Goal: Task Accomplishment & Management: Use online tool/utility

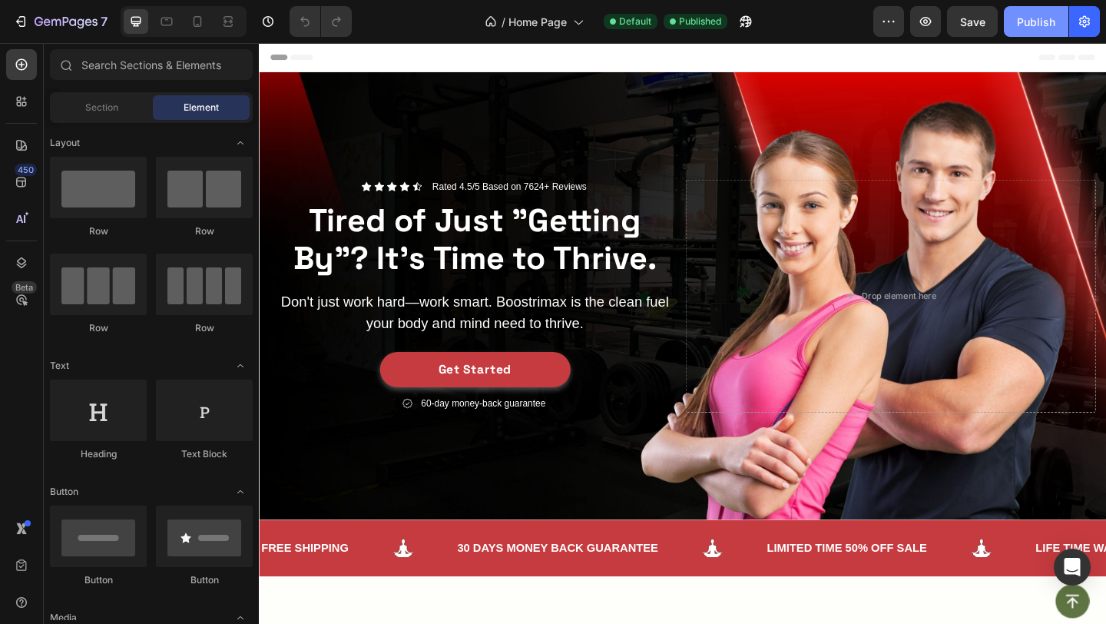
click at [1047, 19] on div "Publish" at bounding box center [1036, 22] width 38 height 16
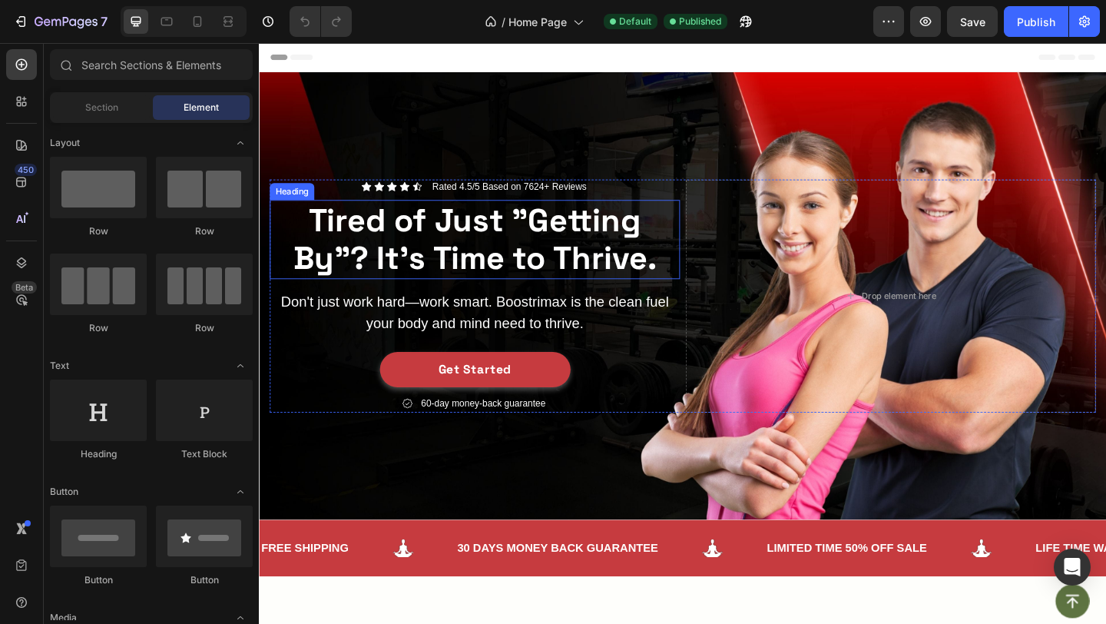
click at [449, 248] on strong "Tired of Just "Getting By"? It's Time to Thrive." at bounding box center [494, 256] width 396 height 85
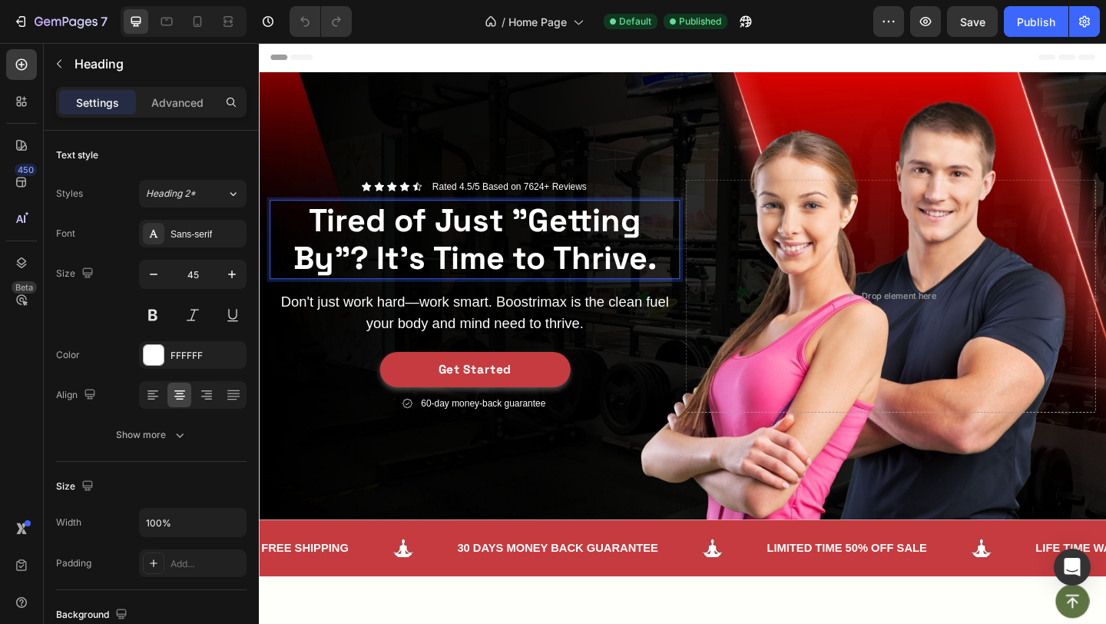
click at [449, 248] on strong "Tired of Just "Getting By"? It's Time to Thrive." at bounding box center [494, 256] width 396 height 85
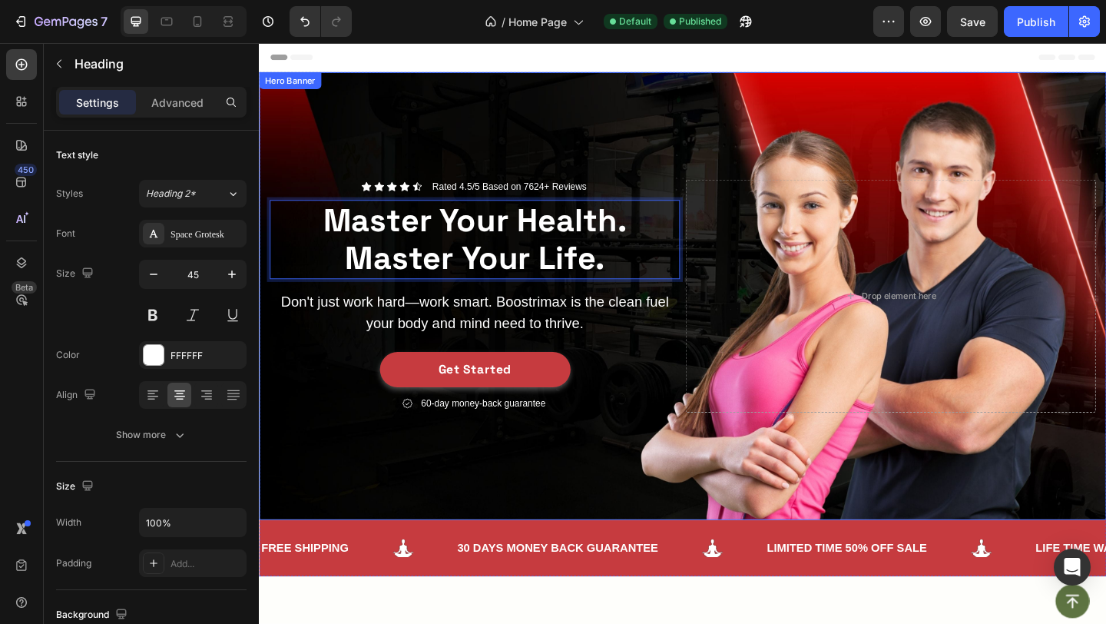
click at [579, 135] on div "Background Image" at bounding box center [720, 318] width 922 height 487
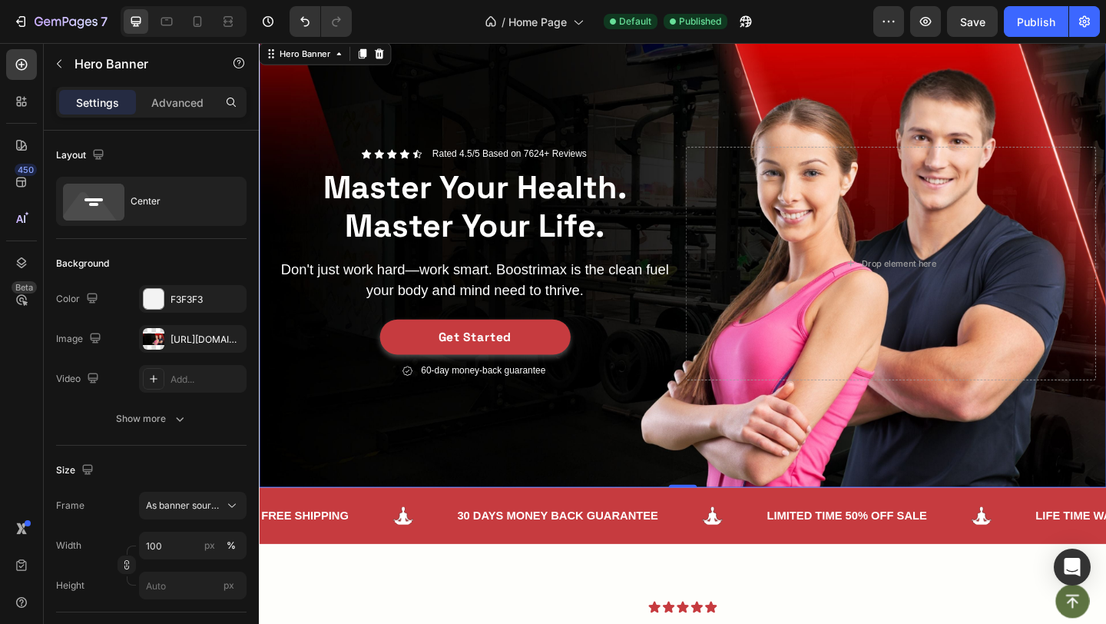
scroll to position [38, 0]
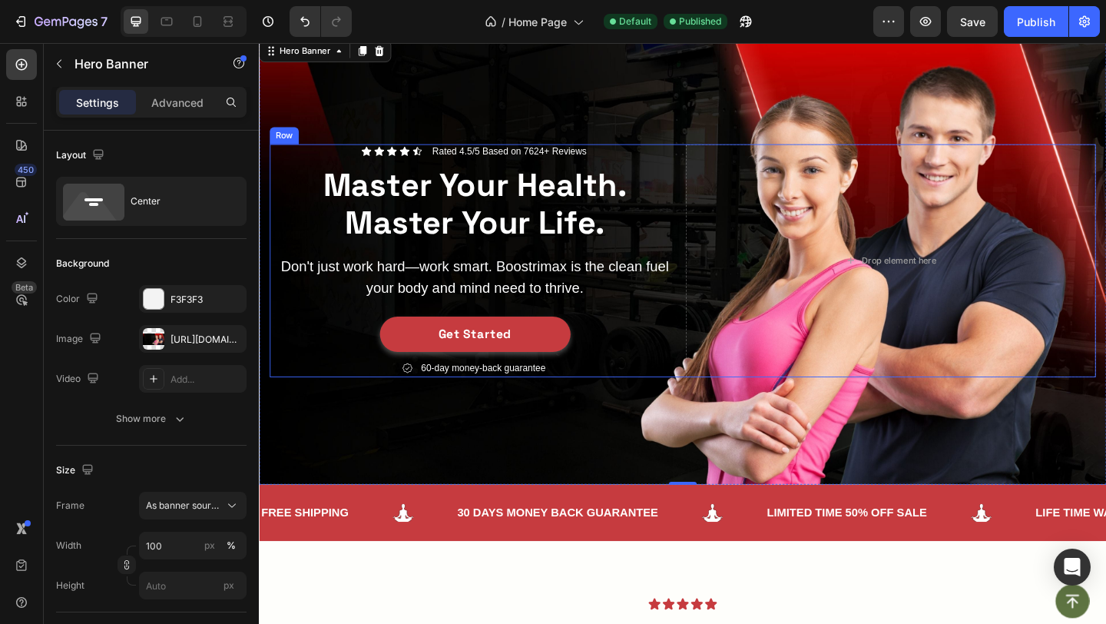
click at [457, 265] on div "Icon Icon Icon Icon Icon Icon List Rated 4.5/5 Based on 7624+ Reviews Text Bloc…" at bounding box center [493, 279] width 446 height 253
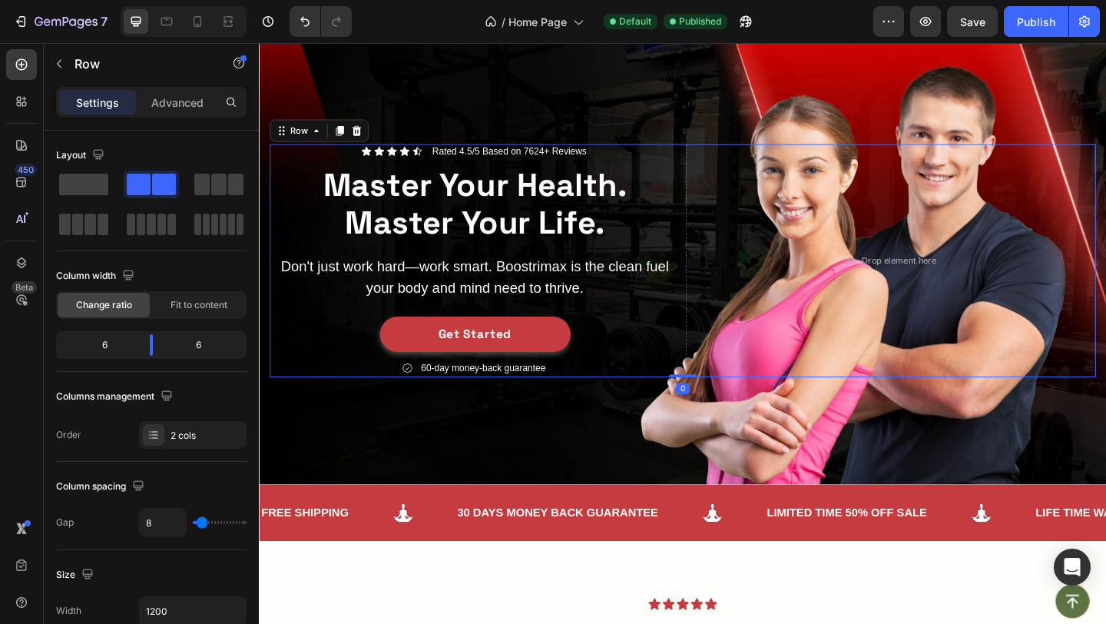
click at [438, 291] on p "Don't just work hard—work smart. Boostrimax is the clean fuel your body and min…" at bounding box center [493, 297] width 443 height 46
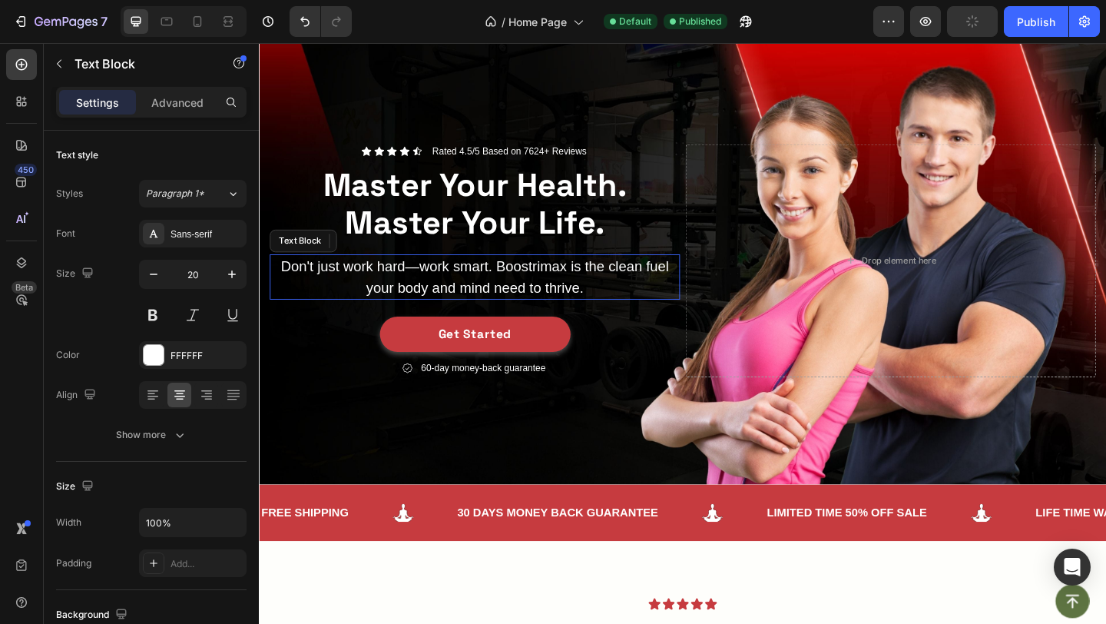
click at [438, 291] on p "Don't just work hard—work smart. Boostrimax is the clean fuel your body and min…" at bounding box center [493, 297] width 443 height 46
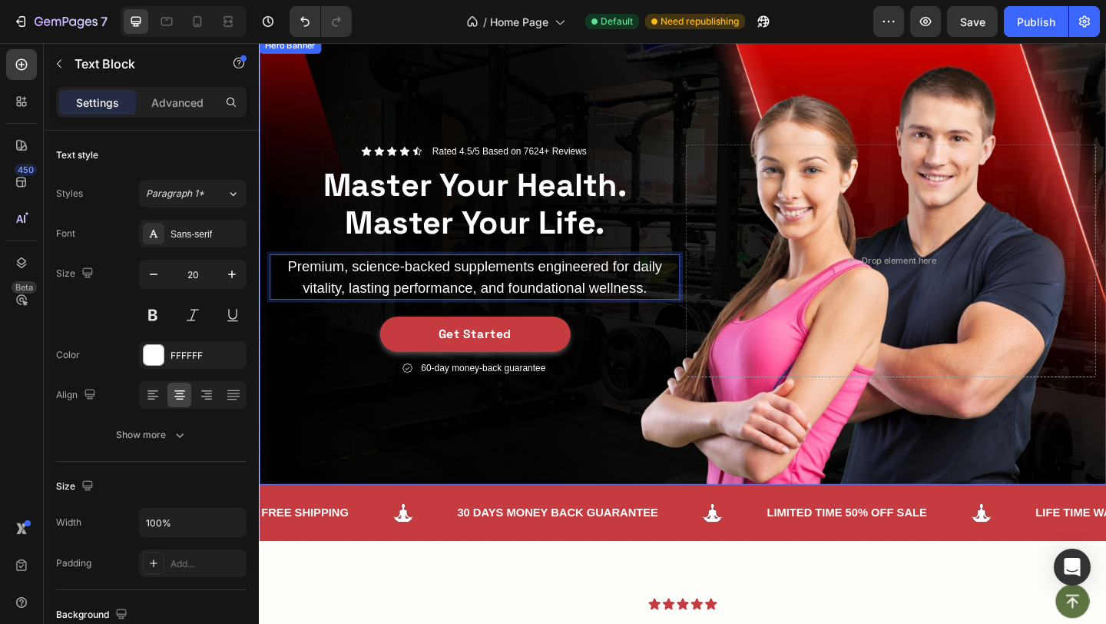
click at [550, 469] on div "Background Image" at bounding box center [720, 279] width 922 height 487
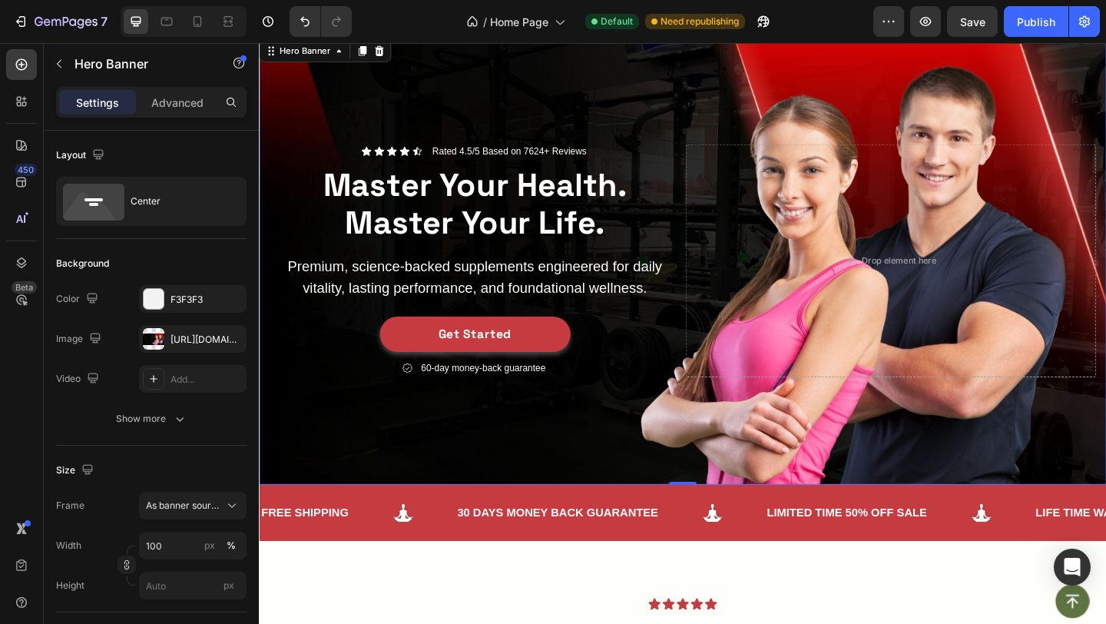
scroll to position [55, 0]
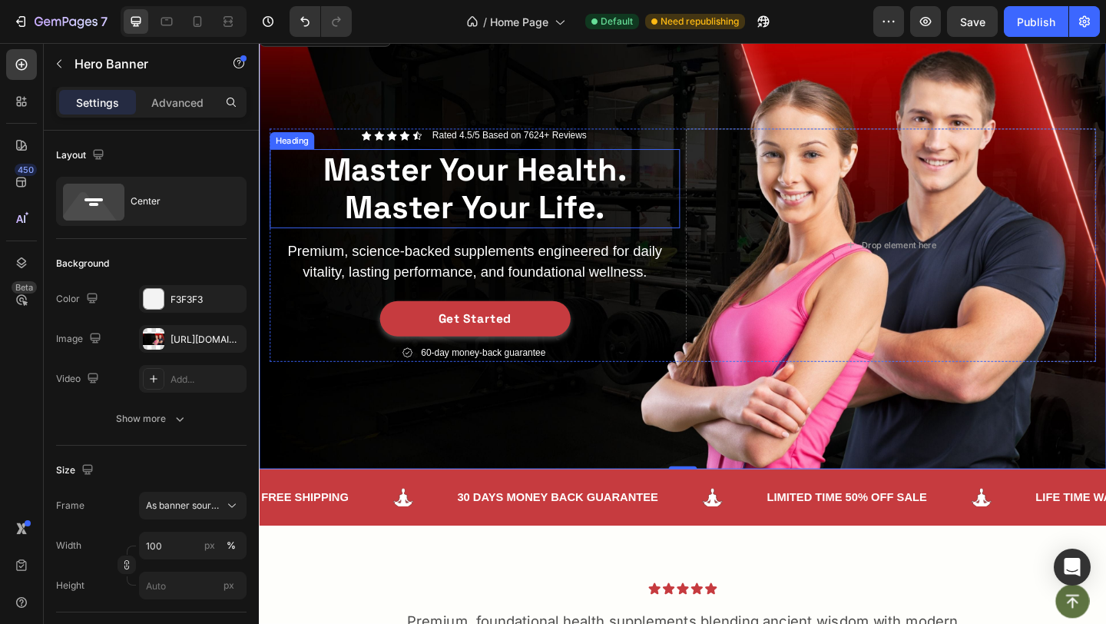
click at [565, 176] on strong "Master Your Health. Master Your Life." at bounding box center [494, 200] width 330 height 85
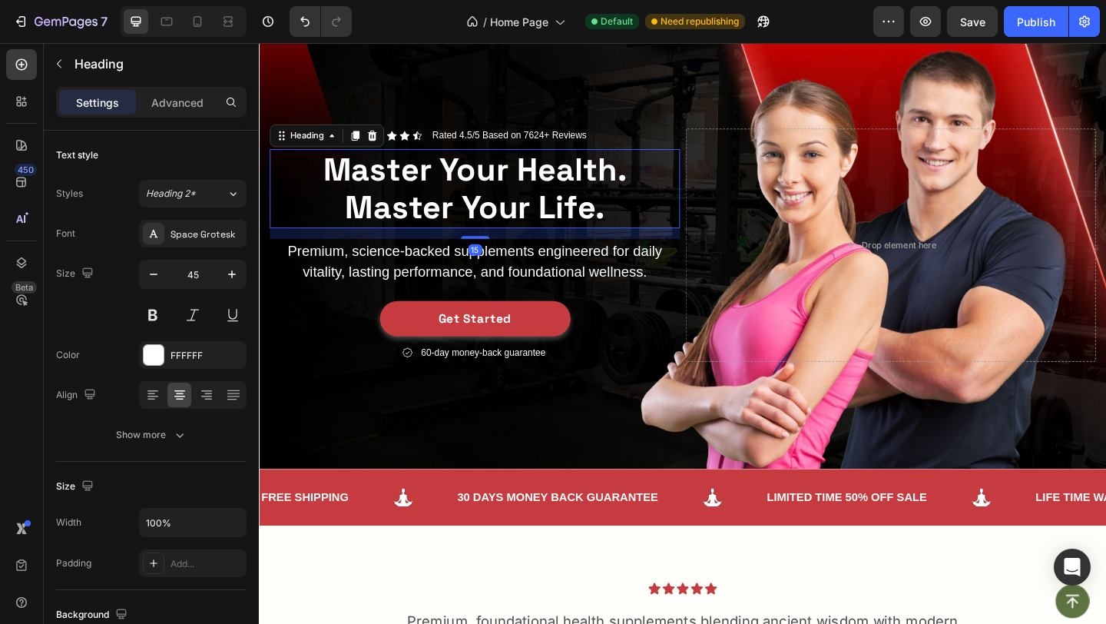
click at [565, 176] on strong "Master Your Health. Master Your Life." at bounding box center [494, 200] width 330 height 85
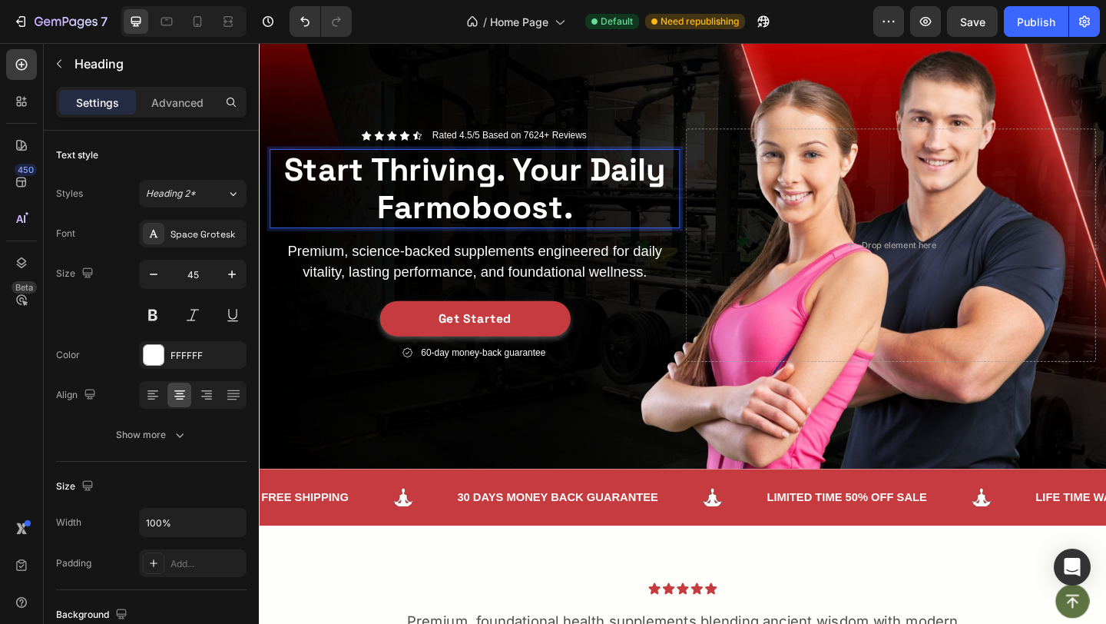
click at [447, 204] on strong "Start Thriving. Your Daily Farmoboost." at bounding box center [494, 200] width 416 height 85
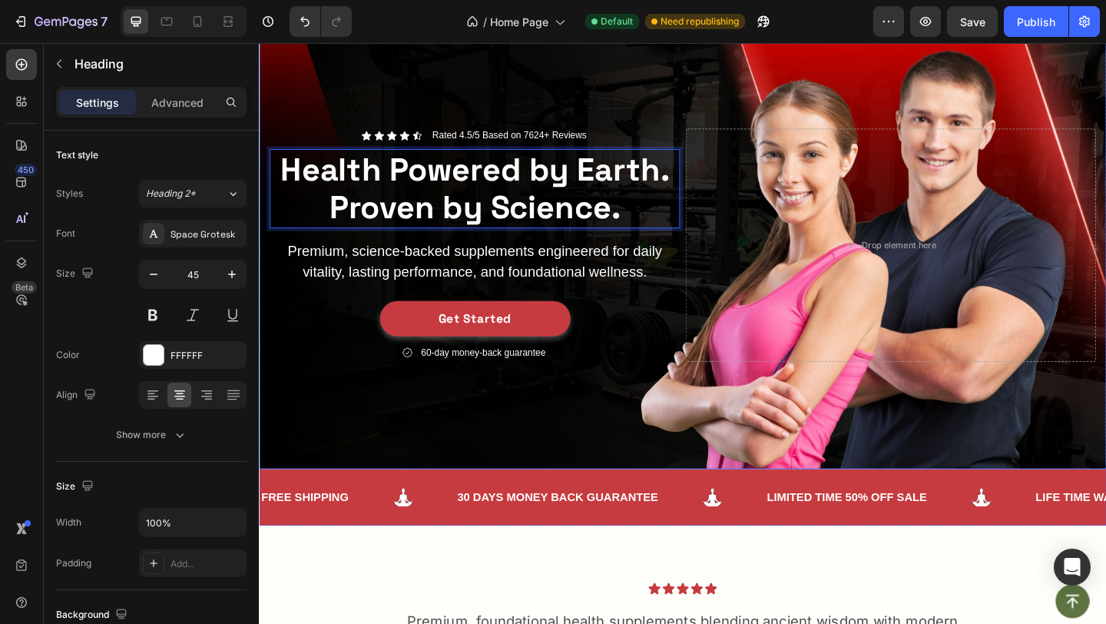
click at [617, 135] on div "Icon Icon Icon Icon Icon Icon List Rated 4.5/5 Based on 7624+ Reviews Text Bloc…" at bounding box center [720, 262] width 922 height 303
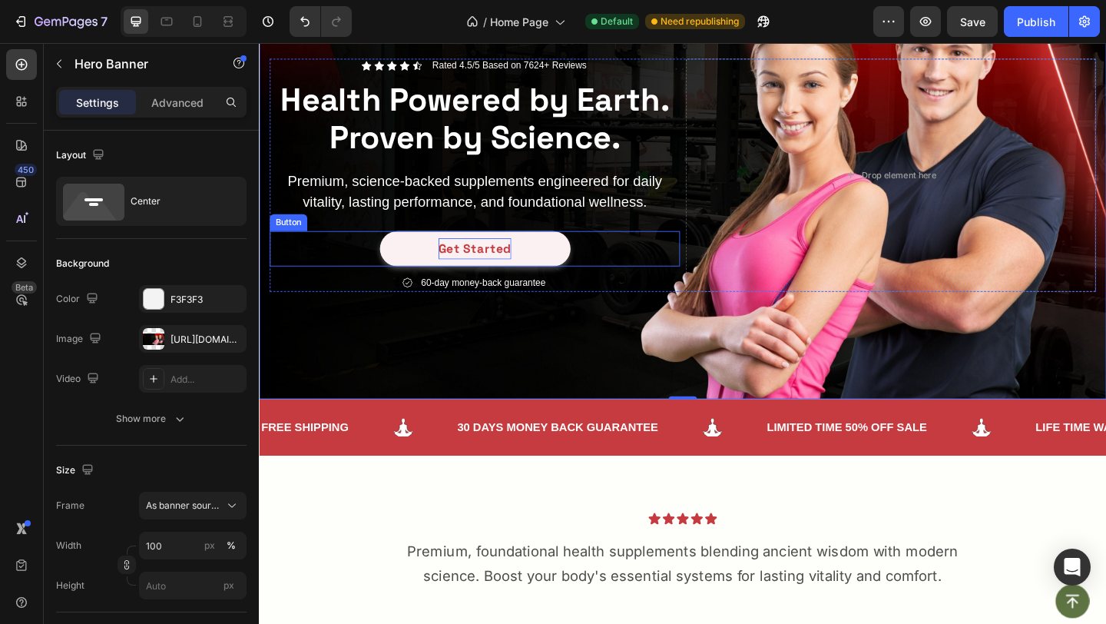
scroll to position [0, 0]
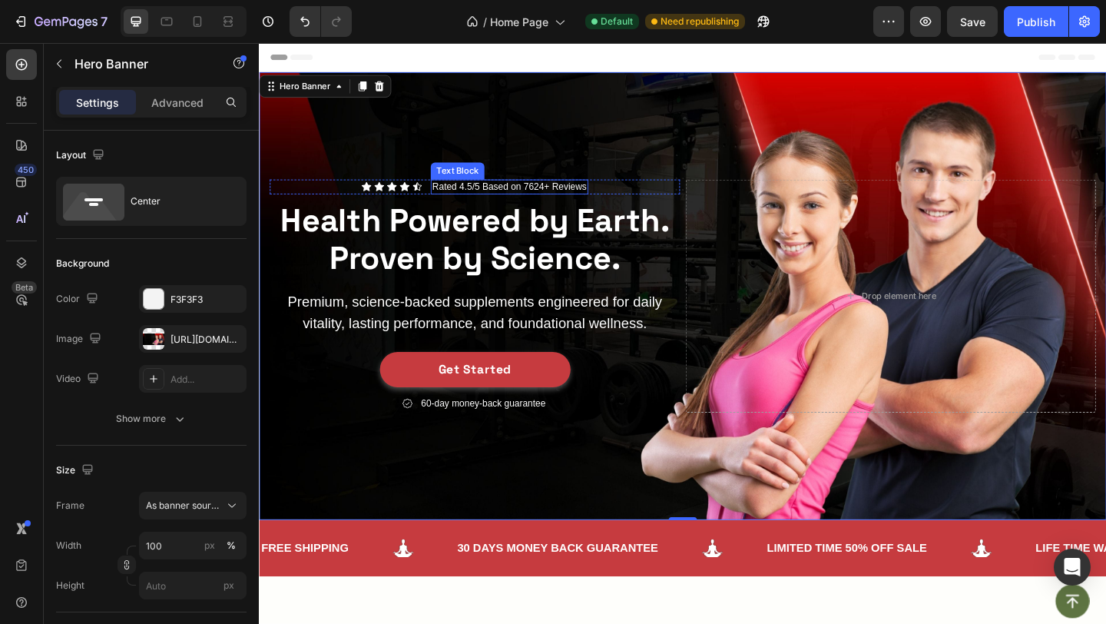
click at [488, 193] on p "Rated 4.5/5 Based on 7624+ Reviews" at bounding box center [531, 199] width 168 height 13
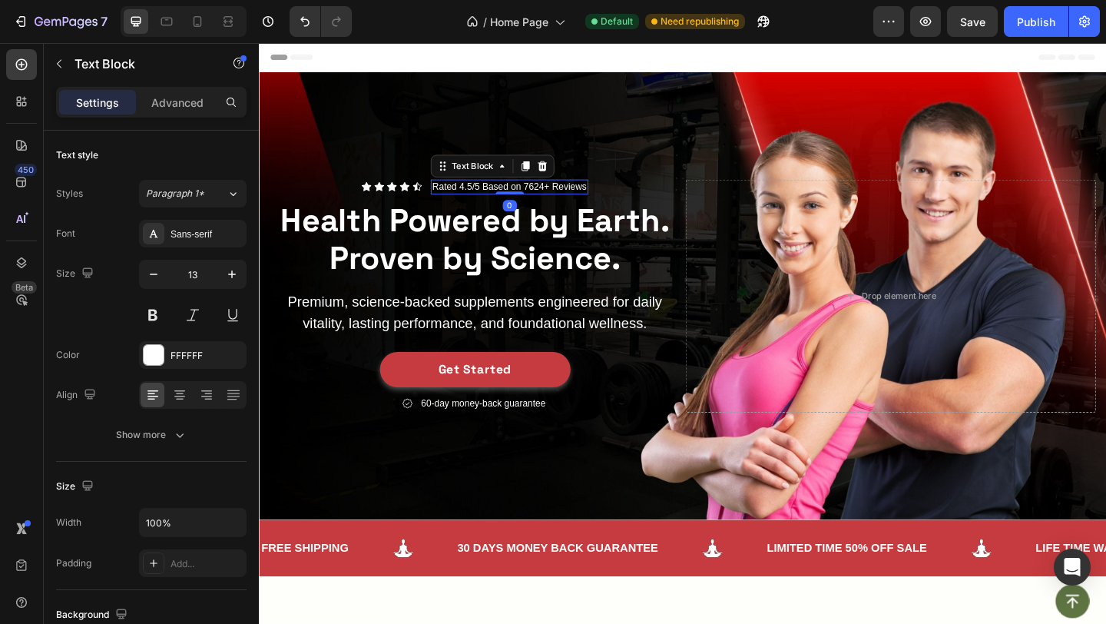
click at [488, 193] on p "Rated 4.5/5 Based on 7624+ Reviews" at bounding box center [531, 199] width 168 height 13
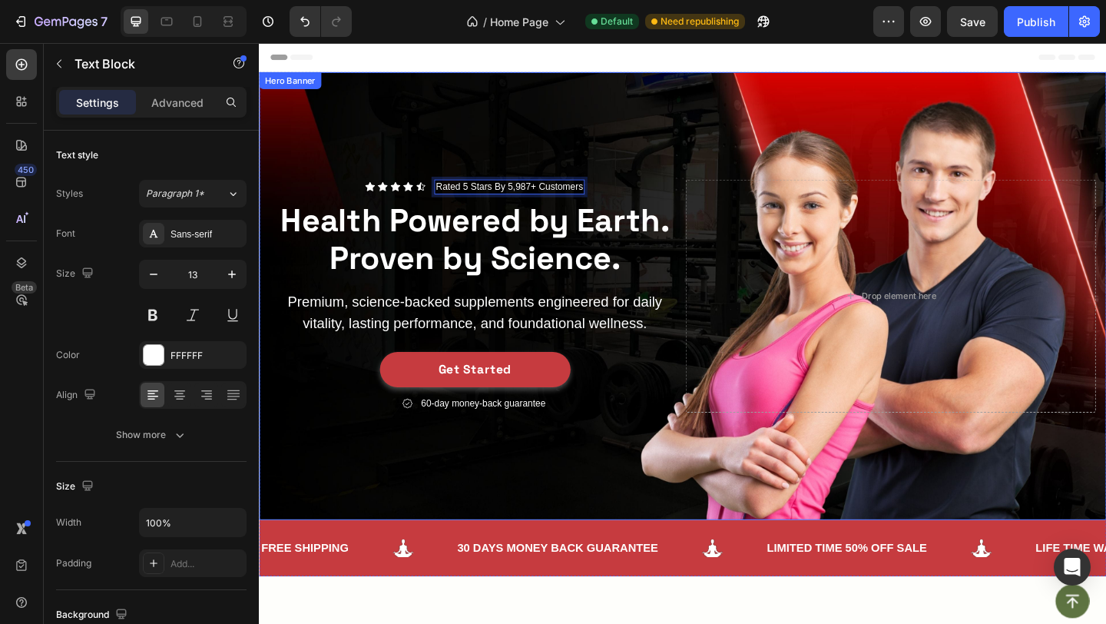
click at [572, 150] on div "Background Image" at bounding box center [720, 318] width 922 height 487
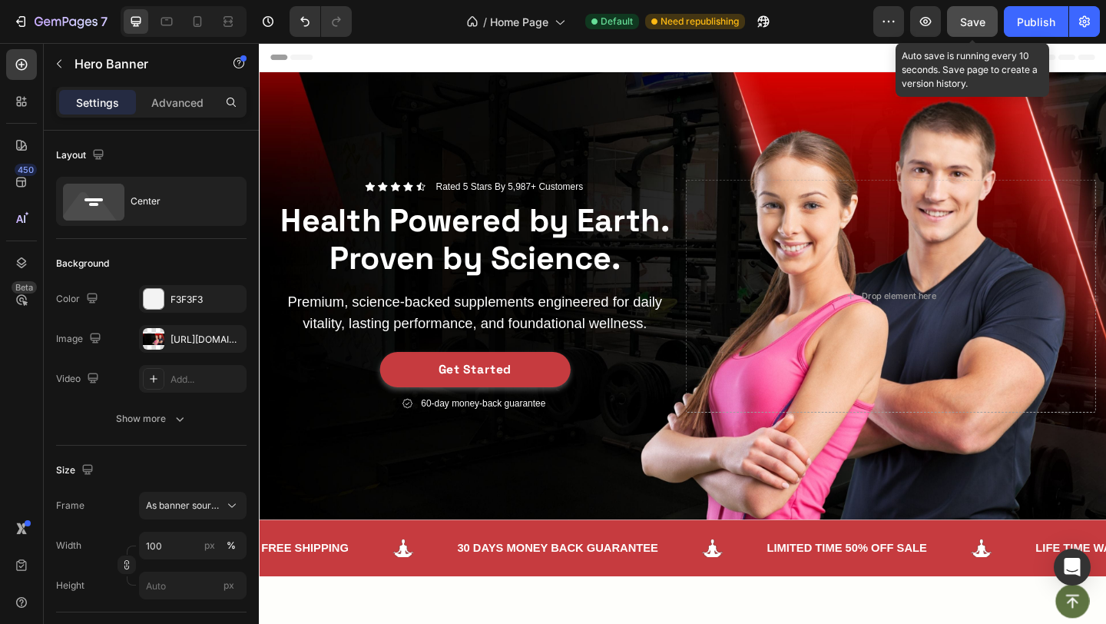
click at [959, 19] on button "Save" at bounding box center [972, 21] width 51 height 31
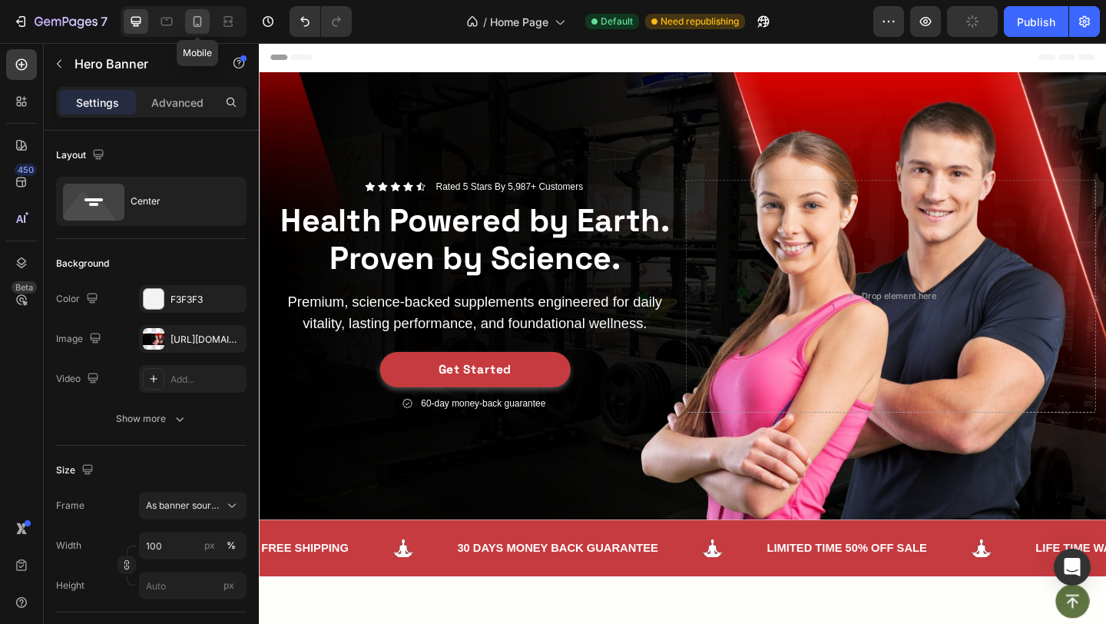
click at [204, 15] on icon at bounding box center [197, 21] width 15 height 15
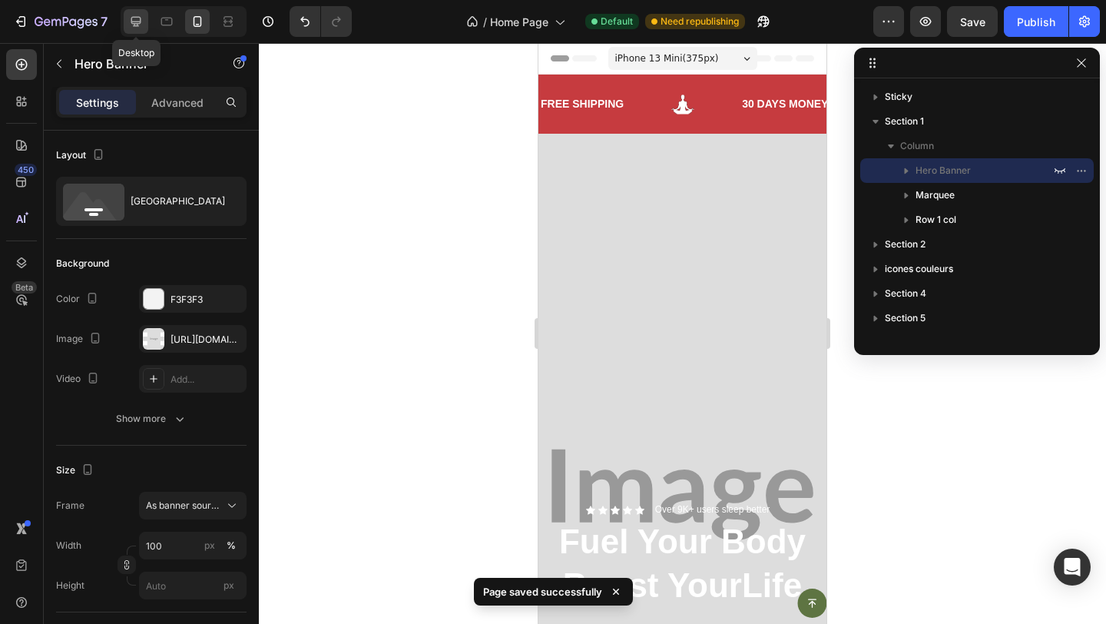
click at [131, 23] on icon at bounding box center [135, 21] width 15 height 15
type input "1200"
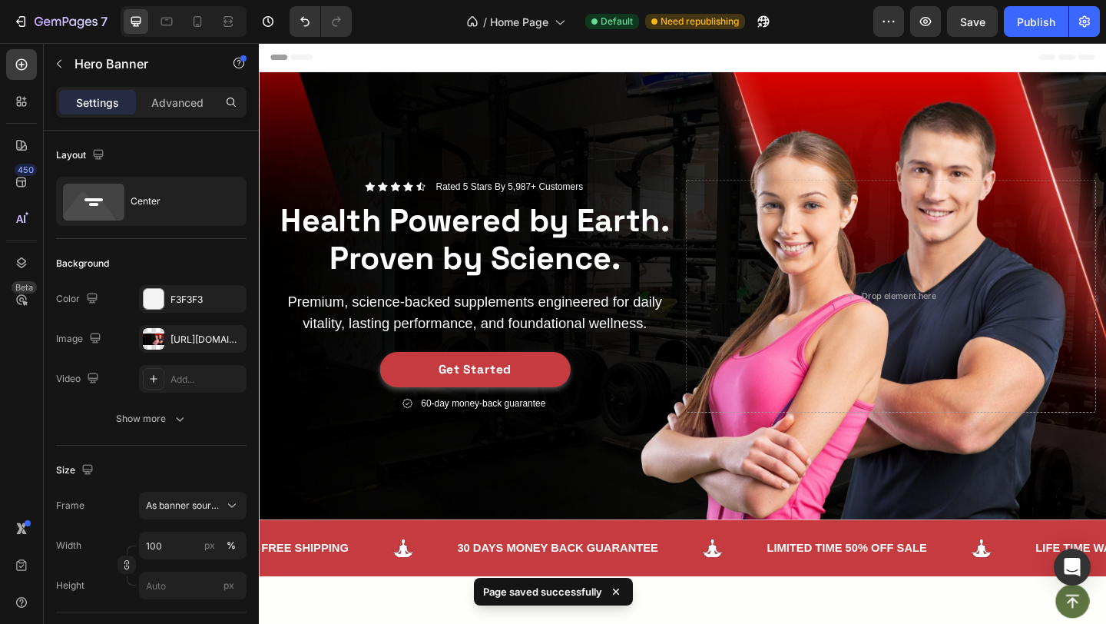
click at [454, 105] on div "Background Image" at bounding box center [720, 318] width 922 height 487
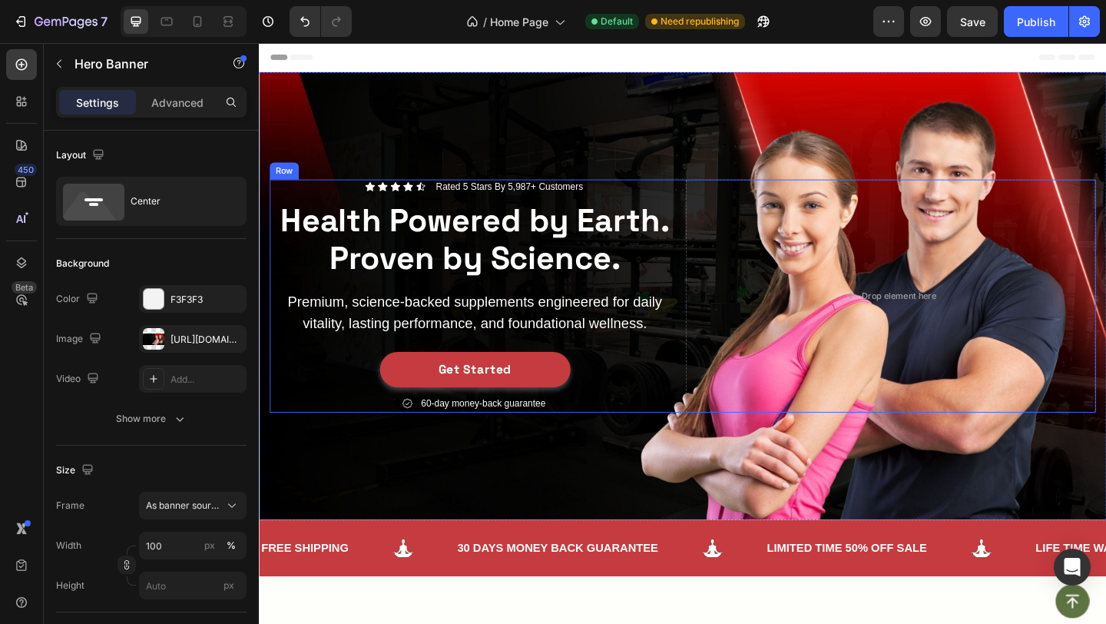
click at [481, 362] on div "Icon Icon Icon Icon Icon Icon List Rated 5 Stars By 5,987+ Customers Text Block…" at bounding box center [493, 317] width 446 height 253
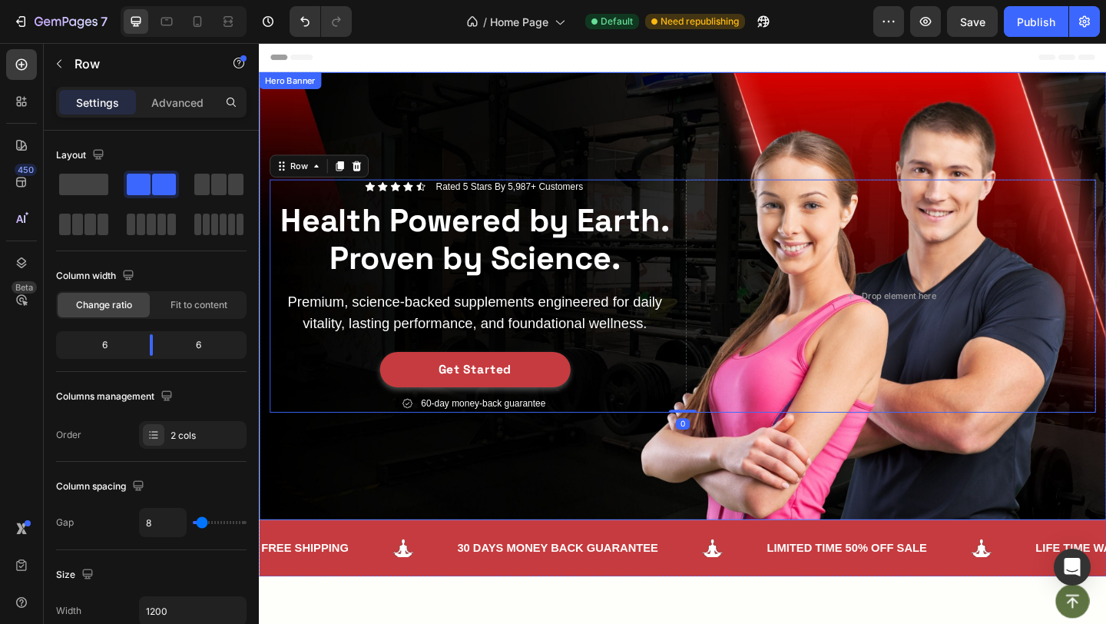
click at [514, 164] on div "Background Image" at bounding box center [720, 318] width 922 height 487
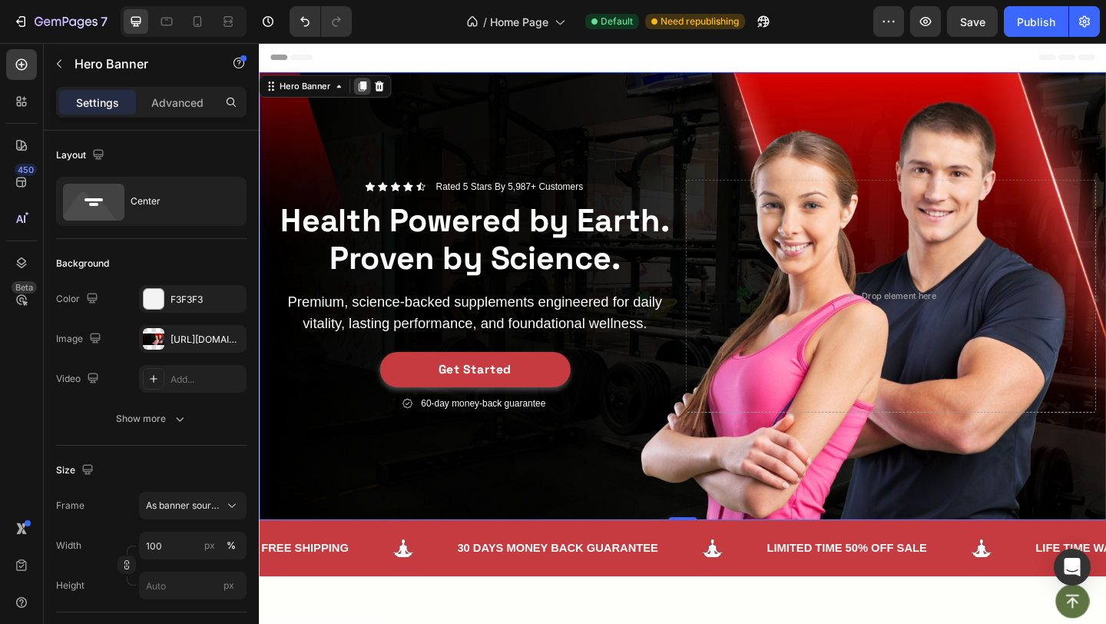
click at [363, 89] on div at bounding box center [371, 90] width 18 height 18
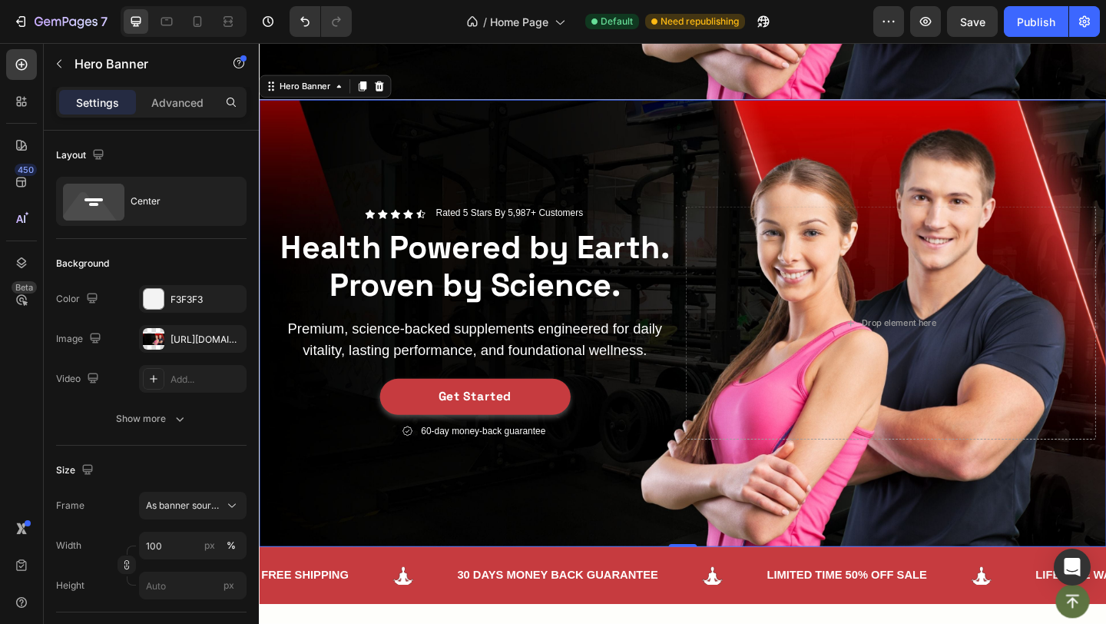
scroll to position [464, 0]
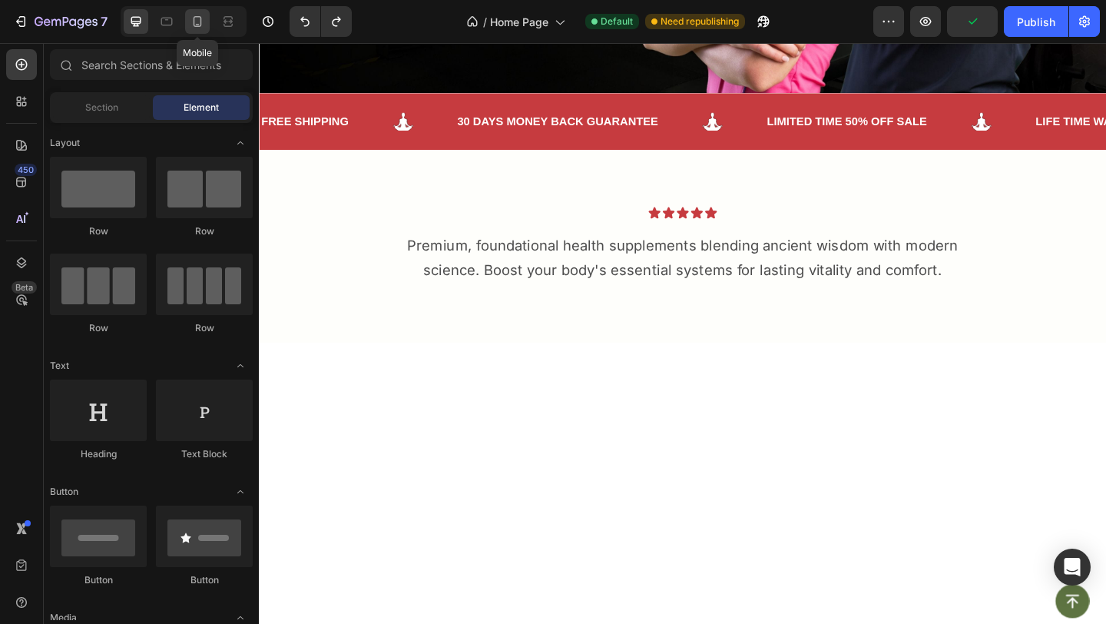
click at [199, 23] on icon at bounding box center [197, 21] width 15 height 15
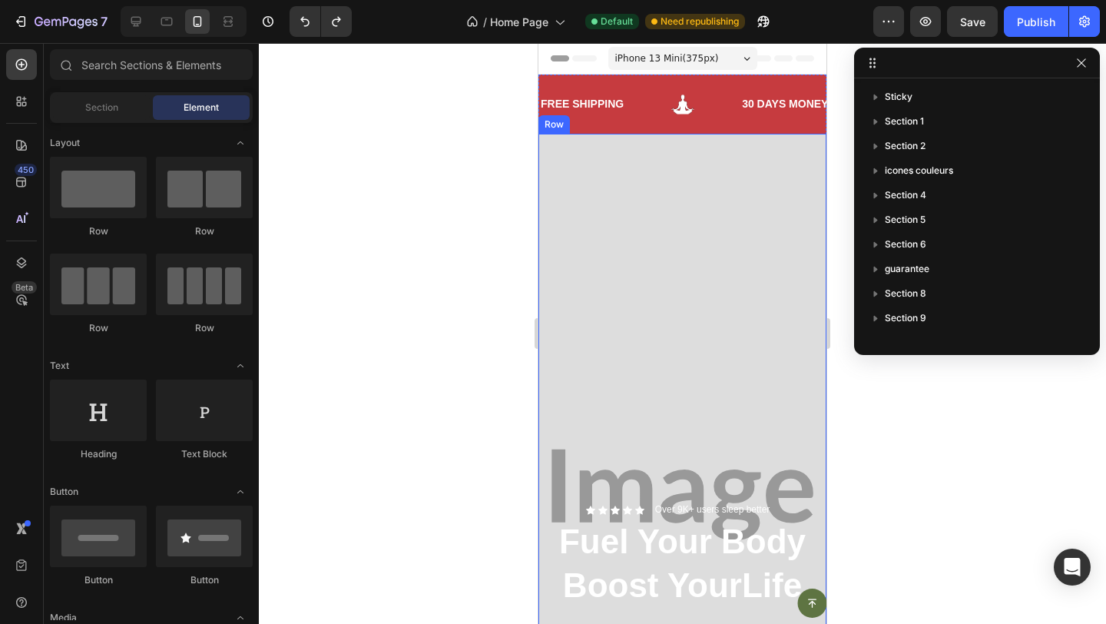
click at [600, 252] on div "Icon Icon Icon Icon Icon Icon List Over 9K+ users sleep better Text Block Row F…" at bounding box center [682, 497] width 288 height 727
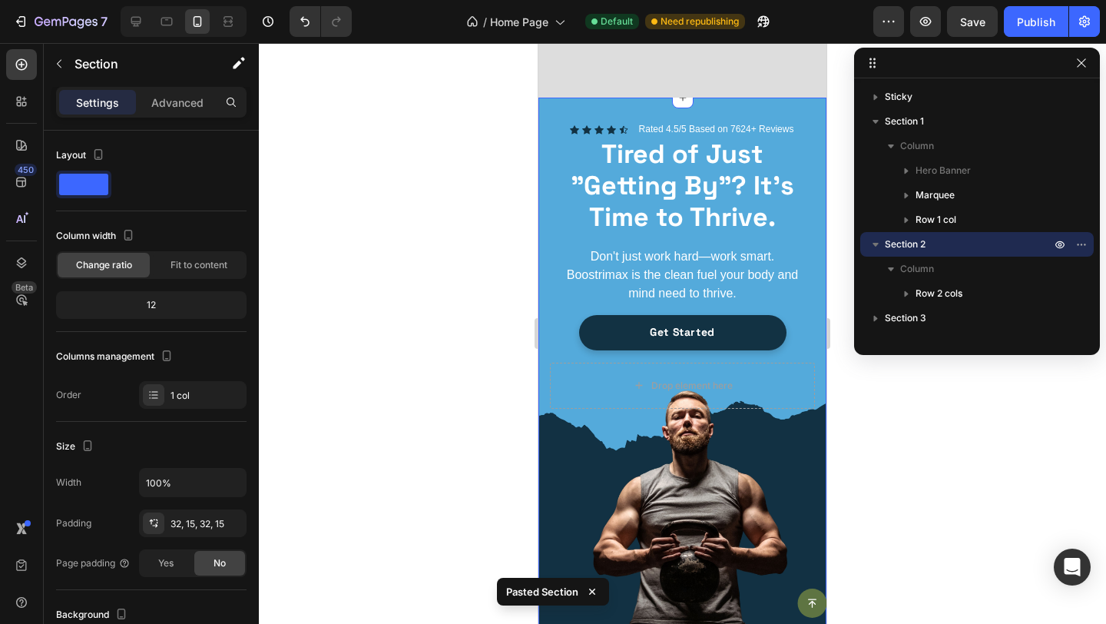
scroll to position [818, 0]
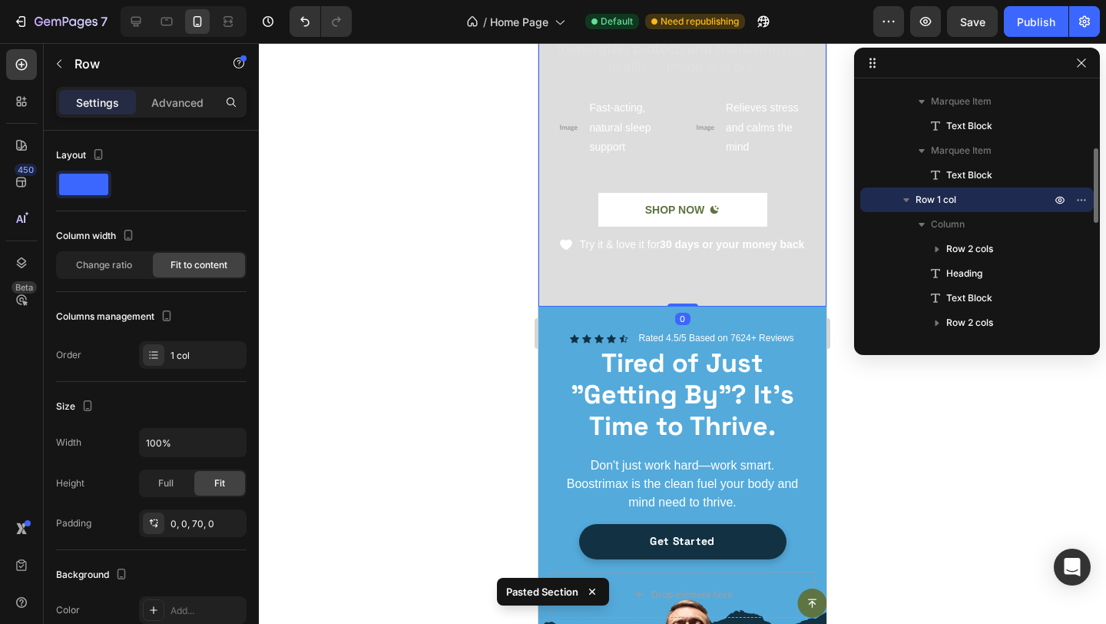
scroll to position [0, 0]
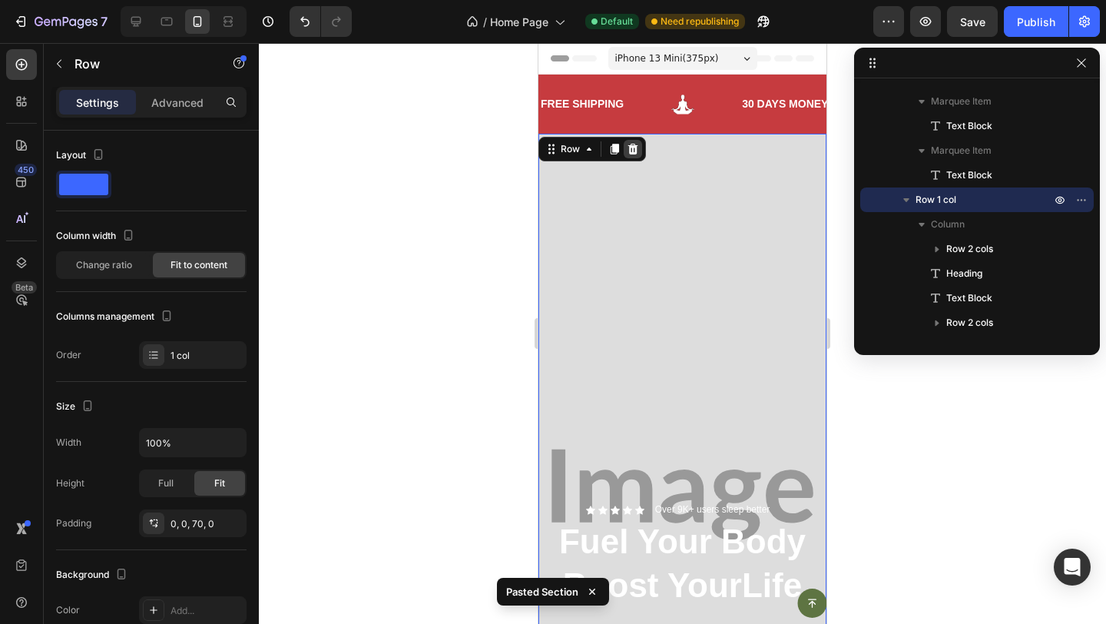
click at [631, 149] on icon at bounding box center [633, 149] width 12 height 12
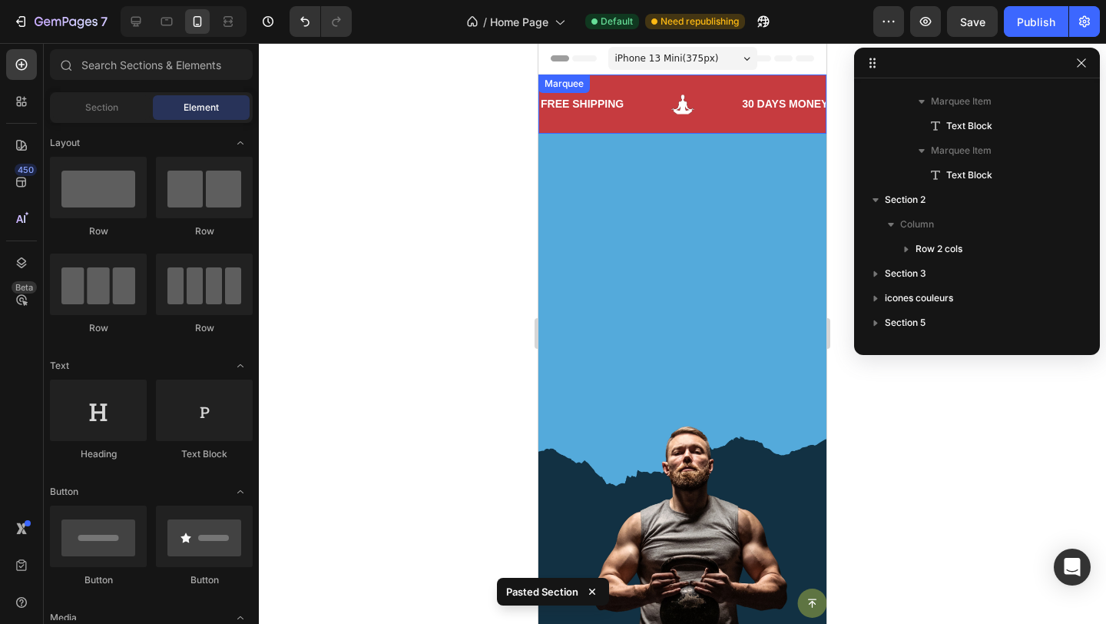
click at [585, 129] on div "FREE SHIPPING Text Block 30 DAYS MONEY BACK GUARANTEE Text Block LIMITED TIME 5…" at bounding box center [682, 104] width 288 height 59
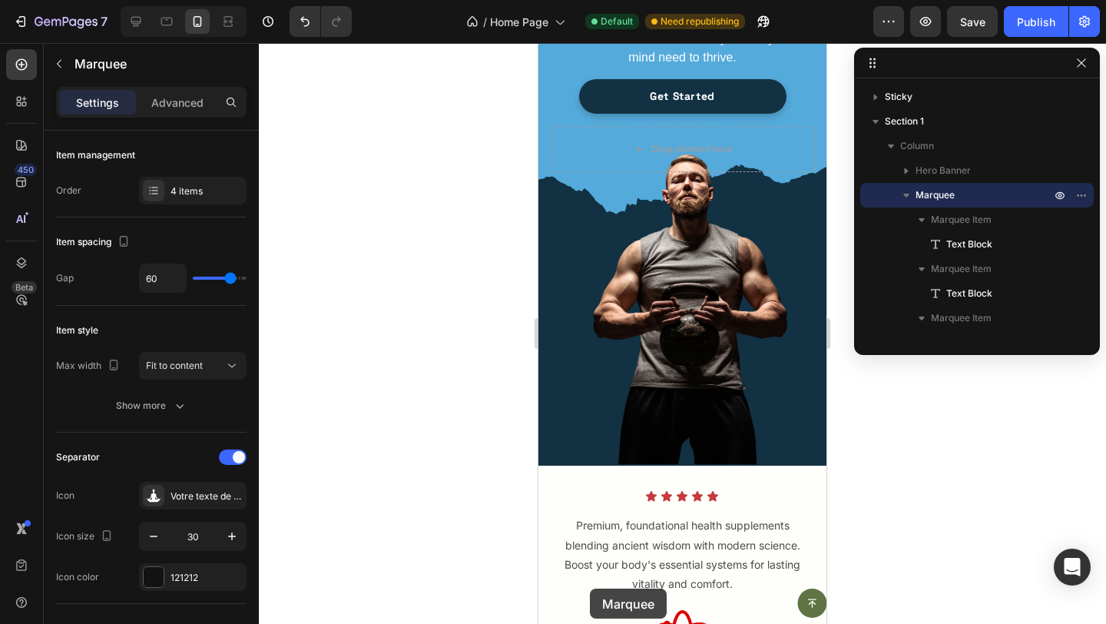
scroll to position [320, 0]
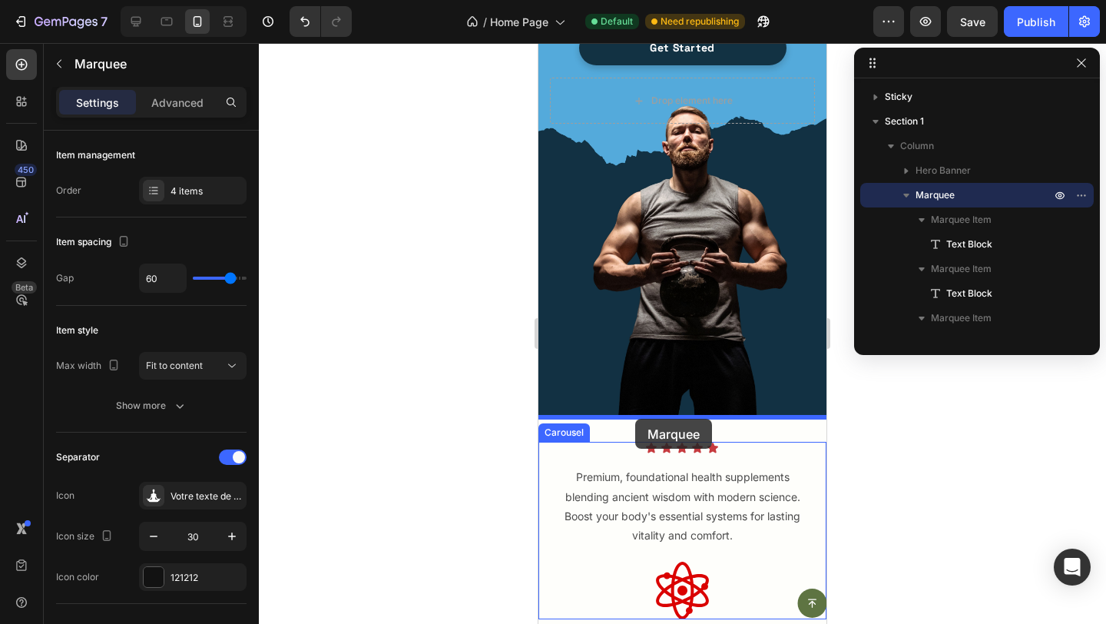
drag, startPoint x: 558, startPoint y: 88, endPoint x: 635, endPoint y: 419, distance: 340.1
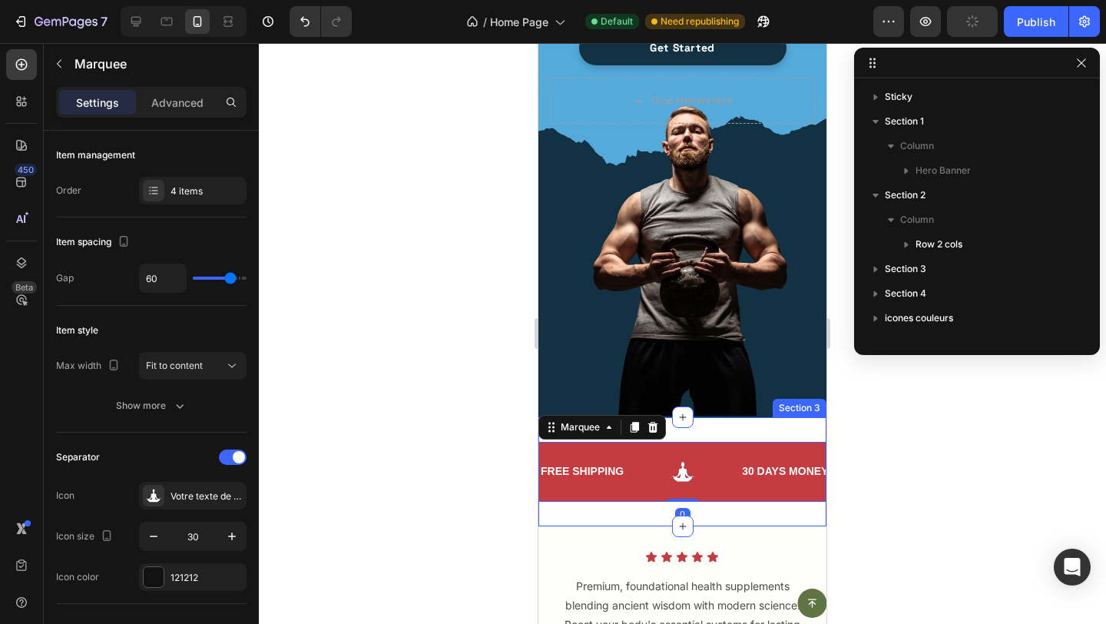
click at [721, 423] on div "FREE SHIPPING Text Block 30 DAYS MONEY BACK GUARANTEE Text Block LIMITED TIME 5…" at bounding box center [682, 471] width 288 height 108
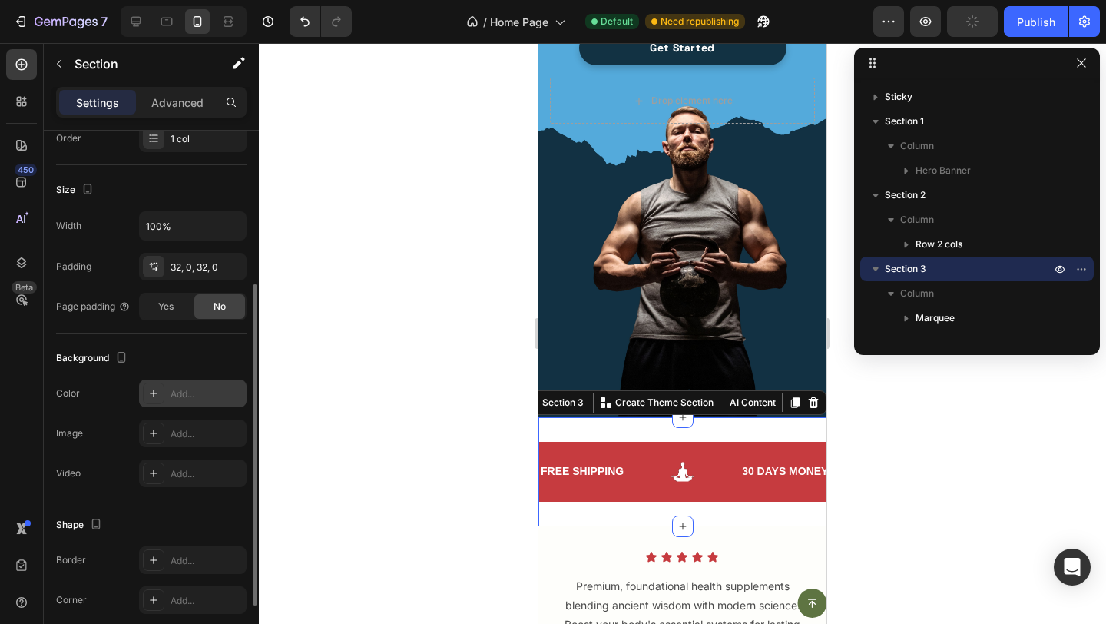
scroll to position [0, 0]
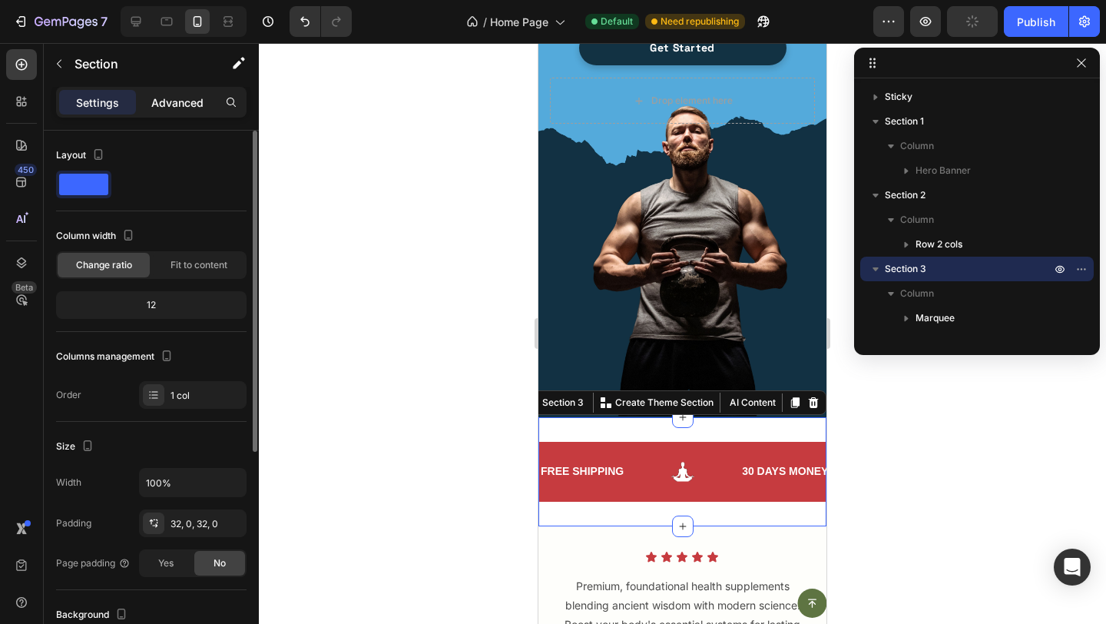
click at [173, 100] on p "Advanced" at bounding box center [177, 102] width 52 height 16
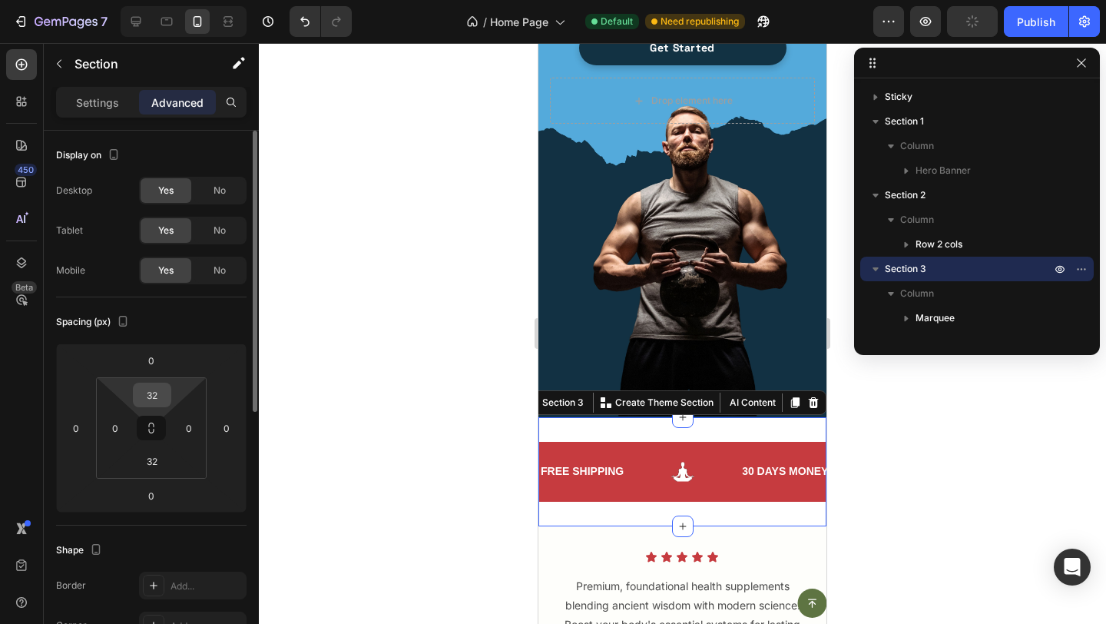
click at [149, 397] on input "32" at bounding box center [152, 394] width 31 height 23
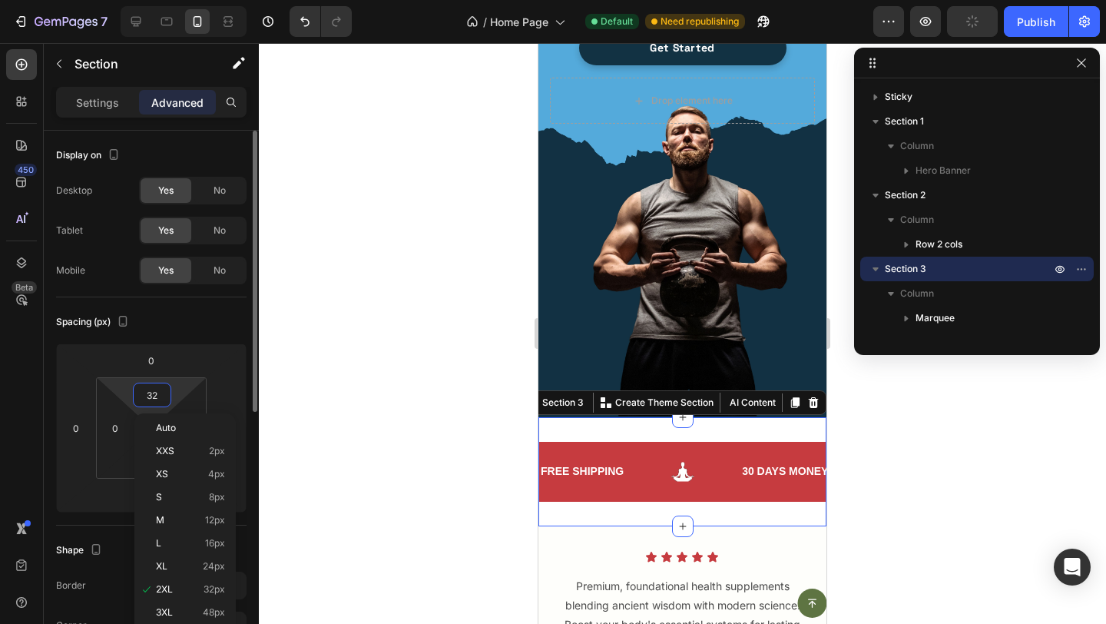
click at [149, 397] on input "32" at bounding box center [152, 394] width 31 height 23
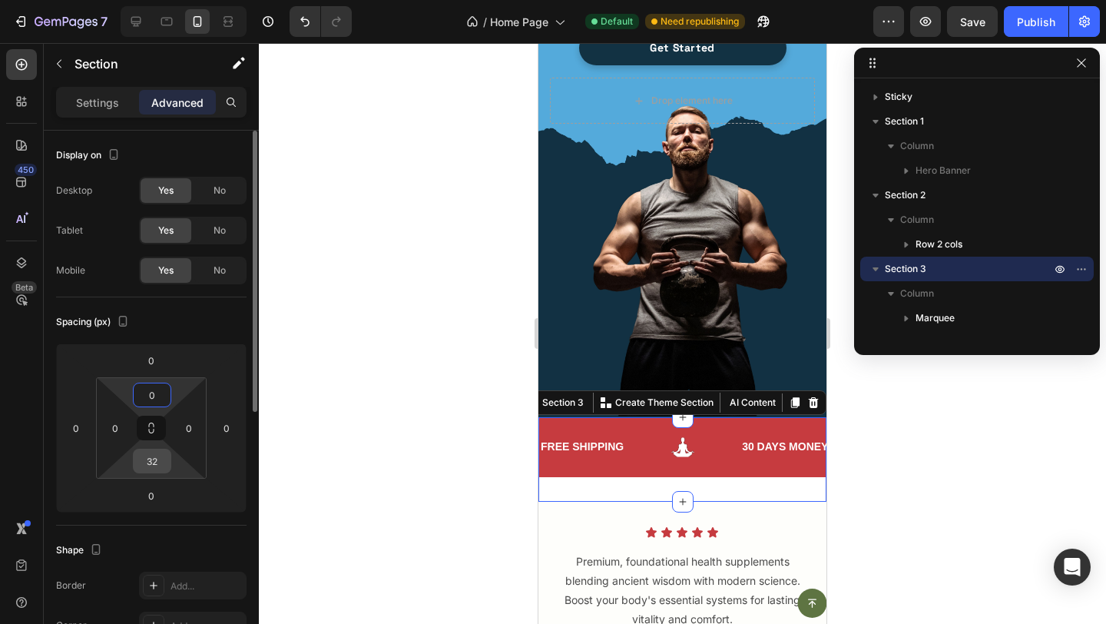
type input "0"
click at [164, 458] on input "32" at bounding box center [152, 460] width 31 height 23
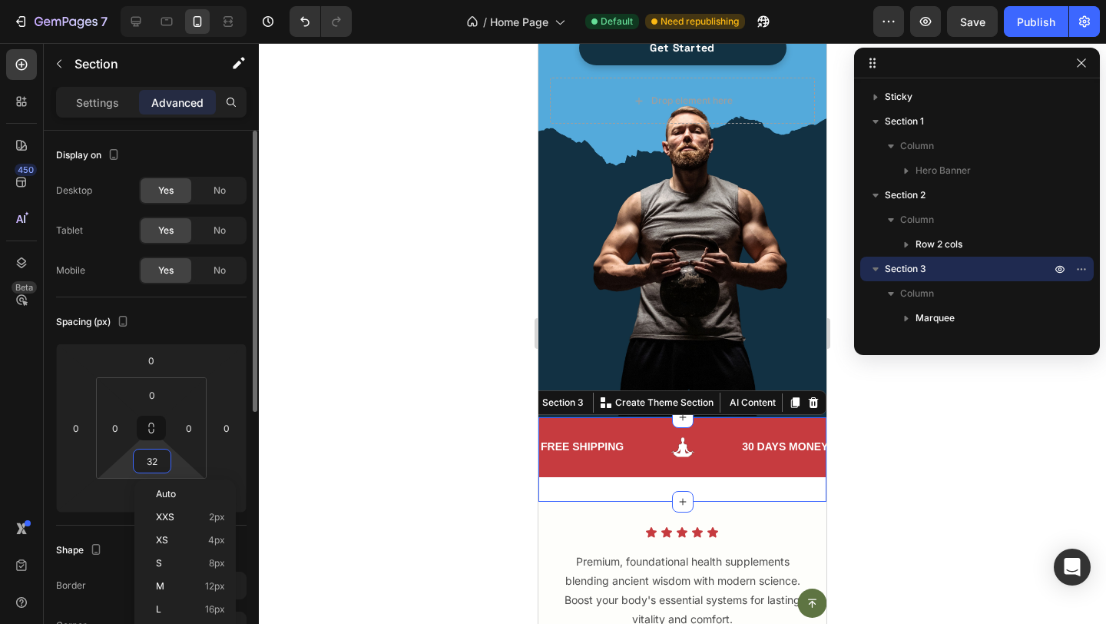
type input "0"
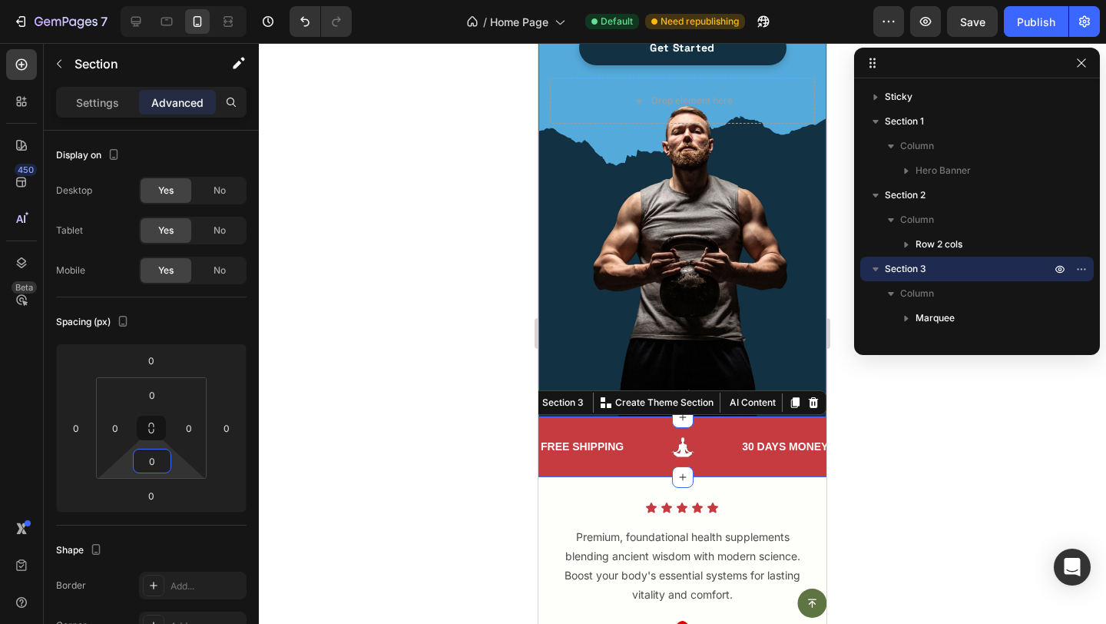
click at [590, 233] on div "Icon Icon Icon Icon Icon Icon List Rated 4.5/5 Based on 7624+ Reviews Text Bloc…" at bounding box center [682, 115] width 265 height 555
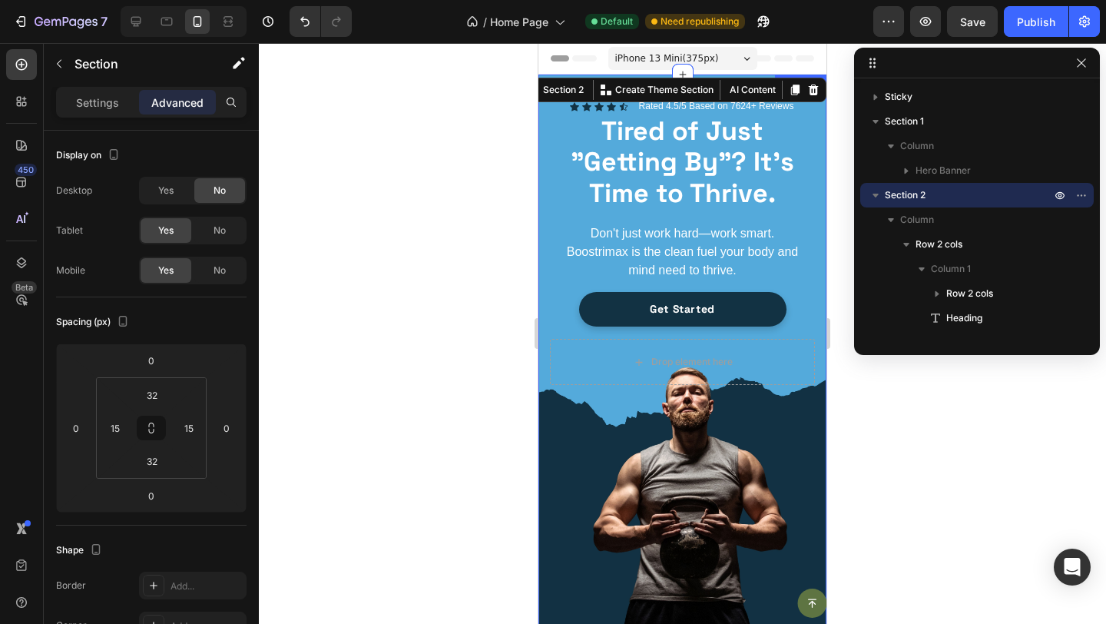
click at [592, 126] on h2 "Tired of Just "Getting By"? It's Time to Thrive." at bounding box center [682, 162] width 265 height 97
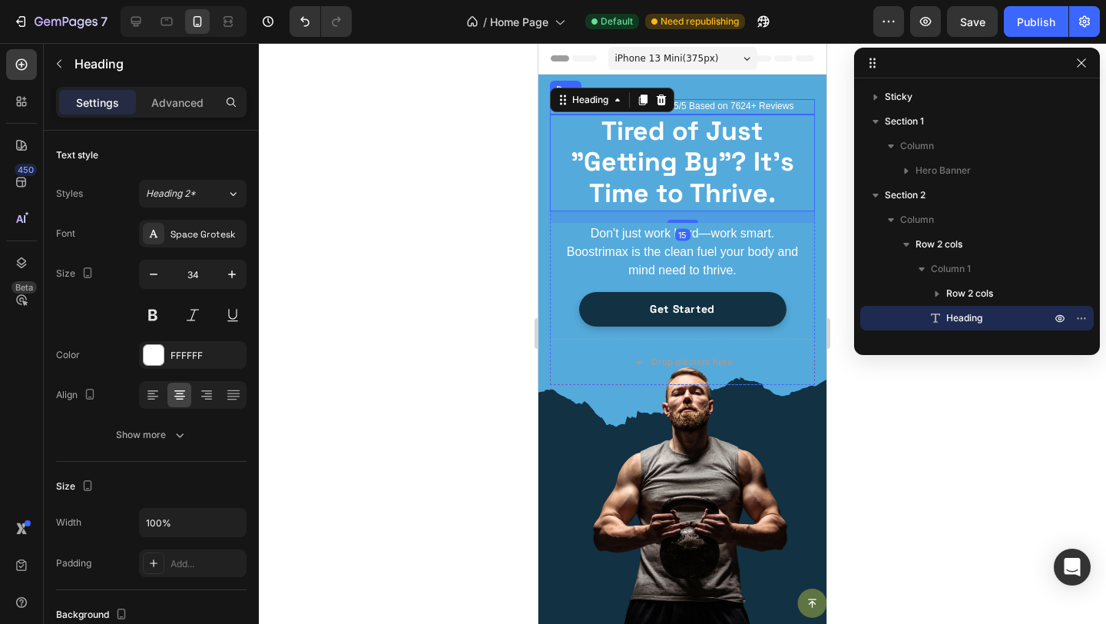
click at [550, 107] on div "Icon Icon Icon Icon Icon Icon List Rated 4.5/5 Based on 7624+ Reviews Text Bloc…" at bounding box center [682, 106] width 265 height 15
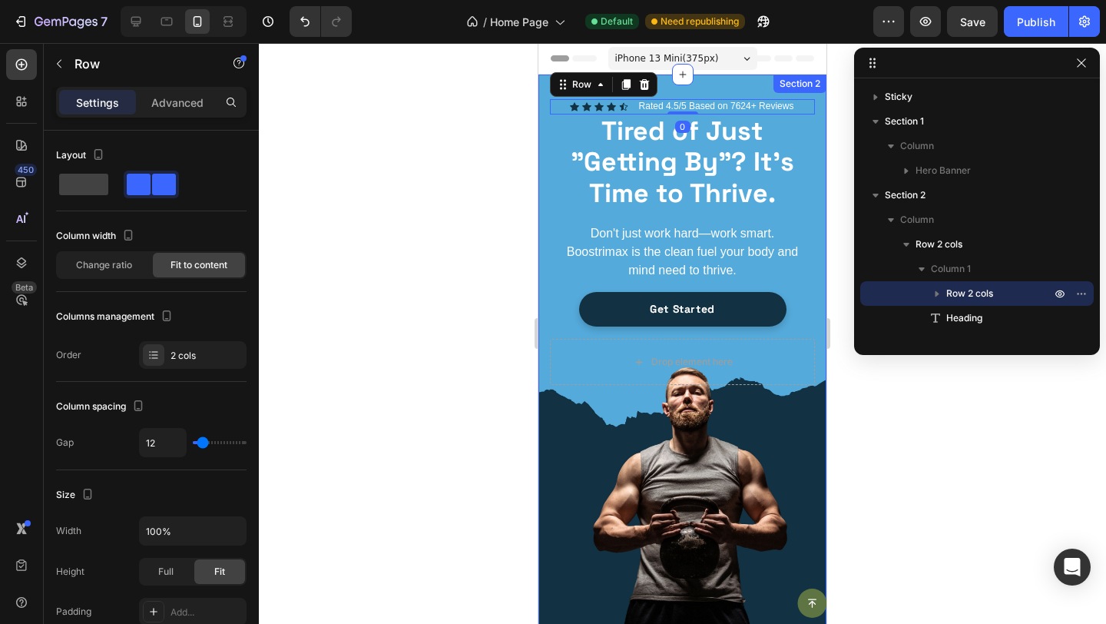
click at [548, 101] on div "Icon Icon Icon Icon Icon Icon List Rated 4.5/5 Based on 7624+ Reviews Text Bloc…" at bounding box center [682, 377] width 288 height 604
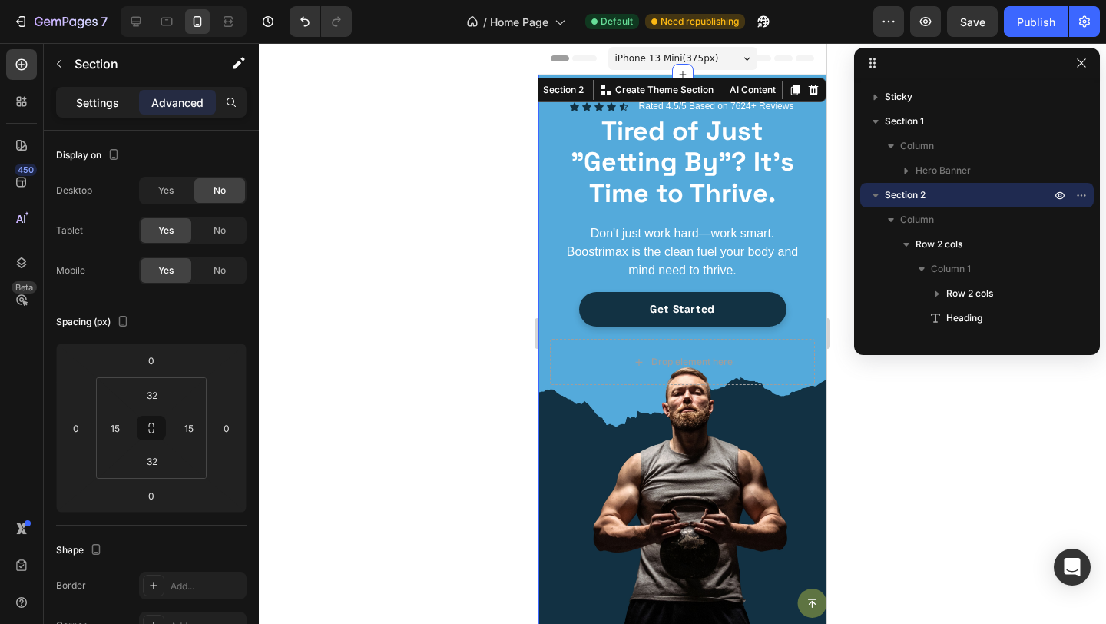
click at [96, 107] on p "Settings" at bounding box center [97, 102] width 43 height 16
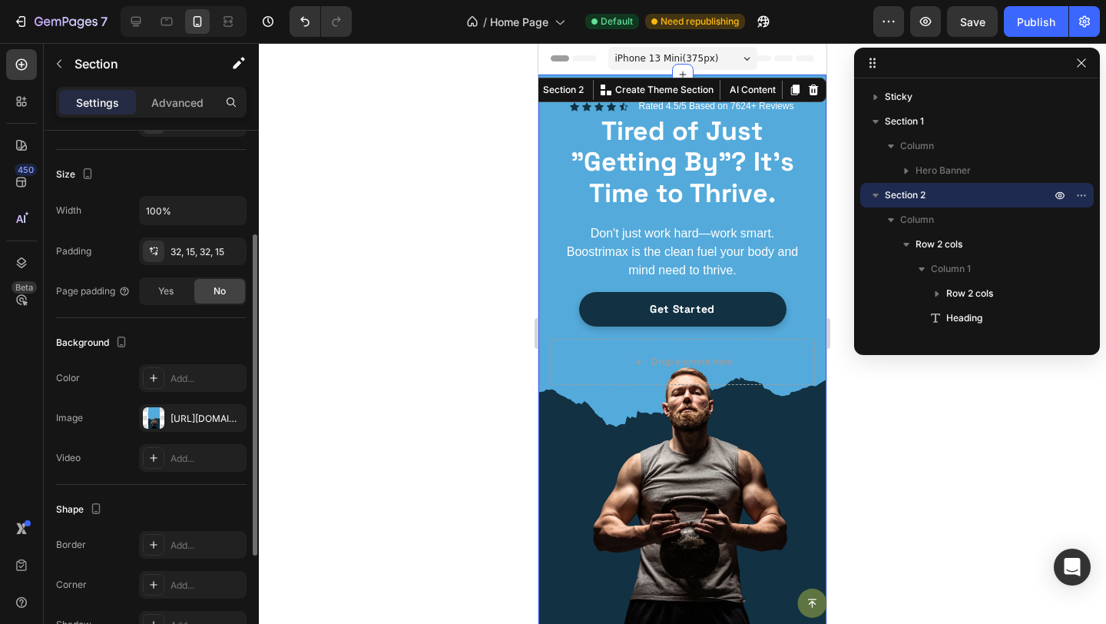
scroll to position [360, 0]
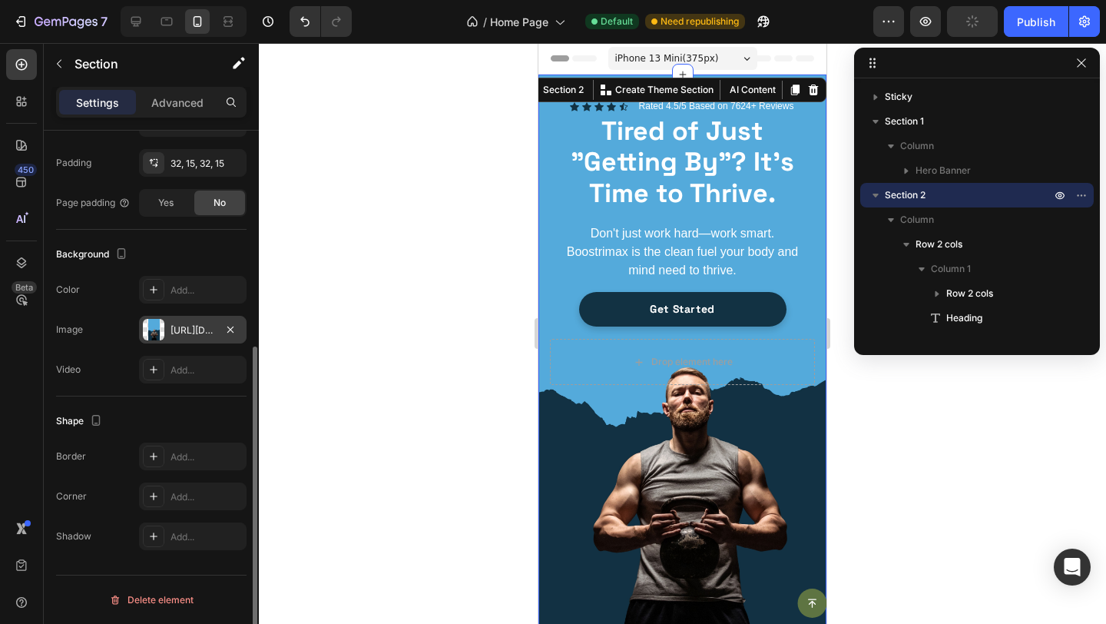
click at [197, 322] on div "https://cdn.shopify.com/s/files/1/0712/1518/6094/files/gempages_586140835712598…" at bounding box center [193, 330] width 108 height 28
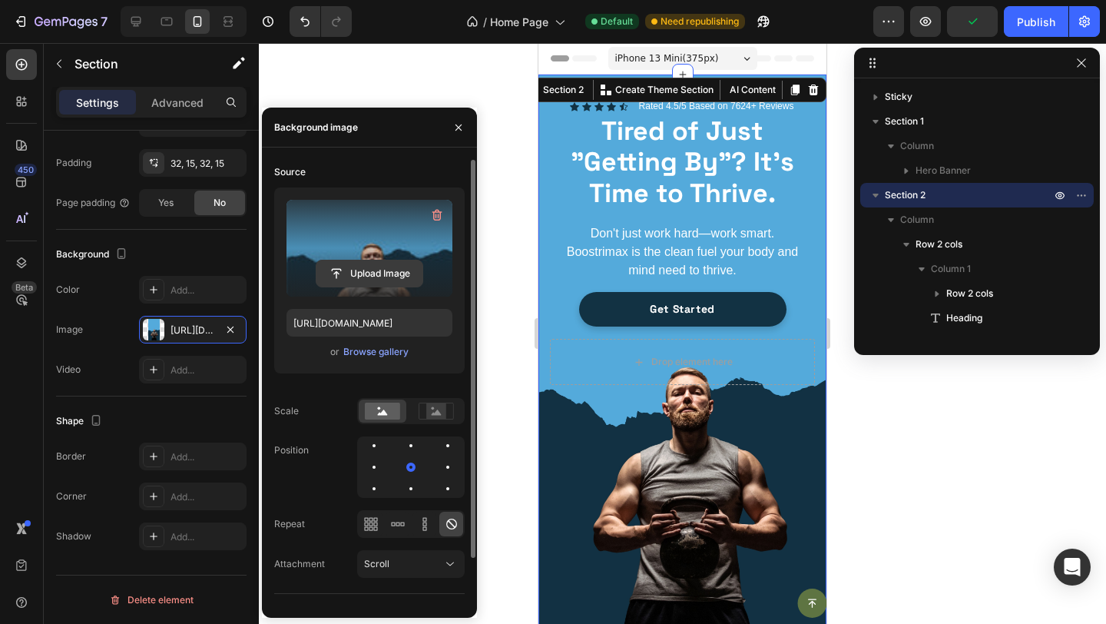
click at [360, 268] on input "file" at bounding box center [369, 273] width 106 height 26
click at [388, 287] on button "Upload Image" at bounding box center [370, 274] width 108 height 28
click at [389, 277] on input "file" at bounding box center [369, 273] width 106 height 26
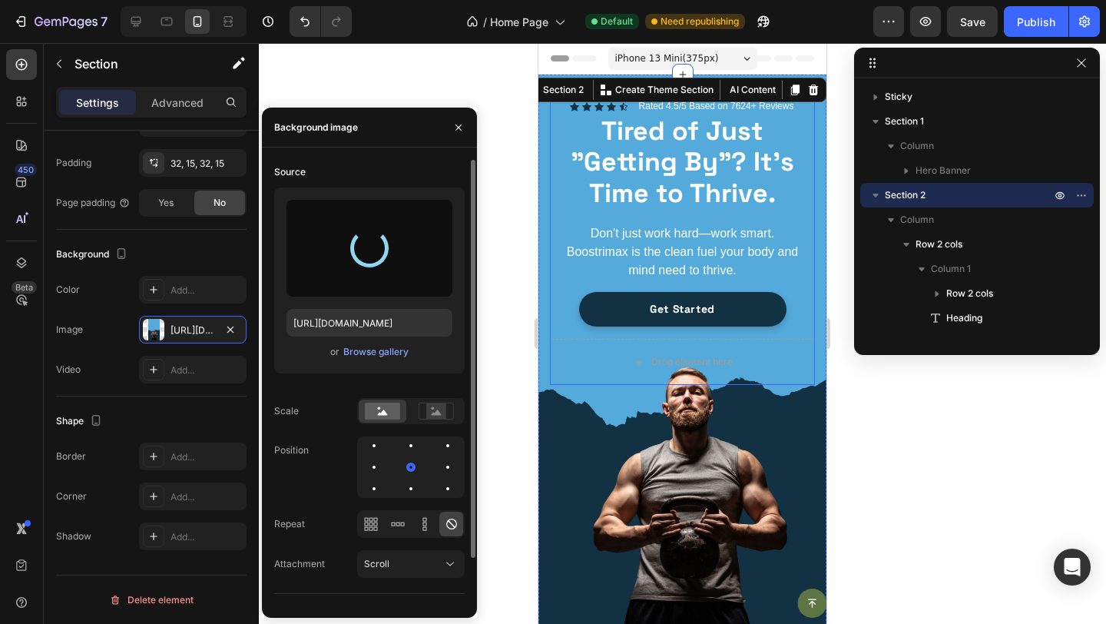
type input "https://cdn.shopify.com/s/files/1/0712/1518/6094/files/gempages_586140835712598…"
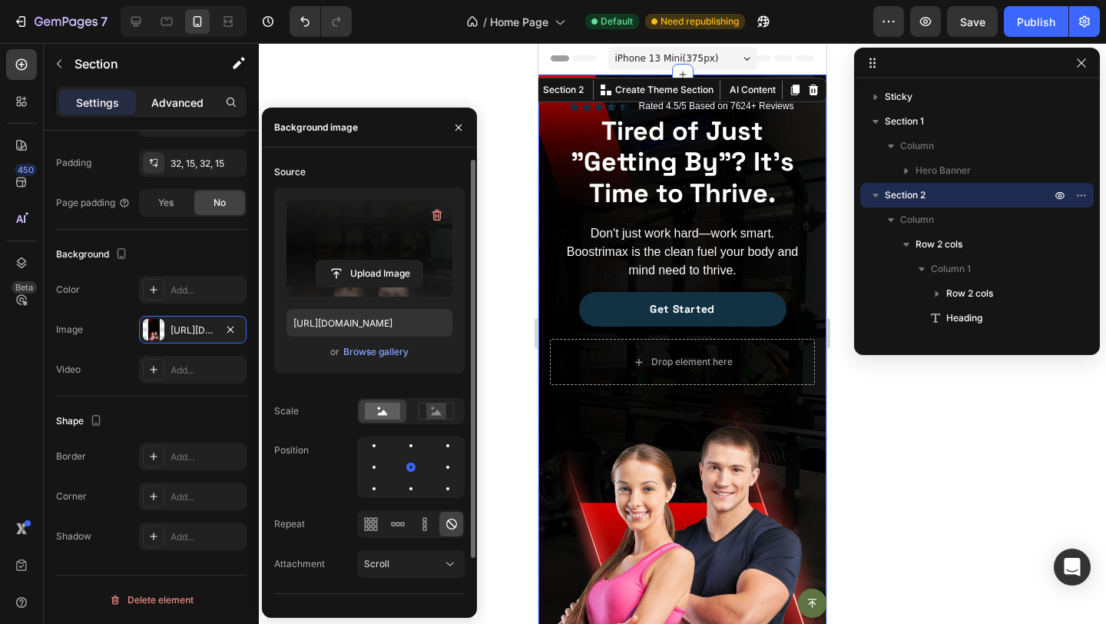
click at [191, 105] on p "Advanced" at bounding box center [177, 102] width 52 height 16
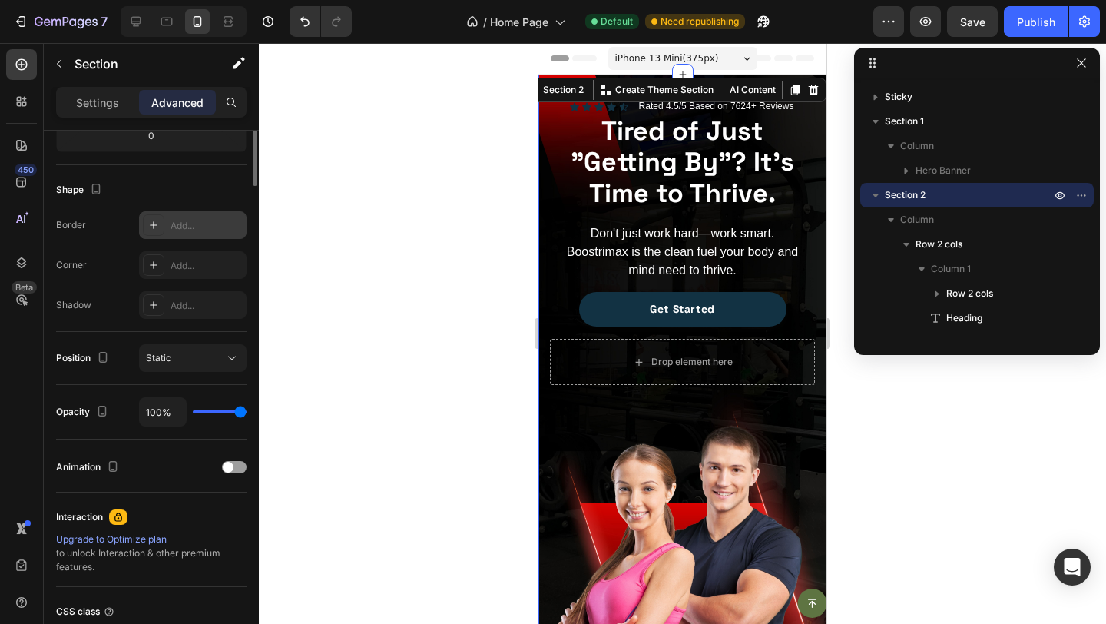
scroll to position [0, 0]
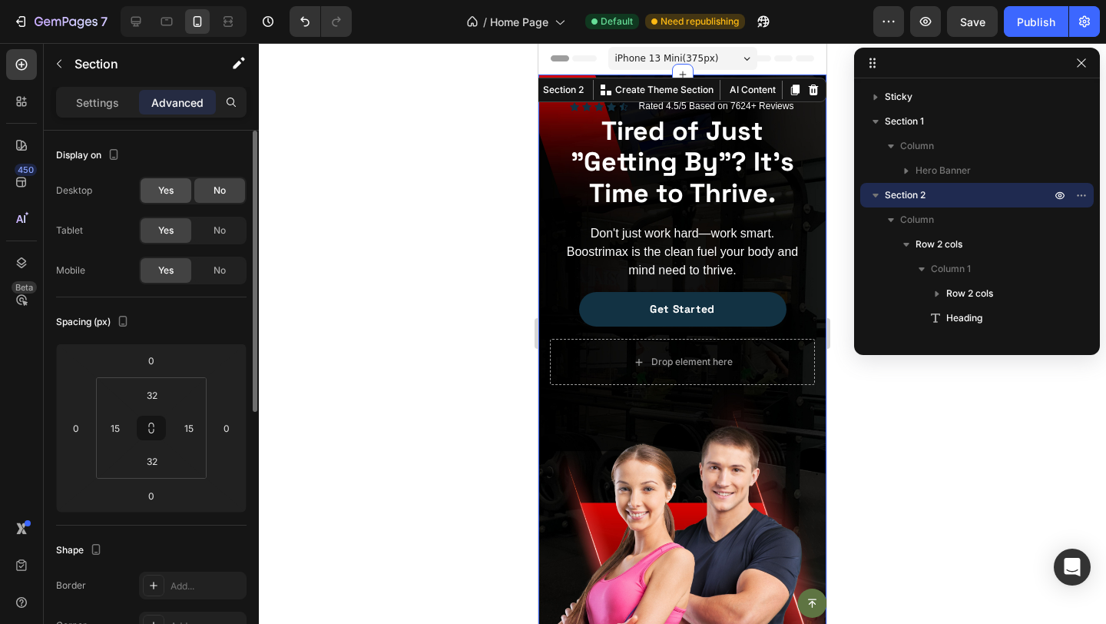
click at [154, 184] on div "Yes" at bounding box center [166, 190] width 51 height 25
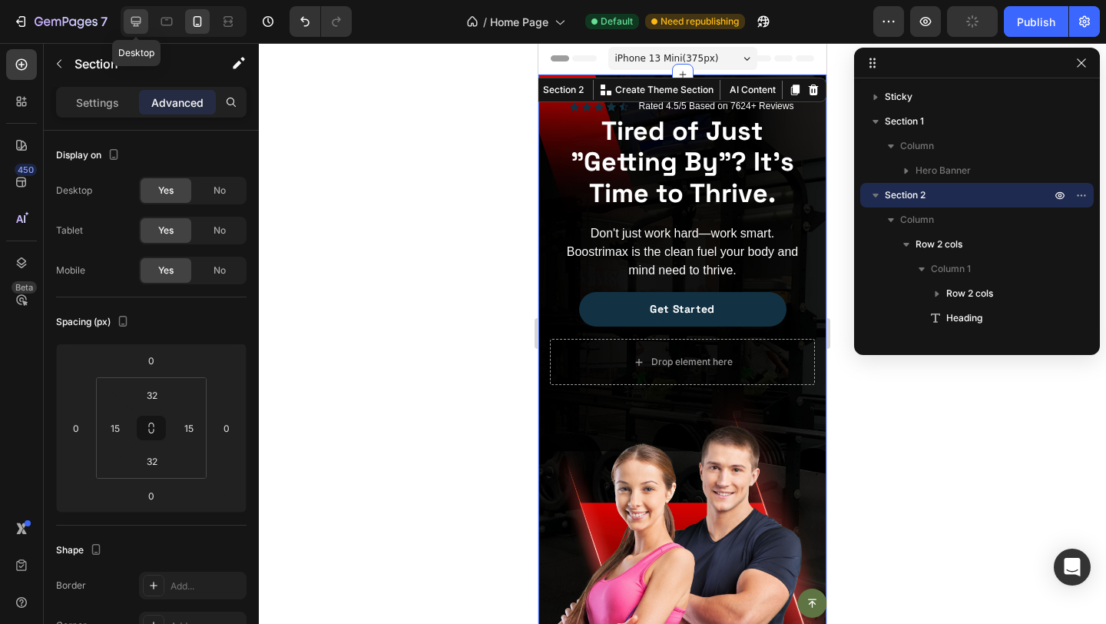
click at [135, 18] on icon at bounding box center [135, 21] width 15 height 15
type input "0"
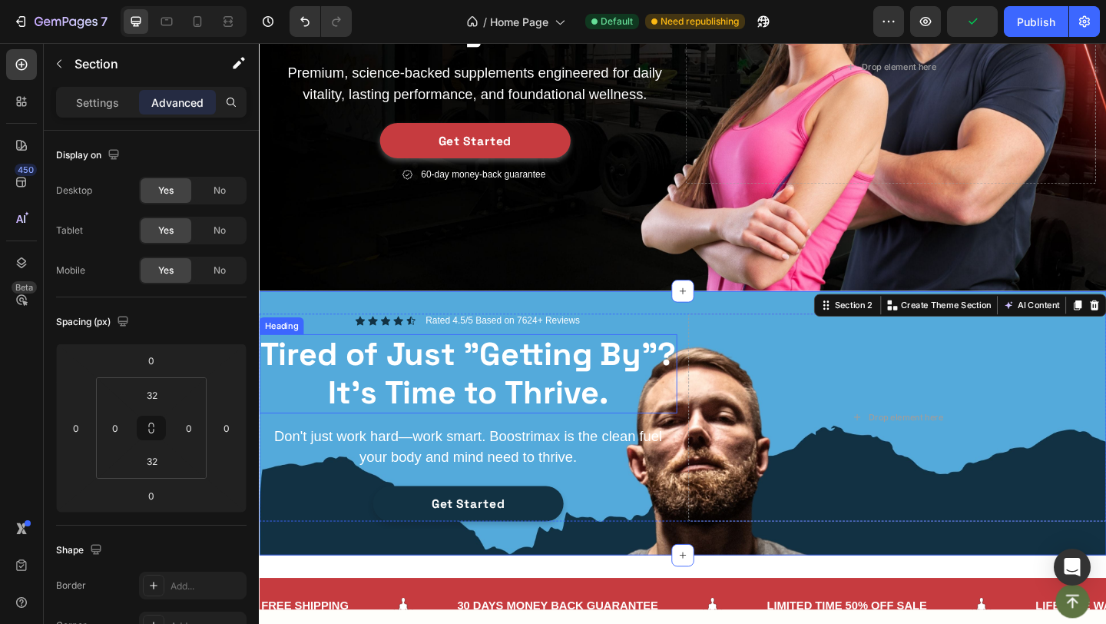
scroll to position [145, 0]
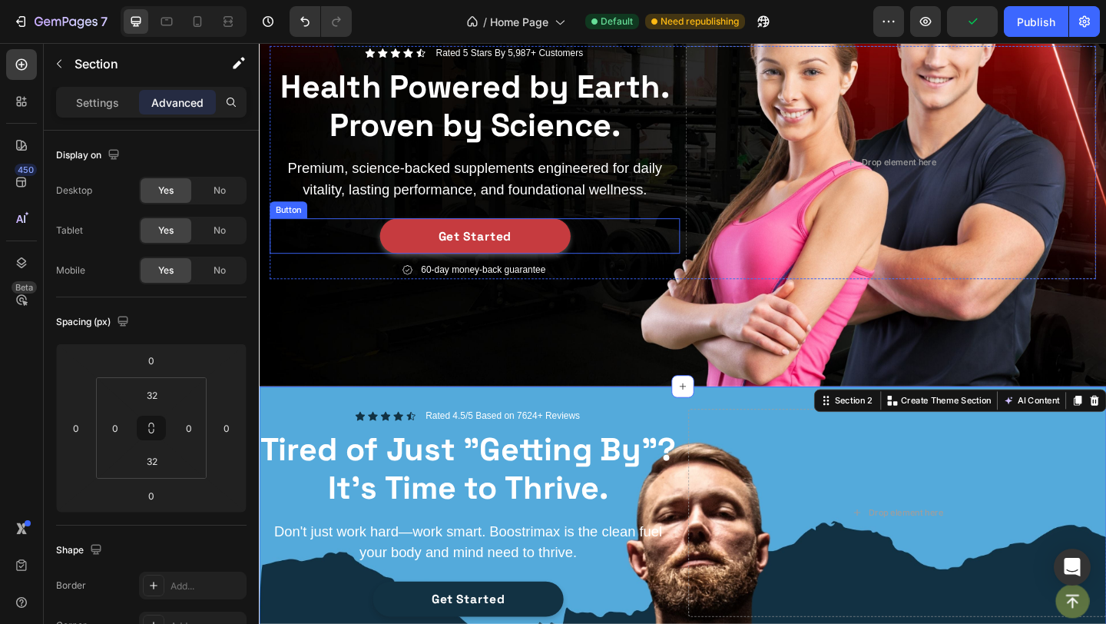
click at [617, 253] on div "Get Started Button" at bounding box center [493, 253] width 446 height 39
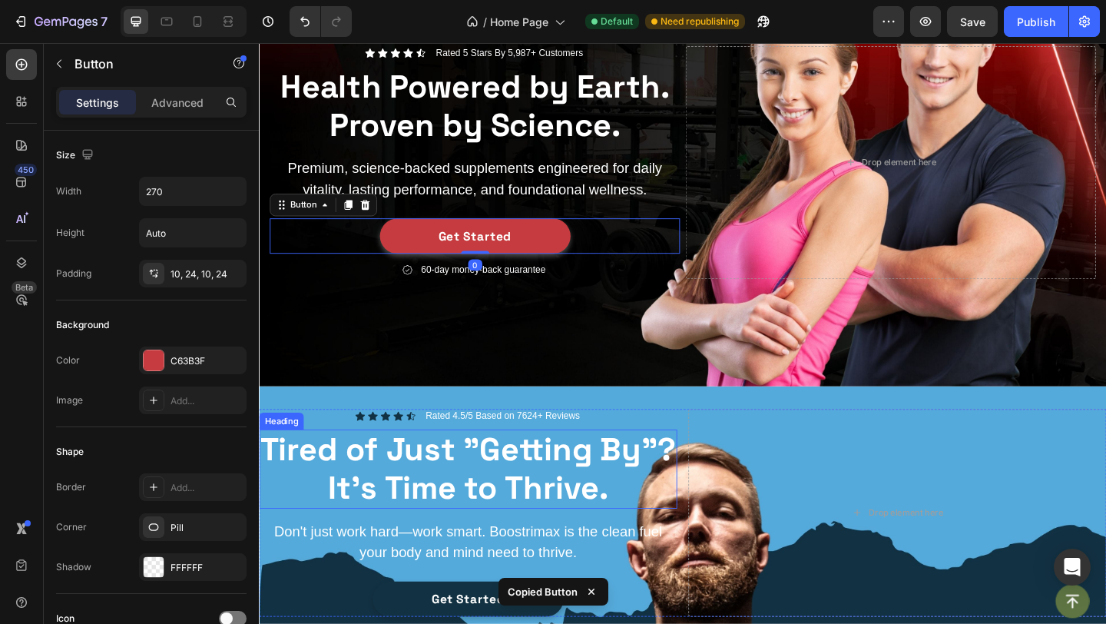
scroll to position [358, 0]
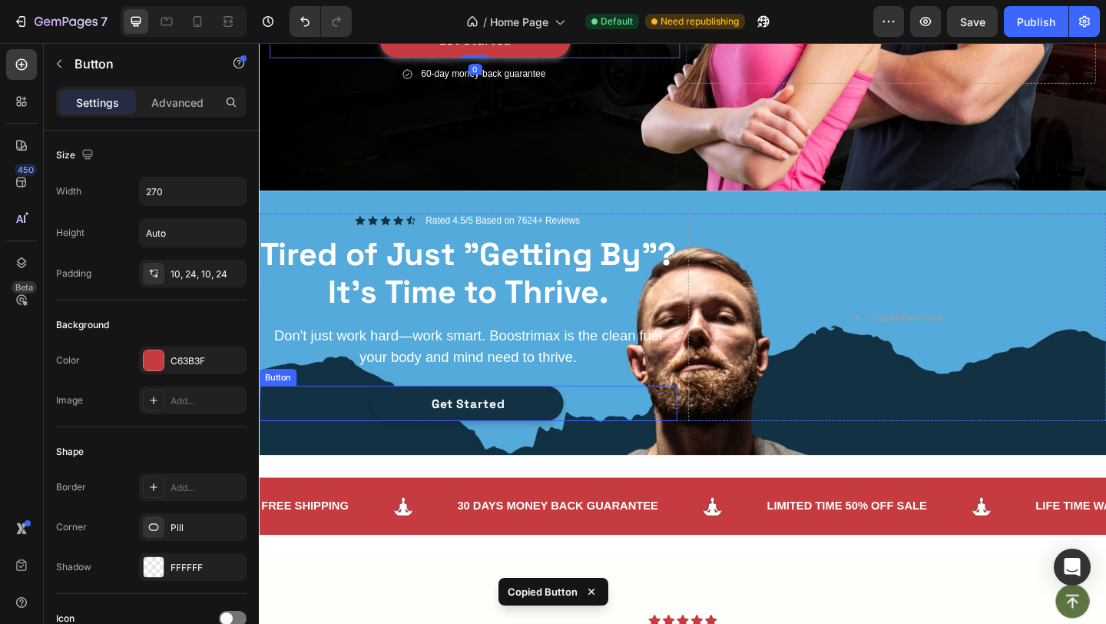
click at [608, 423] on div "Get Started Button" at bounding box center [486, 435] width 455 height 39
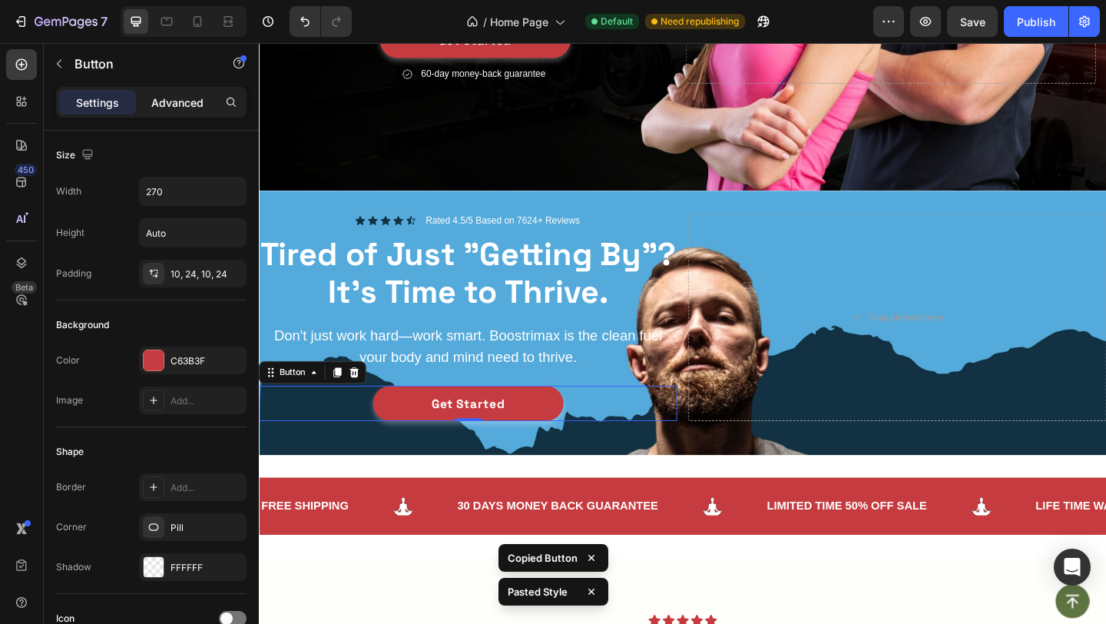
click at [195, 91] on div "Advanced" at bounding box center [177, 102] width 77 height 25
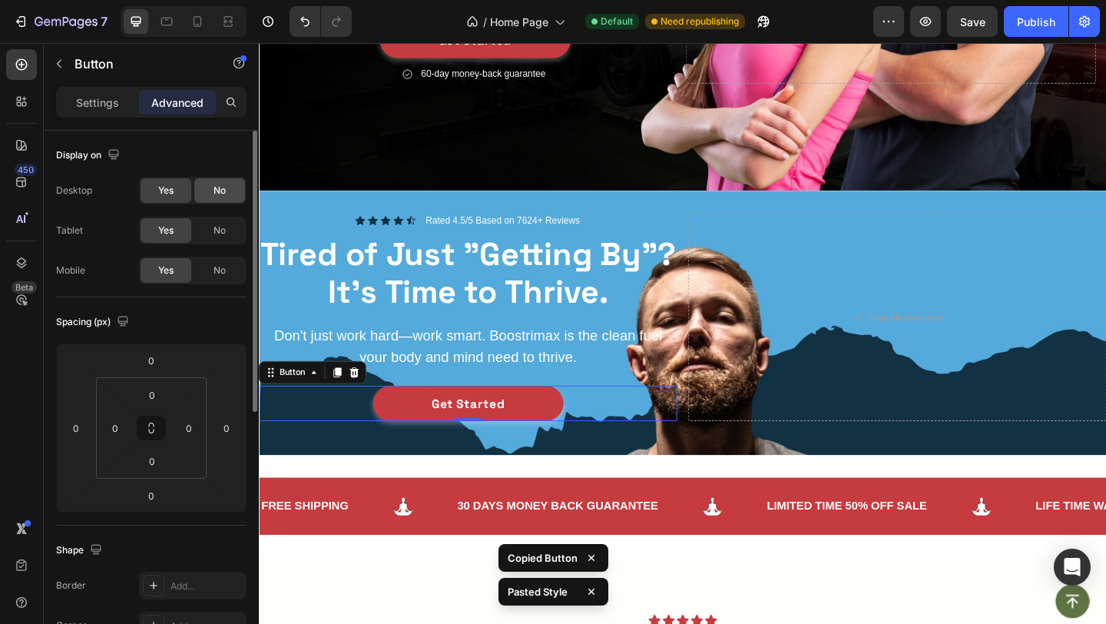
click at [224, 184] on span "No" at bounding box center [220, 191] width 12 height 14
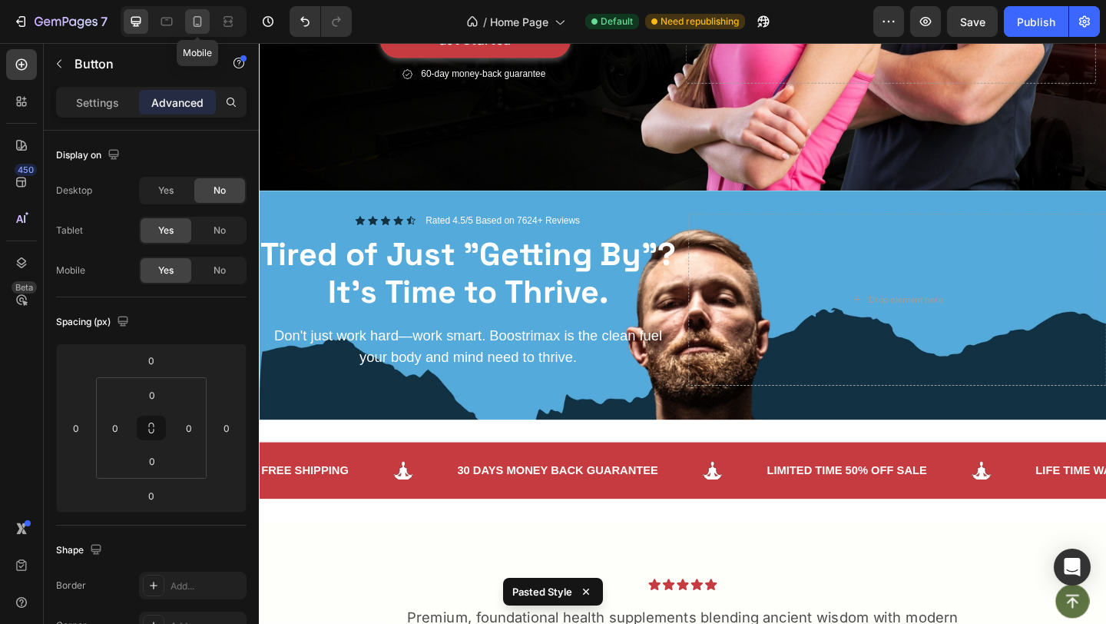
click at [200, 14] on icon at bounding box center [197, 21] width 15 height 15
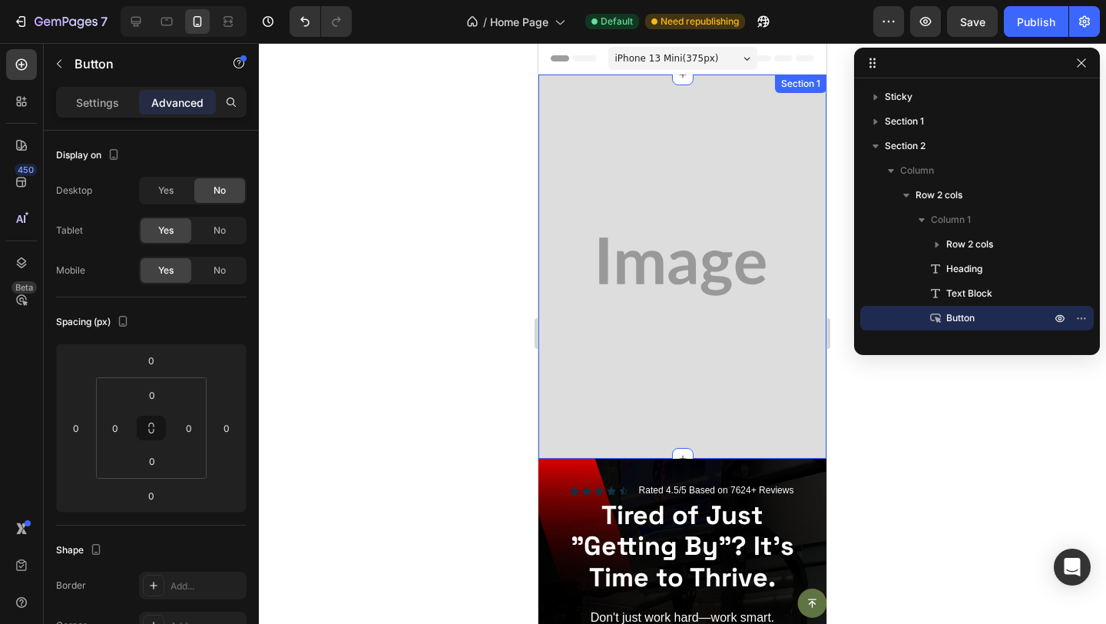
click at [592, 499] on strong "Tired of Just "Getting By"? It's Time to Thrive." at bounding box center [683, 547] width 224 height 96
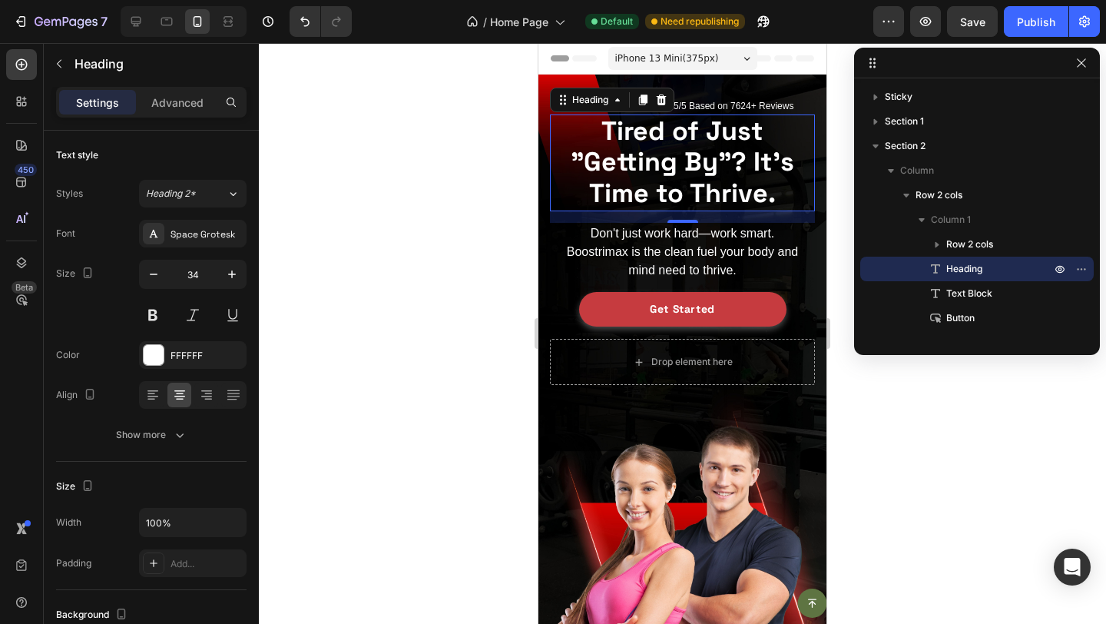
click at [131, 36] on div at bounding box center [184, 21] width 126 height 31
click at [130, 28] on icon at bounding box center [135, 21] width 15 height 15
type input "45"
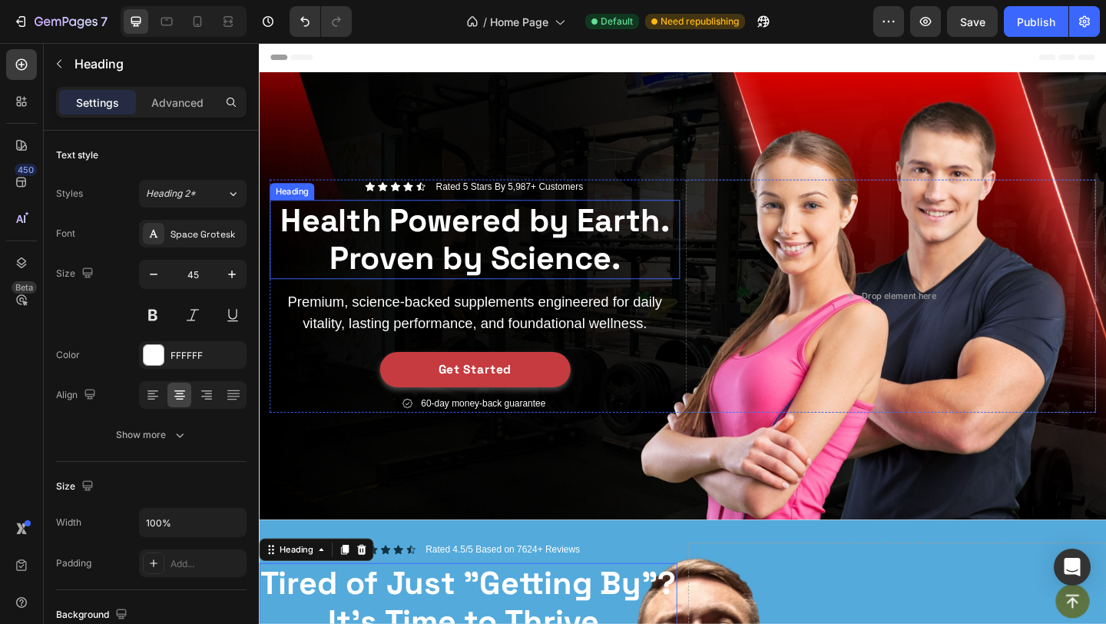
click at [449, 233] on strong "Health Powered by Earth. Proven by Science." at bounding box center [493, 256] width 423 height 85
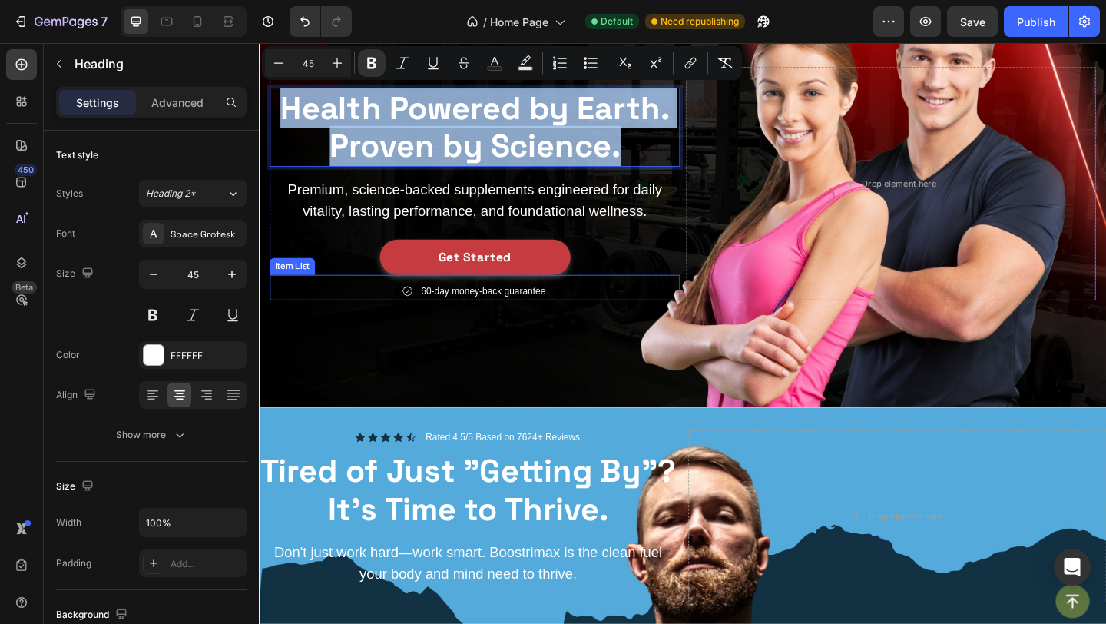
scroll to position [159, 0]
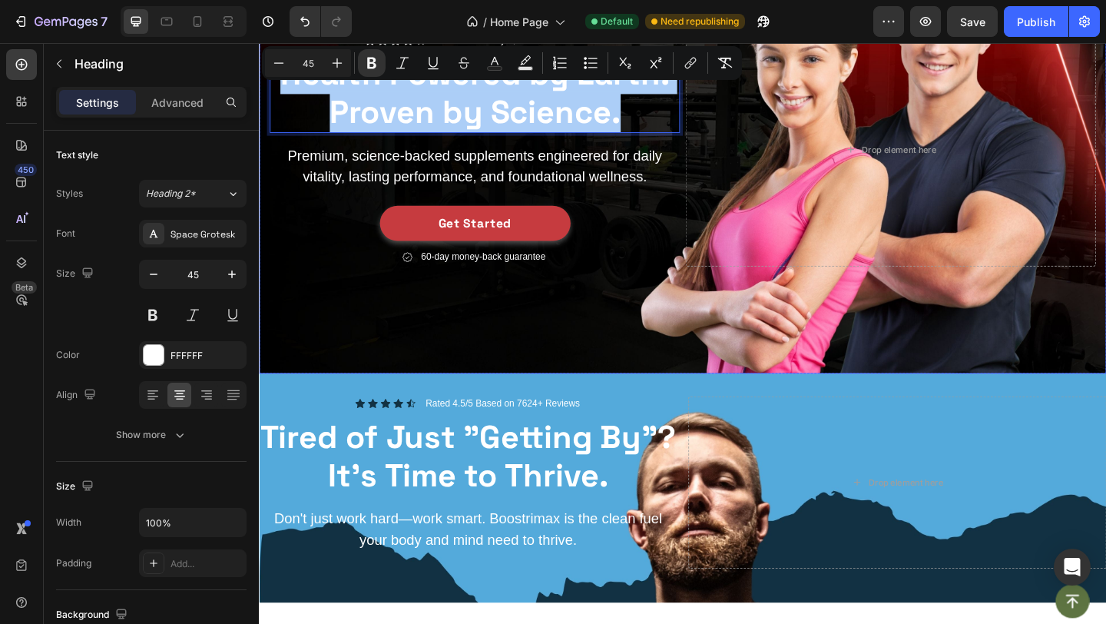
click at [335, 369] on div "Background Image" at bounding box center [720, 159] width 922 height 487
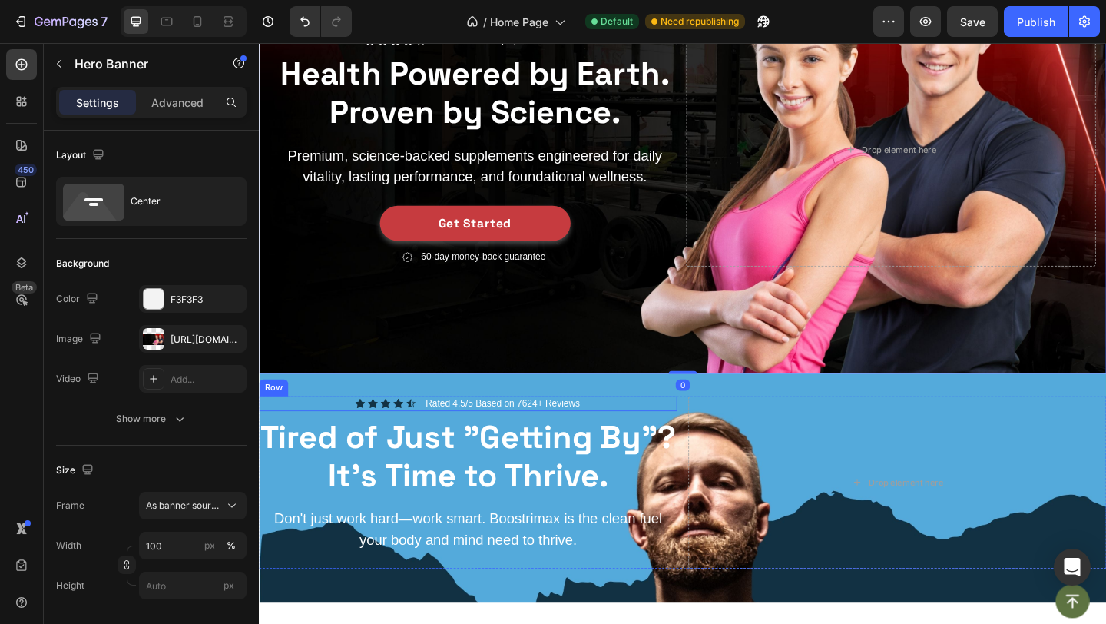
click at [287, 436] on div "Icon Icon Icon Icon Icon Icon List Rated 4.5/5 Based on 7624+ Reviews Text Bloc…" at bounding box center [486, 435] width 455 height 16
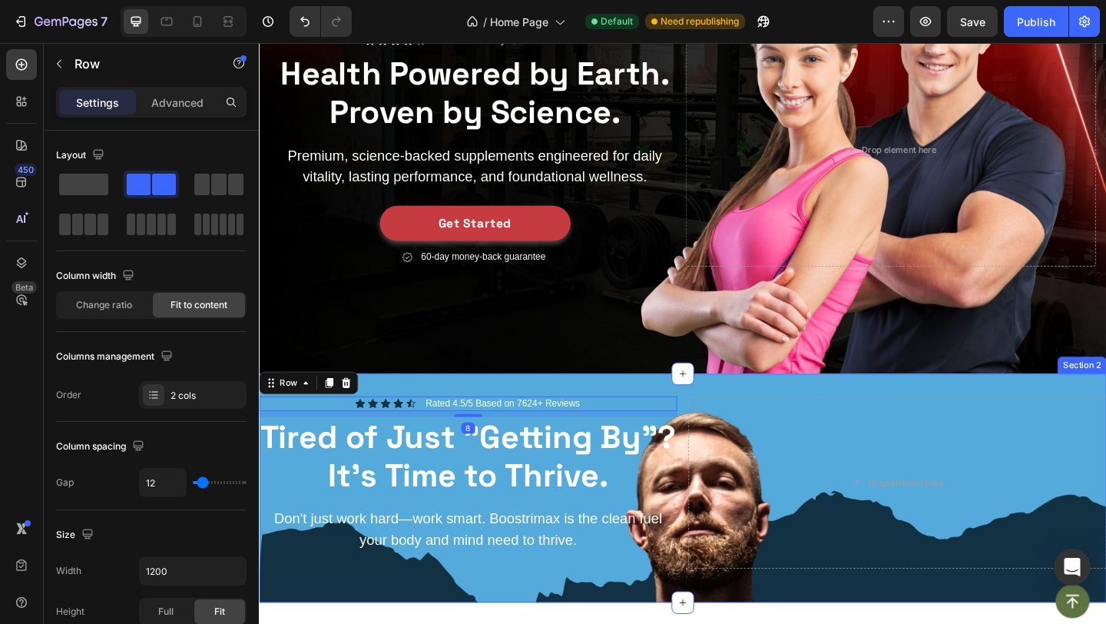
click at [413, 418] on div "Icon Icon Icon Icon Icon Icon List Rated 4.5/5 Based on 7624+ Reviews Text Bloc…" at bounding box center [720, 527] width 922 height 249
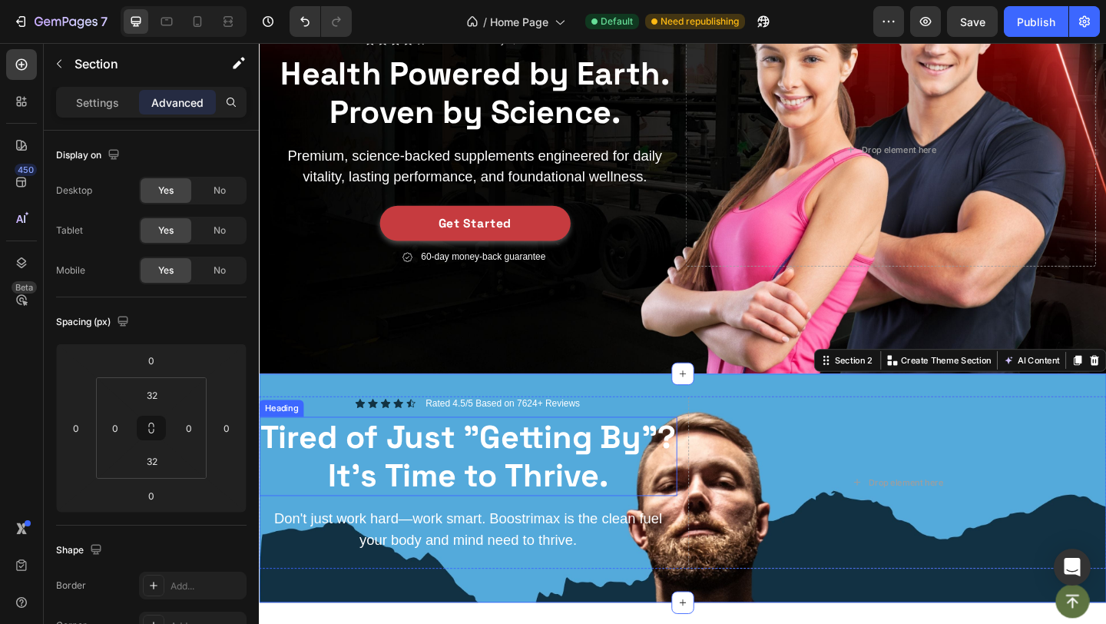
click at [403, 475] on strong "Tired of Just "Getting By"? It's Time to Thrive." at bounding box center [486, 491] width 452 height 85
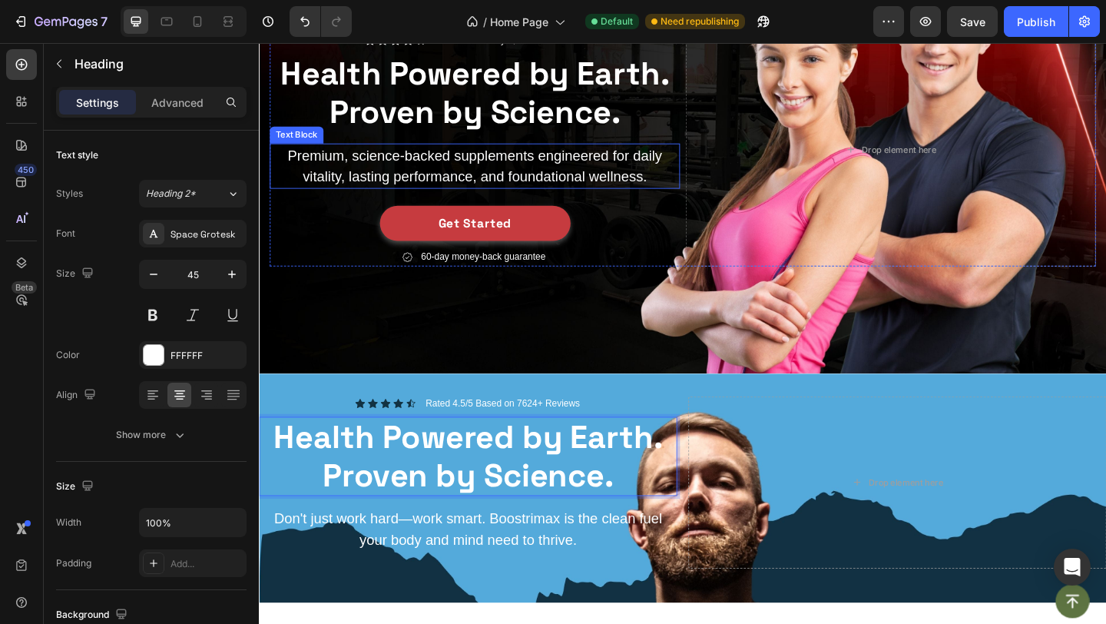
click at [442, 163] on p "Premium, science-backed supplements engineered for daily vitality, lasting perf…" at bounding box center [493, 177] width 443 height 46
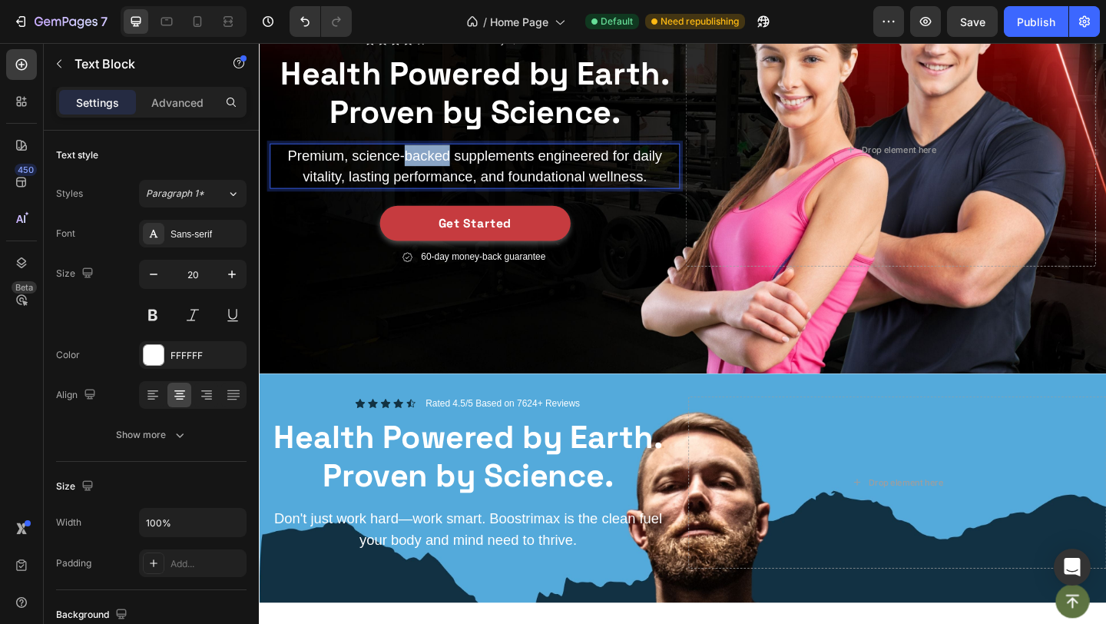
click at [442, 163] on p "Premium, science-backed supplements engineered for daily vitality, lasting perf…" at bounding box center [493, 177] width 443 height 46
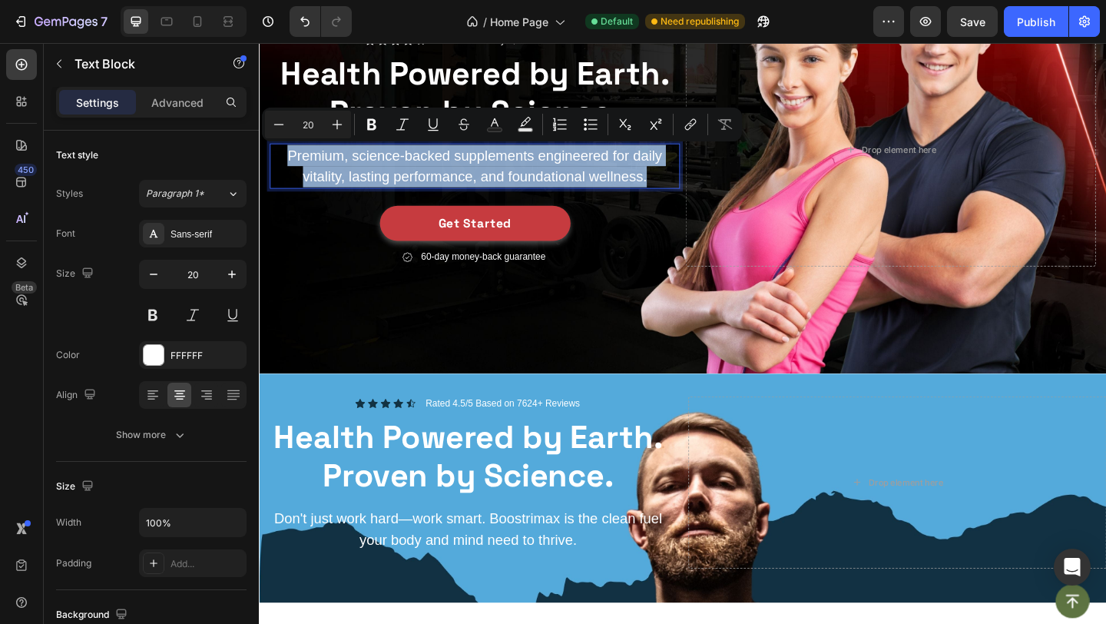
copy p "Premium, science-backed supplements engineered for daily vitality, lasting perf…"
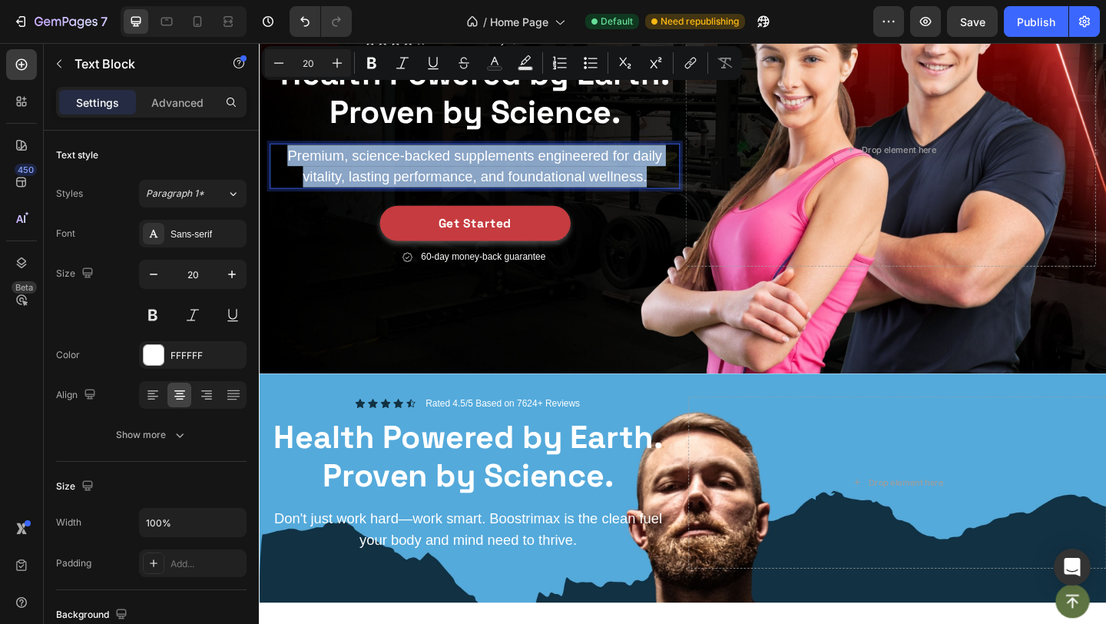
scroll to position [453, 0]
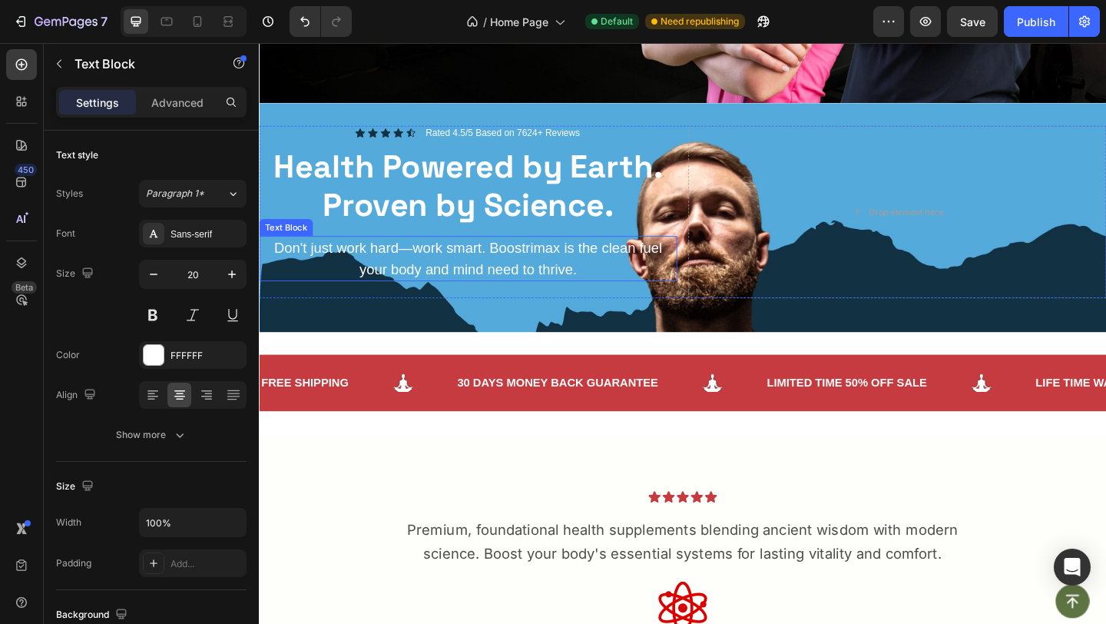
click at [492, 280] on p "Don't just work hard—work smart. Boostrimax is the clean fuel your body and min…" at bounding box center [486, 277] width 452 height 46
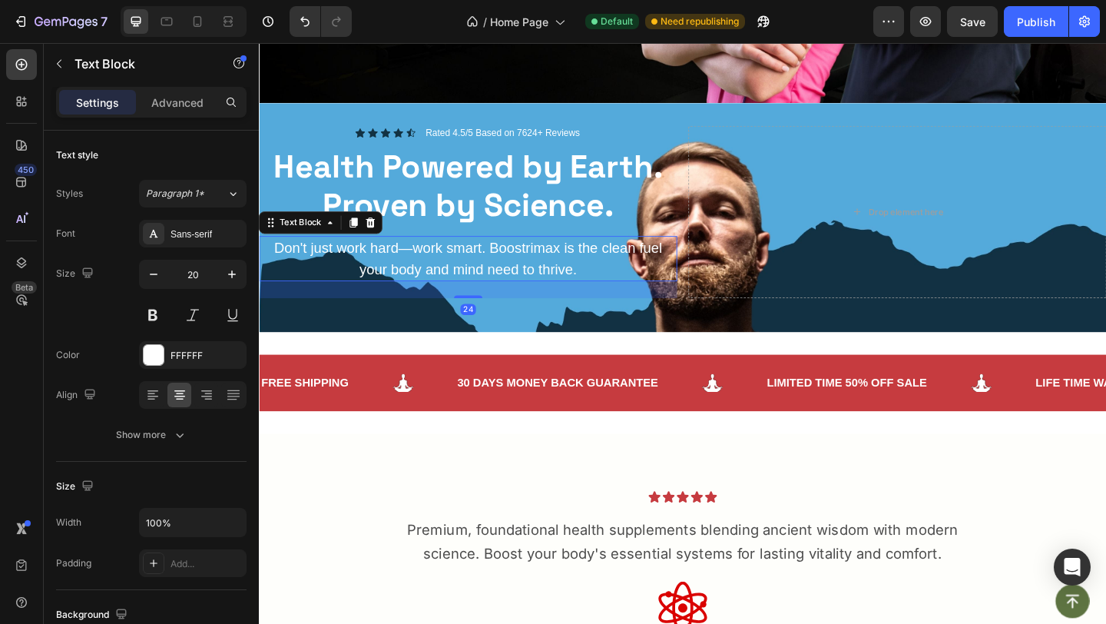
click at [492, 280] on p "Don't just work hard—work smart. Boostrimax is the clean fuel your body and min…" at bounding box center [486, 277] width 452 height 46
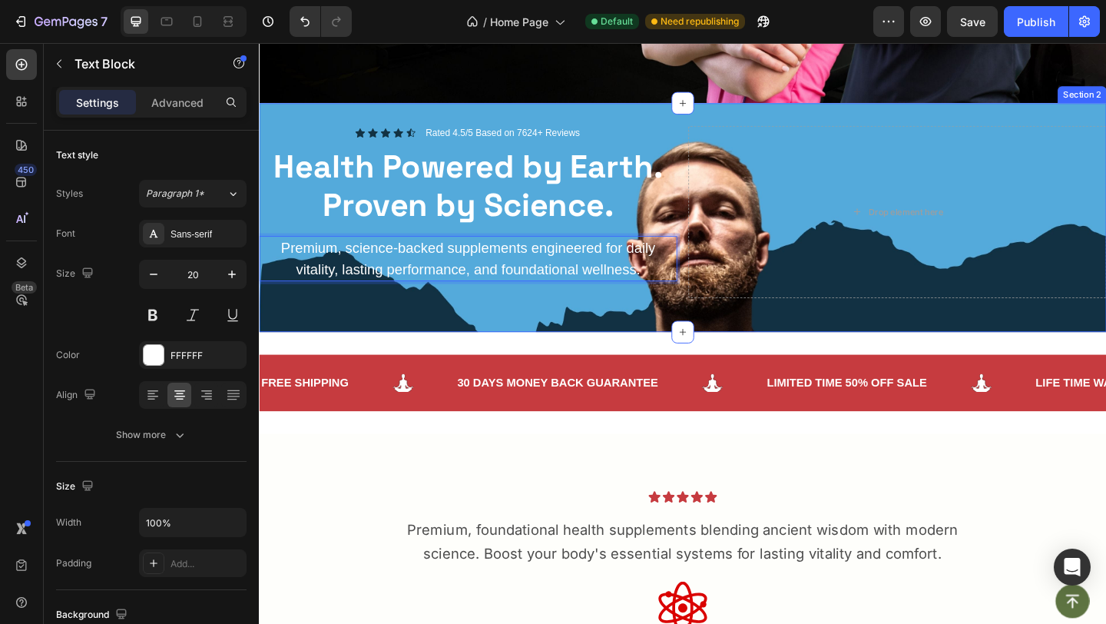
click at [485, 323] on div "Icon Icon Icon Icon Icon Icon List Rated 4.5/5 Based on 7624+ Reviews Text Bloc…" at bounding box center [720, 233] width 922 height 200
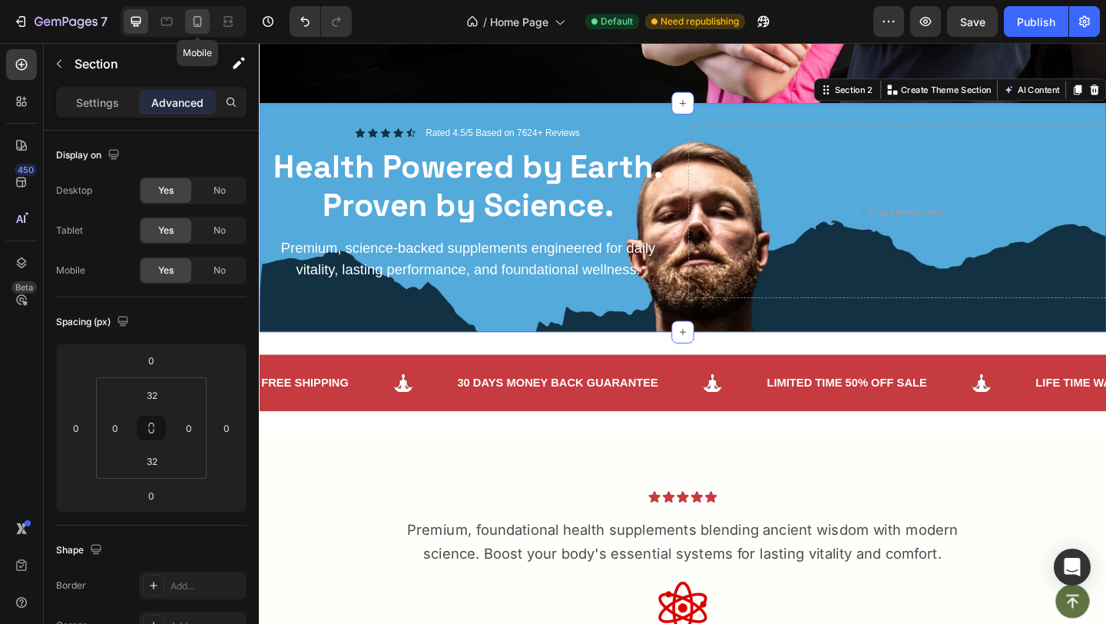
click at [195, 25] on icon at bounding box center [198, 21] width 8 height 11
type input "15"
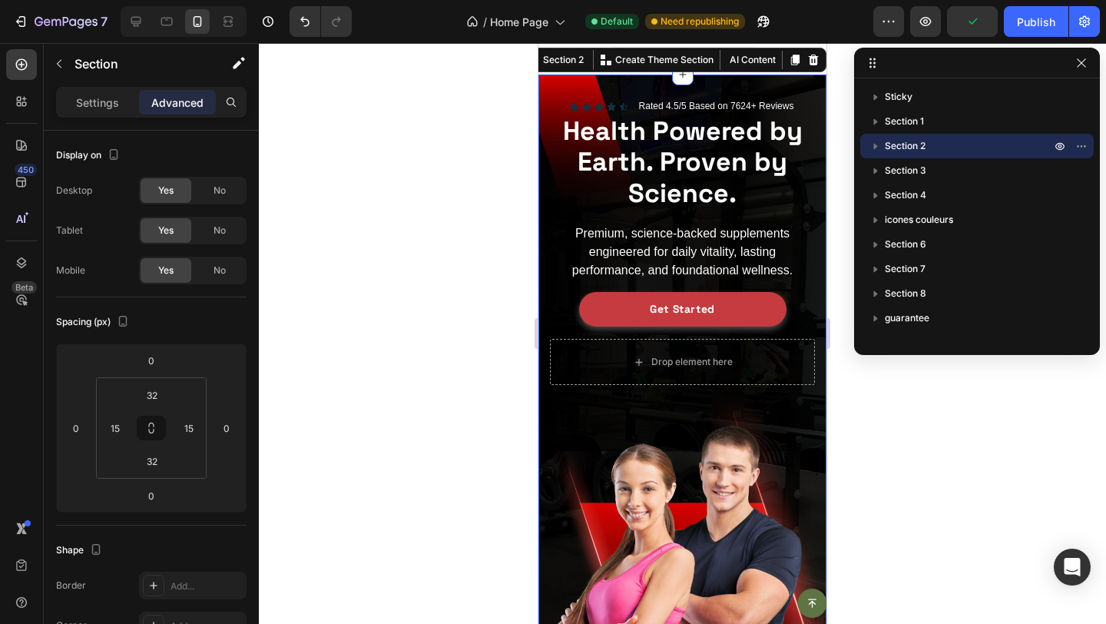
click at [545, 127] on div "Icon Icon Icon Icon Icon Icon List Rated 4.5/5 Based on 7624+ Reviews Text Bloc…" at bounding box center [682, 377] width 288 height 604
click at [210, 192] on div "No" at bounding box center [219, 190] width 51 height 25
click at [572, 102] on icon at bounding box center [574, 106] width 9 height 9
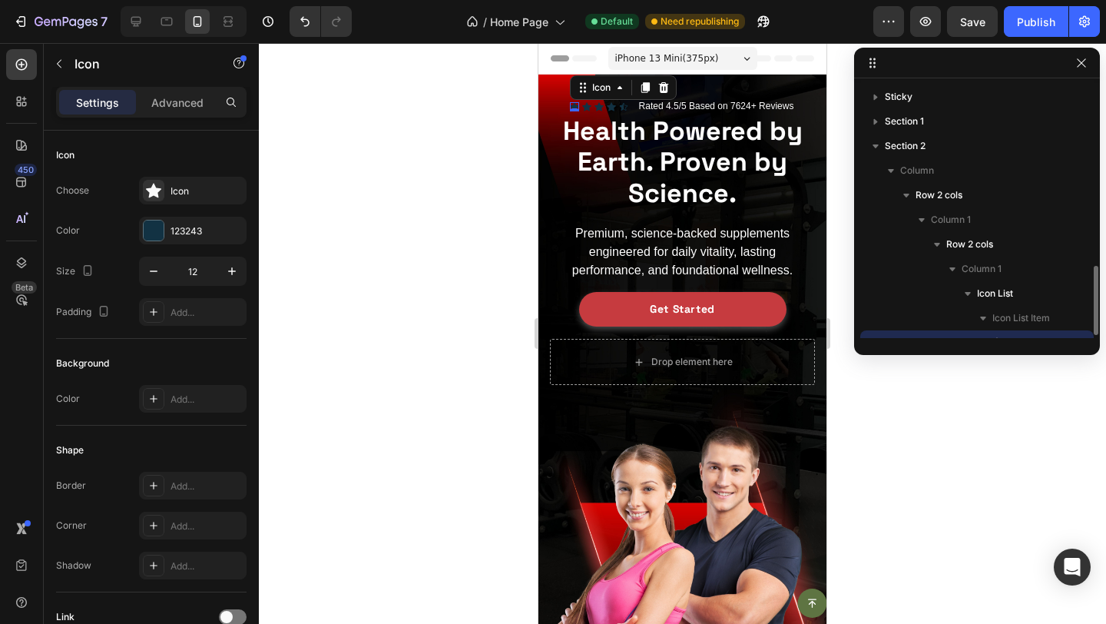
scroll to position [143, 0]
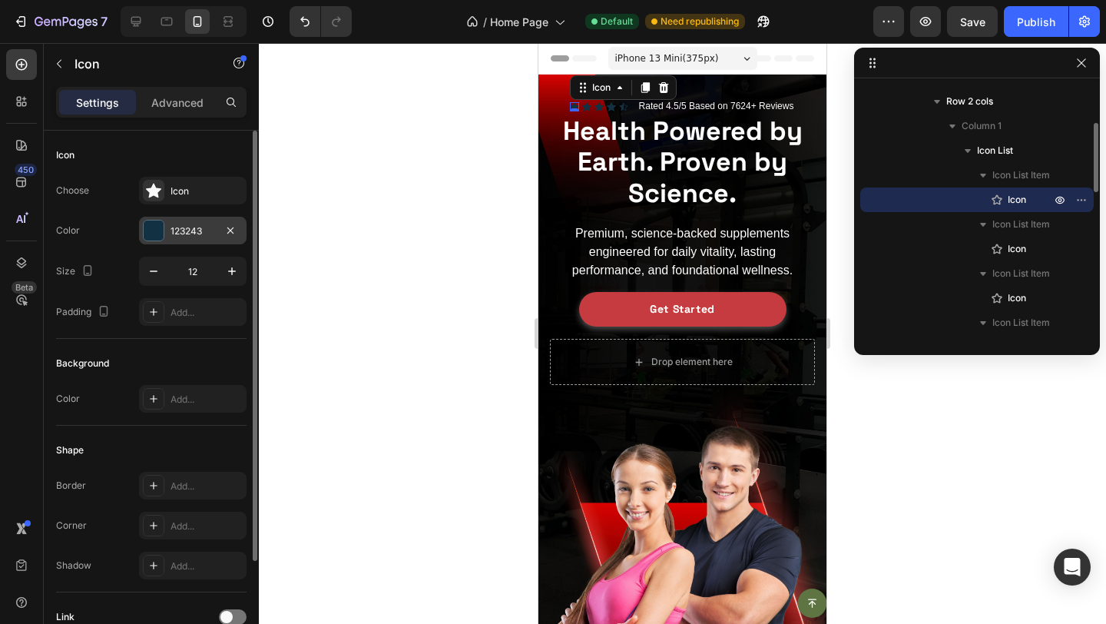
click at [185, 222] on div "123243" at bounding box center [193, 231] width 108 height 28
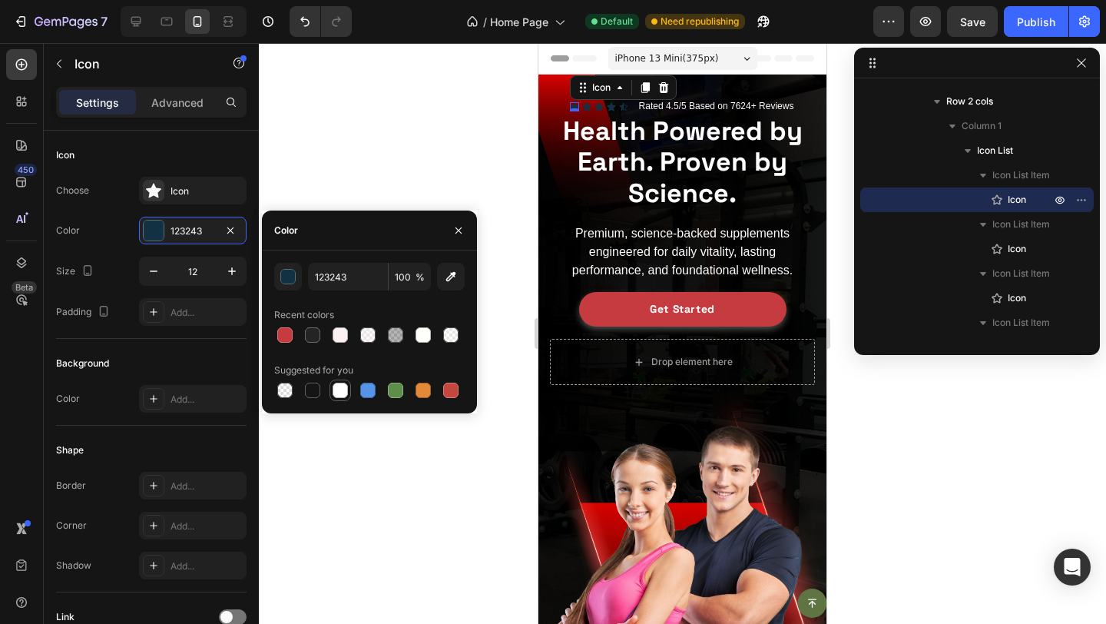
click at [331, 396] on div at bounding box center [340, 390] width 18 height 18
type input "FFFFFF"
click at [588, 110] on icon at bounding box center [586, 106] width 9 height 8
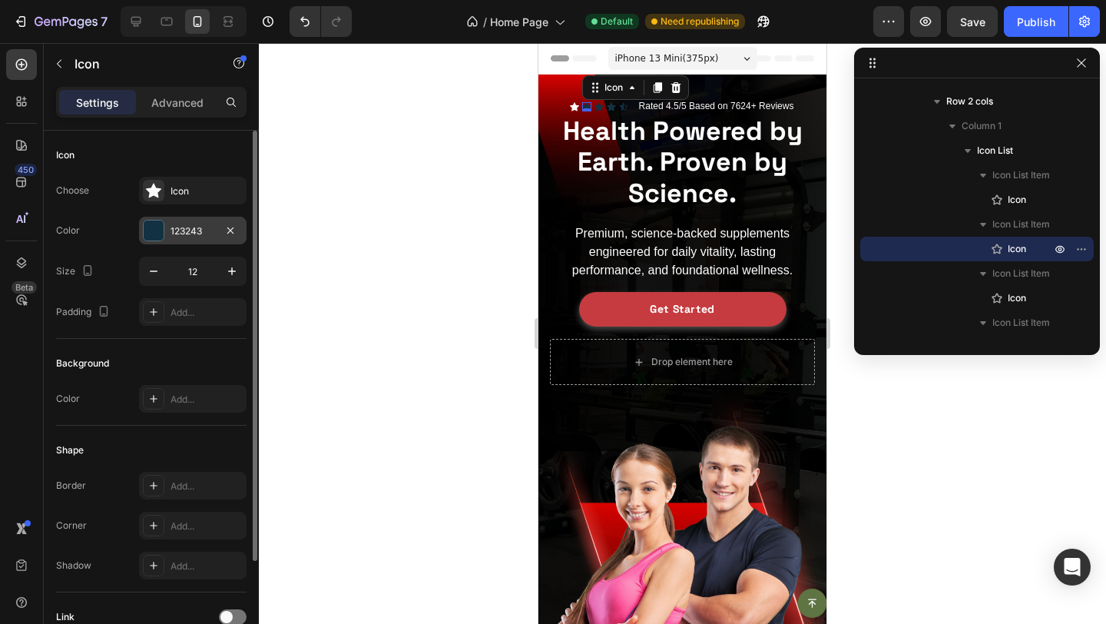
click at [173, 236] on div "123243" at bounding box center [193, 231] width 45 height 14
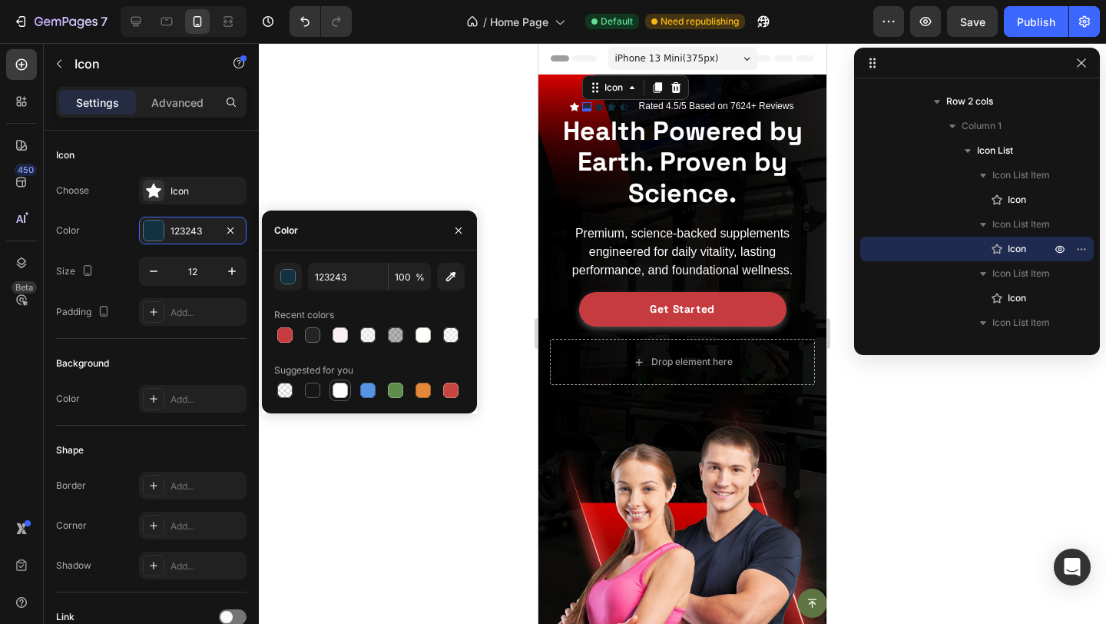
click at [338, 386] on div at bounding box center [340, 390] width 15 height 15
type input "FFFFFF"
click at [599, 104] on icon at bounding box center [599, 106] width 9 height 8
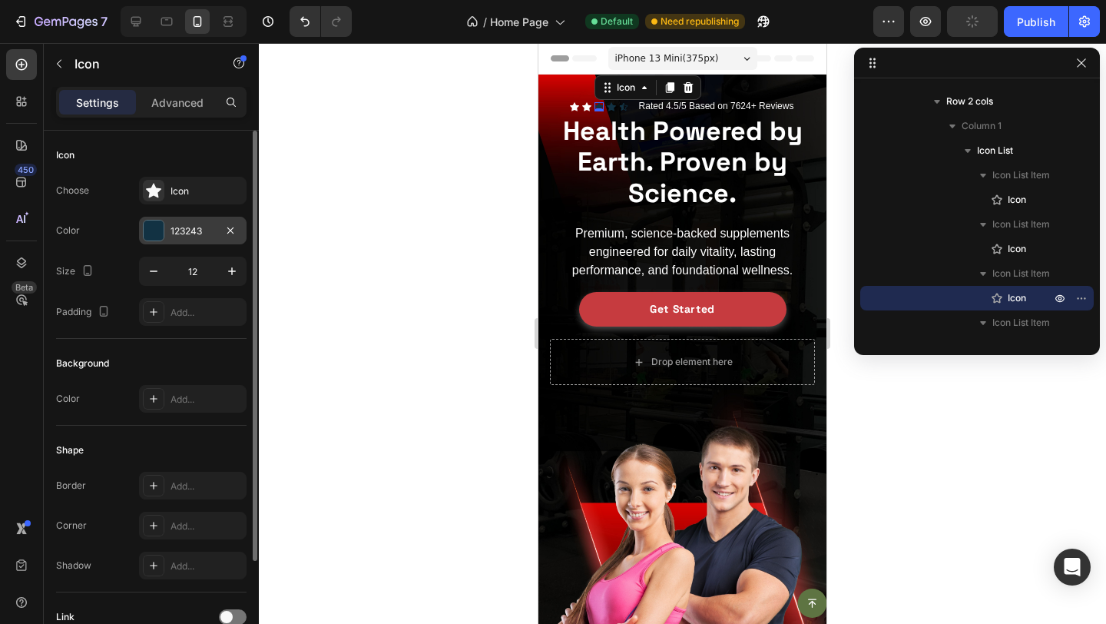
click at [164, 228] on div "123243" at bounding box center [193, 231] width 108 height 28
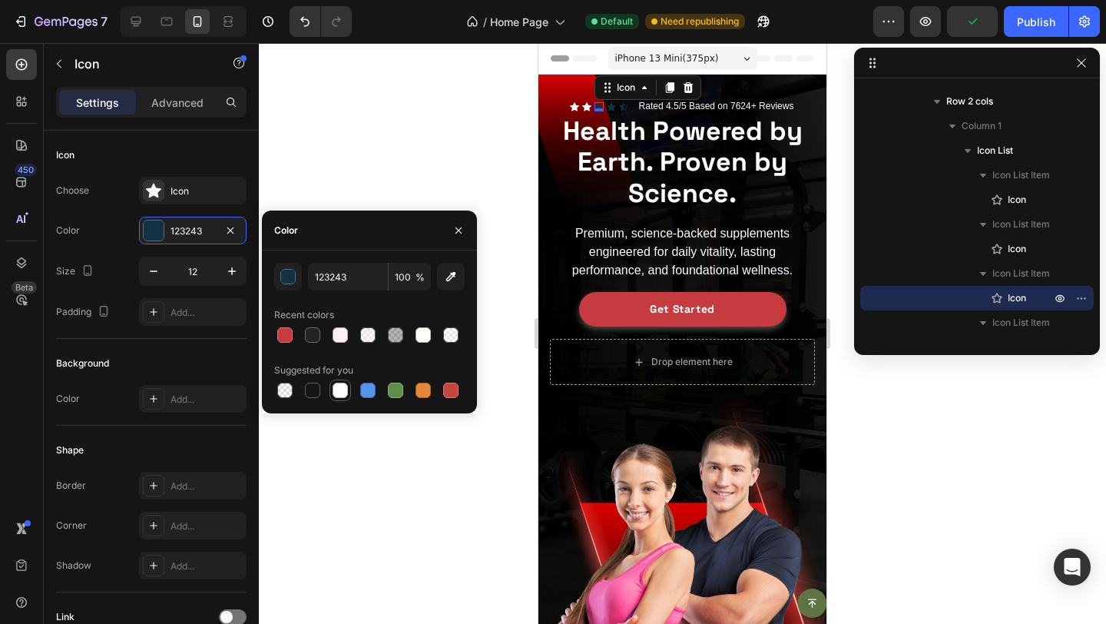
click at [340, 383] on div at bounding box center [340, 390] width 15 height 15
type input "FFFFFF"
click at [608, 104] on icon at bounding box center [611, 106] width 9 height 9
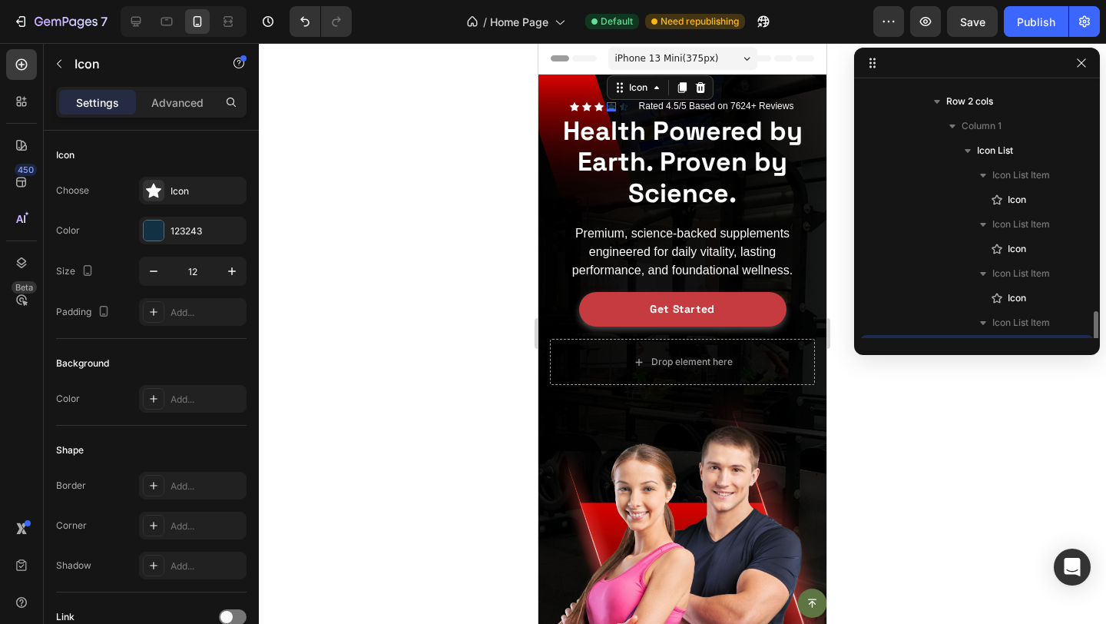
scroll to position [290, 0]
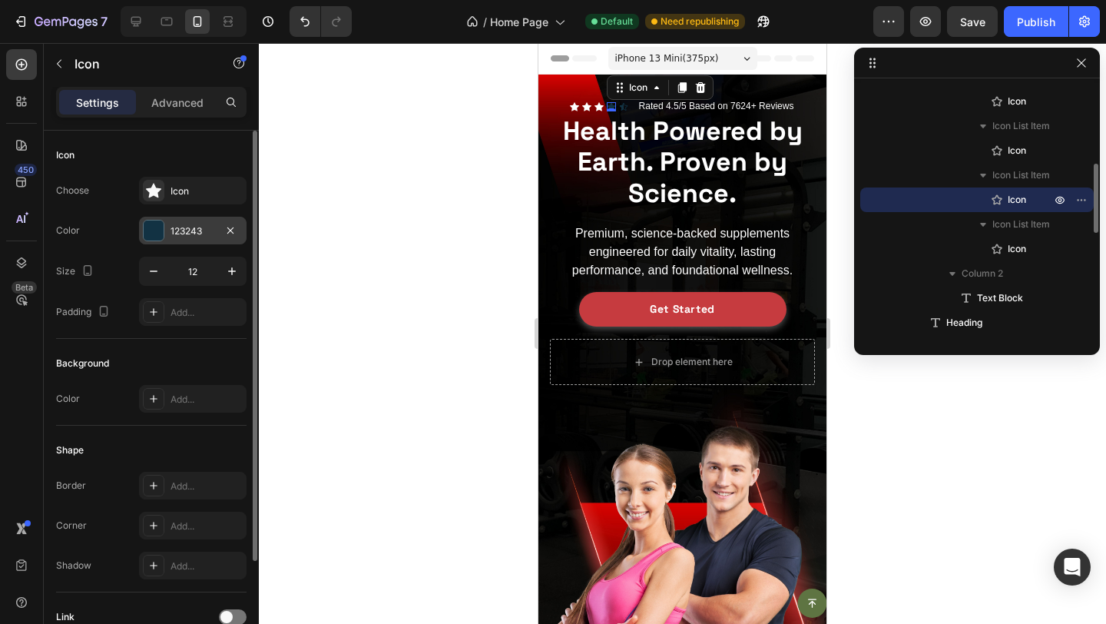
click at [154, 226] on div at bounding box center [154, 230] width 20 height 20
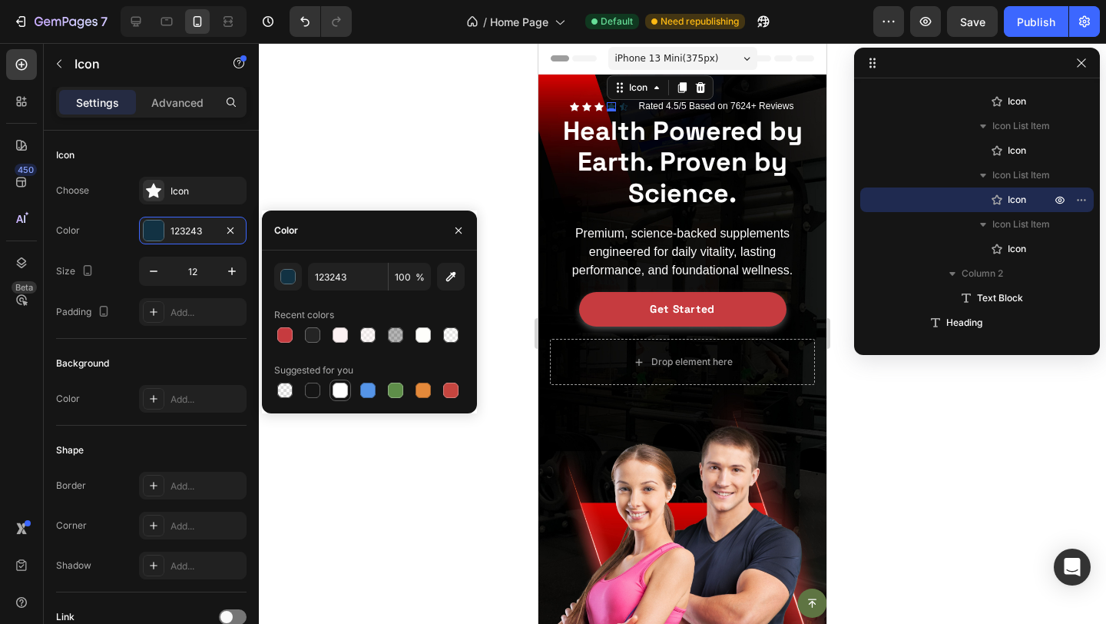
click at [343, 399] on div at bounding box center [340, 390] width 18 height 18
type input "FFFFFF"
click at [624, 104] on icon at bounding box center [623, 106] width 9 height 9
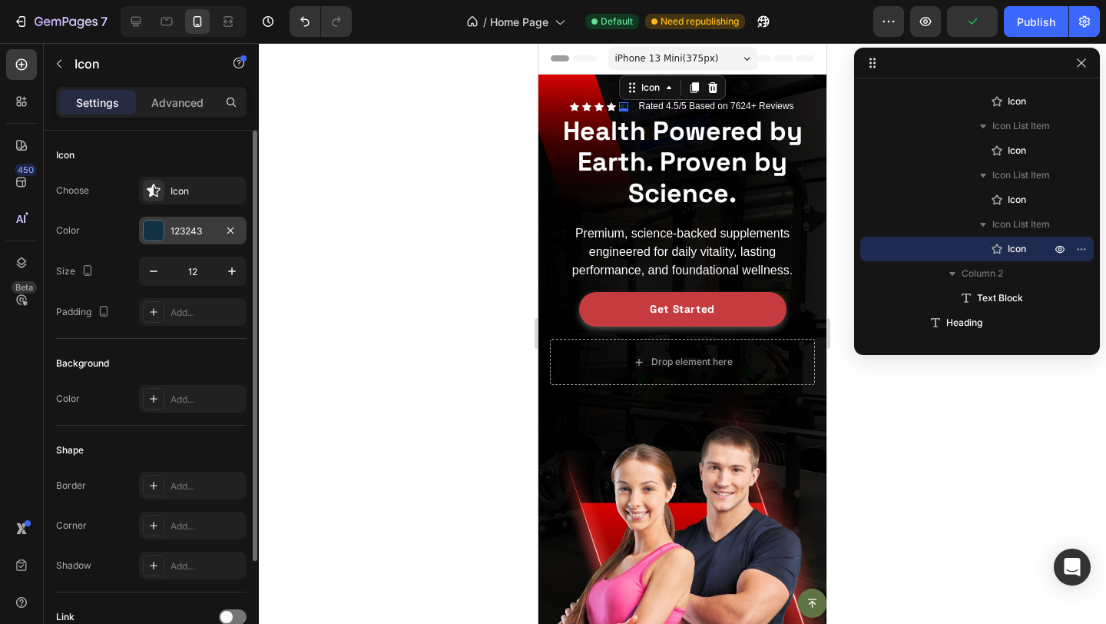
click at [199, 230] on div "123243" at bounding box center [193, 231] width 45 height 14
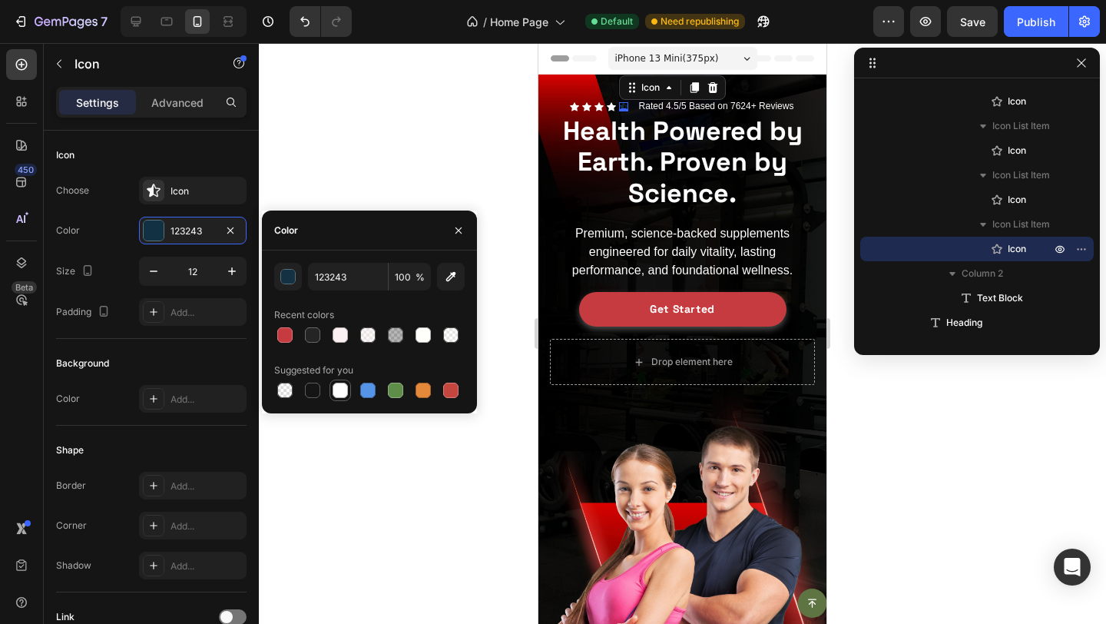
click at [342, 383] on div at bounding box center [340, 390] width 15 height 15
type input "FFFFFF"
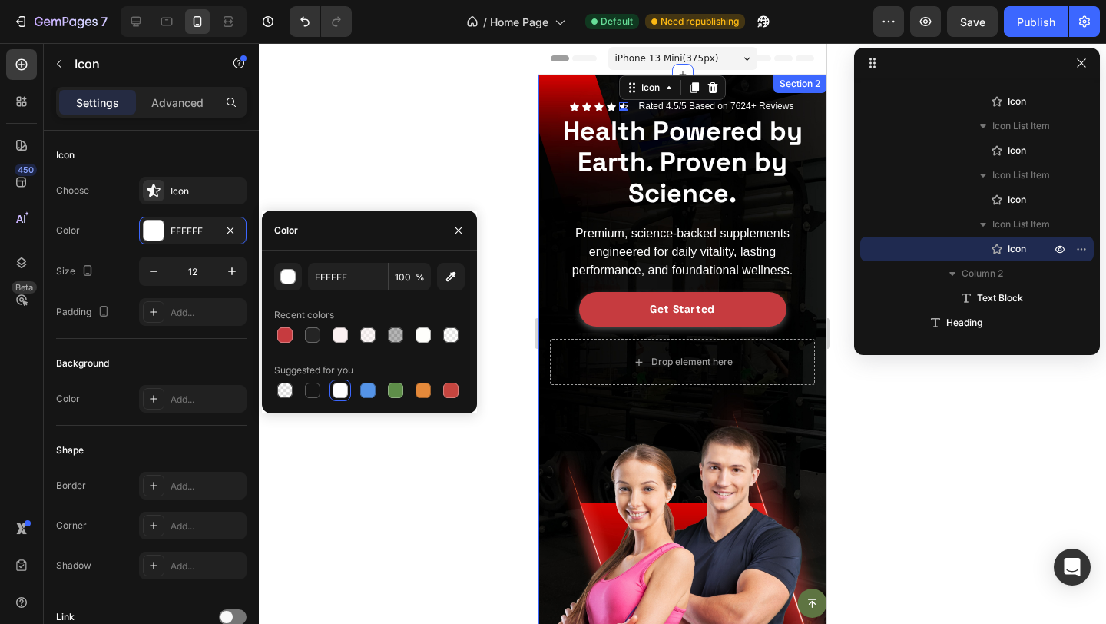
click at [591, 453] on div "Icon Icon Icon Icon Icon 0 Icon List Rated 4.5/5 Based on 7624+ Reviews Text Bl…" at bounding box center [682, 376] width 265 height 555
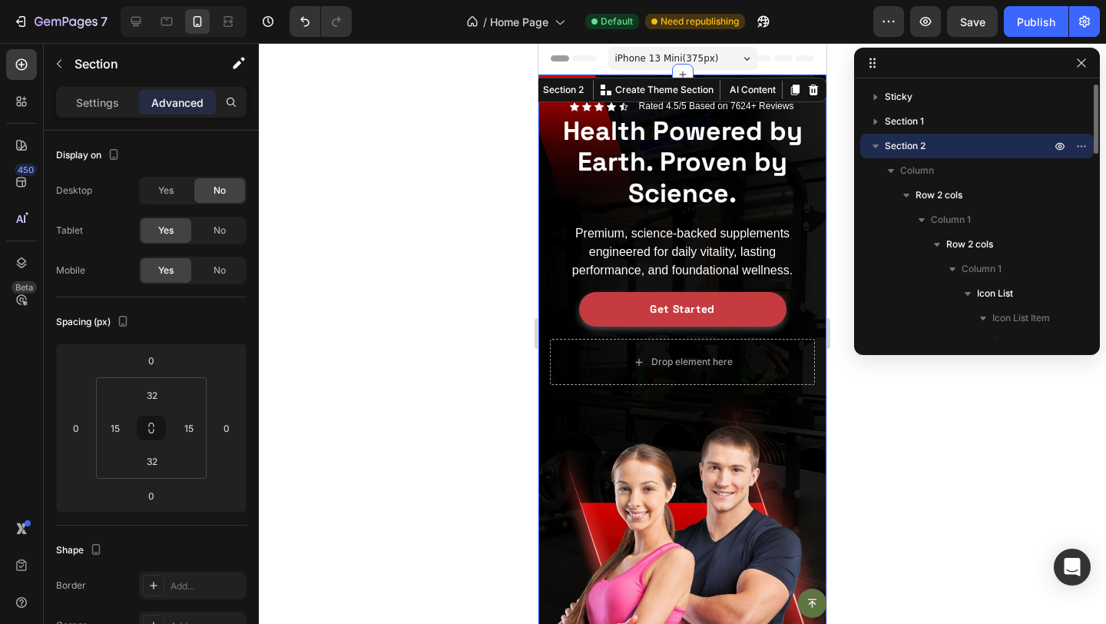
scroll to position [9, 0]
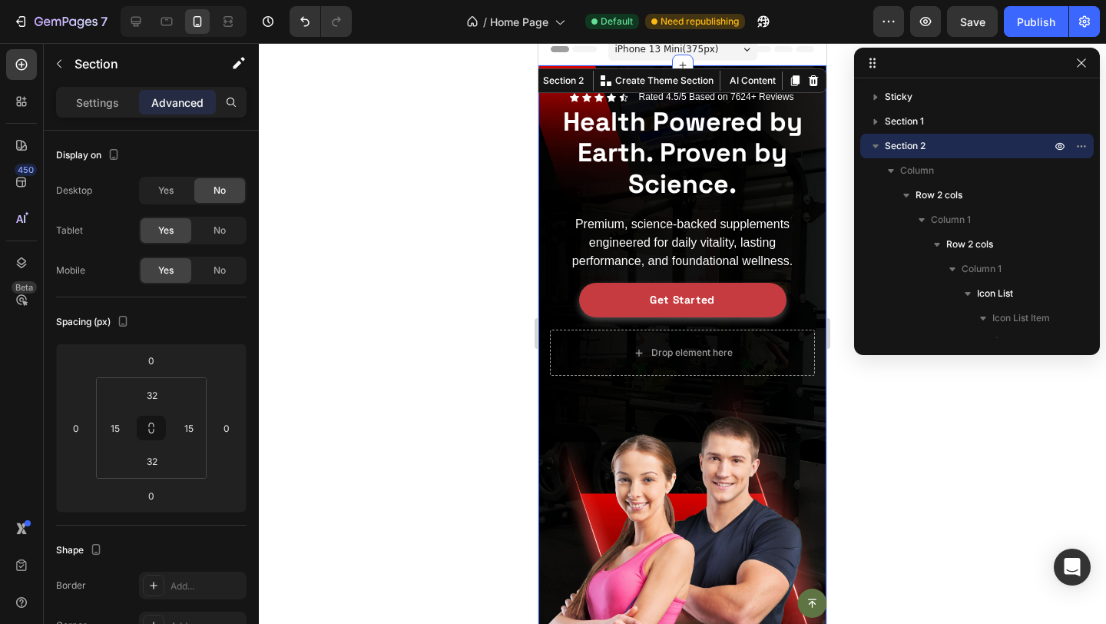
click at [541, 433] on div "Icon Icon Icon Icon Icon Icon List Rated 4.5/5 Based on 7624+ Reviews Text Bloc…" at bounding box center [682, 367] width 288 height 604
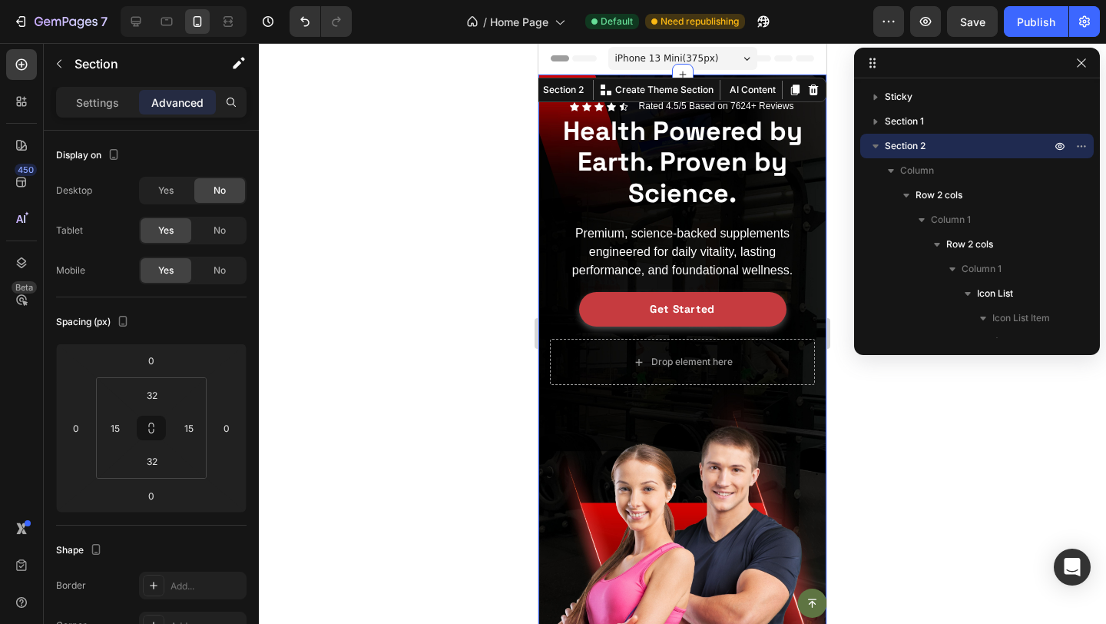
click at [637, 467] on div "Icon Icon Icon Icon Icon Icon List Rated 4.5/5 Based on 7624+ Reviews Text Bloc…" at bounding box center [682, 376] width 265 height 555
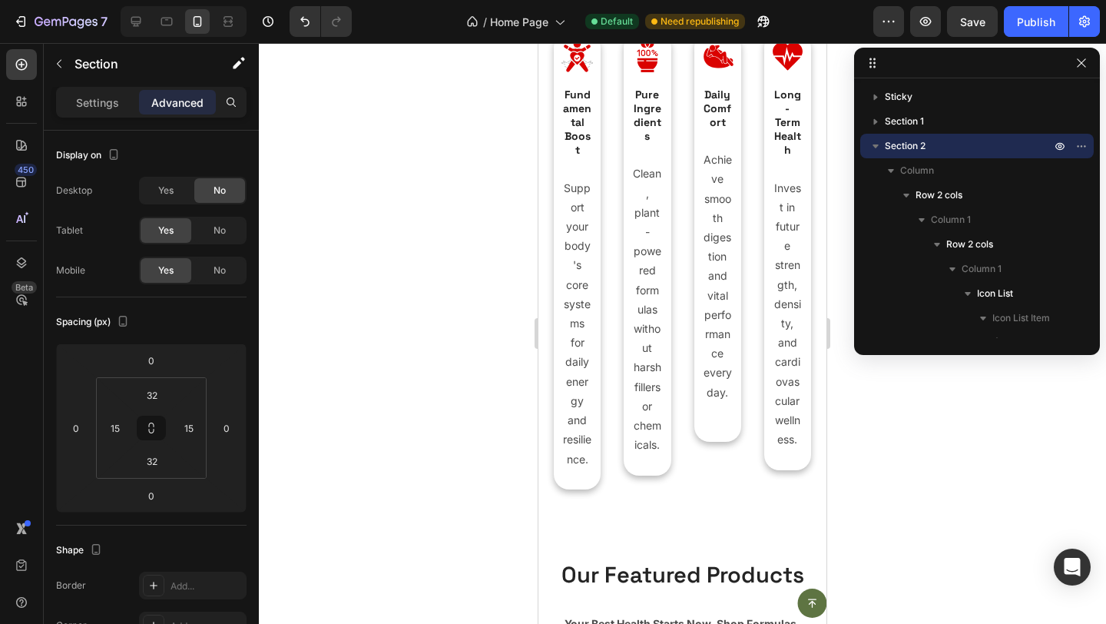
scroll to position [1516, 0]
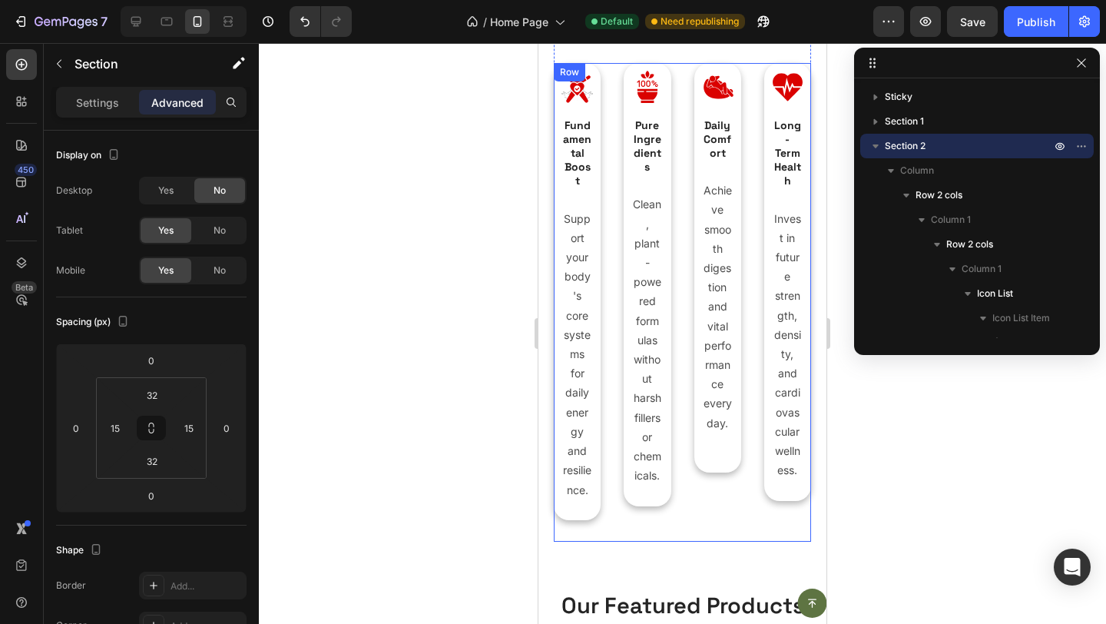
click at [617, 350] on div "Image Fundamental Boost Text Block Support your body's core systems for daily e…" at bounding box center [682, 302] width 257 height 478
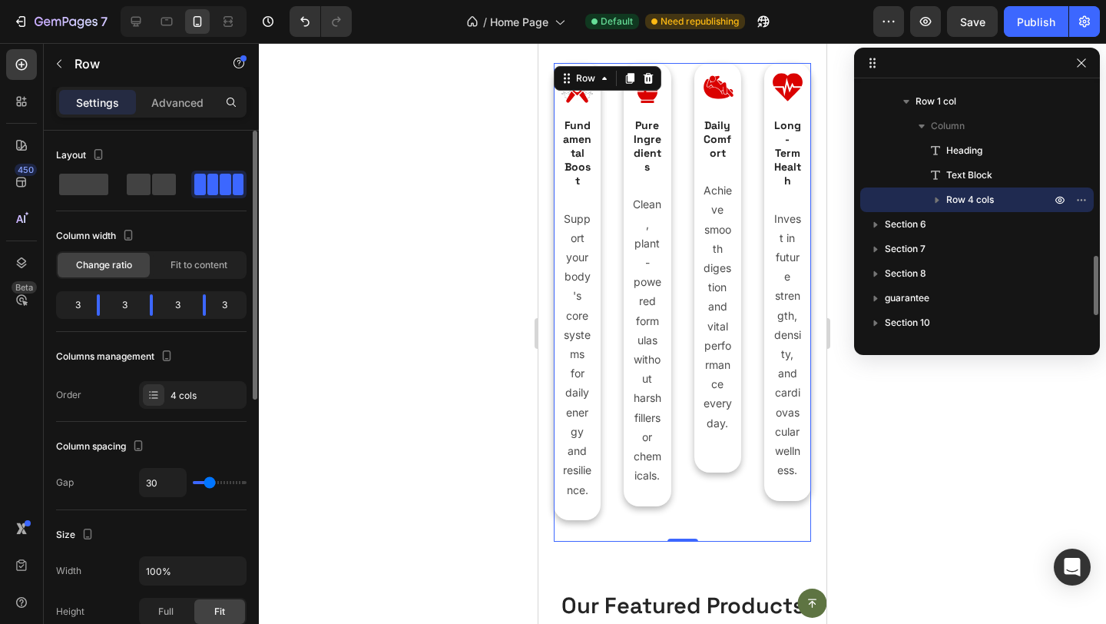
click at [154, 169] on div "Layout" at bounding box center [151, 170] width 191 height 55
click at [153, 180] on span at bounding box center [164, 185] width 24 height 22
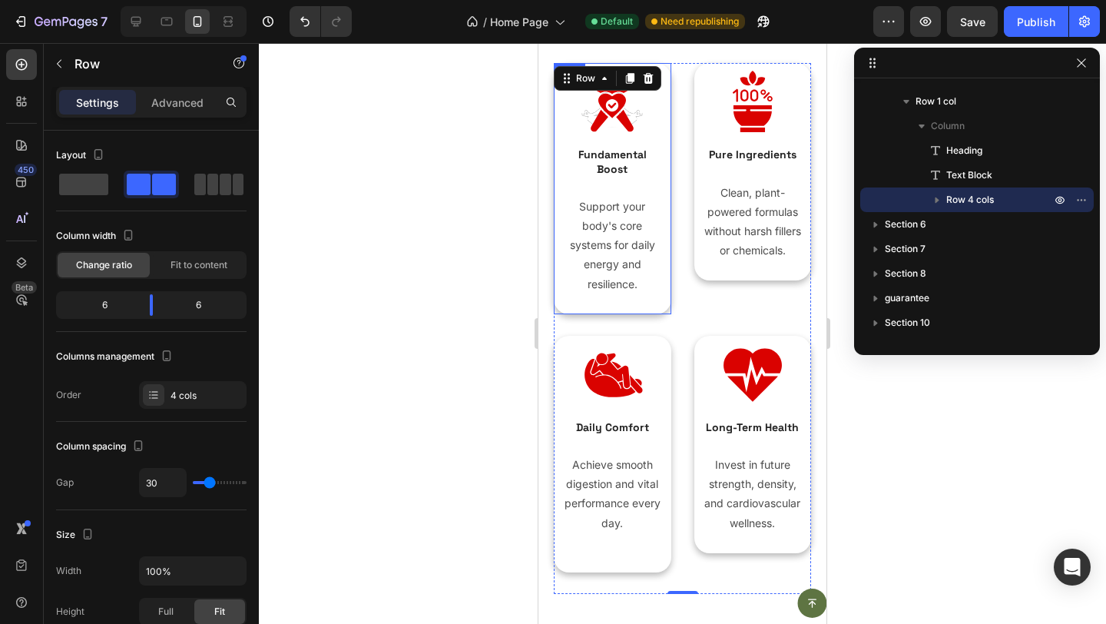
click at [671, 222] on div "Image Fundamental Boost Text Block Support your body's core systems for daily e…" at bounding box center [613, 188] width 118 height 250
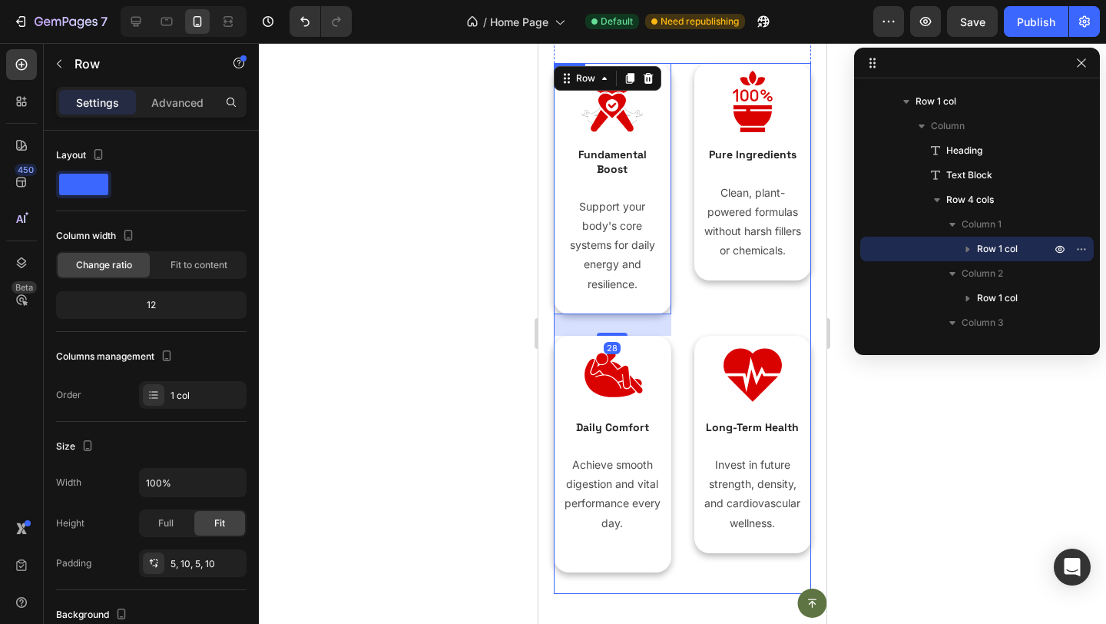
click at [678, 222] on div "Image Fundamental Boost Text Block Support your body's core systems for daily e…" at bounding box center [682, 328] width 257 height 531
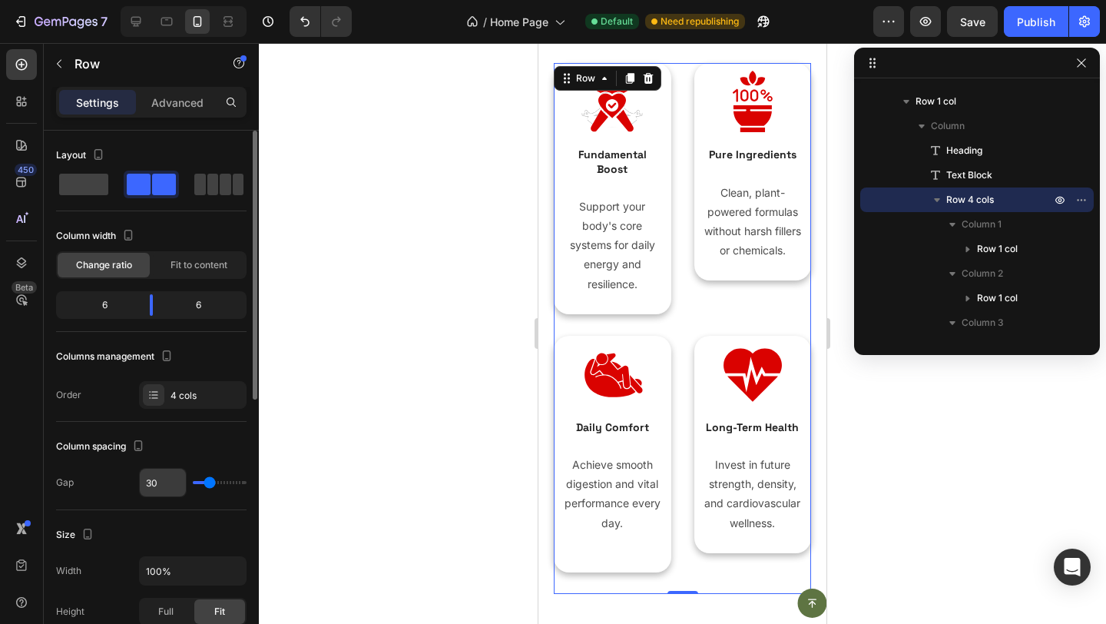
click at [173, 468] on div "30" at bounding box center [163, 482] width 48 height 29
click at [165, 475] on input "30" at bounding box center [163, 483] width 46 height 28
type input "2"
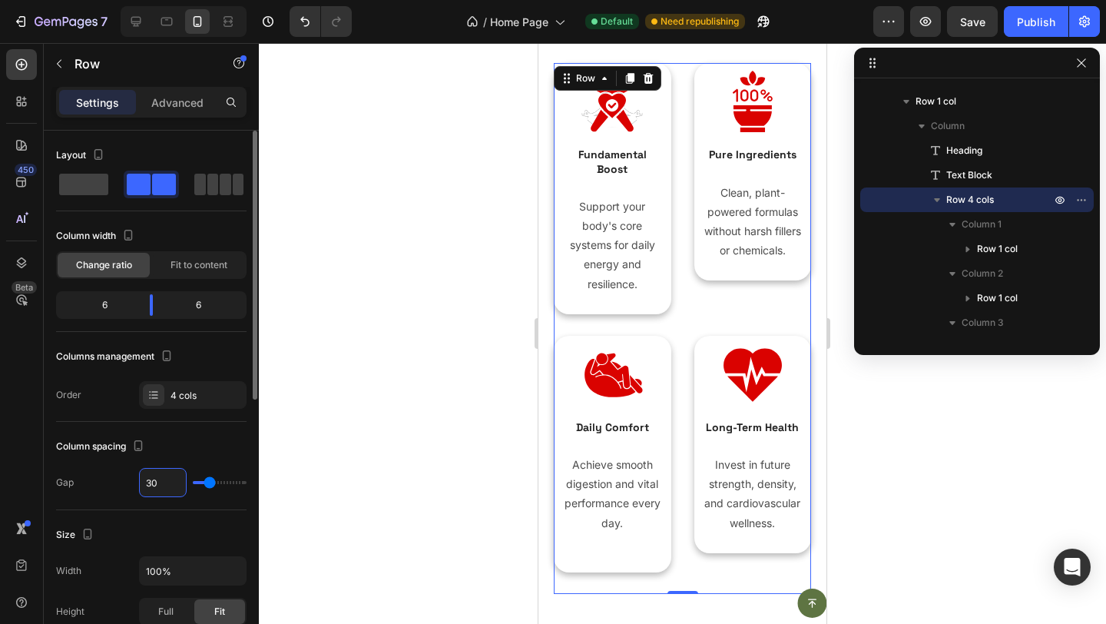
type input "2"
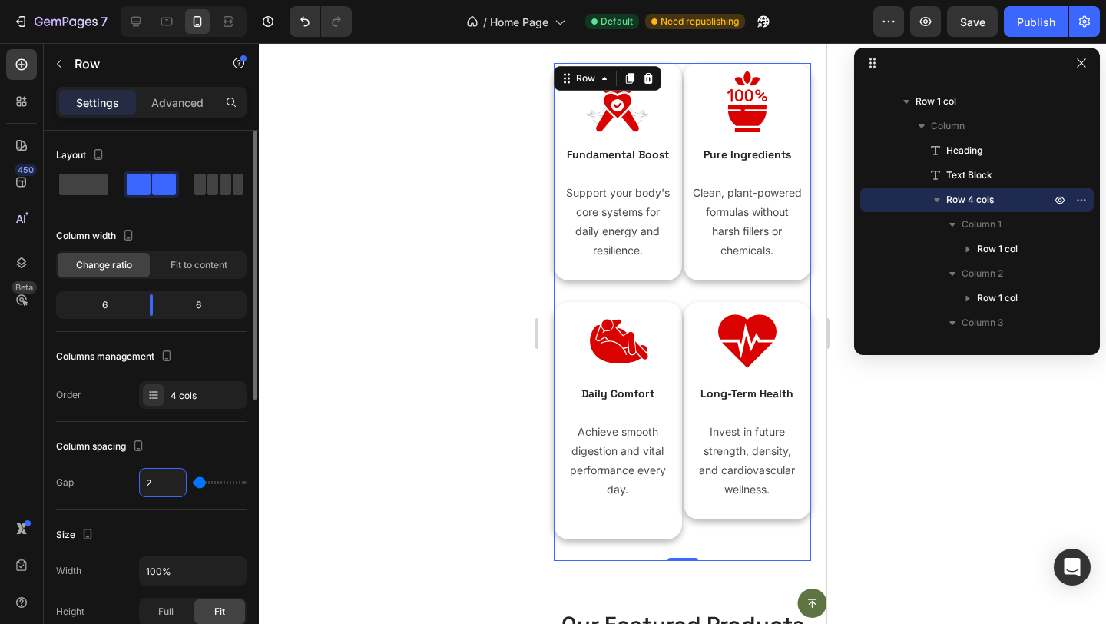
type input "20"
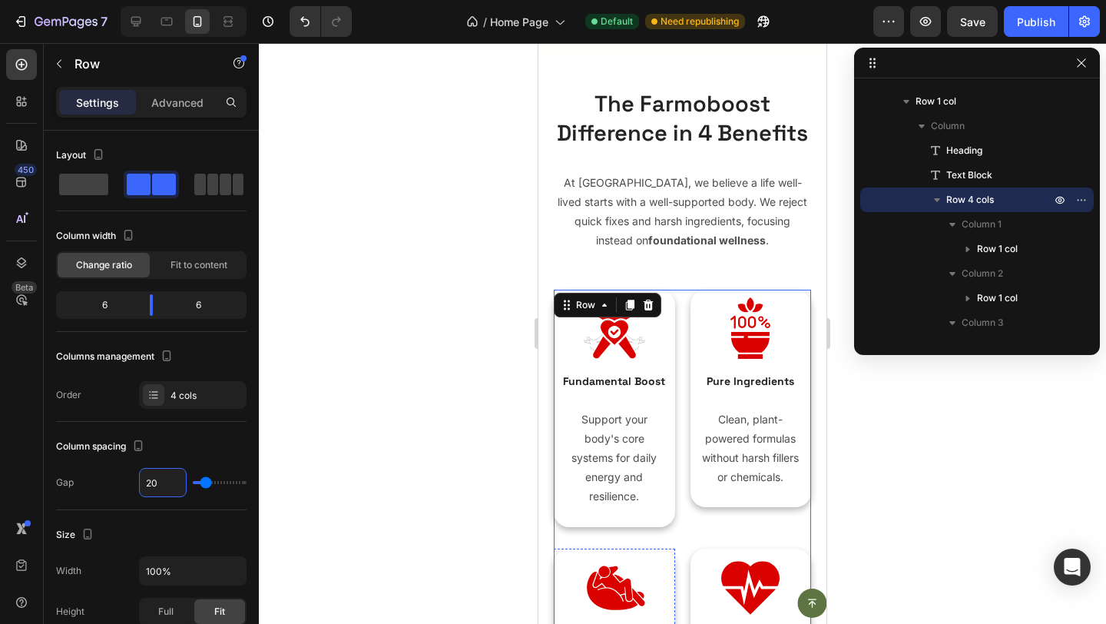
scroll to position [1322, 0]
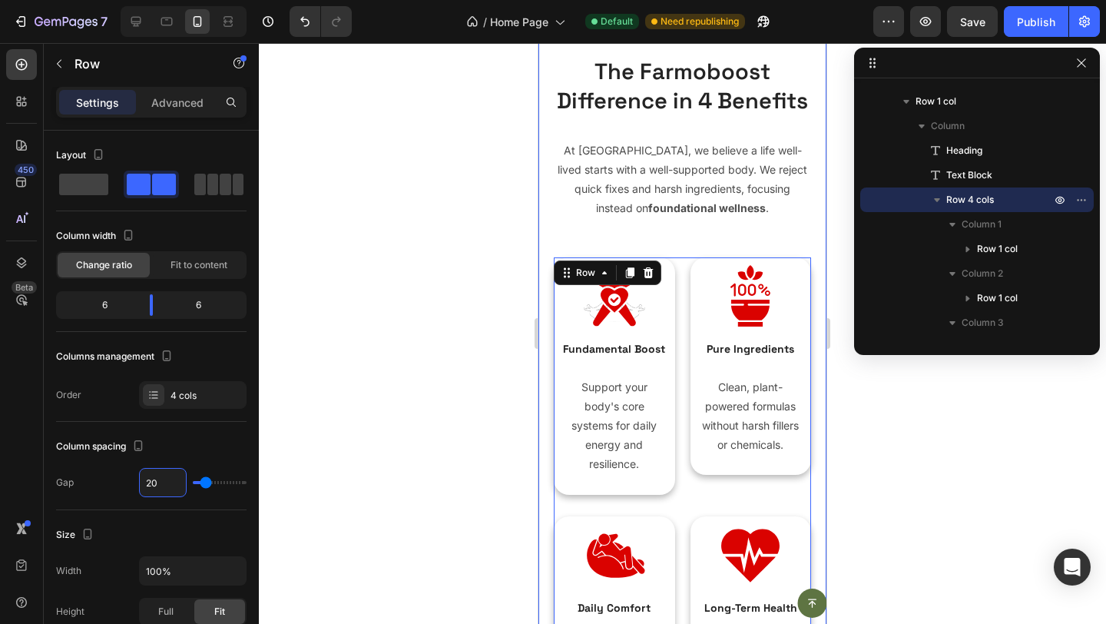
click at [549, 399] on div "The Farmoboost Difference in 4 Benefits Heading At Farmoboost, we believe a lif…" at bounding box center [682, 415] width 288 height 784
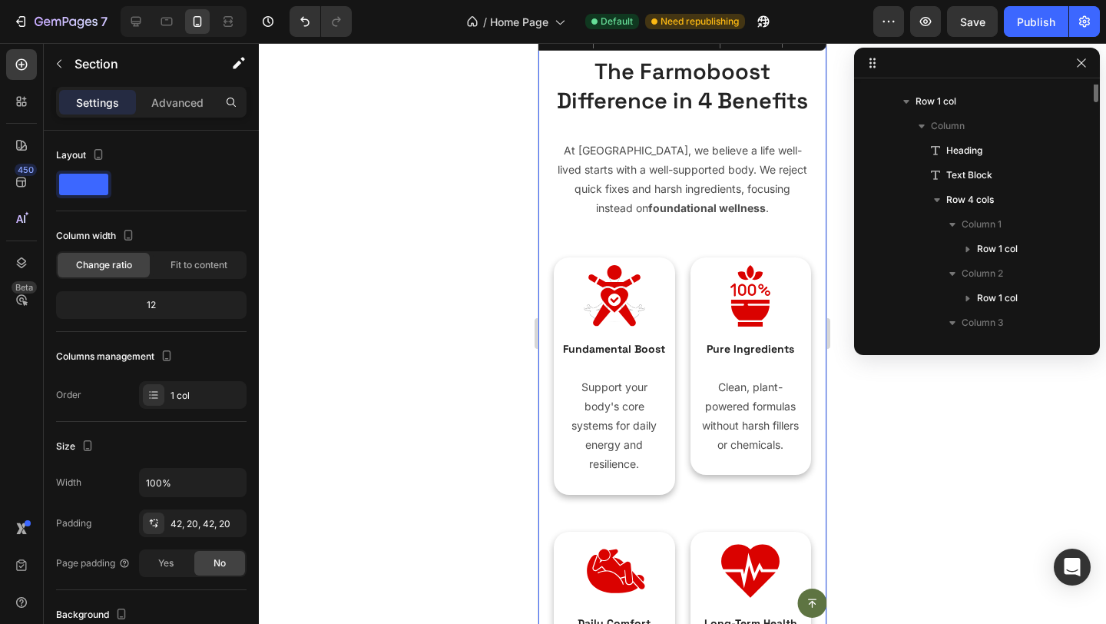
scroll to position [579, 0]
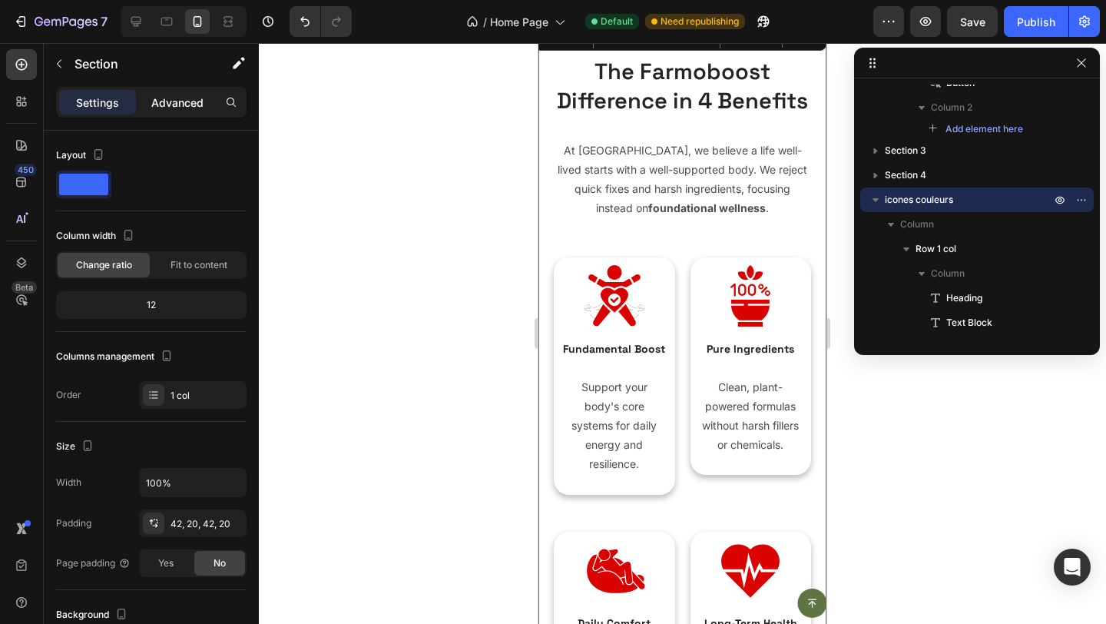
click at [166, 110] on div "Advanced" at bounding box center [177, 102] width 77 height 25
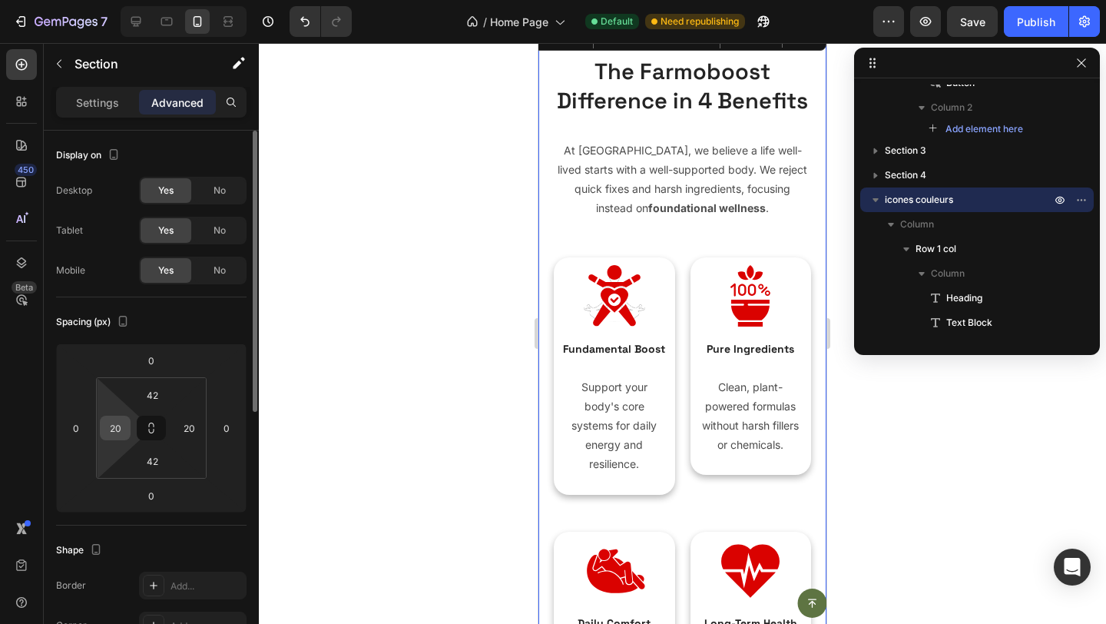
click at [110, 429] on input "20" at bounding box center [115, 427] width 23 height 23
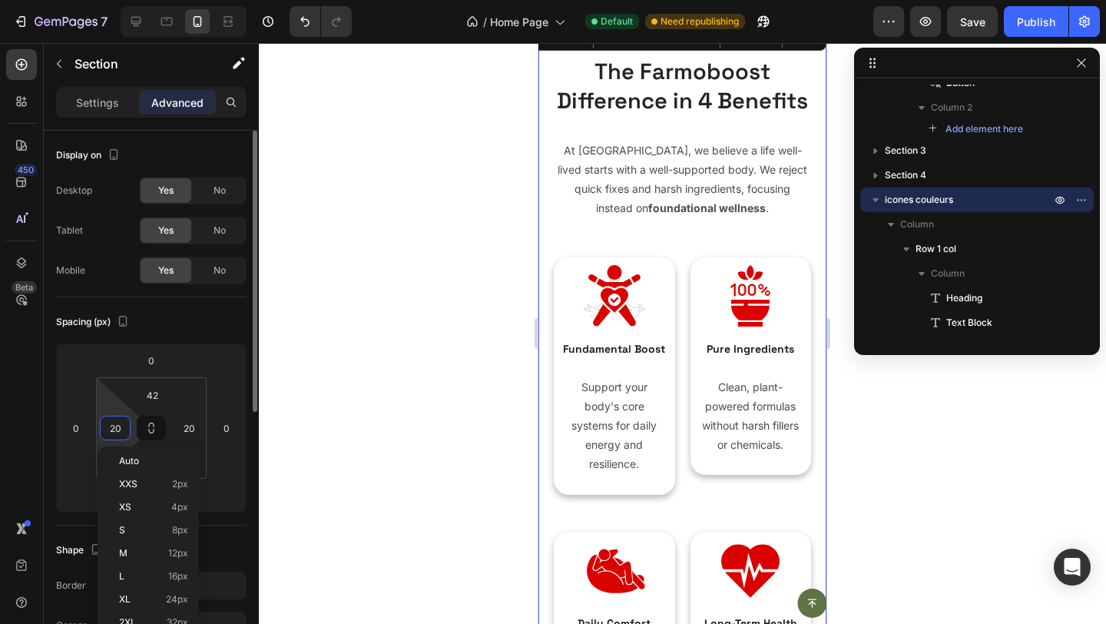
click at [110, 429] on input "20" at bounding box center [115, 427] width 23 height 23
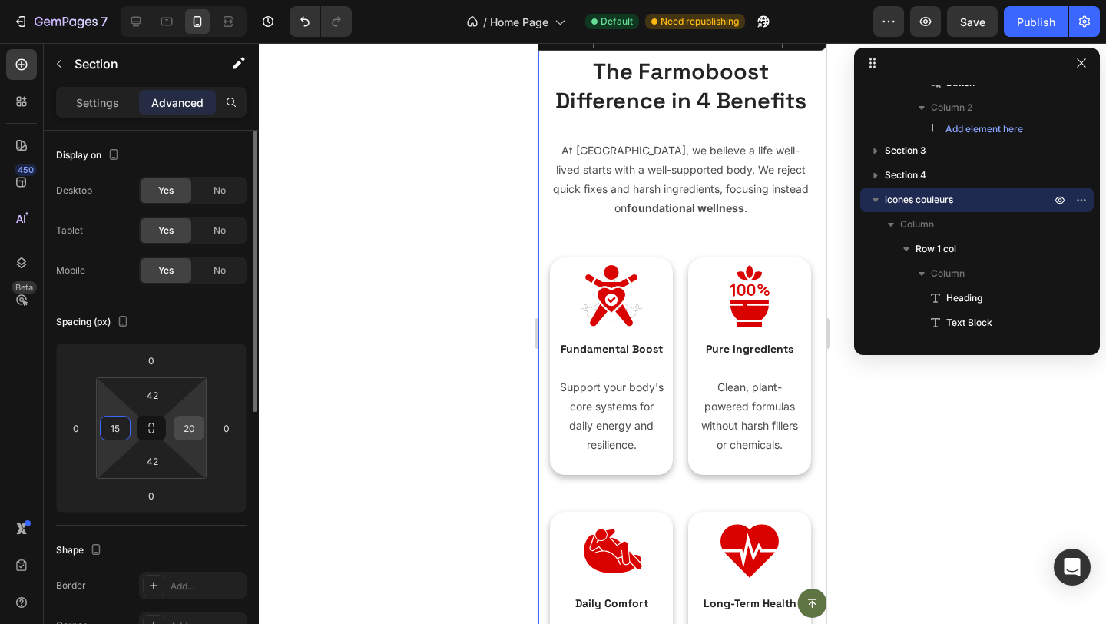
type input "15"
click at [191, 422] on input "20" at bounding box center [188, 427] width 23 height 23
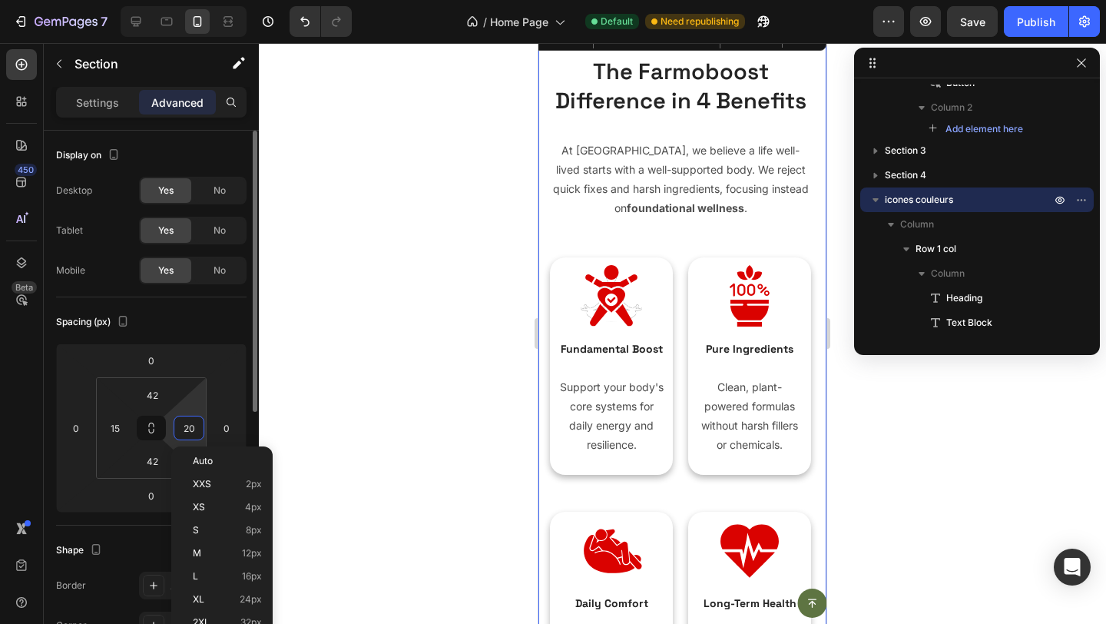
click at [191, 422] on input "20" at bounding box center [188, 427] width 23 height 23
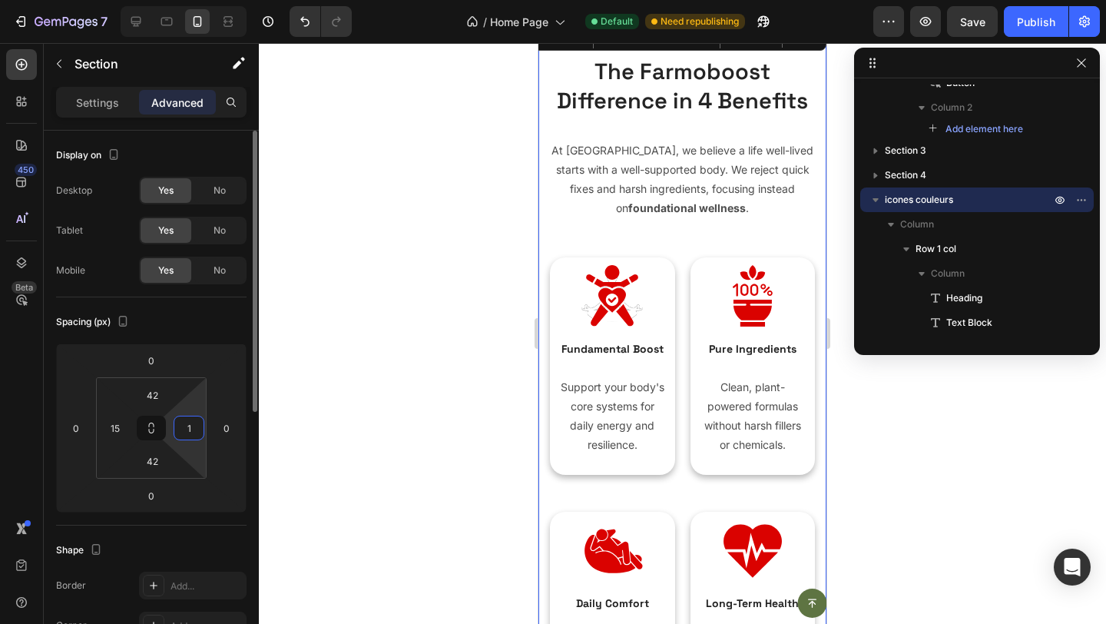
type input "15"
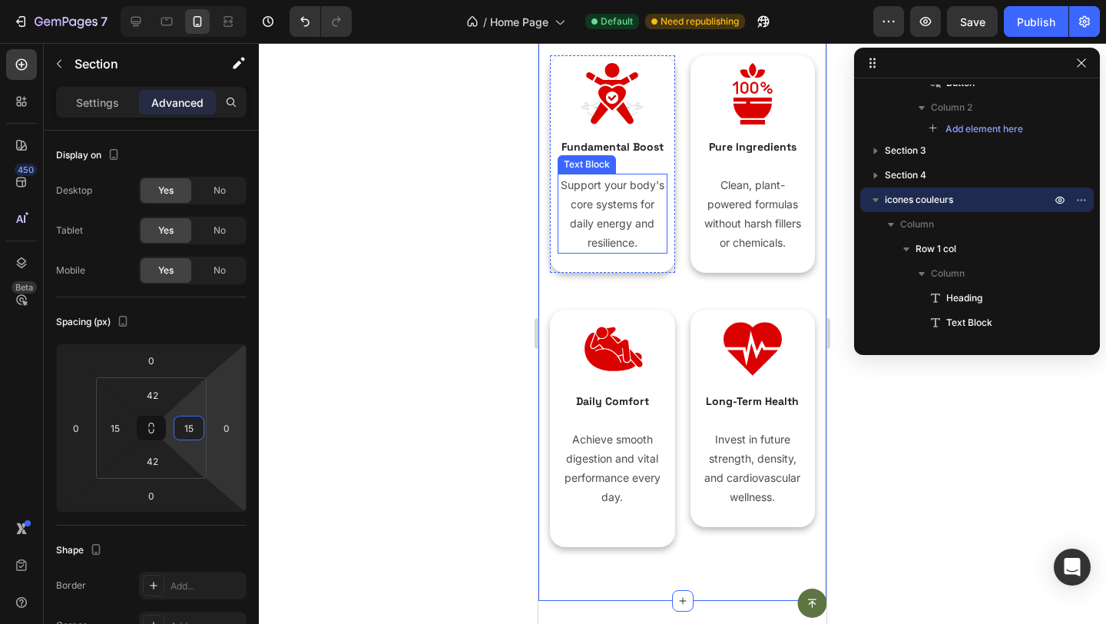
scroll to position [1526, 0]
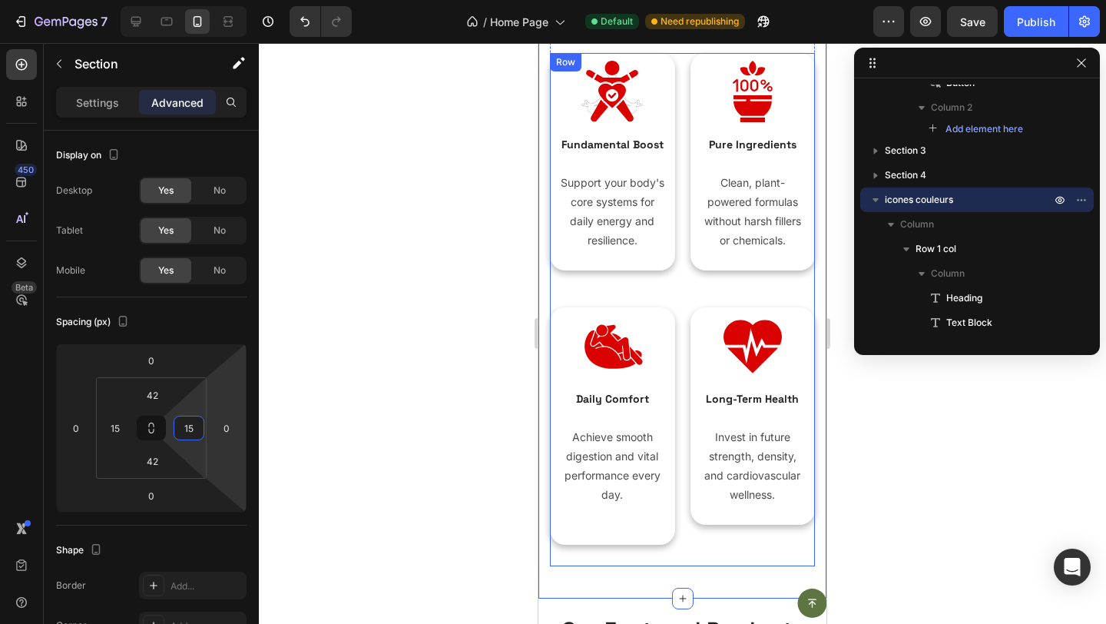
click at [711, 540] on div "Image Long-Term Health Text Block Invest in future strength, density, and cardi…" at bounding box center [753, 436] width 125 height 258
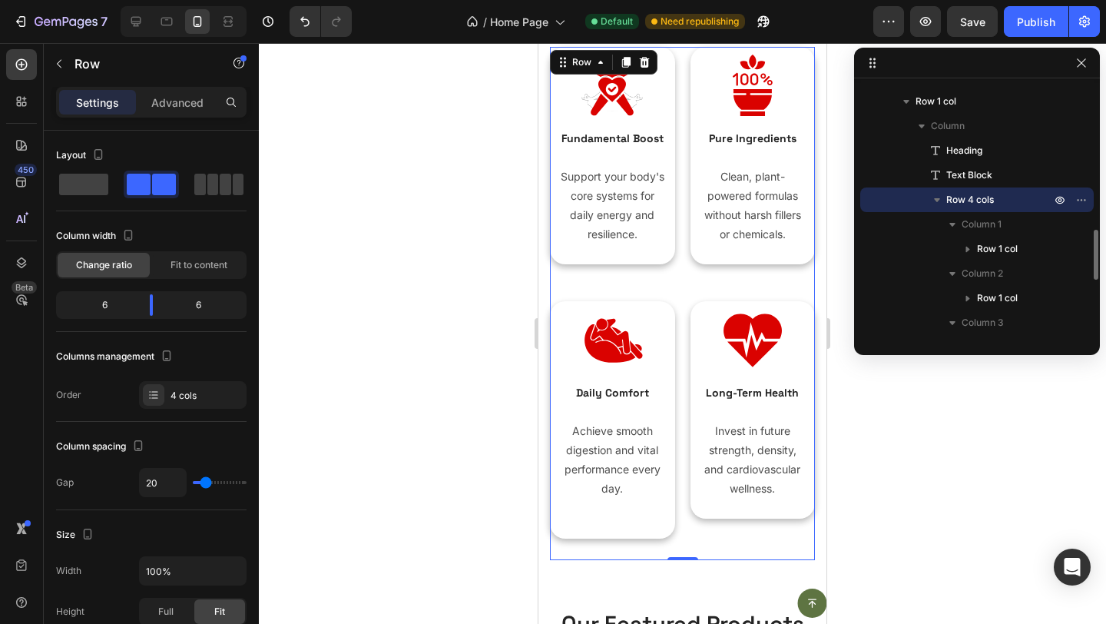
scroll to position [1534, 0]
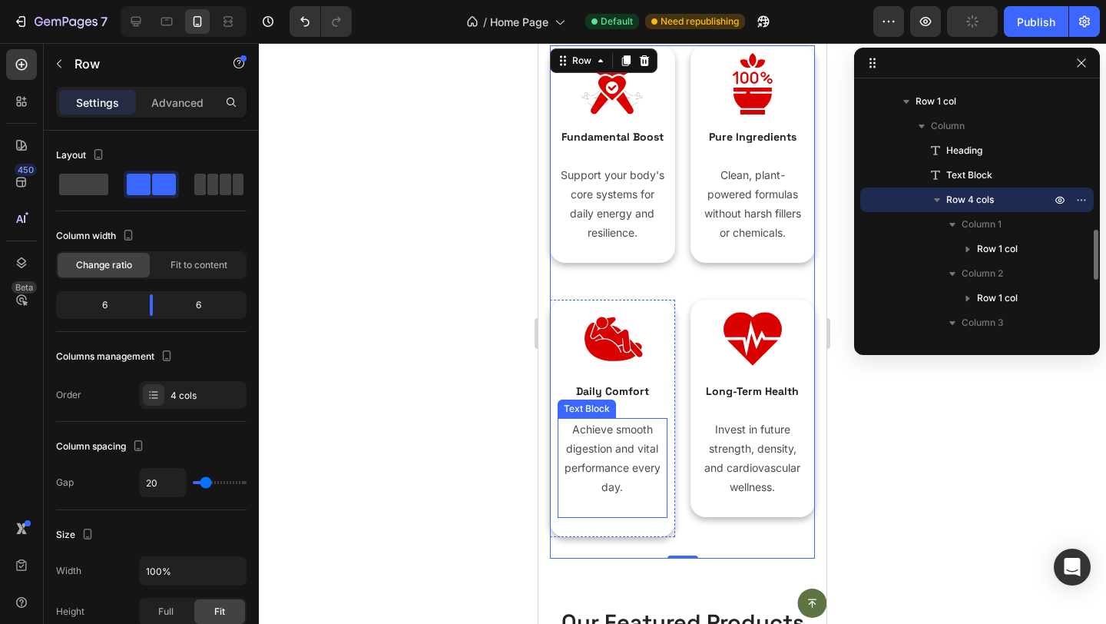
click at [624, 488] on p "Achieve smooth digestion and vital performance every day." at bounding box center [612, 458] width 107 height 78
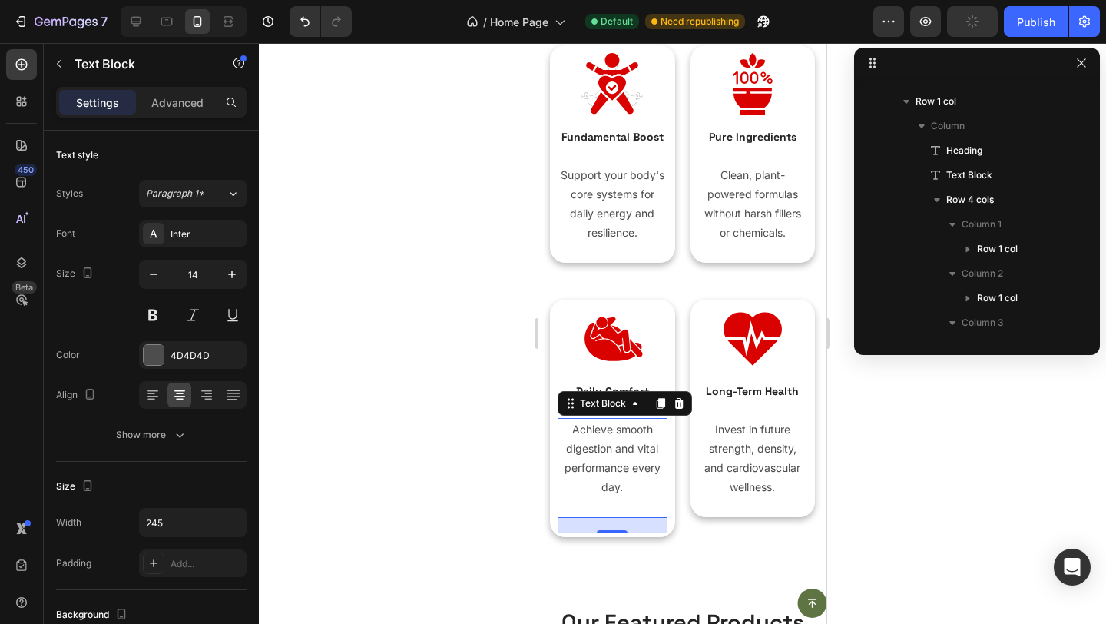
scroll to position [973, 0]
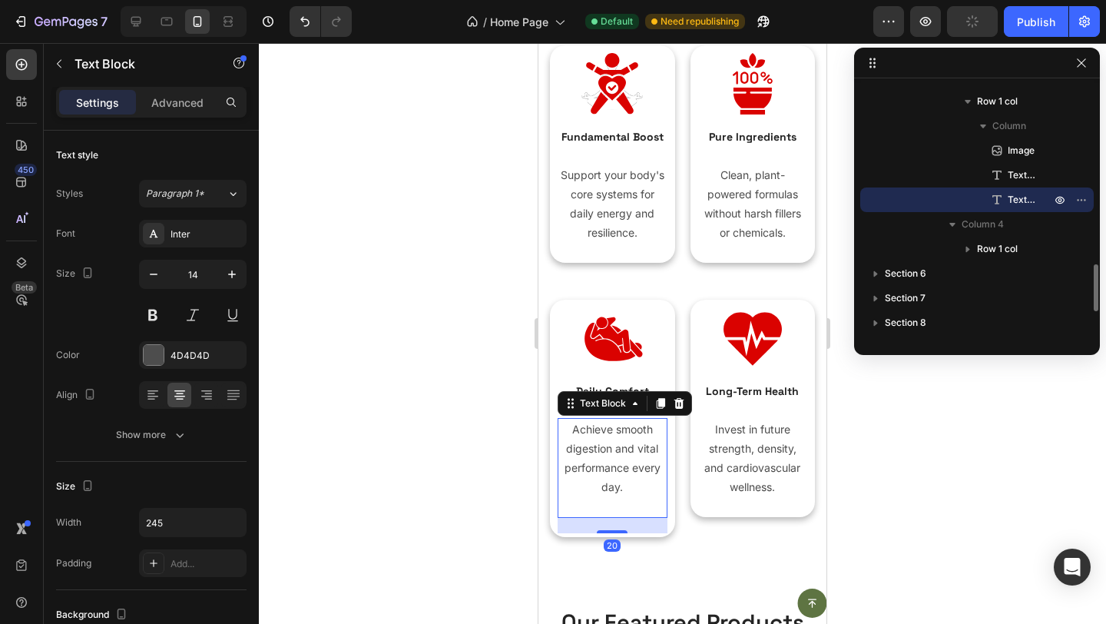
click at [623, 502] on p at bounding box center [612, 505] width 107 height 19
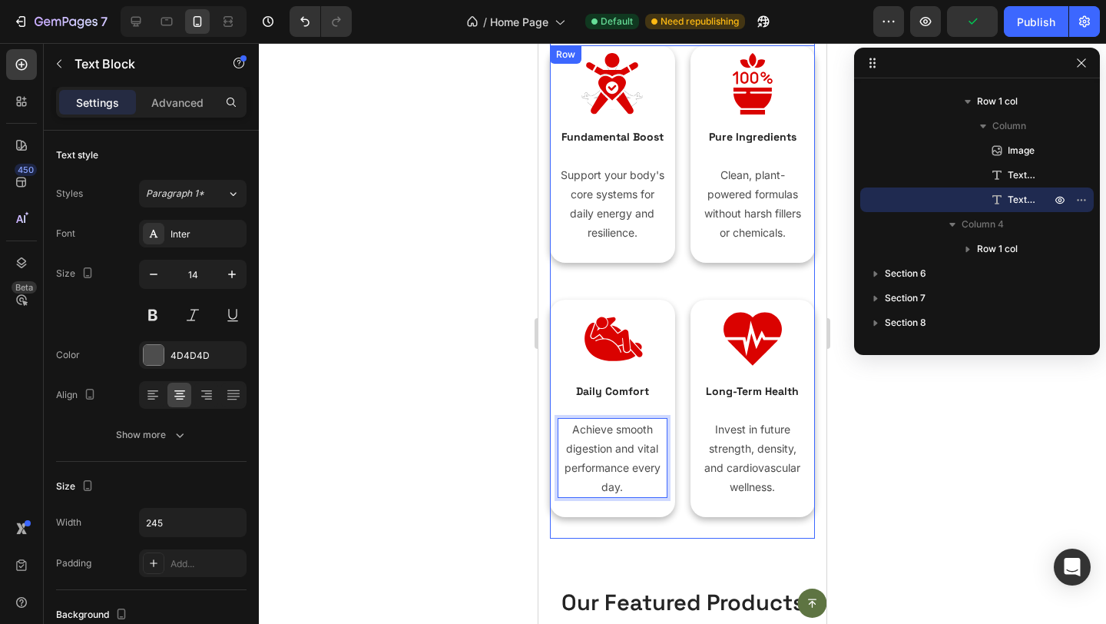
click at [681, 532] on div "Image Fundamental Boost Text Block Support your body's core systems for daily e…" at bounding box center [682, 291] width 265 height 493
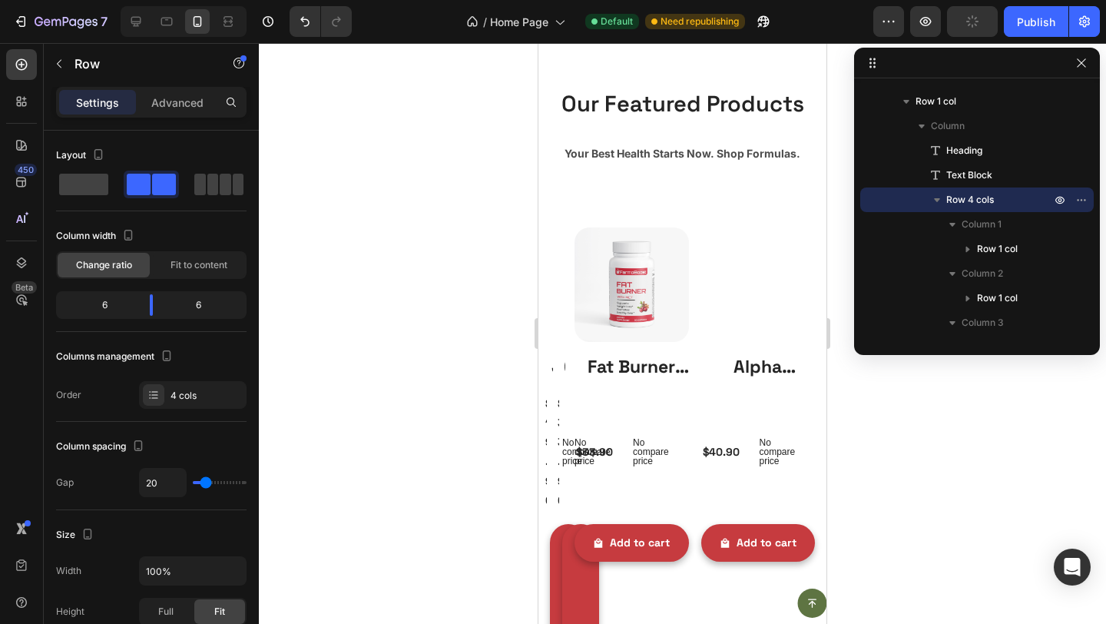
scroll to position [2036, 0]
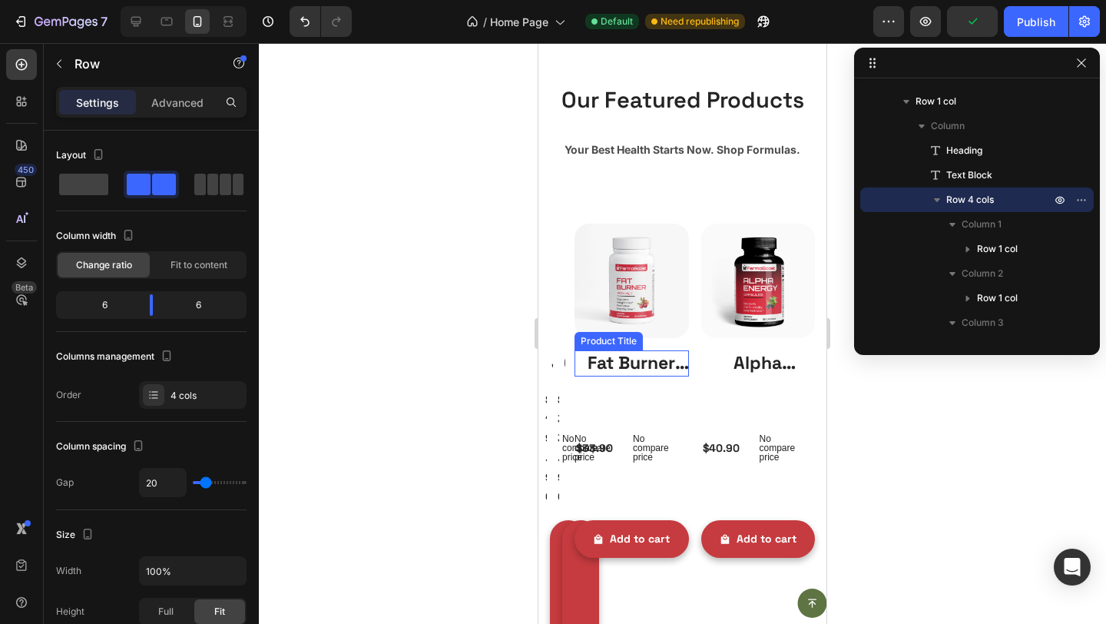
click at [621, 370] on h2 "Fat Burner with MCT" at bounding box center [632, 363] width 114 height 26
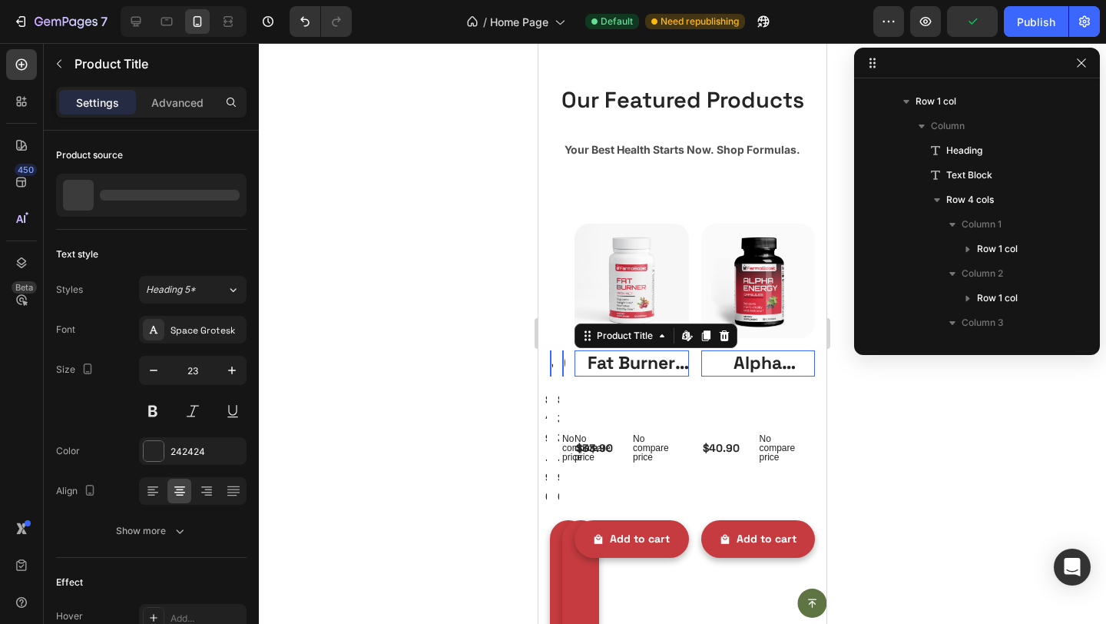
scroll to position [1218, 0]
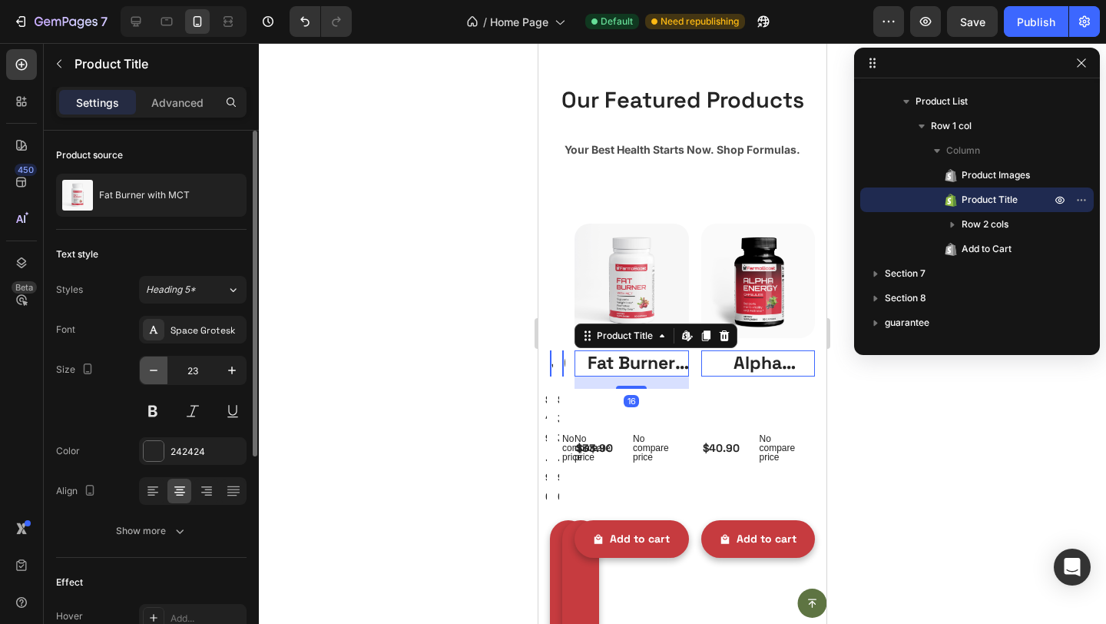
click at [149, 367] on icon "button" at bounding box center [153, 370] width 15 height 15
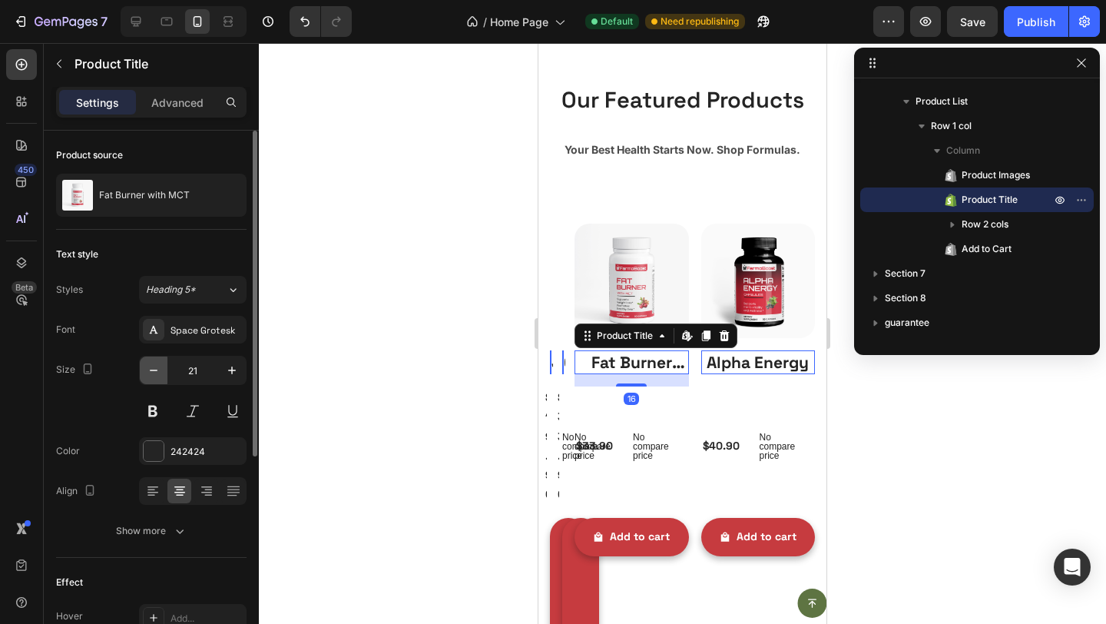
click at [149, 367] on icon "button" at bounding box center [153, 370] width 15 height 15
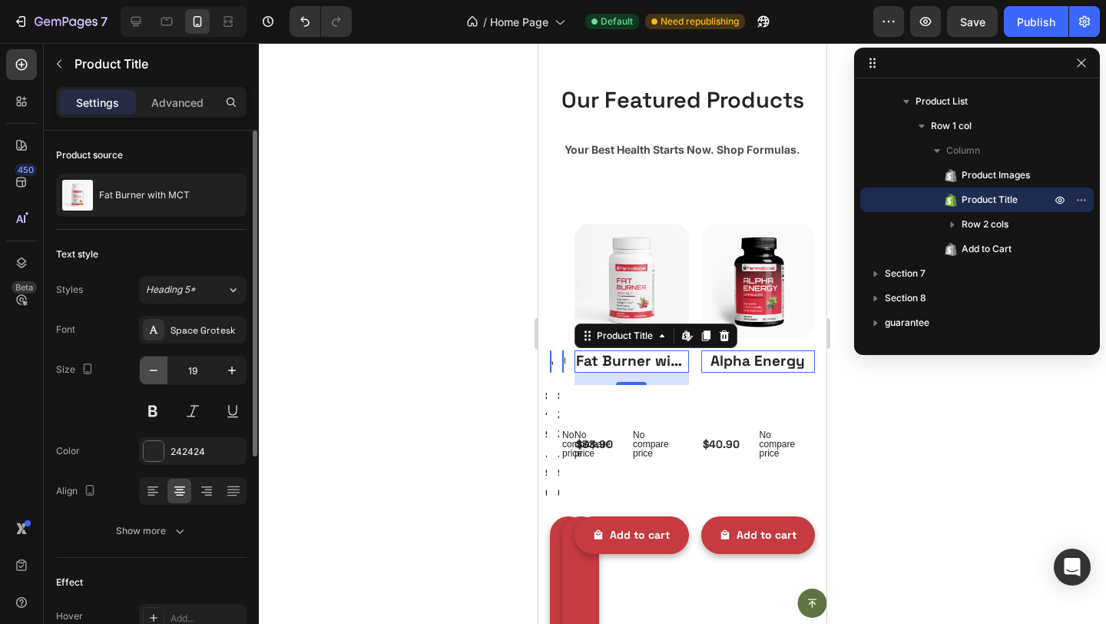
click at [150, 368] on icon "button" at bounding box center [153, 370] width 15 height 15
type input "18"
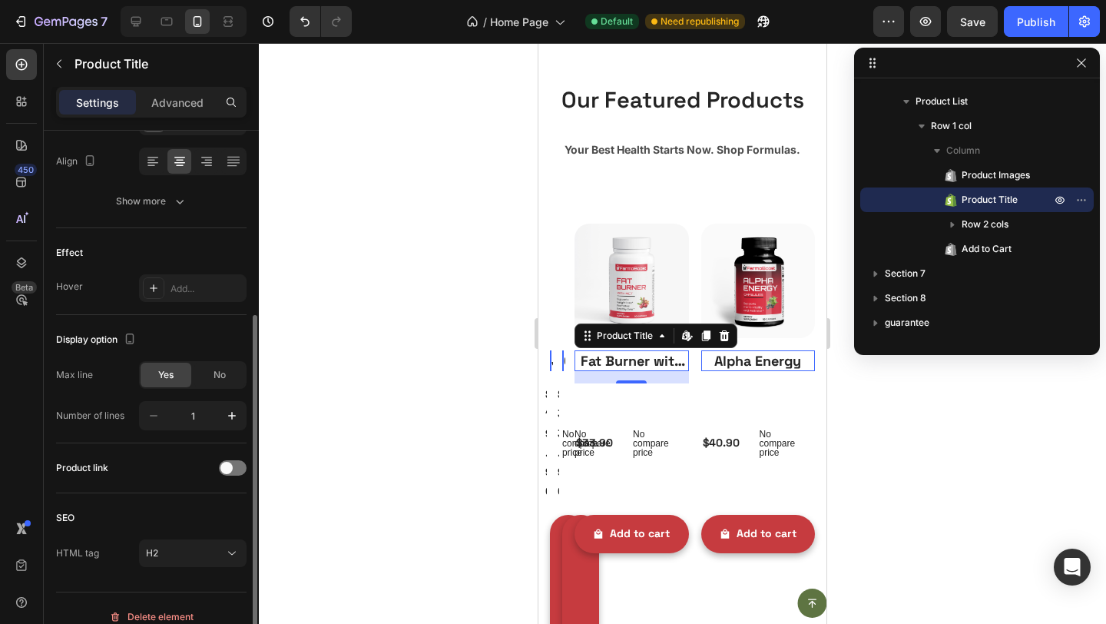
scroll to position [346, 0]
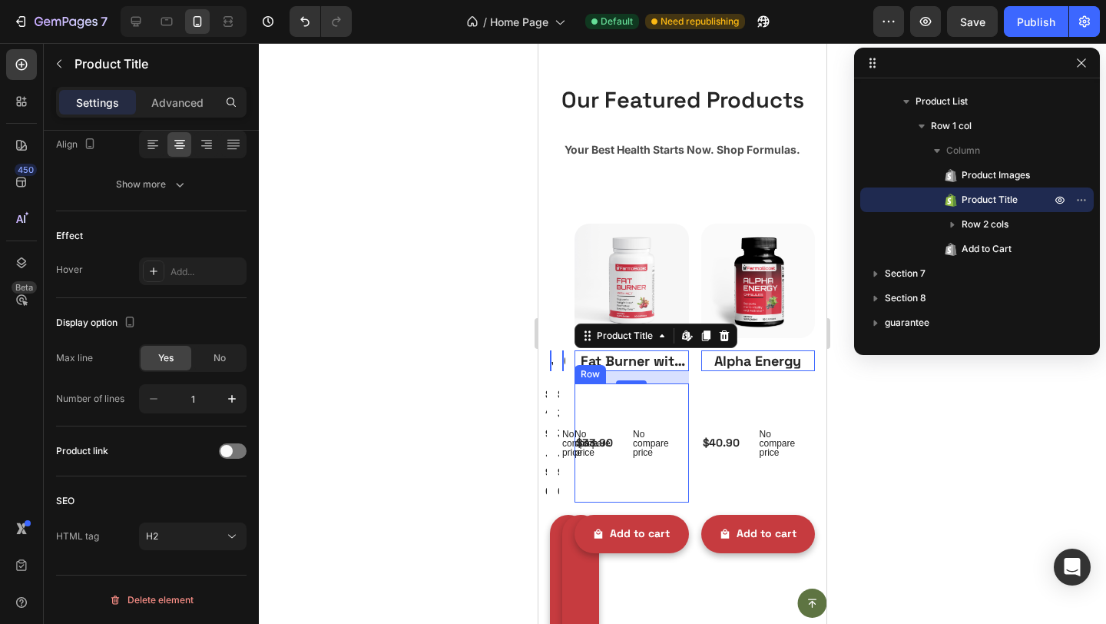
click at [621, 400] on div "$33.90 Product Price Product Price No compare price Product Price Row" at bounding box center [632, 442] width 114 height 119
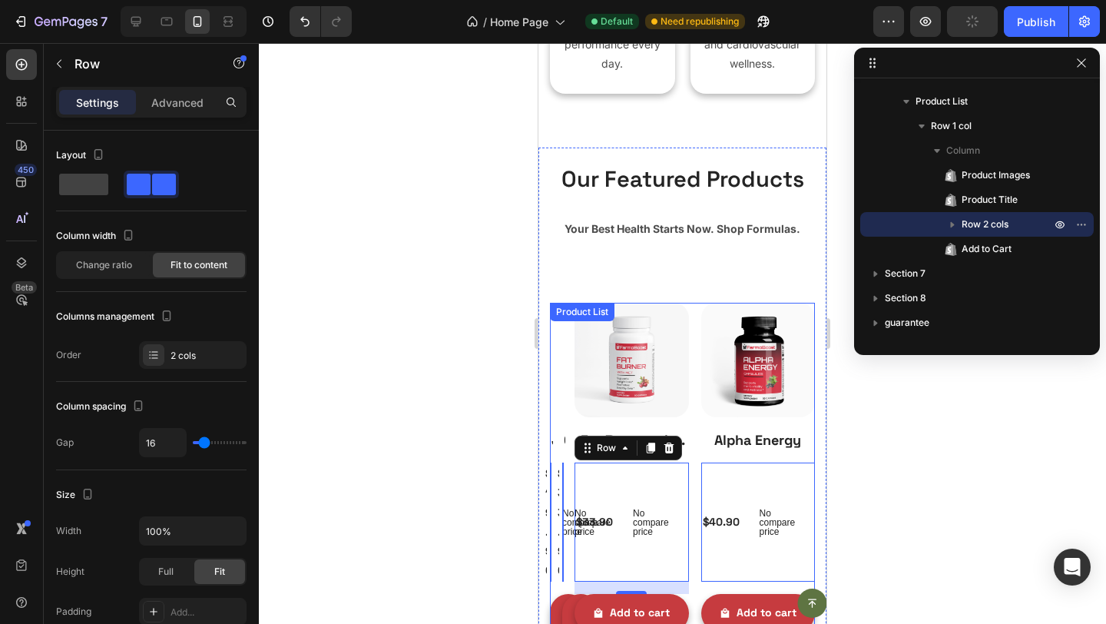
scroll to position [1966, 0]
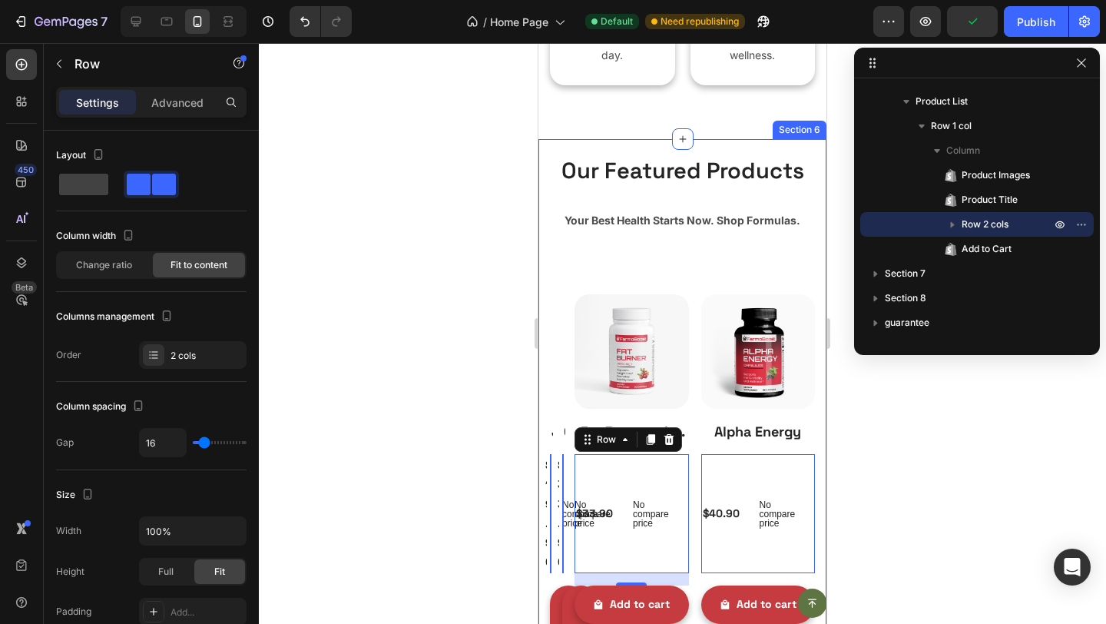
click at [662, 147] on div "Our Featured Products Heading Your Best Health Starts Now. Shop Formulas. Text …" at bounding box center [682, 484] width 288 height 691
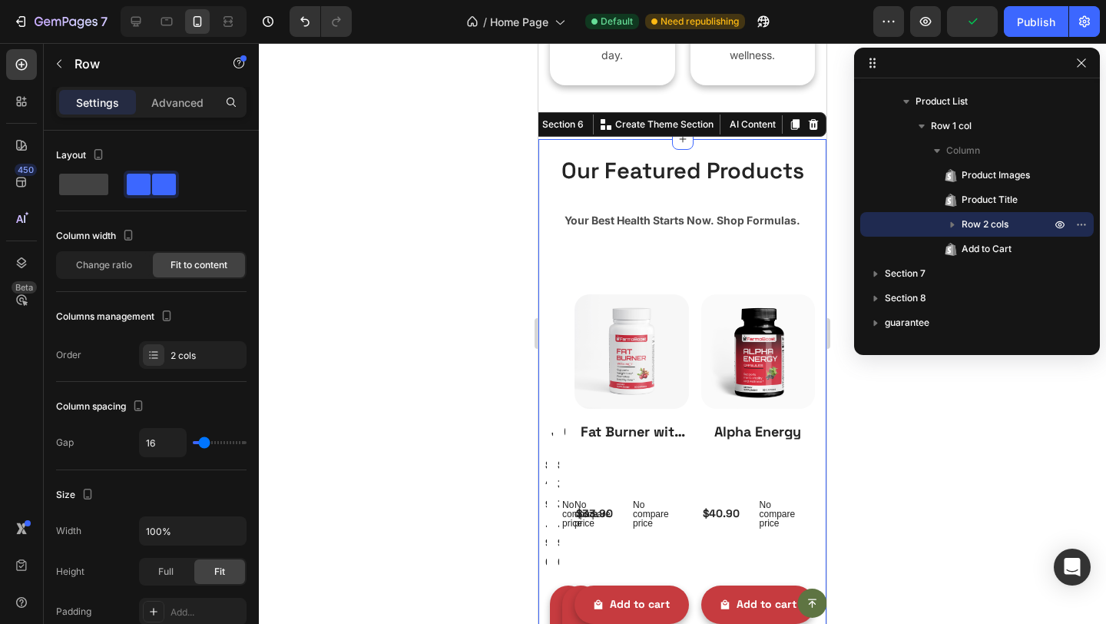
scroll to position [1046, 0]
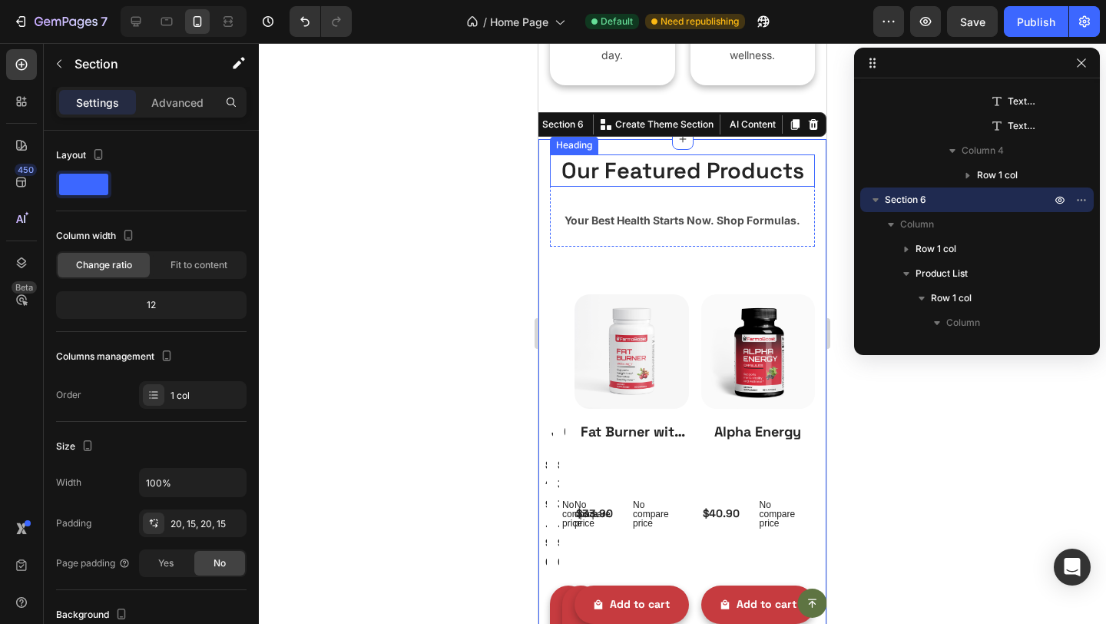
click at [624, 177] on h2 "Our Featured Products" at bounding box center [682, 170] width 265 height 32
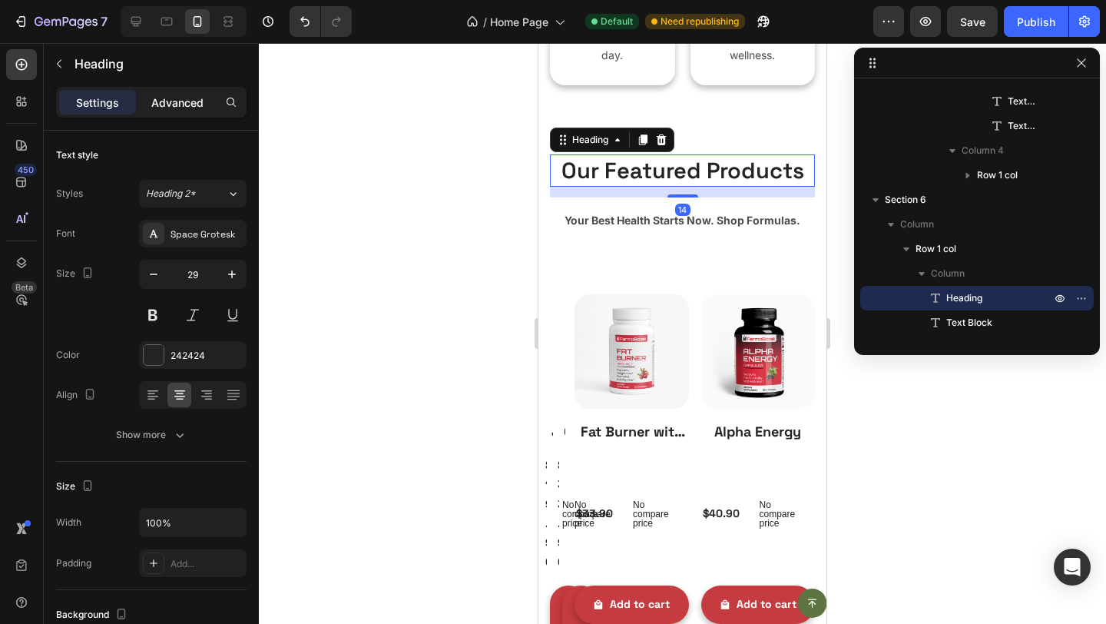
click at [180, 106] on p "Advanced" at bounding box center [177, 102] width 52 height 16
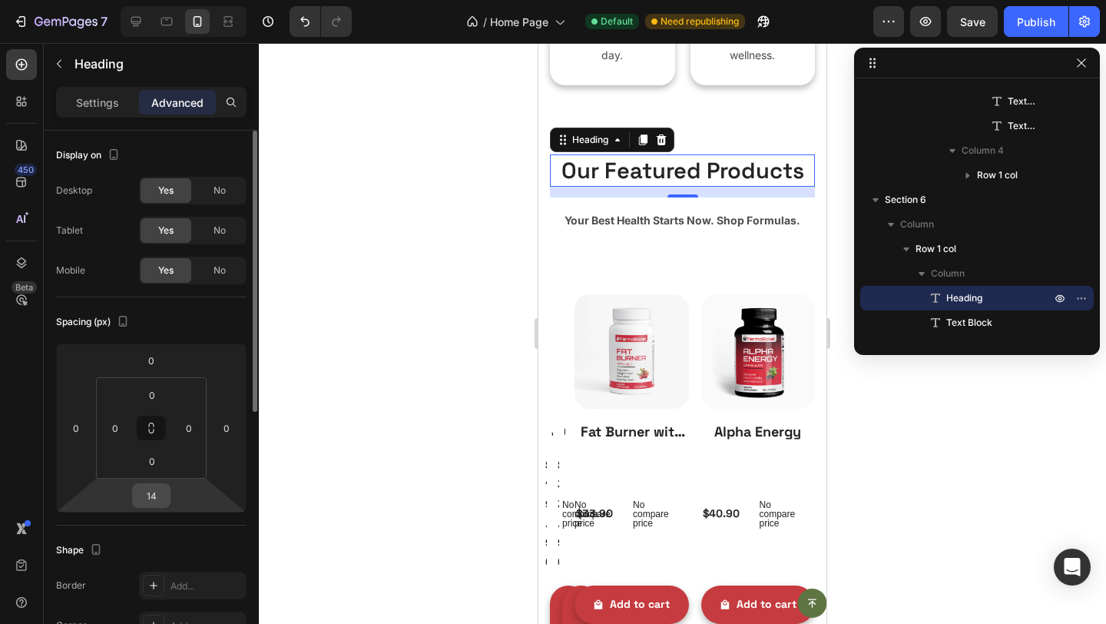
click at [154, 489] on input "14" at bounding box center [151, 495] width 31 height 23
type input "0"
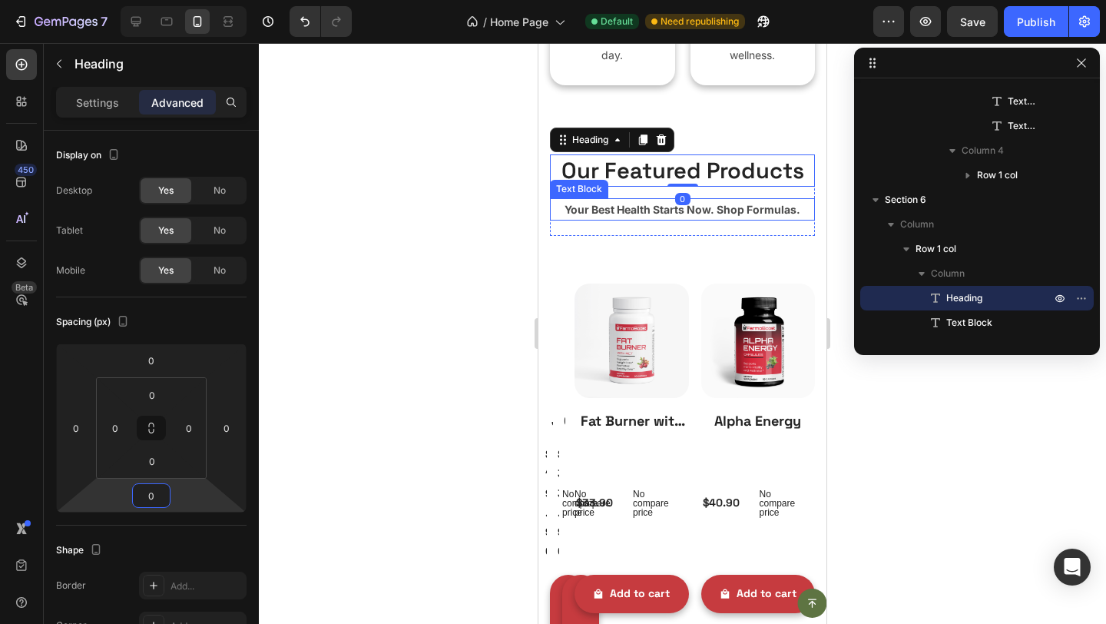
click at [625, 200] on p "Your Best Health Starts Now. Shop Formulas." at bounding box center [683, 209] width 262 height 19
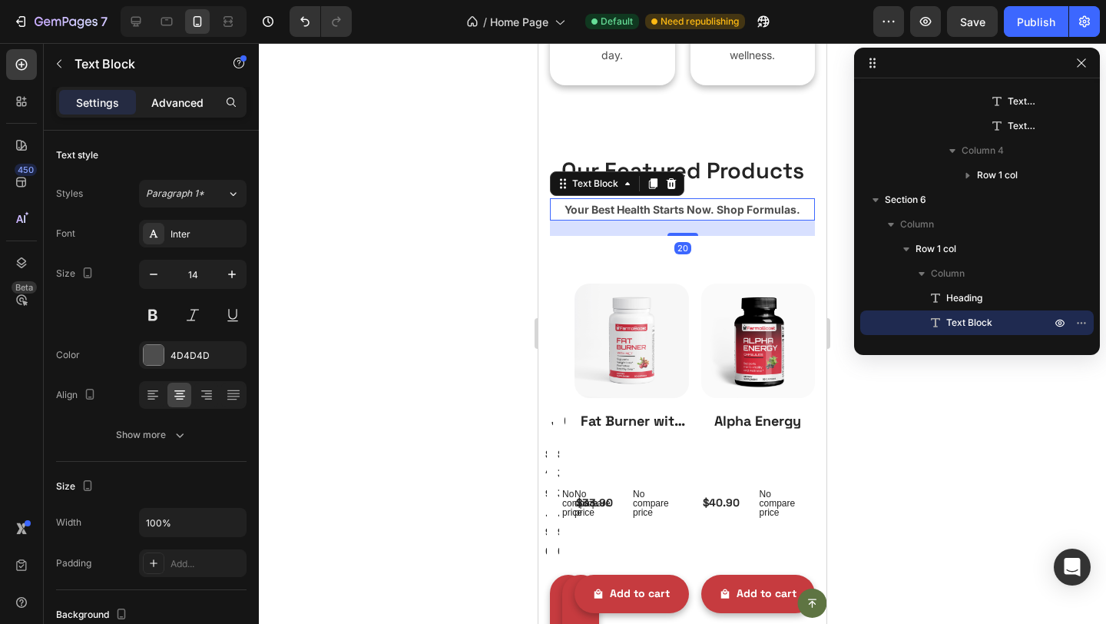
click at [186, 107] on p "Advanced" at bounding box center [177, 102] width 52 height 16
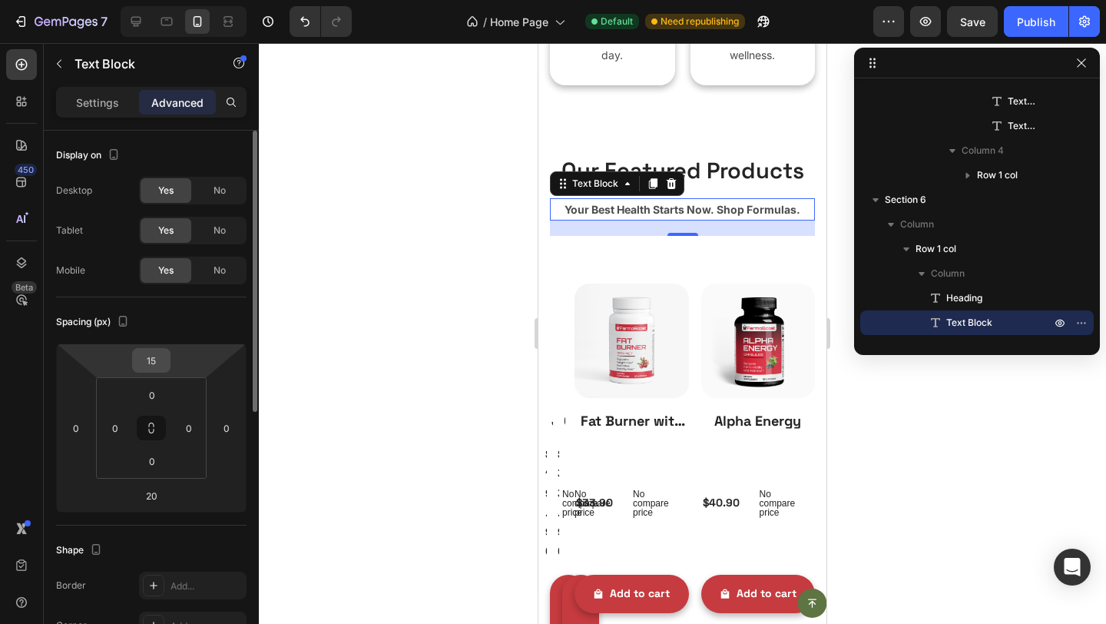
click at [154, 358] on input "15" at bounding box center [151, 360] width 31 height 23
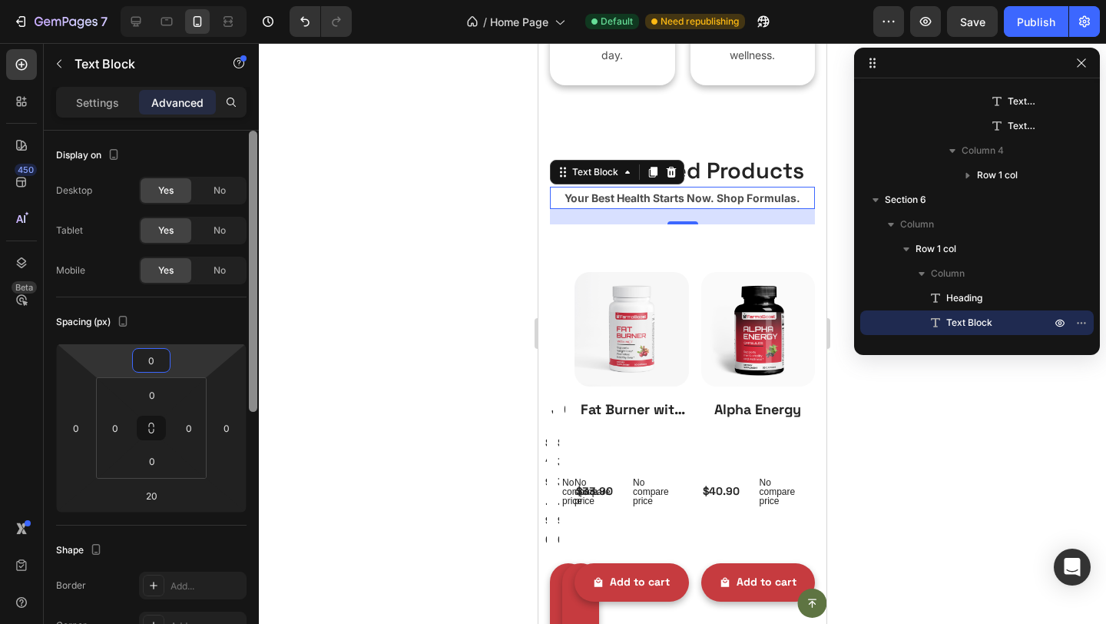
type input "05"
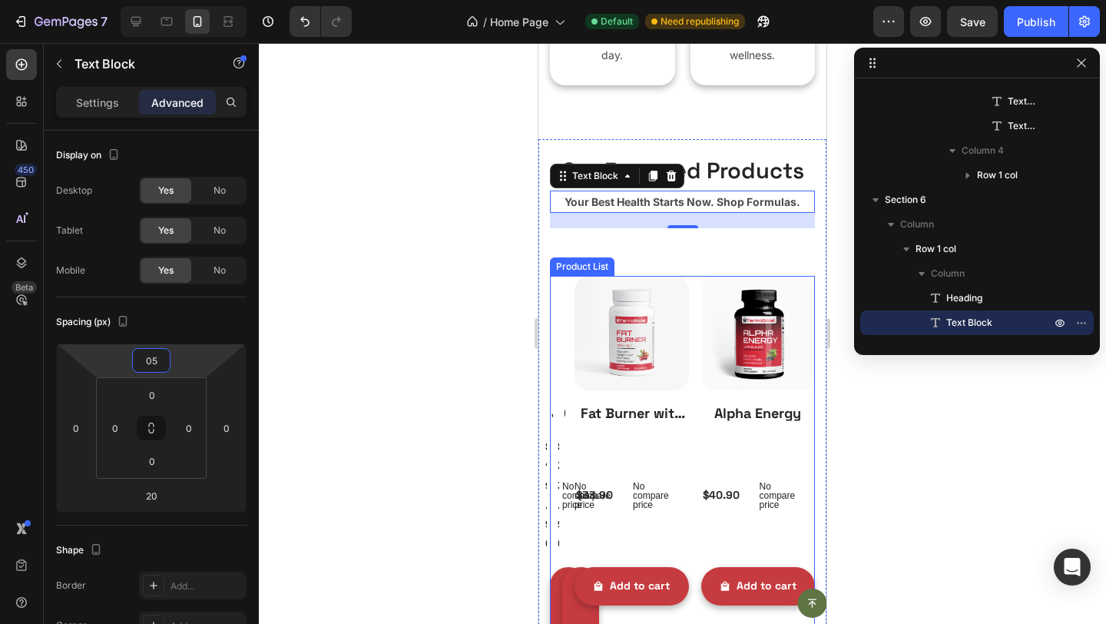
click at [691, 290] on div "Product Images Joint Support Gummies (Adult) Product Title $19.90 Product Price…" at bounding box center [682, 524] width 265 height 496
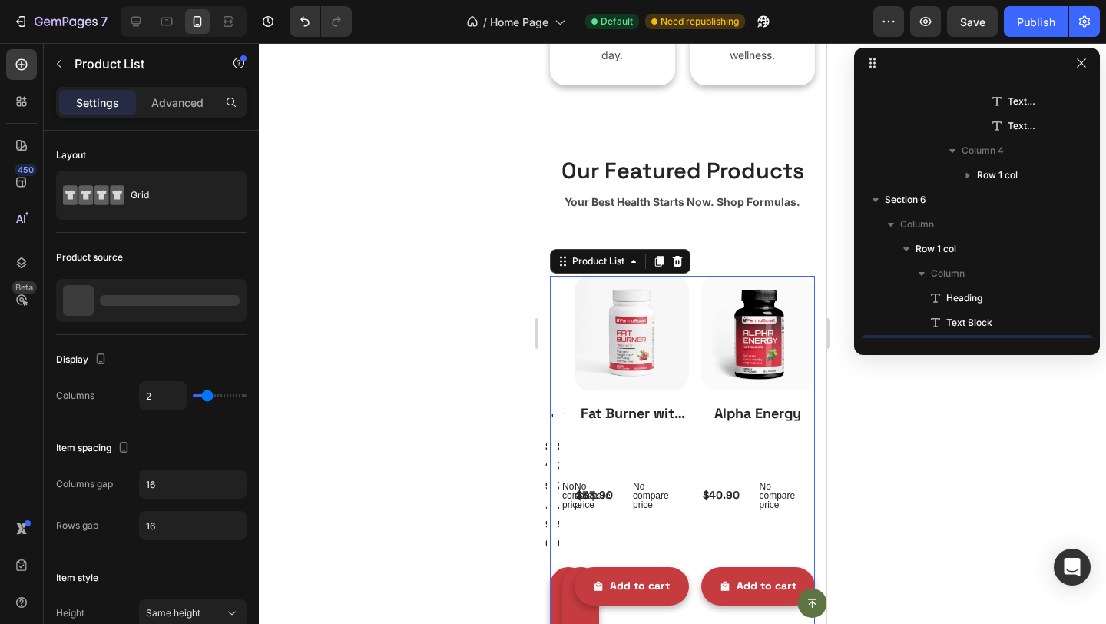
scroll to position [1194, 0]
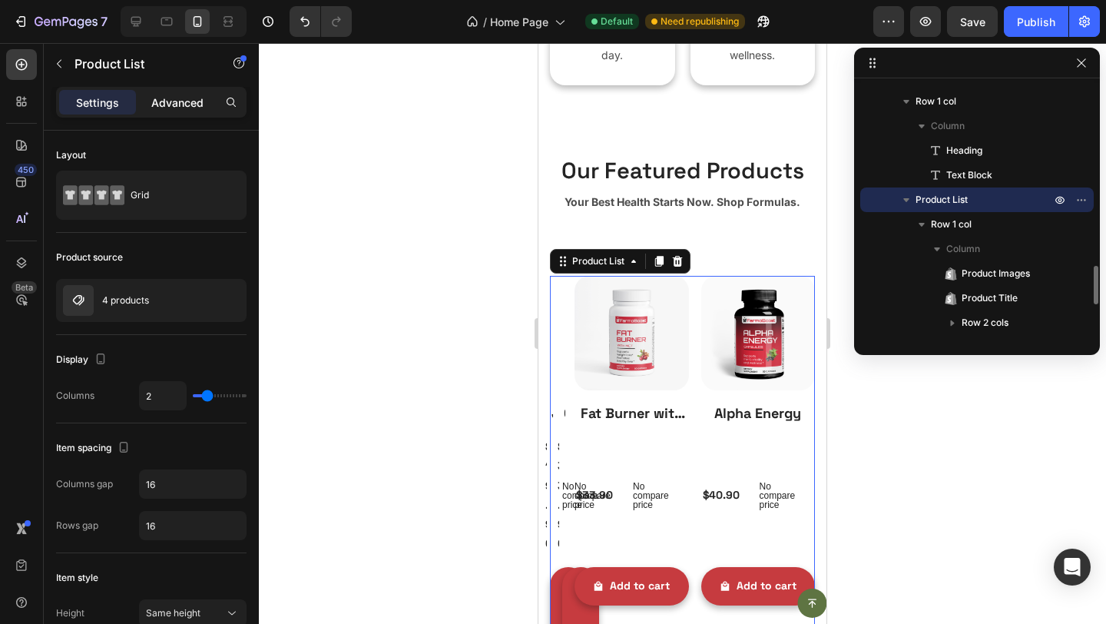
click at [178, 94] on p "Advanced" at bounding box center [177, 102] width 52 height 16
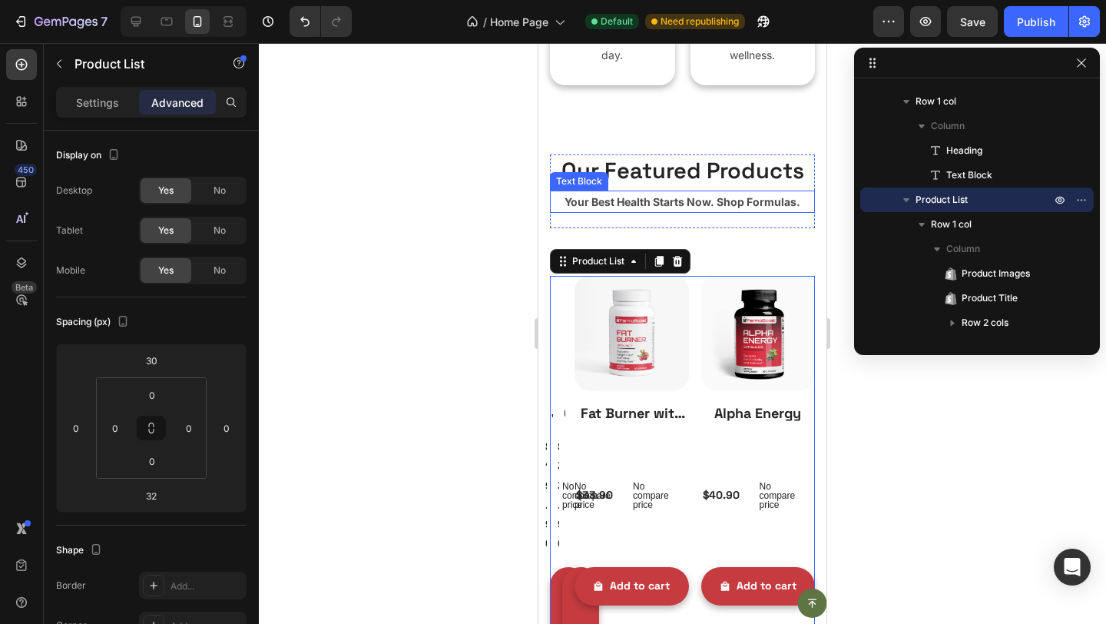
click at [685, 200] on strong "Your Best Health Starts Now. Shop Formulas." at bounding box center [683, 201] width 236 height 13
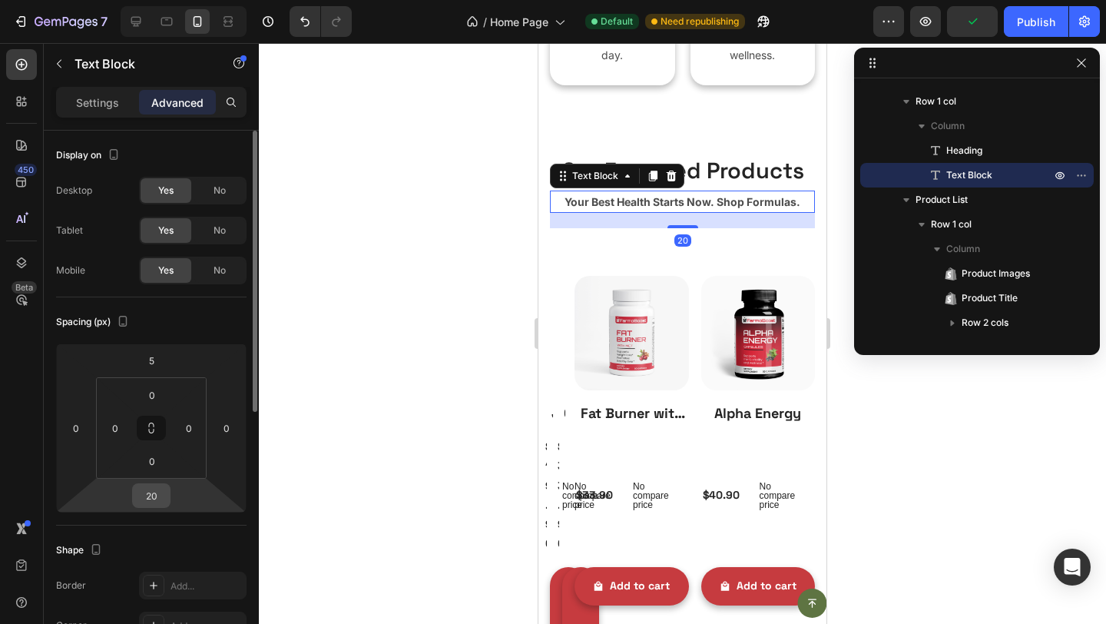
click at [148, 499] on input "20" at bounding box center [151, 495] width 31 height 23
type input "0"
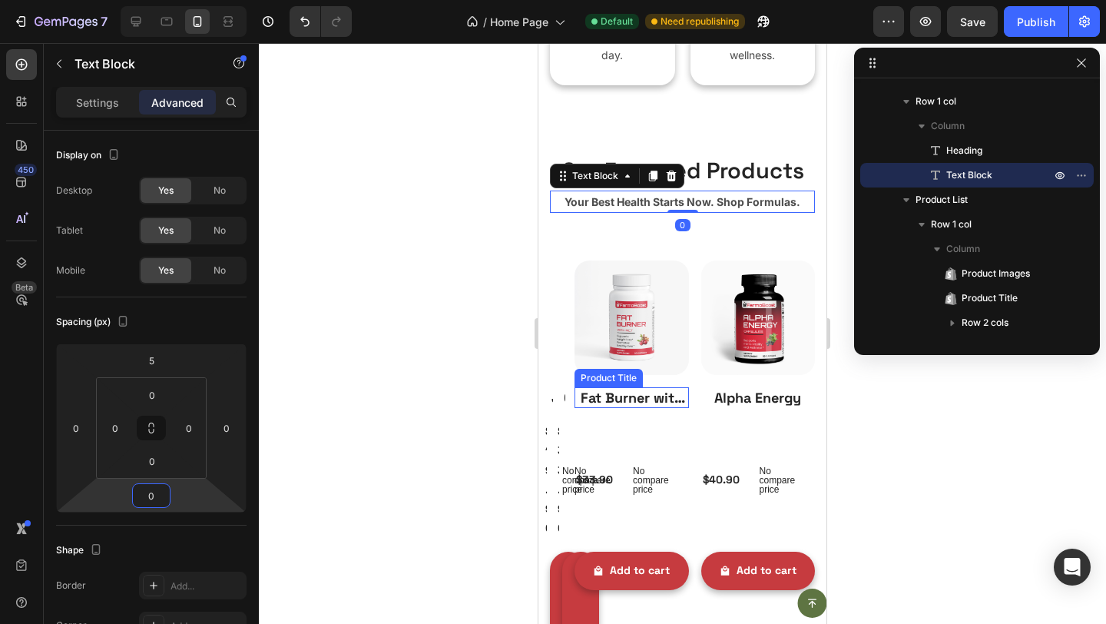
click at [583, 398] on h2 "Fat Burner with MCT" at bounding box center [632, 397] width 114 height 21
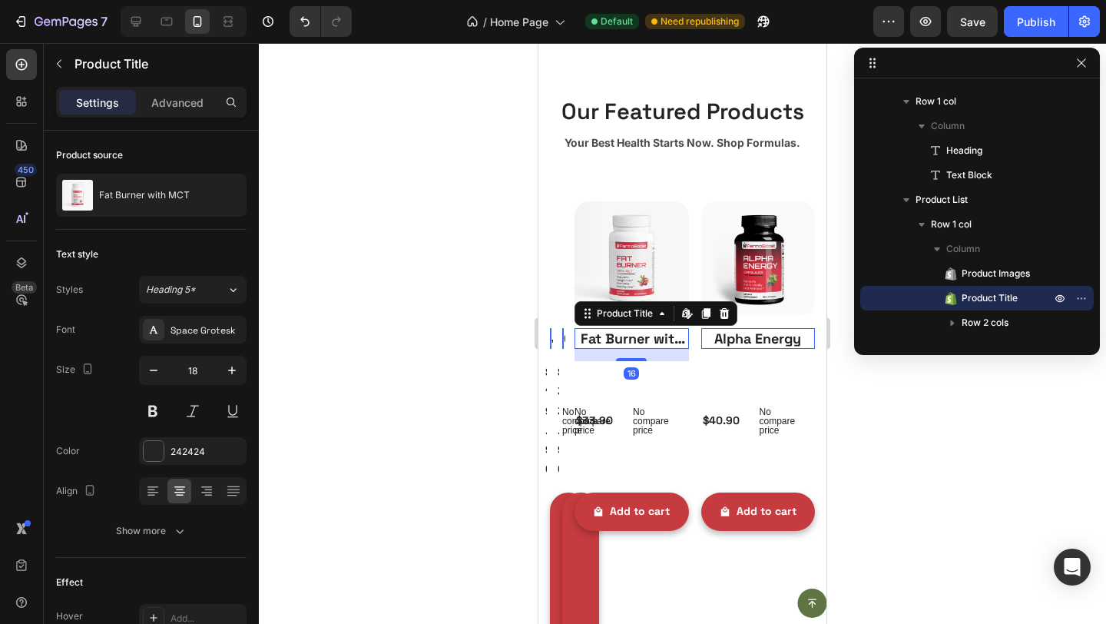
scroll to position [1975, 0]
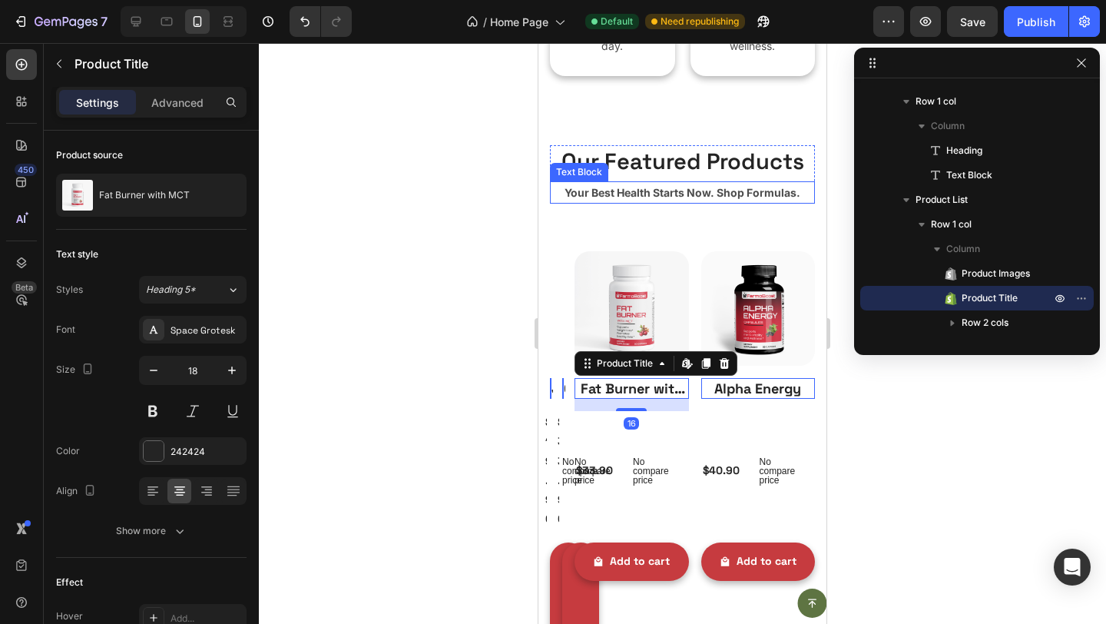
click at [676, 189] on strong "Your Best Health Starts Now. Shop Formulas." at bounding box center [683, 192] width 236 height 13
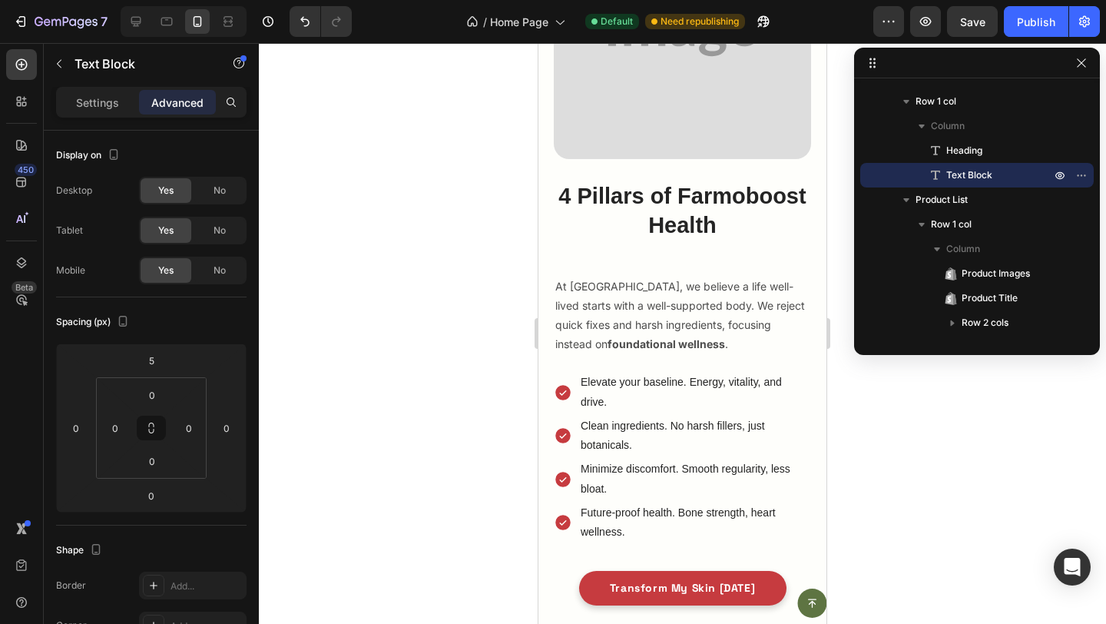
scroll to position [2887, 0]
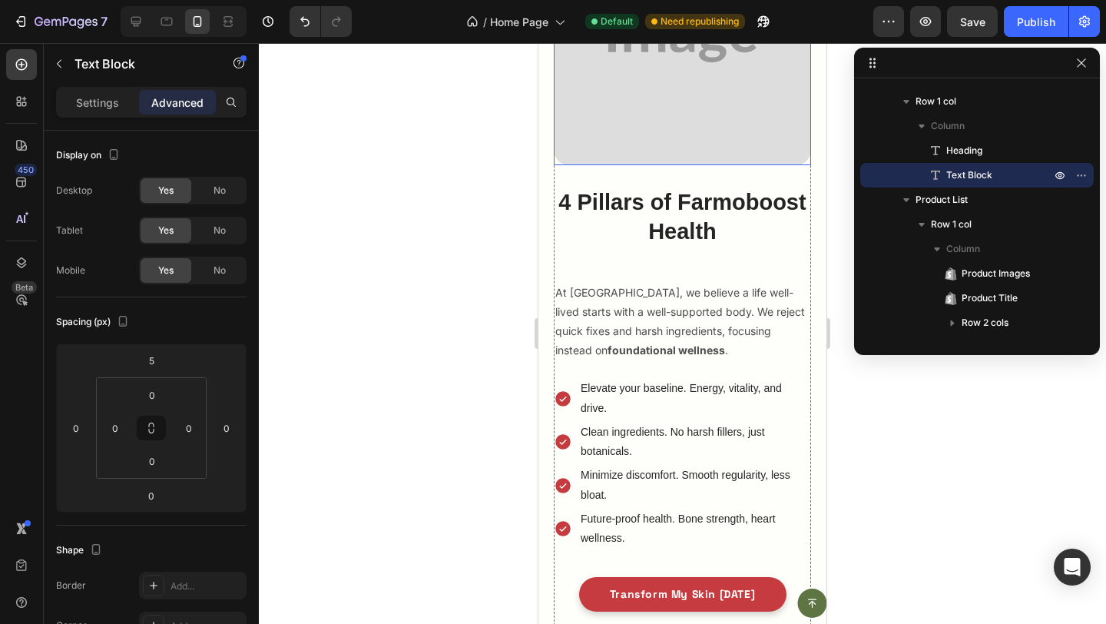
click at [688, 127] on img at bounding box center [682, 36] width 257 height 257
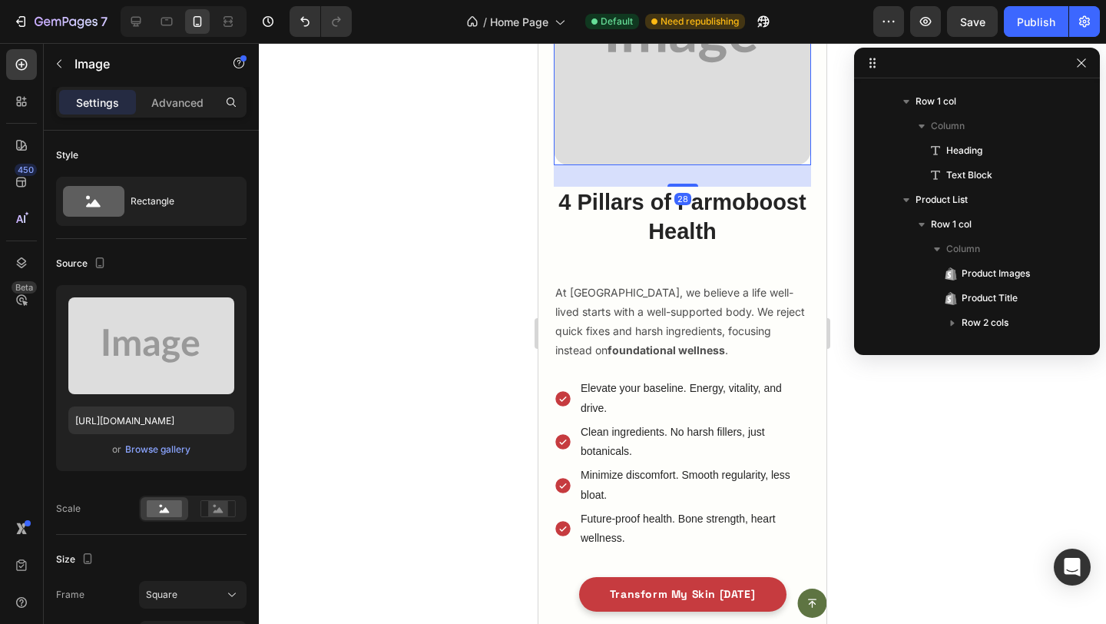
scroll to position [1513, 0]
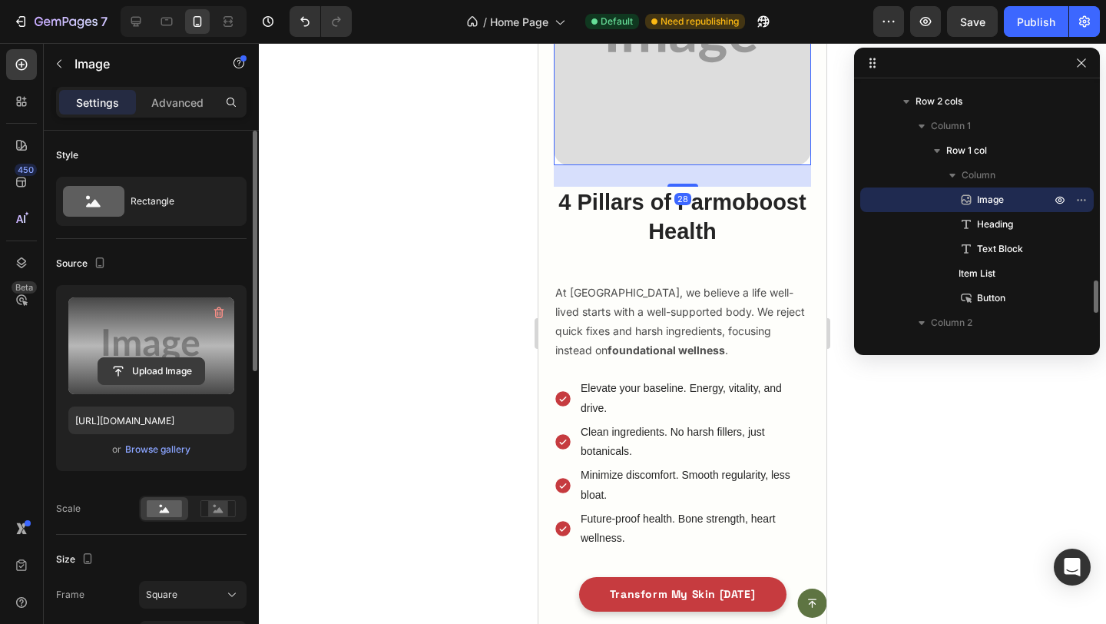
click at [131, 378] on input "file" at bounding box center [151, 371] width 106 height 26
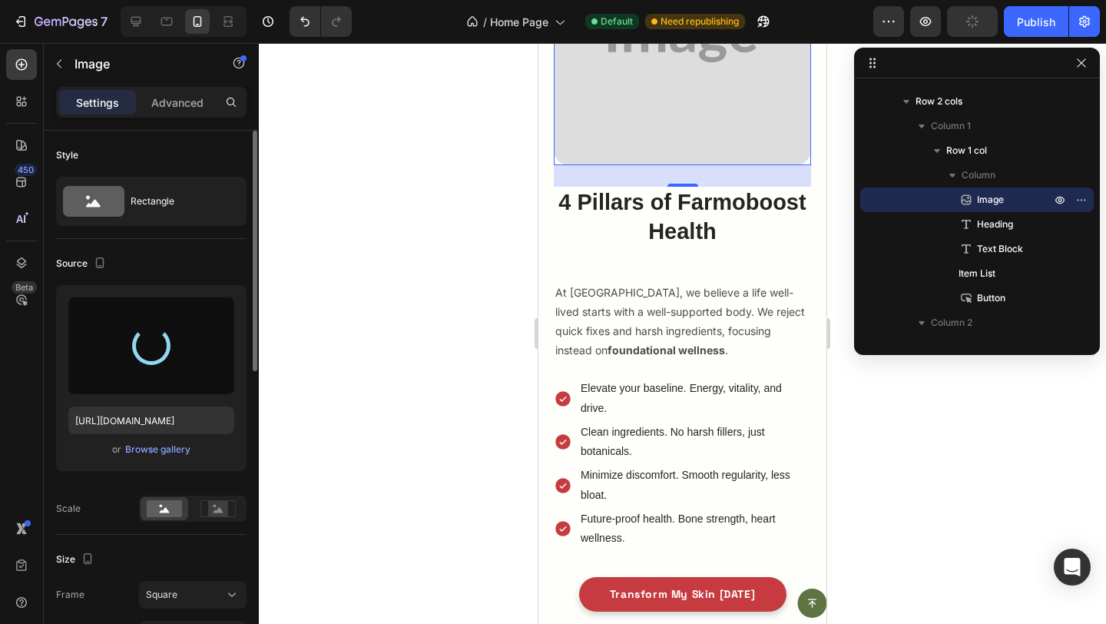
type input "https://cdn.shopify.com/s/files/1/0712/1518/6094/files/gempages_586140835712598…"
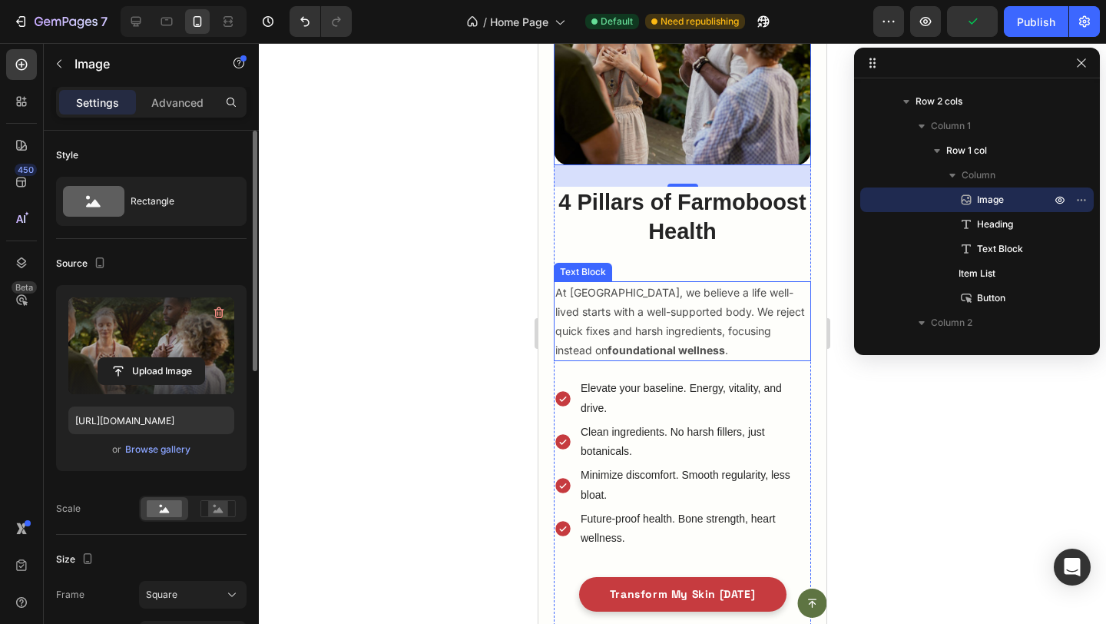
click at [672, 283] on p "At Farmoboost, we believe a life well-lived starts with a well-supported body. …" at bounding box center [682, 322] width 254 height 78
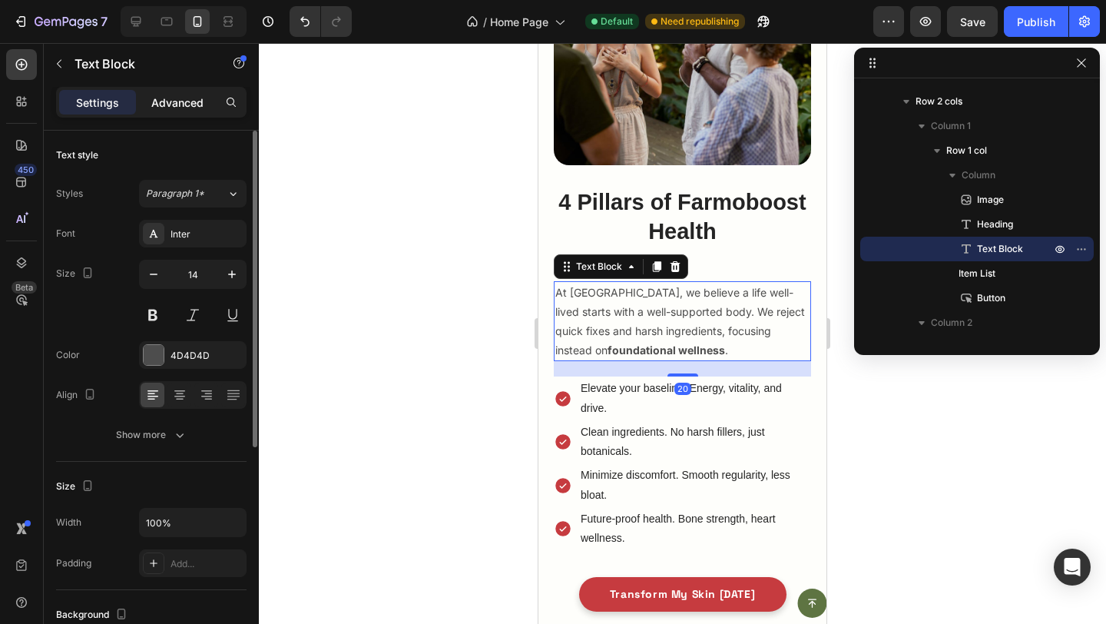
click at [182, 109] on p "Advanced" at bounding box center [177, 102] width 52 height 16
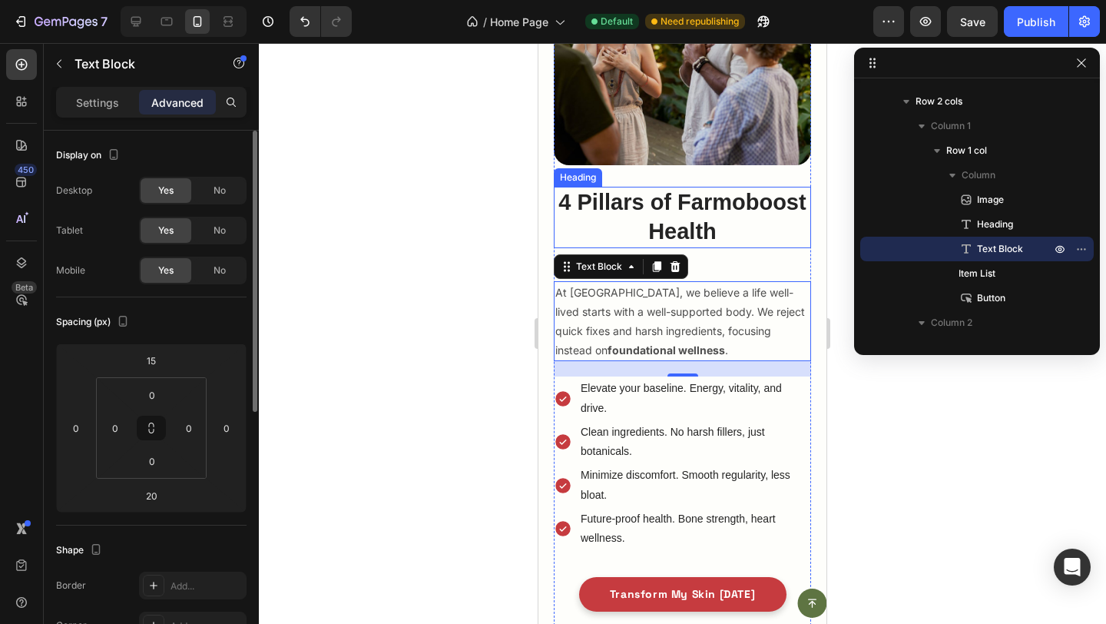
click at [649, 199] on h2 "4 Pillars of Farmoboost Health" at bounding box center [682, 217] width 257 height 61
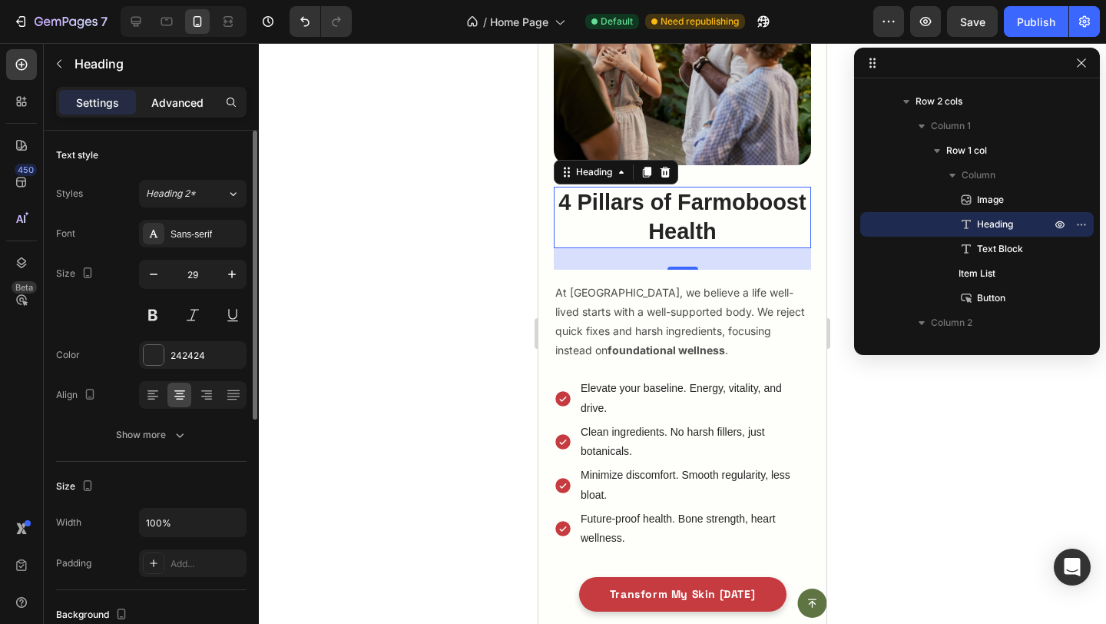
click at [194, 105] on p "Advanced" at bounding box center [177, 102] width 52 height 16
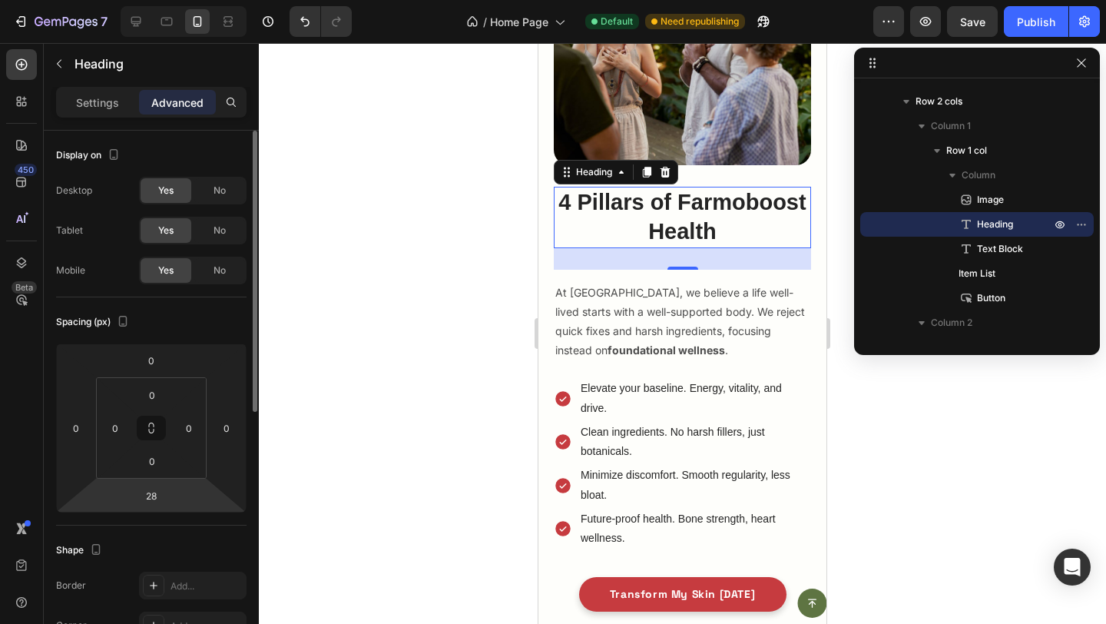
click at [152, 0] on html "7 Version history / Home Page Default Need republishing Preview Save Publish 45…" at bounding box center [553, 0] width 1106 height 0
click at [149, 500] on input "28" at bounding box center [151, 495] width 31 height 23
type input "0"
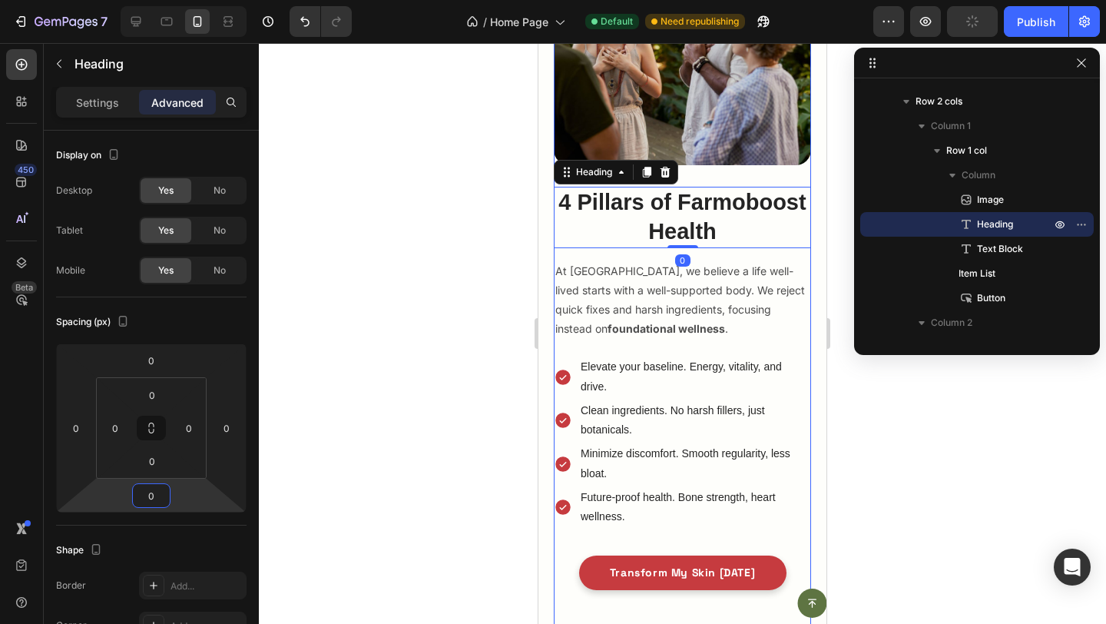
click at [596, 348] on div "Image 4 Pillars of Farmoboost Health Heading 0 At Farmoboost, we believe a life…" at bounding box center [682, 267] width 257 height 719
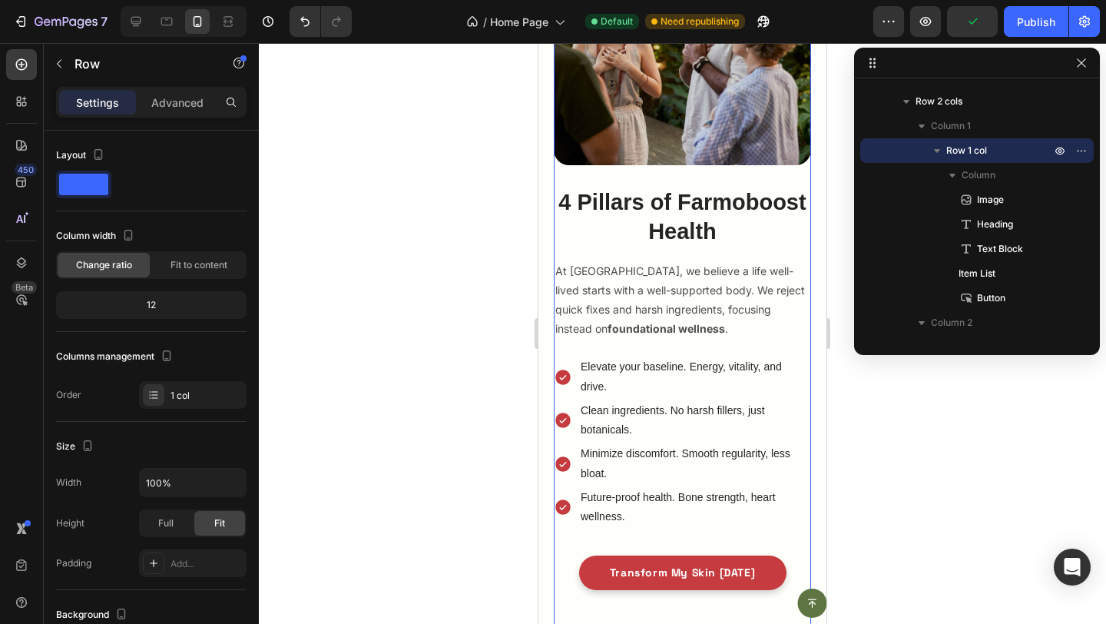
scroll to position [2899, 0]
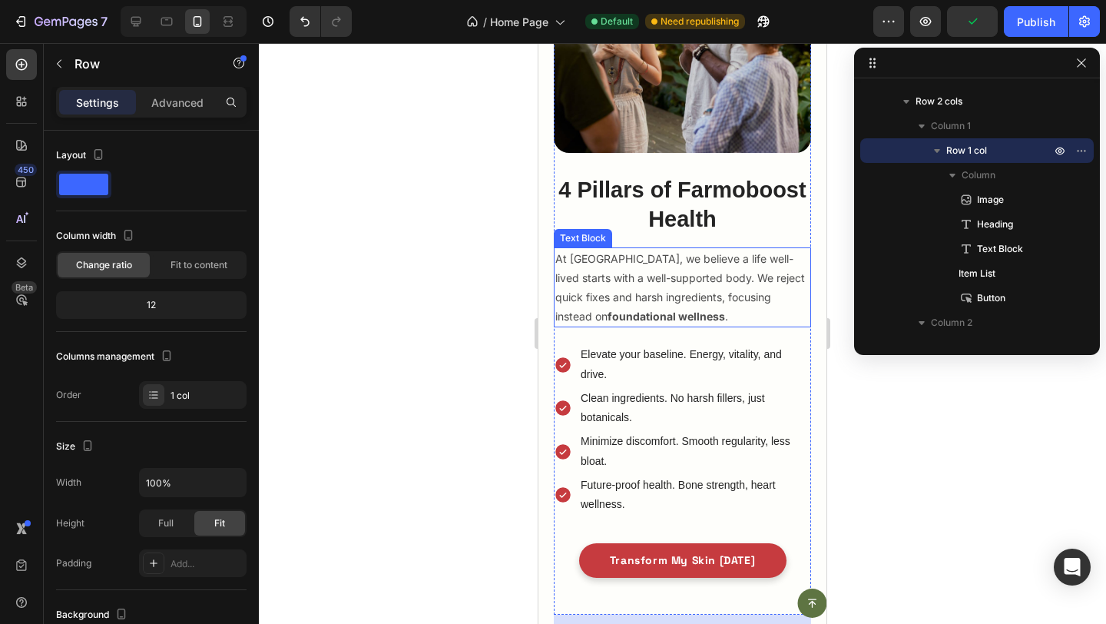
click at [662, 253] on p "At Farmoboost, we believe a life well-lived starts with a well-supported body. …" at bounding box center [682, 288] width 254 height 78
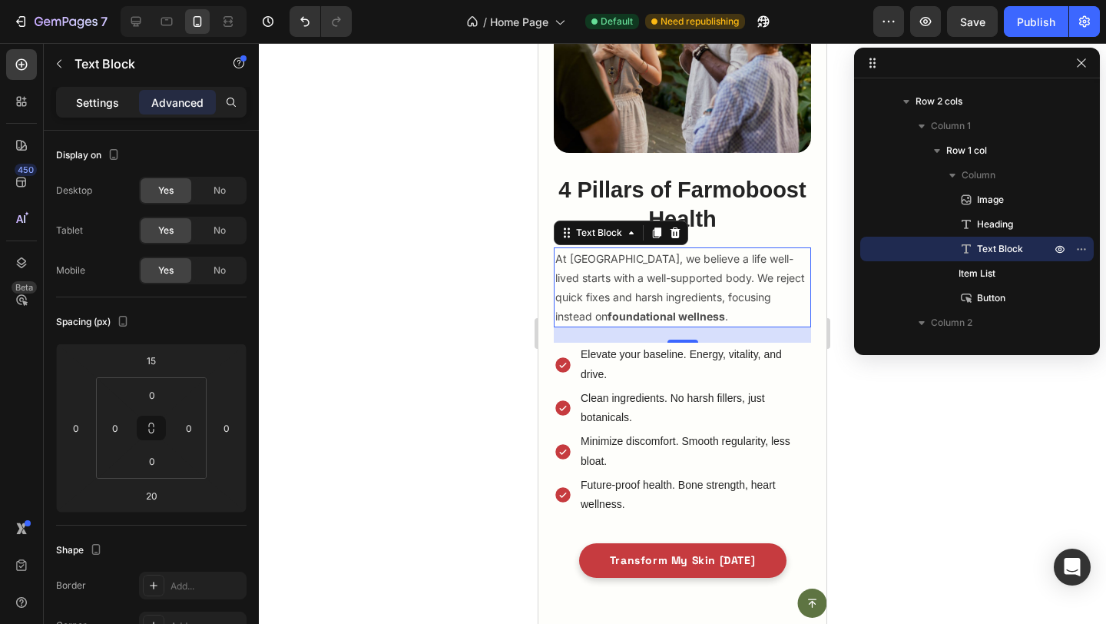
click at [88, 95] on p "Settings" at bounding box center [97, 102] width 43 height 16
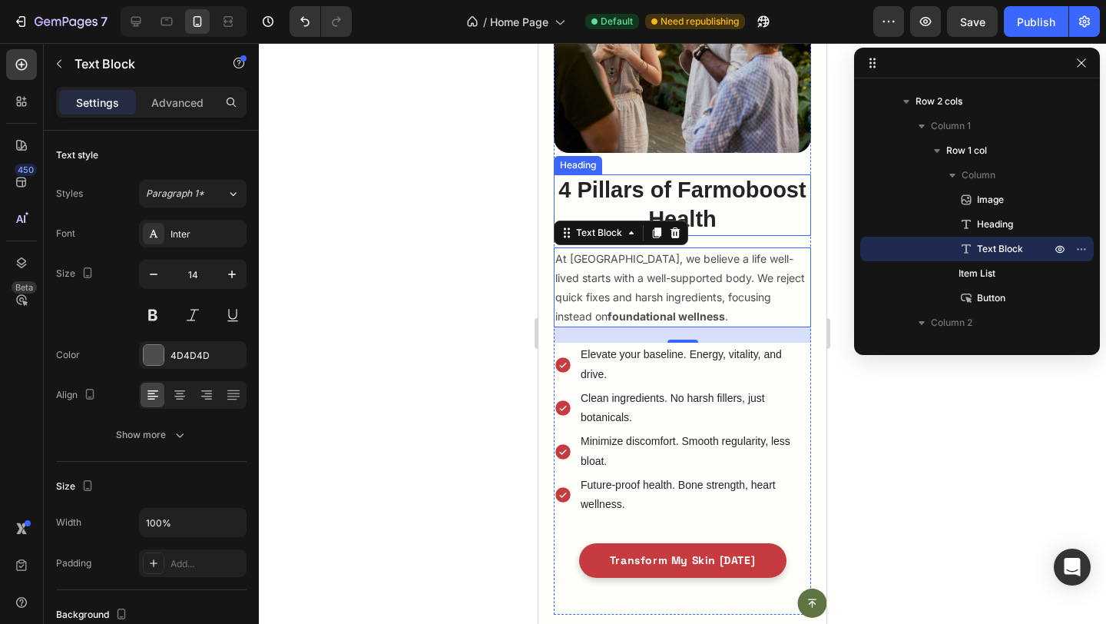
click at [598, 191] on h2 "4 Pillars of Farmoboost Health" at bounding box center [682, 204] width 257 height 61
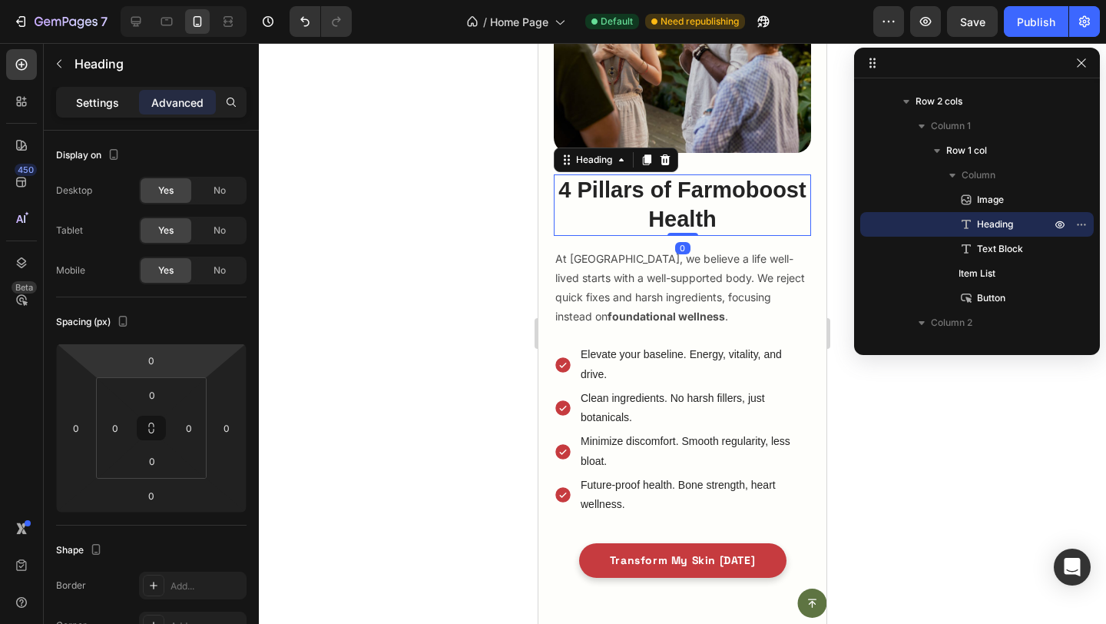
click at [107, 104] on p "Settings" at bounding box center [97, 102] width 43 height 16
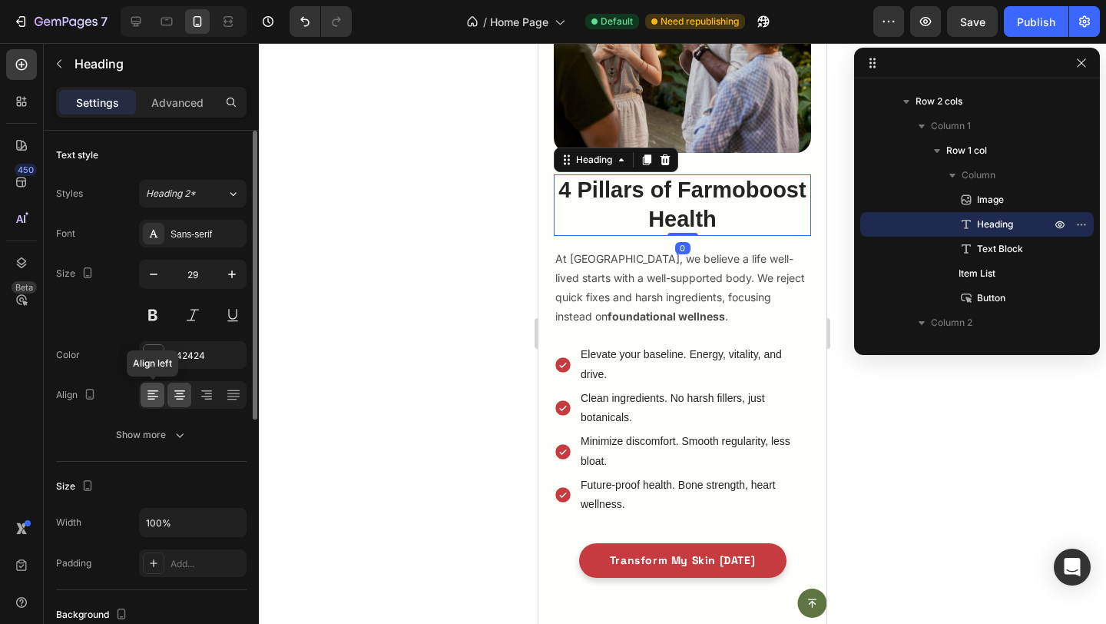
click at [145, 387] on icon at bounding box center [152, 394] width 15 height 15
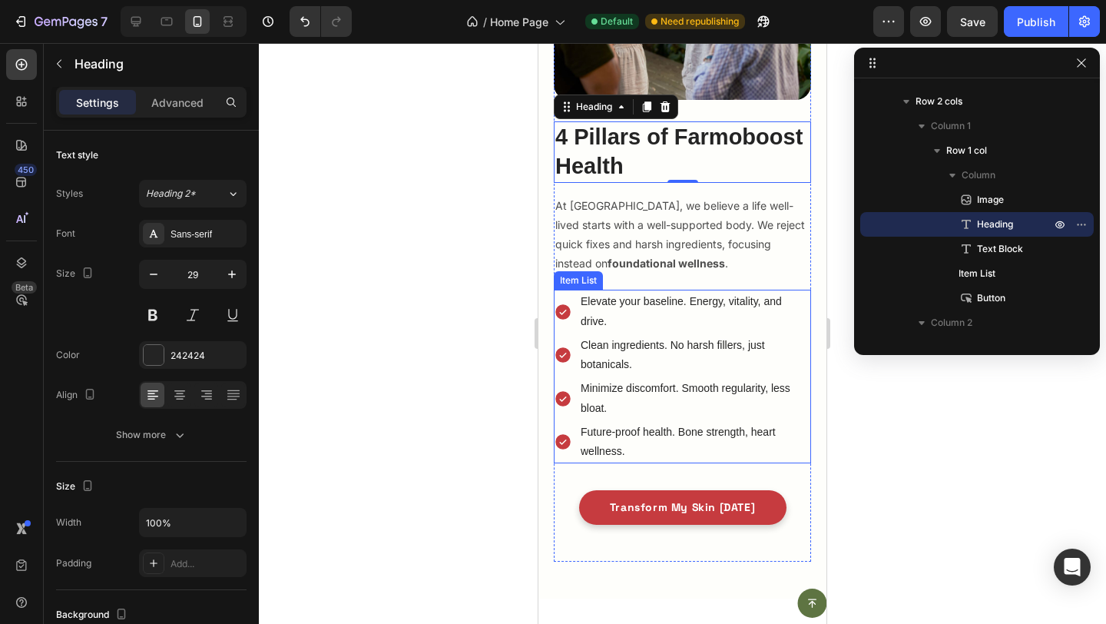
scroll to position [2964, 0]
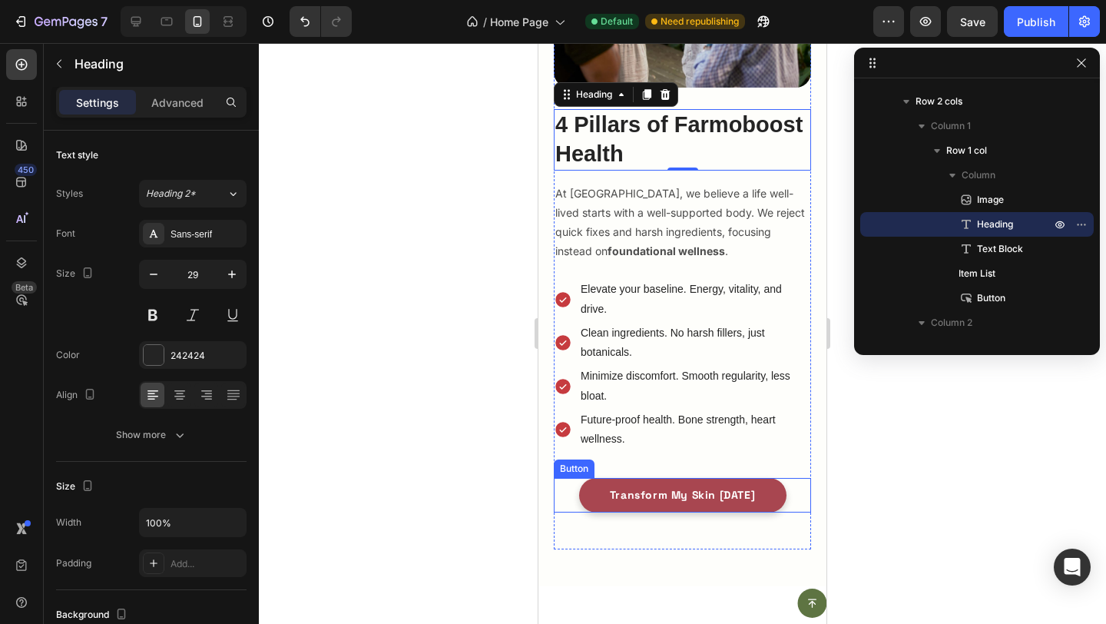
click at [588, 495] on button "Transform My Skin [DATE]" at bounding box center [682, 495] width 207 height 35
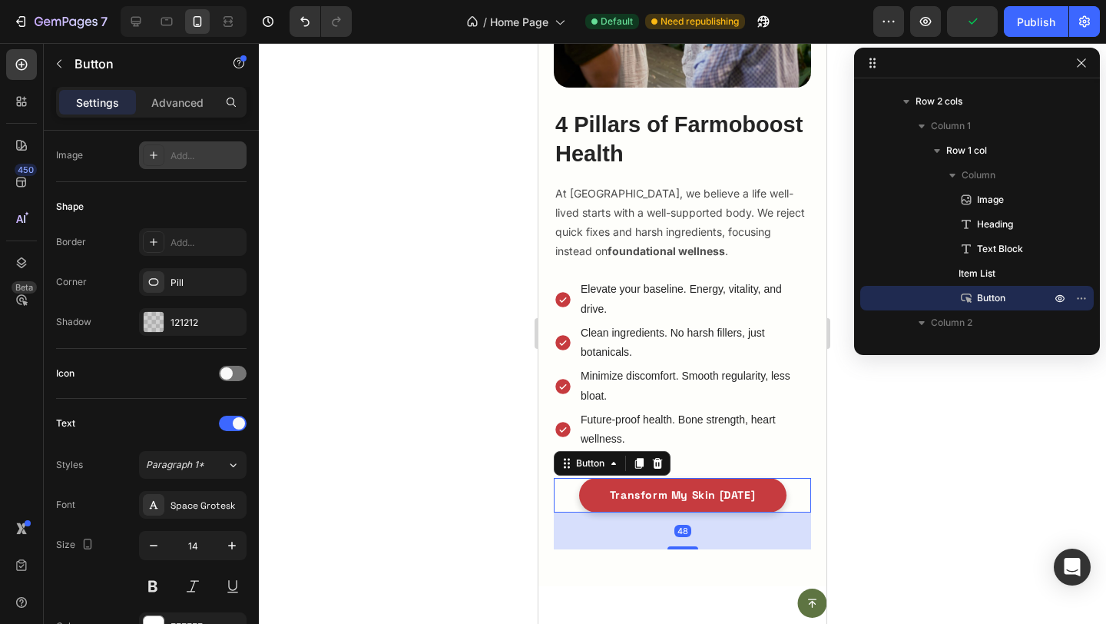
scroll to position [645, 0]
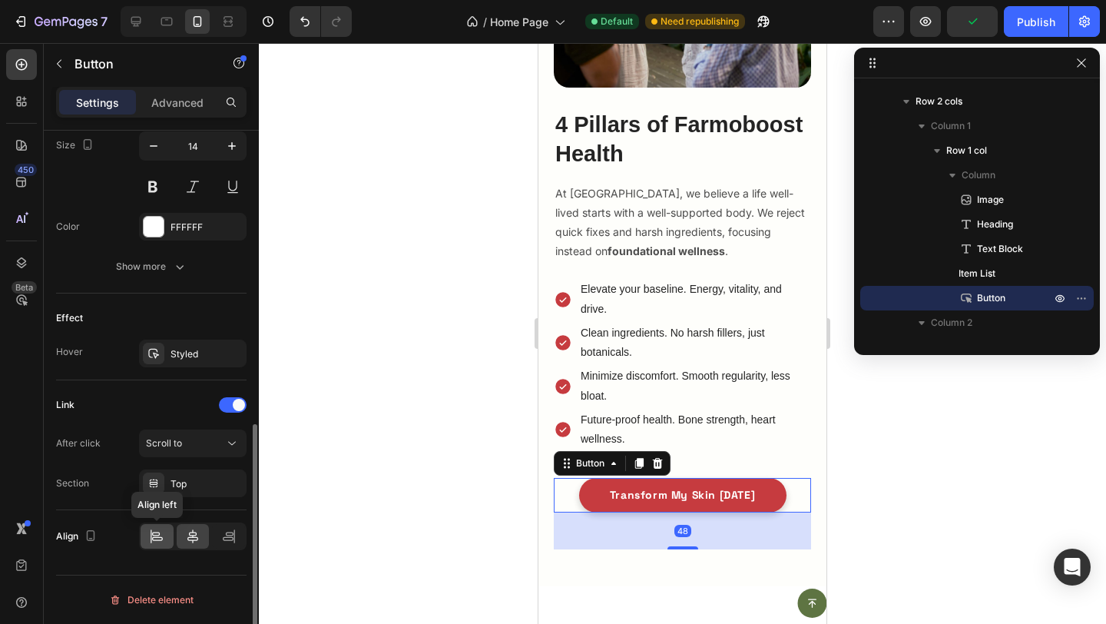
click at [155, 526] on div at bounding box center [157, 536] width 33 height 25
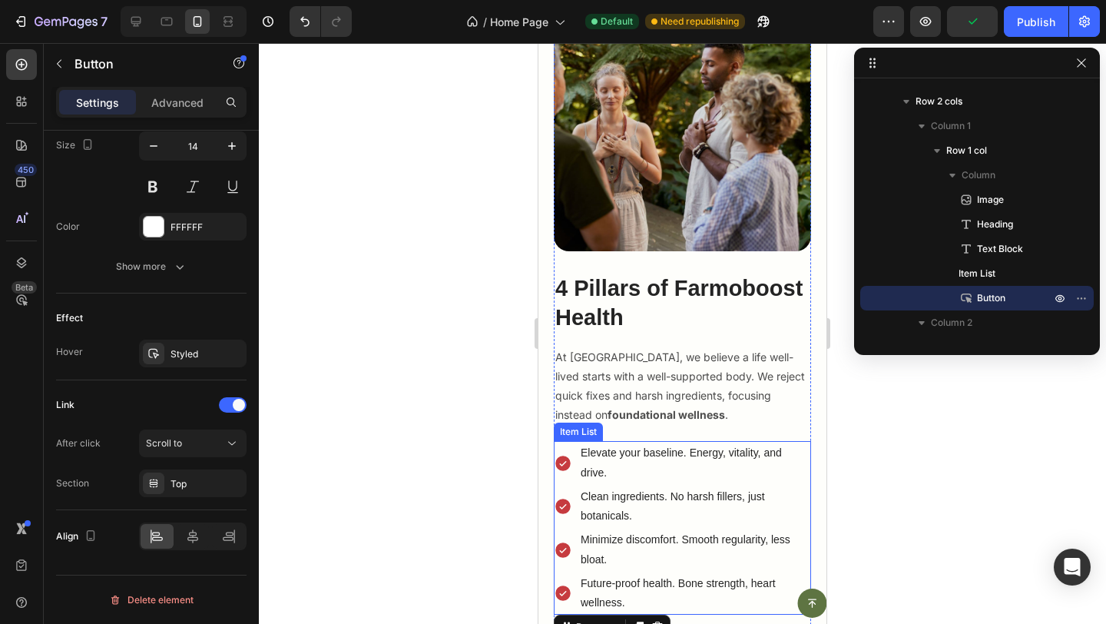
scroll to position [2797, 0]
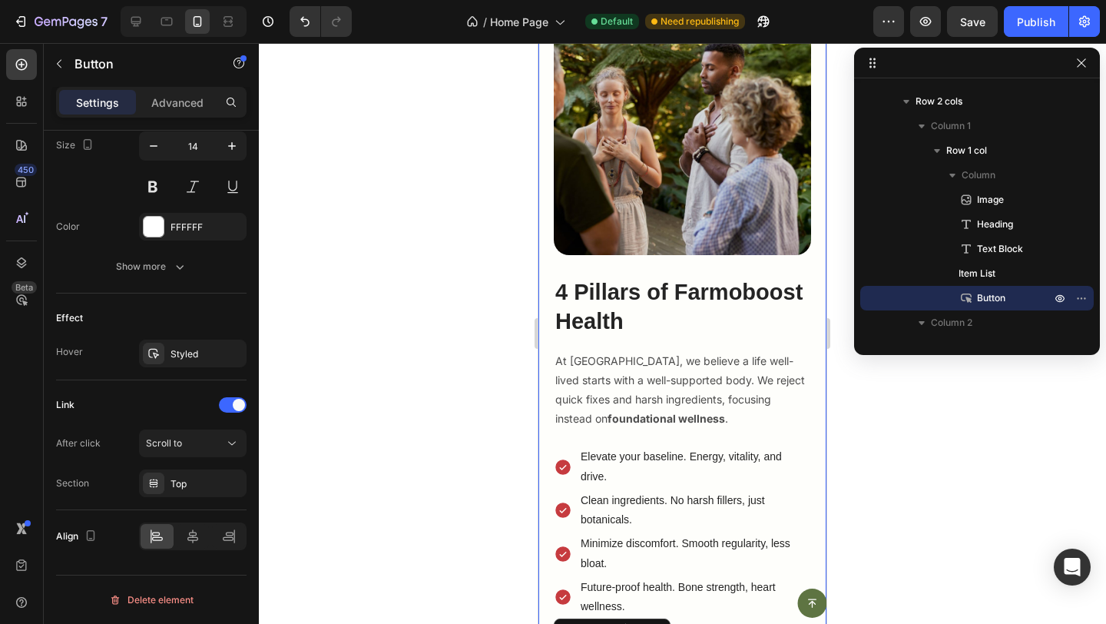
click at [541, 303] on div "Image 4 Pillars of Farmoboost Health Heading At Farmoboost, we believe a life w…" at bounding box center [682, 359] width 288 height 788
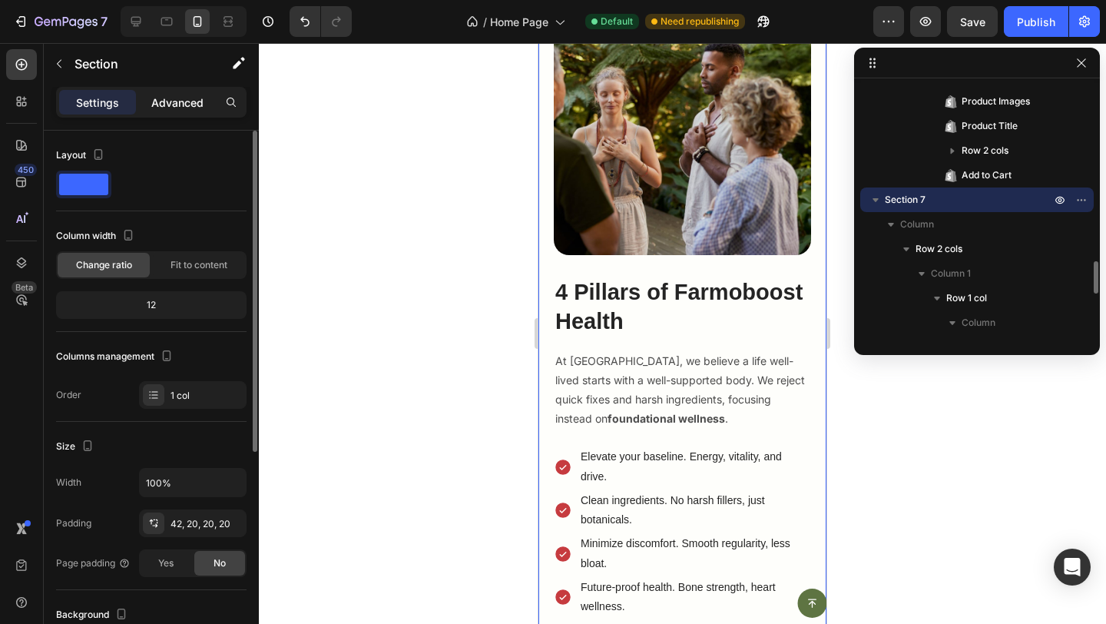
click at [189, 111] on div "Advanced" at bounding box center [177, 102] width 77 height 25
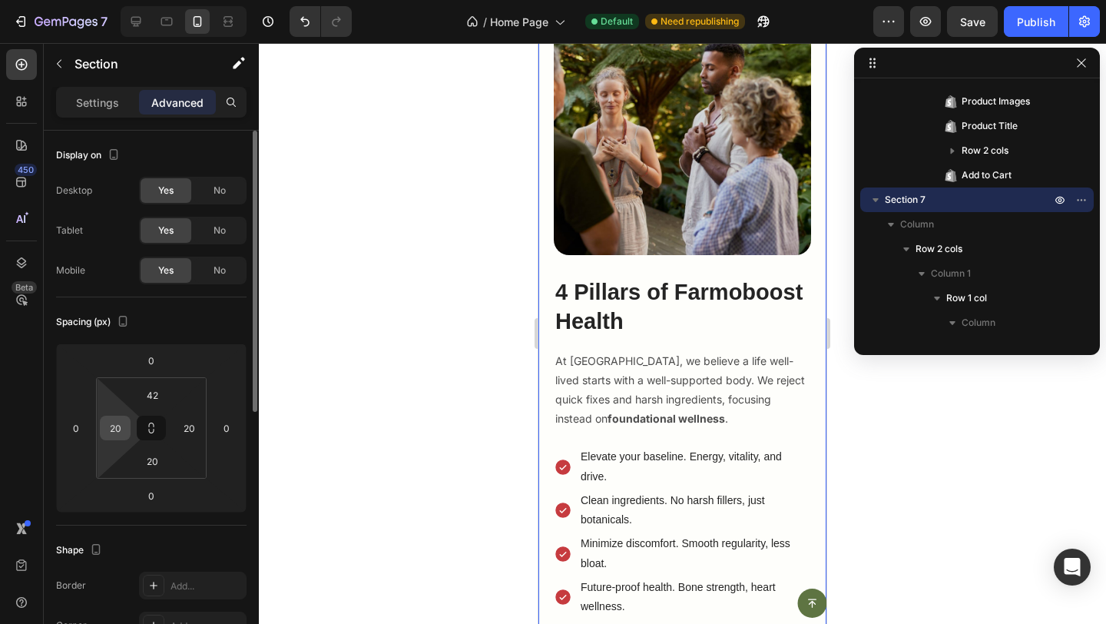
click at [110, 426] on input "20" at bounding box center [115, 427] width 23 height 23
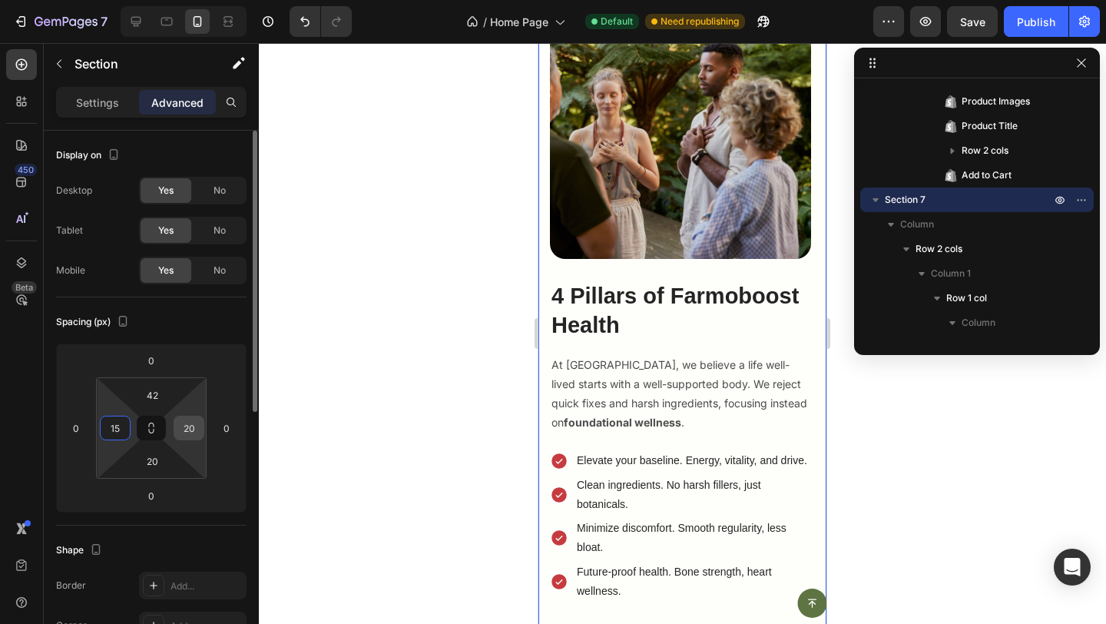
type input "15"
click at [190, 439] on div "20" at bounding box center [189, 428] width 31 height 25
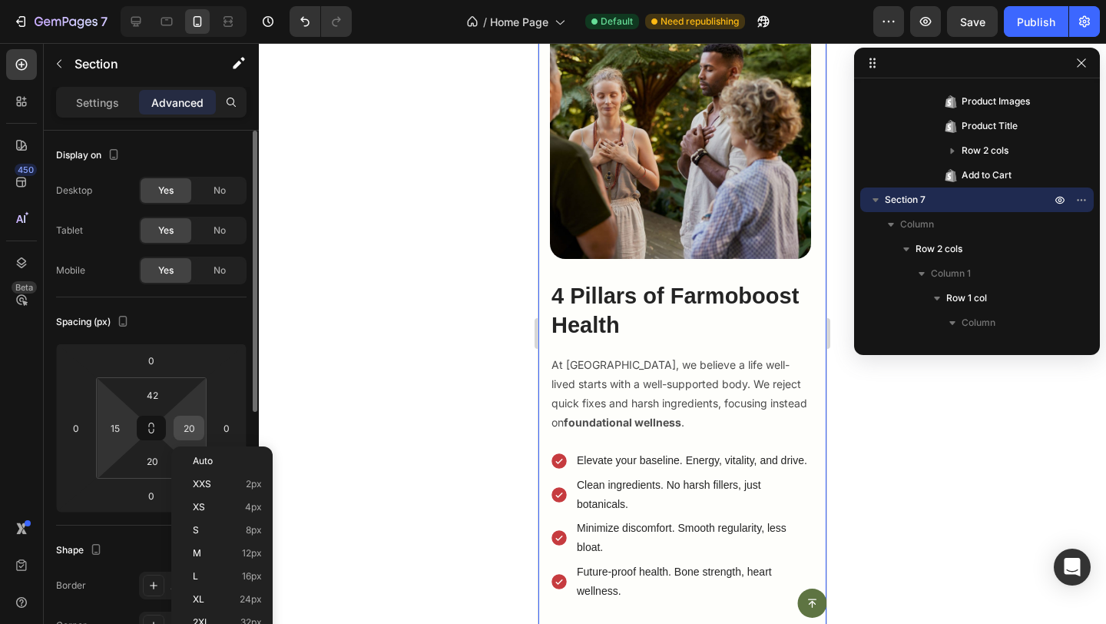
click at [187, 427] on input "20" at bounding box center [188, 427] width 23 height 23
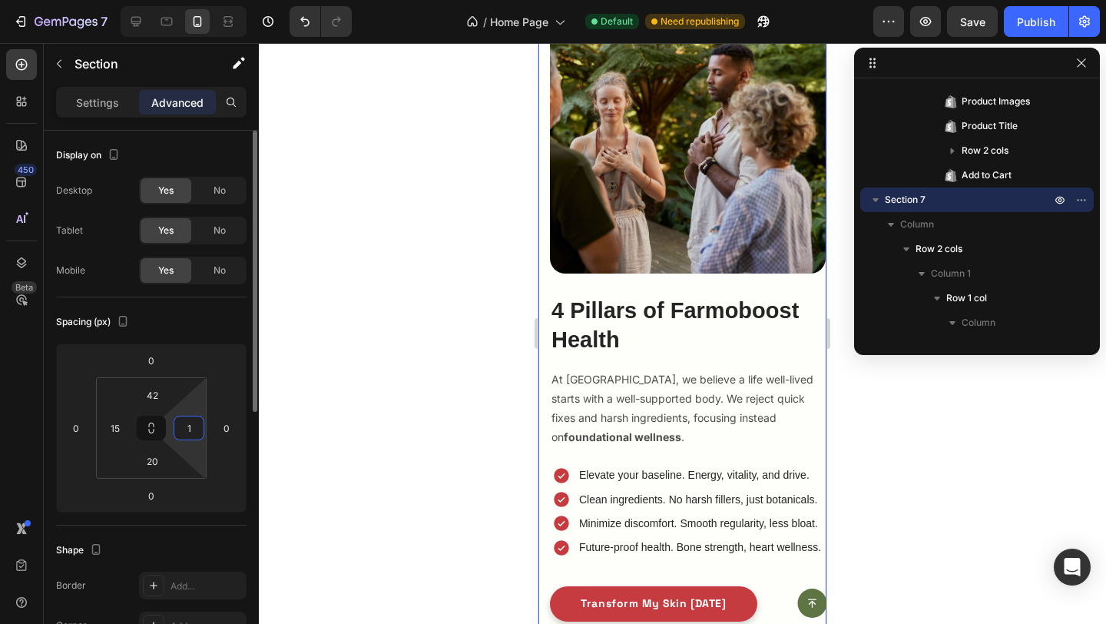
type input "15"
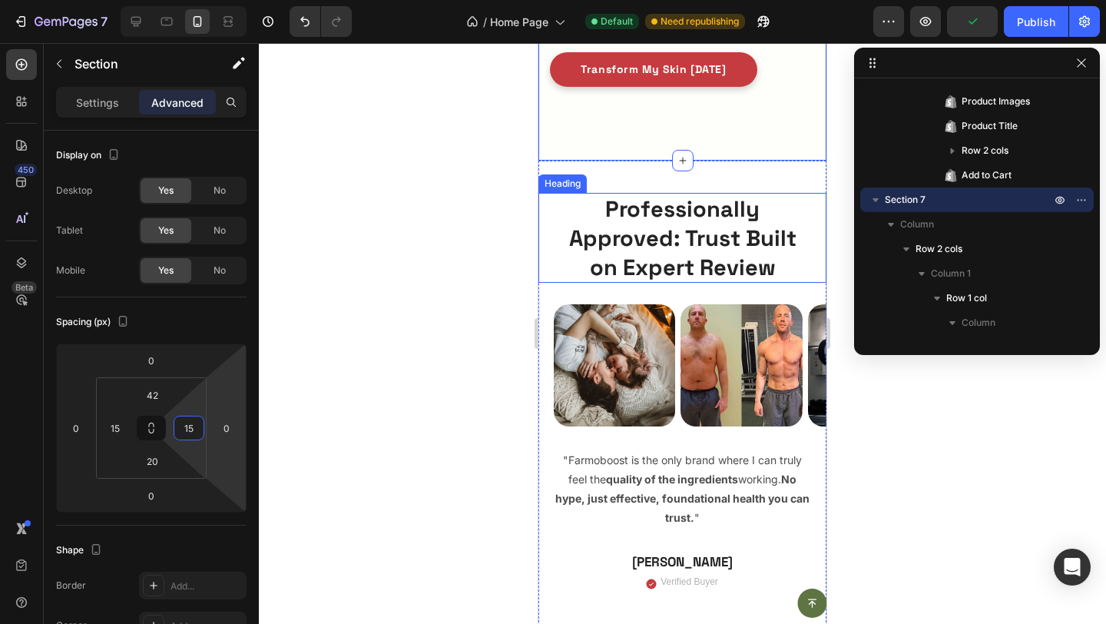
scroll to position [3385, 0]
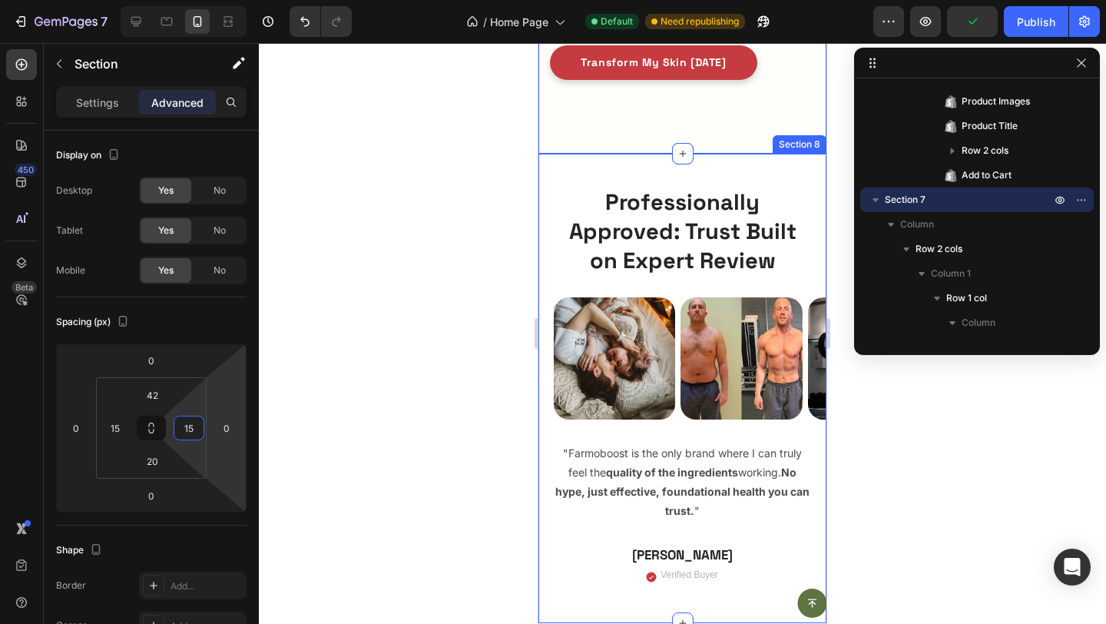
click at [635, 174] on div "Professionally Approved: Trust Built on Expert Review Heading "Farmoboost is th…" at bounding box center [682, 388] width 288 height 469
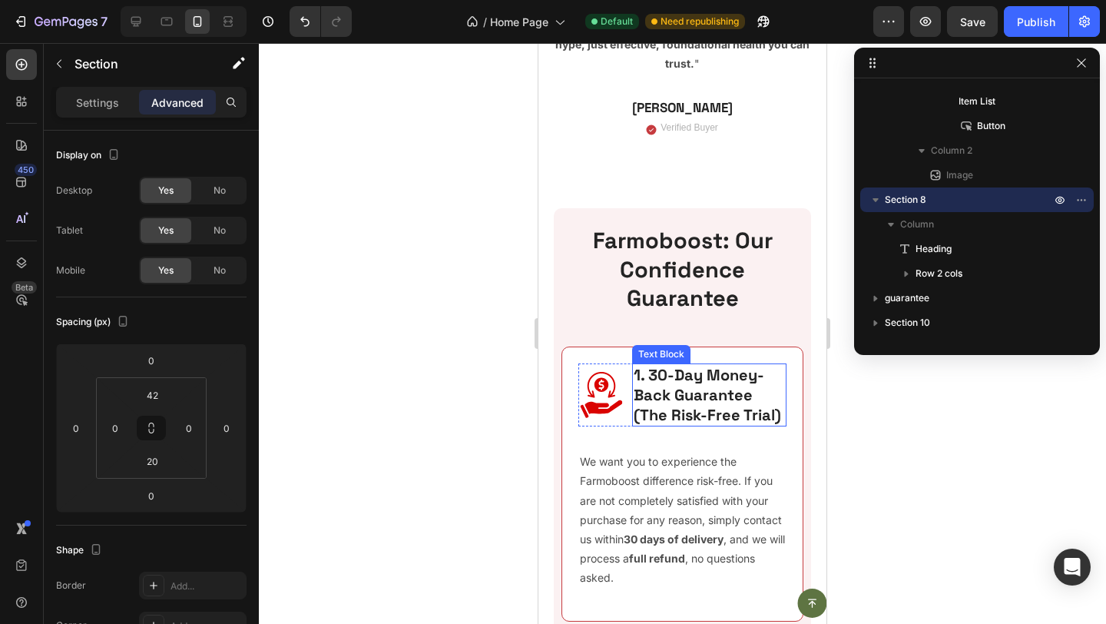
scroll to position [3829, 0]
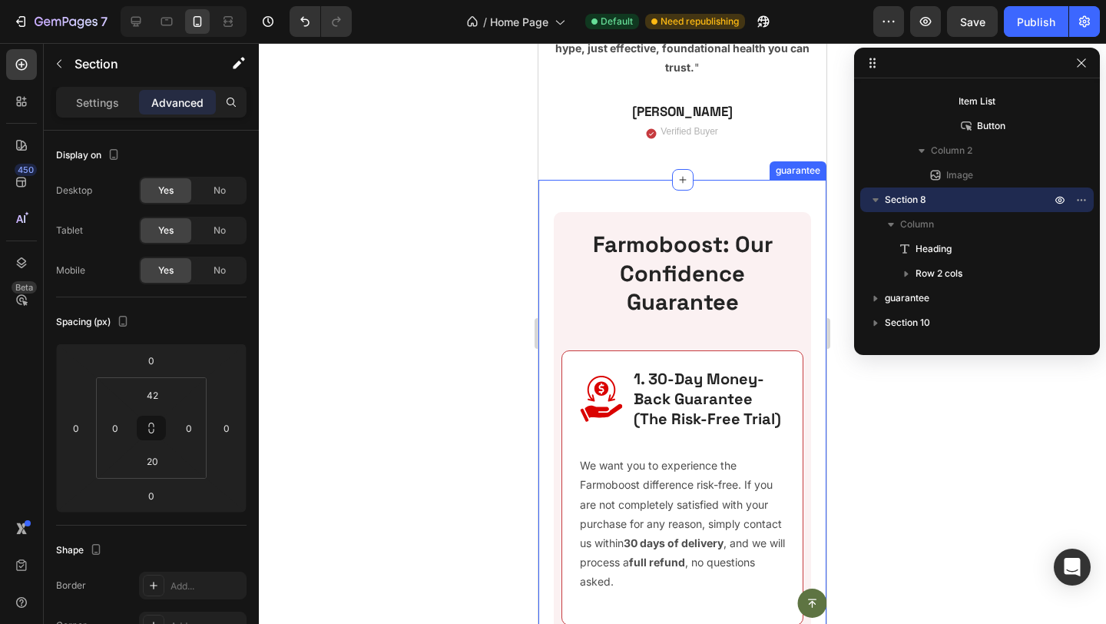
click at [548, 248] on div "Farmoboost: Our Confidence Guarantee Heading Image 1. 30-Day Money-Back Guarant…" at bounding box center [682, 567] width 288 height 775
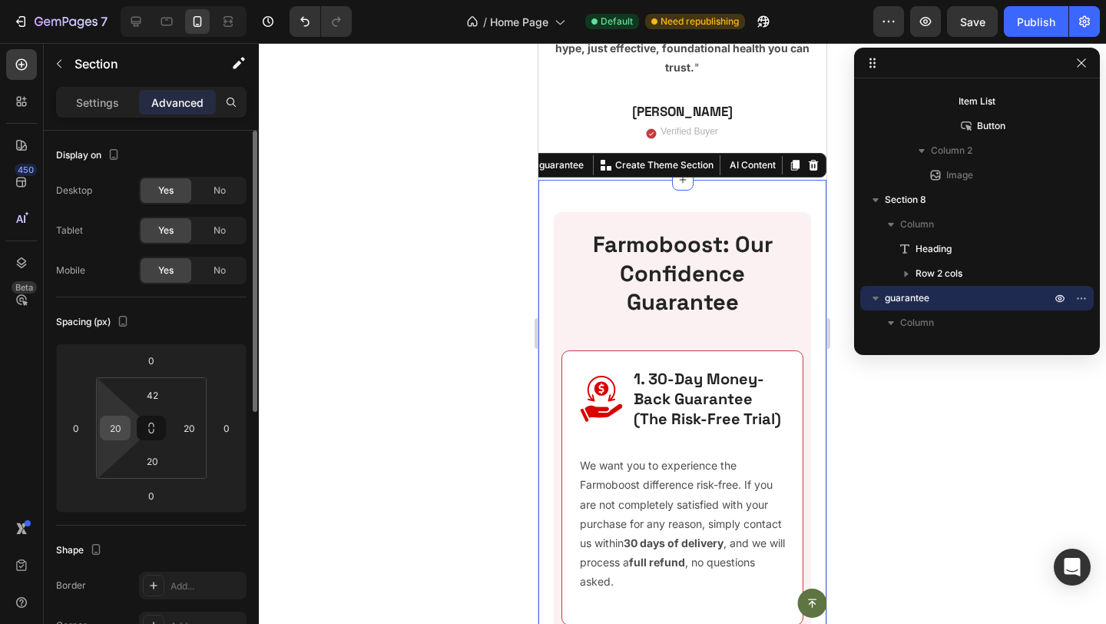
click at [118, 422] on input "20" at bounding box center [115, 427] width 23 height 23
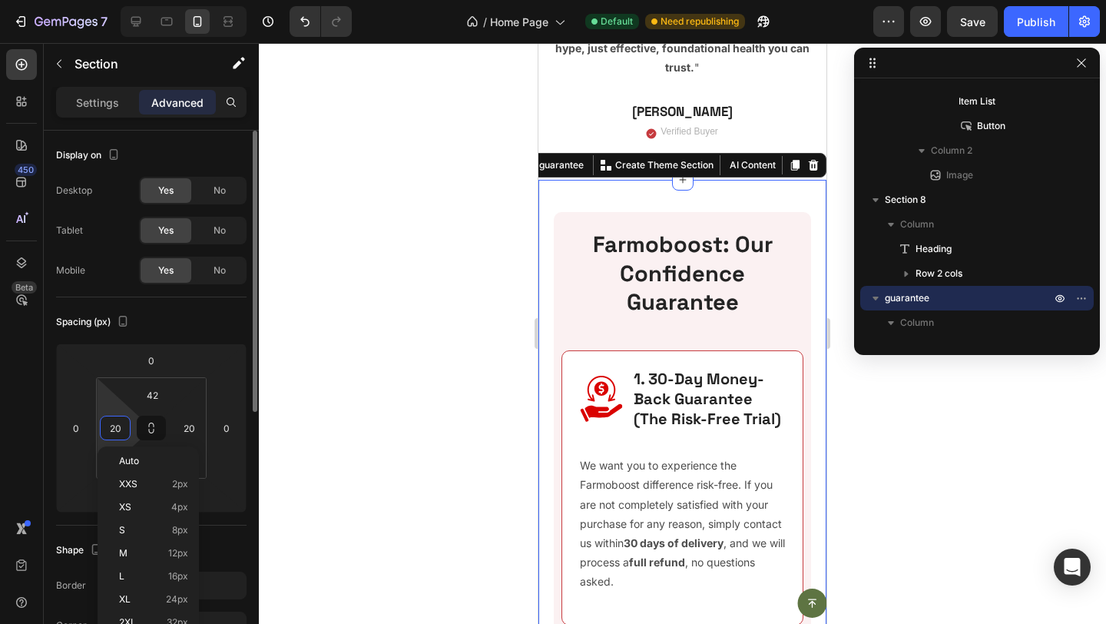
click at [118, 422] on input "20" at bounding box center [115, 427] width 23 height 23
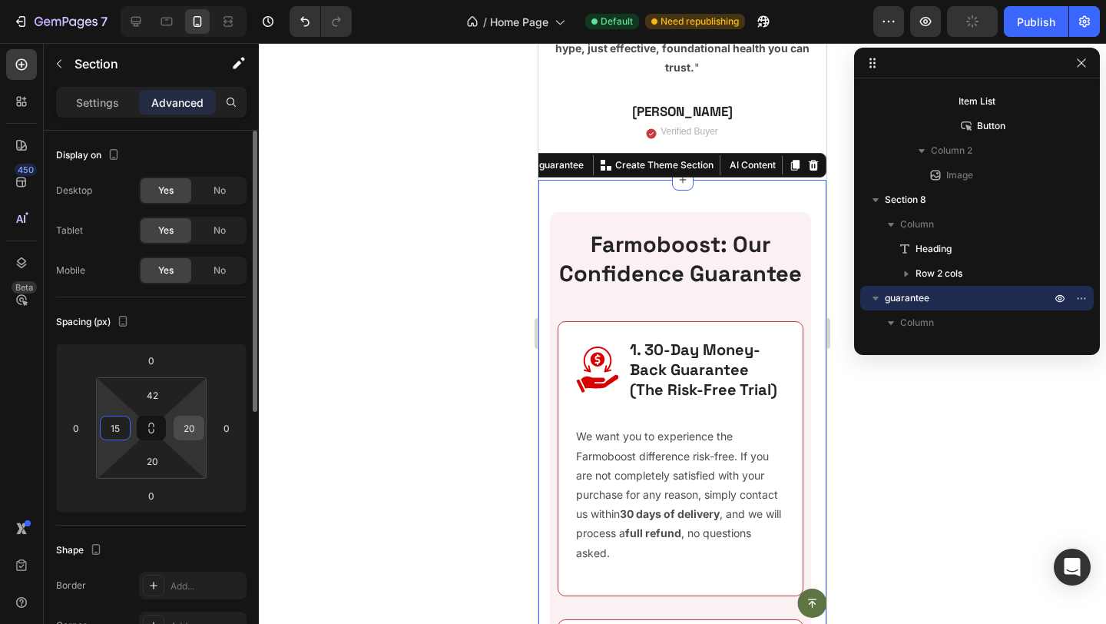
type input "15"
click at [184, 427] on input "20" at bounding box center [188, 427] width 23 height 23
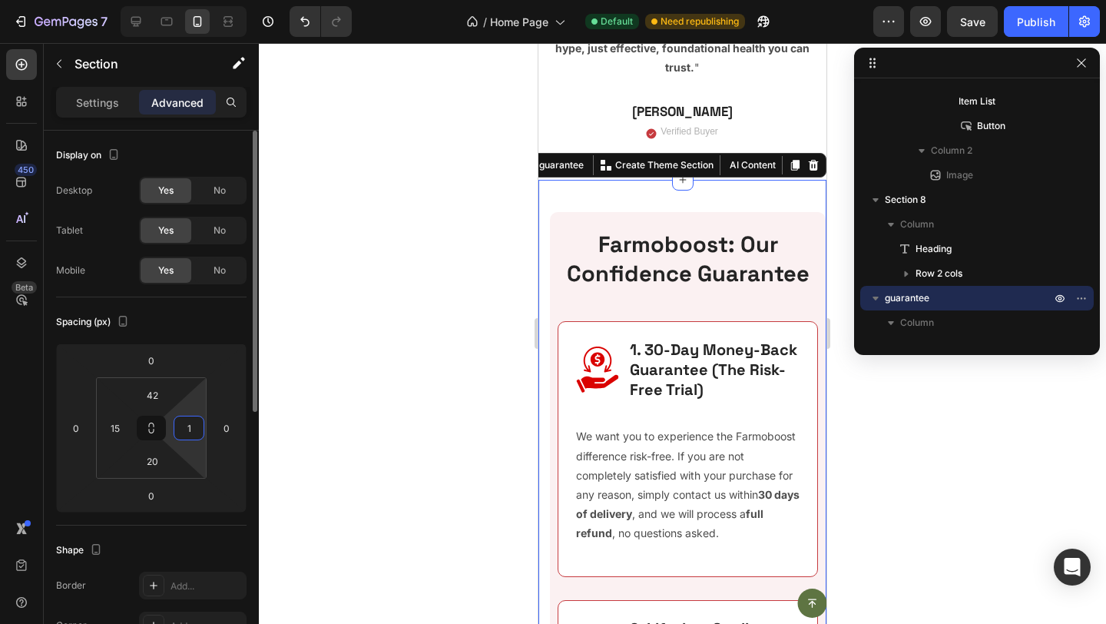
type input "15"
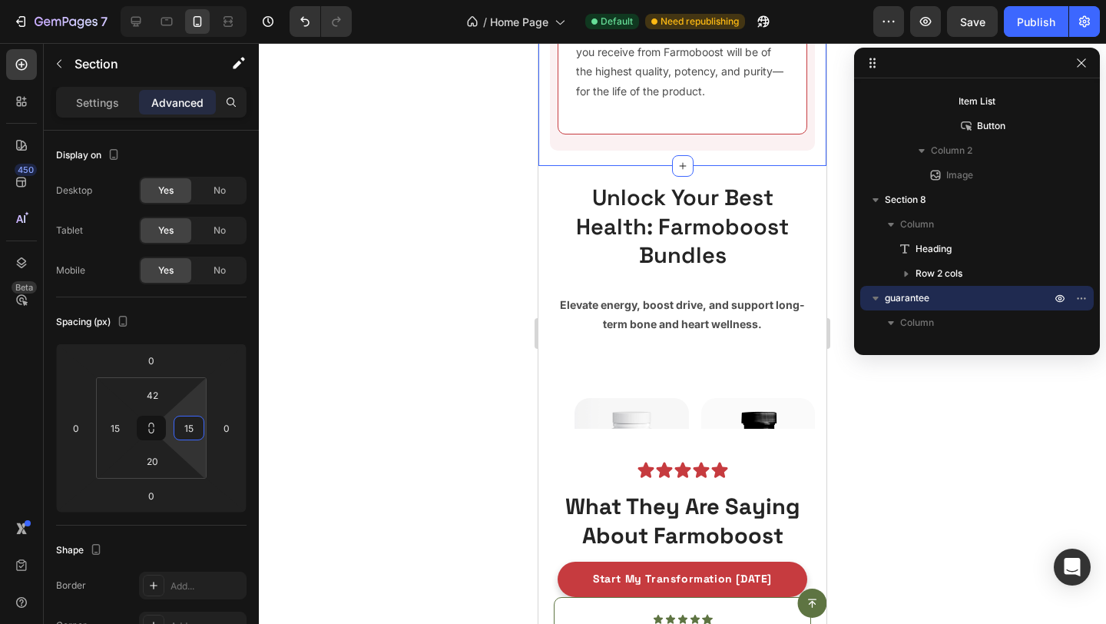
scroll to position [4555, 0]
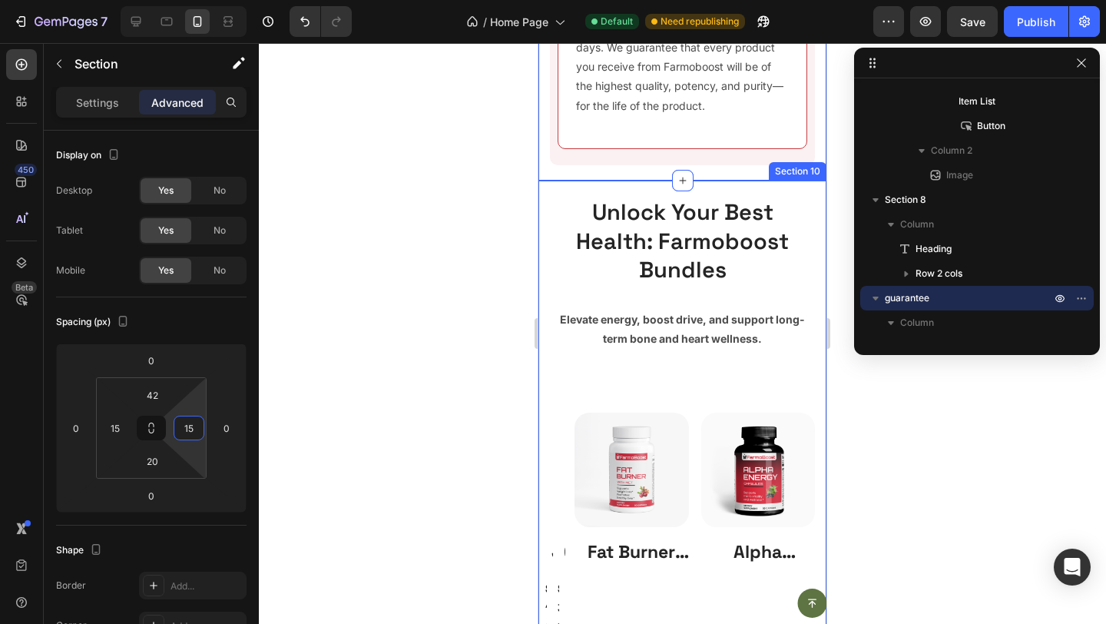
click at [548, 205] on div "Unlock Your Best Health: Farmoboost Bundles Heading Elevate energy, boost drive…" at bounding box center [682, 568] width 288 height 774
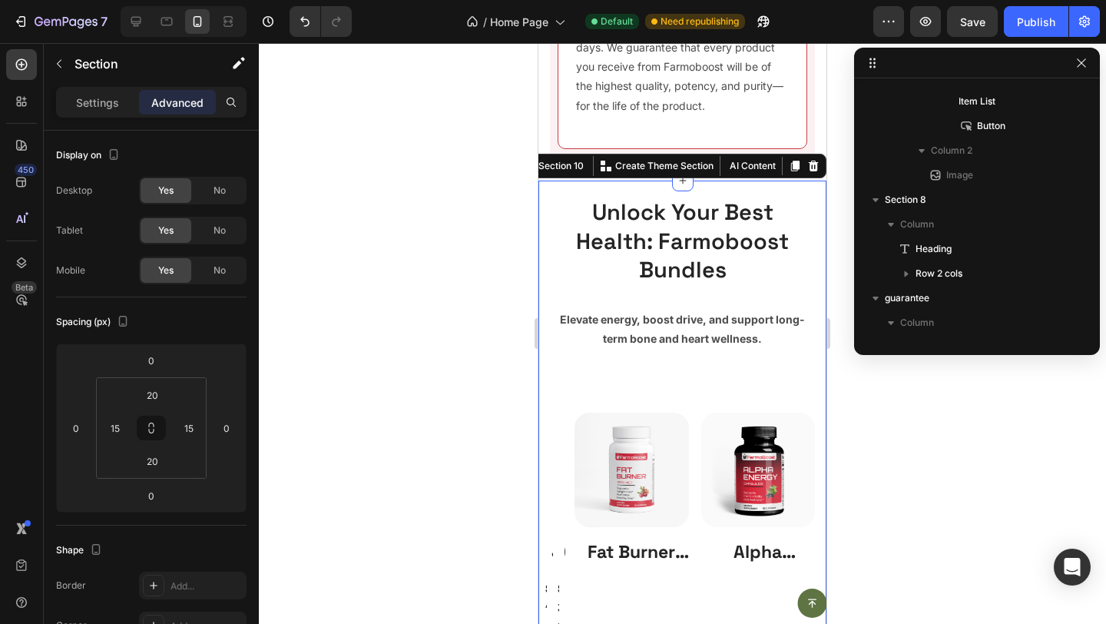
scroll to position [1857, 0]
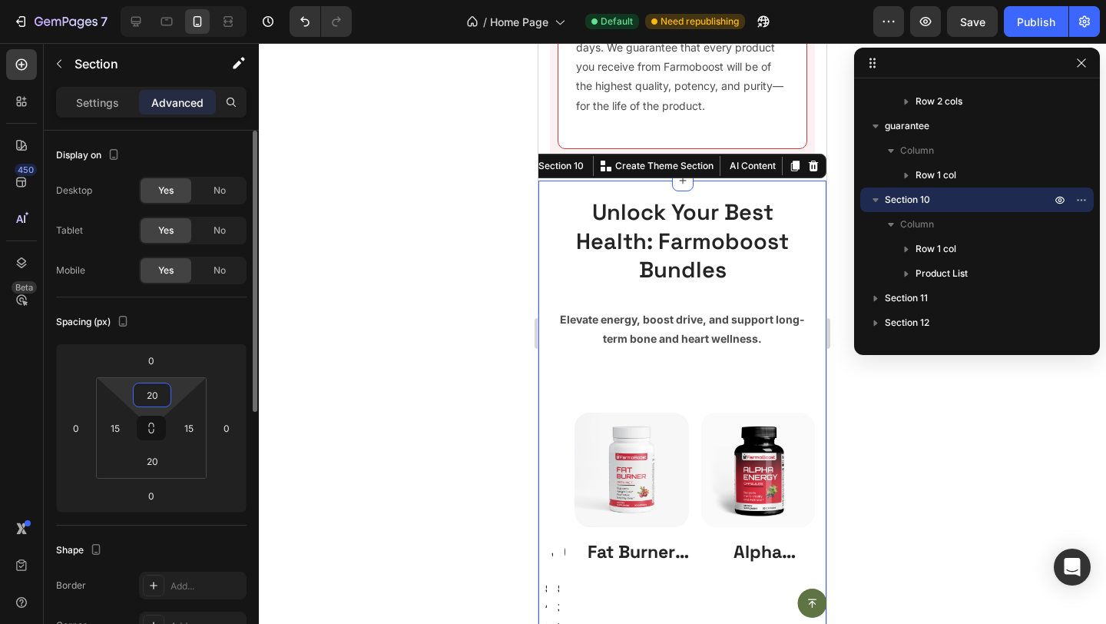
click at [161, 398] on input "20" at bounding box center [152, 394] width 31 height 23
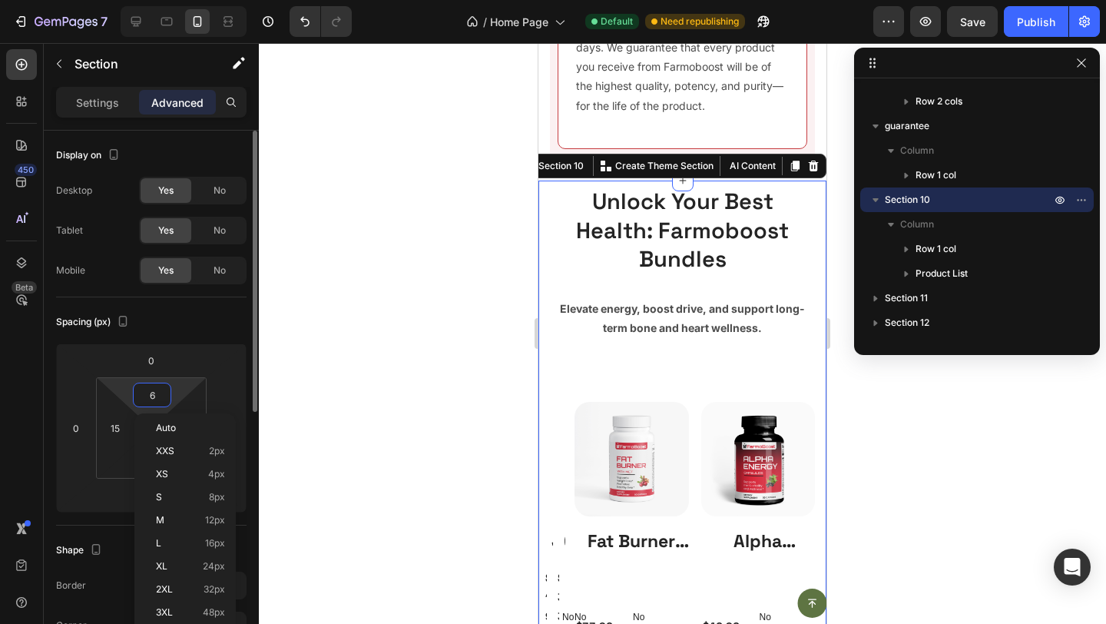
type input "60"
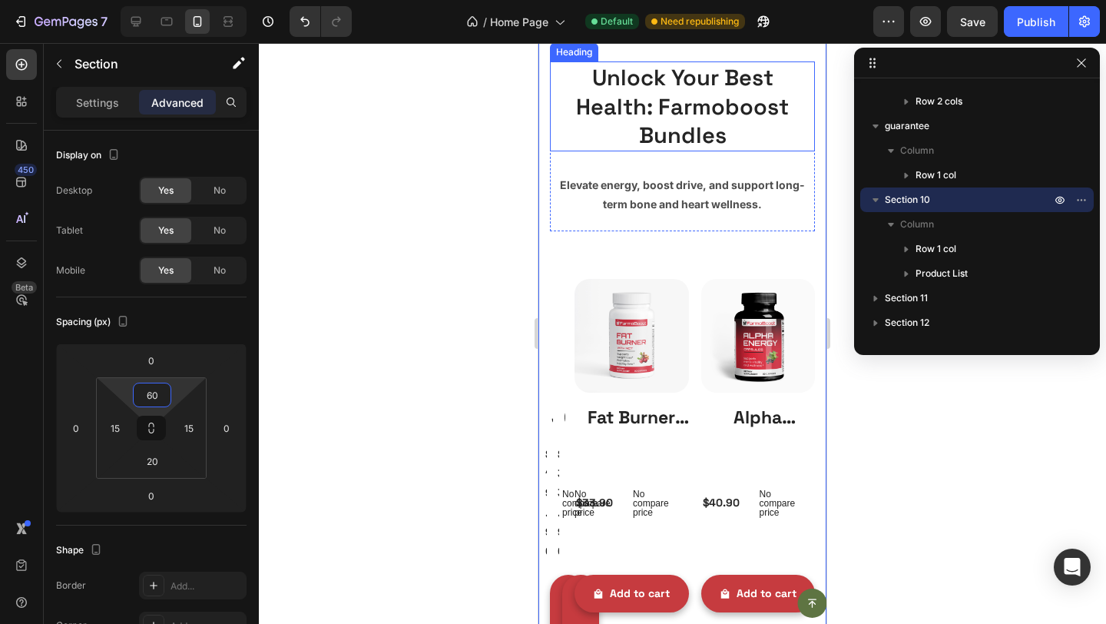
scroll to position [4740, 0]
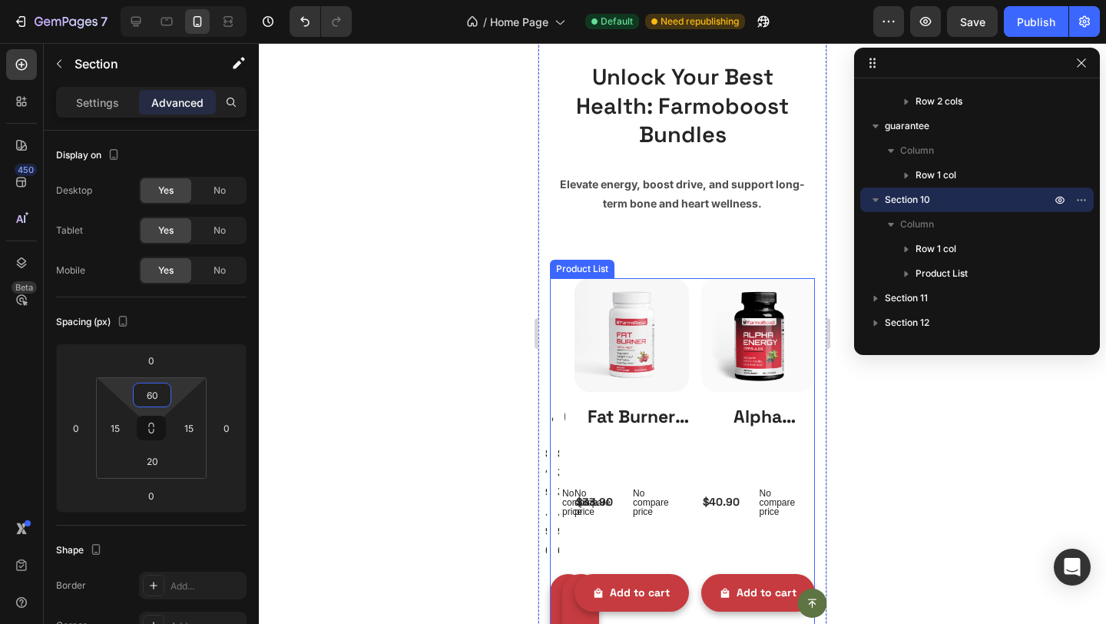
click at [553, 269] on div "Product List" at bounding box center [582, 269] width 65 height 18
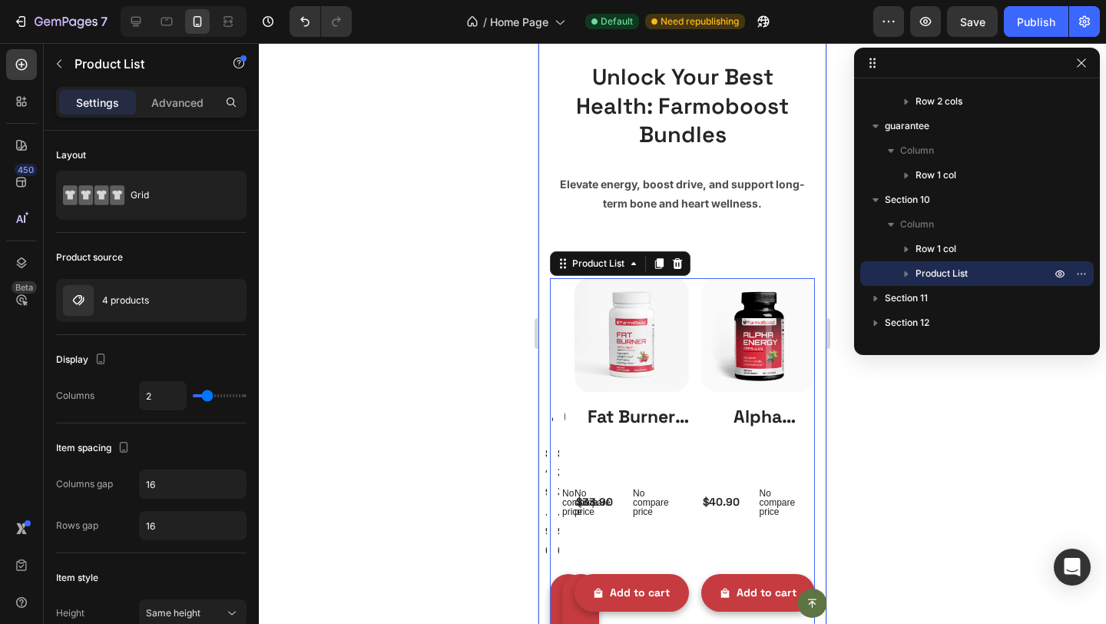
click at [545, 267] on div "Unlock Your Best Health: Farmoboost Bundles Heading Elevate energy, boost drive…" at bounding box center [682, 417] width 288 height 804
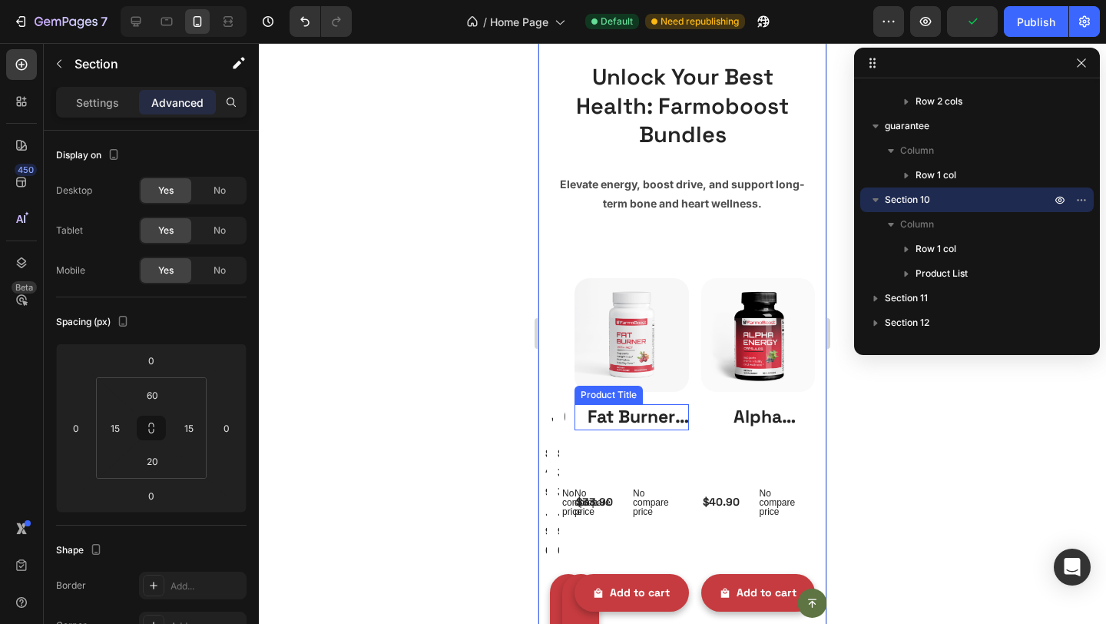
click at [671, 419] on h2 "Fat Burner with MCT" at bounding box center [632, 417] width 114 height 26
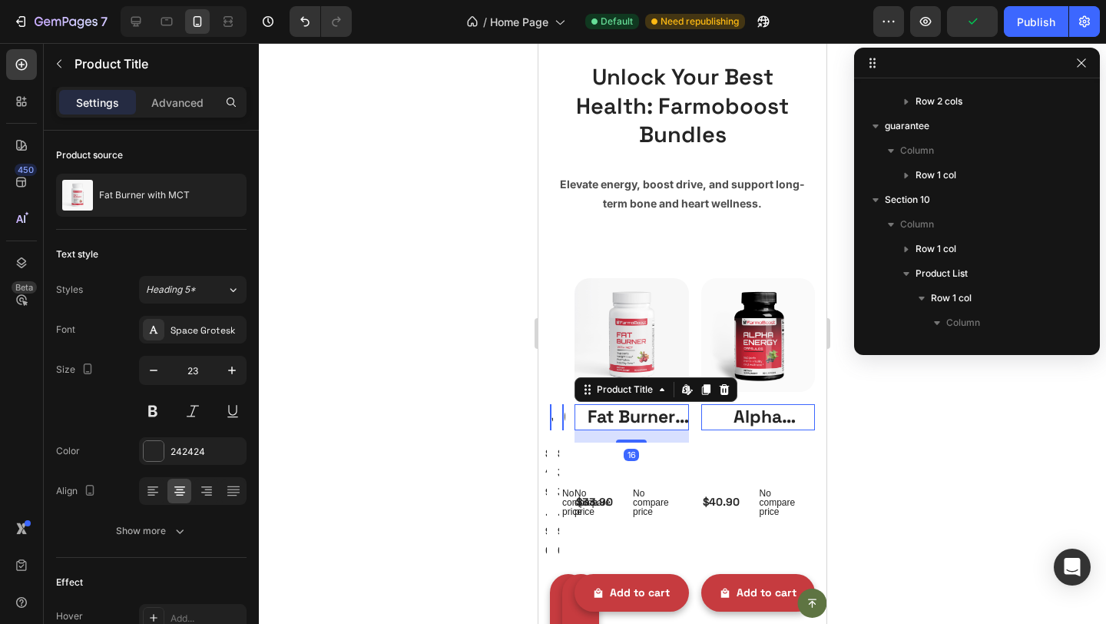
scroll to position [2030, 0]
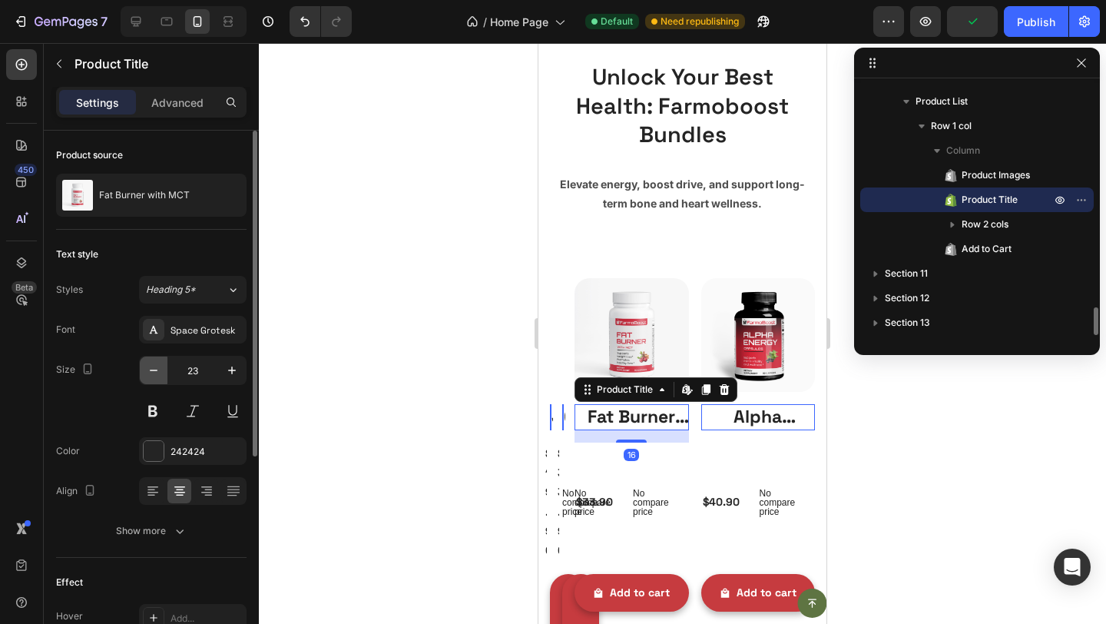
click at [166, 361] on button "button" at bounding box center [154, 370] width 28 height 28
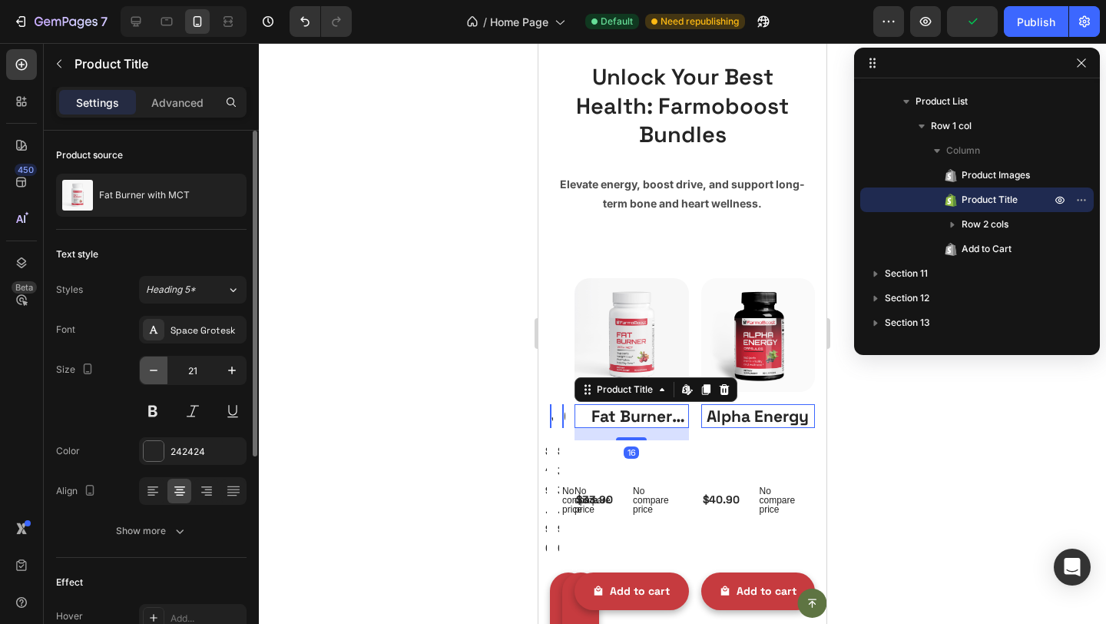
click at [166, 361] on button "button" at bounding box center [154, 370] width 28 height 28
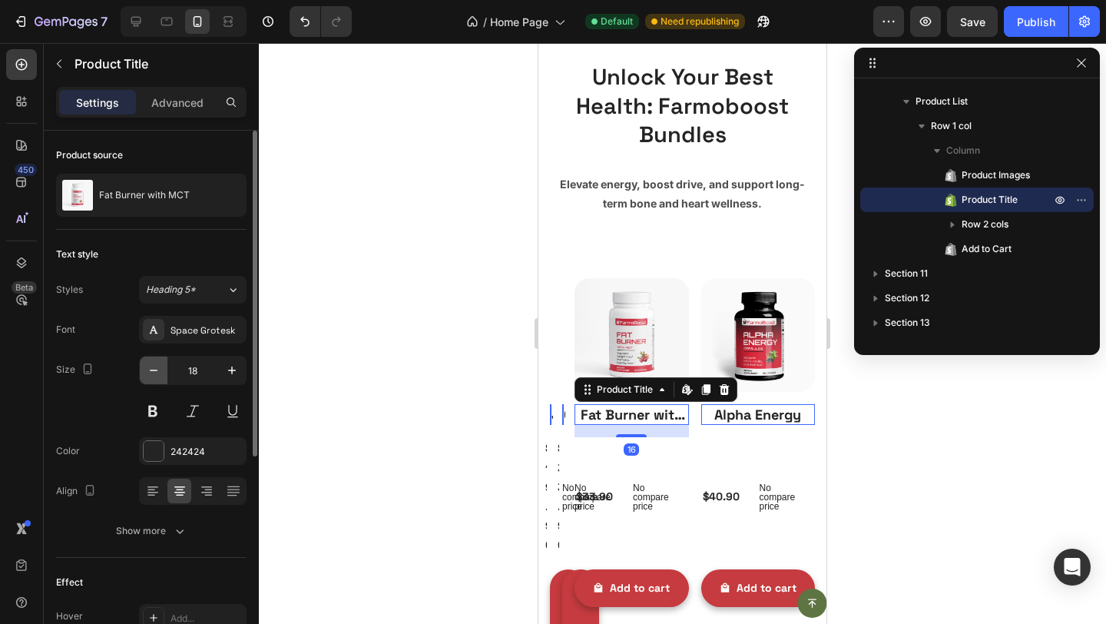
click at [166, 361] on button "button" at bounding box center [154, 370] width 28 height 28
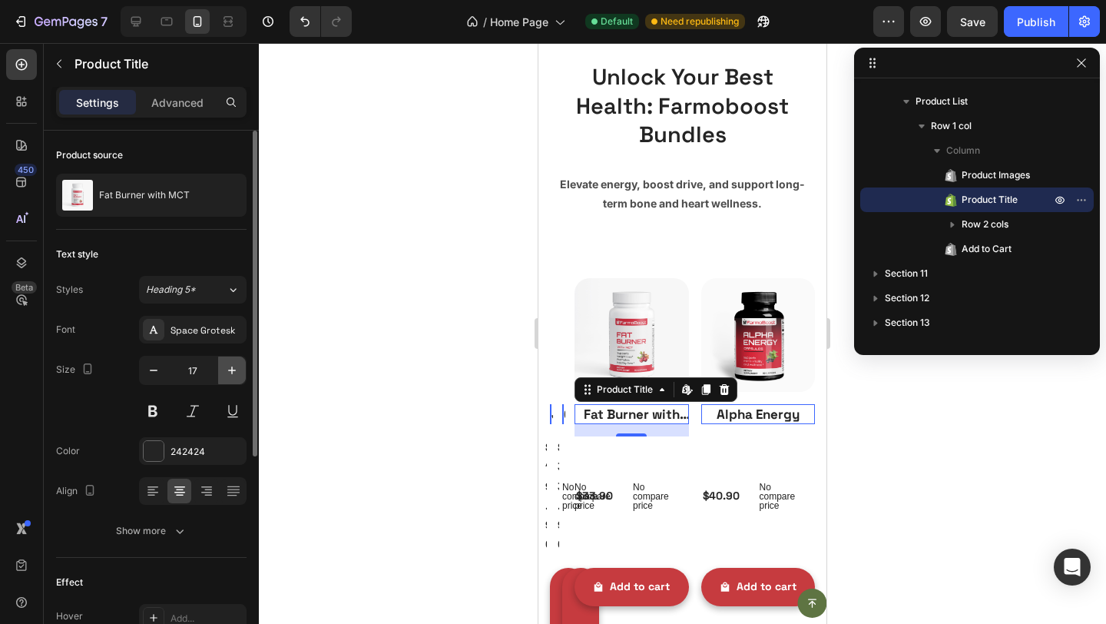
click at [224, 368] on icon "button" at bounding box center [231, 370] width 15 height 15
type input "18"
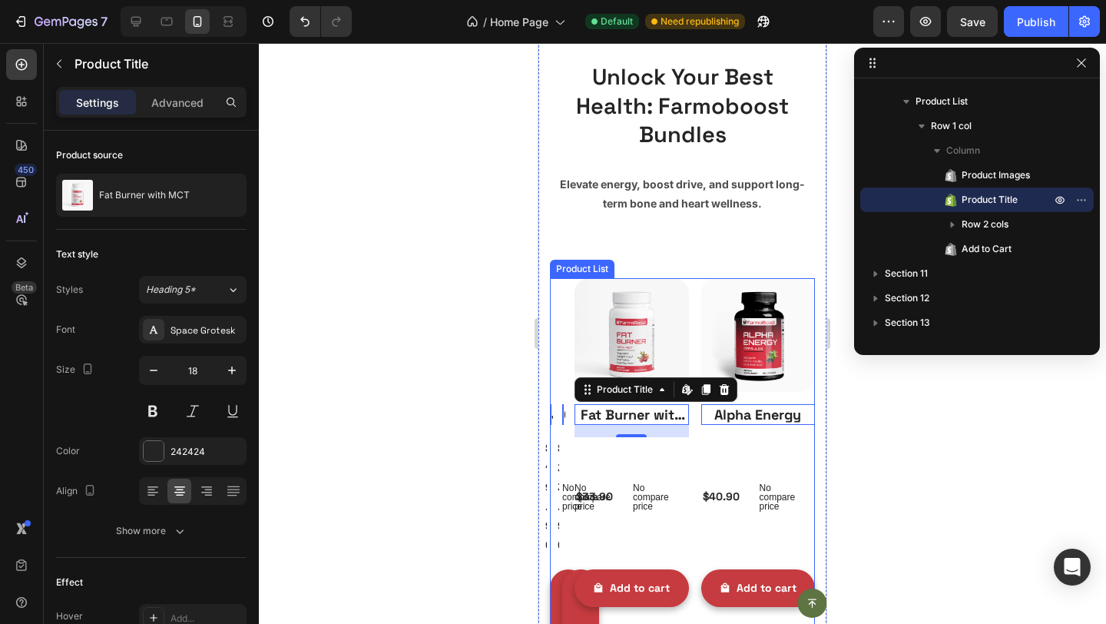
click at [695, 451] on div "Product Images Joint Support Gummies (Adult) Product Title Edit content in Shop…" at bounding box center [682, 526] width 265 height 496
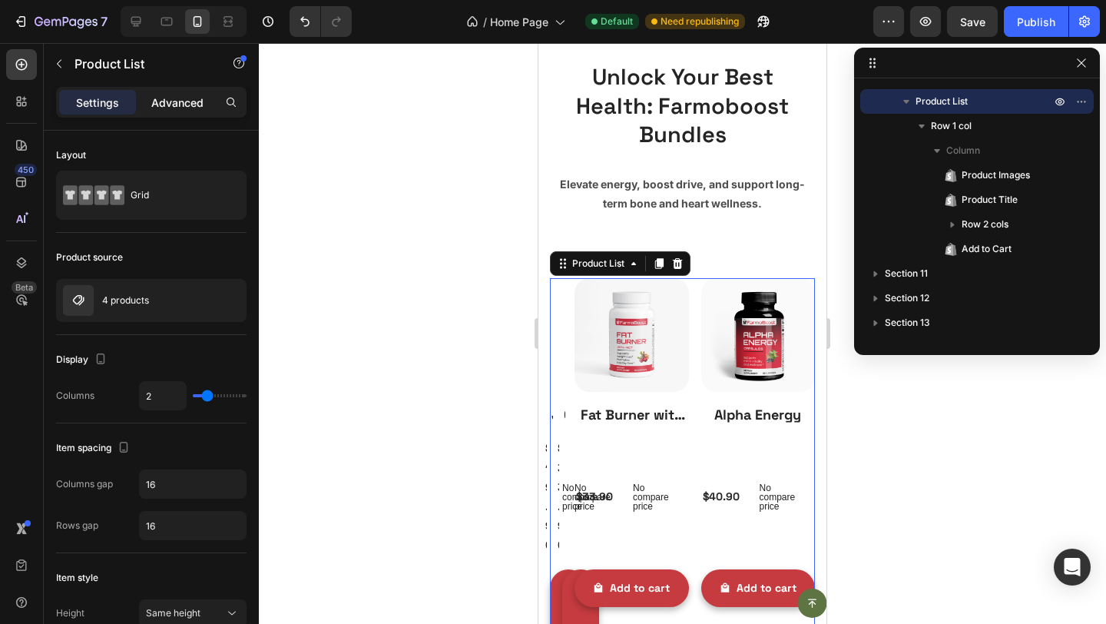
click at [194, 106] on p "Advanced" at bounding box center [177, 102] width 52 height 16
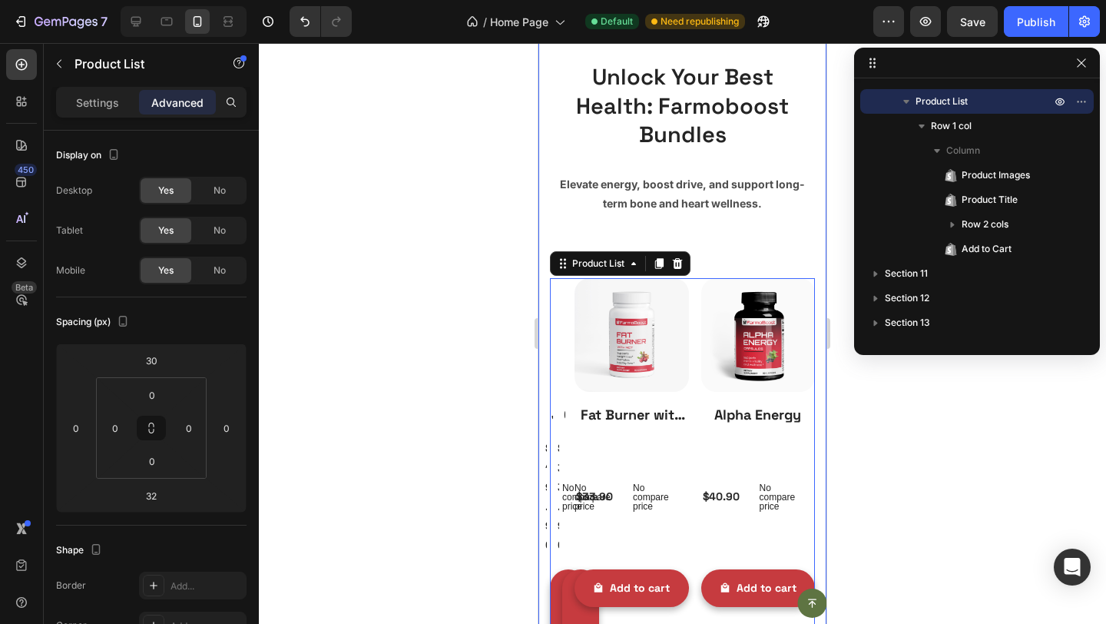
click at [545, 268] on div "Unlock Your Best Health: Farmoboost Bundles Heading Elevate energy, boost drive…" at bounding box center [682, 414] width 288 height 799
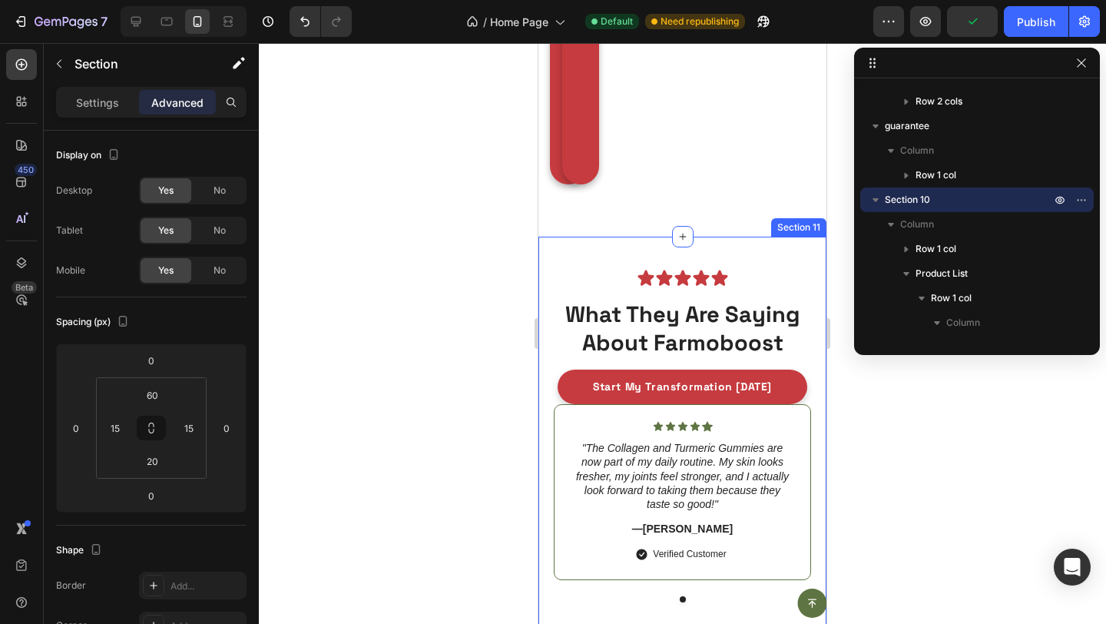
scroll to position [5305, 0]
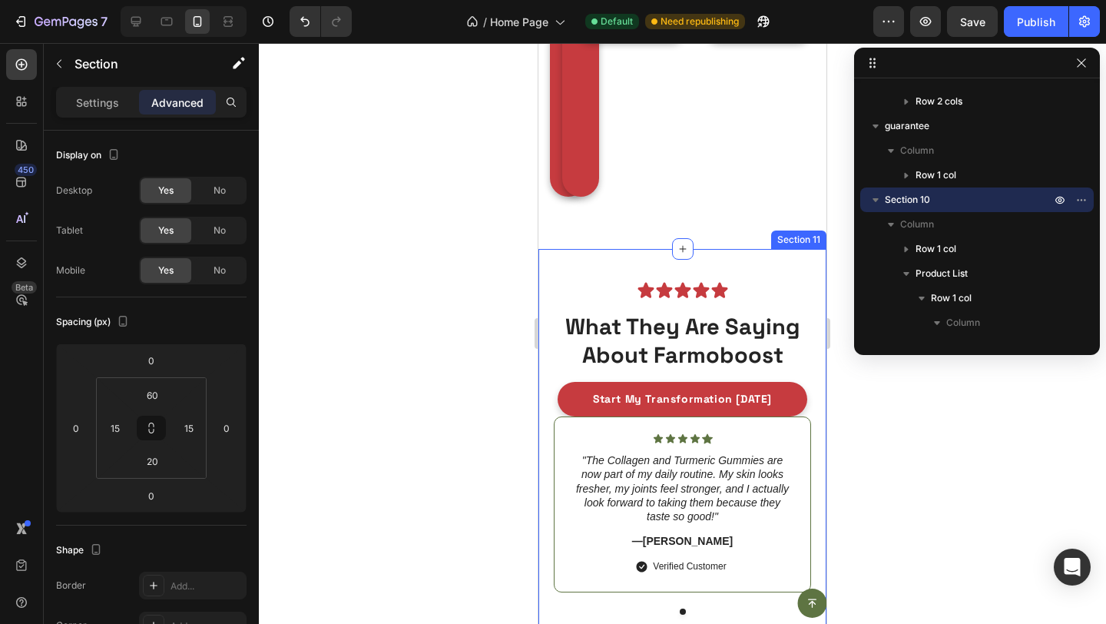
click at [598, 257] on div "Icon Icon Icon Icon Icon Icon List What They Are Saying About Farmoboost Headin…" at bounding box center [682, 477] width 288 height 456
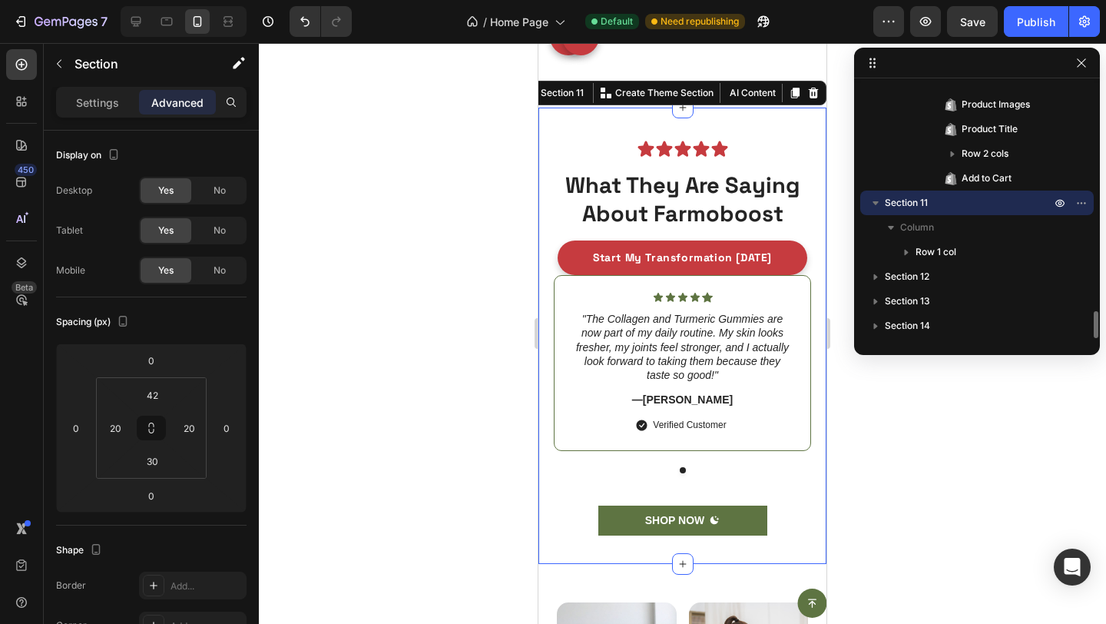
scroll to position [5448, 0]
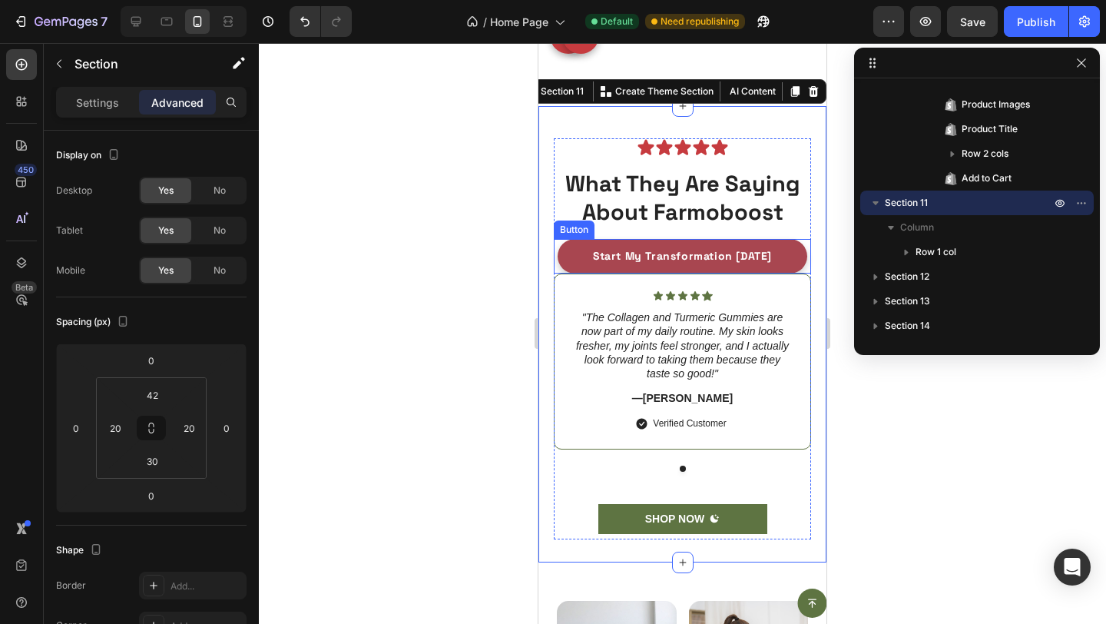
click at [587, 244] on button "Start My Transformation [DATE]" at bounding box center [683, 256] width 250 height 35
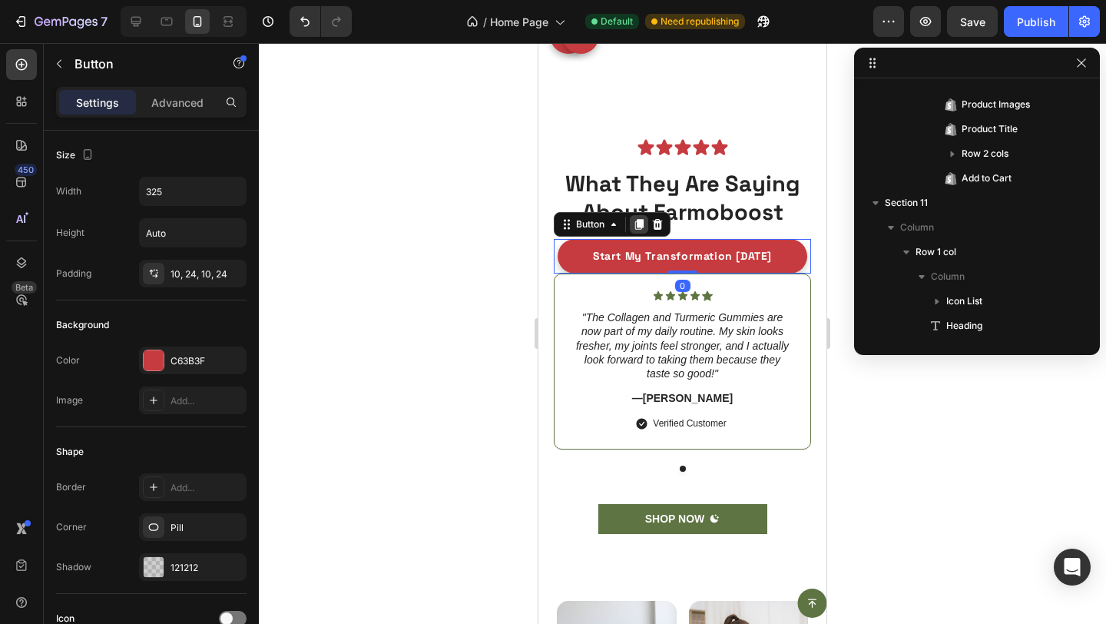
scroll to position [2297, 0]
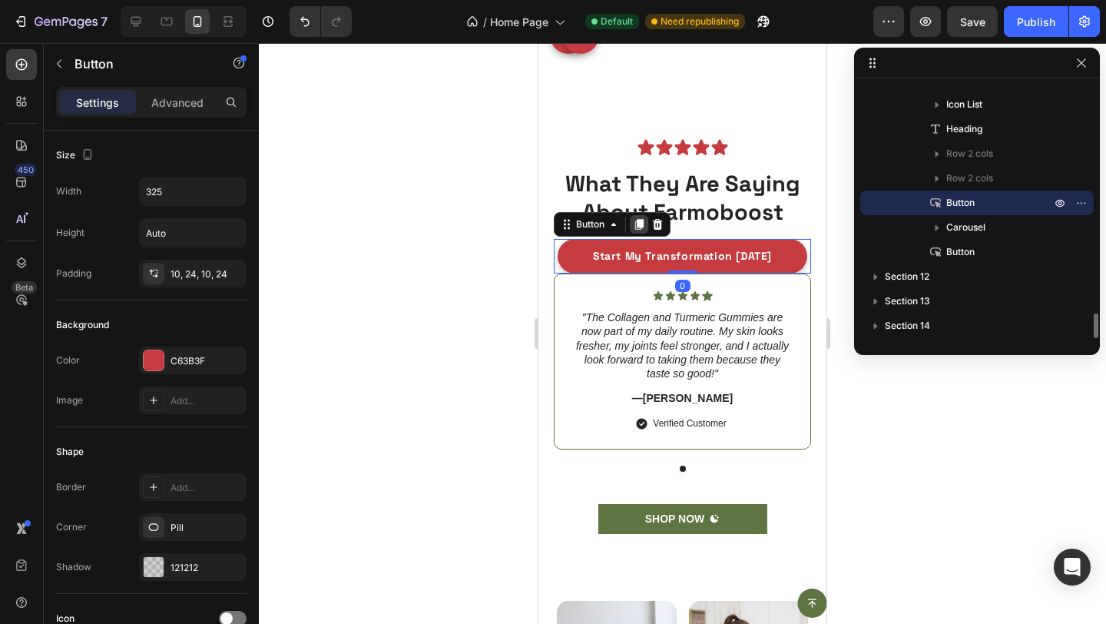
click at [643, 221] on icon at bounding box center [639, 224] width 8 height 11
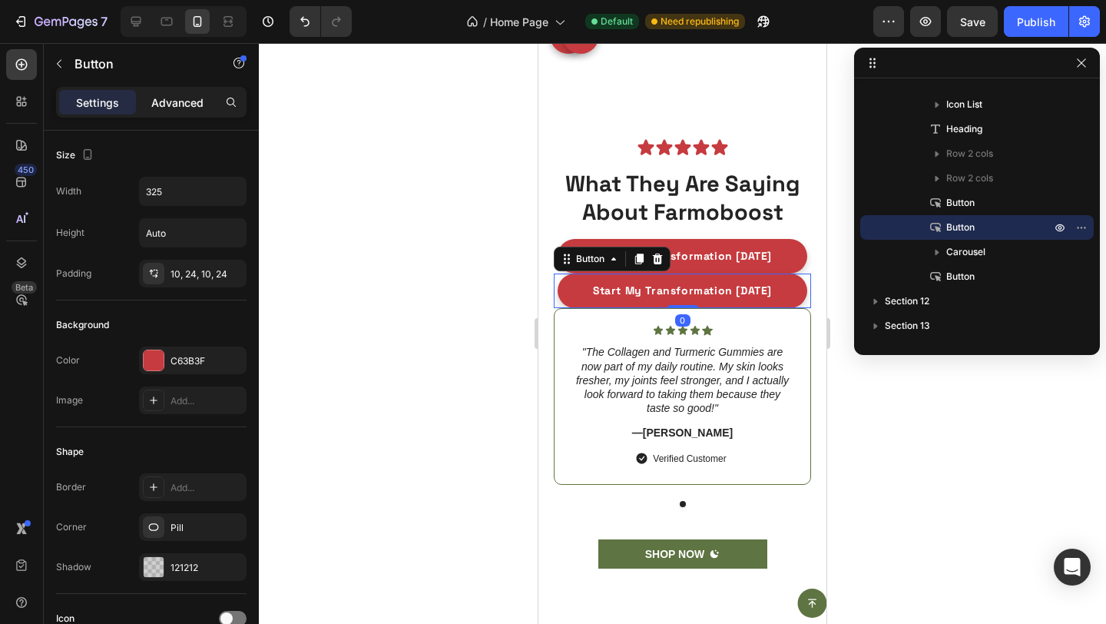
click at [189, 108] on p "Advanced" at bounding box center [177, 102] width 52 height 16
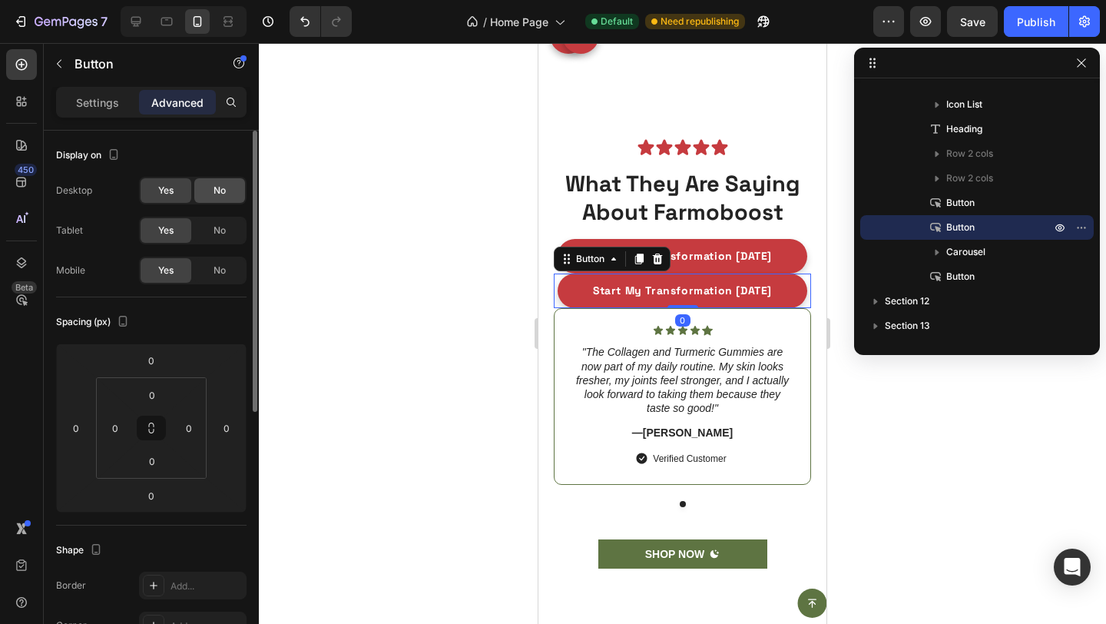
click at [201, 197] on div "No" at bounding box center [219, 190] width 51 height 25
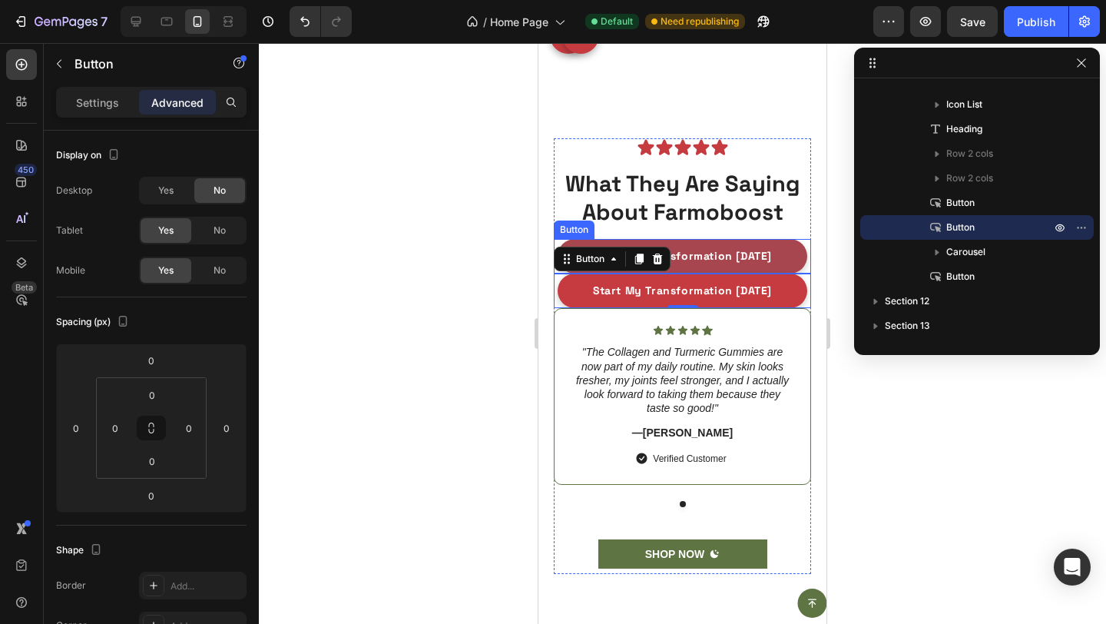
click at [587, 239] on button "Start My Transformation [DATE]" at bounding box center [683, 256] width 250 height 35
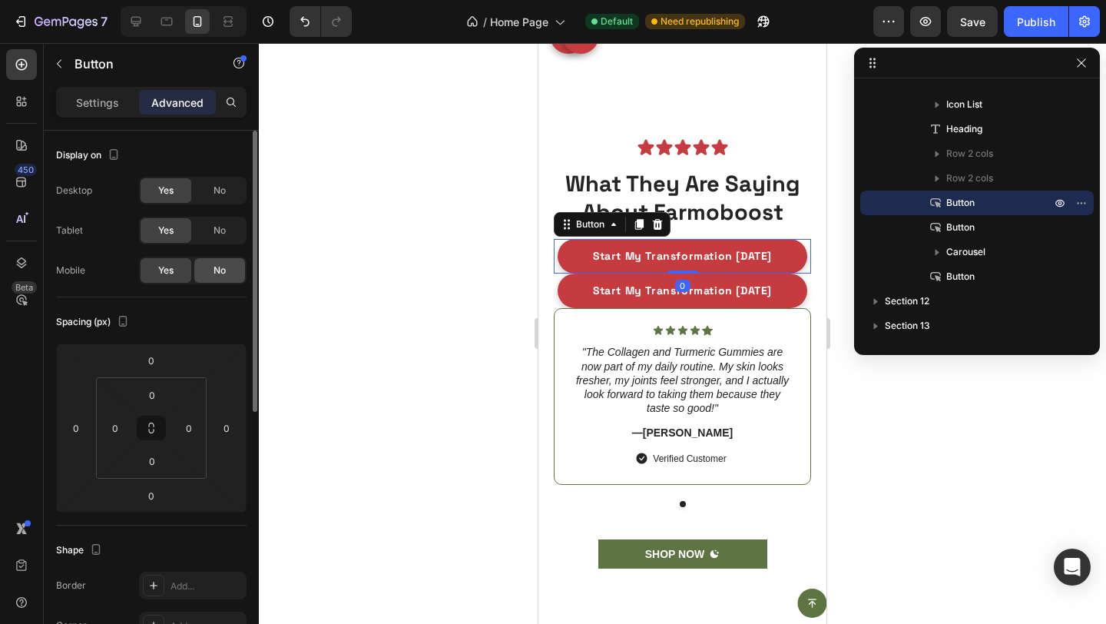
click at [214, 263] on span "No" at bounding box center [220, 270] width 12 height 14
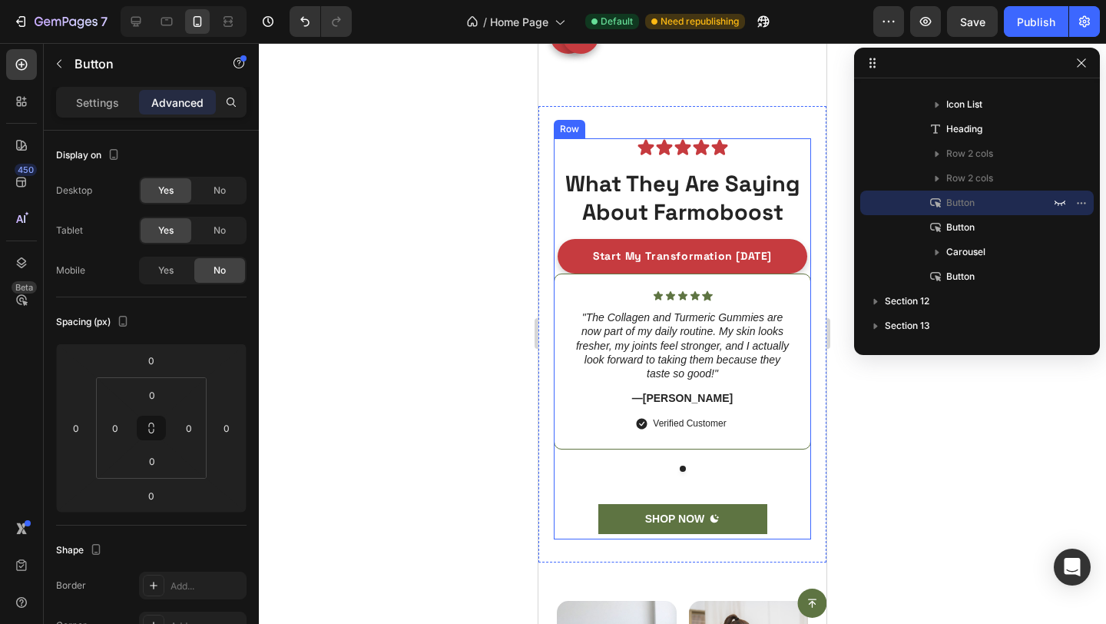
click at [572, 234] on div "Icon Icon Icon Icon Icon Icon List What They Are Saying About Farmoboost Headin…" at bounding box center [682, 338] width 257 height 401
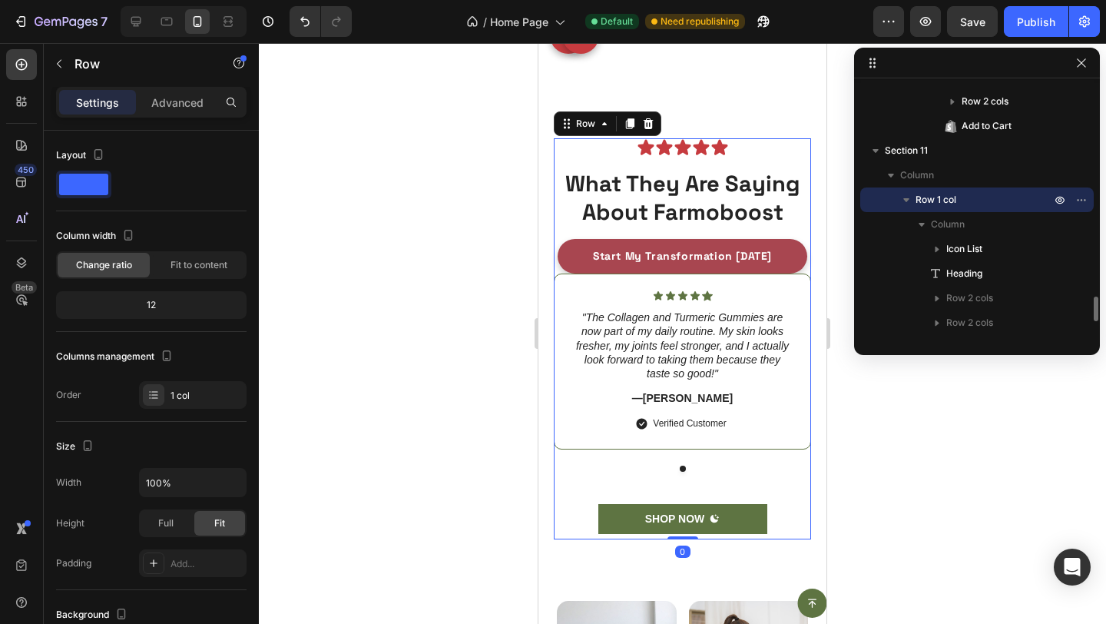
click at [570, 246] on button "Start My Transformation [DATE]" at bounding box center [683, 256] width 250 height 35
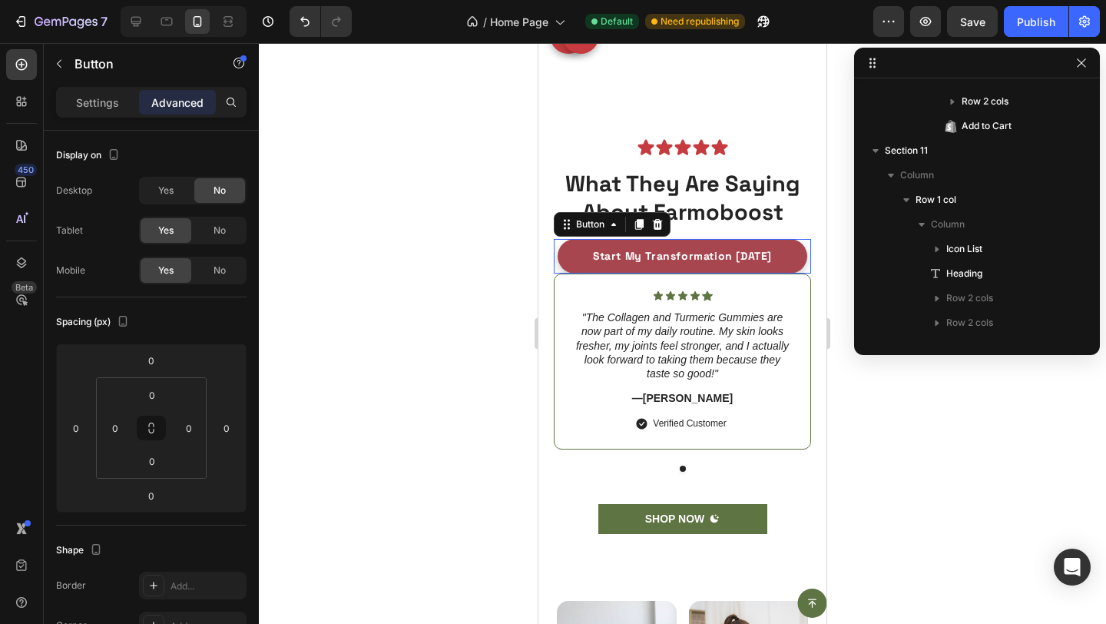
scroll to position [2321, 0]
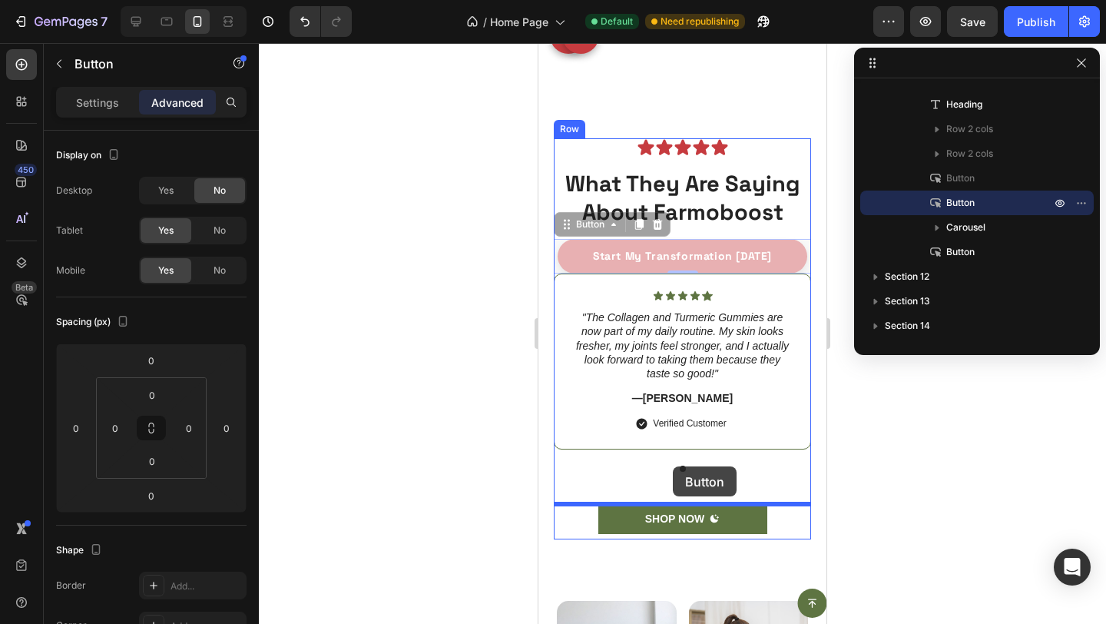
drag, startPoint x: 565, startPoint y: 221, endPoint x: 673, endPoint y: 466, distance: 267.6
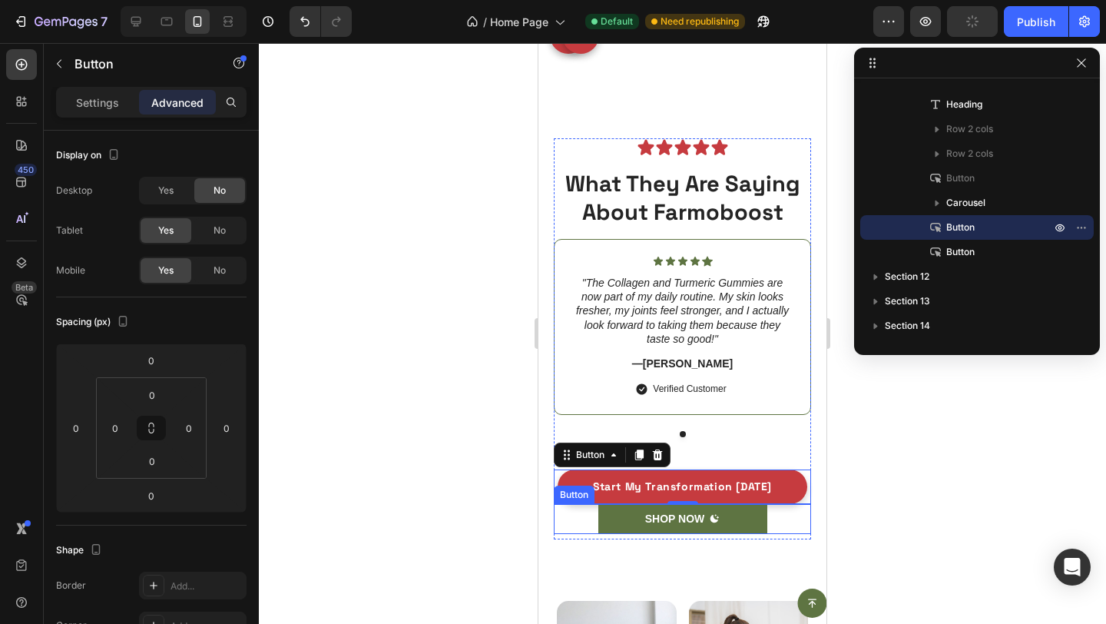
click at [776, 515] on div "SHOP NOW Button" at bounding box center [682, 518] width 257 height 29
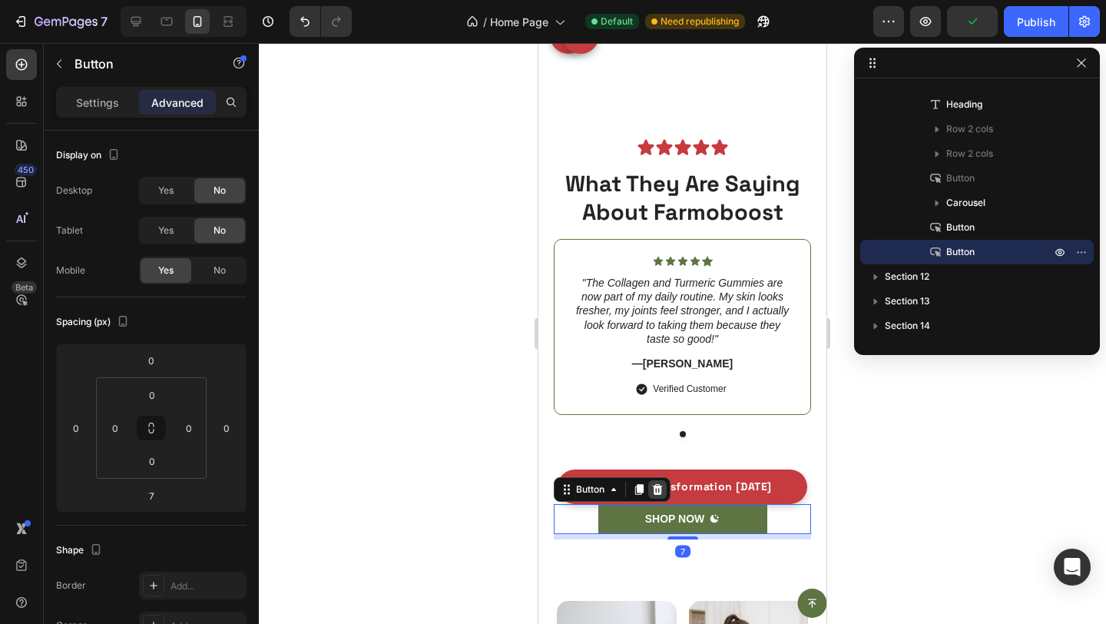
click at [651, 482] on div at bounding box center [657, 489] width 18 height 18
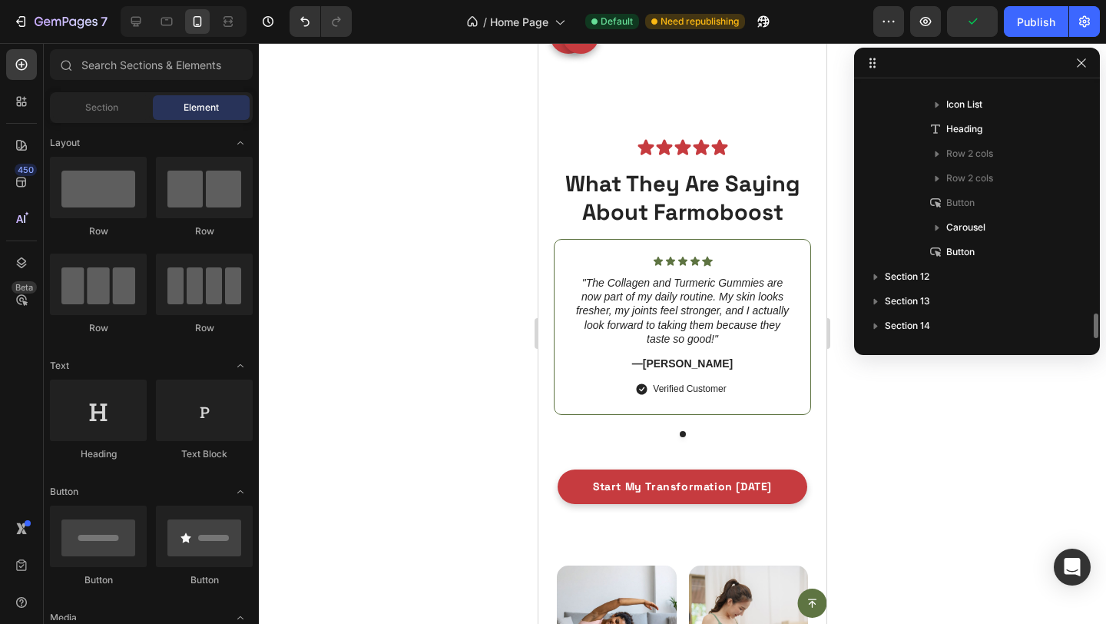
scroll to position [2297, 0]
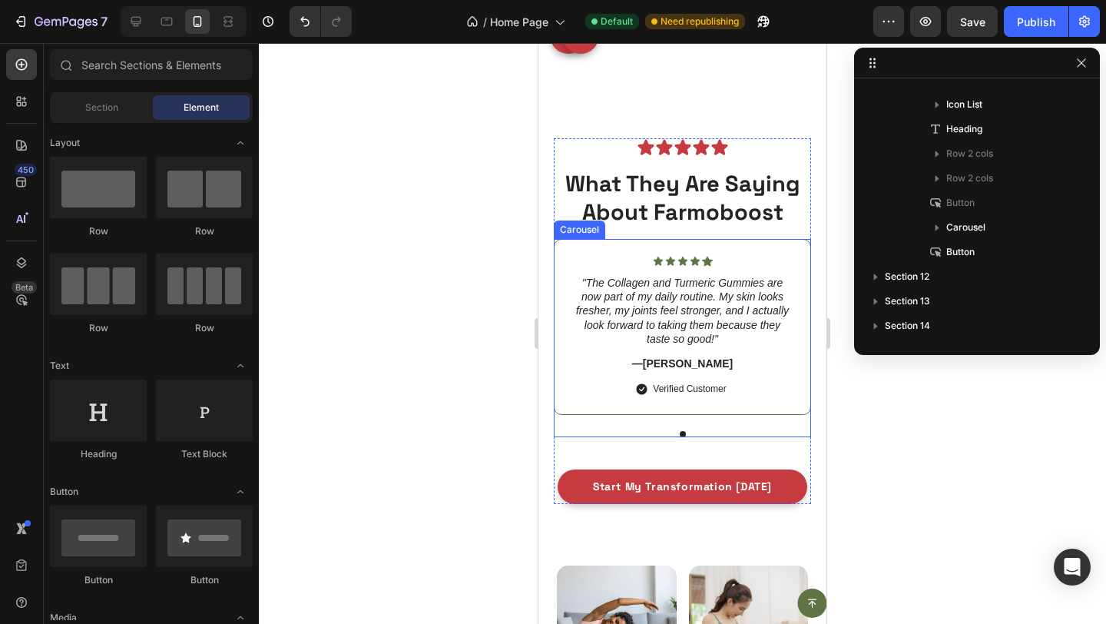
click at [615, 420] on div "Icon Icon Icon Icon Icon Icon List "The Collagen and Turmeric Gummies are now p…" at bounding box center [682, 338] width 257 height 198
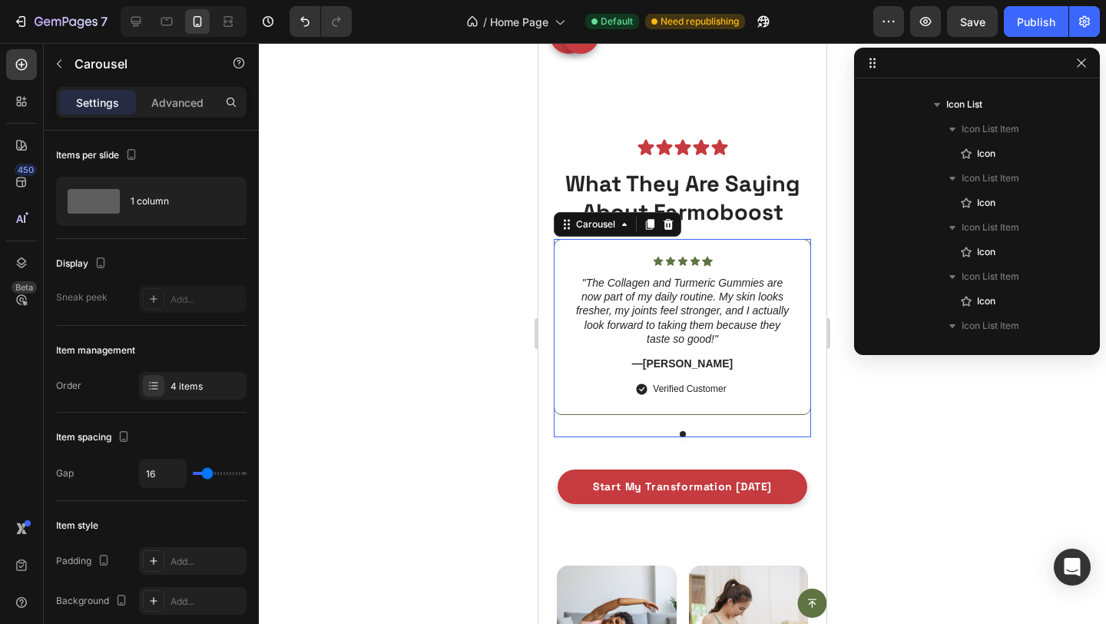
scroll to position [2570, 0]
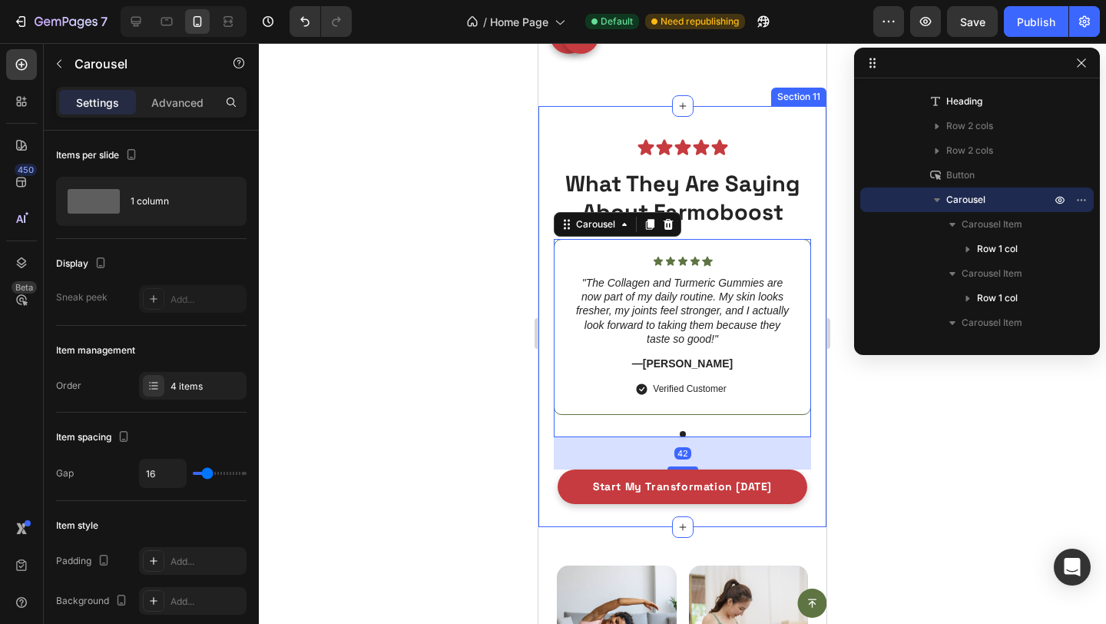
click at [548, 436] on div "Icon Icon Icon Icon Icon Icon List What They Are Saying About Farmoboost Headin…" at bounding box center [682, 317] width 288 height 422
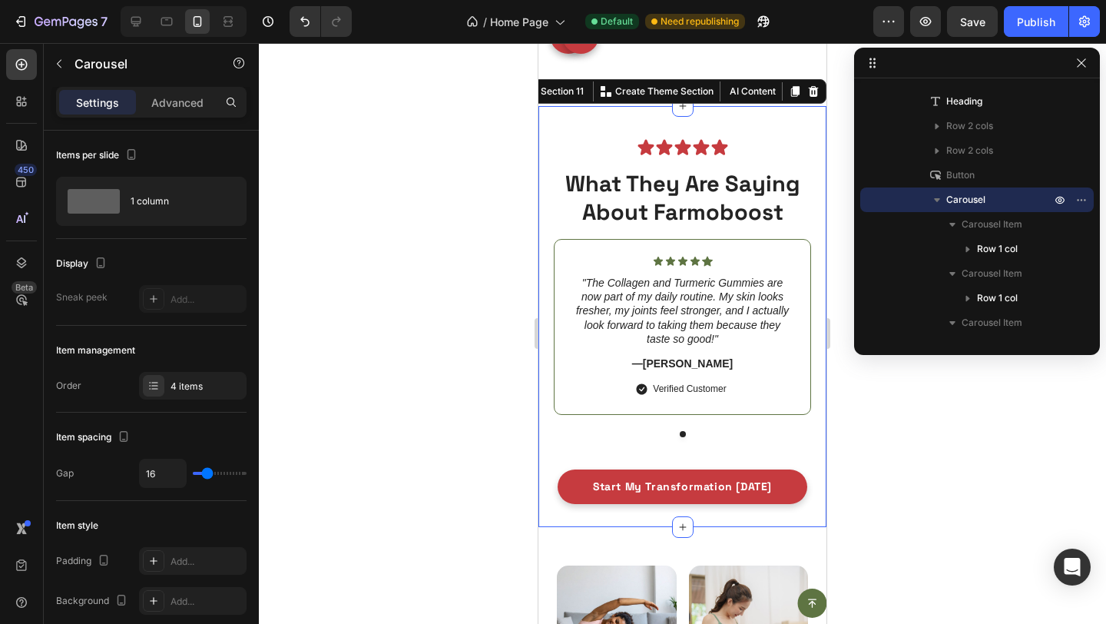
scroll to position [2103, 0]
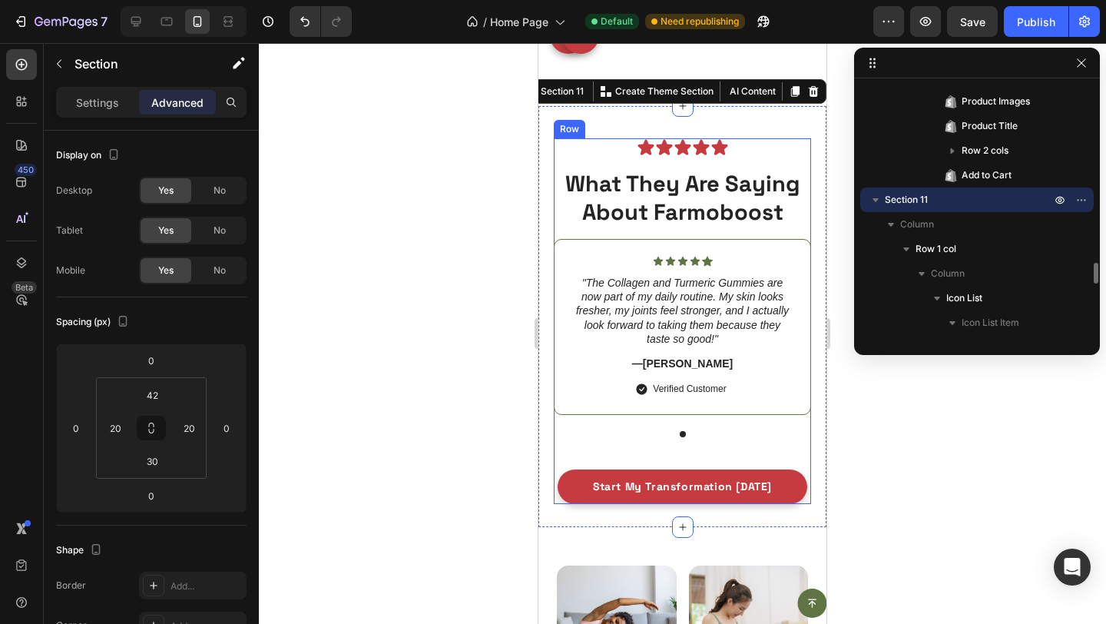
click at [575, 437] on div "Icon Icon Icon Icon Icon Icon List "The Collagen and Turmeric Gummies are now p…" at bounding box center [682, 354] width 257 height 230
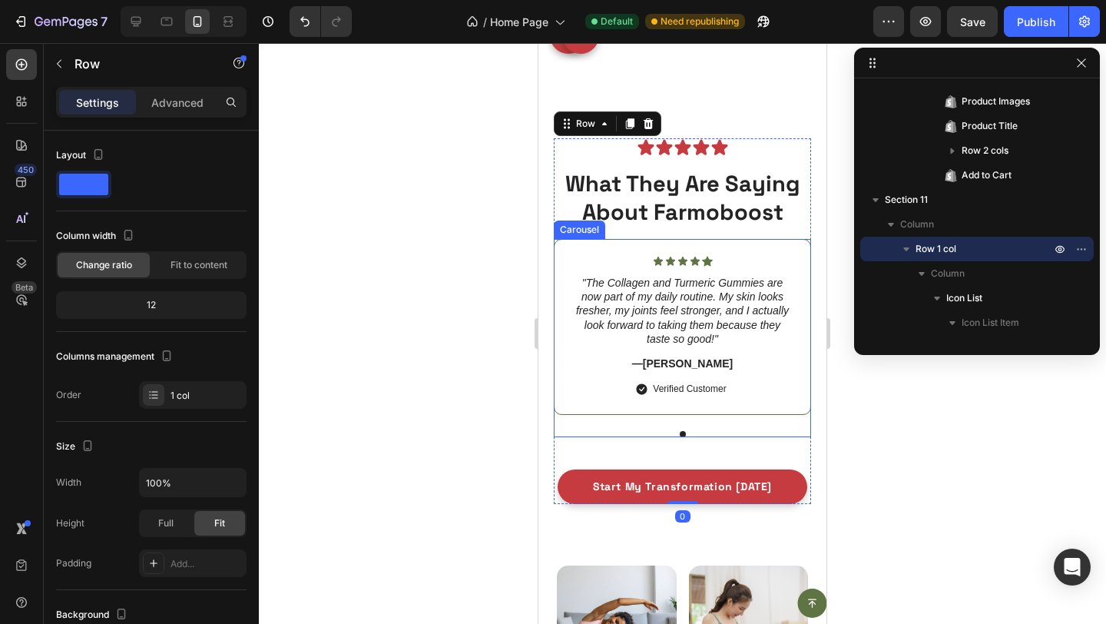
click at [595, 422] on div "Icon Icon Icon Icon Icon Icon List "The Collagen and Turmeric Gummies are now p…" at bounding box center [682, 338] width 257 height 198
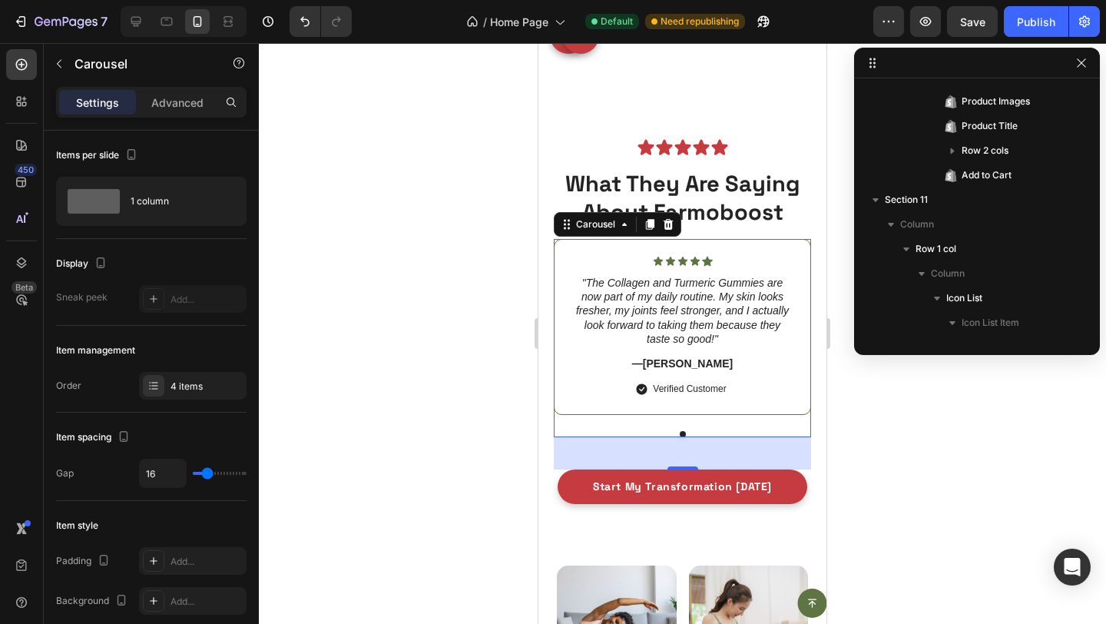
scroll to position [2570, 0]
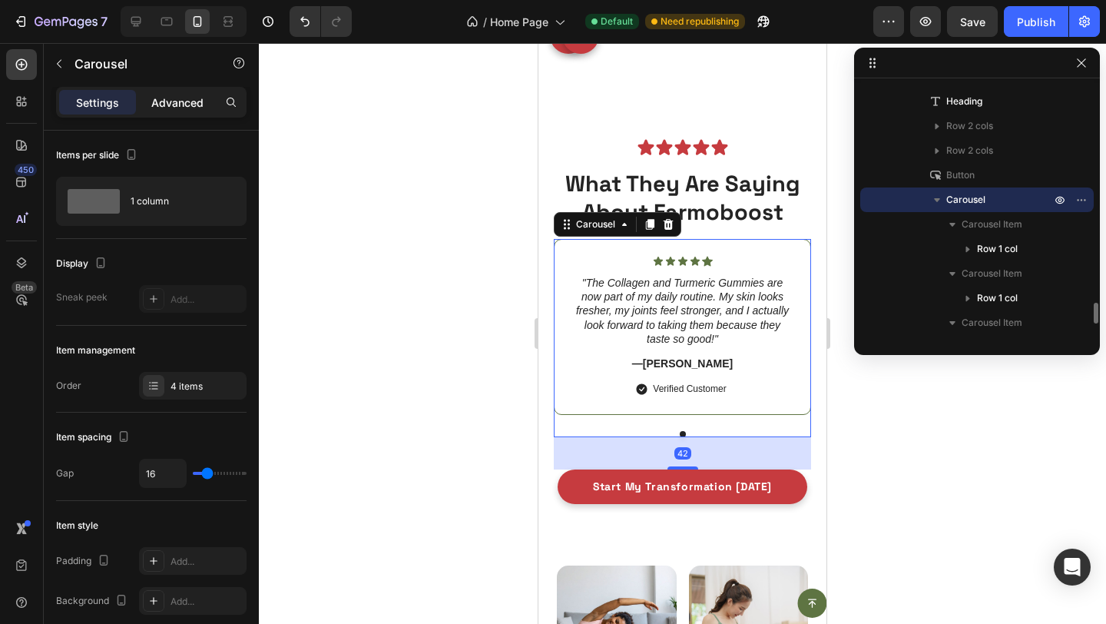
click at [155, 107] on p "Advanced" at bounding box center [177, 102] width 52 height 16
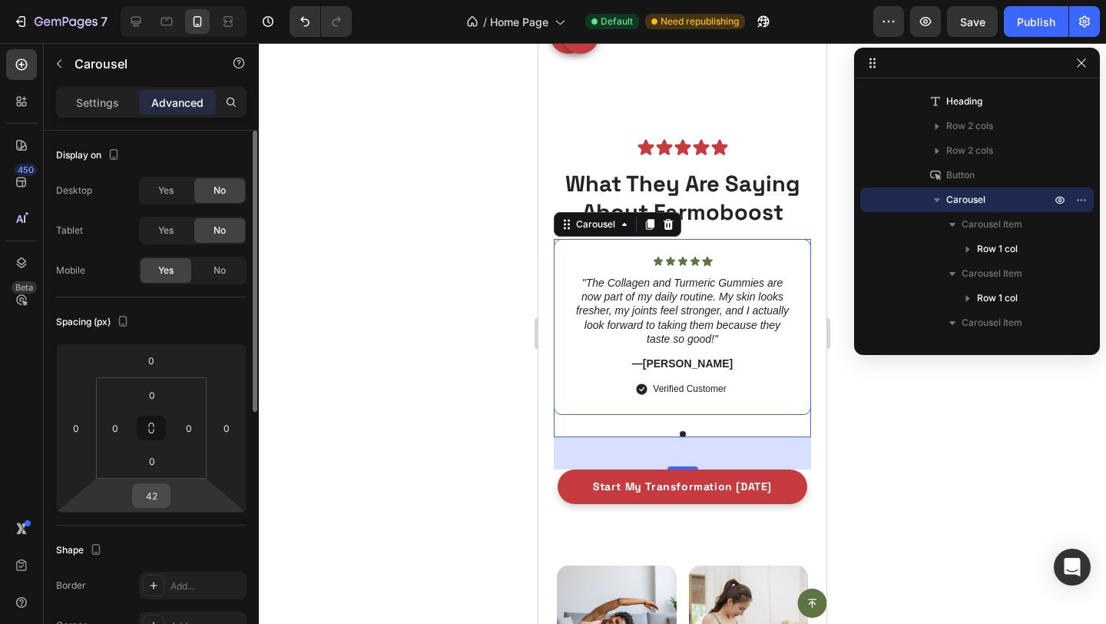
click at [153, 491] on input "42" at bounding box center [151, 495] width 31 height 23
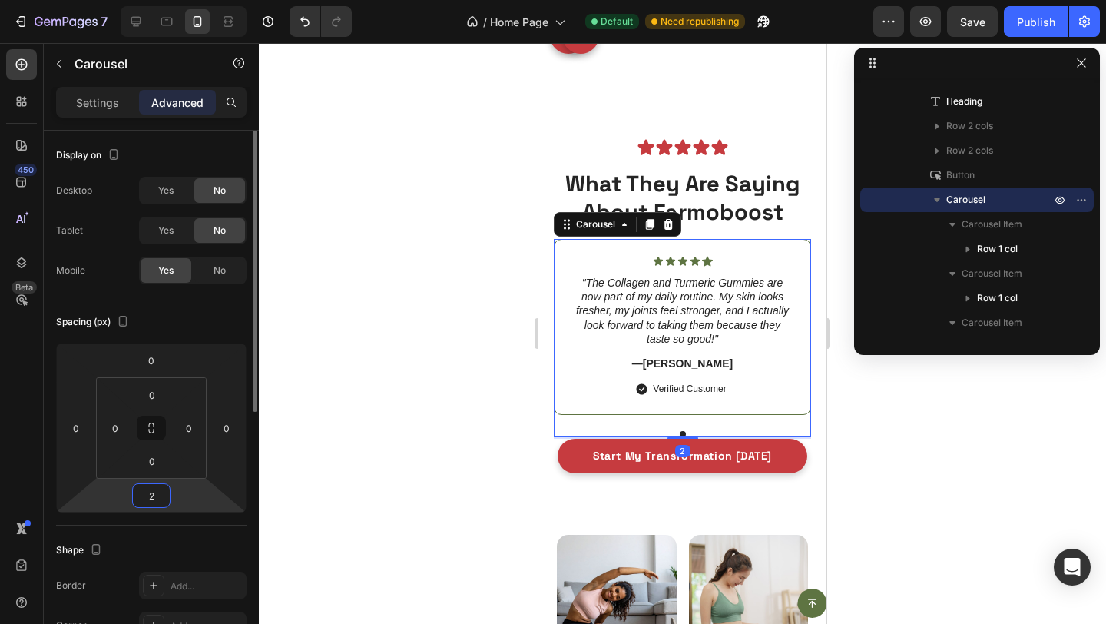
type input "20"
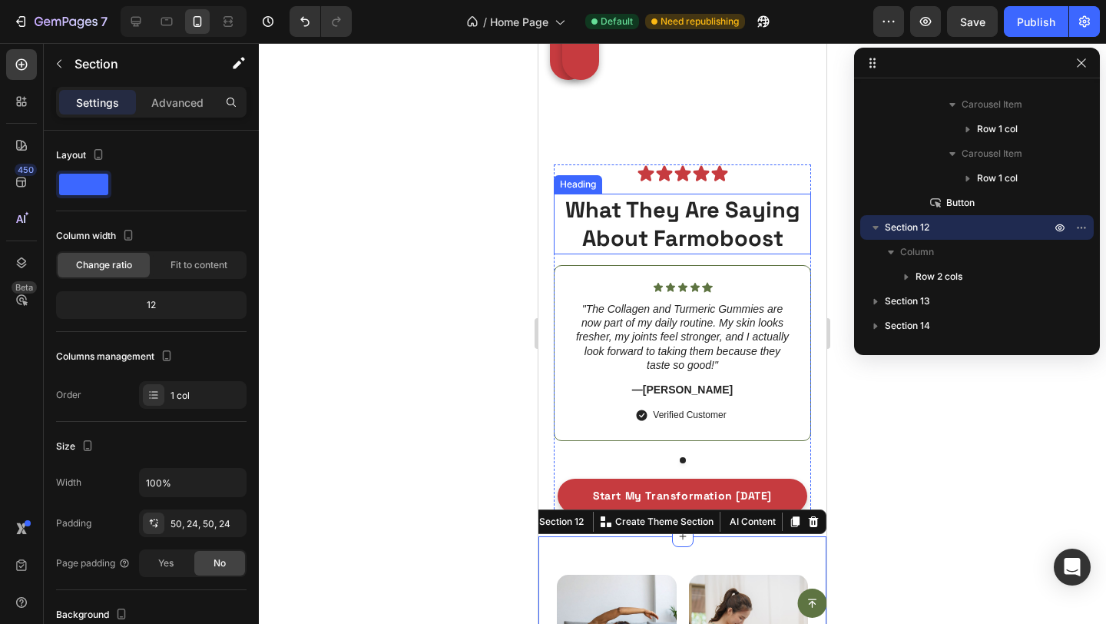
scroll to position [5420, 0]
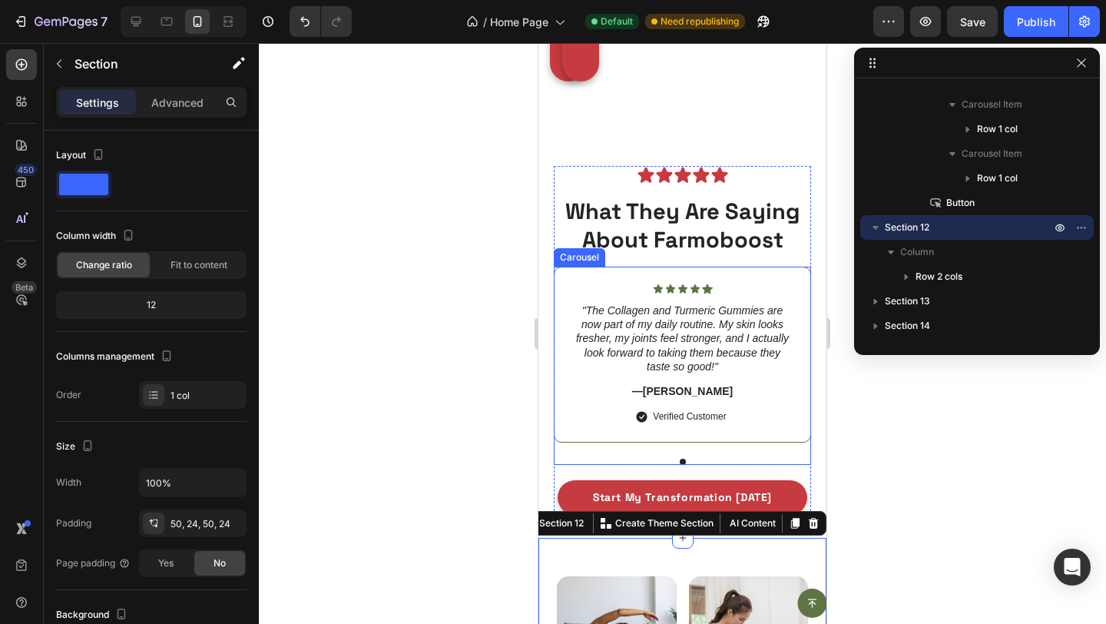
click at [594, 445] on div "Icon Icon Icon Icon Icon Icon List "The Collagen and Turmeric Gummies are now p…" at bounding box center [682, 366] width 257 height 198
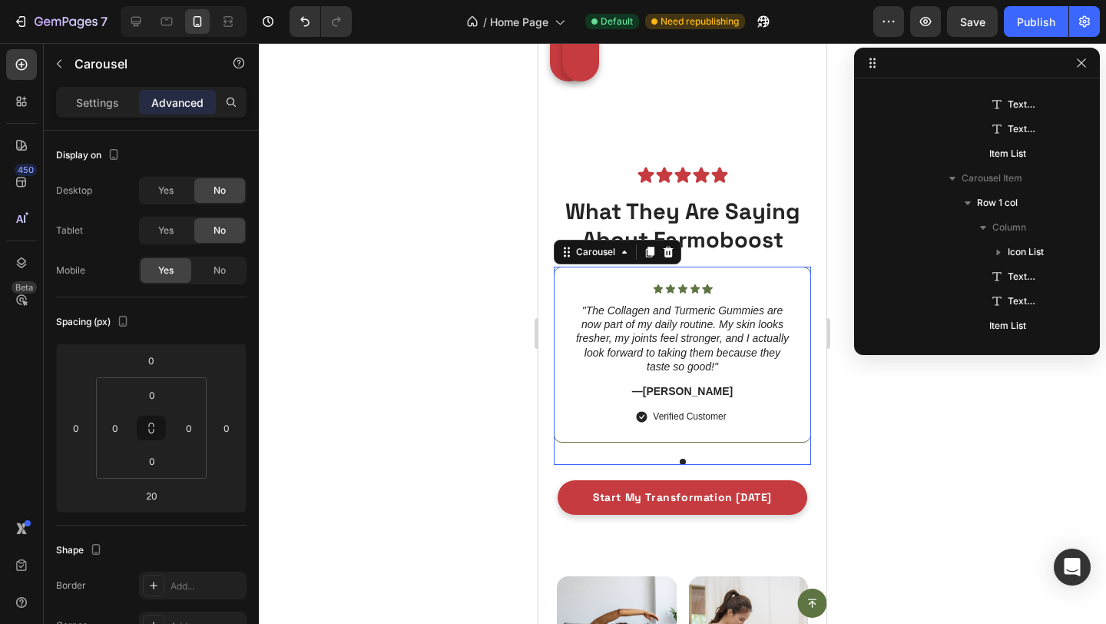
scroll to position [2570, 0]
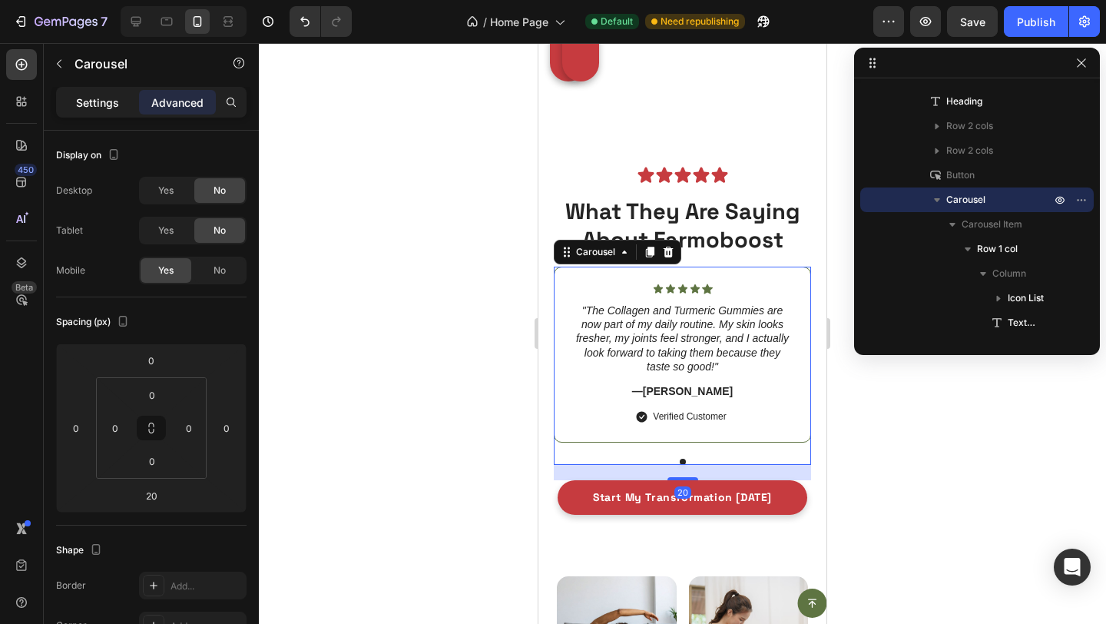
click at [95, 95] on p "Settings" at bounding box center [97, 102] width 43 height 16
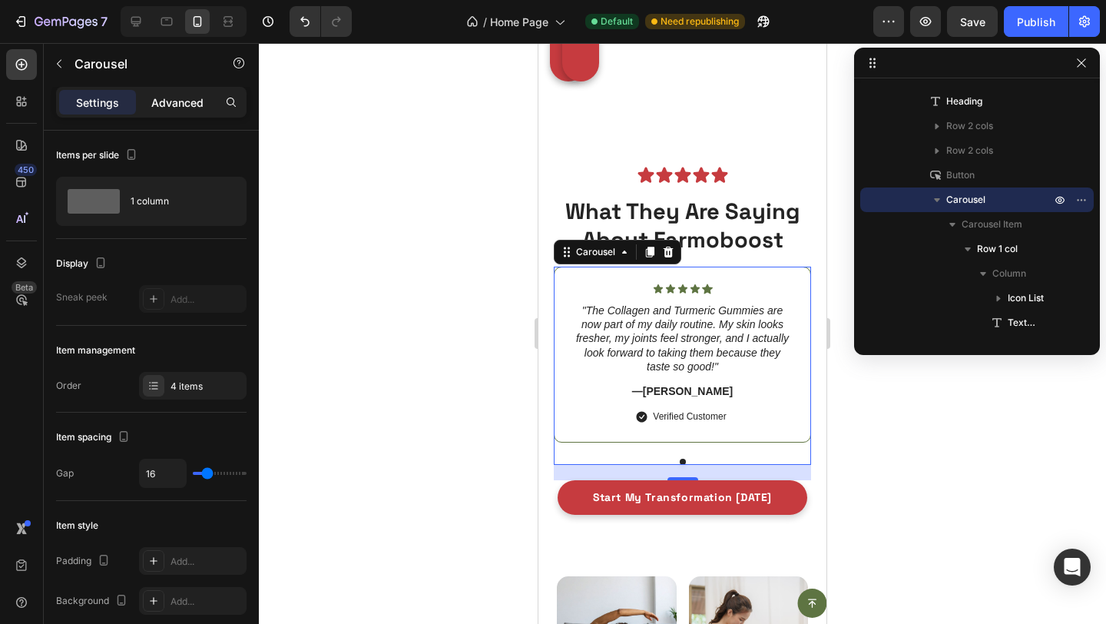
click at [174, 105] on p "Advanced" at bounding box center [177, 102] width 52 height 16
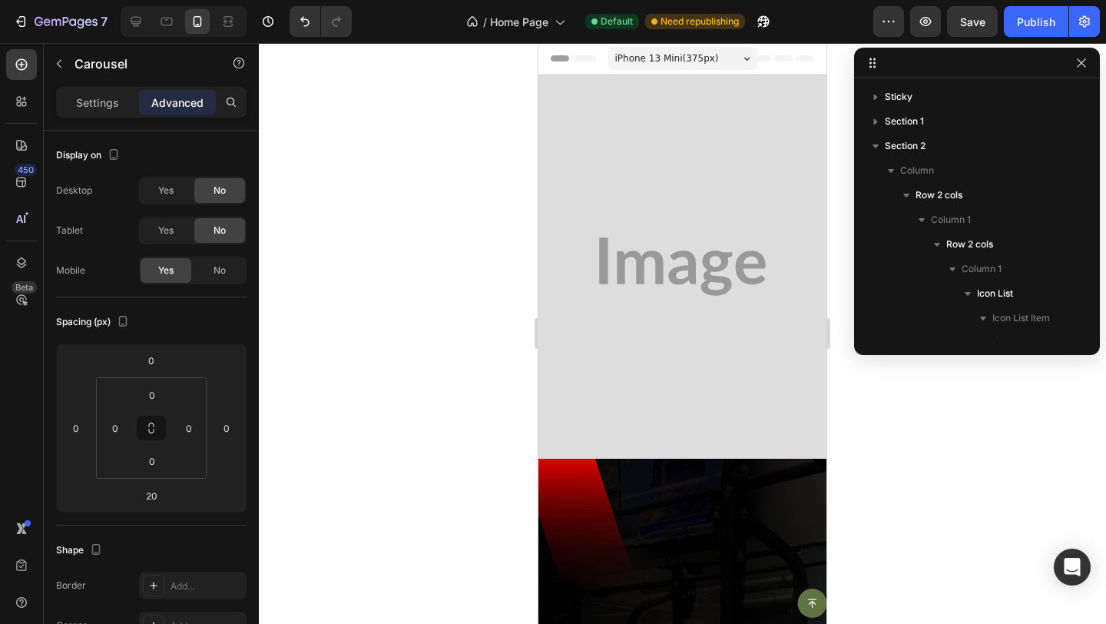
scroll to position [5420, 0]
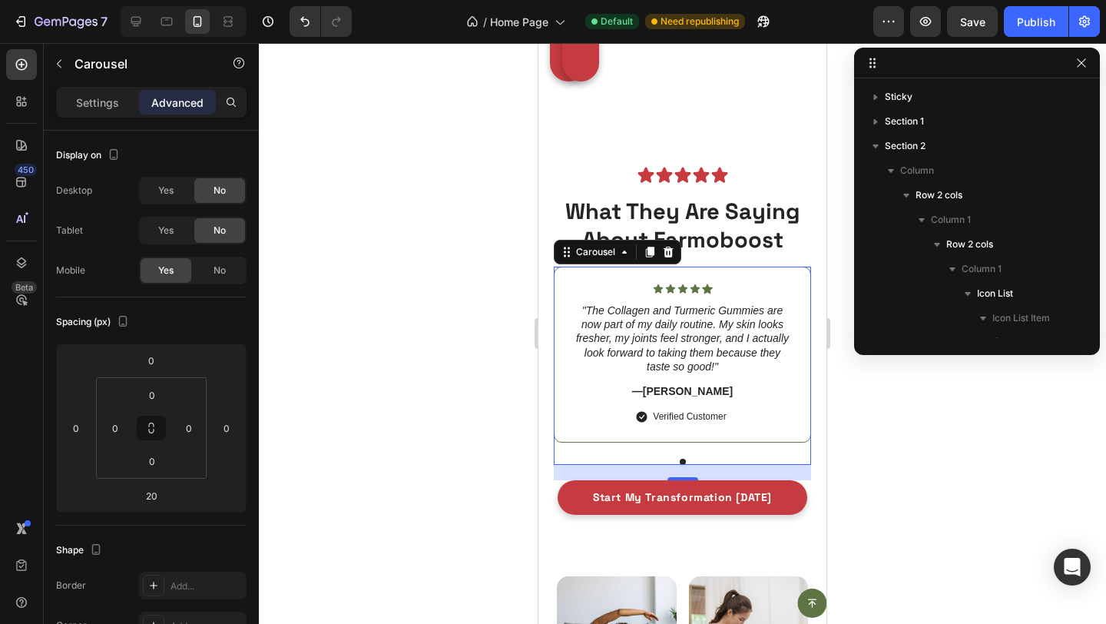
click at [168, 187] on span "Yes" at bounding box center [165, 191] width 15 height 14
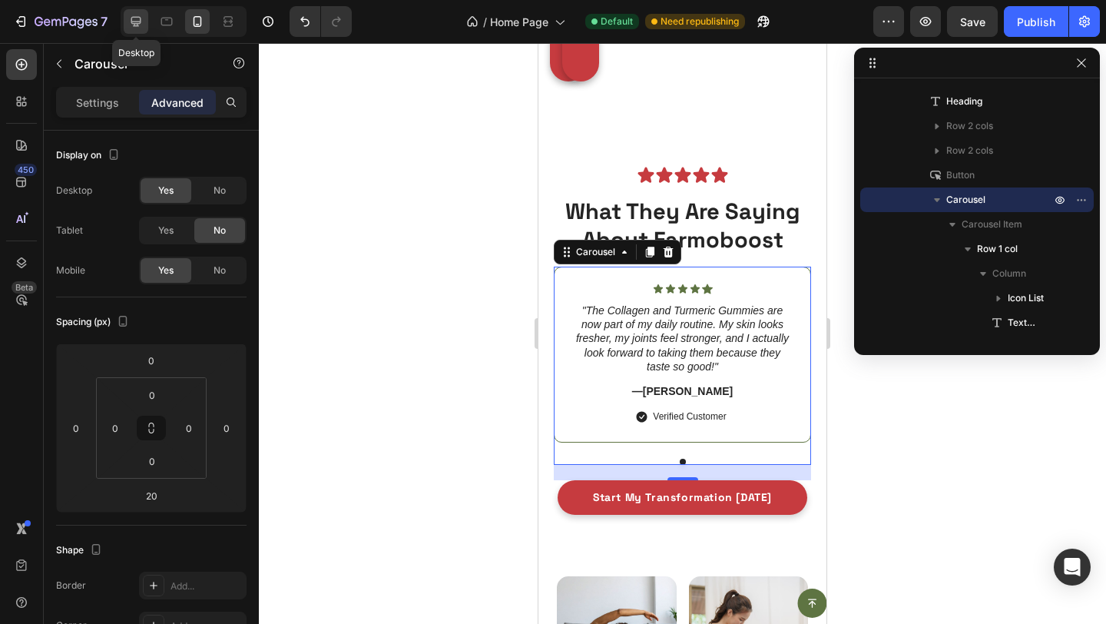
click at [133, 17] on icon at bounding box center [136, 22] width 10 height 10
type input "48"
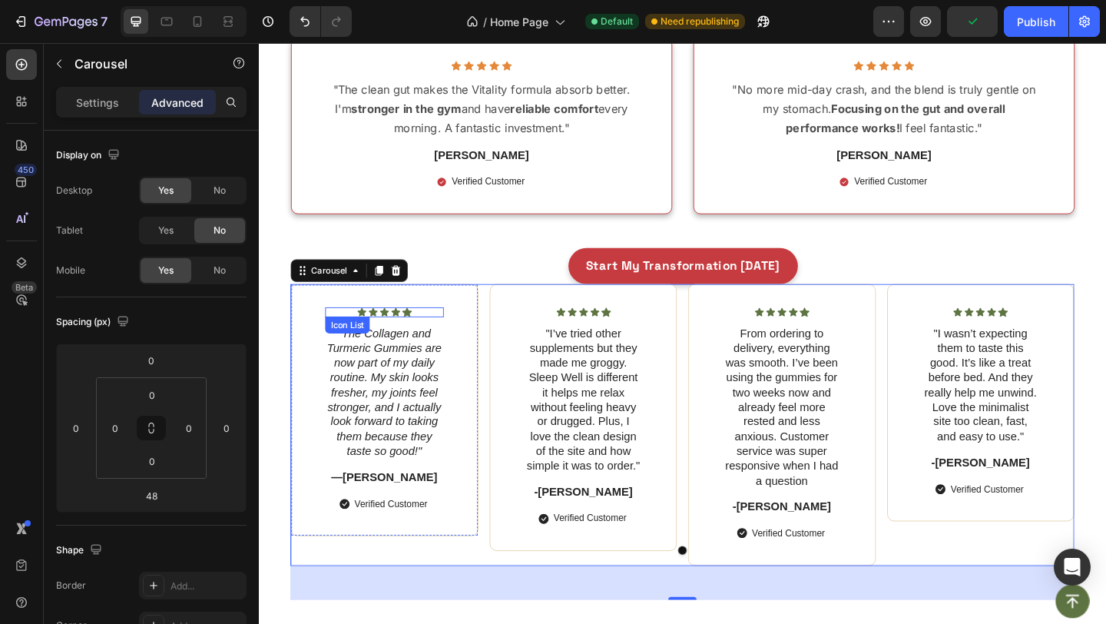
scroll to position [4743, 0]
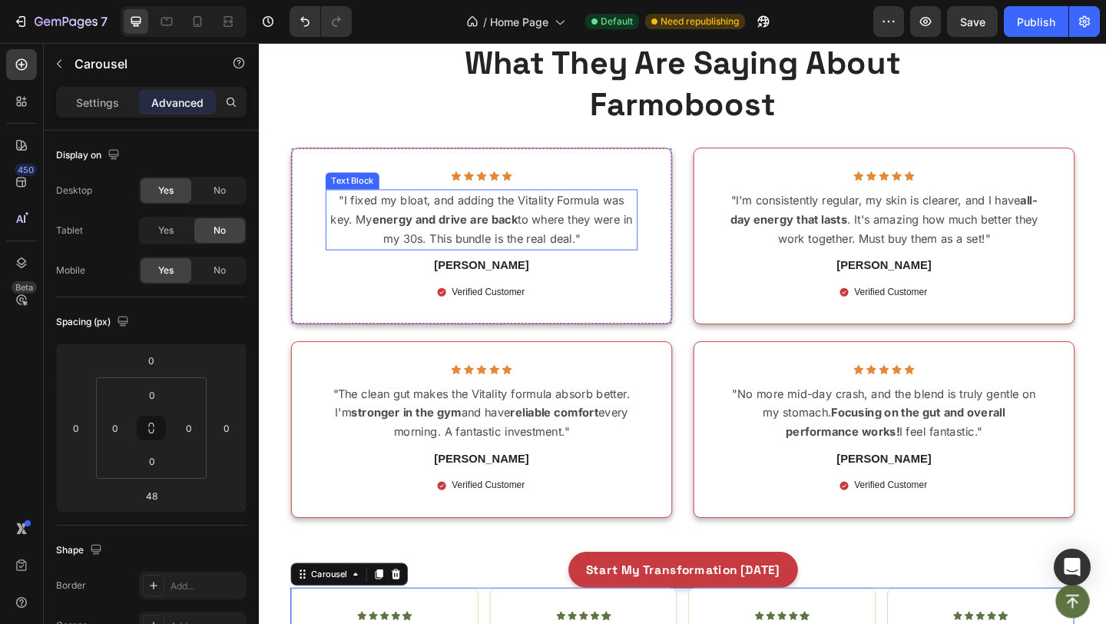
click at [474, 250] on p ""I fixed my bloat, and adding the Vitality Formula was key. My energy and drive…" at bounding box center [501, 235] width 336 height 63
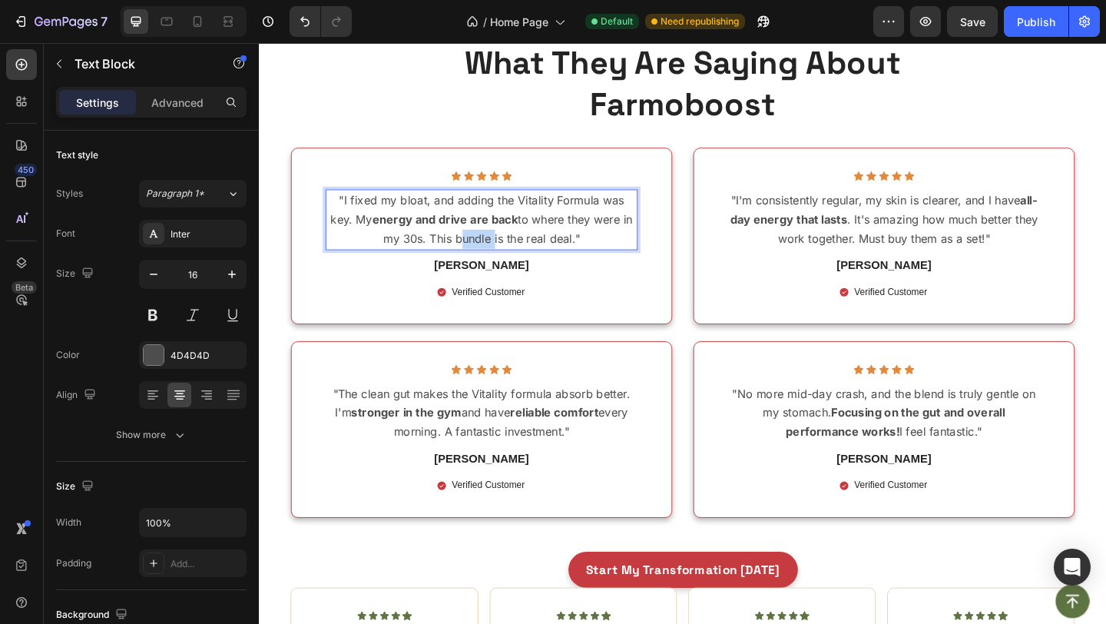
click at [474, 250] on p ""I fixed my bloat, and adding the Vitality Formula was key. My energy and drive…" at bounding box center [501, 235] width 336 height 63
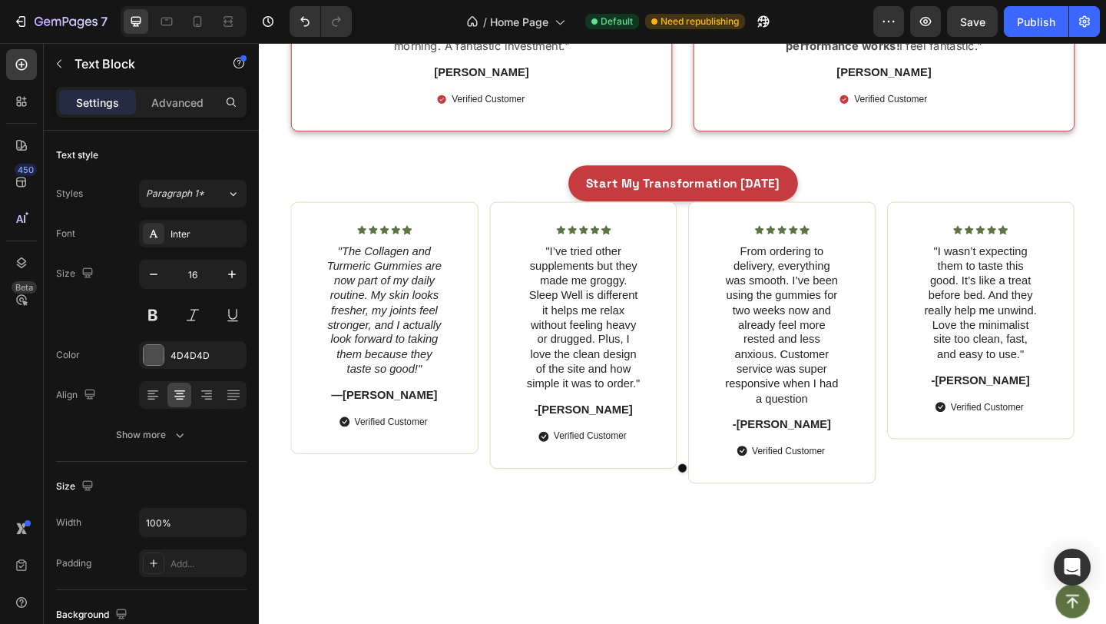
scroll to position [5232, 0]
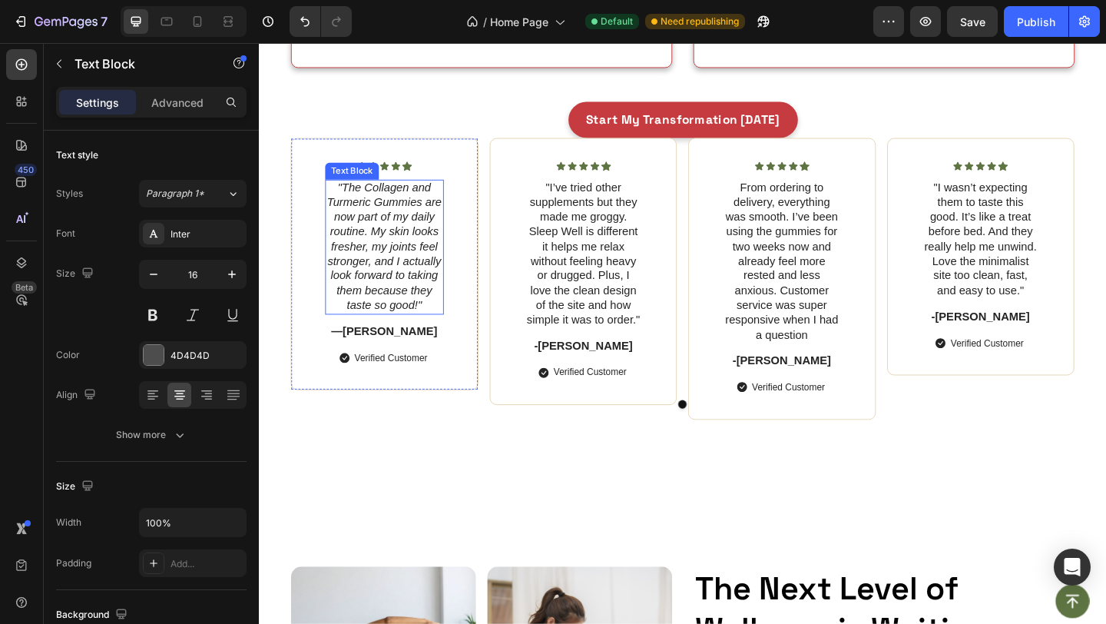
click at [418, 295] on icon ""The Collagen and Turmeric Gummies are now part of my daily routine. My skin lo…" at bounding box center [395, 264] width 124 height 141
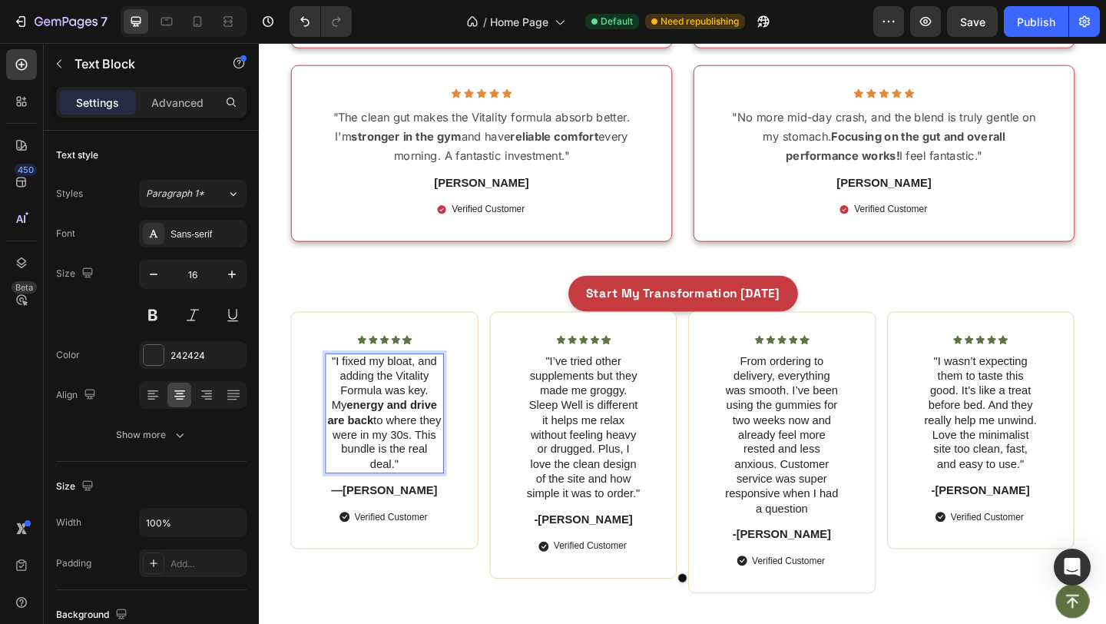
scroll to position [4938, 0]
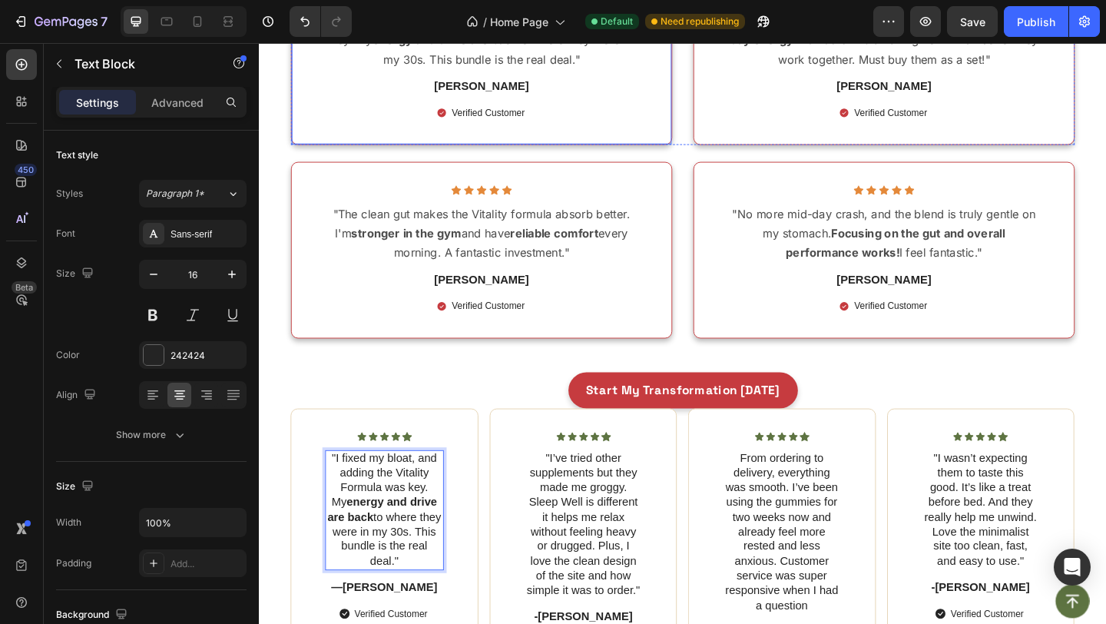
click at [442, 139] on div "Icon Icon Icon Icon Icon Icon List "I fixed my bloat, and adding the Vitality F…" at bounding box center [500, 58] width 415 height 192
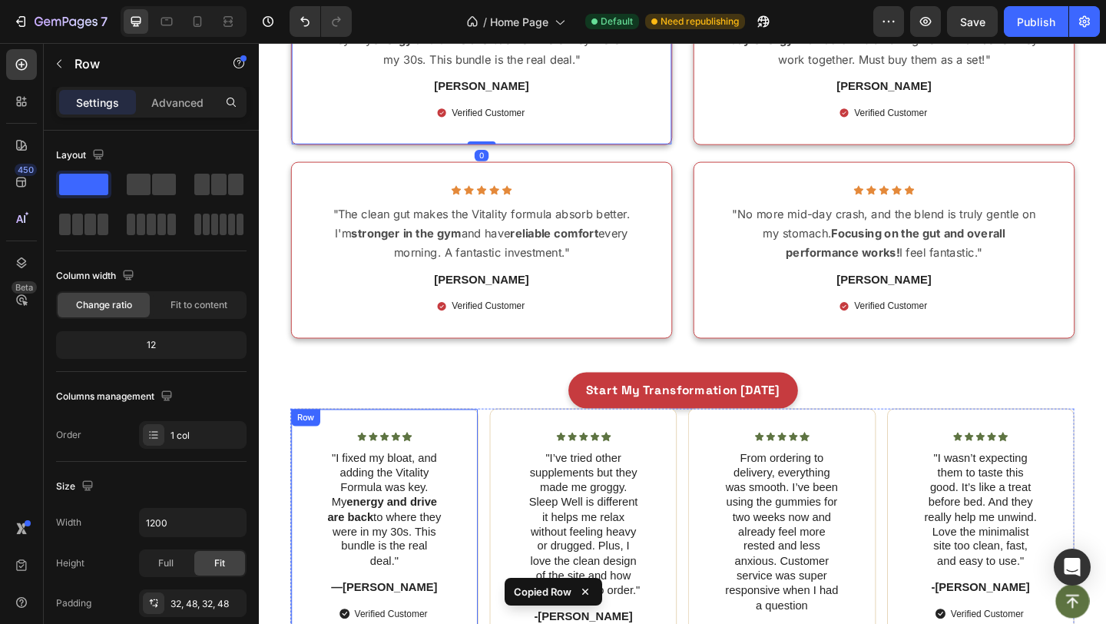
click at [495, 507] on div "Icon Icon Icon Icon Icon Icon List "I fixed my bloat, and adding the Vitality F…" at bounding box center [395, 569] width 204 height 259
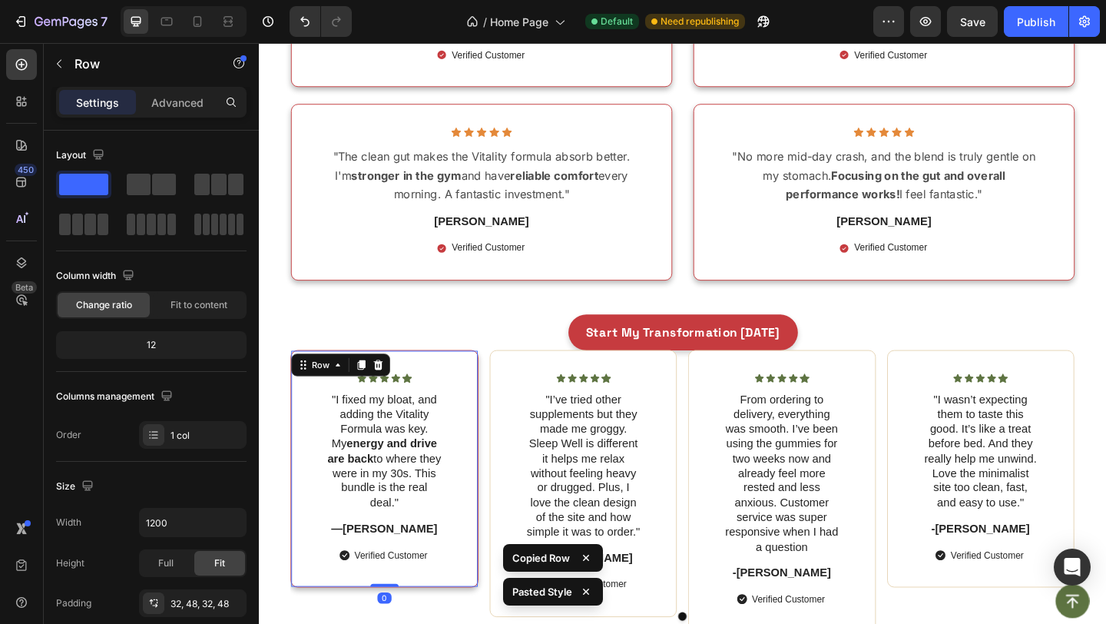
scroll to position [5064, 0]
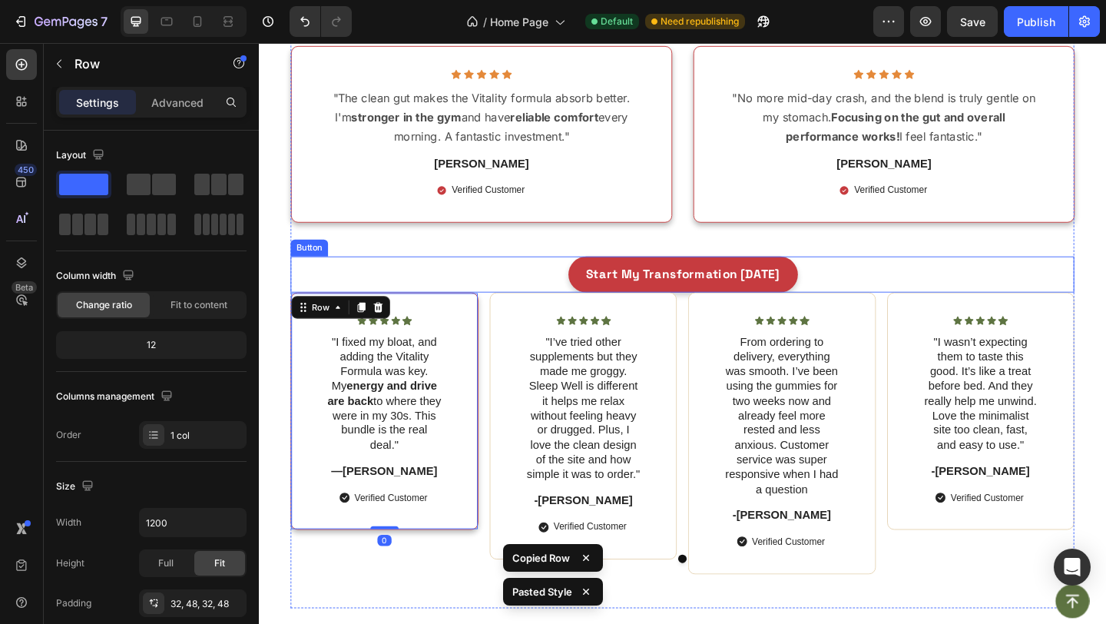
click at [539, 284] on div "Start My Transformation [DATE] Button" at bounding box center [719, 294] width 853 height 39
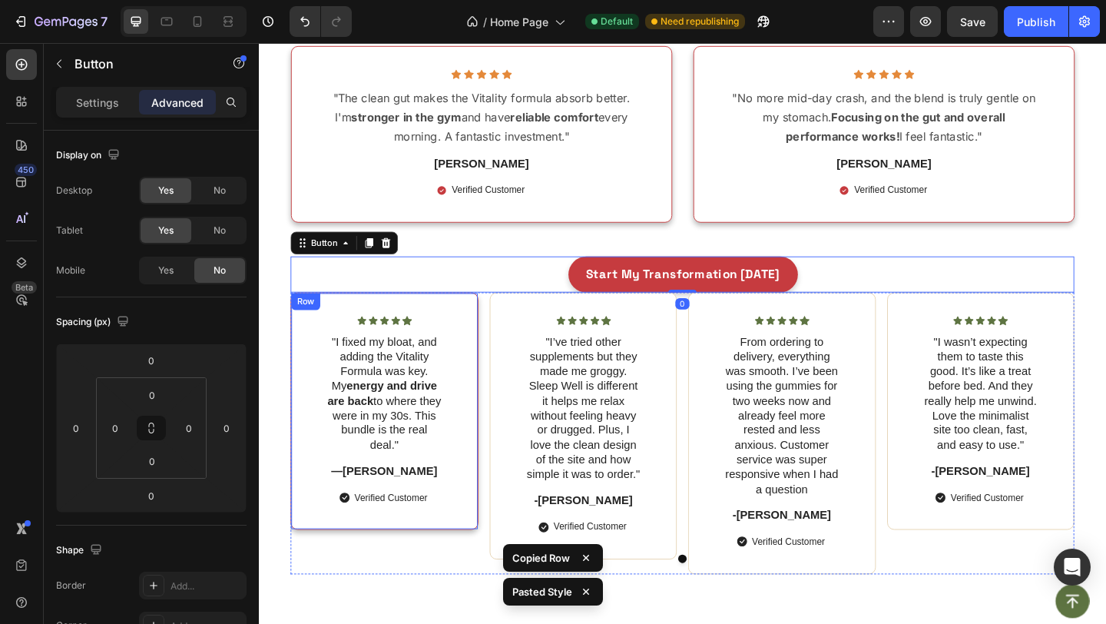
click at [484, 504] on div "Icon Icon Icon Icon Icon Icon List "I fixed my bloat, and adding the Vitality F…" at bounding box center [395, 443] width 204 height 259
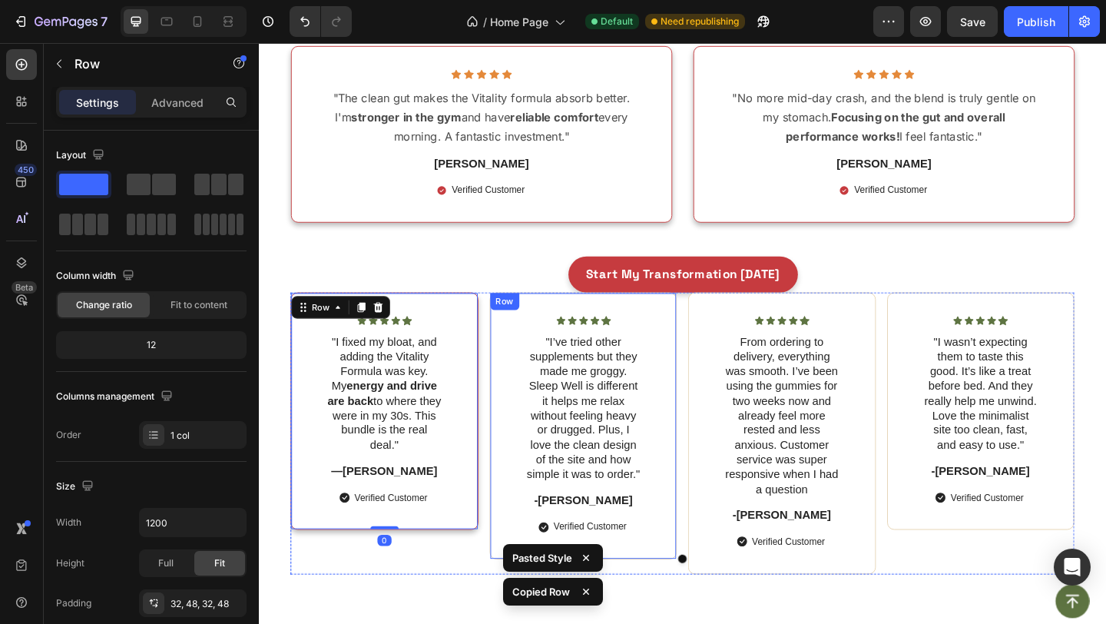
click at [522, 538] on div "Icon Icon Icon Icon Icon Icon List "I’ve tried other supplements but they made …" at bounding box center [612, 459] width 204 height 290
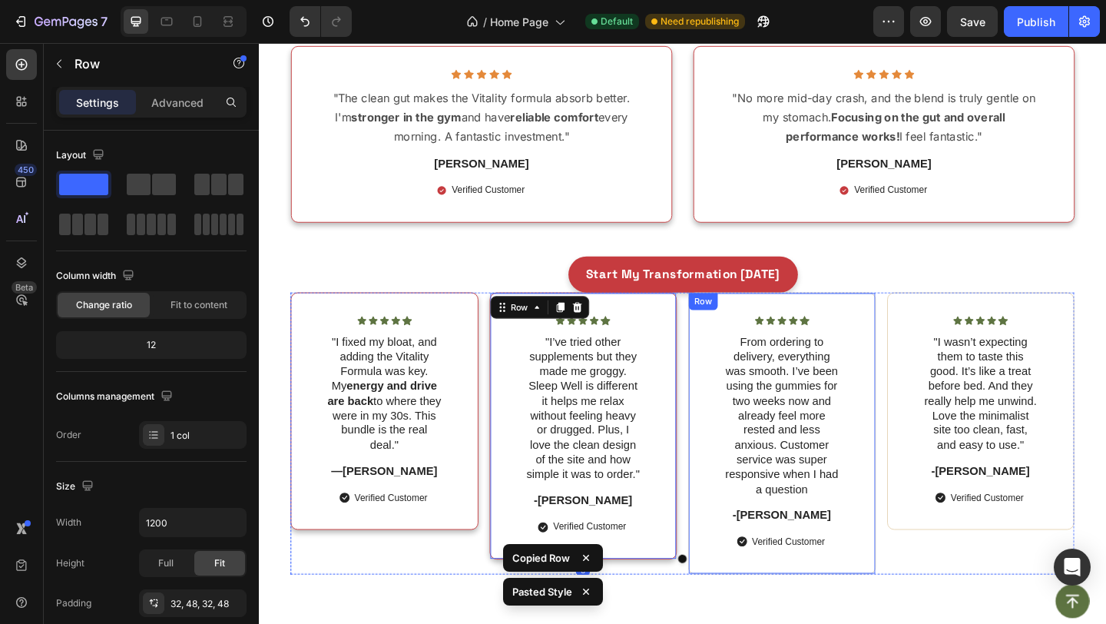
click at [744, 575] on div "Icon Icon Icon Icon Icon Icon List From ordering to delivery, everything was sm…" at bounding box center [828, 467] width 204 height 307
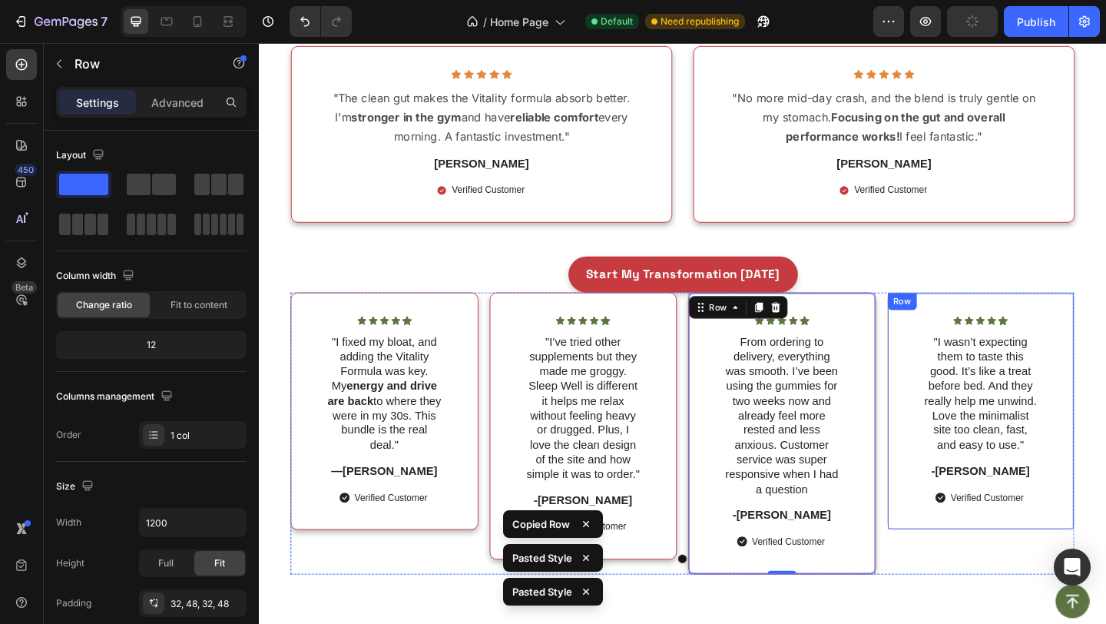
click at [951, 562] on div "Icon Icon Icon Icon Icon Icon List "I wasn’t expecting them to taste this good.…" at bounding box center [1045, 443] width 204 height 259
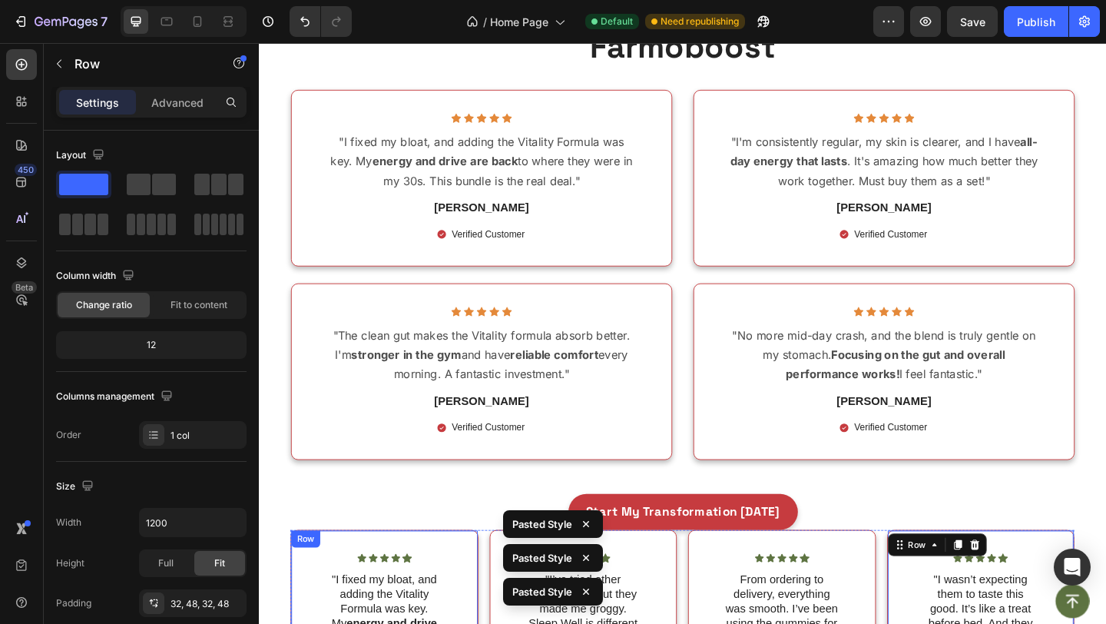
scroll to position [4764, 0]
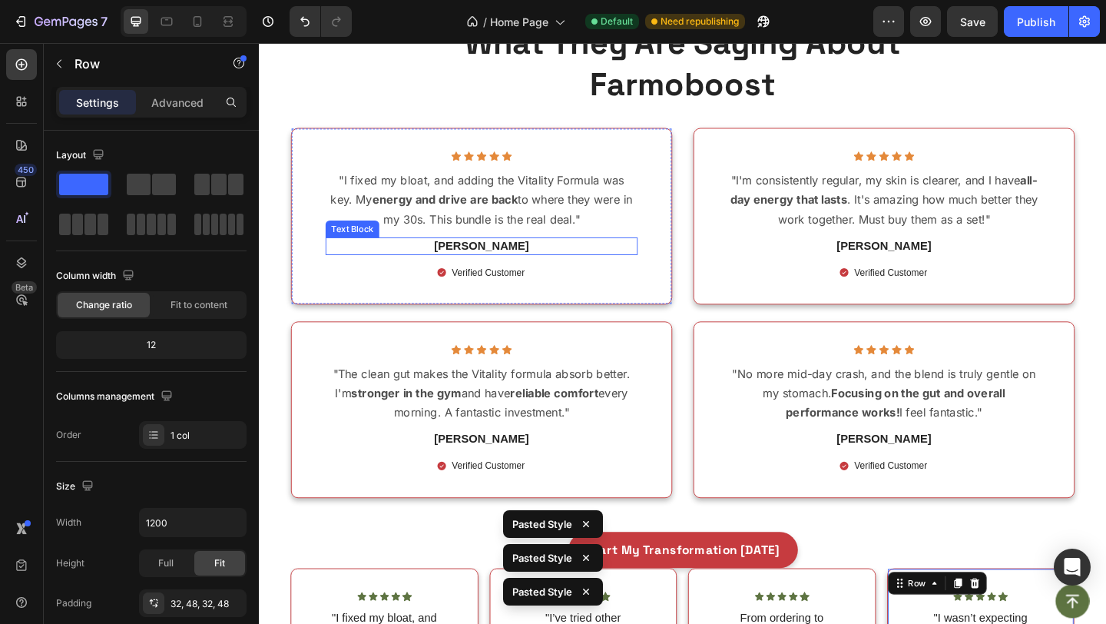
click at [495, 266] on strong "[PERSON_NAME]" at bounding box center [500, 263] width 103 height 13
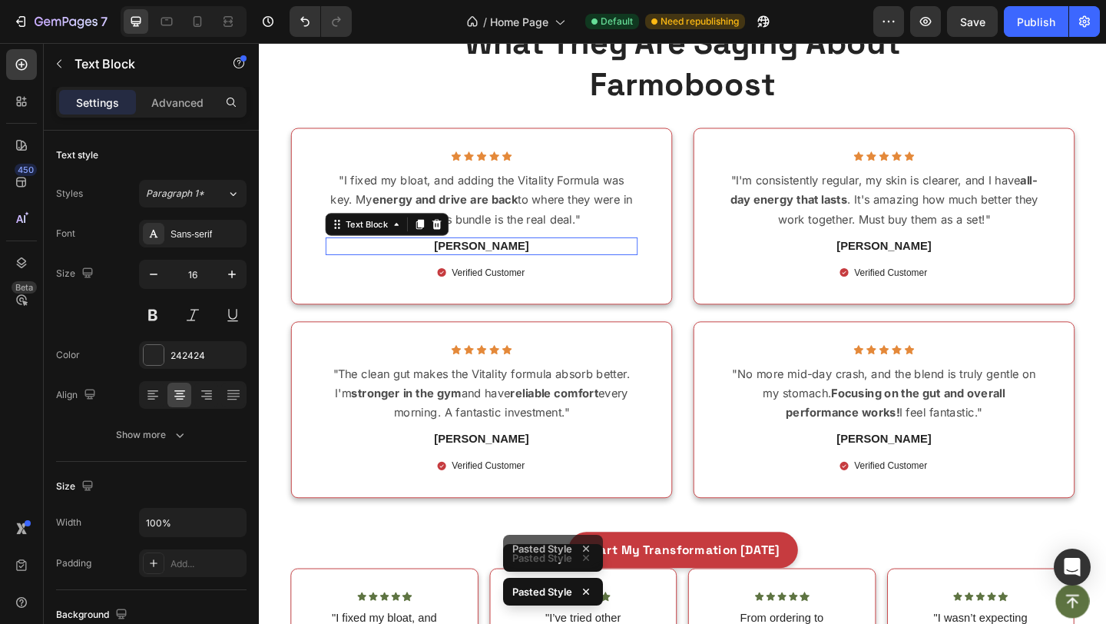
click at [495, 266] on strong "[PERSON_NAME]" at bounding box center [500, 263] width 103 height 13
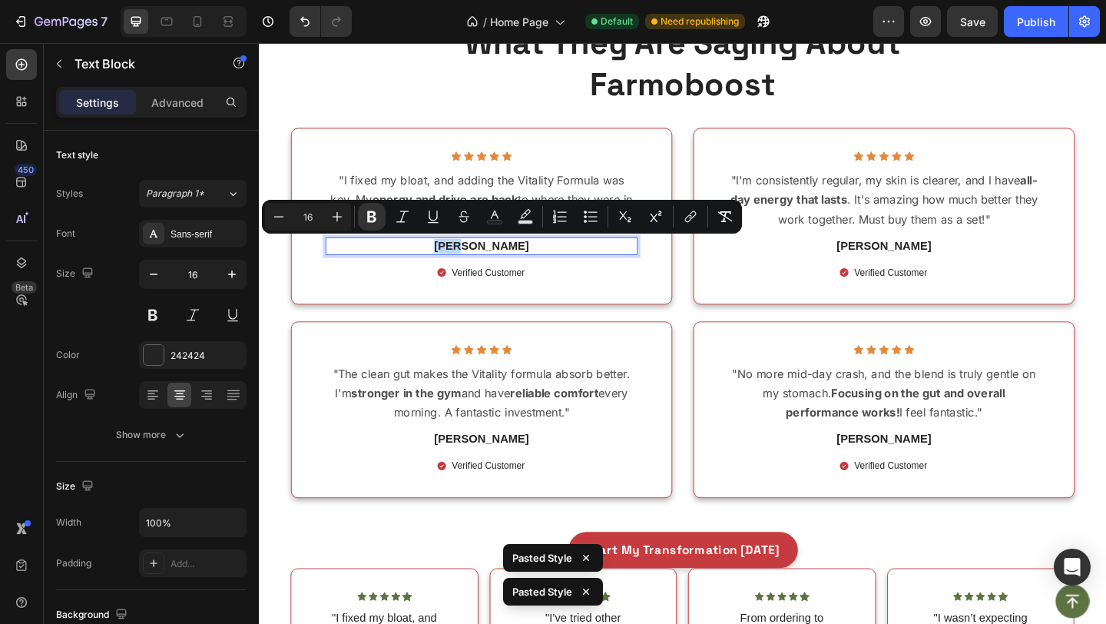
click at [495, 266] on strong "[PERSON_NAME]" at bounding box center [500, 263] width 103 height 13
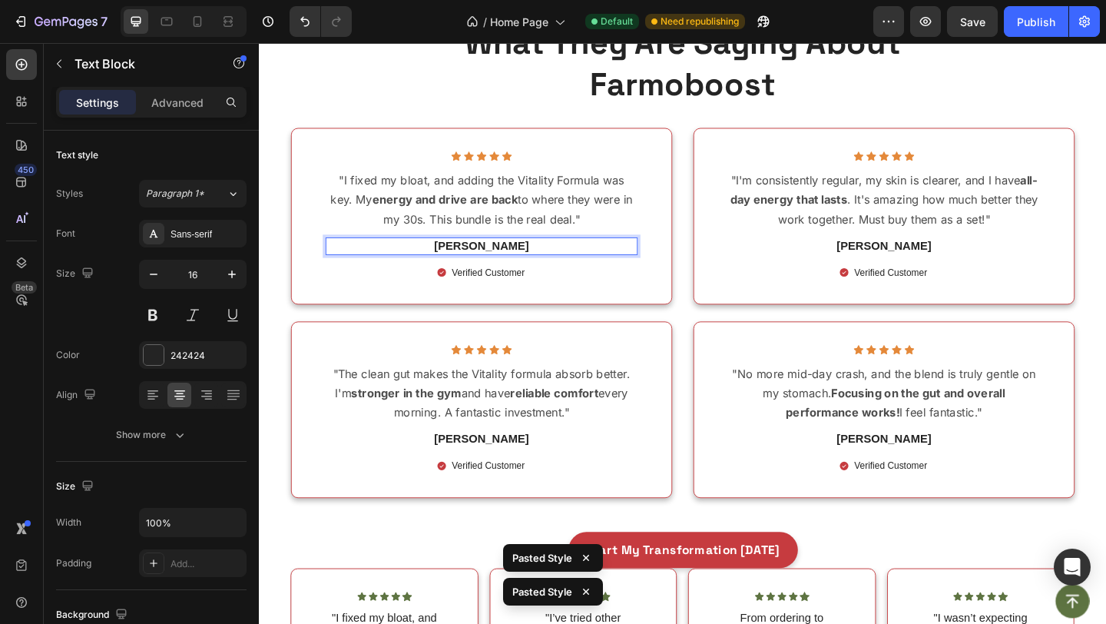
click at [495, 266] on strong "[PERSON_NAME]" at bounding box center [500, 263] width 103 height 13
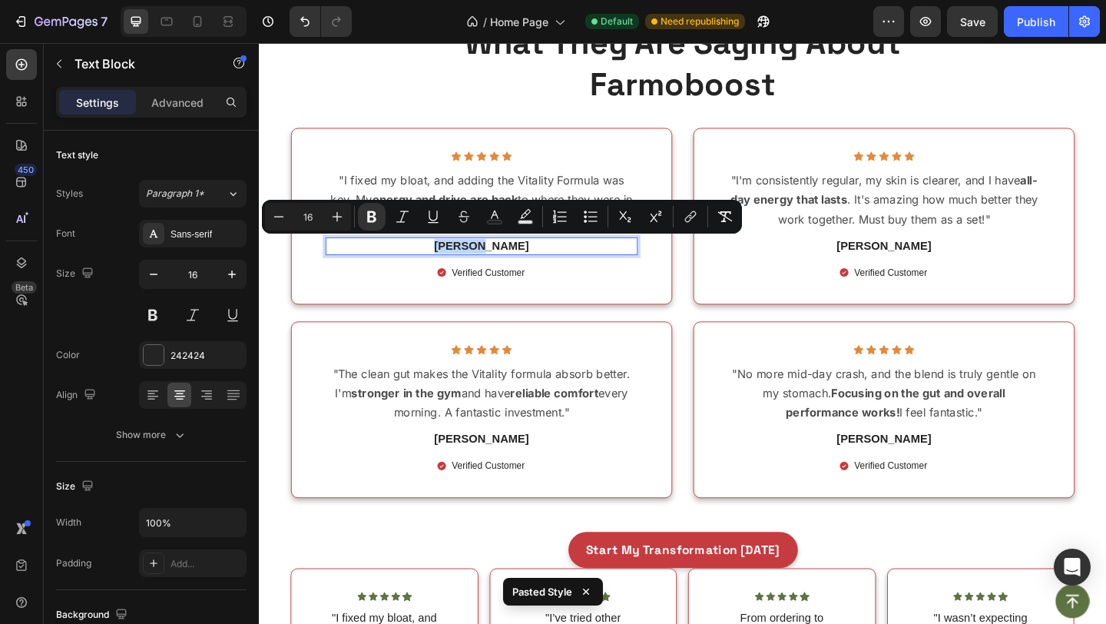
copy strong "[PERSON_NAME]"
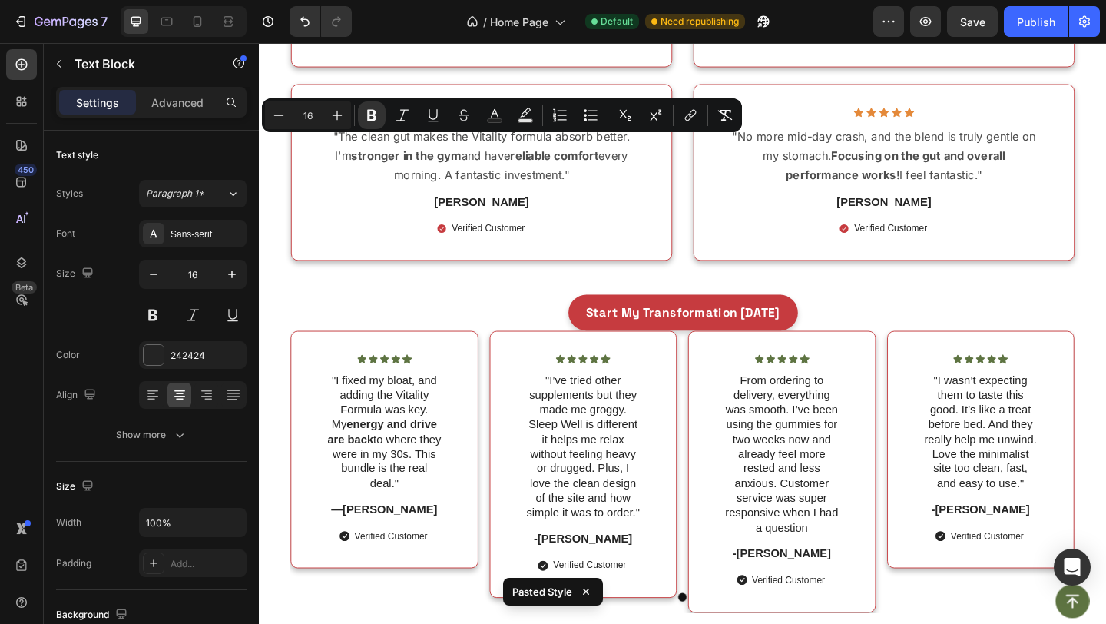
scroll to position [5124, 0]
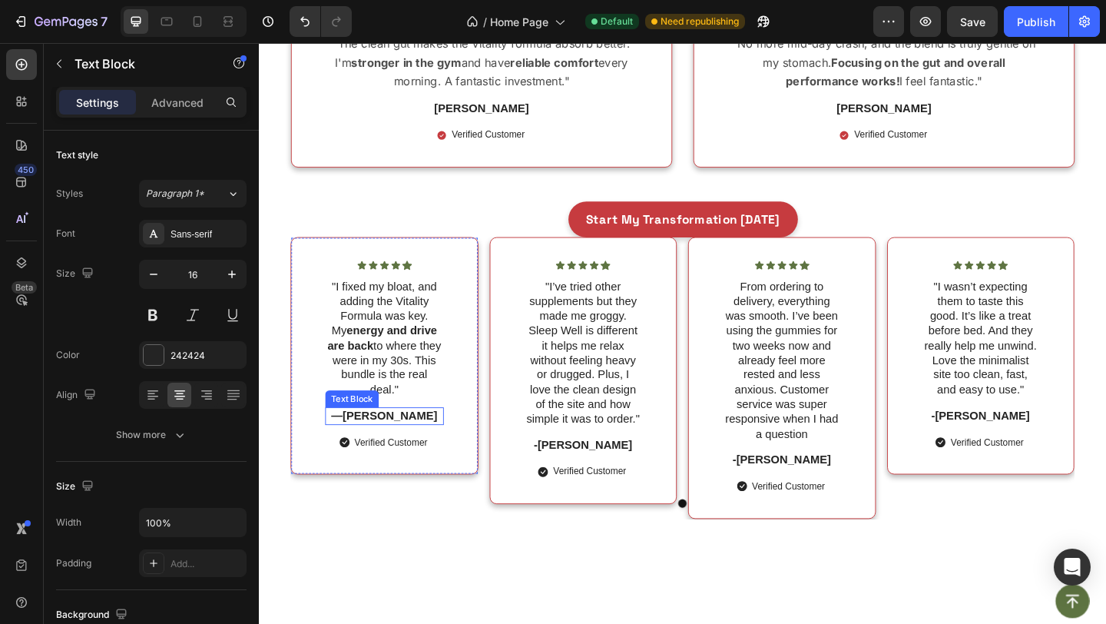
click at [396, 448] on strong "[PERSON_NAME]" at bounding box center [401, 448] width 103 height 13
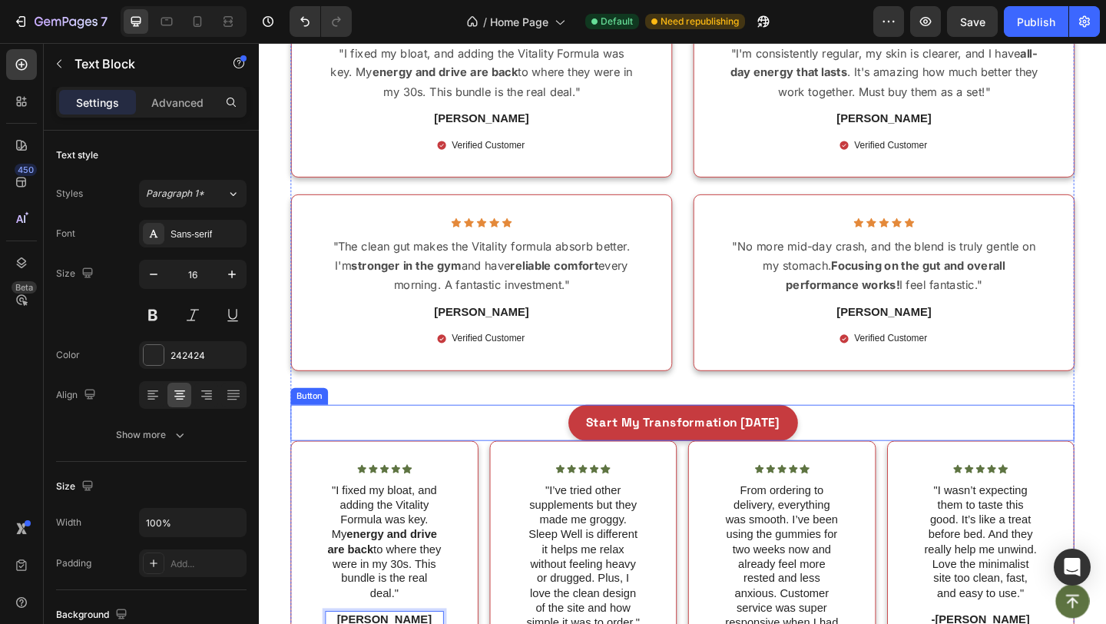
scroll to position [4844, 0]
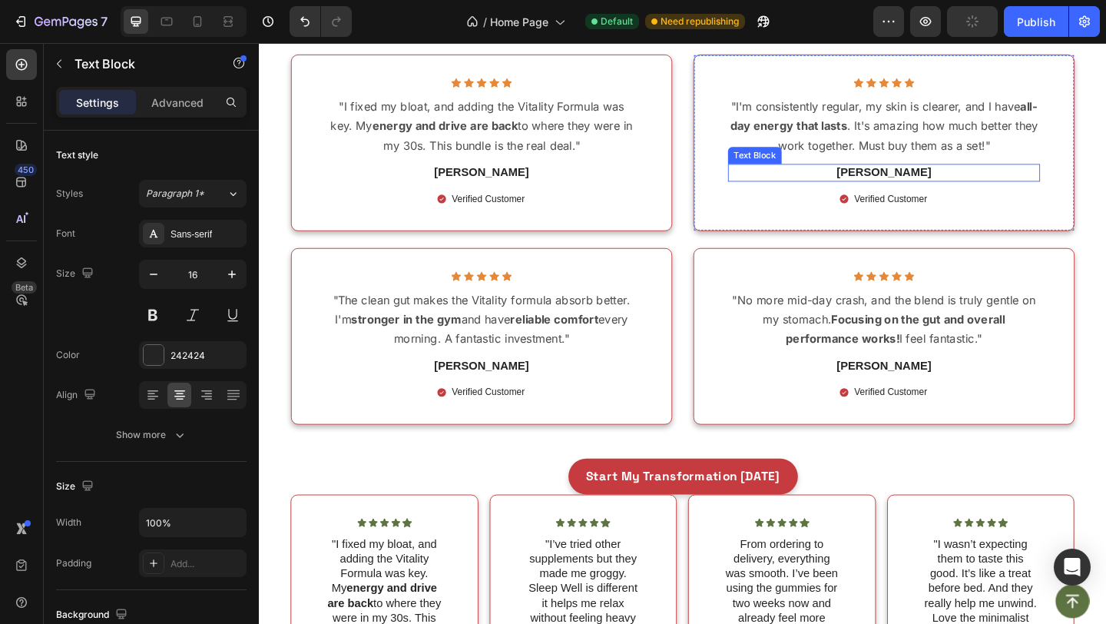
click at [820, 176] on p "[PERSON_NAME]" at bounding box center [938, 184] width 336 height 16
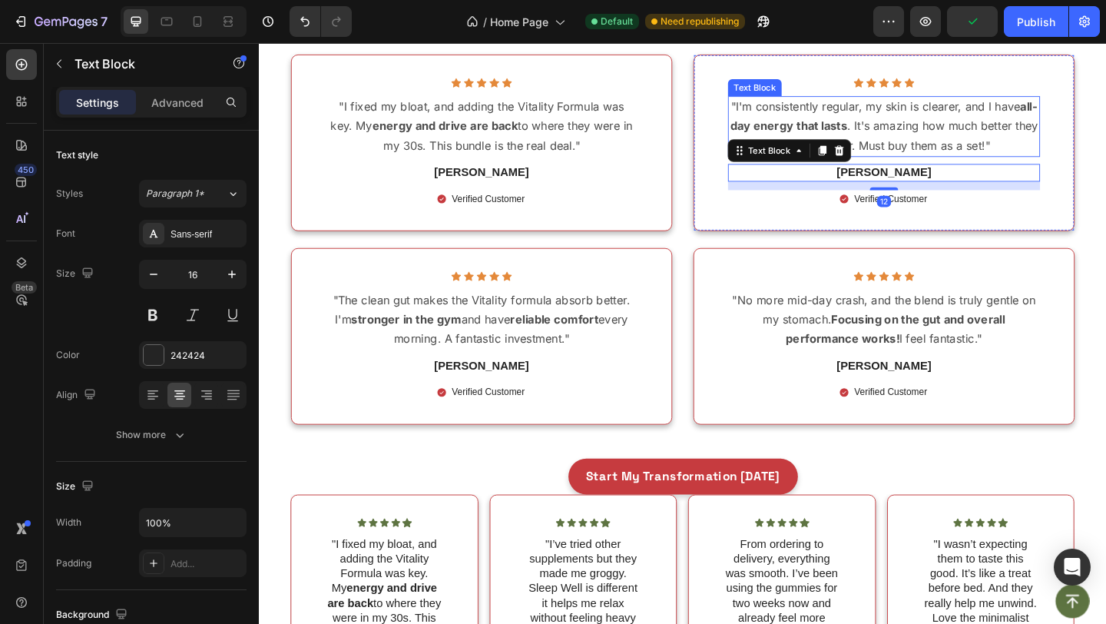
click at [871, 118] on p ""I'm consistently regular, my skin is clearer, and I have all-day energy that l…" at bounding box center [938, 133] width 336 height 63
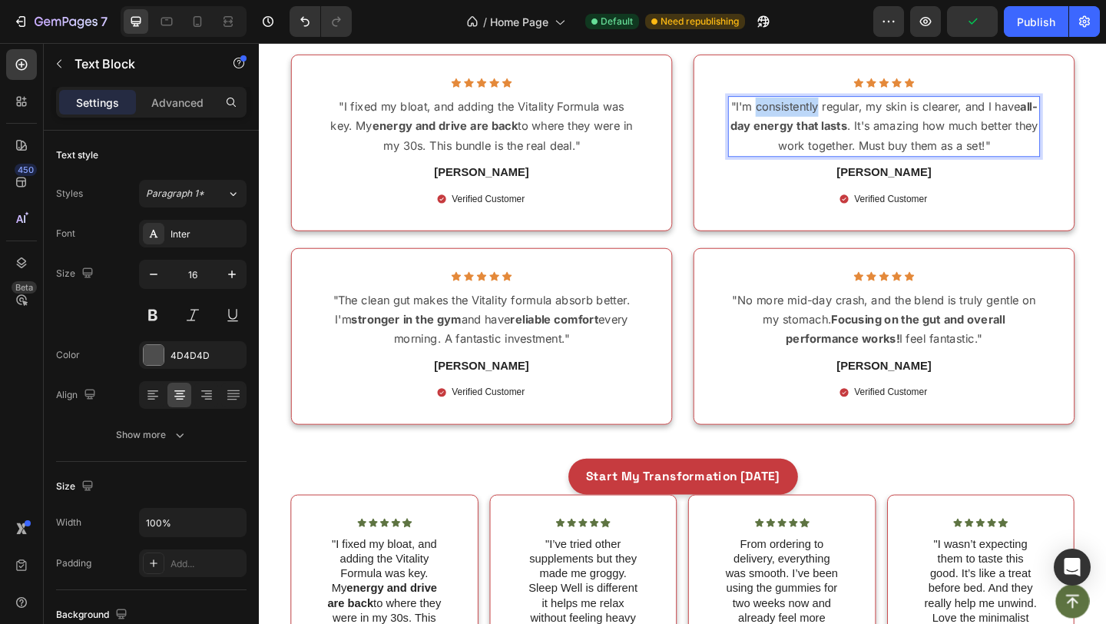
click at [871, 118] on p ""I'm consistently regular, my skin is clearer, and I have all-day energy that l…" at bounding box center [938, 133] width 336 height 63
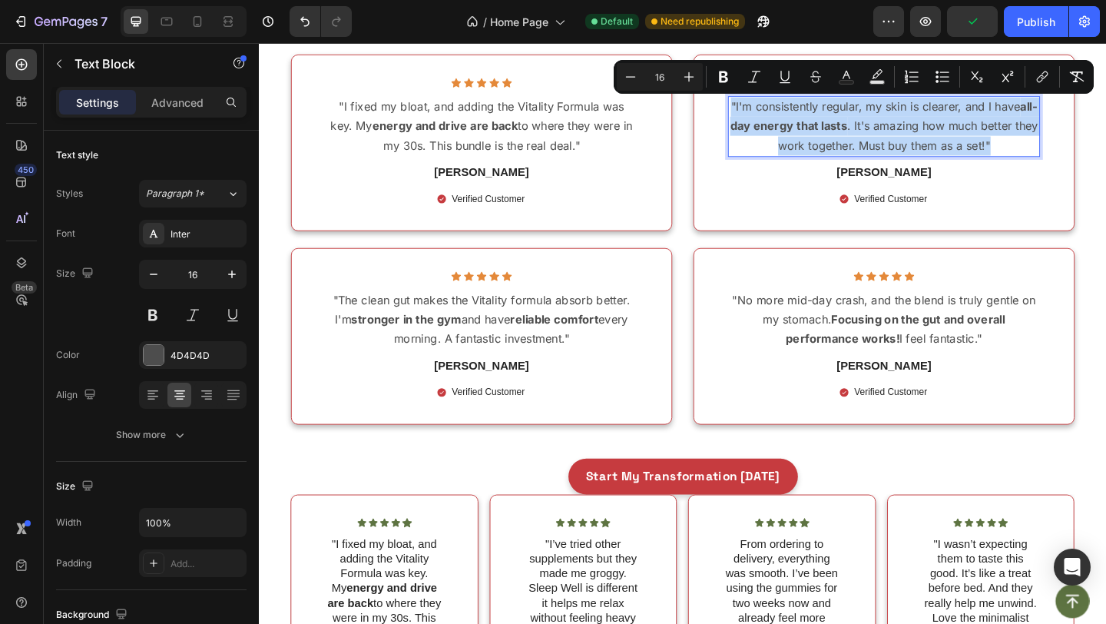
copy p ""I'm consistently regular, my skin is clearer, and I have all-day energy that l…"
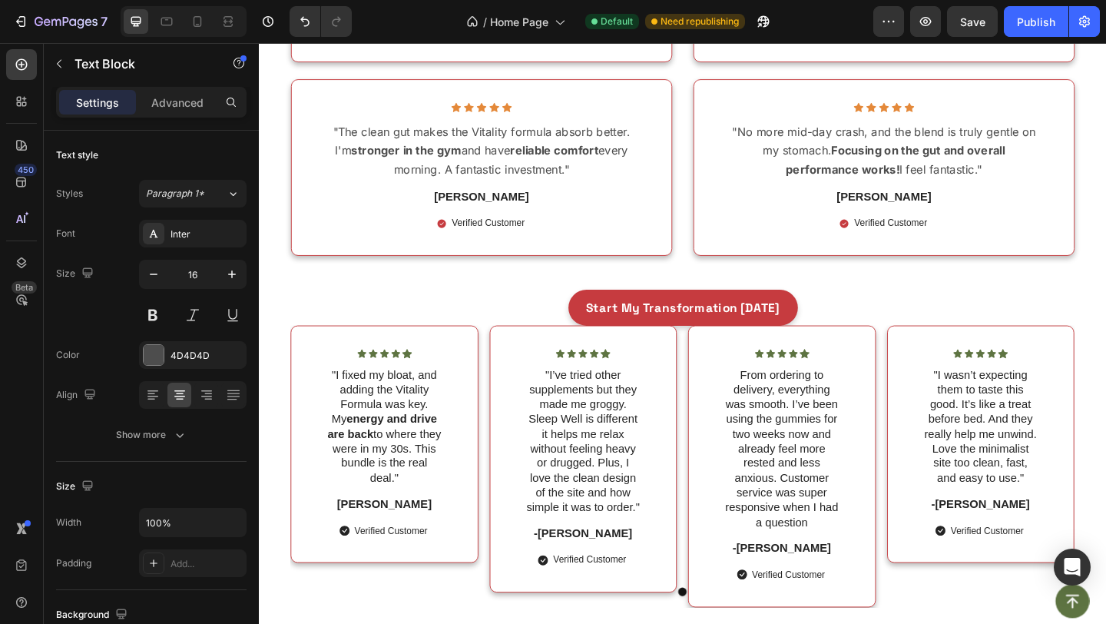
scroll to position [5094, 0]
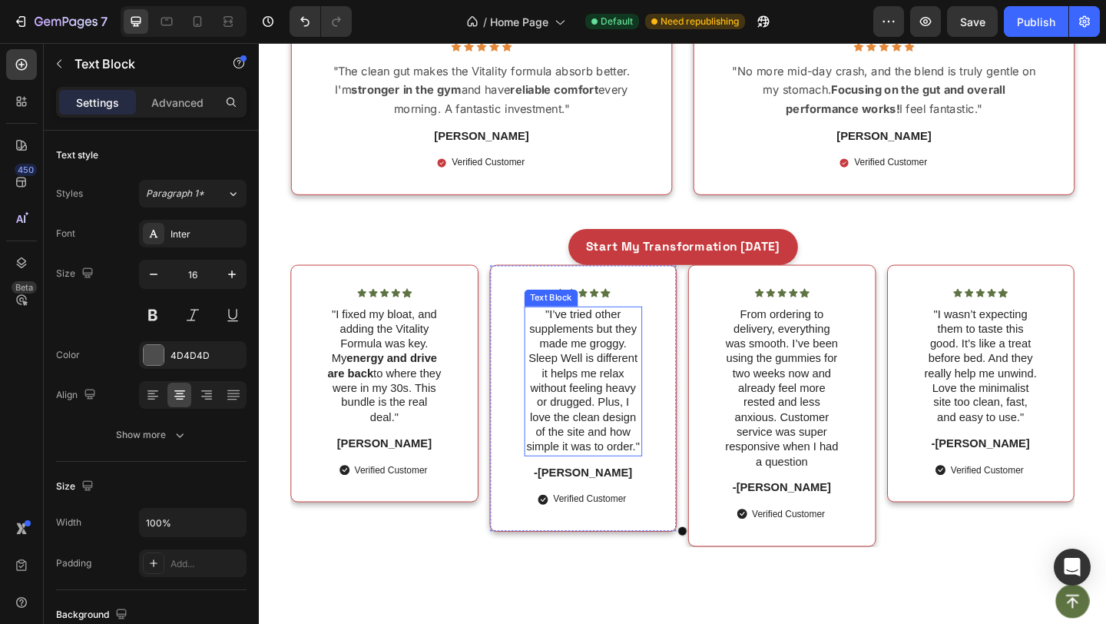
click at [621, 382] on p ""I’ve tried other supplements but they made me groggy. Sleep Well is different …" at bounding box center [612, 411] width 126 height 160
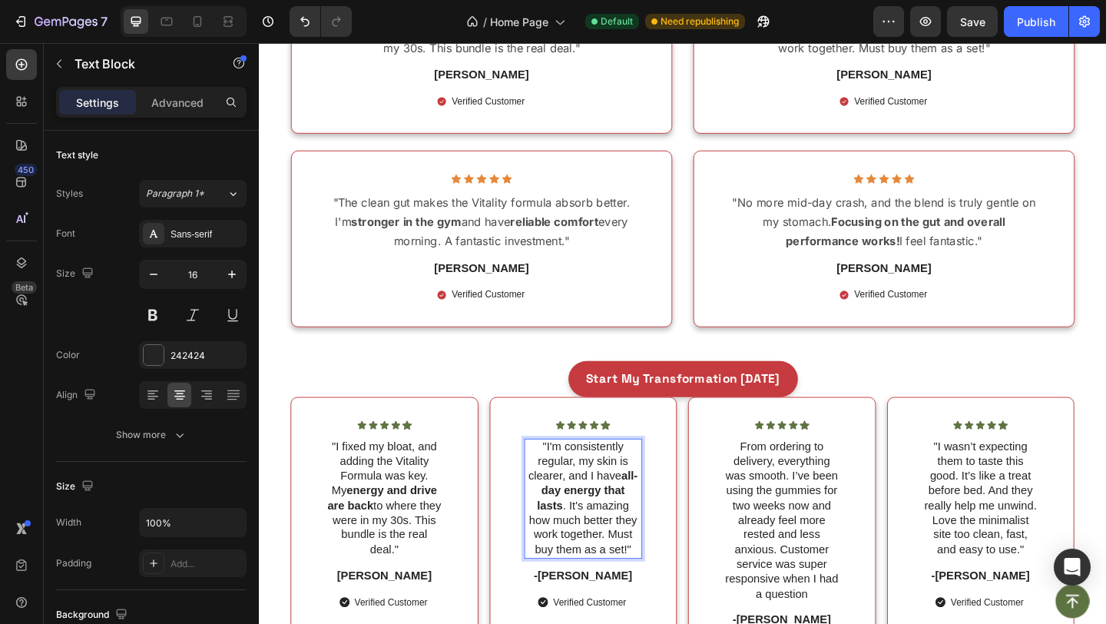
scroll to position [4863, 0]
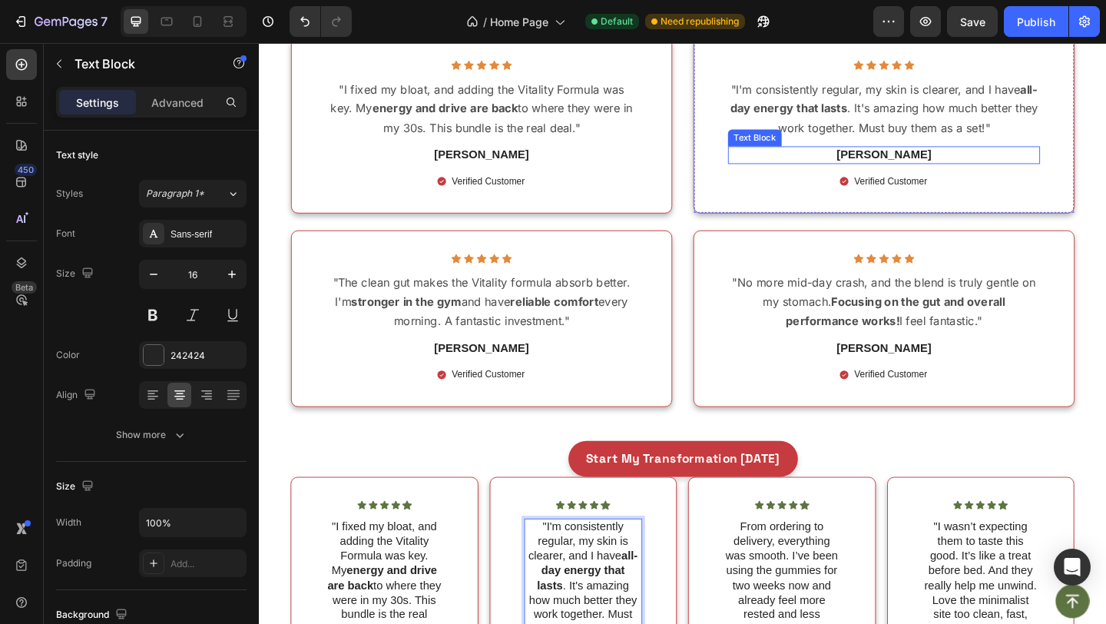
click at [929, 166] on p "[PERSON_NAME]" at bounding box center [938, 165] width 336 height 16
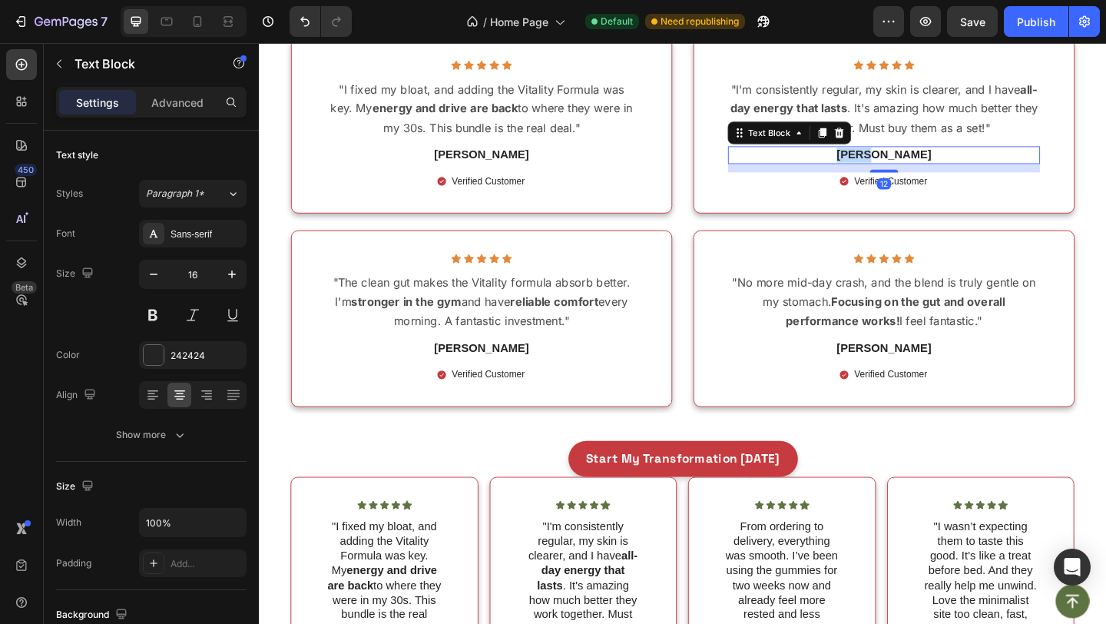
click at [929, 166] on p "[PERSON_NAME]" at bounding box center [938, 165] width 336 height 16
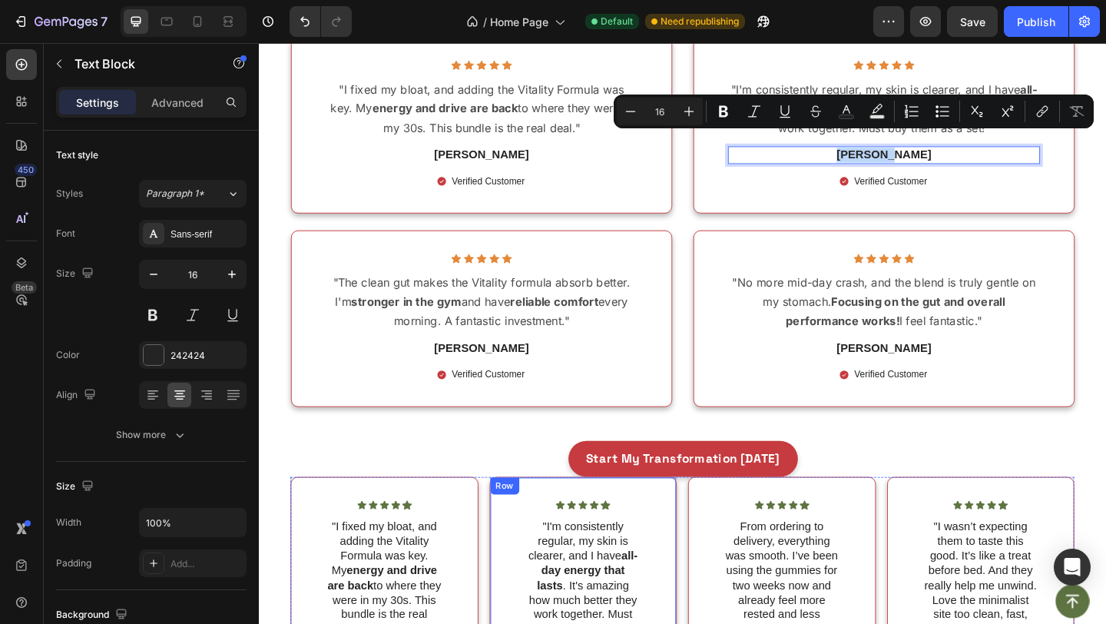
scroll to position [5005, 0]
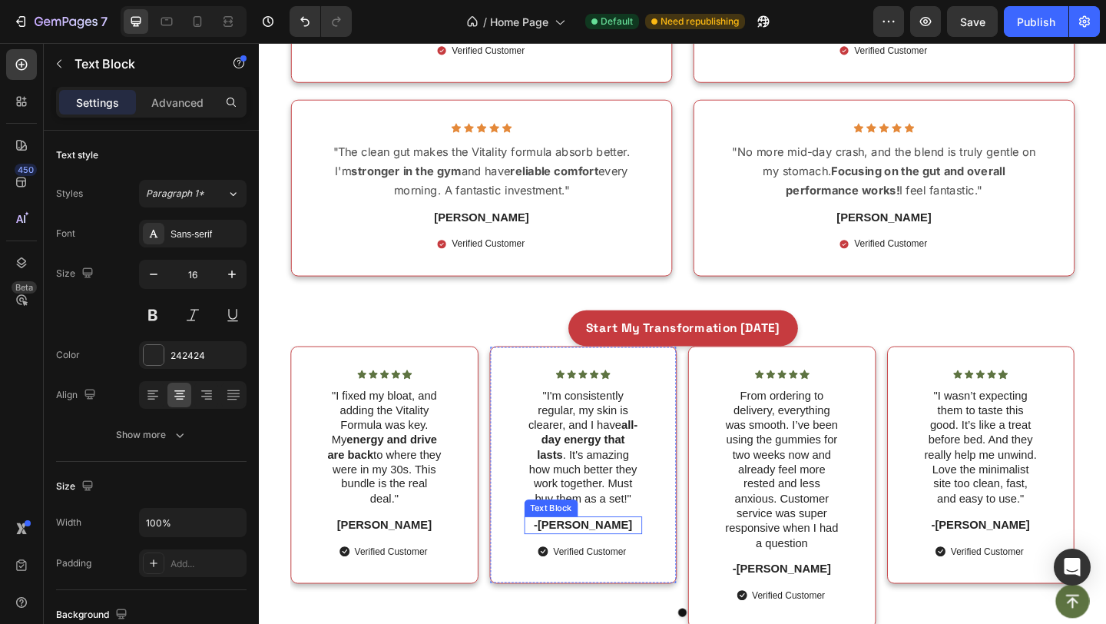
click at [605, 568] on p "-[PERSON_NAME]" at bounding box center [612, 567] width 126 height 16
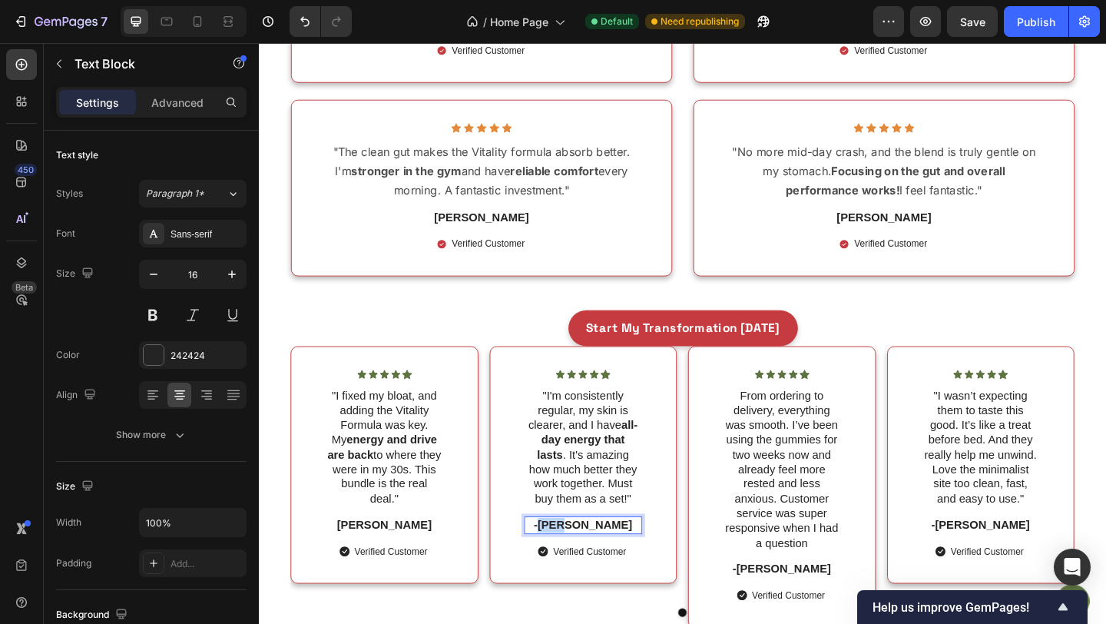
click at [605, 568] on p "-[PERSON_NAME]" at bounding box center [612, 567] width 126 height 16
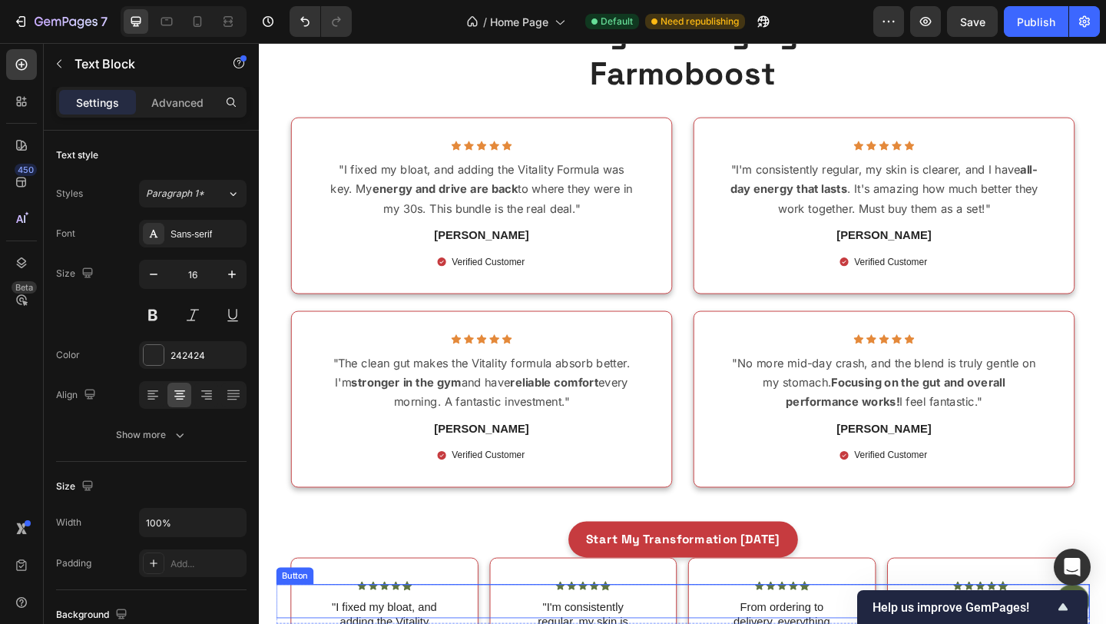
scroll to position [4753, 0]
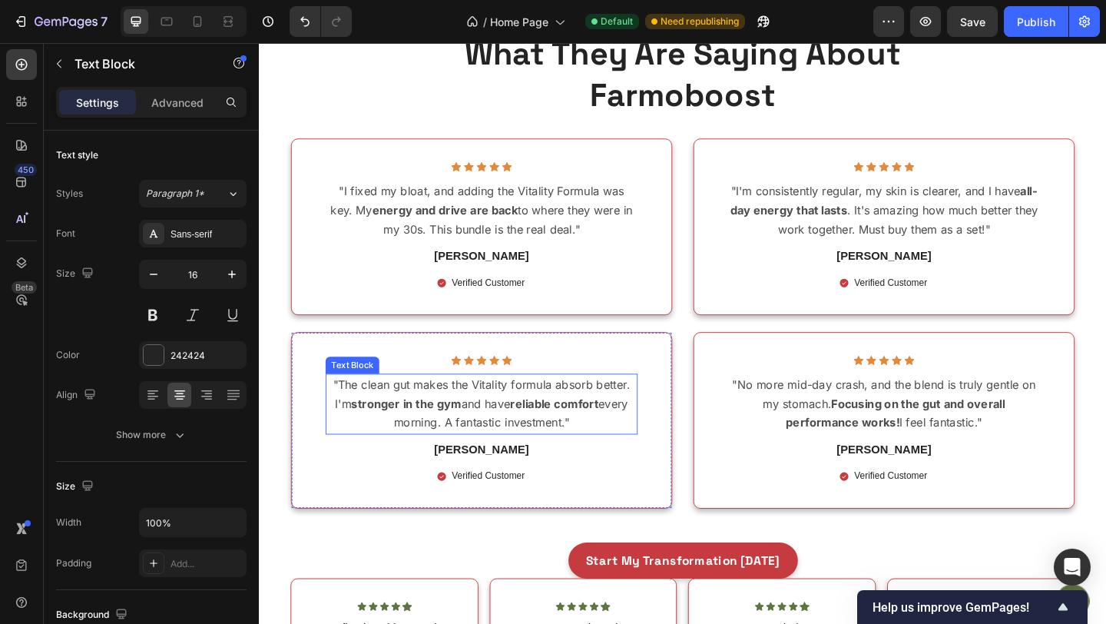
click at [501, 461] on p ""The clean gut makes the Vitality formula absorb better. I'm stronger in the gy…" at bounding box center [501, 435] width 336 height 63
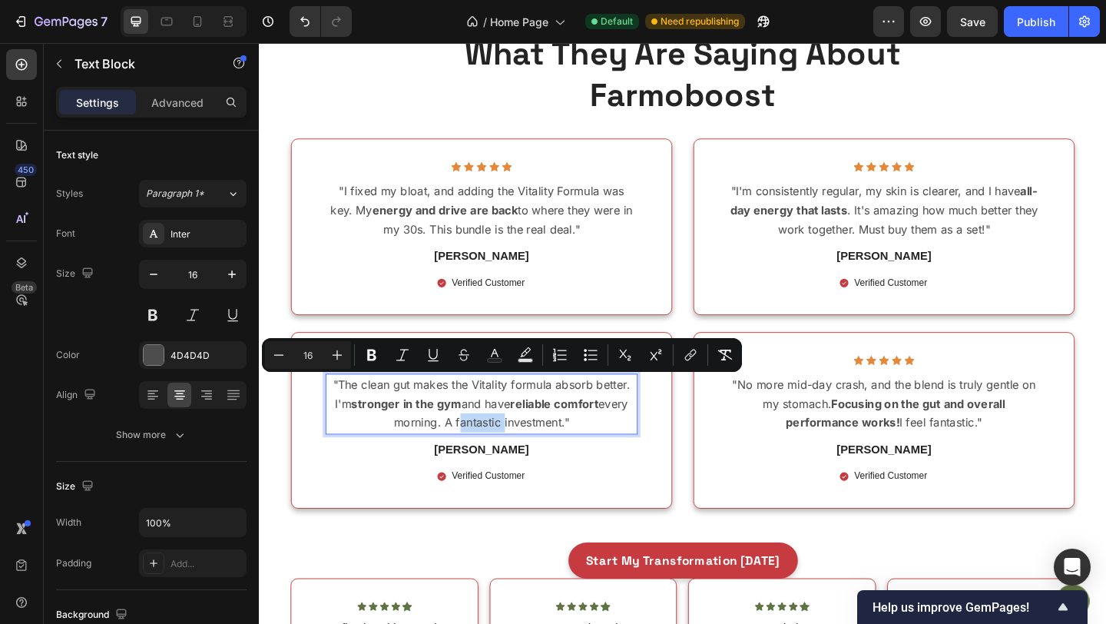
copy p ""The clean gut makes the Vitality formula absorb better. I'm stronger in the gy…"
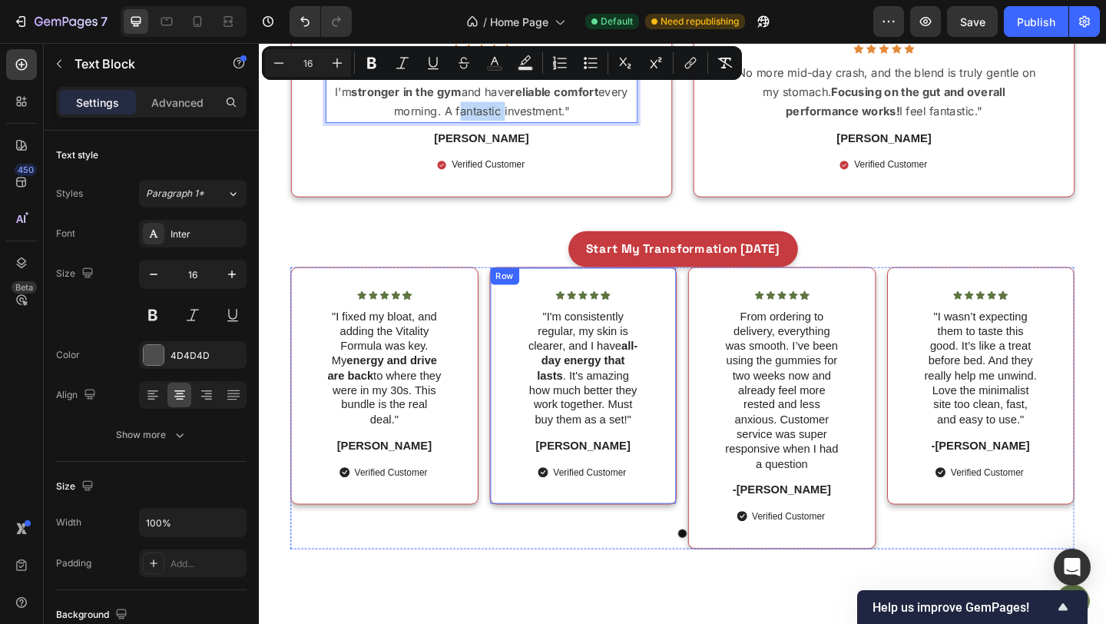
scroll to position [5115, 0]
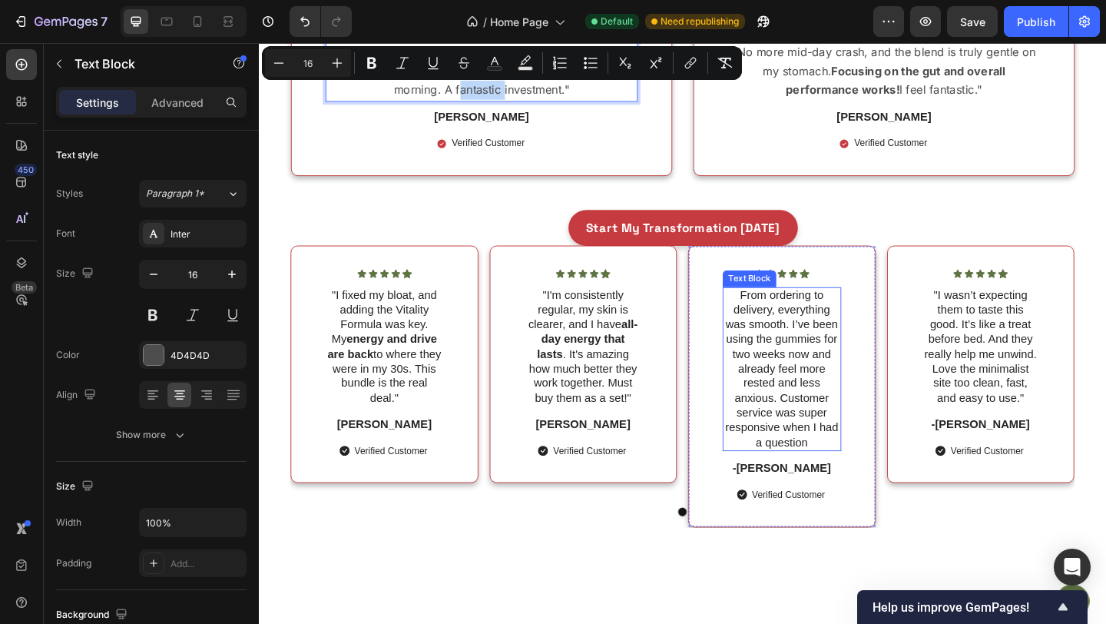
click at [812, 412] on p "From ordering to delivery, everything was smooth. I’ve been using the gummies f…" at bounding box center [828, 398] width 126 height 176
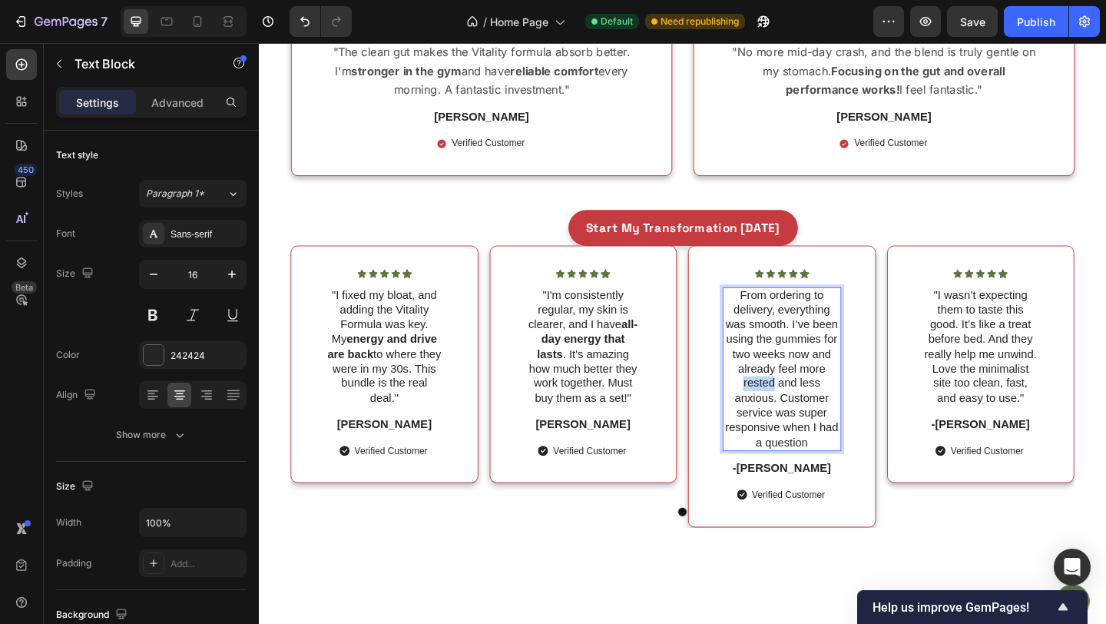
click at [812, 412] on p "From ordering to delivery, everything was smooth. I’ve been using the gummies f…" at bounding box center [828, 398] width 126 height 176
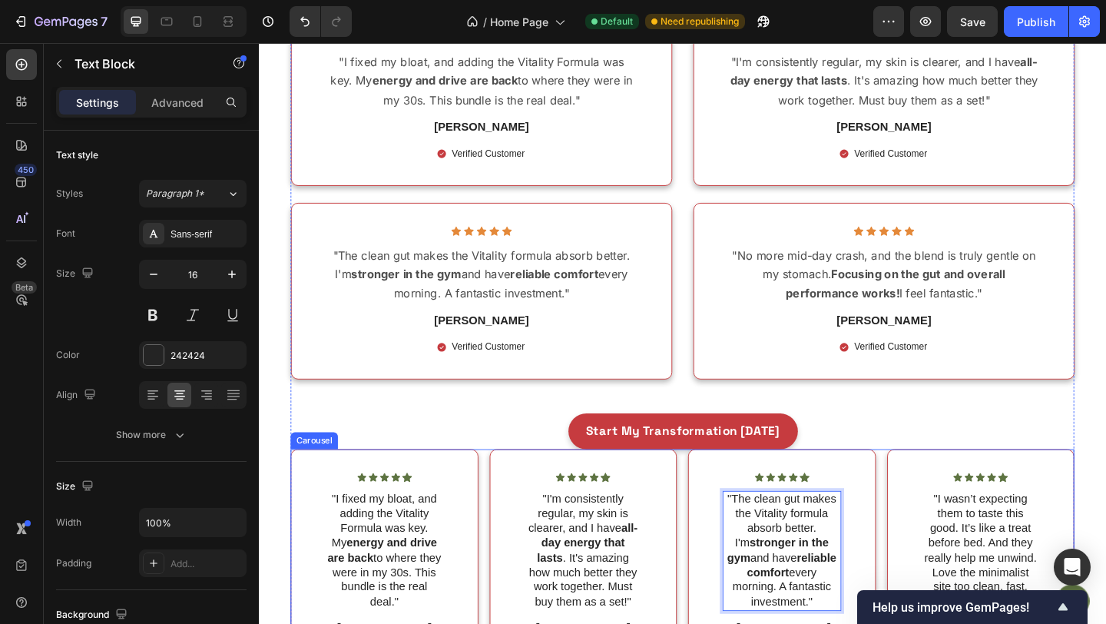
scroll to position [4848, 0]
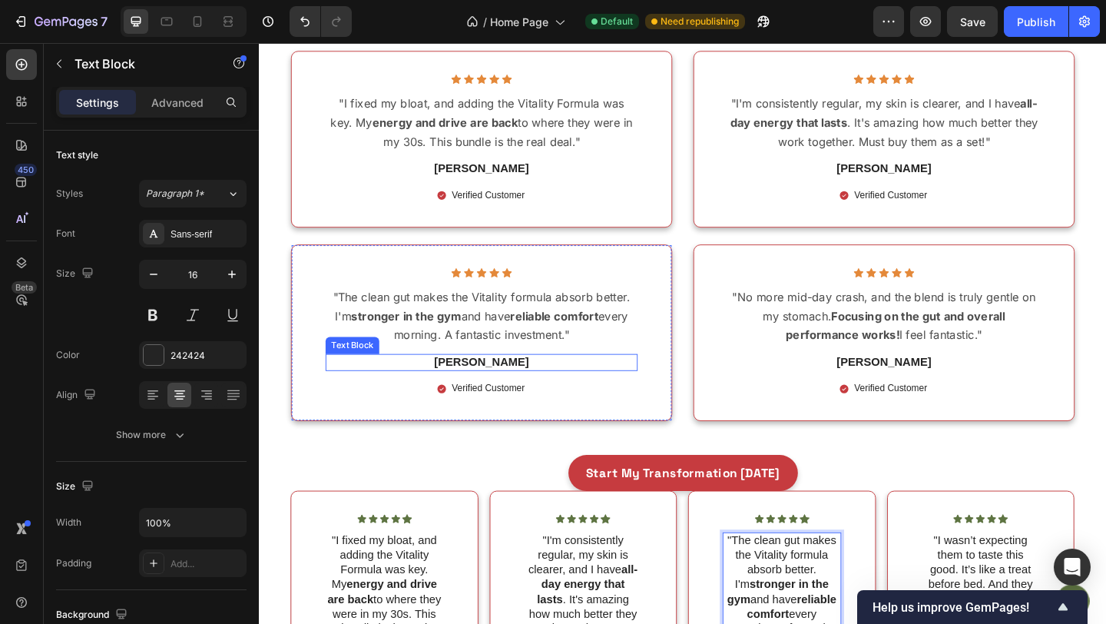
click at [505, 389] on p "[PERSON_NAME]" at bounding box center [501, 391] width 336 height 16
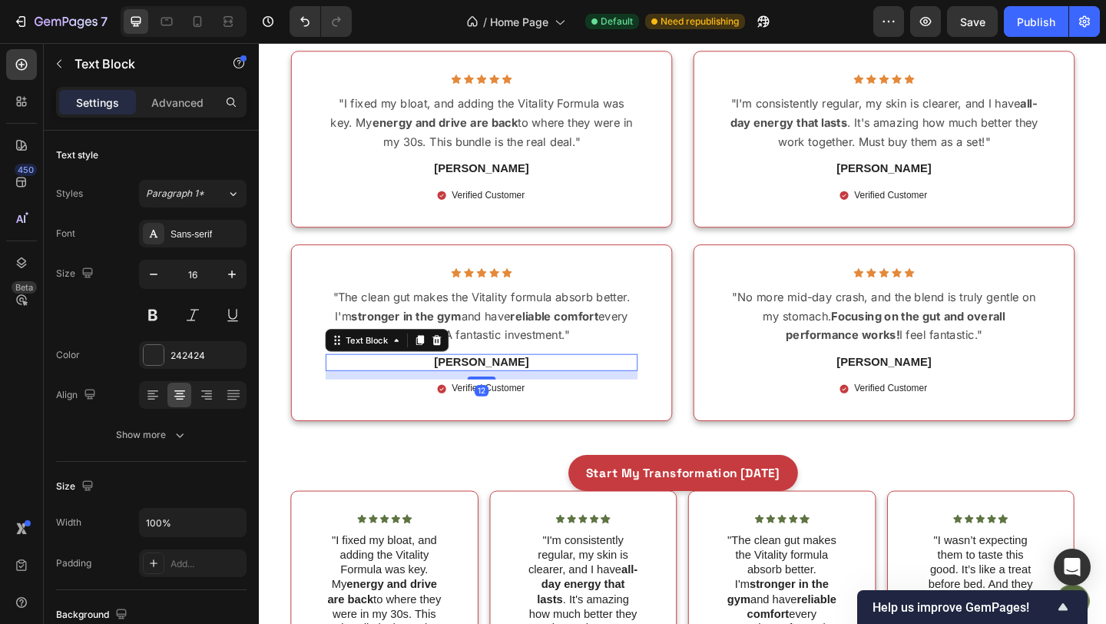
click at [505, 389] on p "[PERSON_NAME]" at bounding box center [501, 391] width 336 height 16
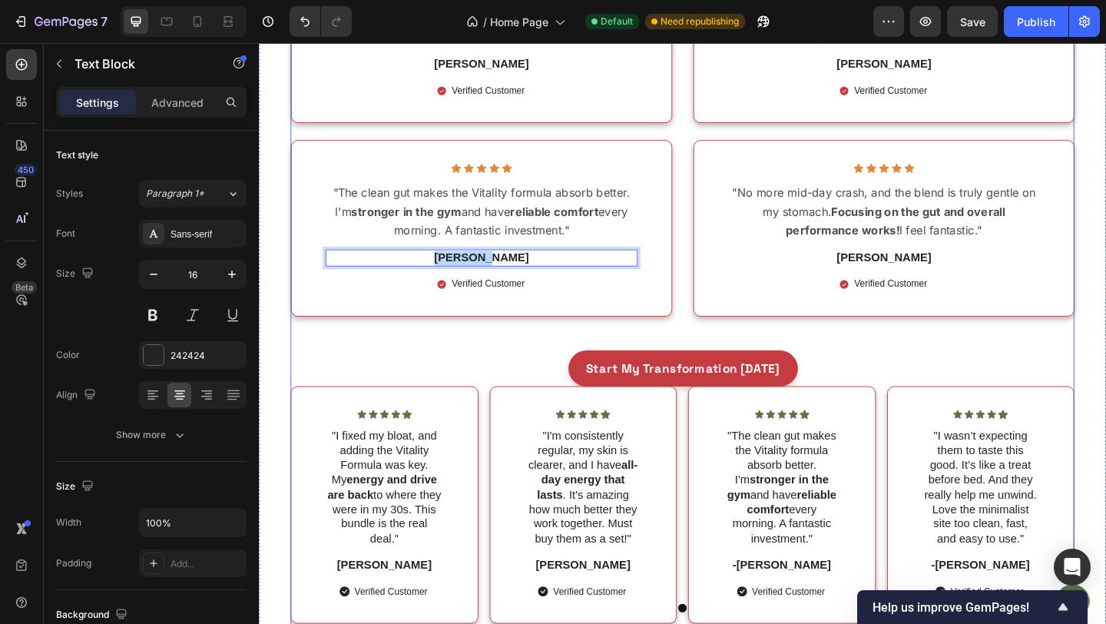
scroll to position [5218, 0]
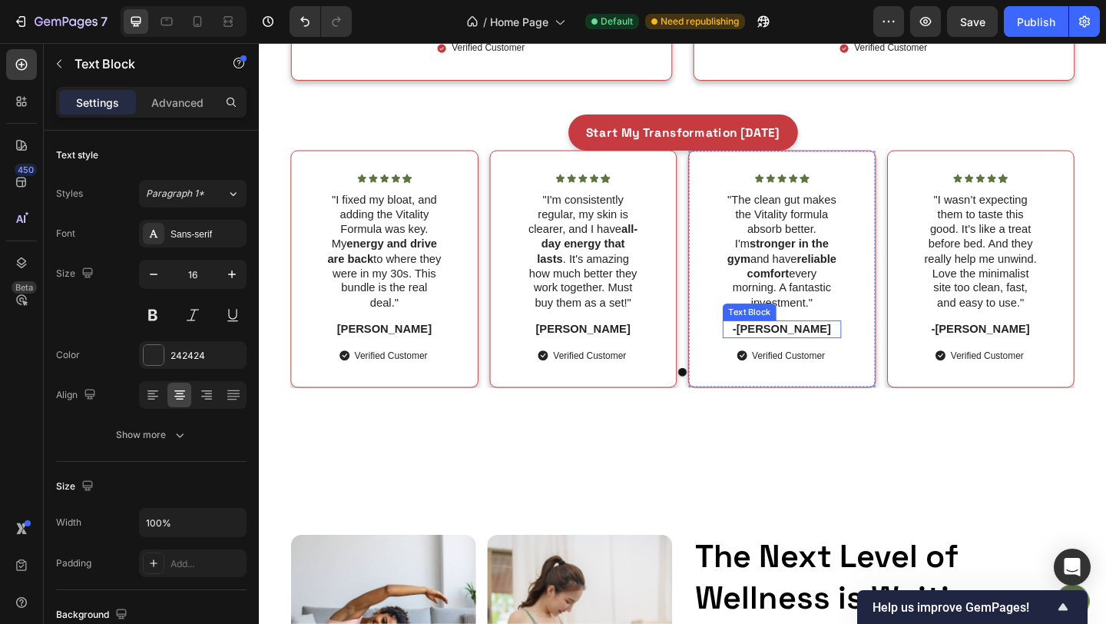
click at [832, 345] on div "-[PERSON_NAME]" at bounding box center [828, 354] width 129 height 19
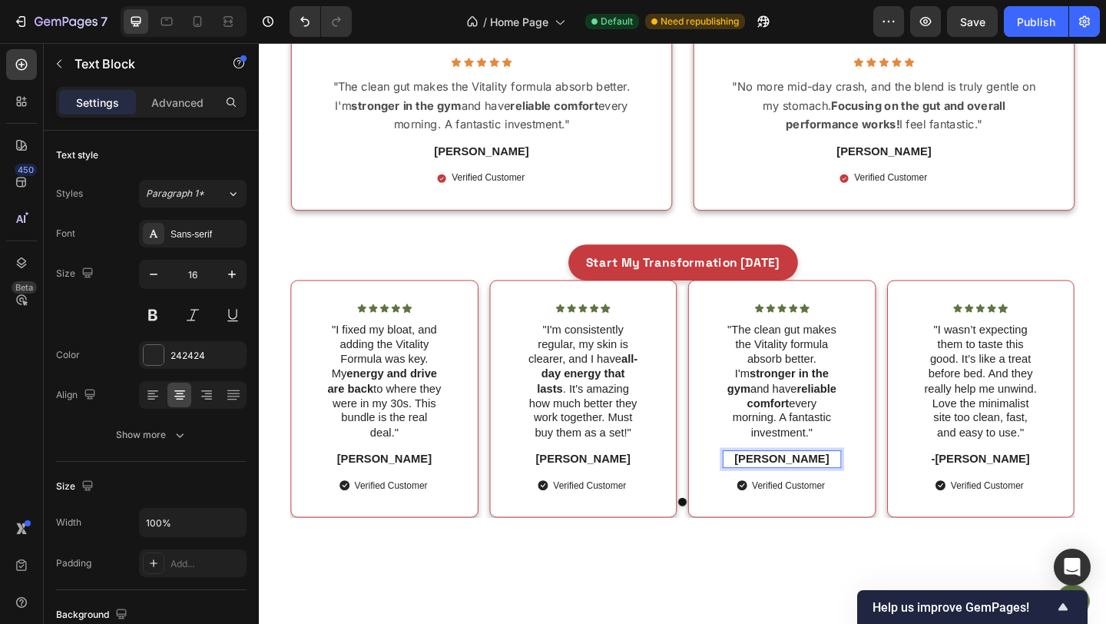
scroll to position [4840, 0]
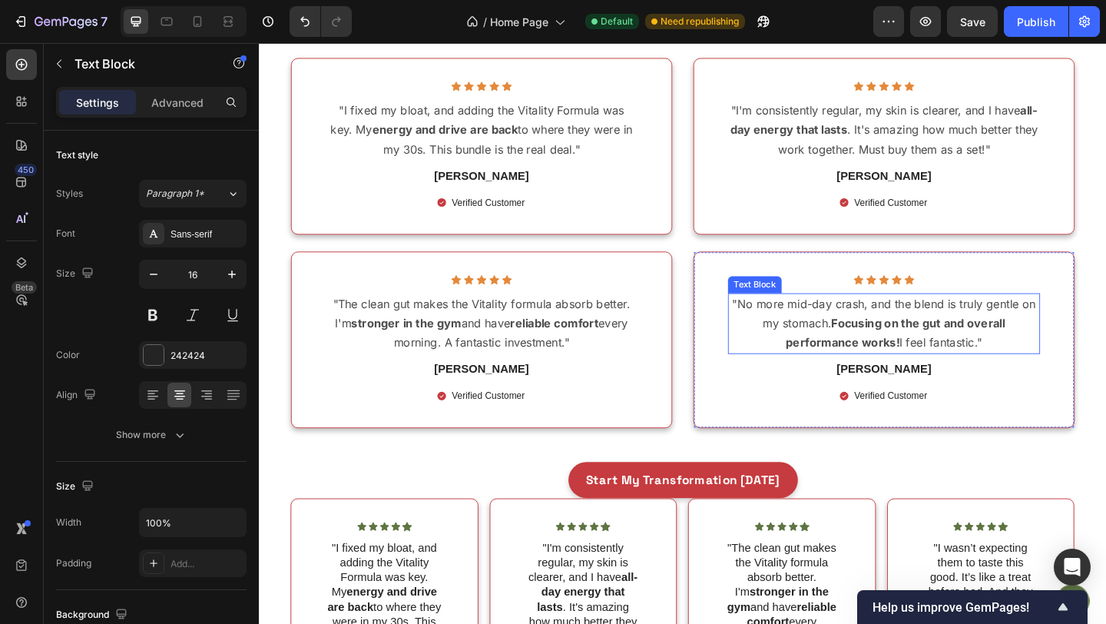
click at [882, 357] on p ""No more mid-day crash, and the blend is truly gentle on my stomach. Focusing o…" at bounding box center [938, 347] width 336 height 63
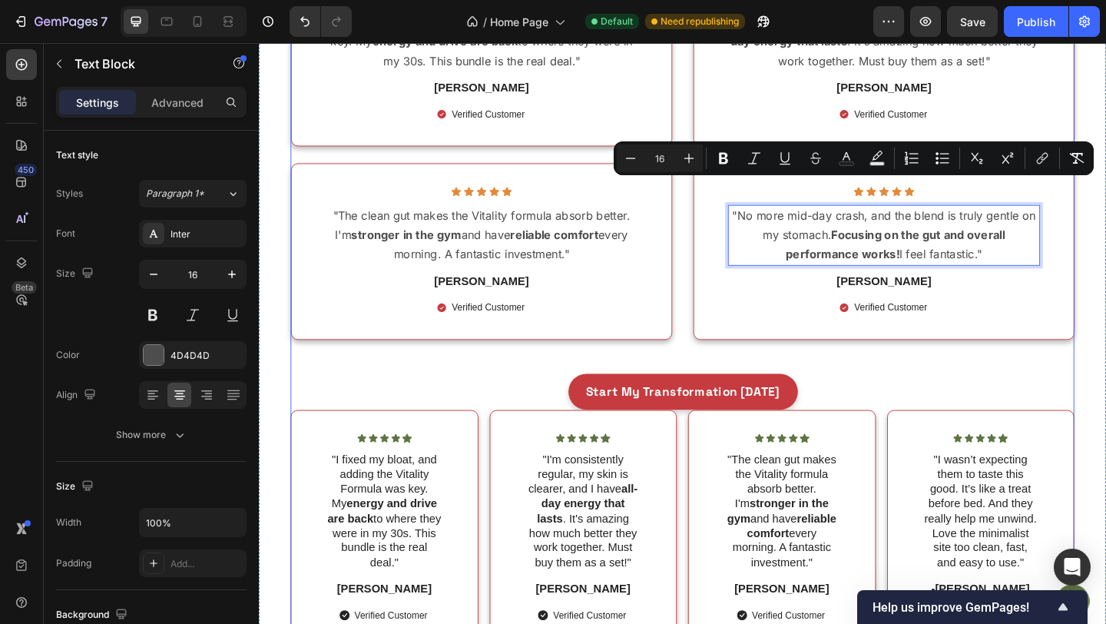
scroll to position [5060, 0]
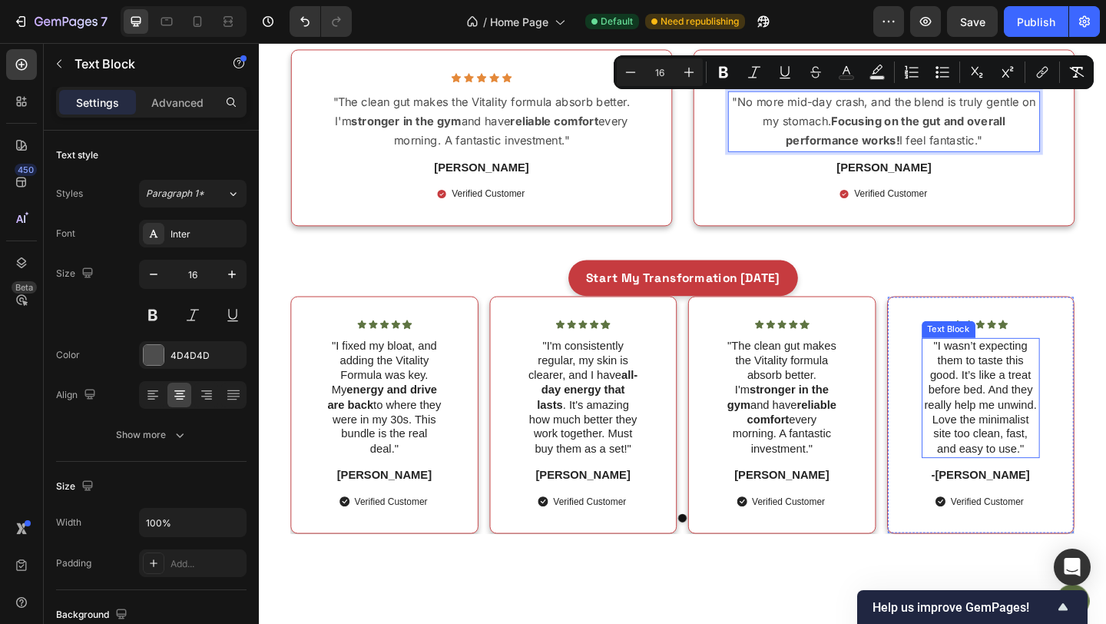
click at [1006, 463] on p ""I wasn’t expecting them to taste this good. It’s like a treat before bed. And …" at bounding box center [1045, 429] width 126 height 128
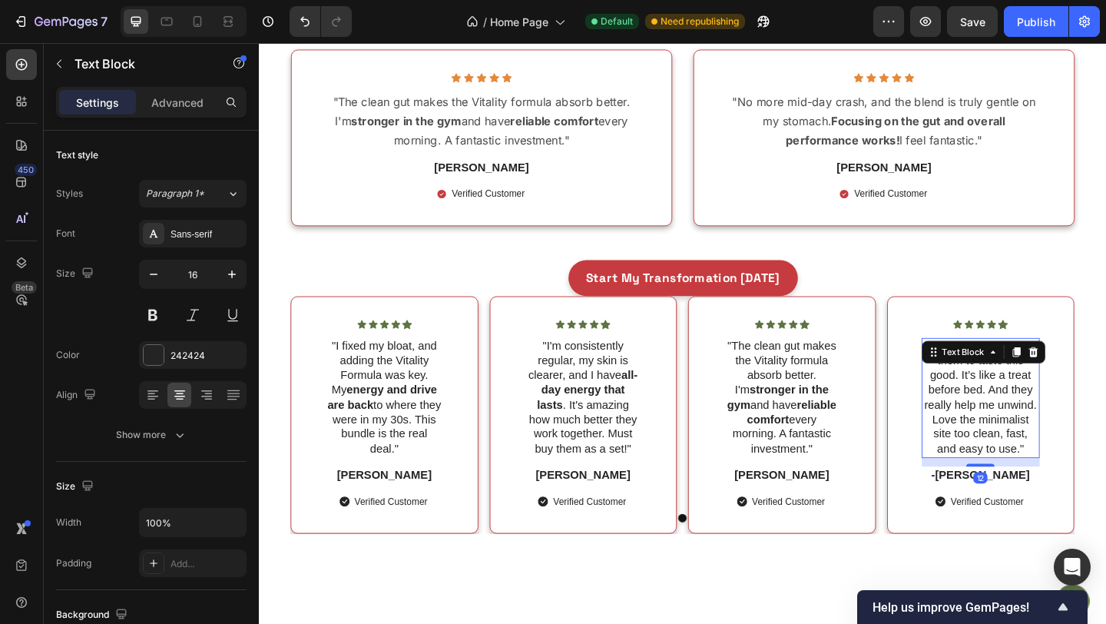
click at [1006, 463] on p ""I wasn’t expecting them to taste this good. It’s like a treat before bed. And …" at bounding box center [1045, 429] width 126 height 128
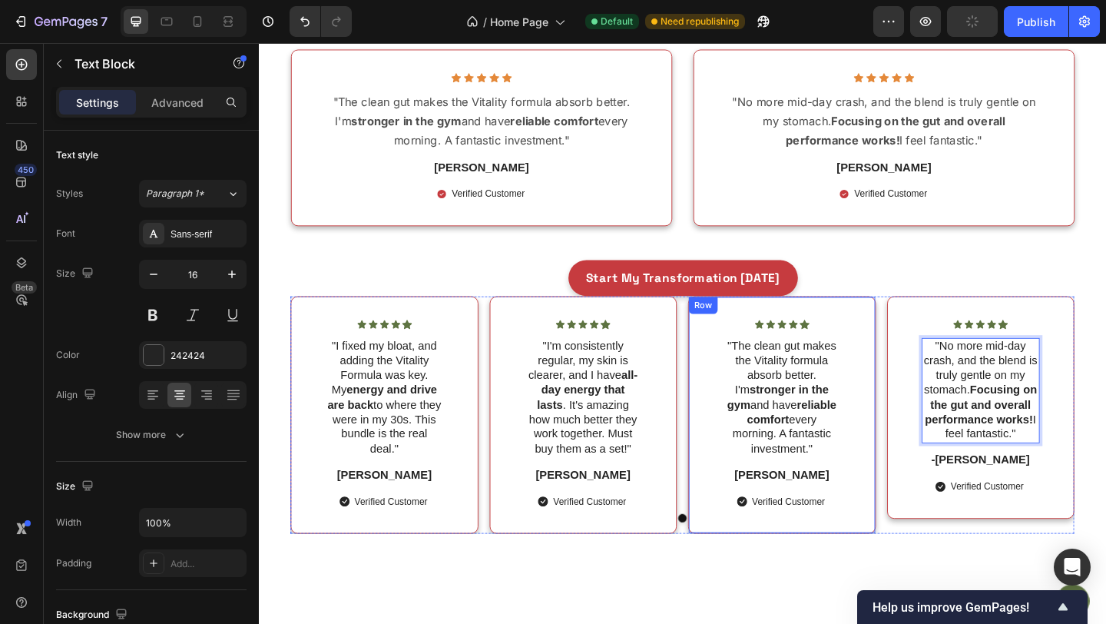
scroll to position [4971, 0]
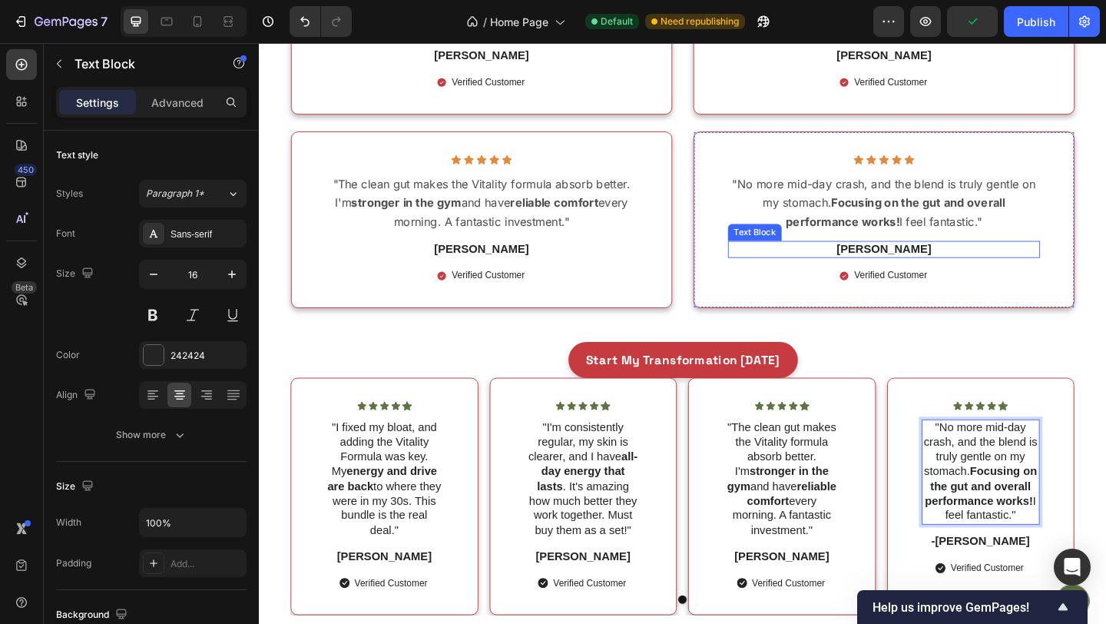
click at [933, 268] on p "[PERSON_NAME]" at bounding box center [938, 268] width 336 height 16
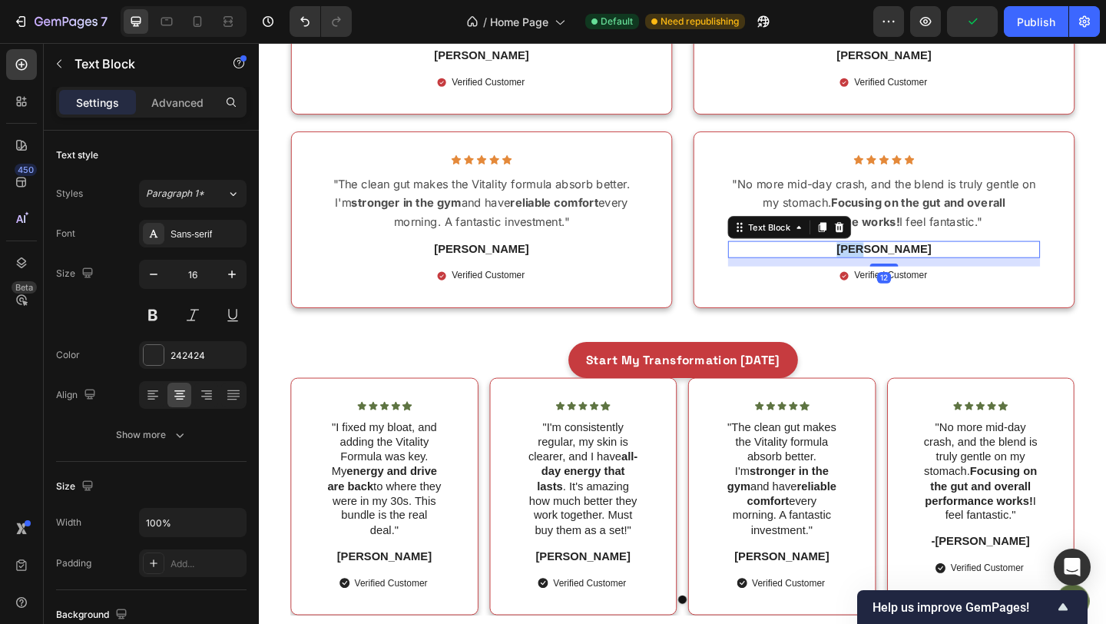
click at [933, 268] on p "[PERSON_NAME]" at bounding box center [938, 268] width 336 height 16
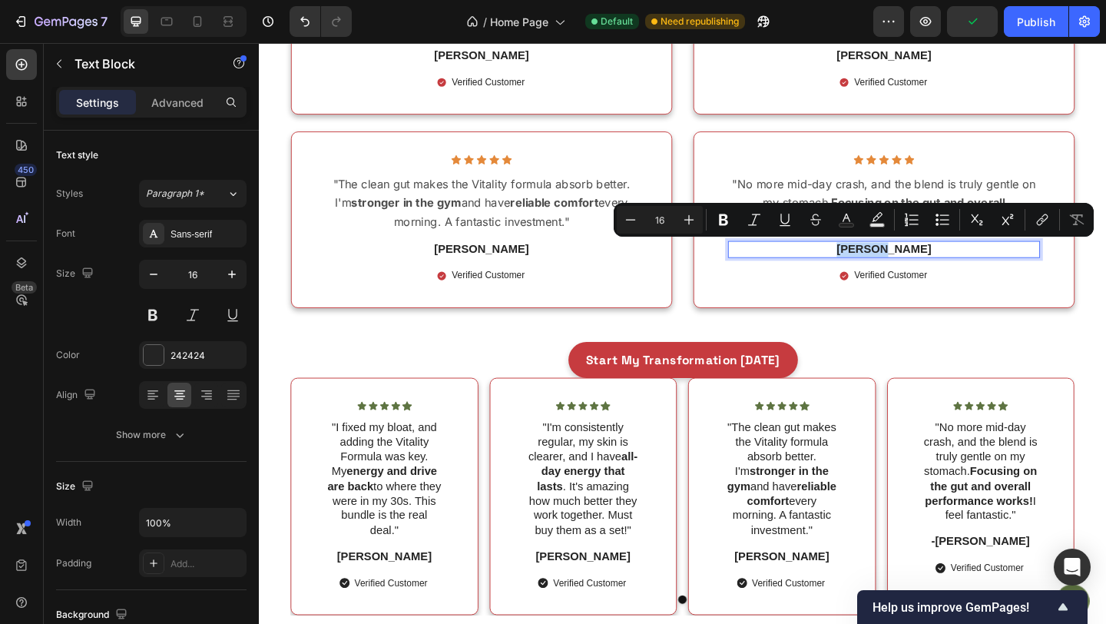
copy p "[PERSON_NAME]"
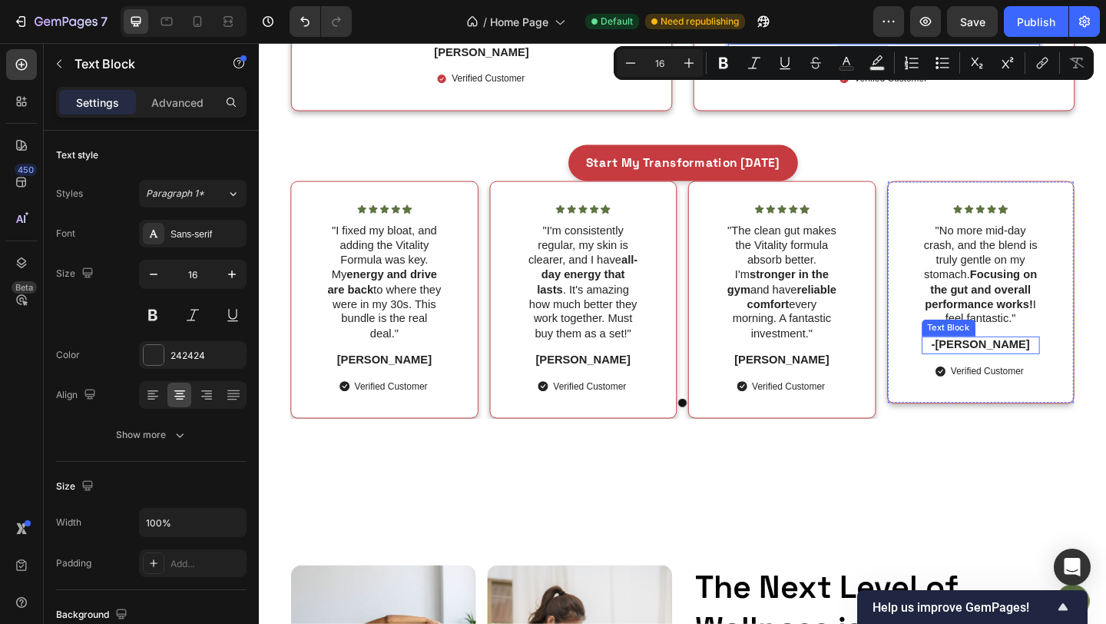
click at [1006, 379] on p "-[PERSON_NAME]" at bounding box center [1045, 371] width 126 height 16
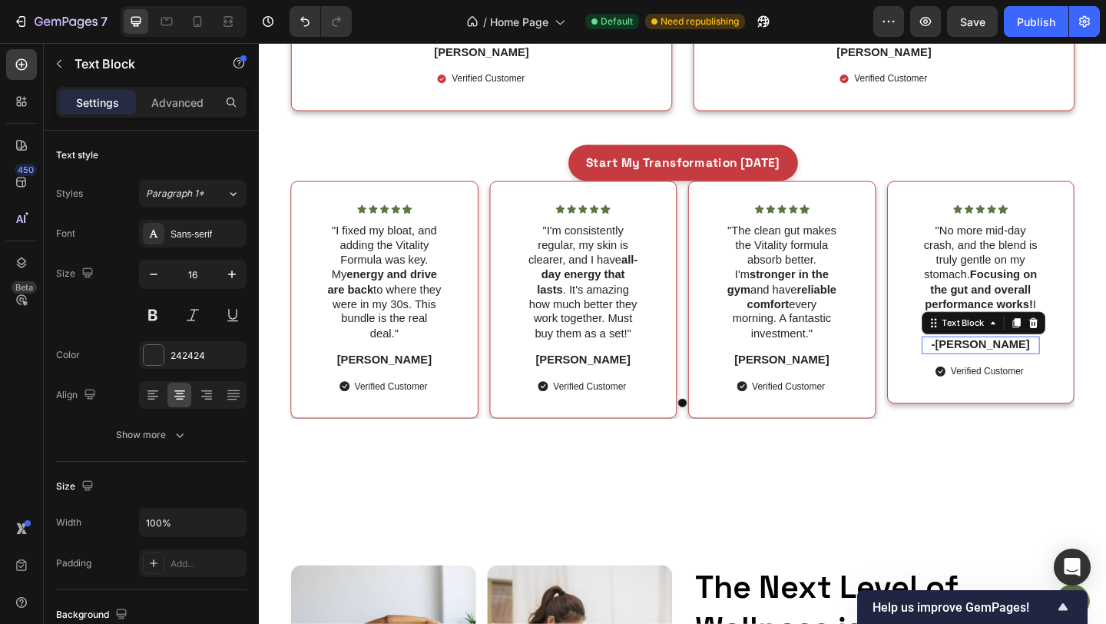
click at [1006, 379] on p "-[PERSON_NAME]" at bounding box center [1045, 371] width 126 height 16
click at [386, 417] on p "Verified Customer" at bounding box center [402, 416] width 79 height 15
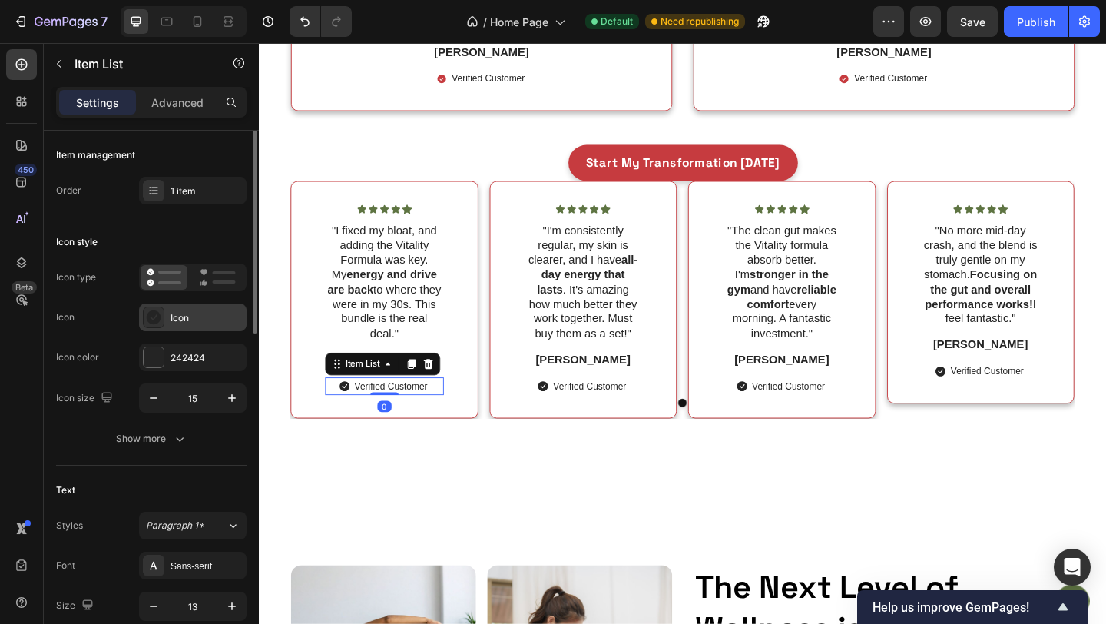
click at [140, 311] on div "Icon" at bounding box center [193, 317] width 108 height 28
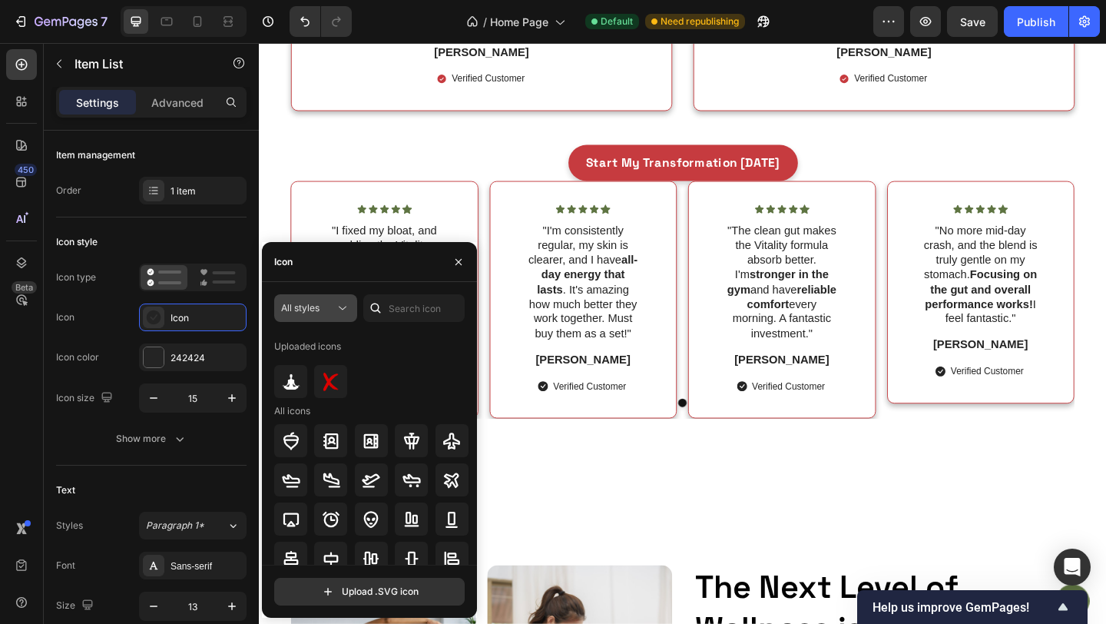
click at [310, 300] on div "All styles" at bounding box center [315, 307] width 69 height 15
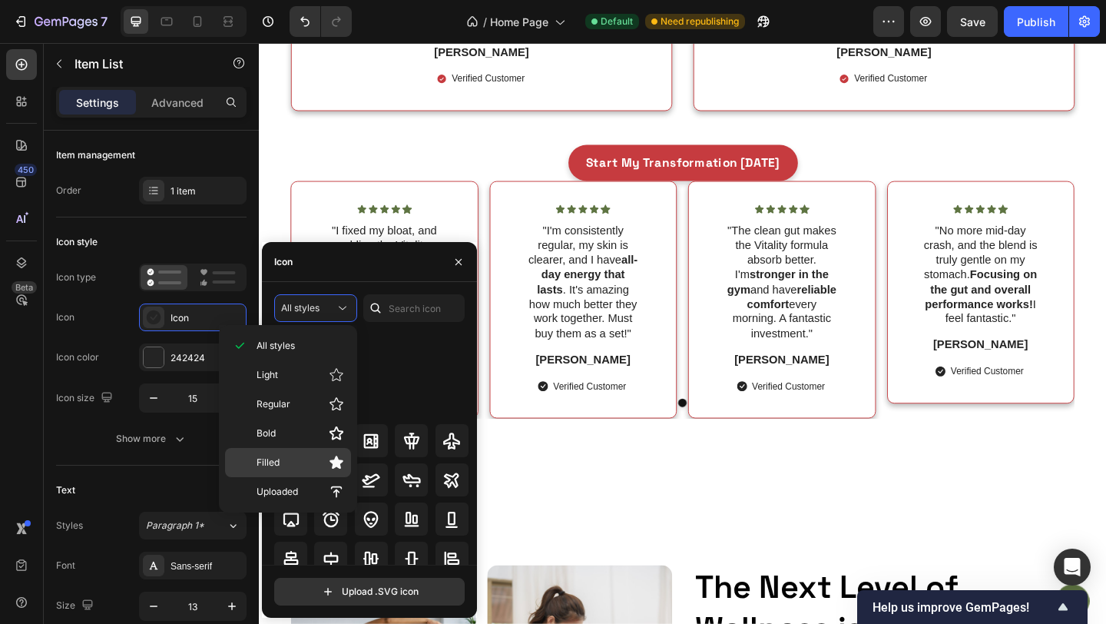
click at [301, 467] on p "Filled" at bounding box center [301, 462] width 88 height 15
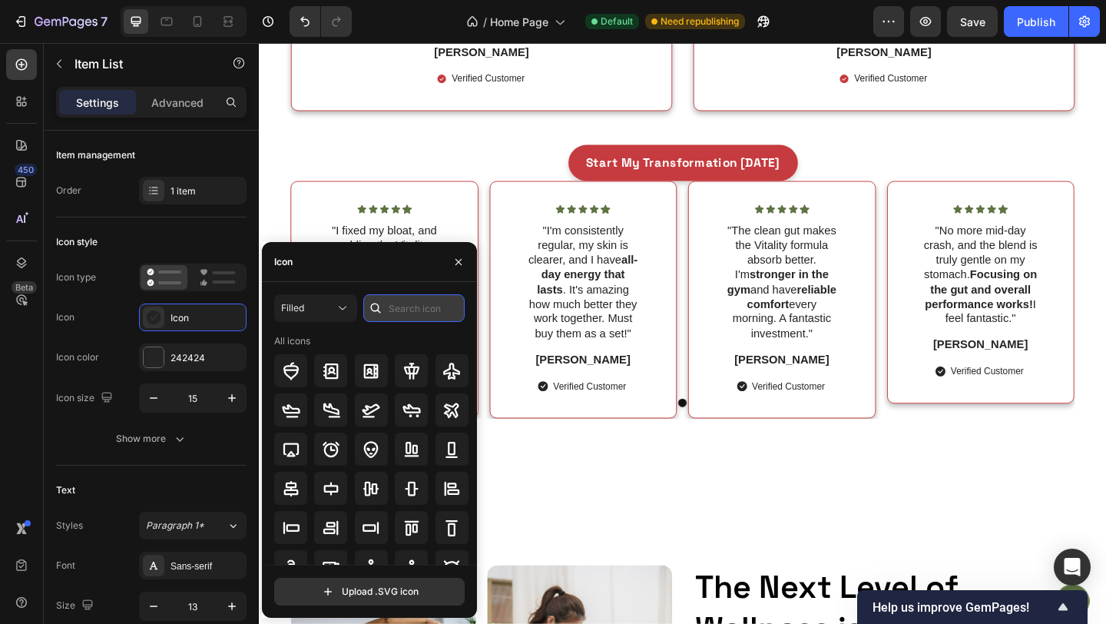
click at [403, 303] on input "text" at bounding box center [413, 308] width 101 height 28
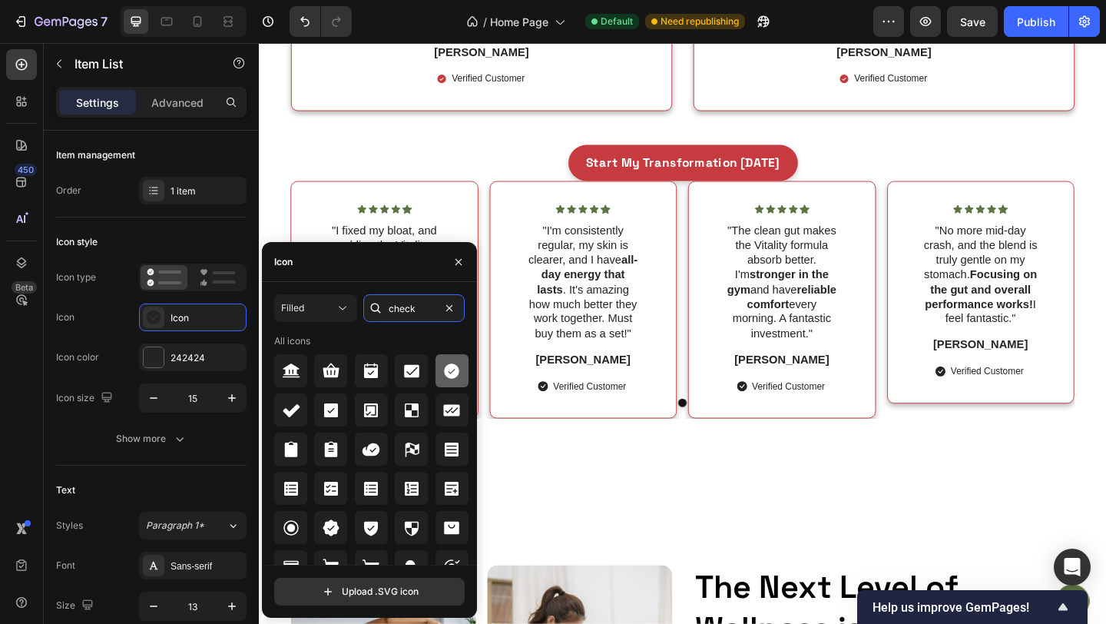
type input "check"
click at [442, 365] on icon at bounding box center [451, 371] width 18 height 18
click at [555, 419] on div "Verified Customer" at bounding box center [612, 416] width 129 height 20
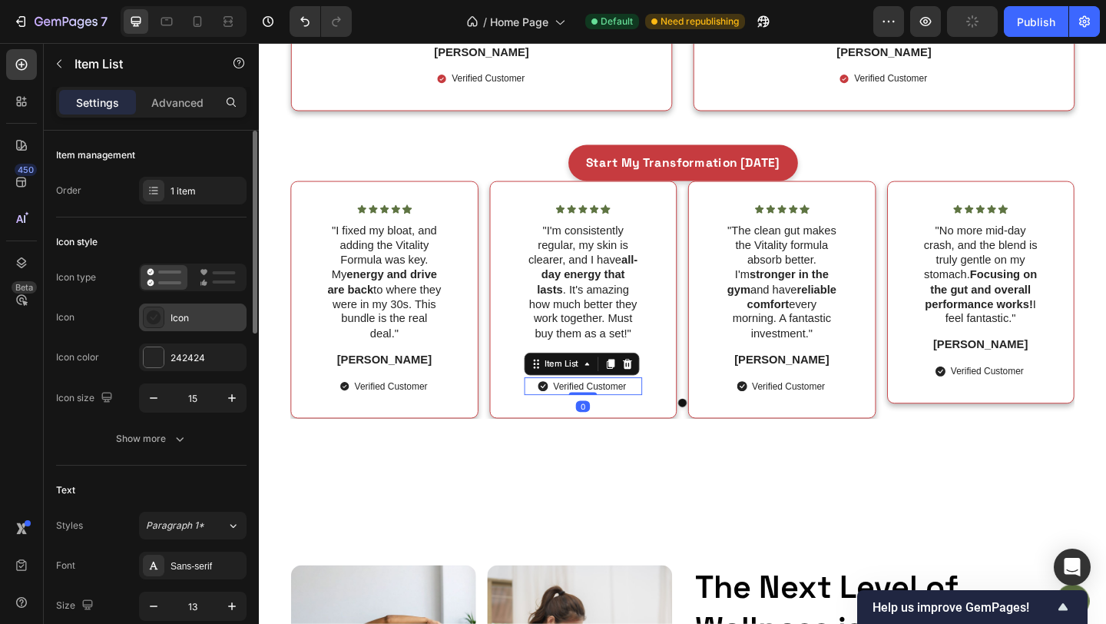
click at [169, 315] on div "Icon" at bounding box center [193, 317] width 108 height 28
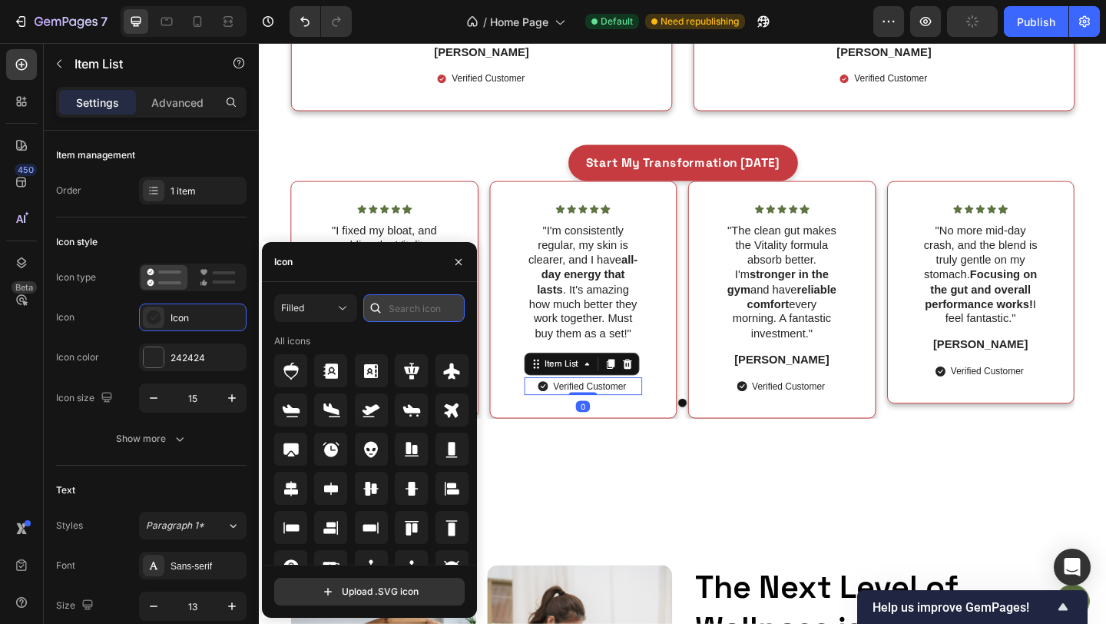
click at [395, 301] on input "text" at bounding box center [413, 308] width 101 height 28
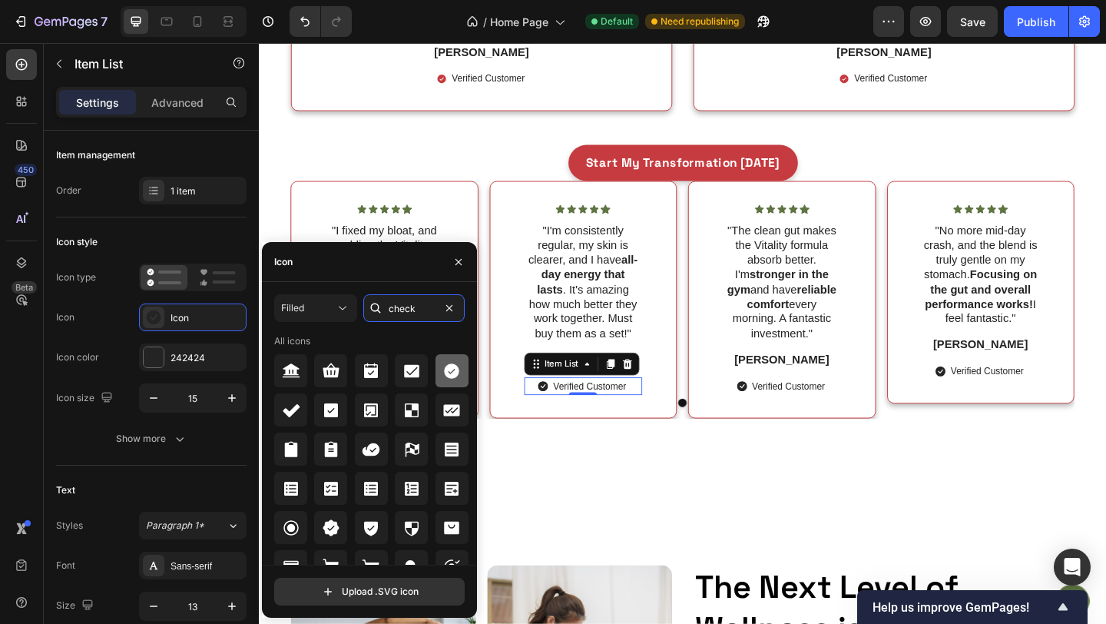
type input "check"
click at [451, 364] on icon at bounding box center [451, 370] width 15 height 15
click at [794, 423] on div "Verified Customer" at bounding box center [836, 416] width 84 height 20
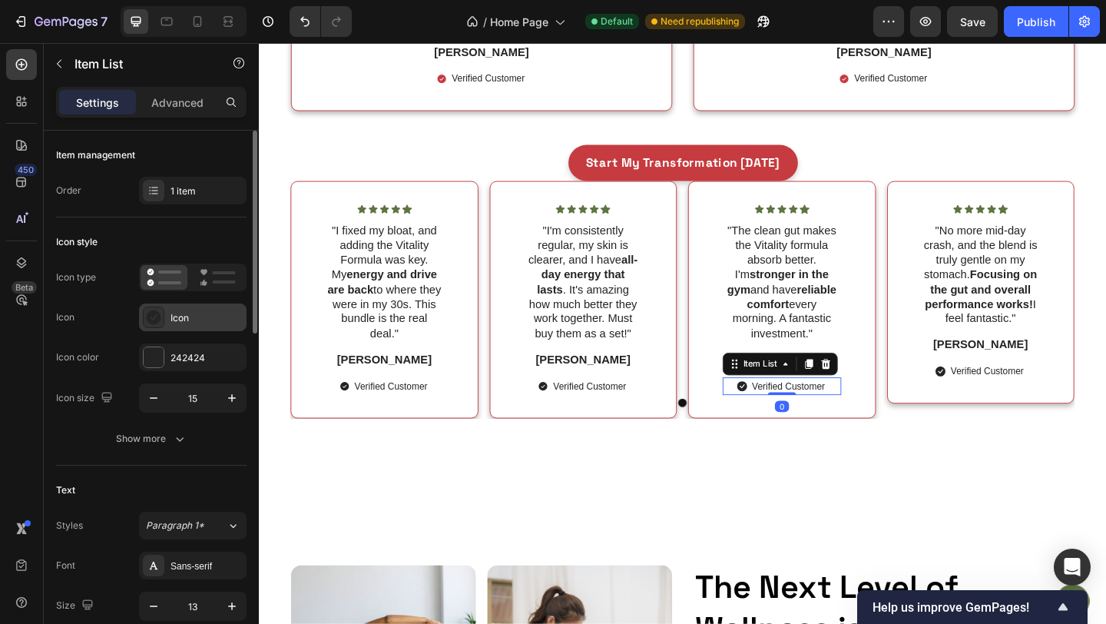
click at [171, 304] on div "Icon" at bounding box center [193, 317] width 108 height 28
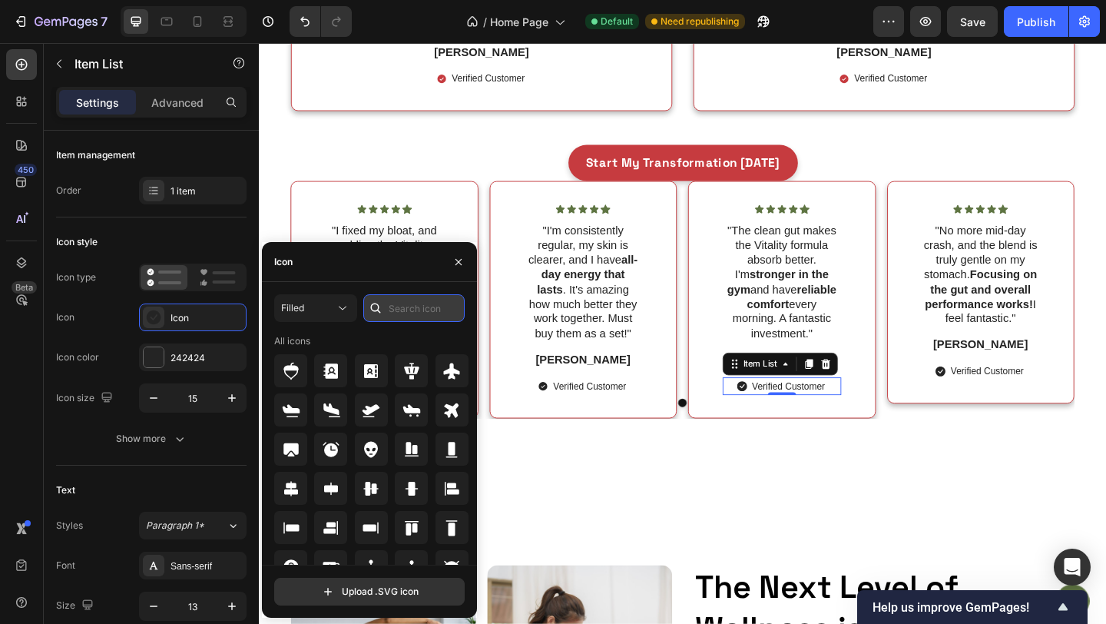
click at [395, 299] on input "text" at bounding box center [413, 308] width 101 height 28
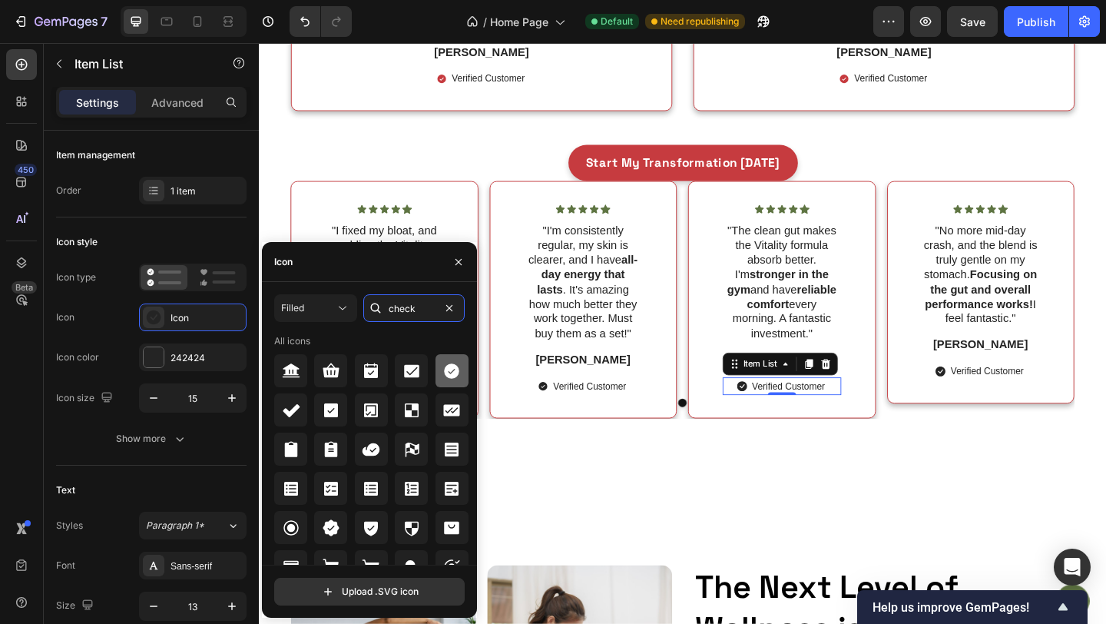
type input "check"
click at [453, 367] on icon at bounding box center [451, 370] width 15 height 15
click at [996, 409] on div "Verified Customer" at bounding box center [1044, 400] width 98 height 20
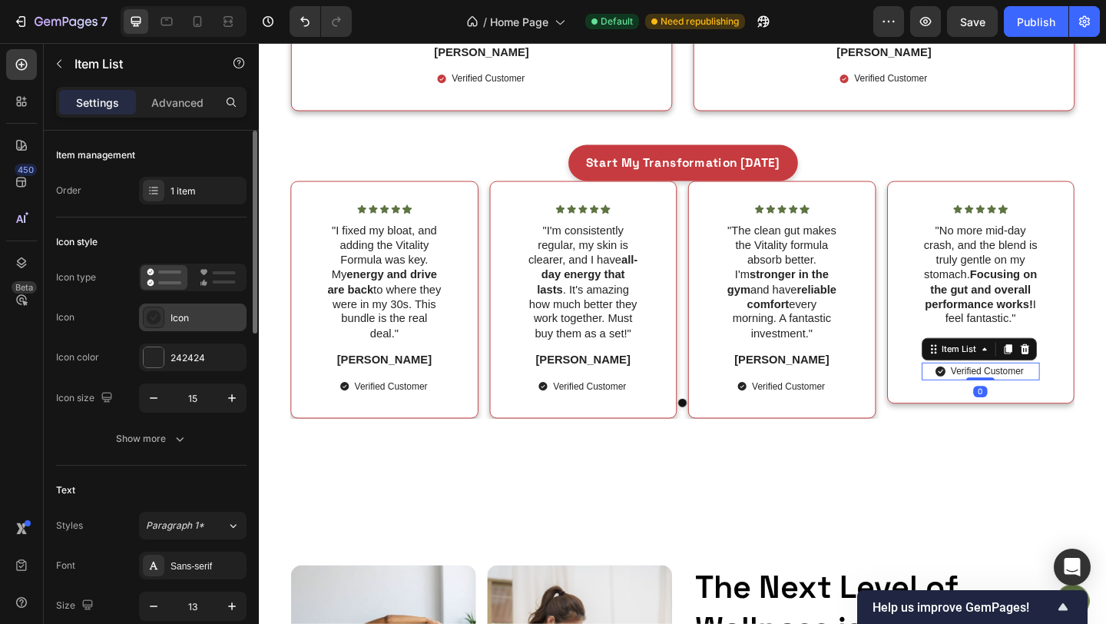
click at [168, 310] on div "Icon" at bounding box center [193, 317] width 108 height 28
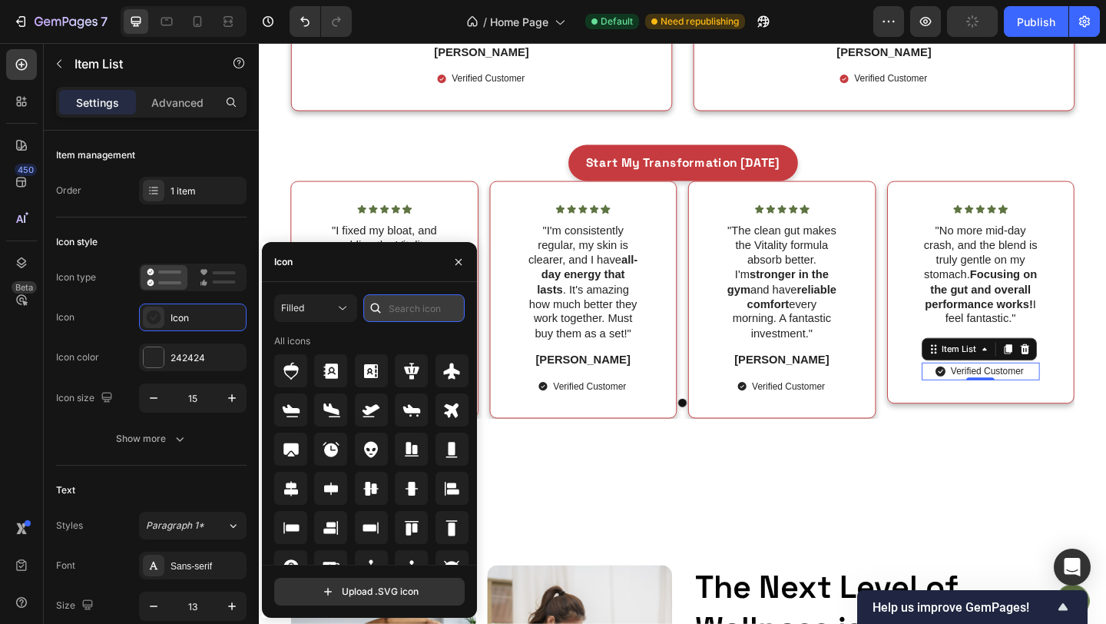
click at [399, 301] on input "text" at bounding box center [413, 308] width 101 height 28
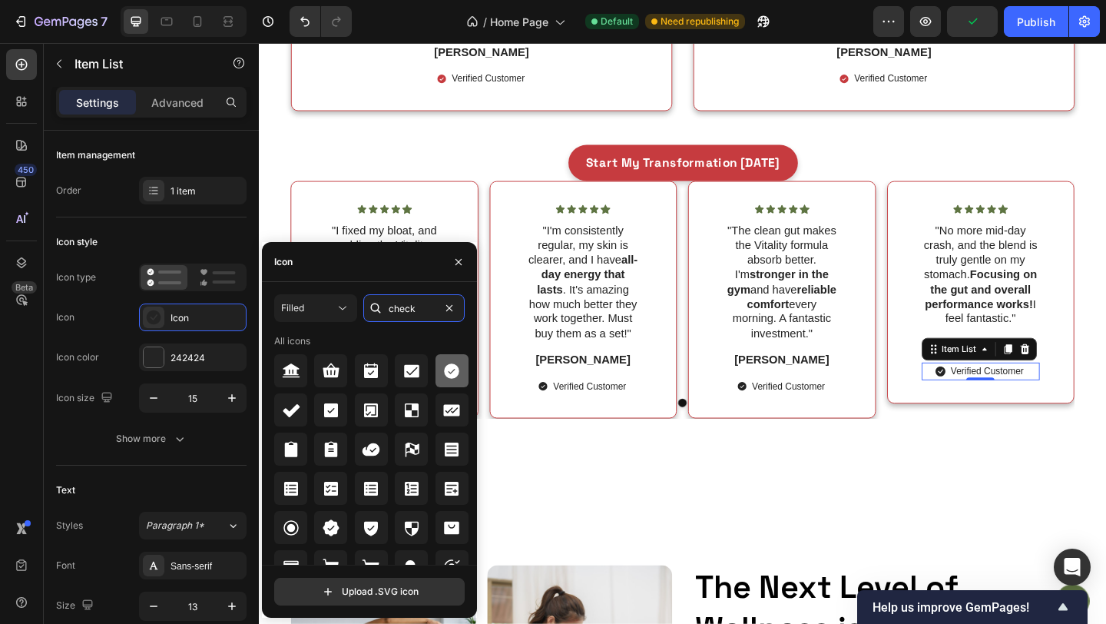
type input "check"
click at [437, 365] on div at bounding box center [452, 370] width 33 height 33
click at [698, 516] on div "Icon Icon Icon Icon Icon Icon List What They Are Saying About Farmoboost Headin…" at bounding box center [720, 50] width 922 height 997
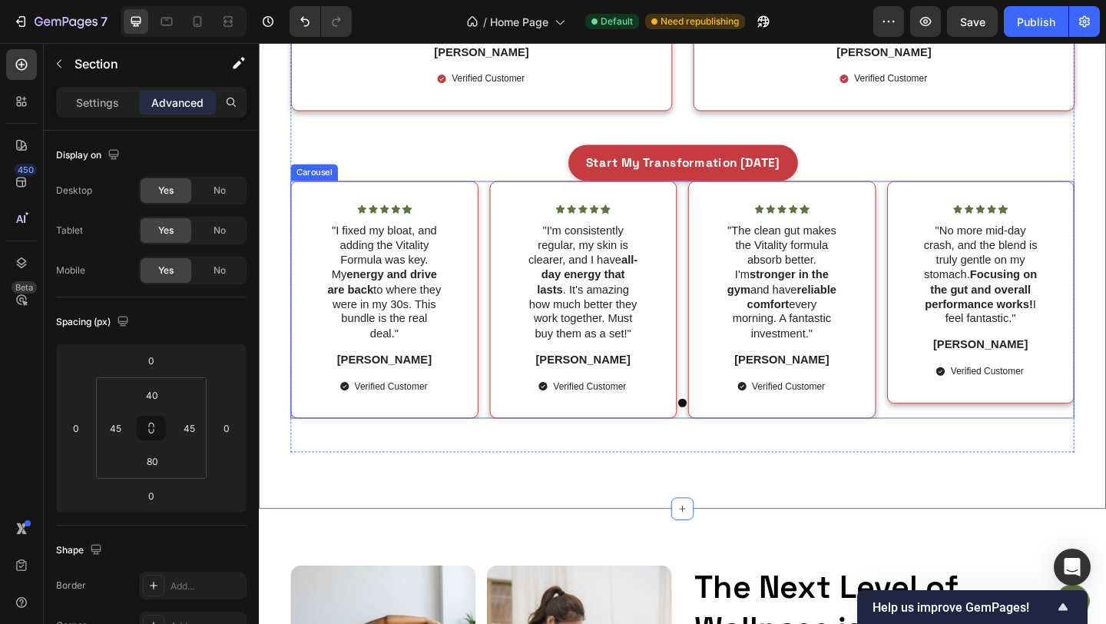
click at [714, 379] on div "Icon Icon Icon Icon Icon Icon List "I fixed my bloat, and adding the Vitality F…" at bounding box center [719, 322] width 853 height 259
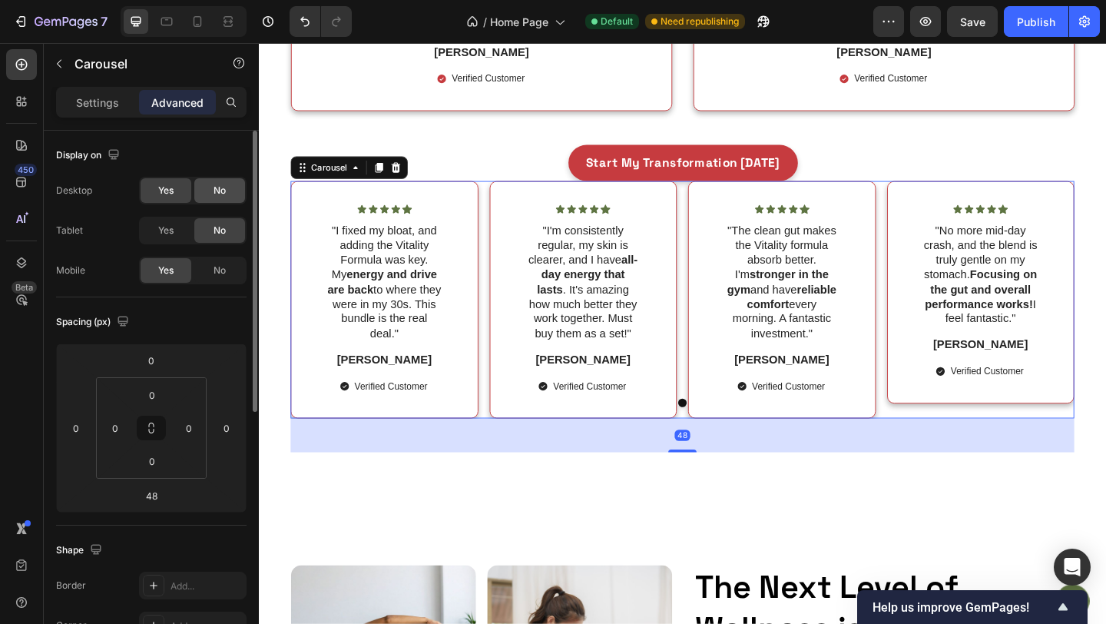
click at [214, 184] on span "No" at bounding box center [220, 191] width 12 height 14
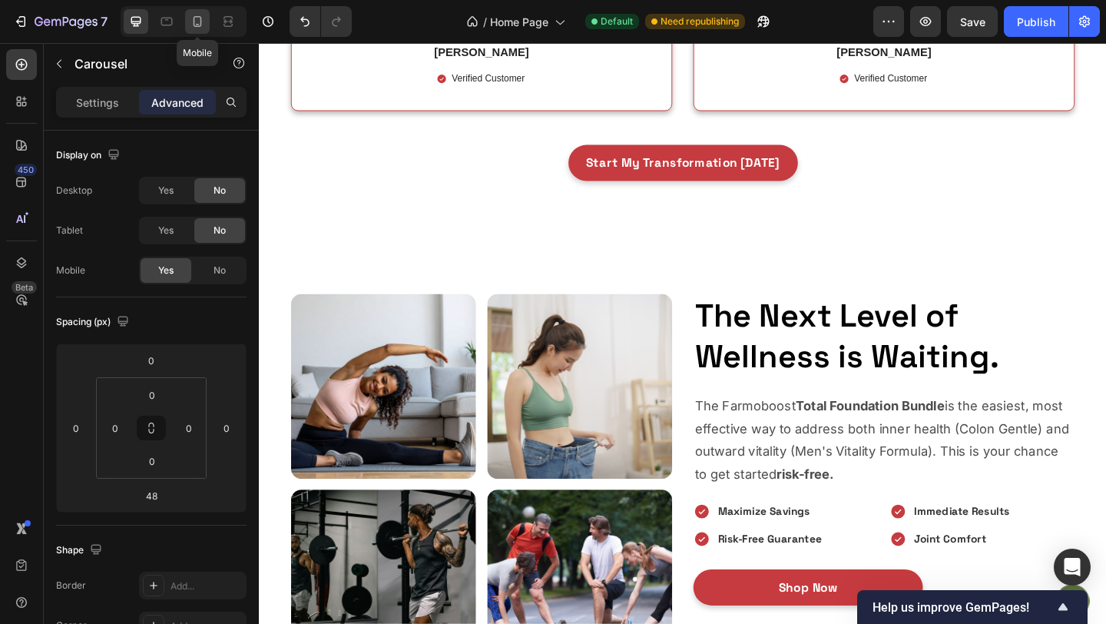
click at [189, 31] on div at bounding box center [197, 21] width 25 height 25
type input "20"
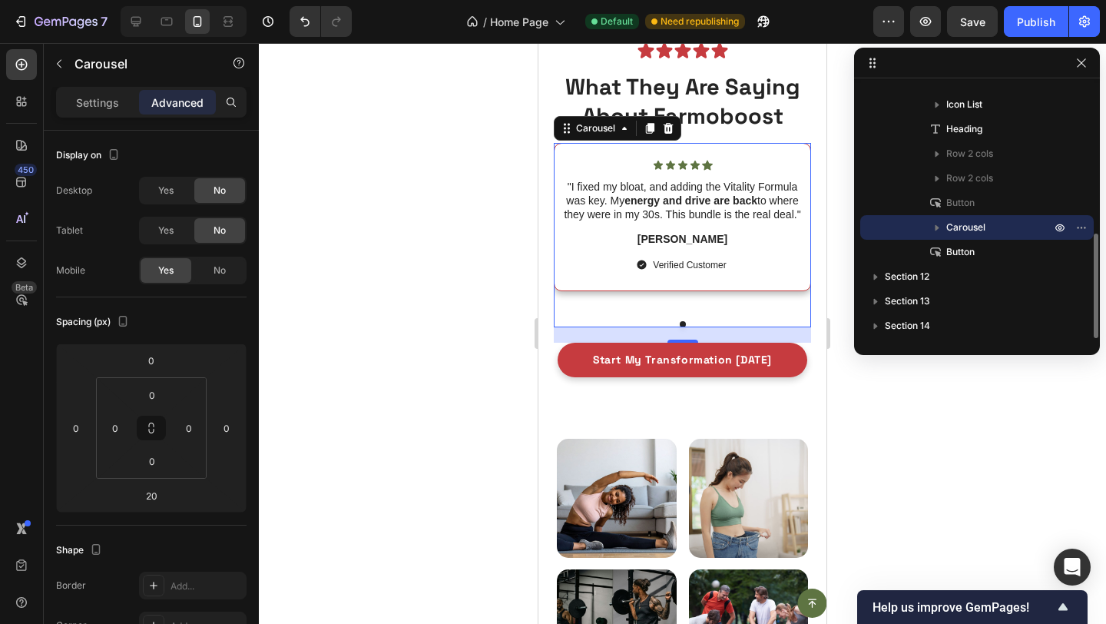
scroll to position [5378, 0]
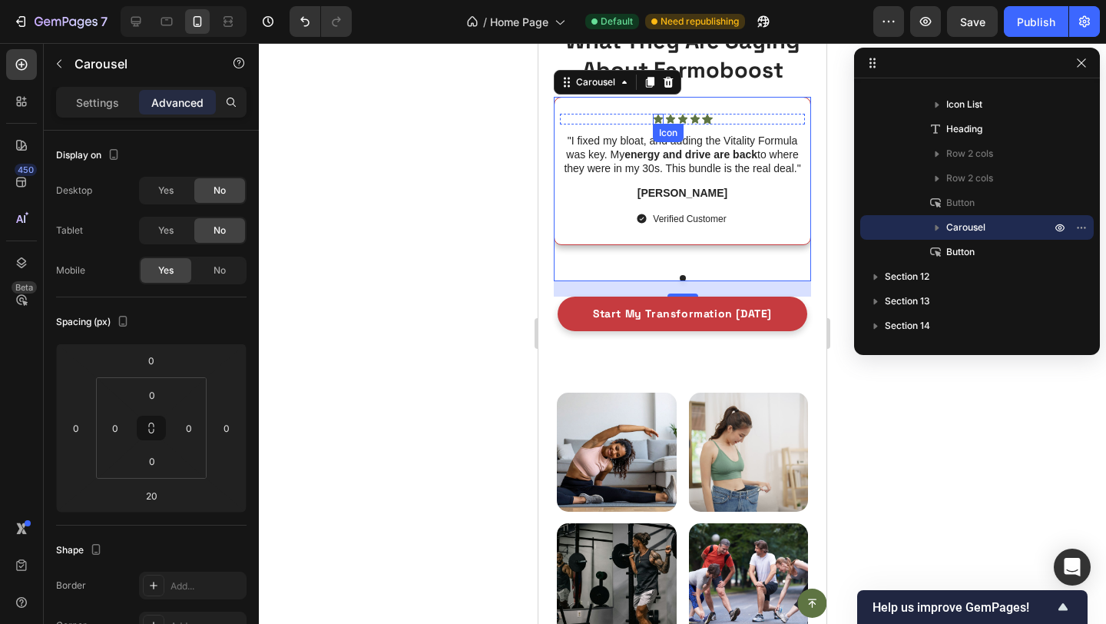
click at [658, 122] on icon at bounding box center [658, 119] width 11 height 11
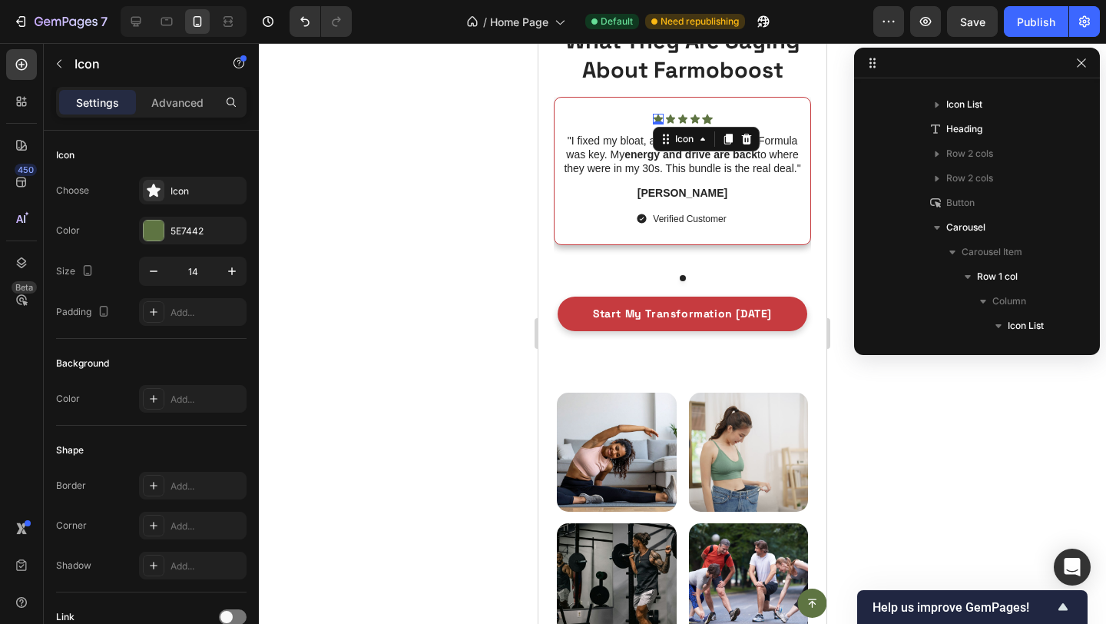
scroll to position [536, 0]
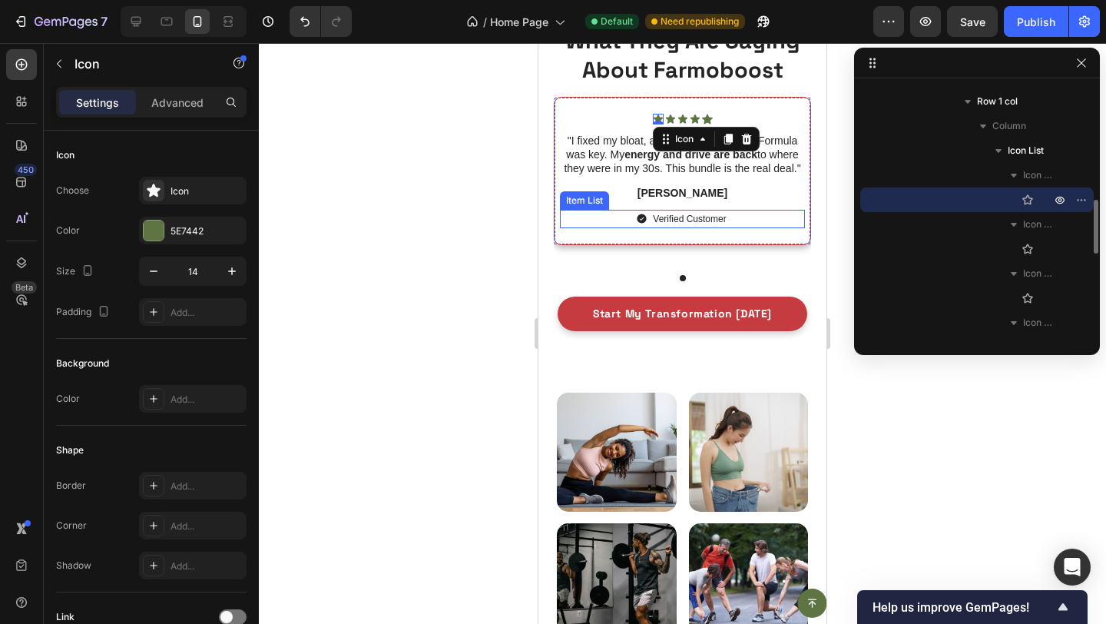
click at [629, 217] on div "Verified Customer" at bounding box center [682, 219] width 245 height 18
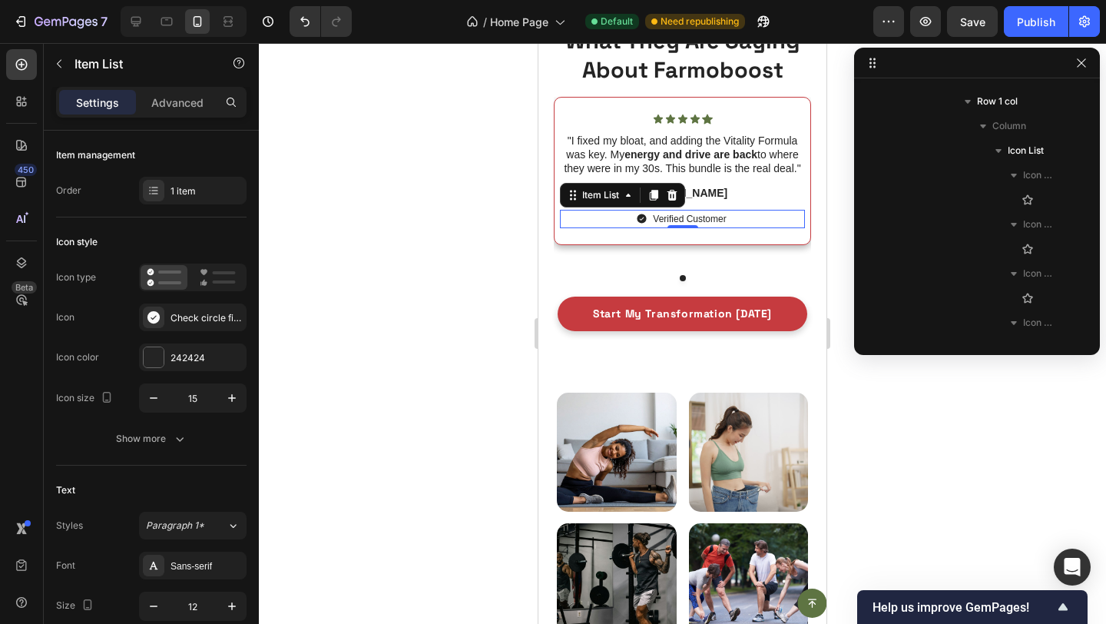
scroll to position [807, 0]
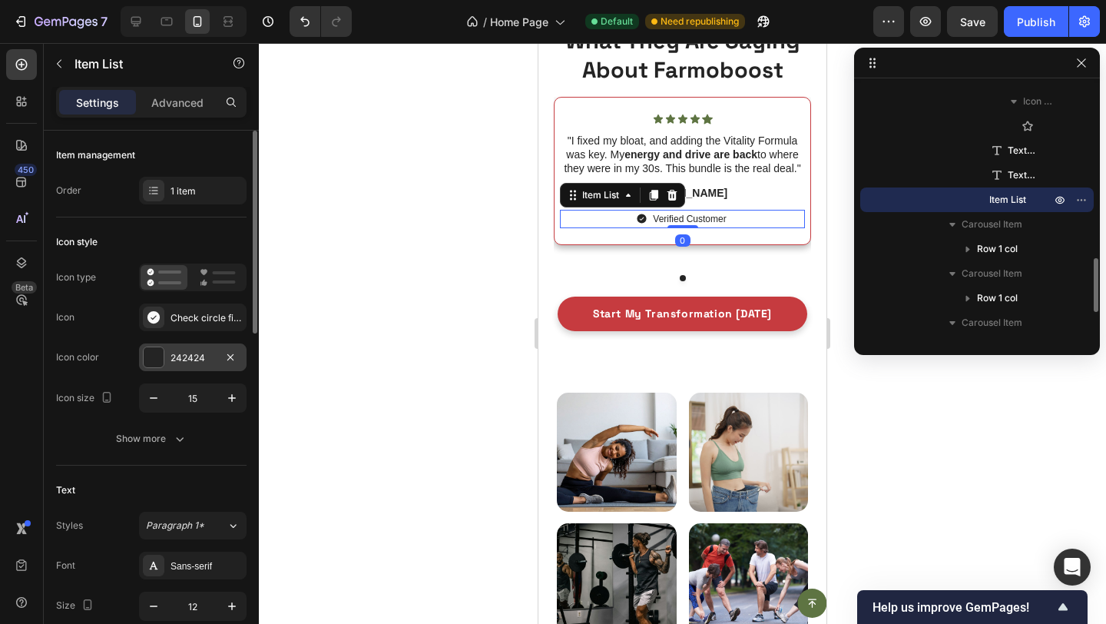
click at [180, 355] on div "242424" at bounding box center [193, 358] width 45 height 14
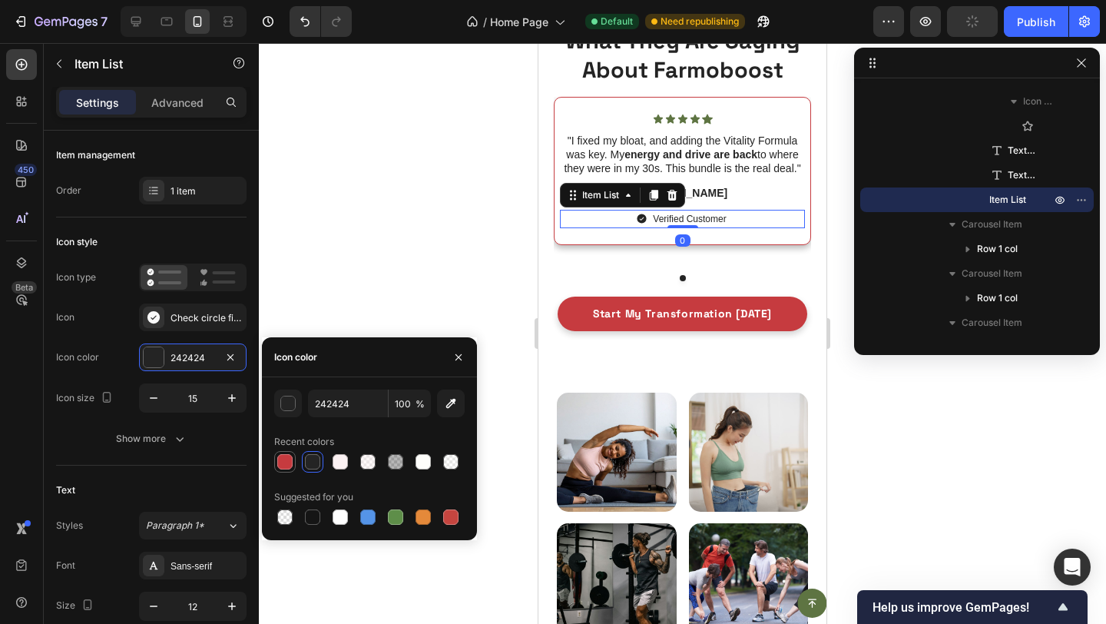
click at [280, 465] on div at bounding box center [284, 461] width 15 height 15
type input "C63B3F"
click at [660, 118] on icon at bounding box center [657, 118] width 9 height 9
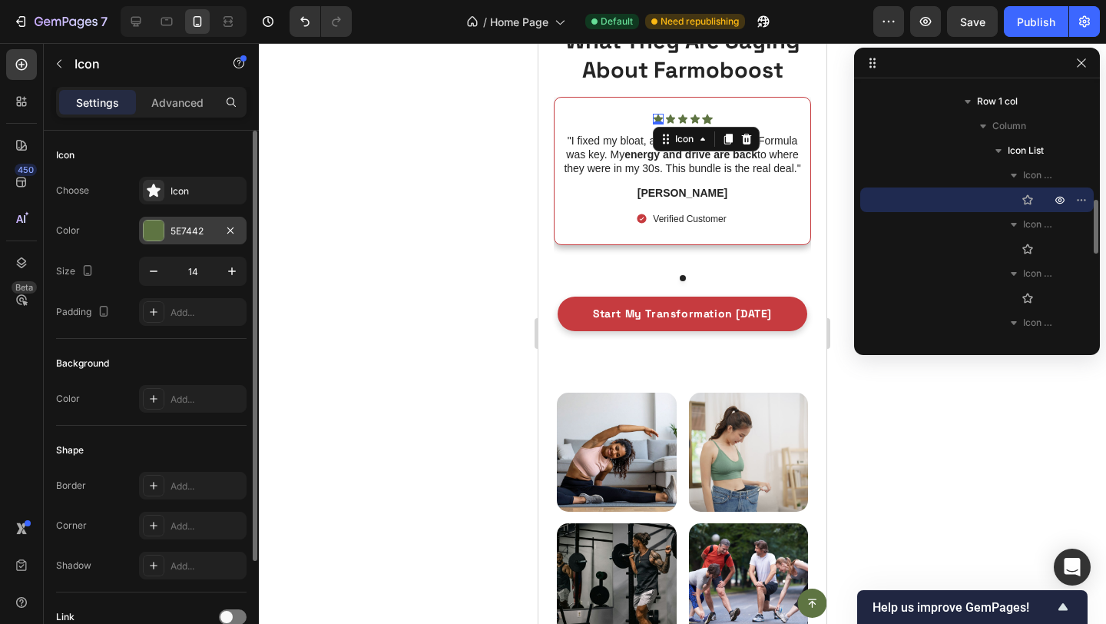
click at [161, 244] on div "5E7442" at bounding box center [193, 231] width 108 height 28
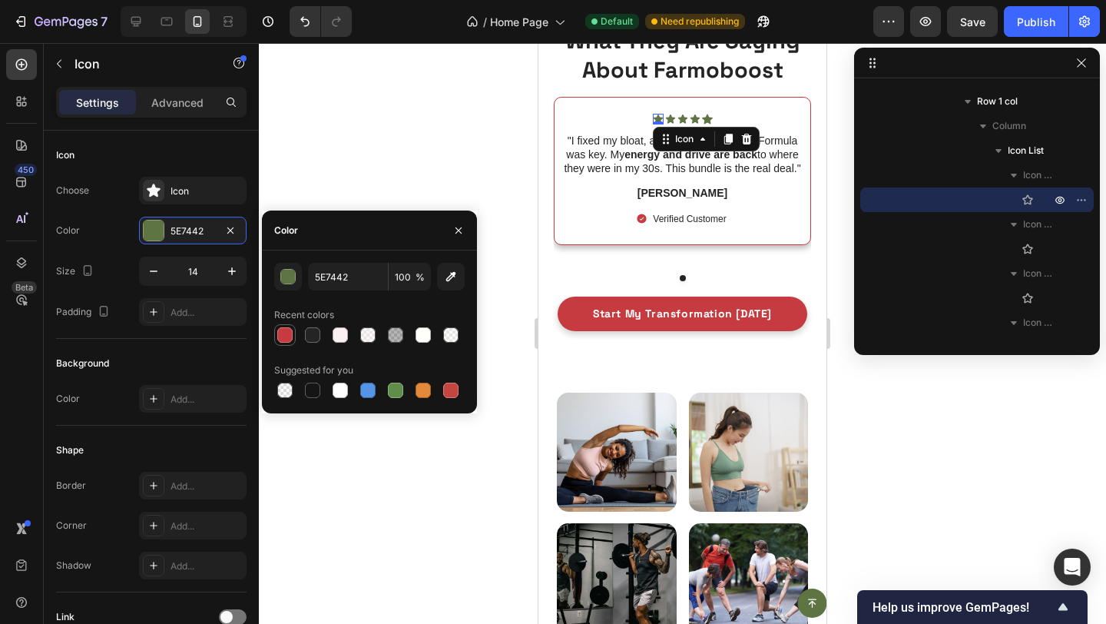
click at [282, 334] on div at bounding box center [284, 334] width 15 height 15
type input "C63B3F"
click at [693, 393] on div at bounding box center [749, 453] width 120 height 120
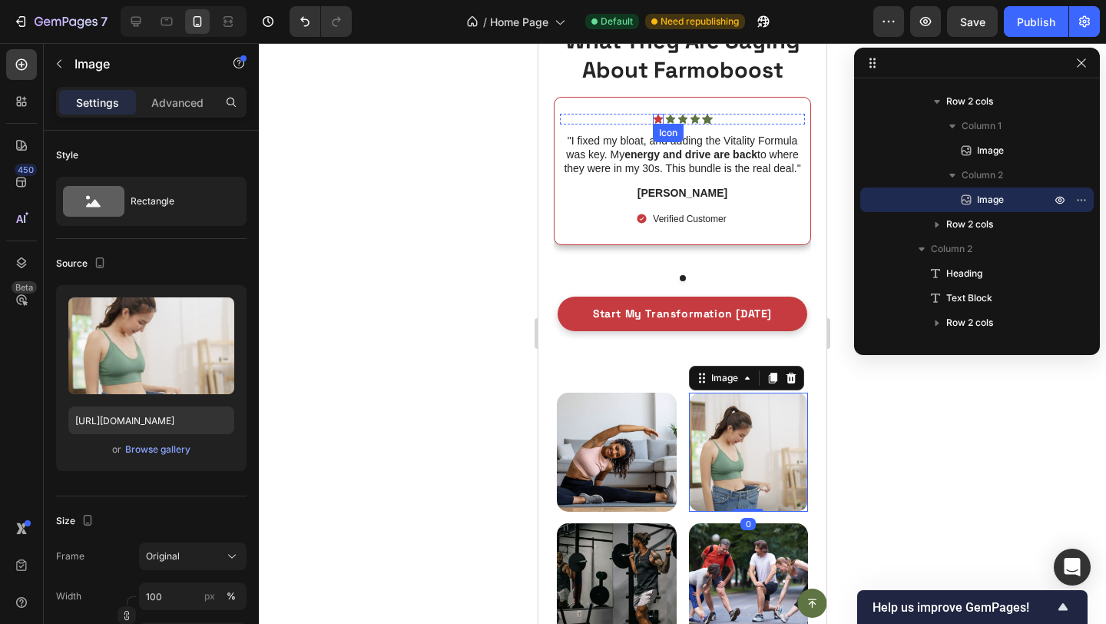
click at [656, 115] on icon at bounding box center [658, 119] width 11 height 11
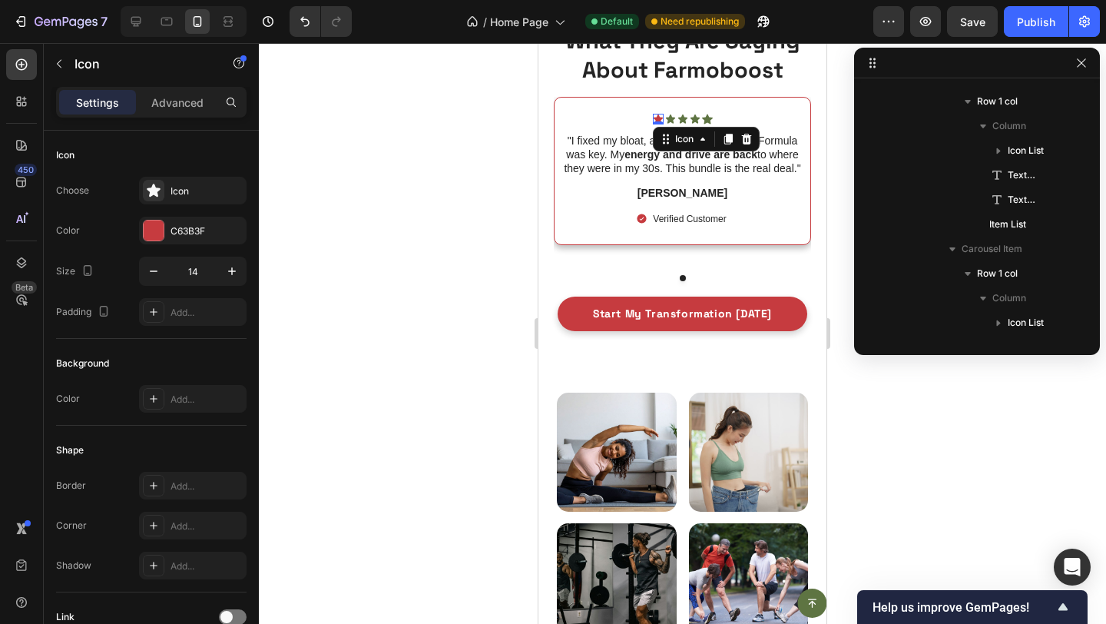
scroll to position [782, 0]
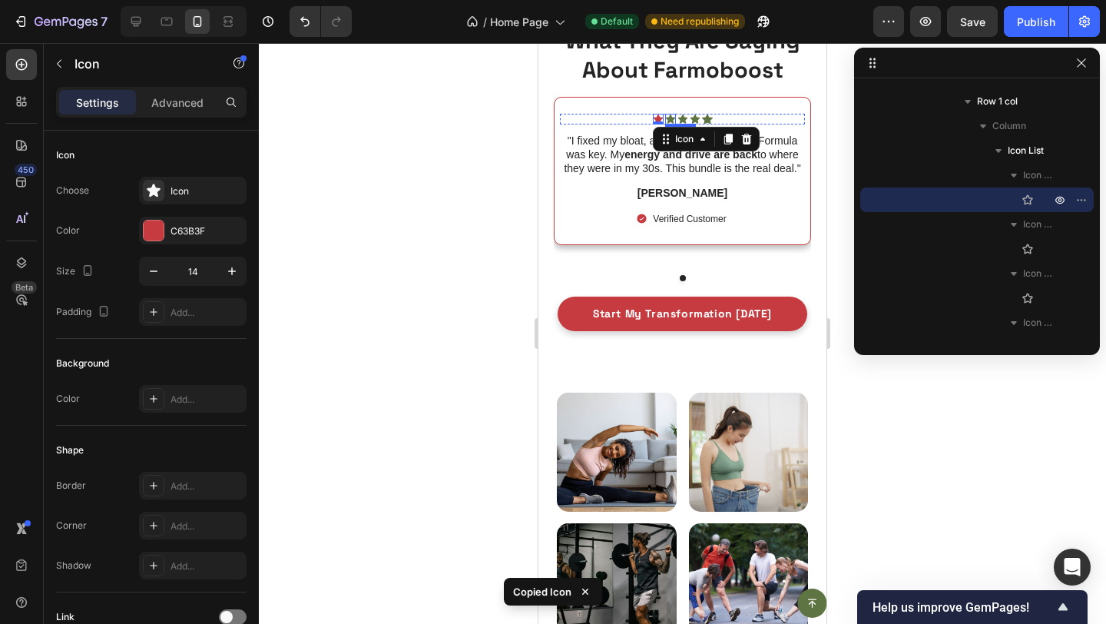
click at [669, 116] on icon at bounding box center [669, 118] width 9 height 9
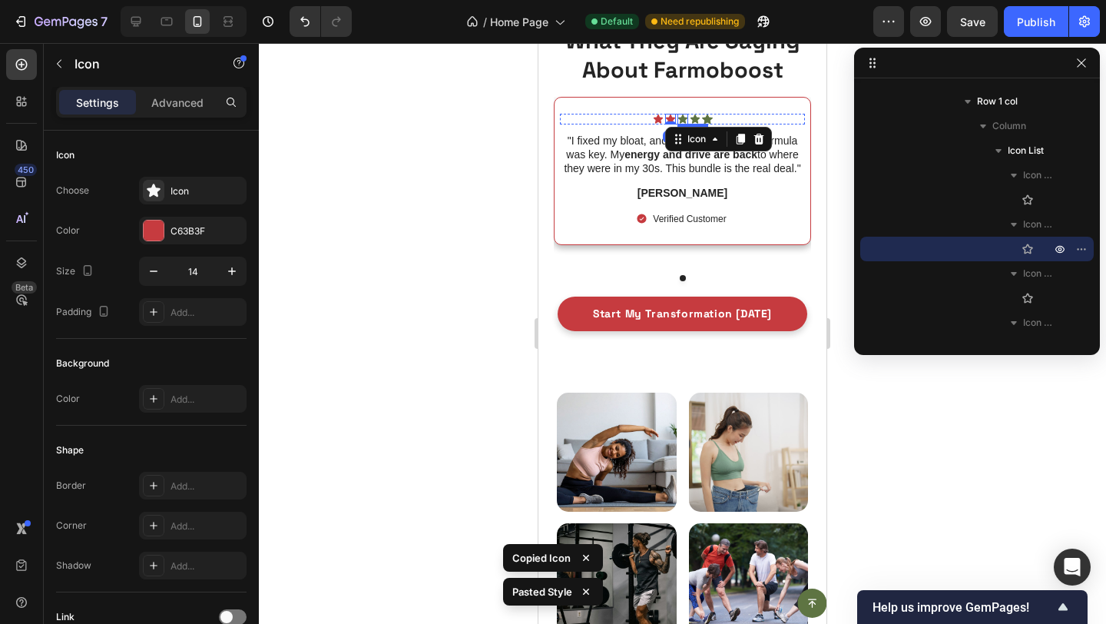
click at [678, 114] on icon at bounding box center [683, 119] width 11 height 11
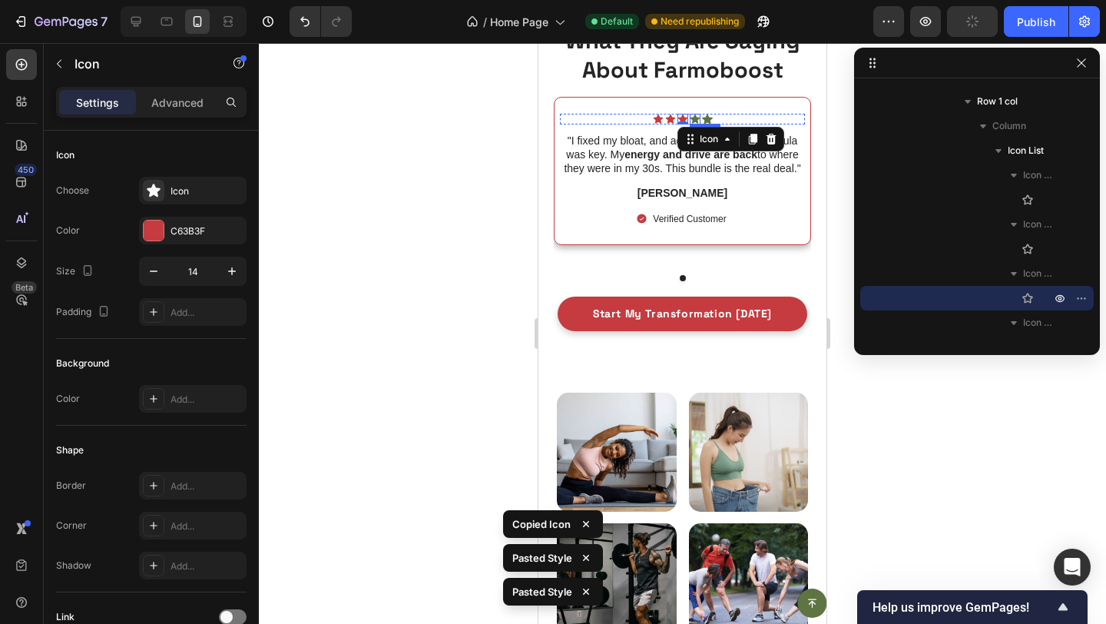
click at [694, 114] on icon at bounding box center [694, 118] width 9 height 9
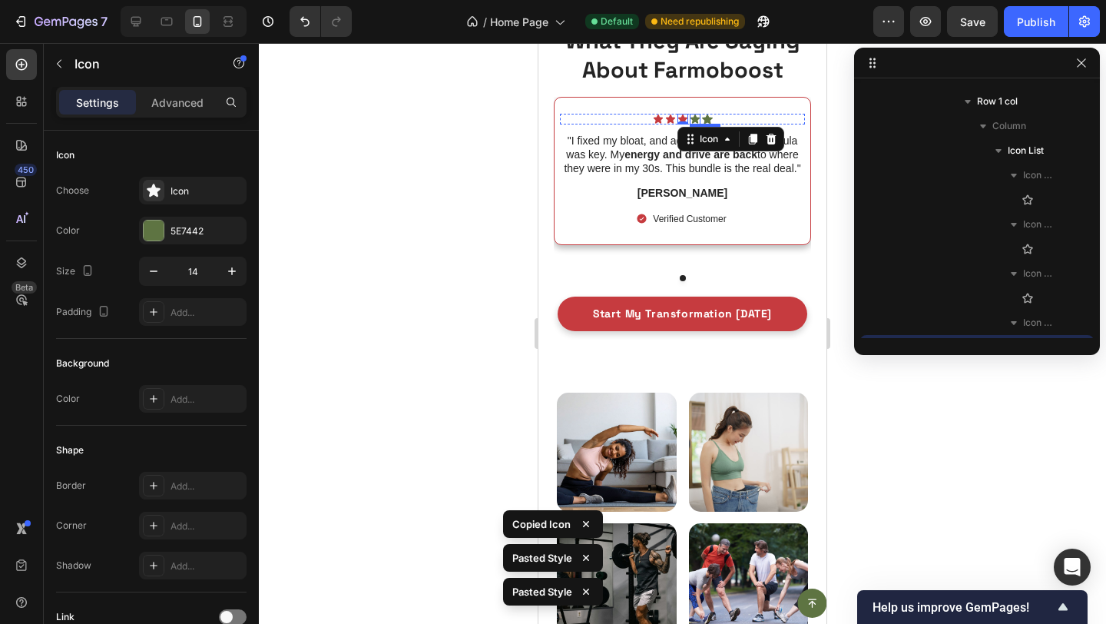
scroll to position [929, 0]
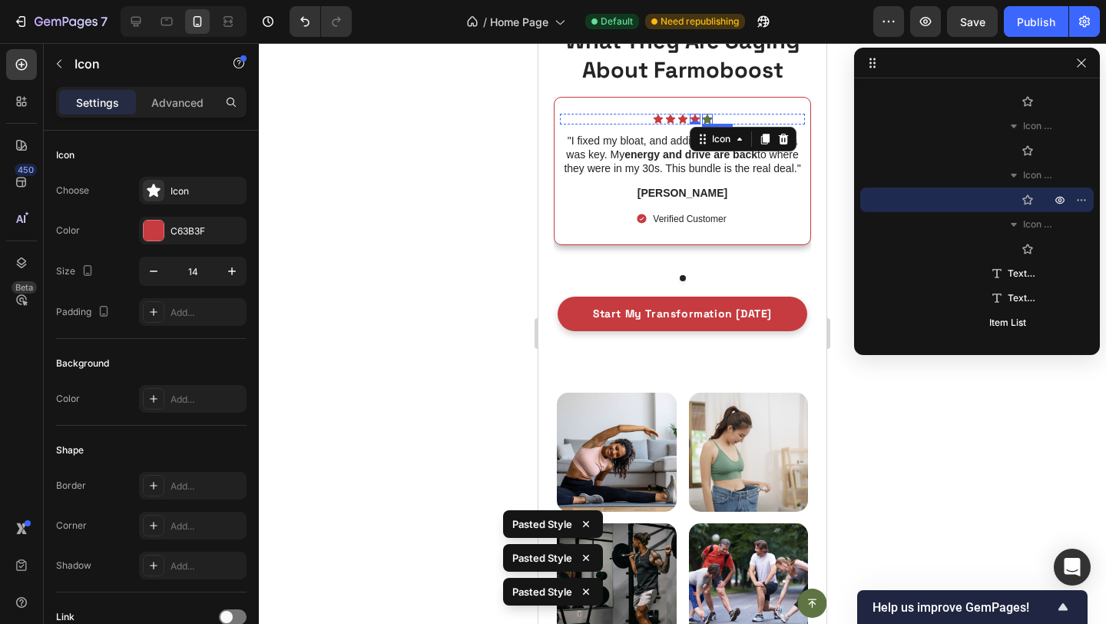
click at [707, 119] on icon at bounding box center [707, 119] width 11 height 10
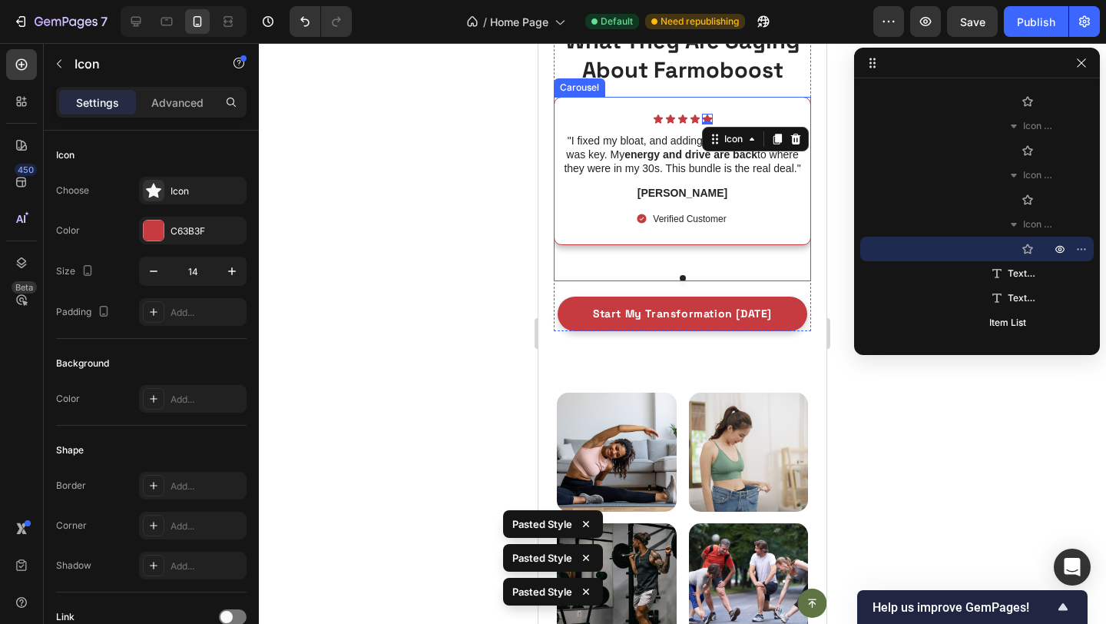
click at [686, 273] on div "Icon Icon Icon Icon Icon 0 Icon List "I fixed my bloat, and adding the Vitality…" at bounding box center [682, 189] width 257 height 184
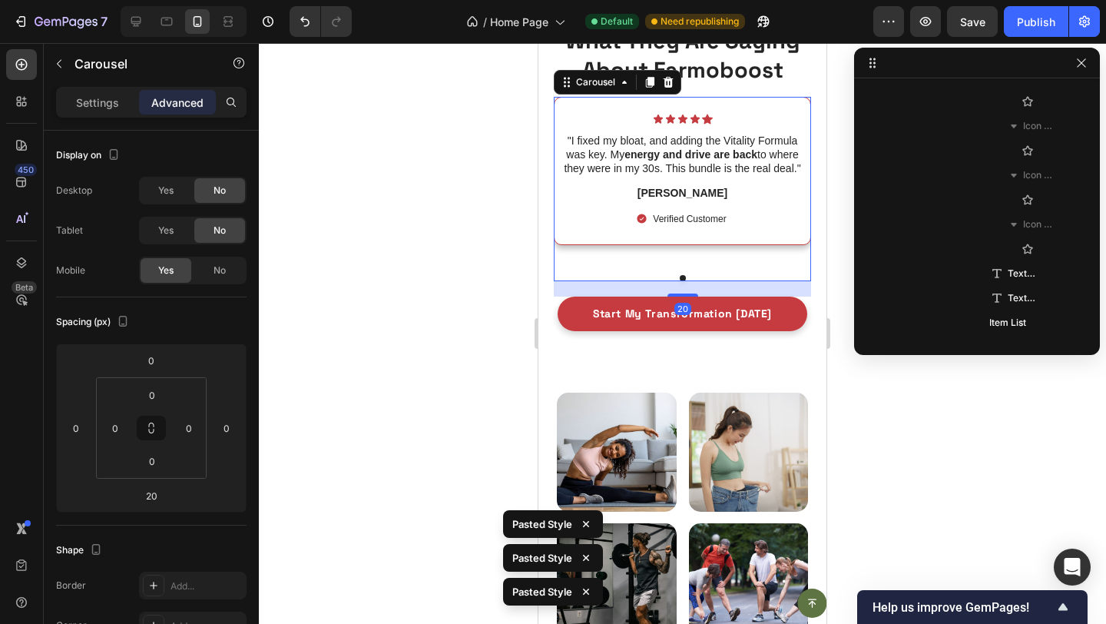
scroll to position [635, 0]
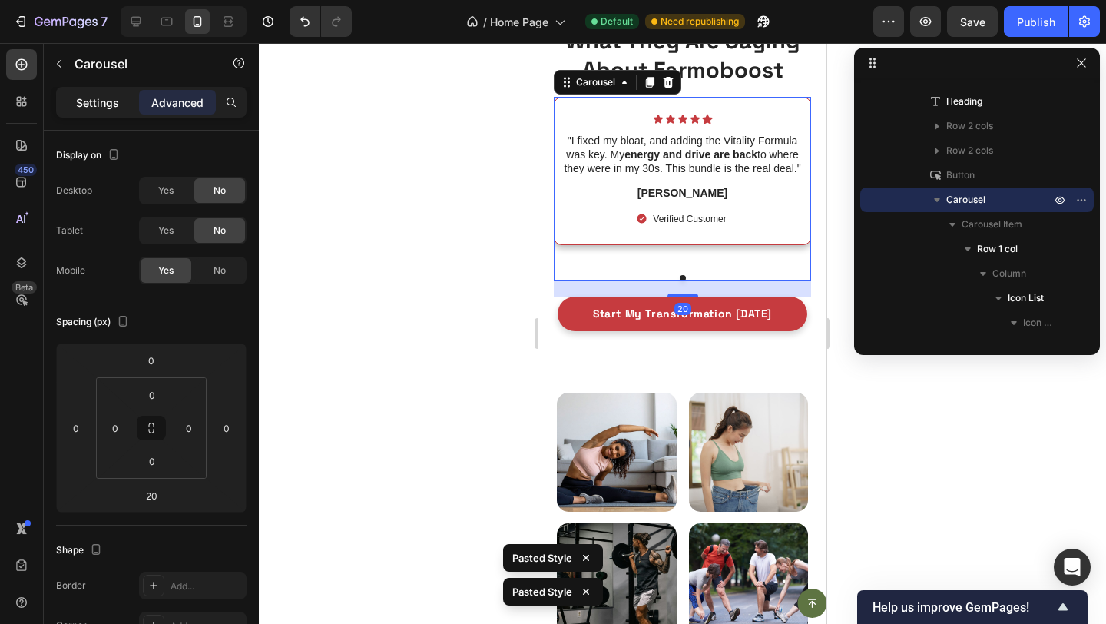
click at [89, 101] on p "Settings" at bounding box center [97, 102] width 43 height 16
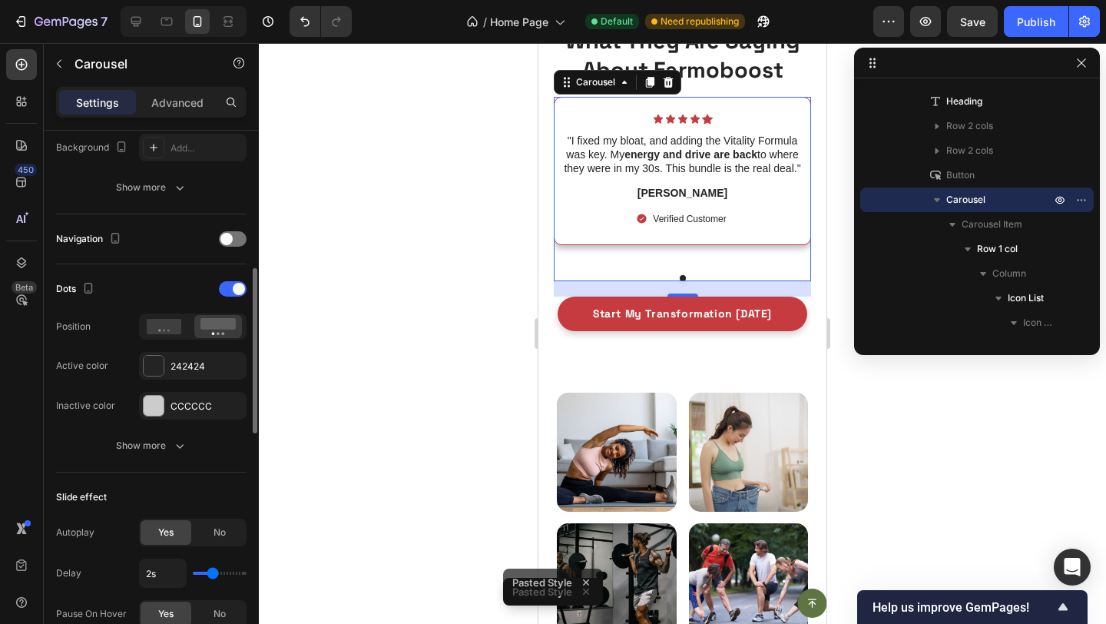
scroll to position [455, 0]
click at [184, 363] on div "242424" at bounding box center [193, 365] width 45 height 14
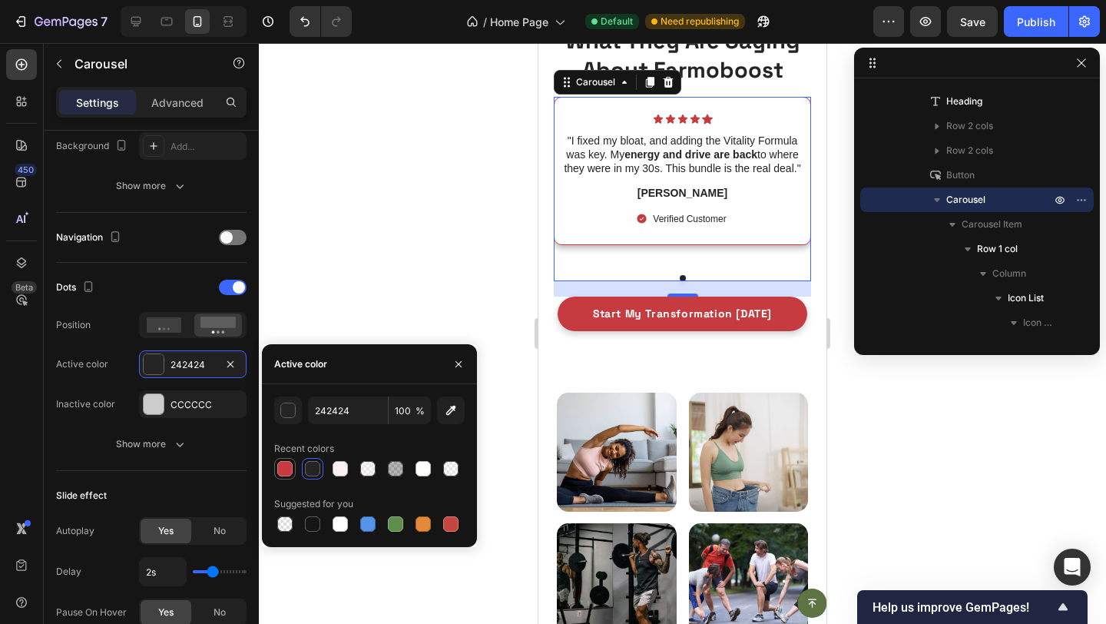
click at [291, 464] on div at bounding box center [284, 468] width 15 height 15
type input "C63B3F"
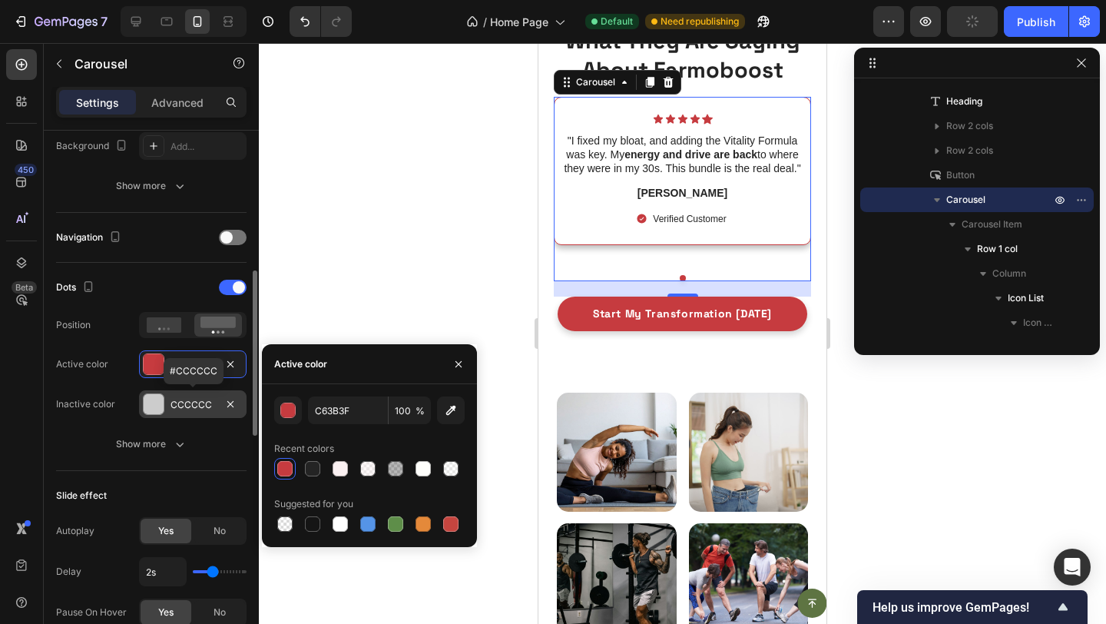
click at [169, 401] on div "CCCCCC" at bounding box center [193, 404] width 108 height 28
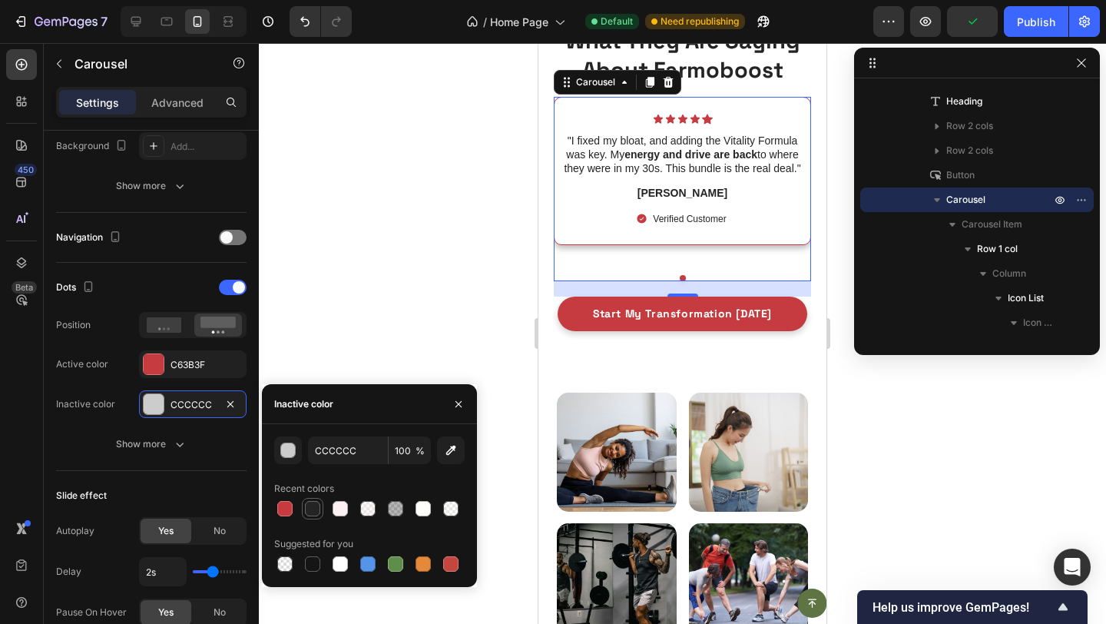
click at [303, 503] on div at bounding box center [312, 508] width 18 height 18
type input "242424"
click at [224, 235] on span at bounding box center [226, 237] width 12 height 12
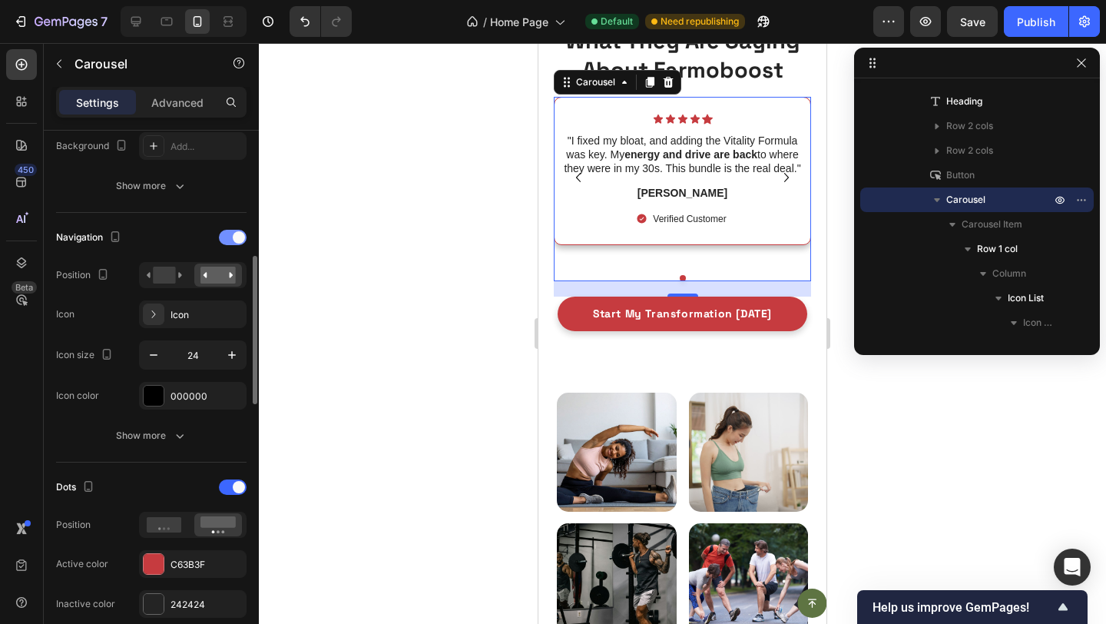
click at [222, 232] on div at bounding box center [233, 237] width 28 height 15
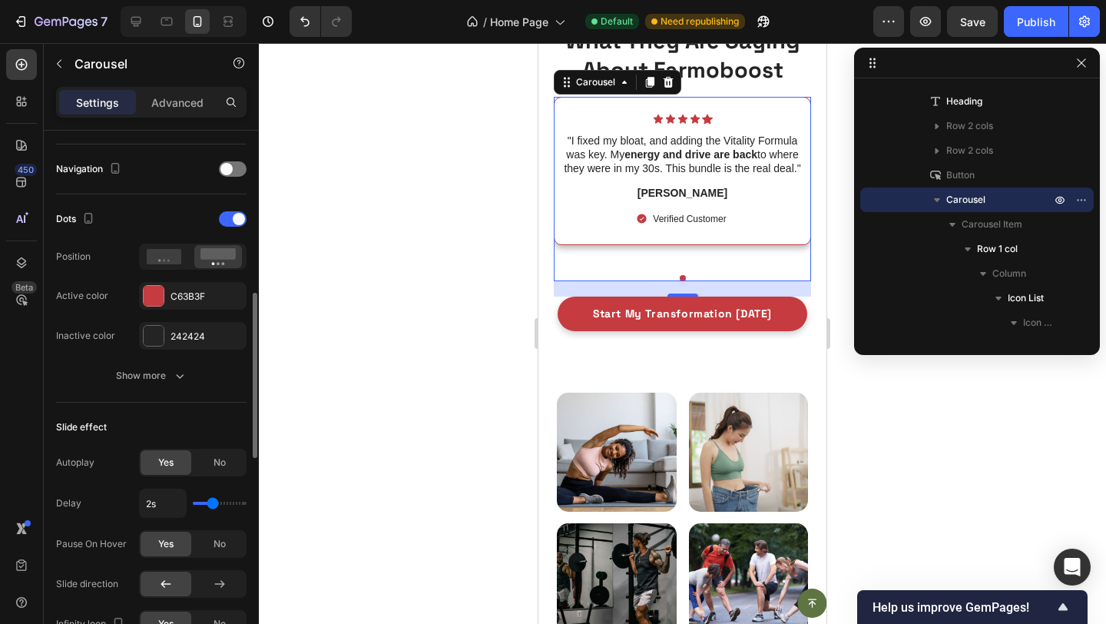
scroll to position [525, 0]
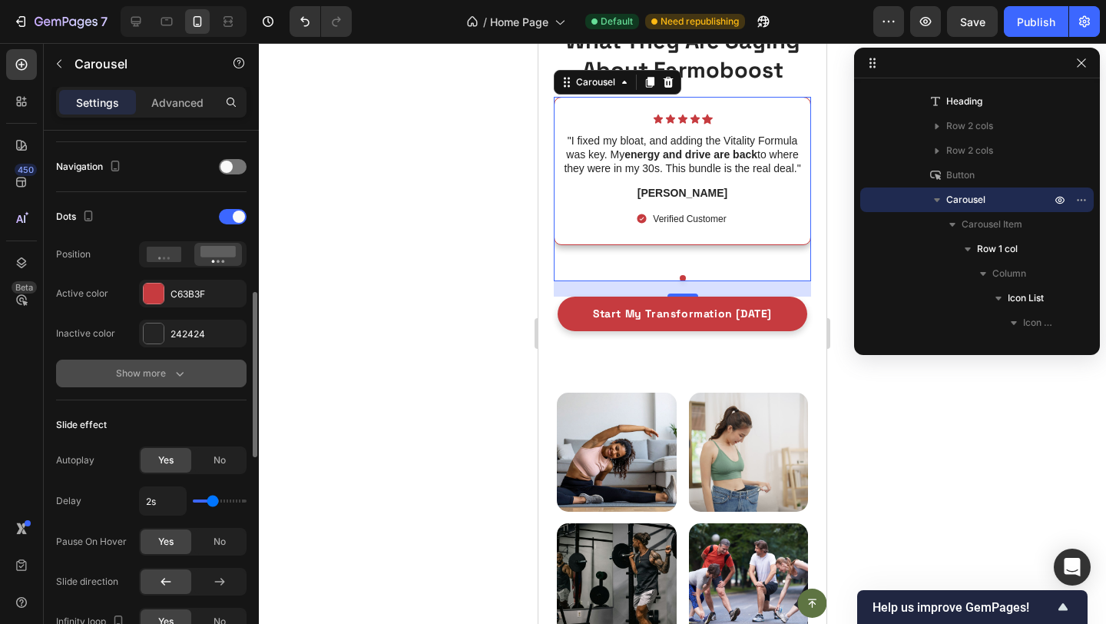
click at [152, 377] on div "Show more" at bounding box center [151, 373] width 71 height 15
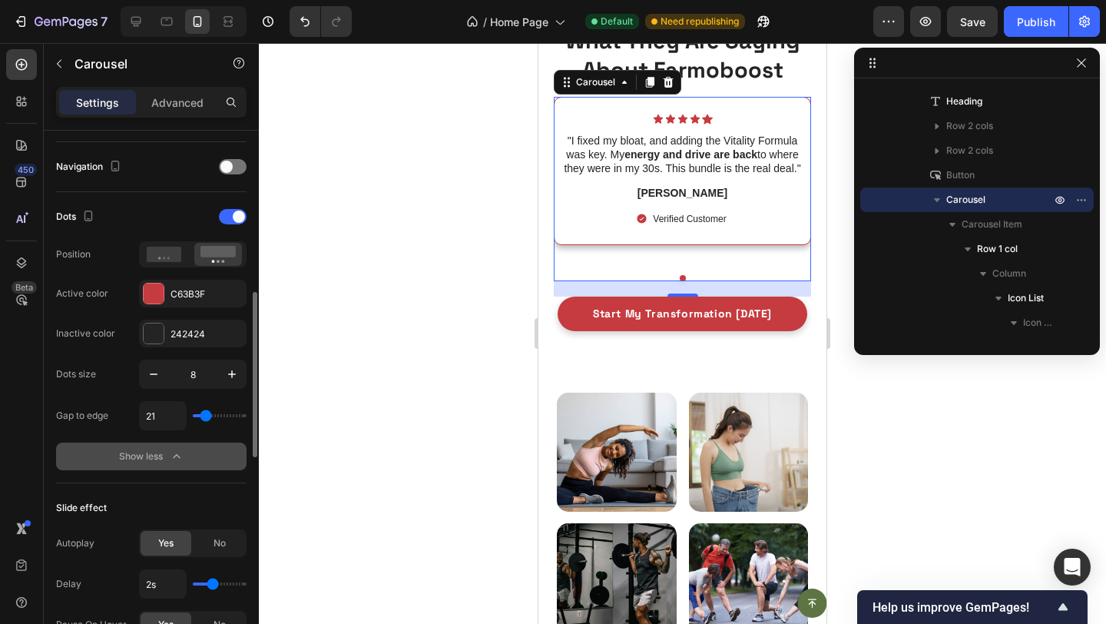
click at [156, 456] on div "Show less" at bounding box center [151, 456] width 65 height 15
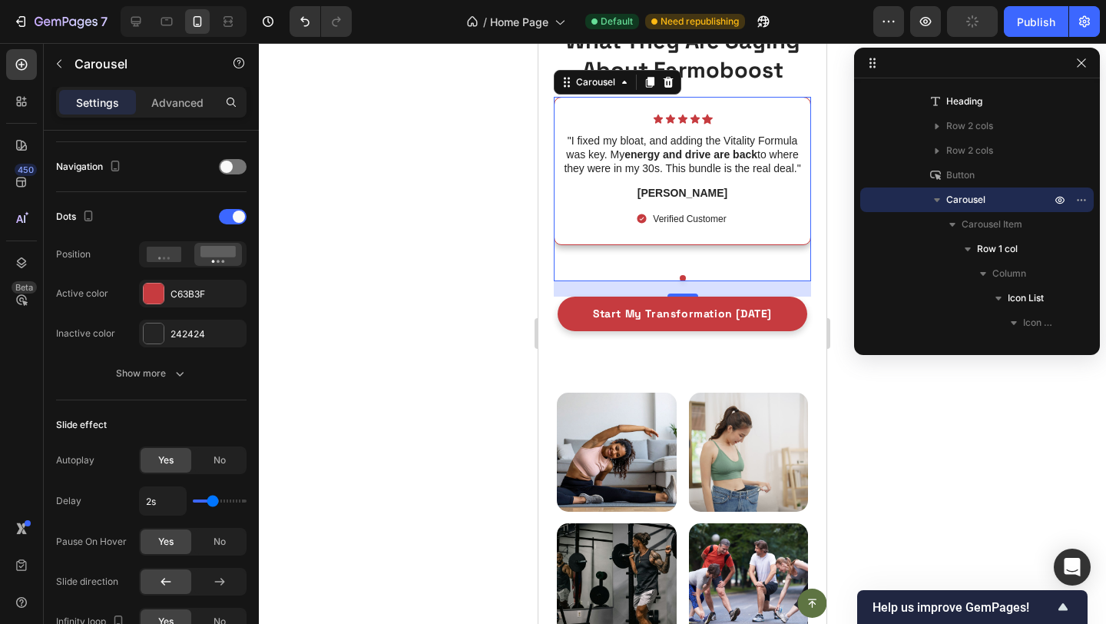
click at [626, 248] on div "Icon Icon Icon Icon Icon Icon List "I fixed my bloat, and adding the Vitality F…" at bounding box center [682, 178] width 257 height 162
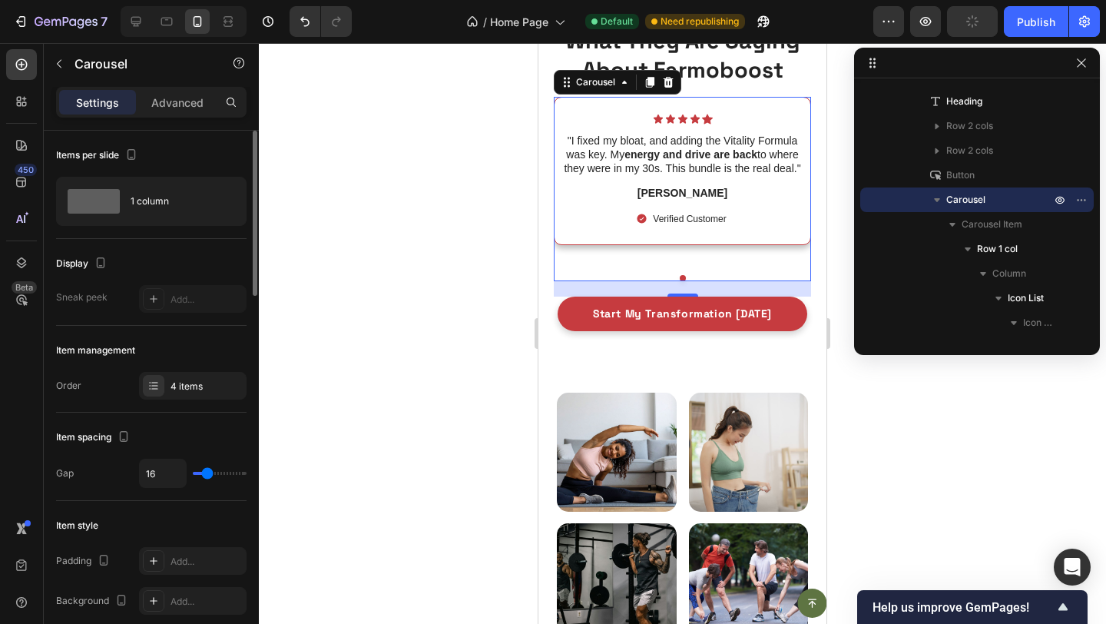
click at [169, 403] on div "Item management Order 4 items" at bounding box center [151, 369] width 191 height 87
click at [180, 394] on div "4 items" at bounding box center [193, 386] width 108 height 28
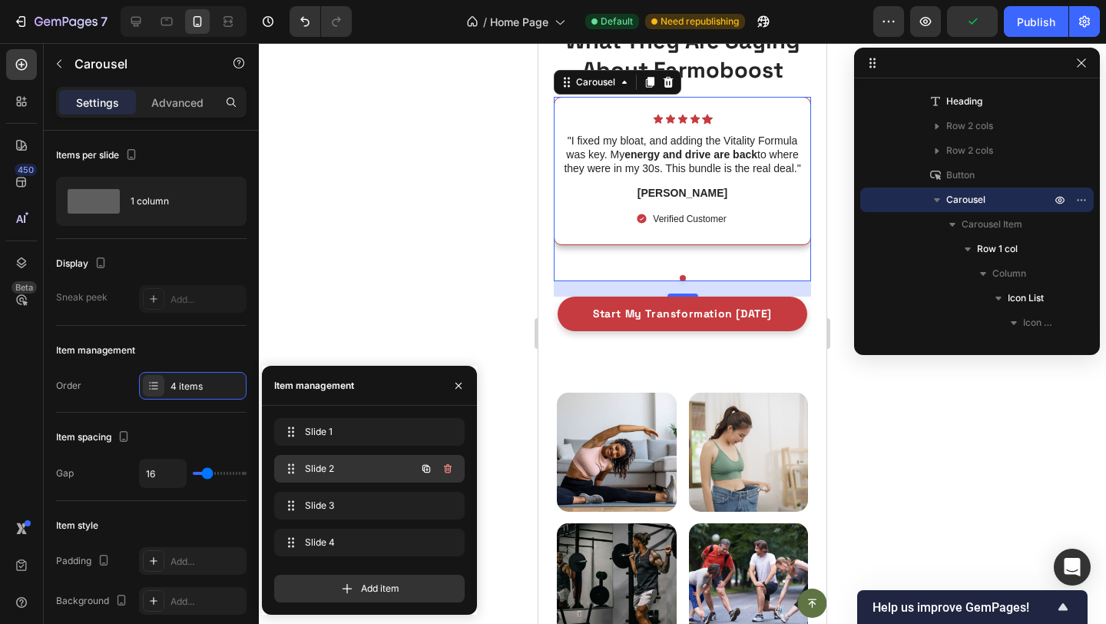
click at [319, 466] on span "Slide 2" at bounding box center [348, 469] width 87 height 14
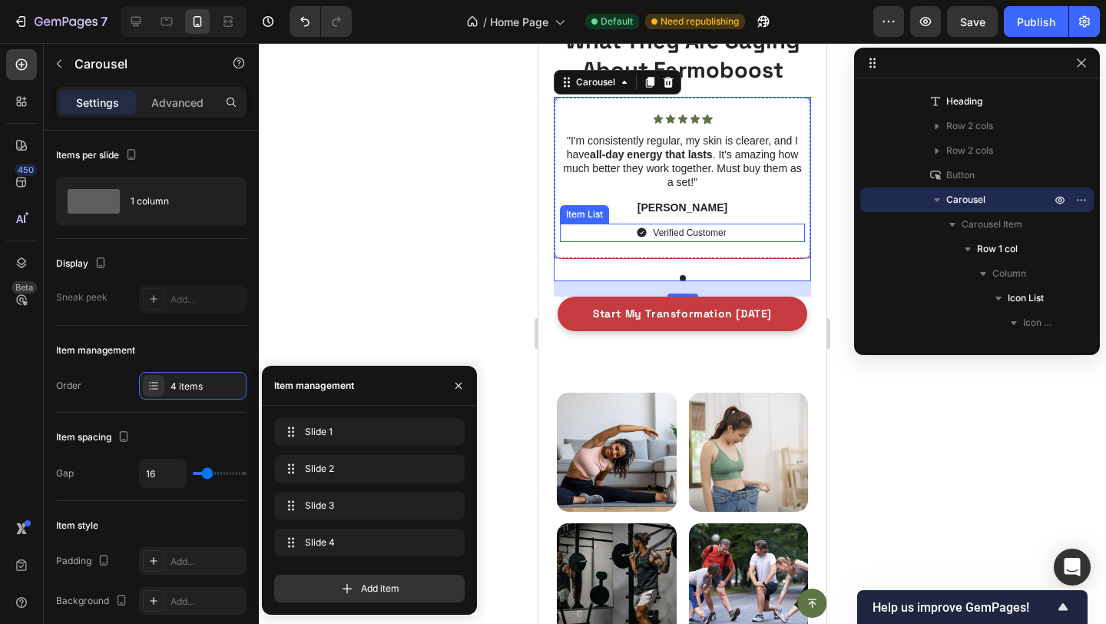
click at [600, 229] on div "Verified Customer" at bounding box center [682, 233] width 245 height 18
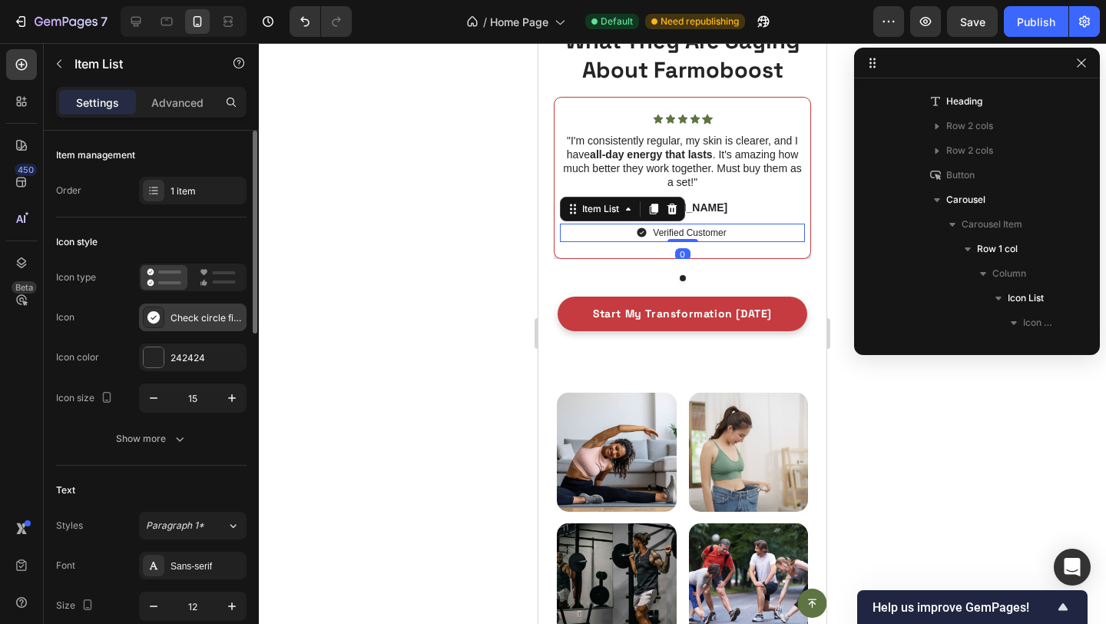
scroll to position [1224, 0]
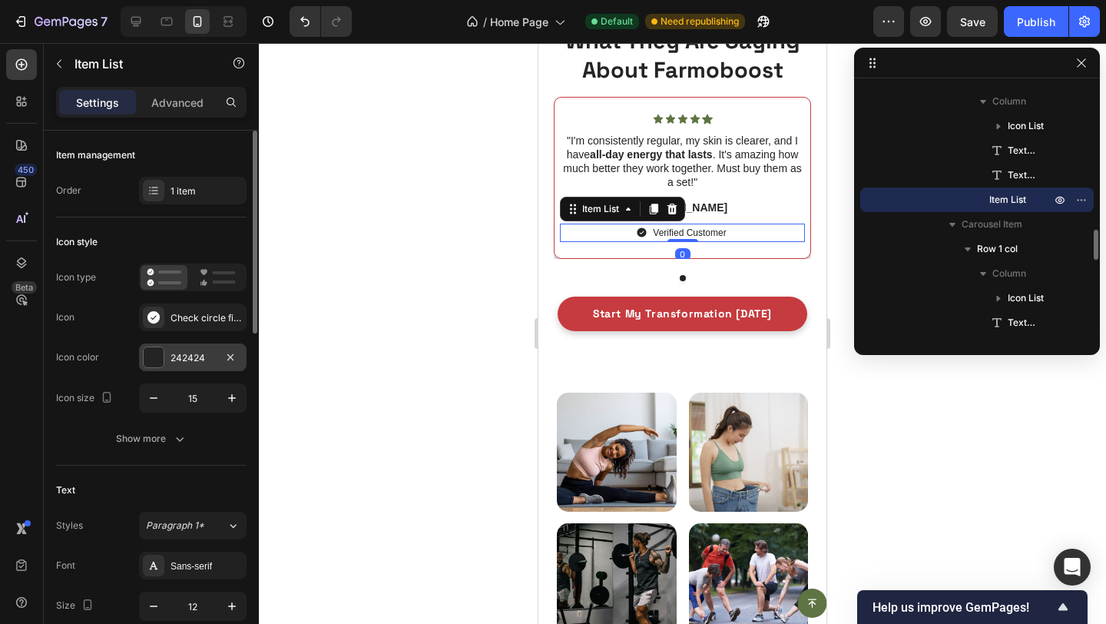
click at [171, 351] on div "242424" at bounding box center [193, 358] width 45 height 14
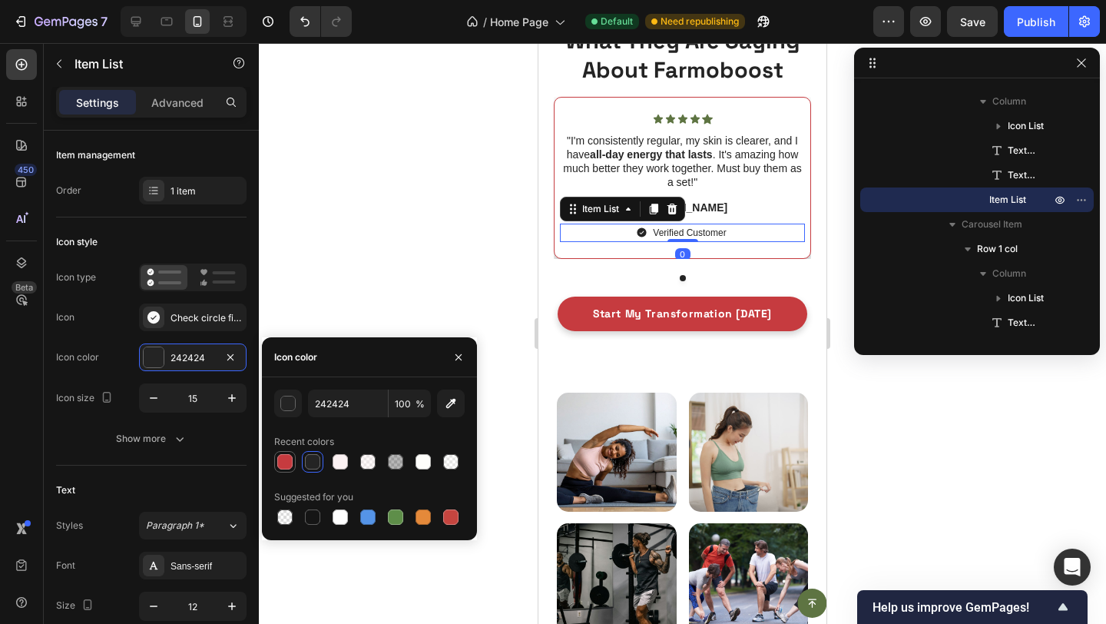
click at [294, 462] on div at bounding box center [285, 462] width 22 height 22
type input "C63B3F"
click at [654, 121] on icon at bounding box center [658, 119] width 11 height 11
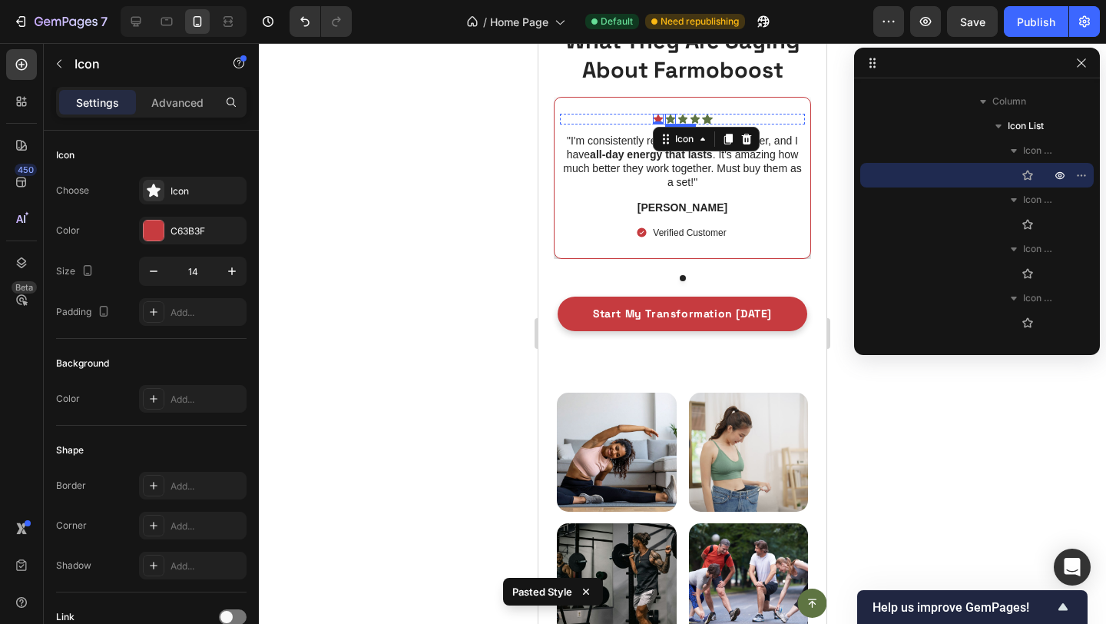
click at [668, 119] on icon at bounding box center [669, 118] width 9 height 9
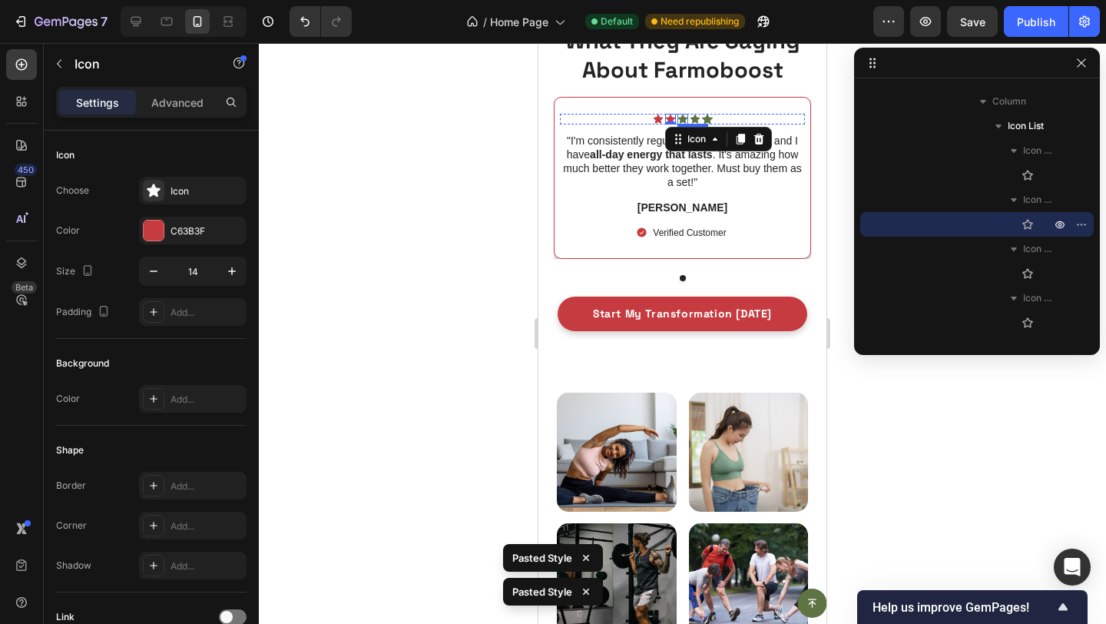
click at [680, 114] on icon at bounding box center [683, 119] width 11 height 11
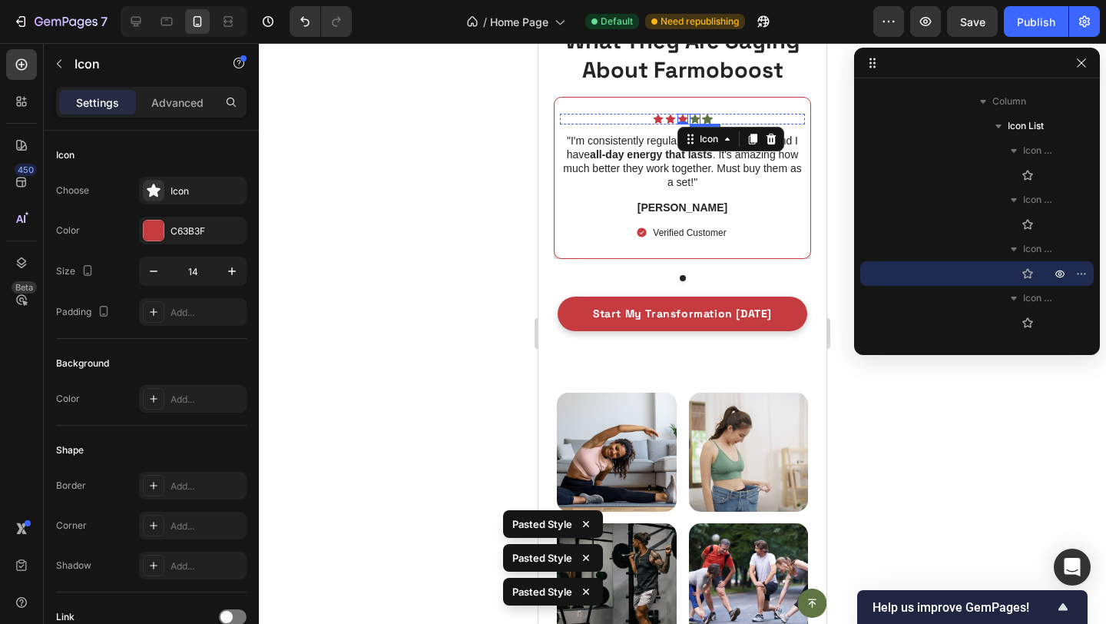
click at [694, 118] on icon at bounding box center [694, 118] width 9 height 9
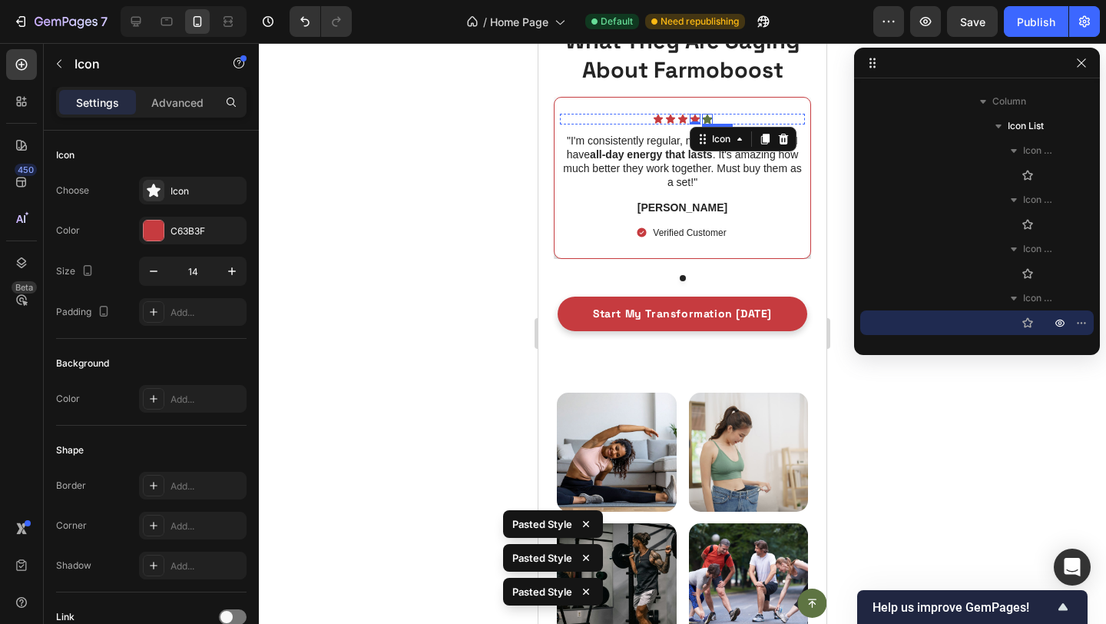
click at [709, 118] on icon at bounding box center [707, 119] width 11 height 10
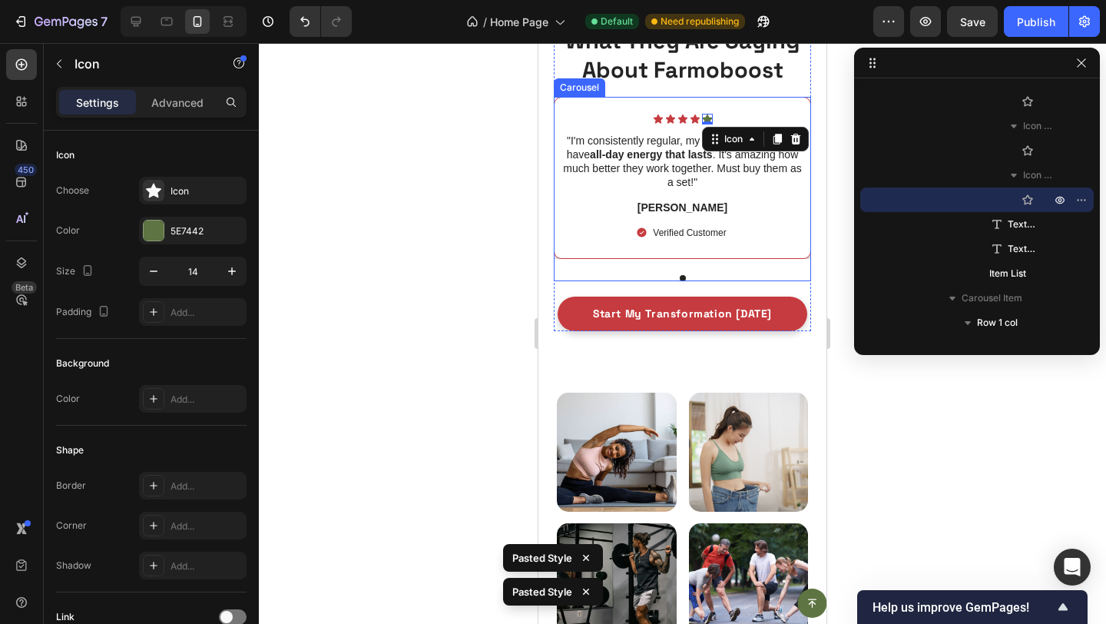
click at [579, 271] on div "Icon Icon Icon Icon Icon Icon List "I fixed my bloat, and adding the Vitality F…" at bounding box center [682, 189] width 257 height 184
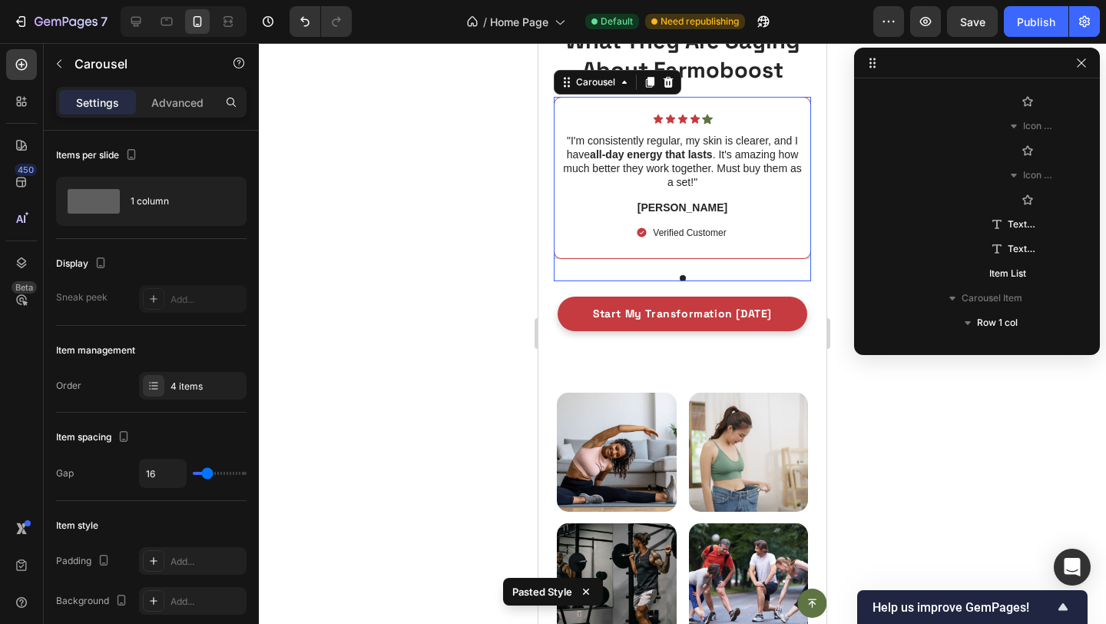
scroll to position [635, 0]
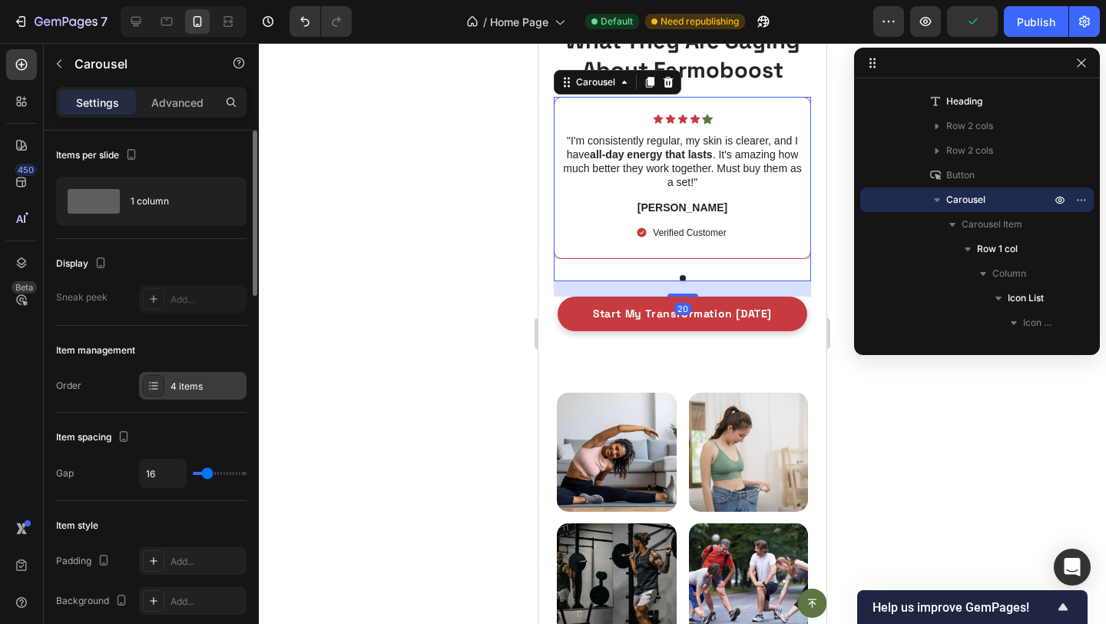
click at [167, 380] on div "4 items" at bounding box center [193, 386] width 108 height 28
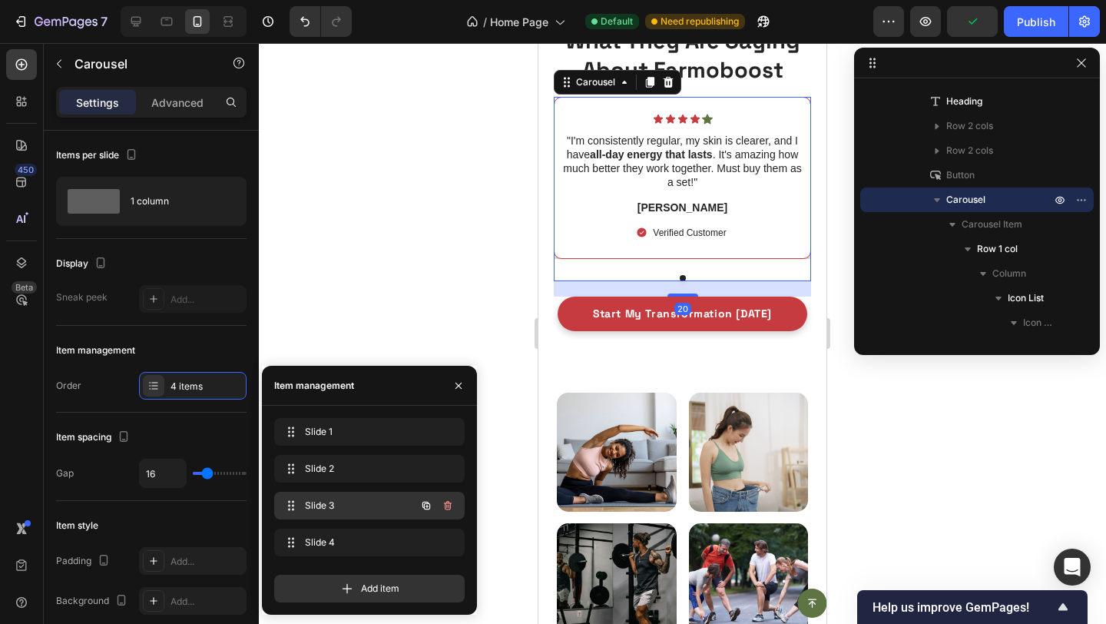
click at [333, 499] on span "Slide 3" at bounding box center [348, 506] width 87 height 14
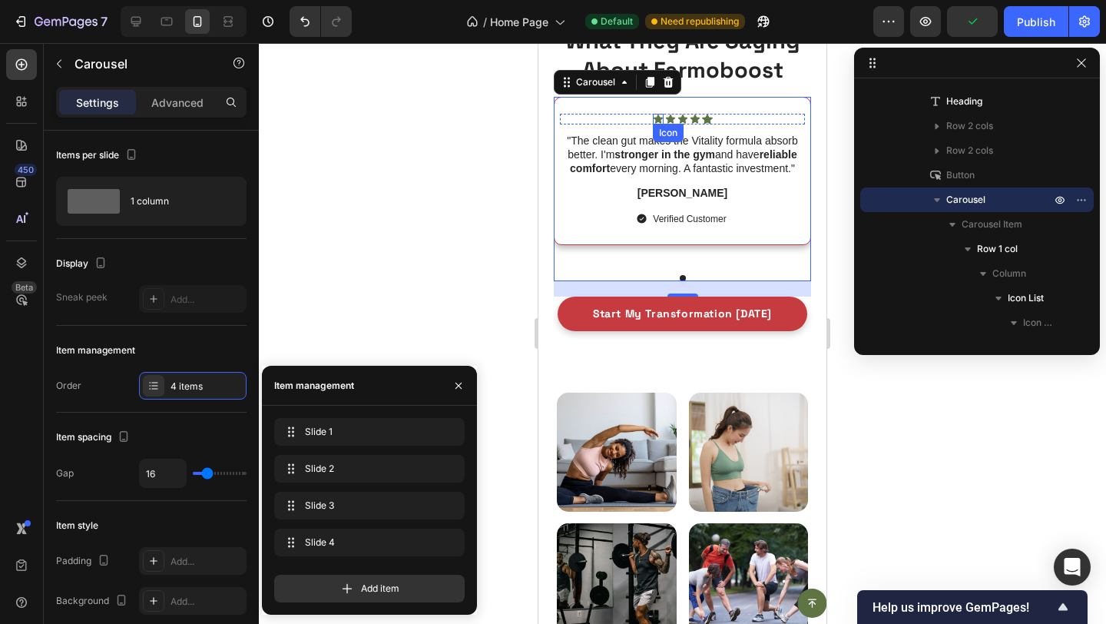
click at [656, 123] on div "Icon" at bounding box center [658, 119] width 11 height 11
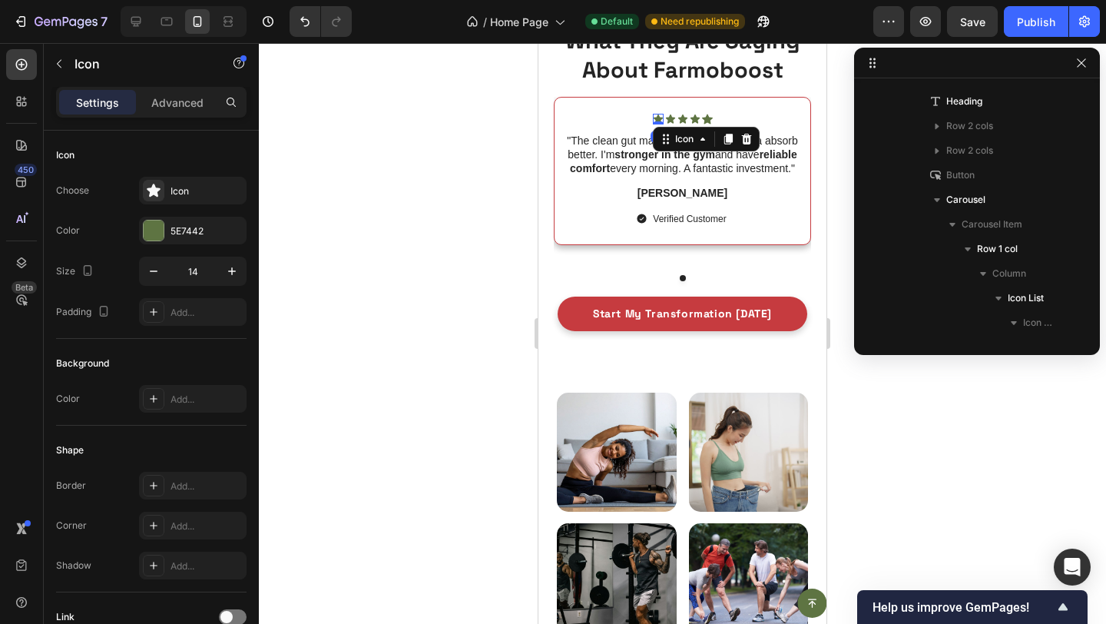
scroll to position [1618, 0]
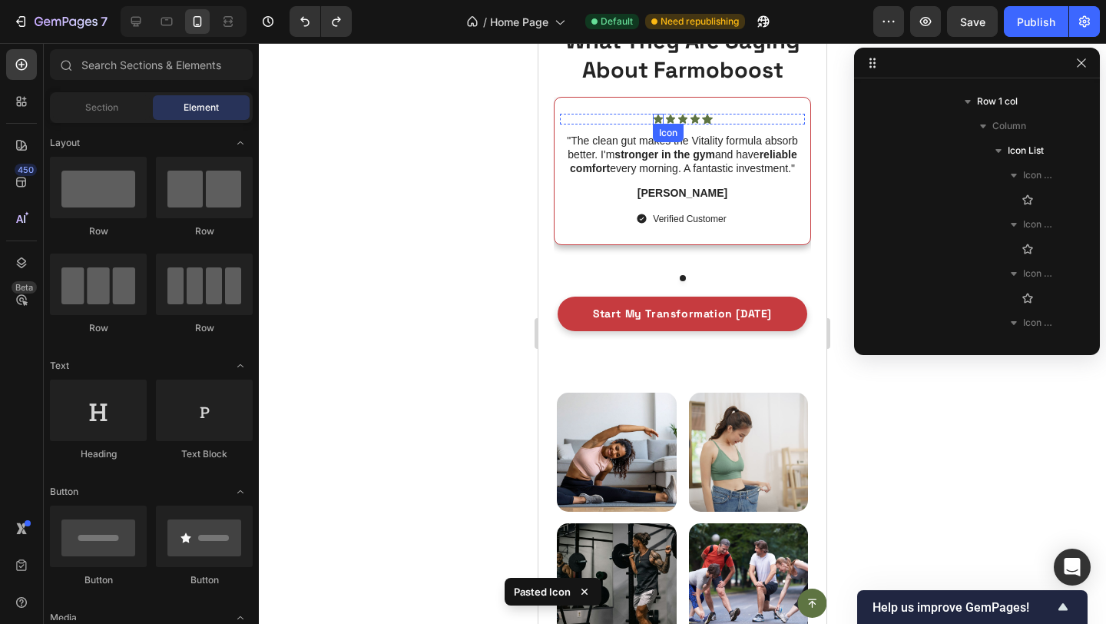
click at [656, 116] on icon at bounding box center [657, 118] width 9 height 9
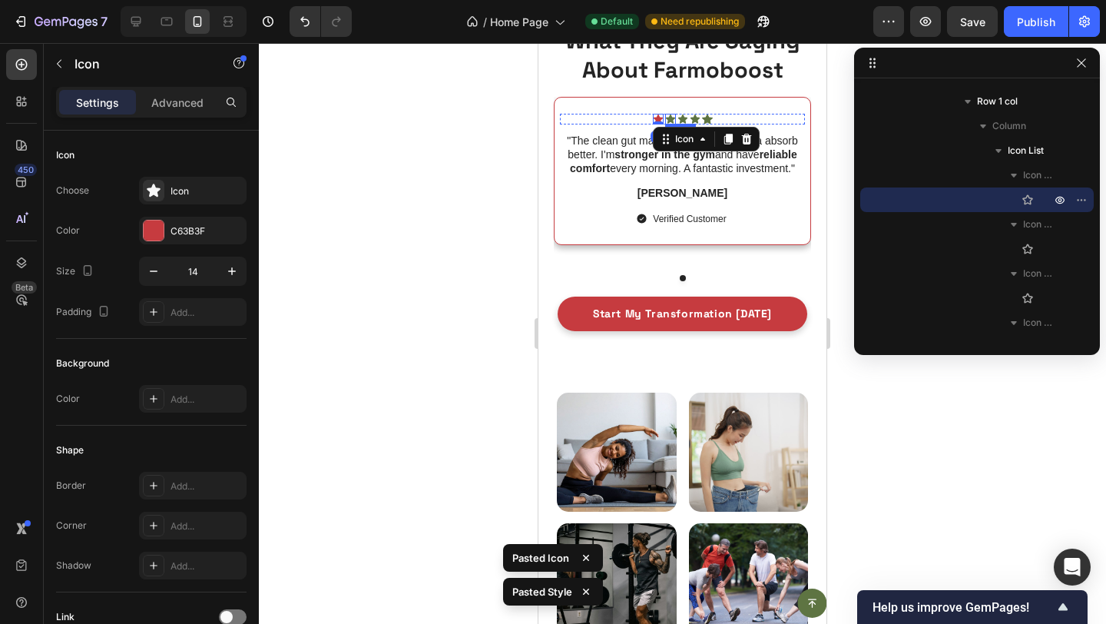
click at [669, 120] on icon at bounding box center [669, 118] width 9 height 9
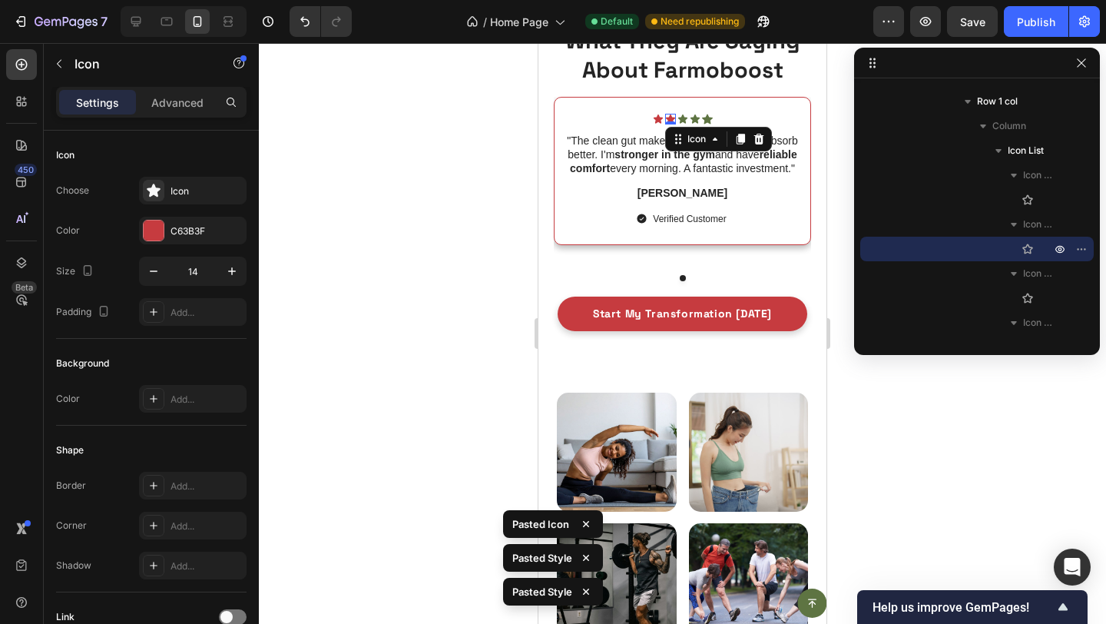
click at [677, 120] on div "0" at bounding box center [670, 124] width 15 height 12
click at [683, 120] on icon at bounding box center [682, 118] width 9 height 9
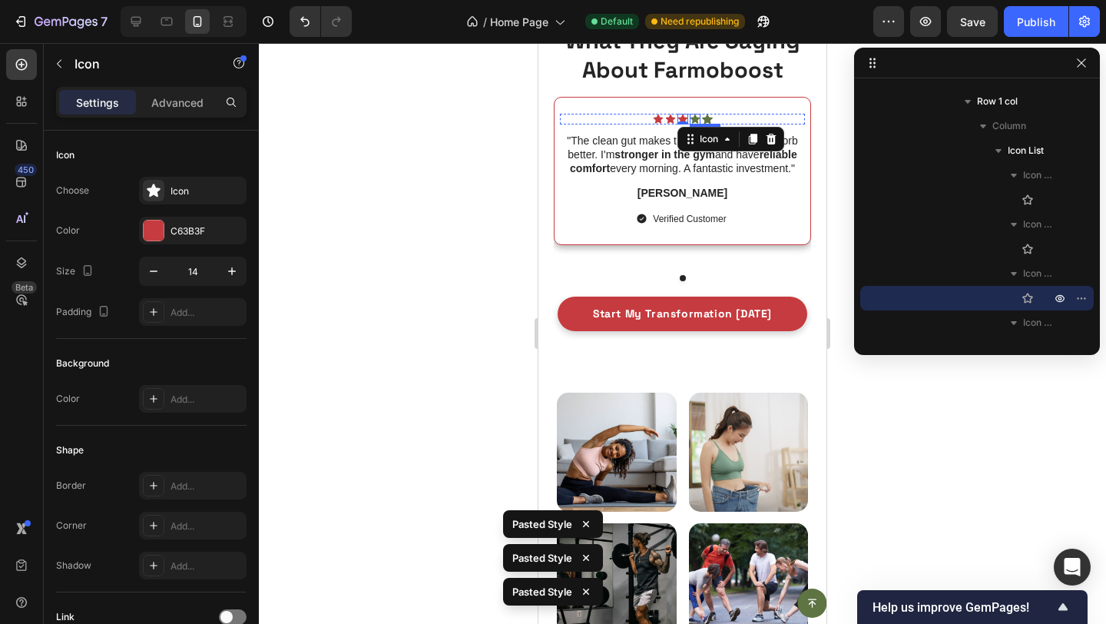
click at [696, 119] on icon at bounding box center [694, 118] width 9 height 9
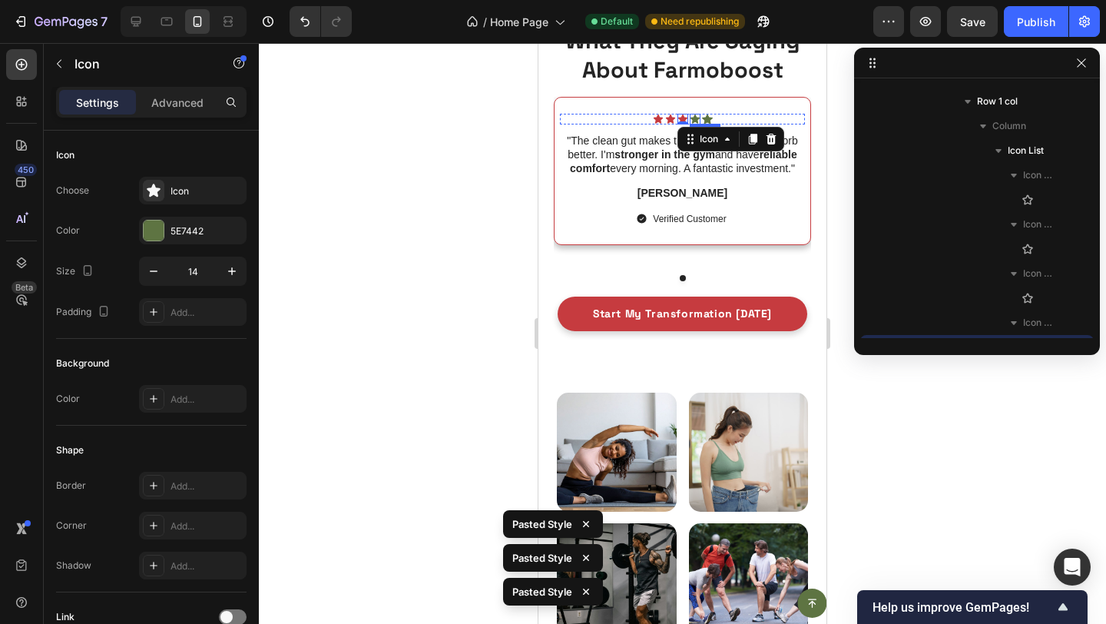
scroll to position [1765, 0]
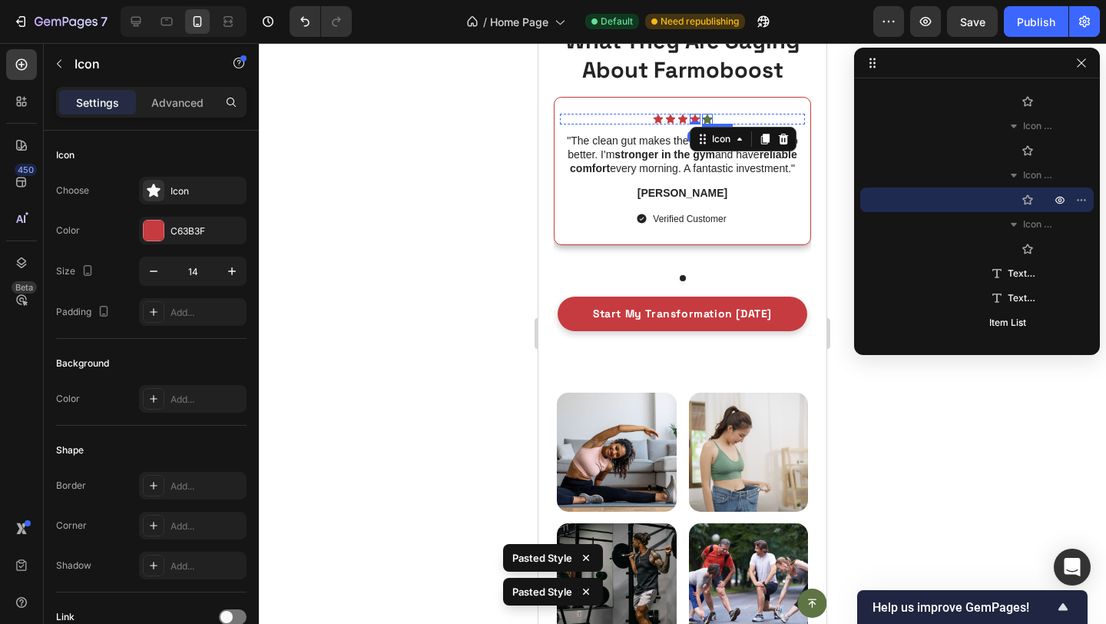
click at [704, 119] on icon at bounding box center [707, 119] width 11 height 10
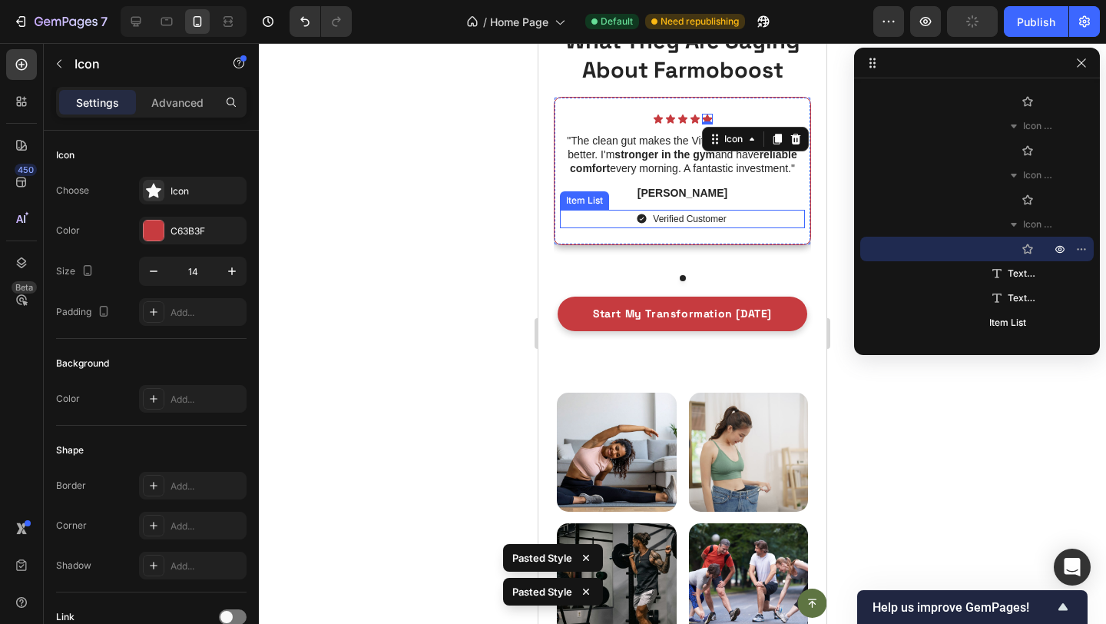
click at [651, 219] on div "Verified Customer" at bounding box center [690, 219] width 78 height 18
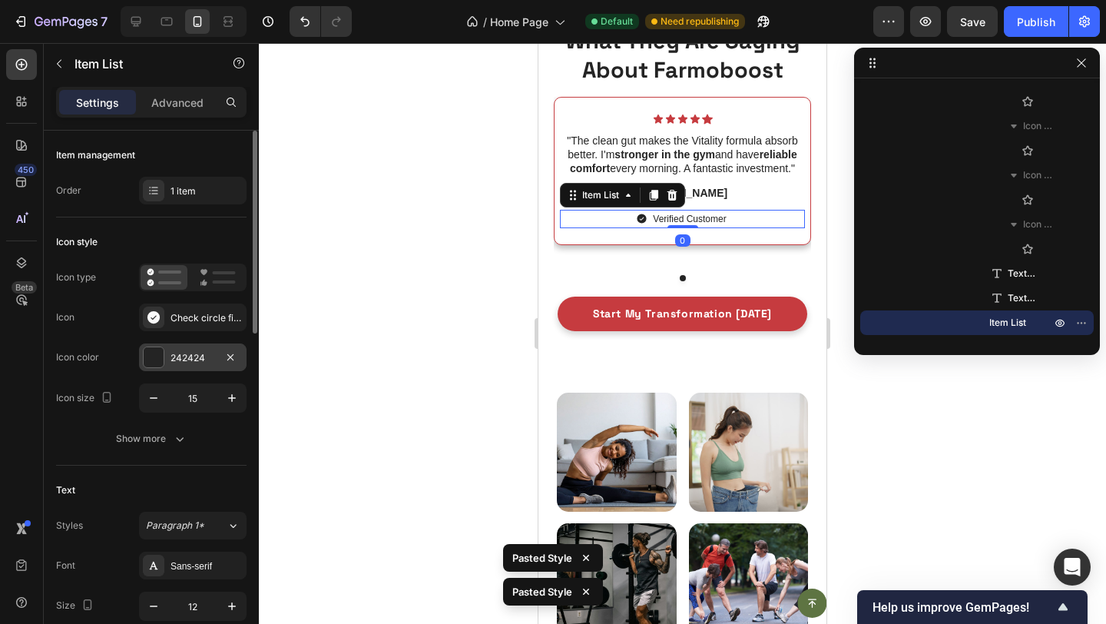
click at [180, 363] on div "242424" at bounding box center [193, 358] width 45 height 14
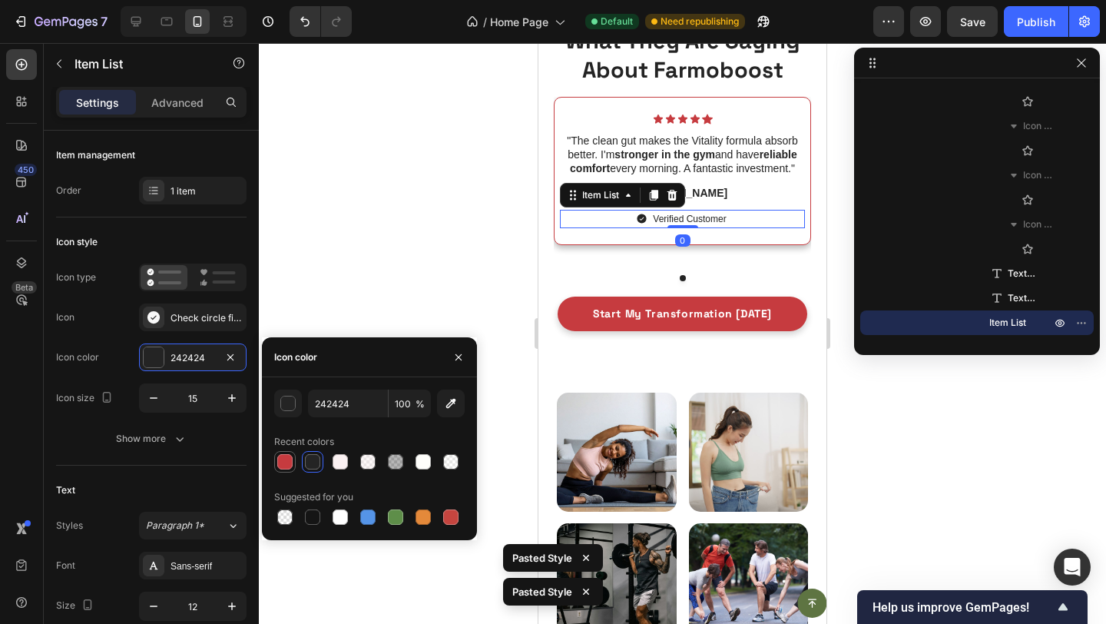
click at [277, 460] on div at bounding box center [284, 461] width 15 height 15
type input "C63B3F"
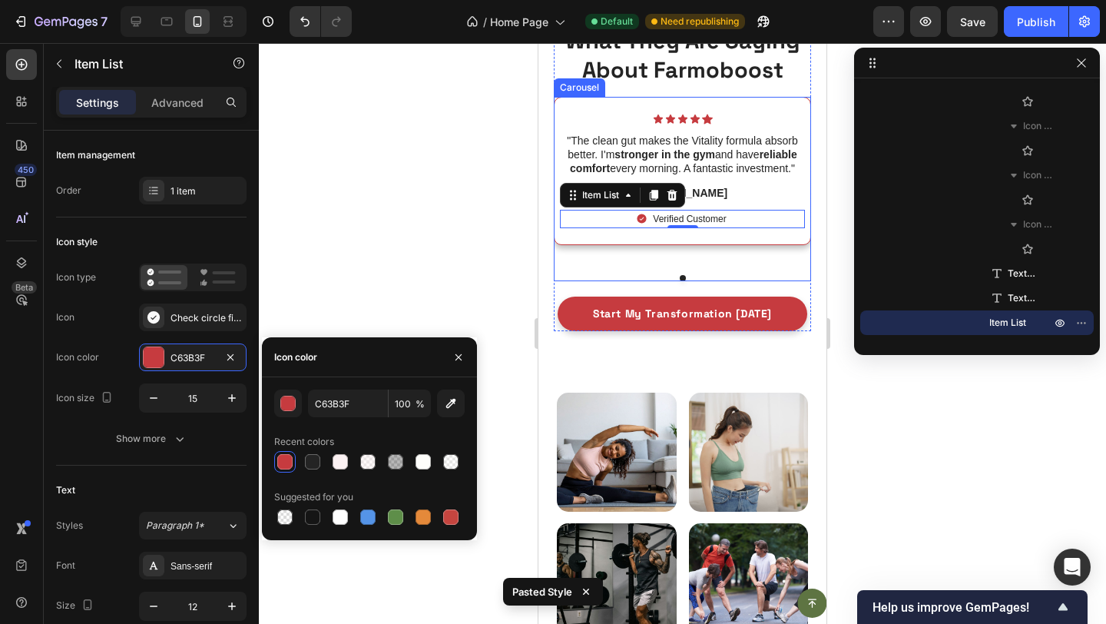
click at [611, 276] on div at bounding box center [682, 278] width 257 height 6
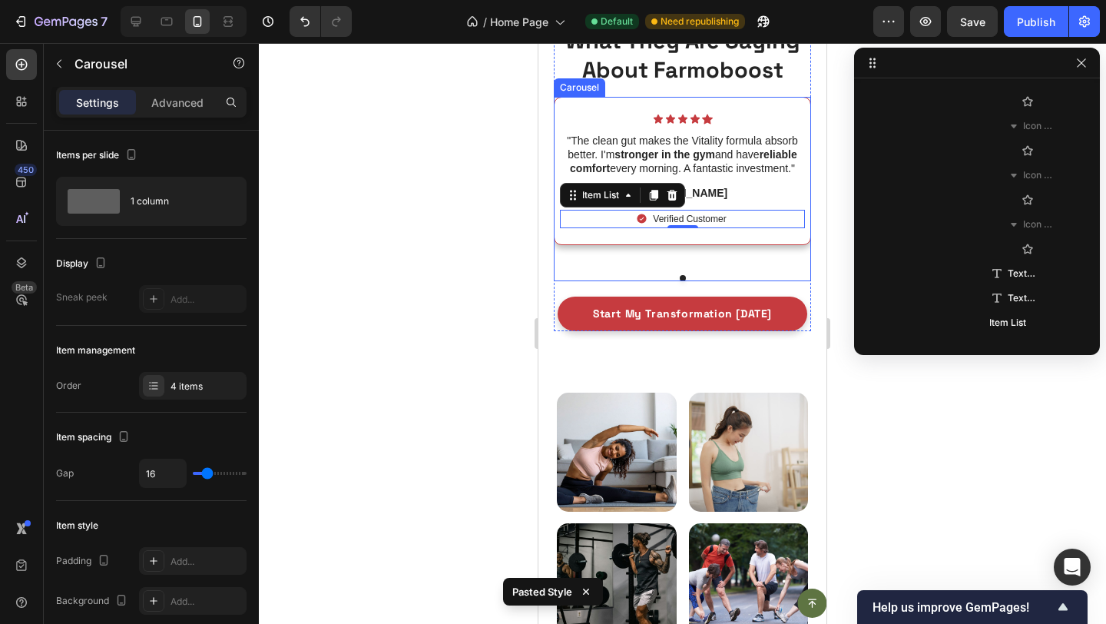
scroll to position [635, 0]
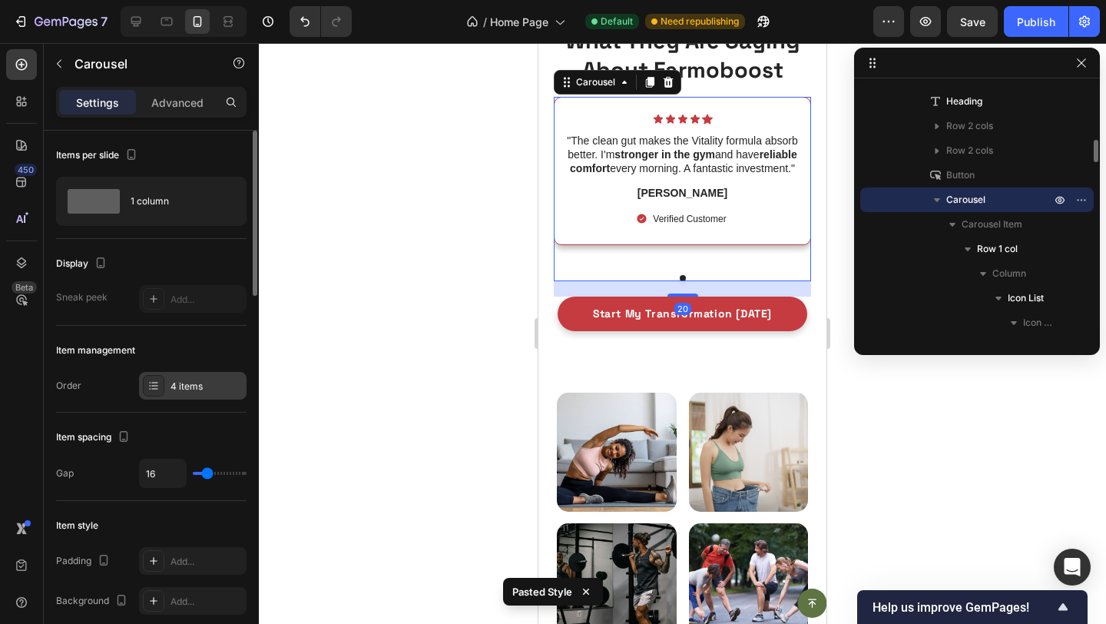
click at [186, 373] on div "4 items" at bounding box center [193, 386] width 108 height 28
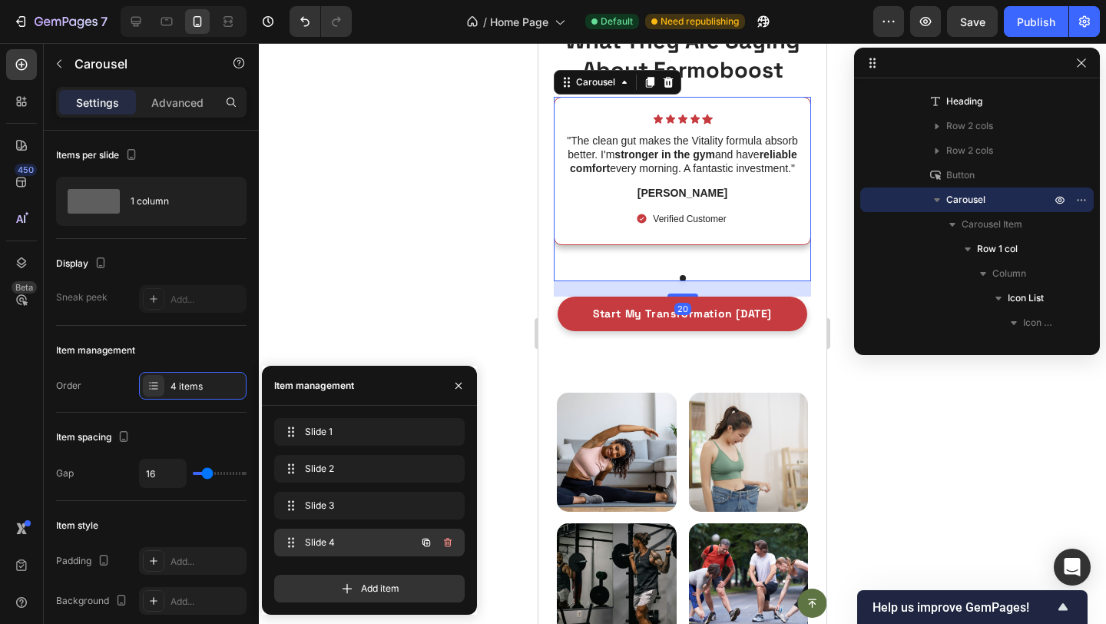
click at [328, 542] on span "Slide 4" at bounding box center [348, 542] width 87 height 14
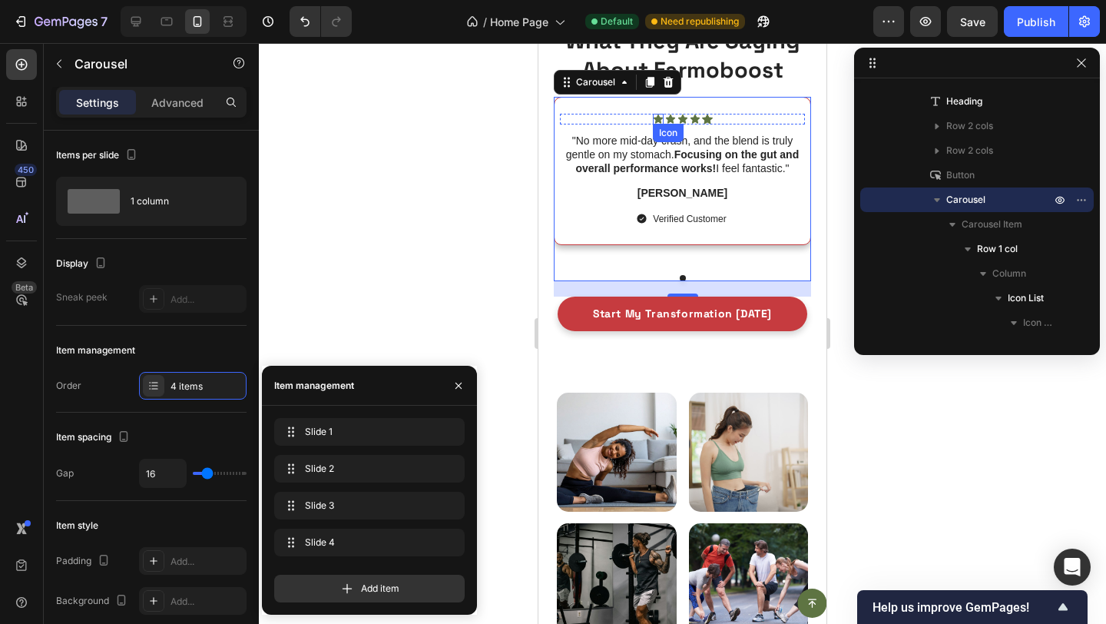
click at [658, 117] on icon at bounding box center [657, 118] width 9 height 9
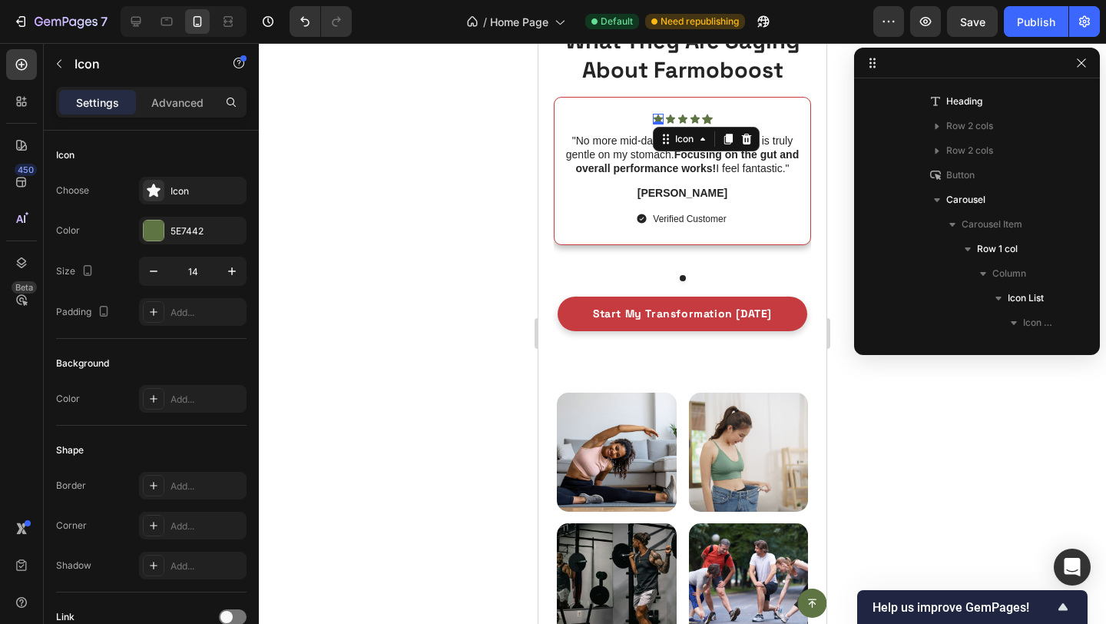
scroll to position [2036, 0]
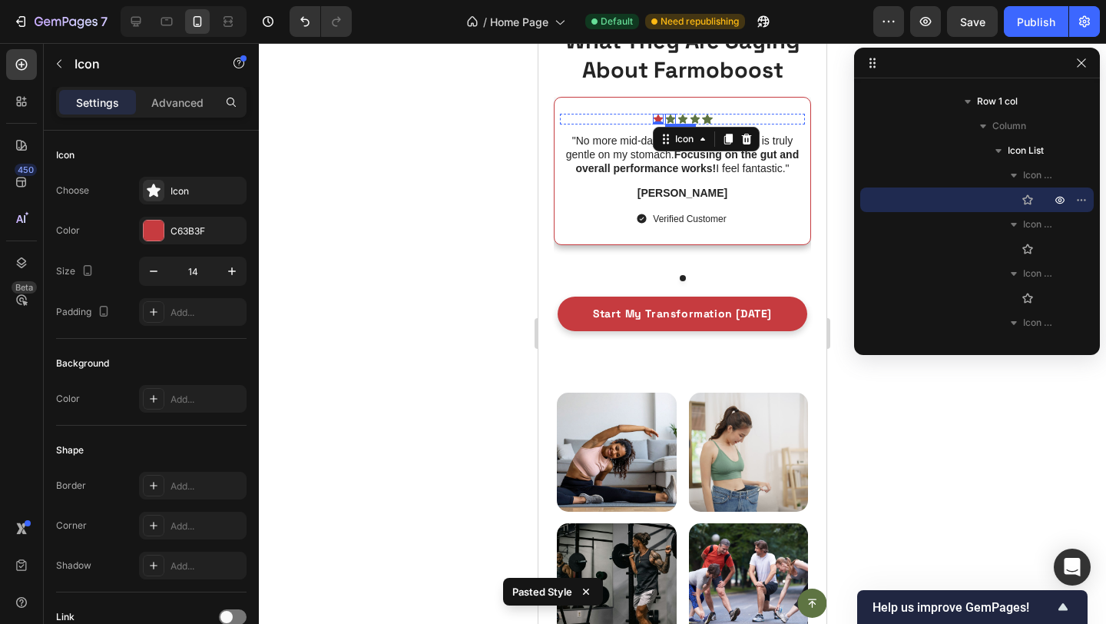
click at [671, 117] on icon at bounding box center [669, 118] width 9 height 9
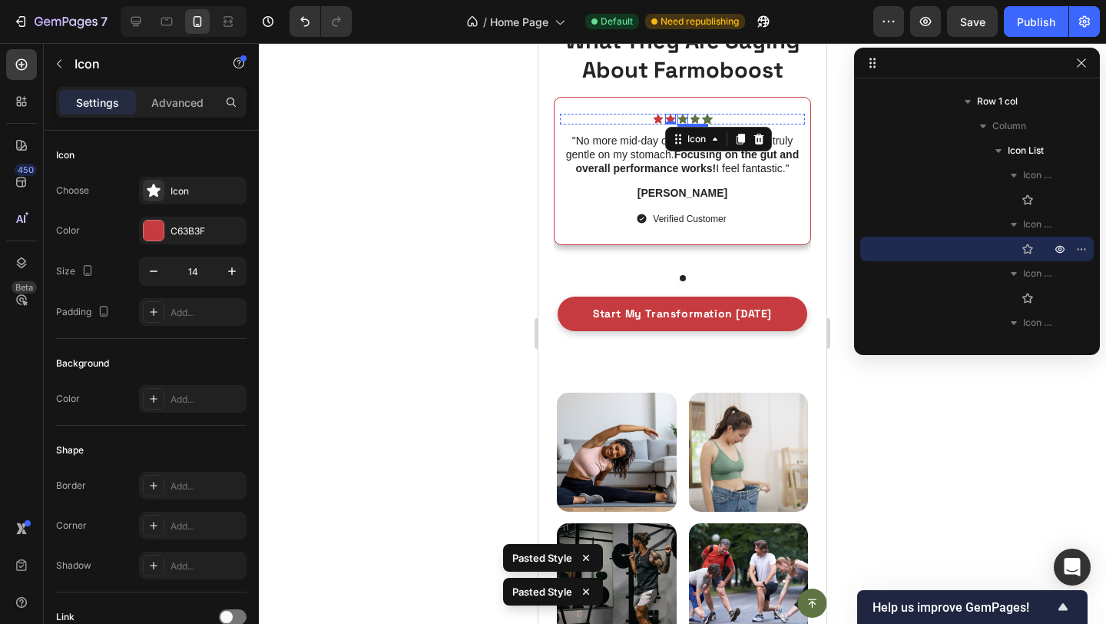
click at [678, 118] on icon at bounding box center [682, 118] width 9 height 9
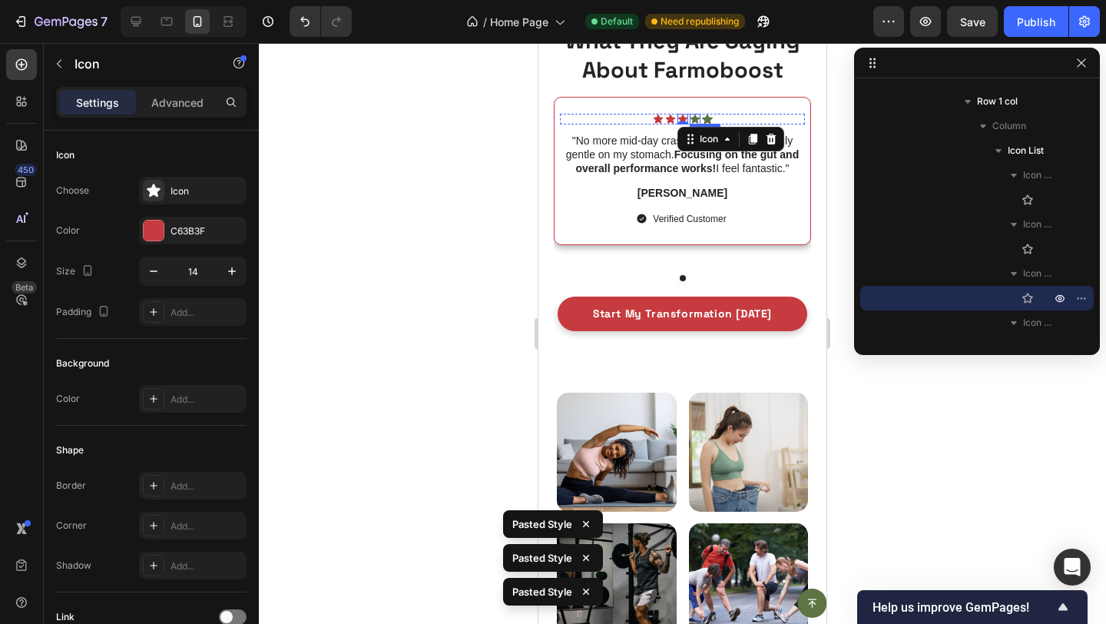
click at [692, 119] on icon at bounding box center [694, 118] width 9 height 9
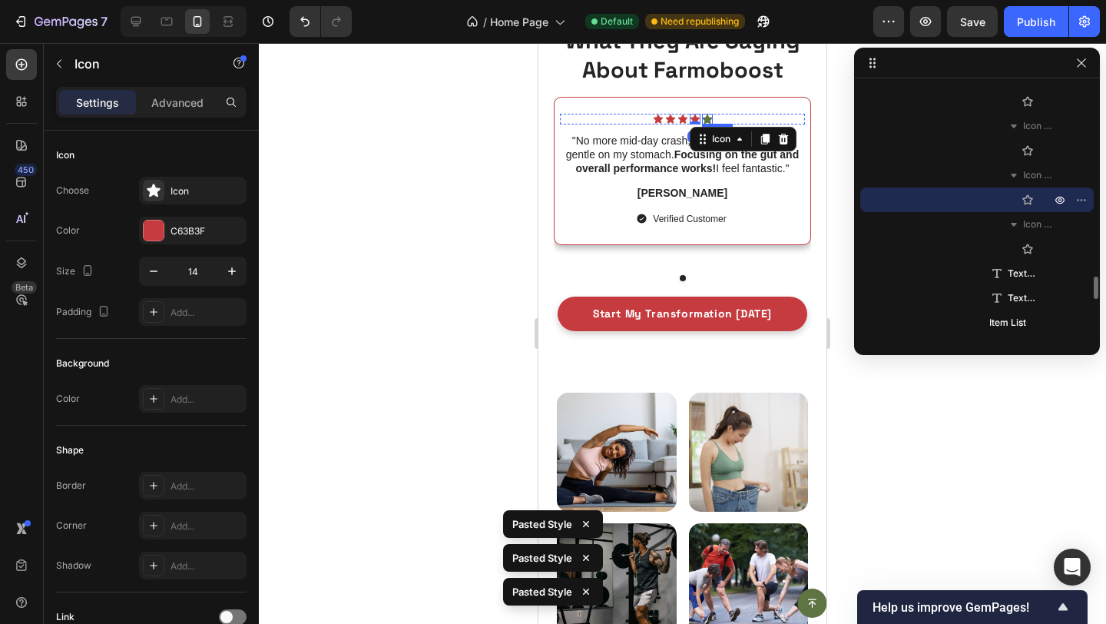
click at [704, 119] on icon at bounding box center [707, 119] width 11 height 10
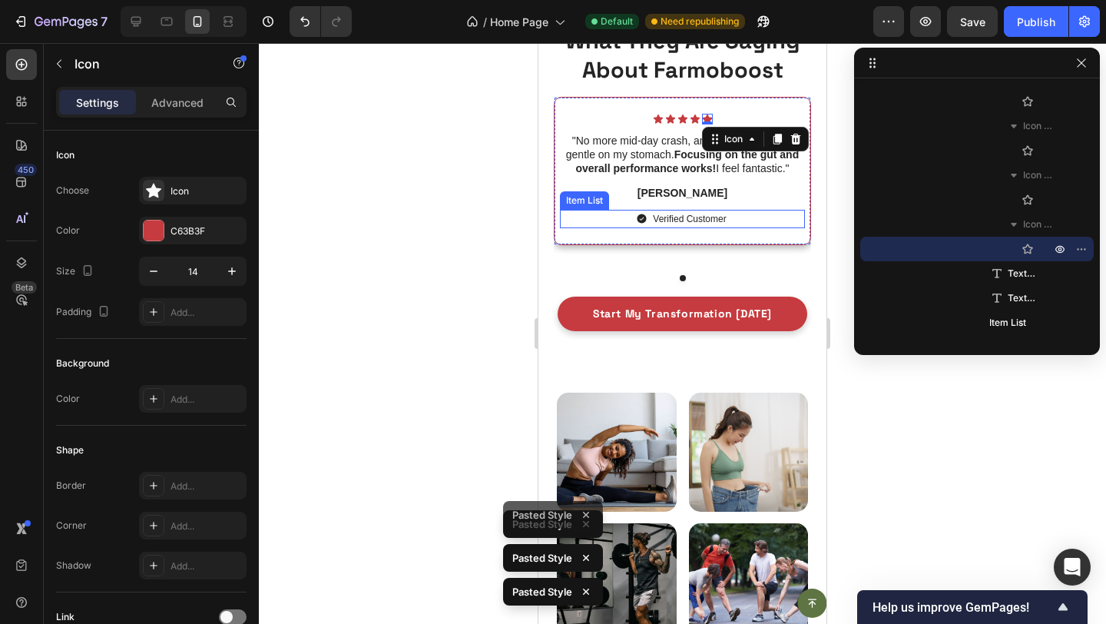
click at [641, 217] on icon at bounding box center [642, 218] width 9 height 9
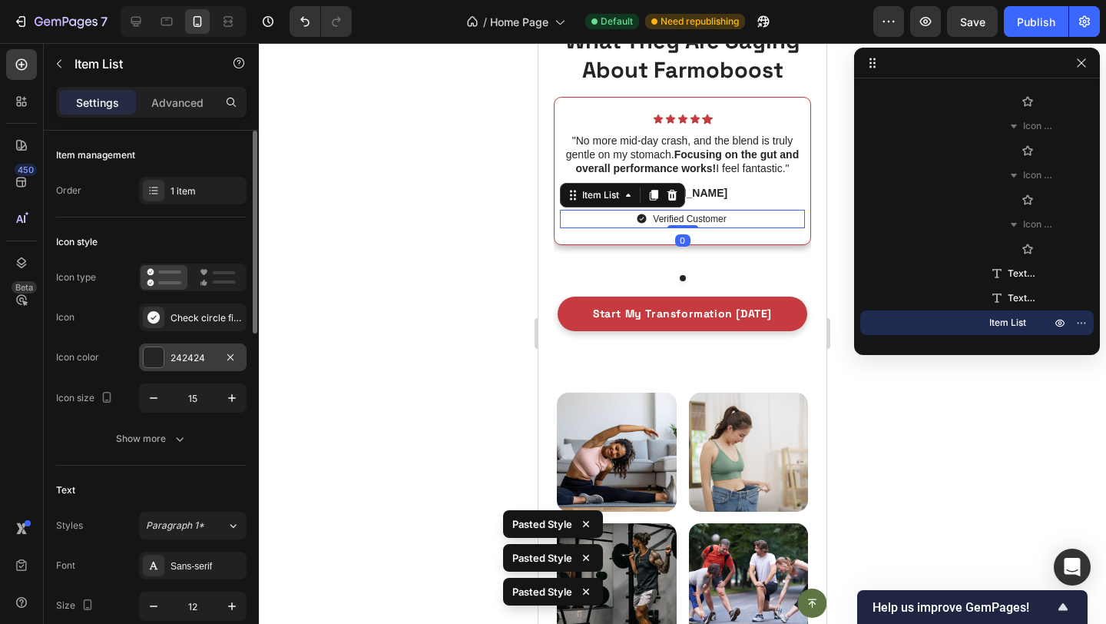
click at [169, 358] on div "242424" at bounding box center [193, 357] width 108 height 28
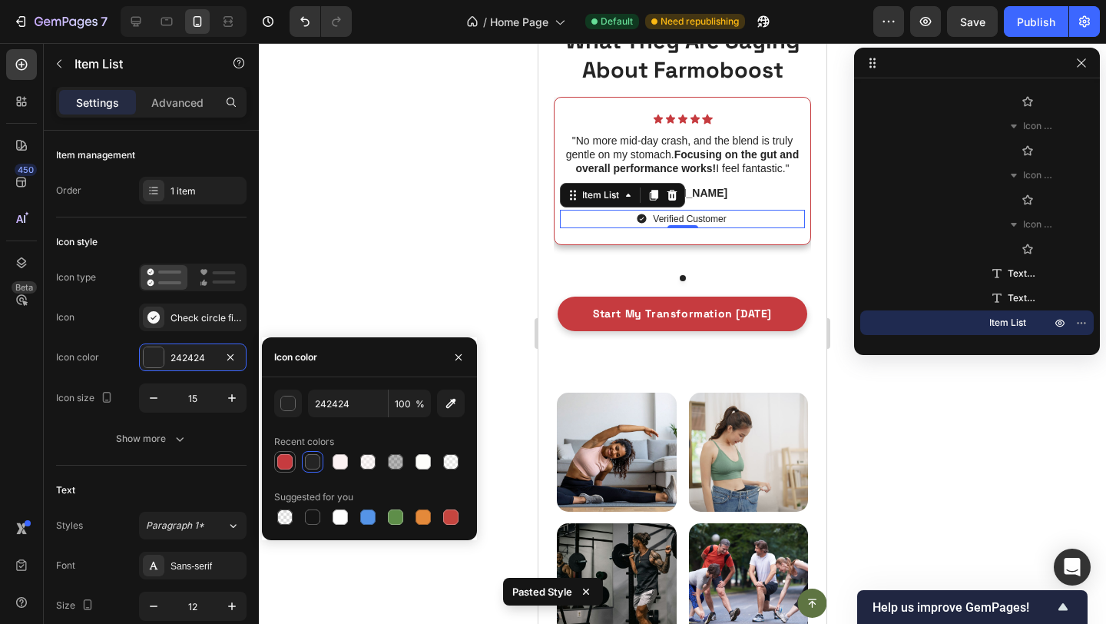
click at [278, 459] on div at bounding box center [284, 461] width 15 height 15
type input "C63B3F"
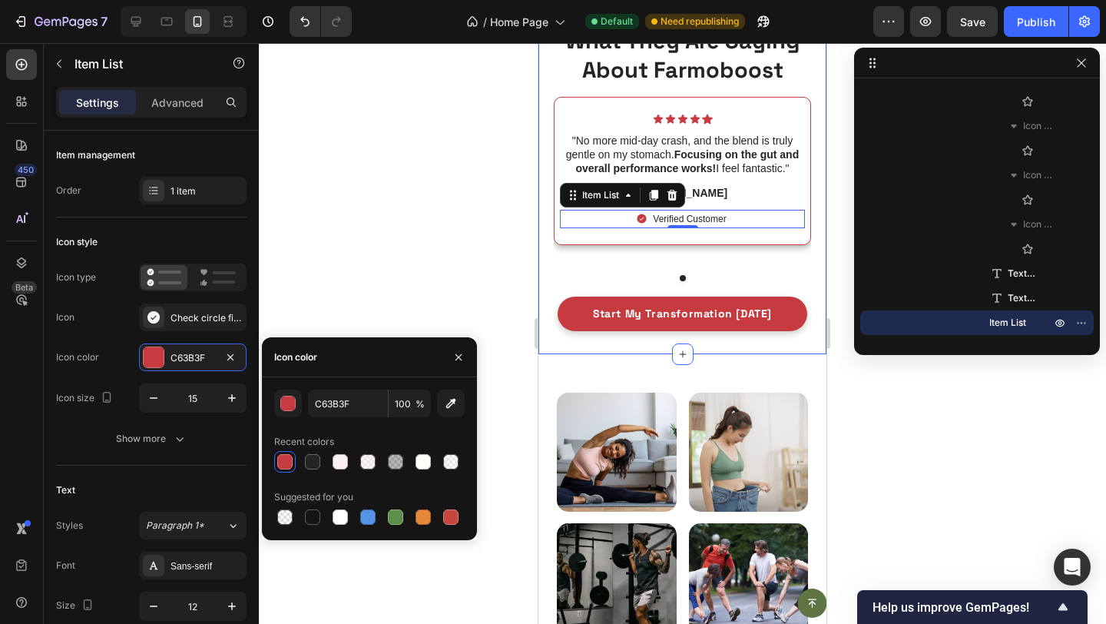
click at [597, 353] on div "Icon Icon Icon Icon Icon Icon List What They Are Saying About Farmoboost Headin…" at bounding box center [682, 158] width 288 height 391
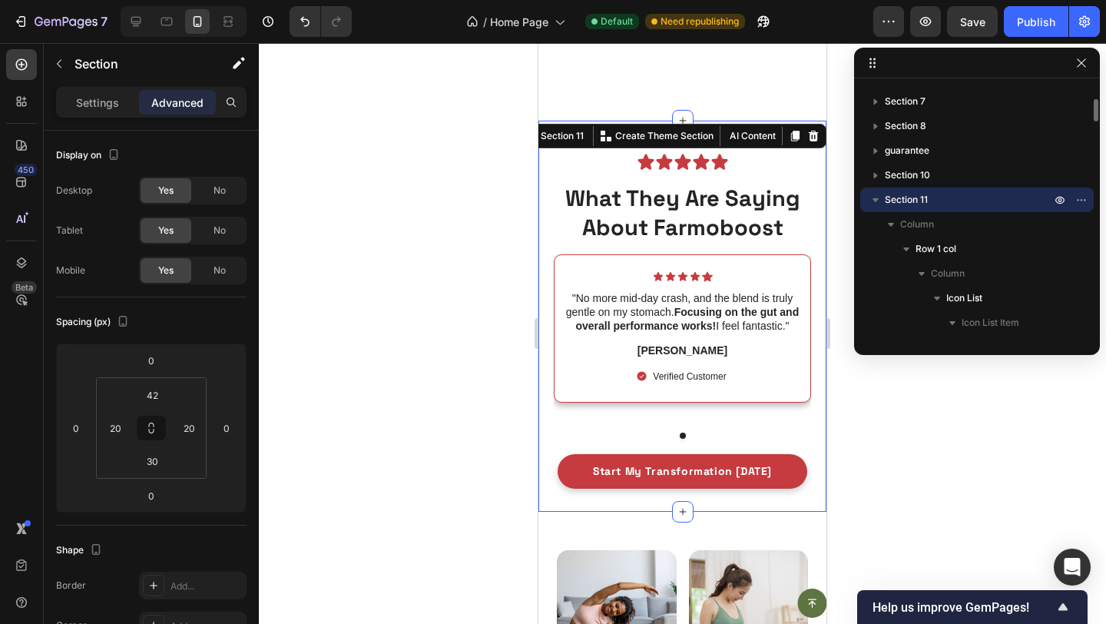
scroll to position [5220, 0]
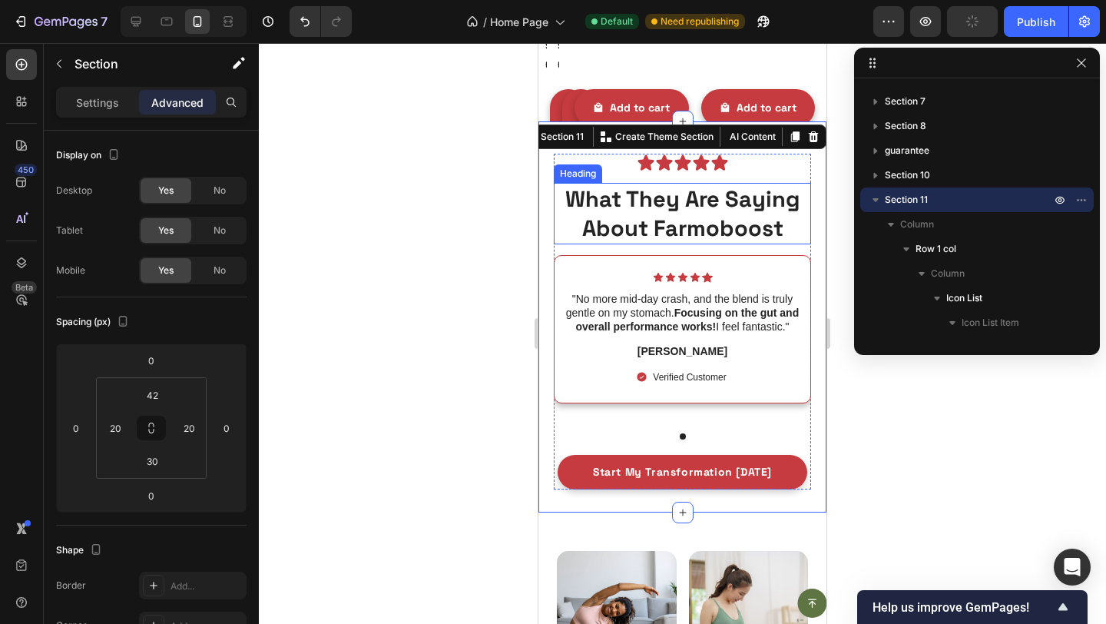
click at [645, 230] on h2 "What They Are Saying About Farmoboost" at bounding box center [682, 213] width 257 height 61
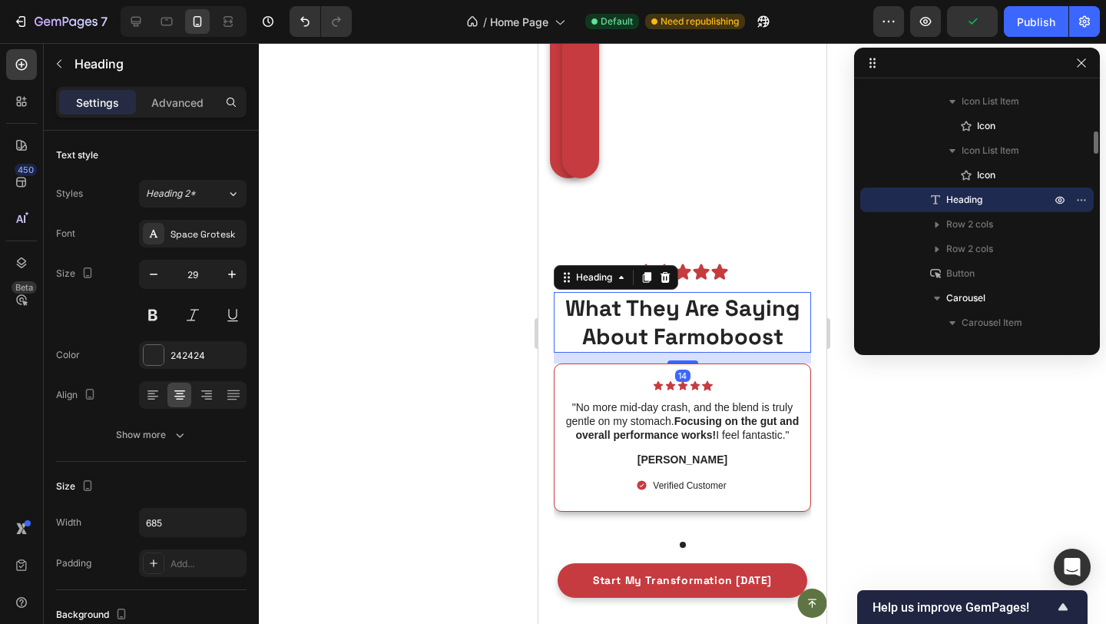
scroll to position [5328, 0]
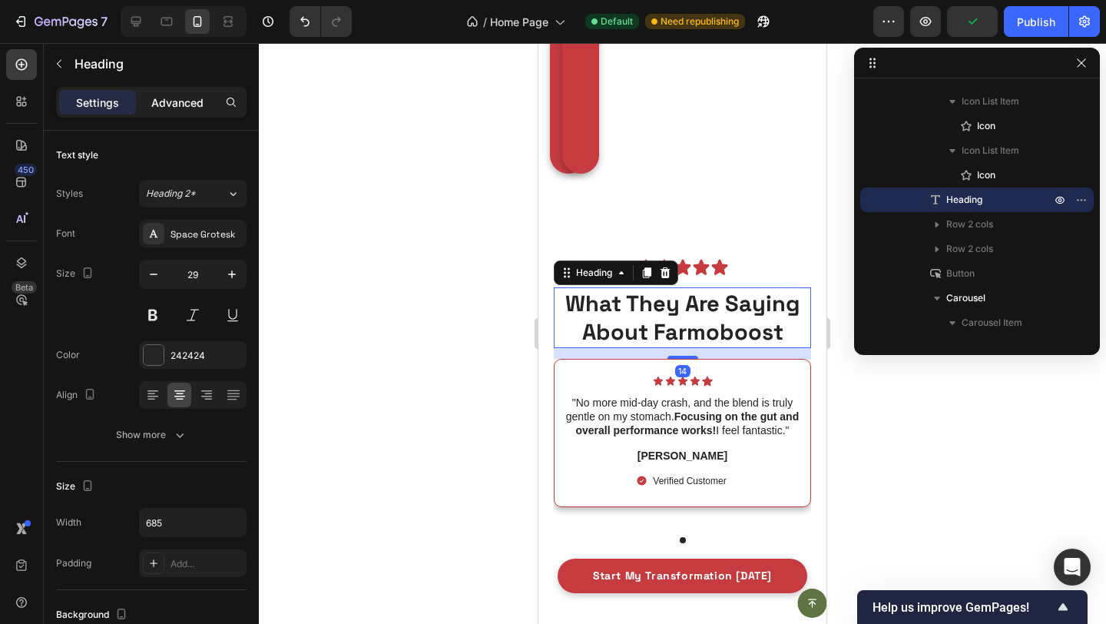
click at [188, 101] on p "Advanced" at bounding box center [177, 102] width 52 height 16
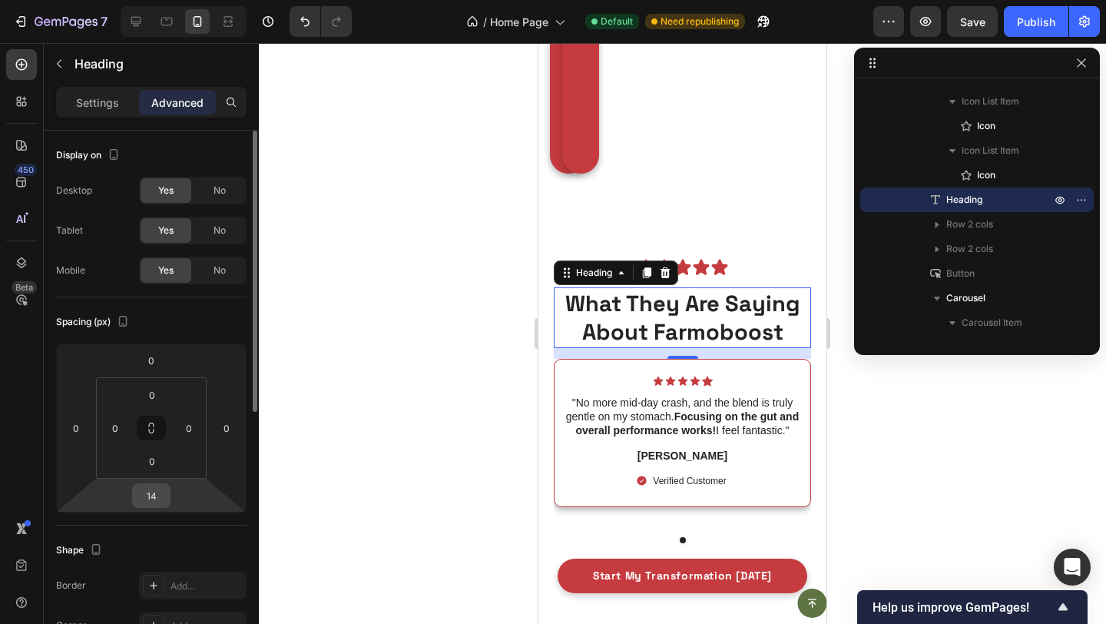
click at [156, 498] on input "14" at bounding box center [151, 495] width 31 height 23
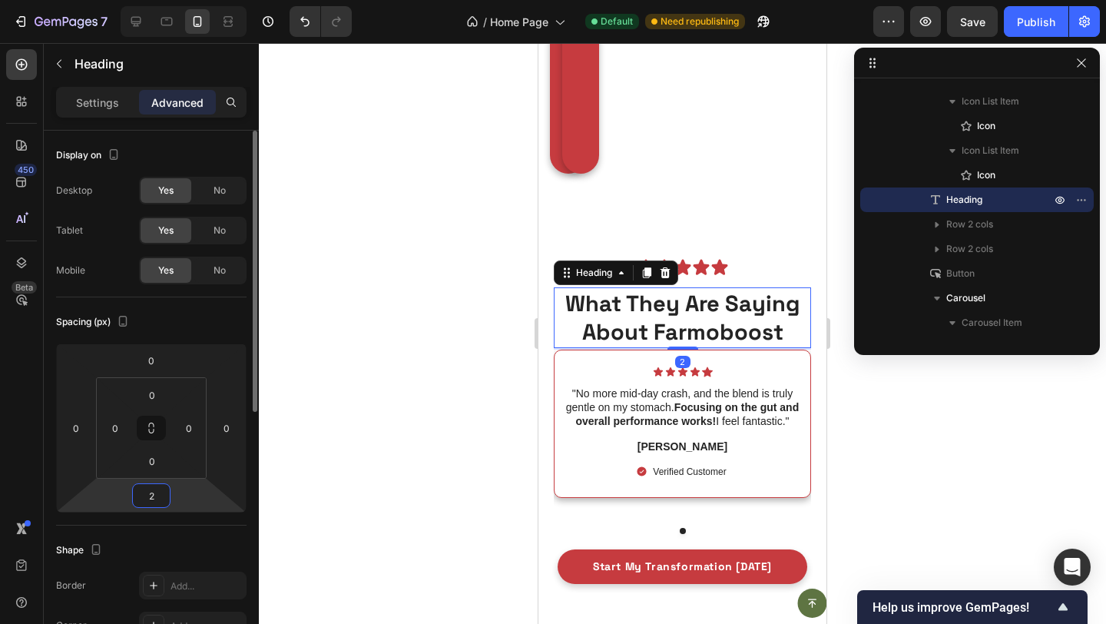
type input "20"
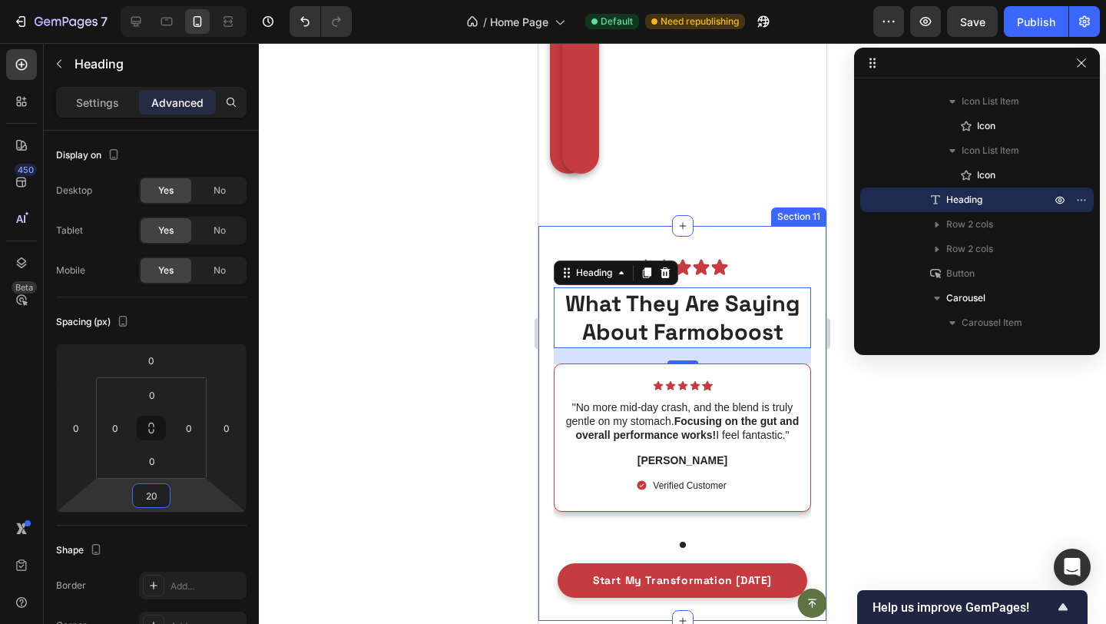
click at [543, 507] on div "Icon Icon Icon Icon Icon Icon List What They Are Saying About Farmoboost Headin…" at bounding box center [682, 424] width 288 height 396
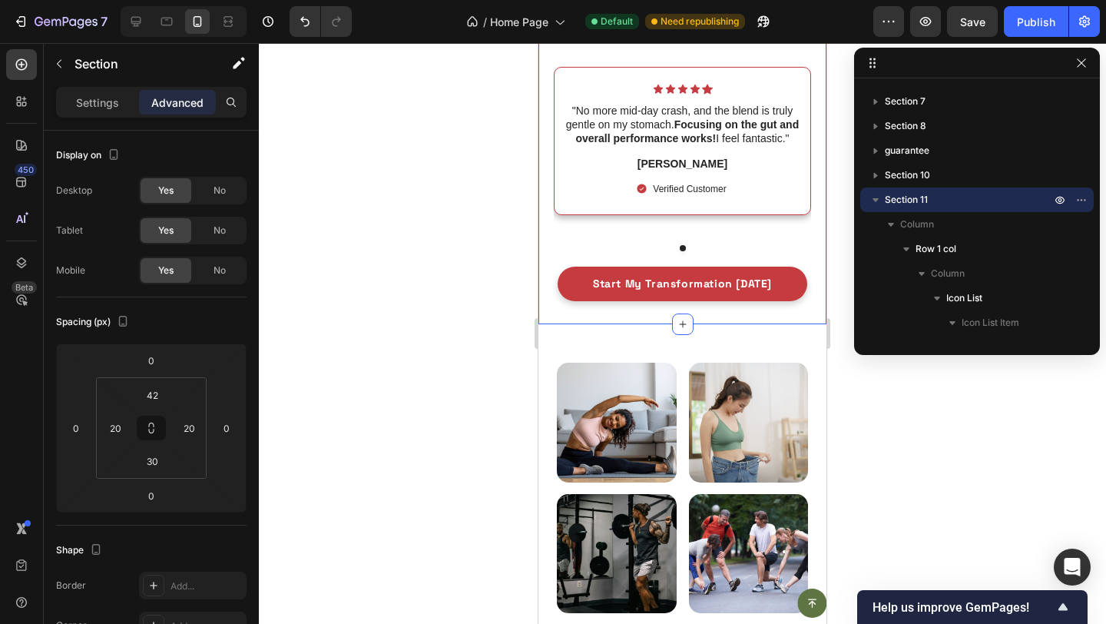
scroll to position [5627, 0]
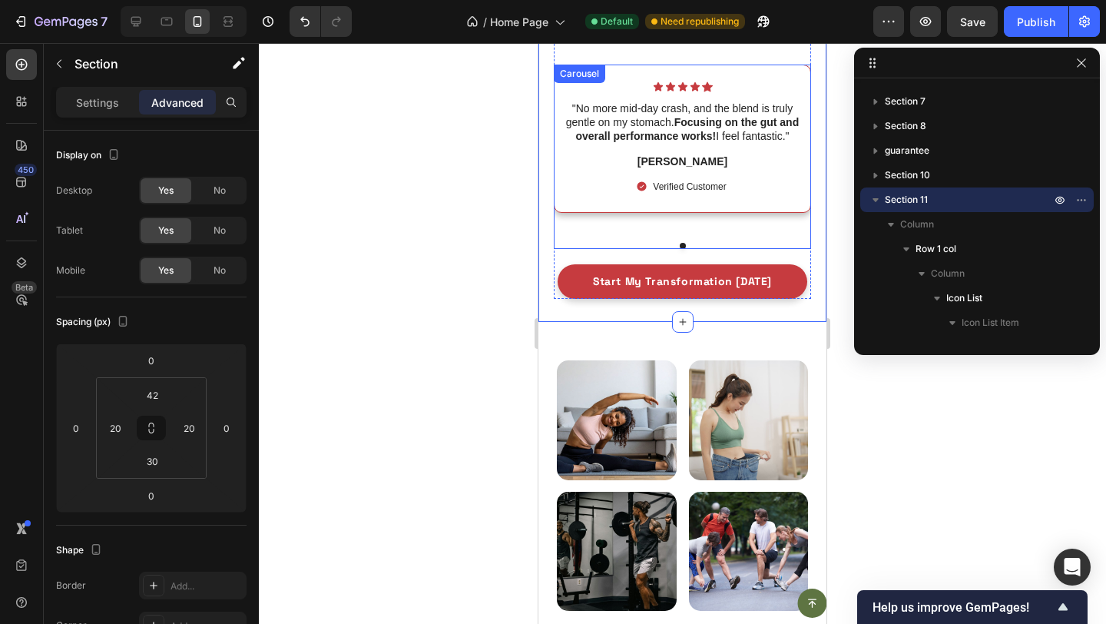
click at [641, 239] on div "Icon Icon Icon Icon Icon Icon List "I fixed my bloat, and adding the Vitality F…" at bounding box center [682, 157] width 257 height 184
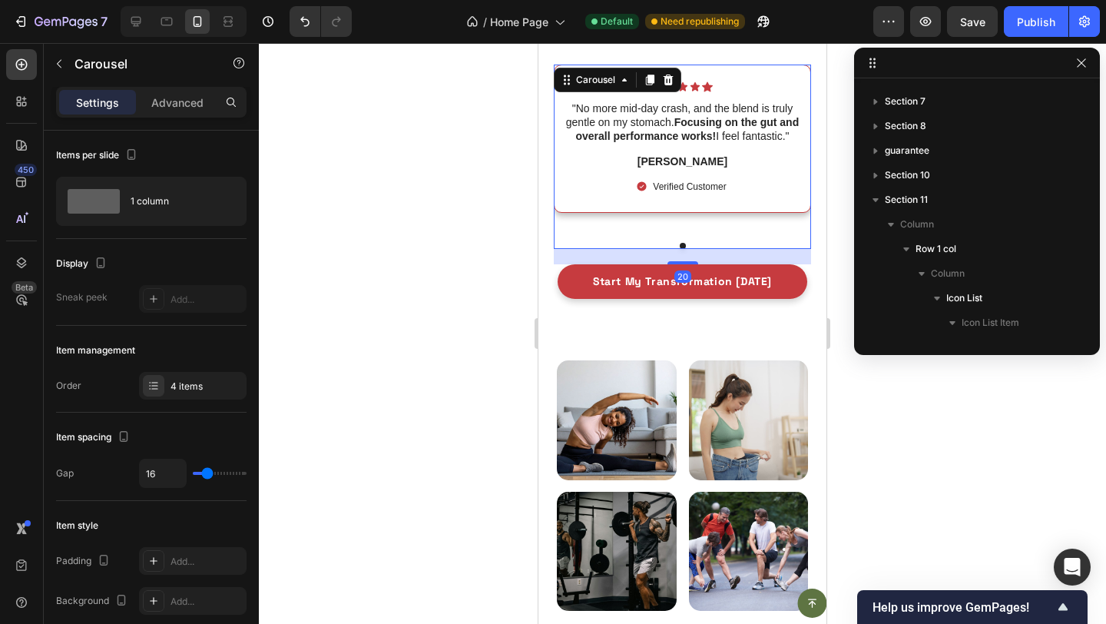
scroll to position [635, 0]
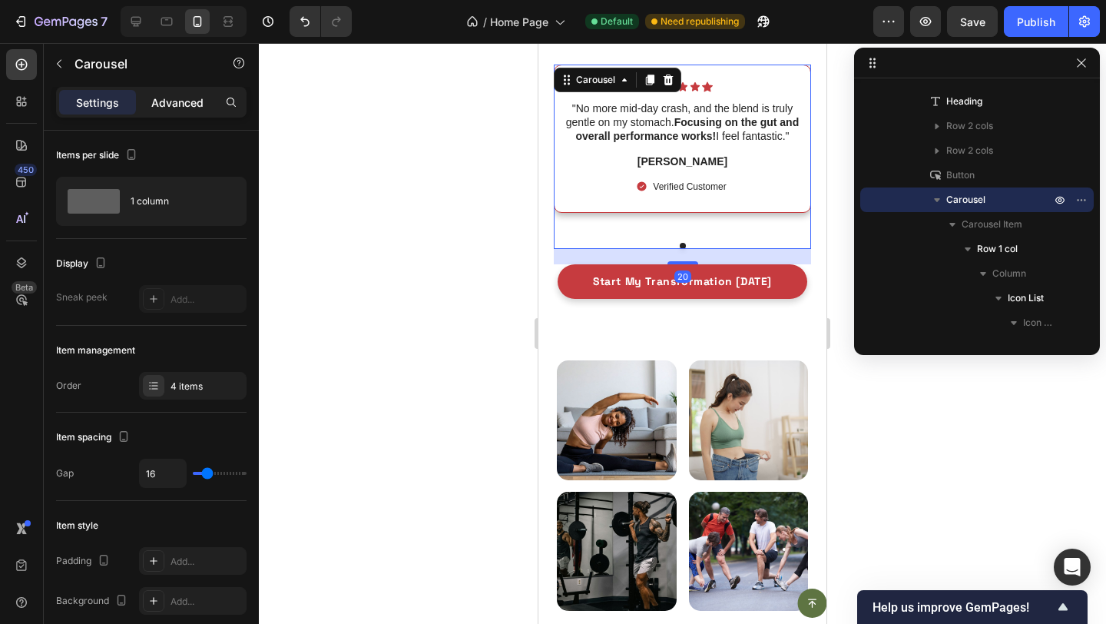
click at [175, 101] on p "Advanced" at bounding box center [177, 102] width 52 height 16
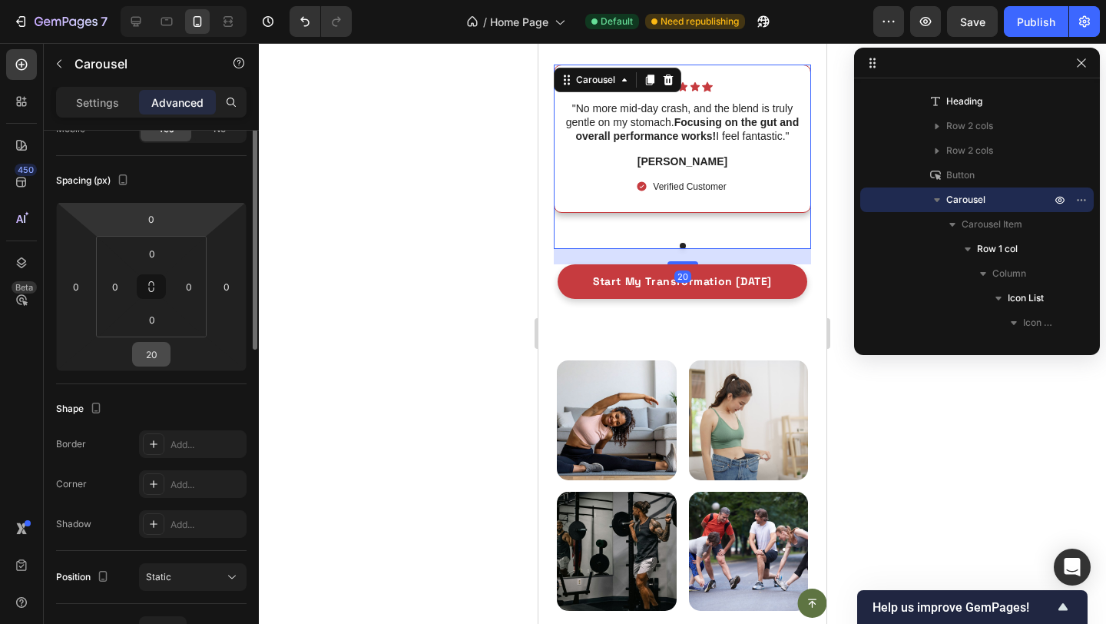
scroll to position [148, 0]
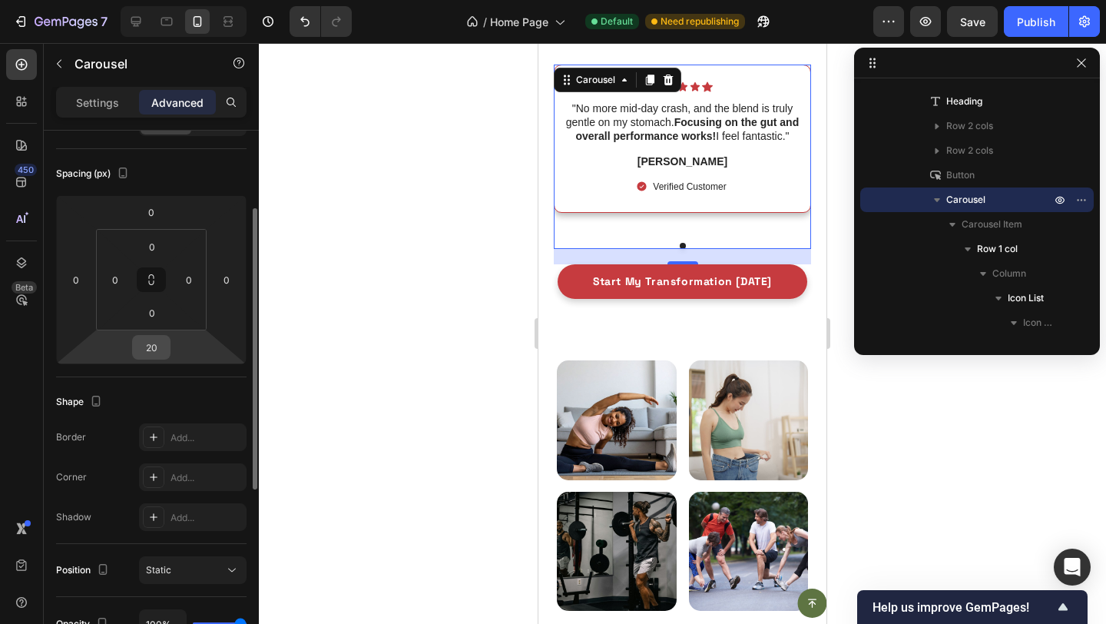
click at [155, 351] on input "20" at bounding box center [151, 347] width 31 height 23
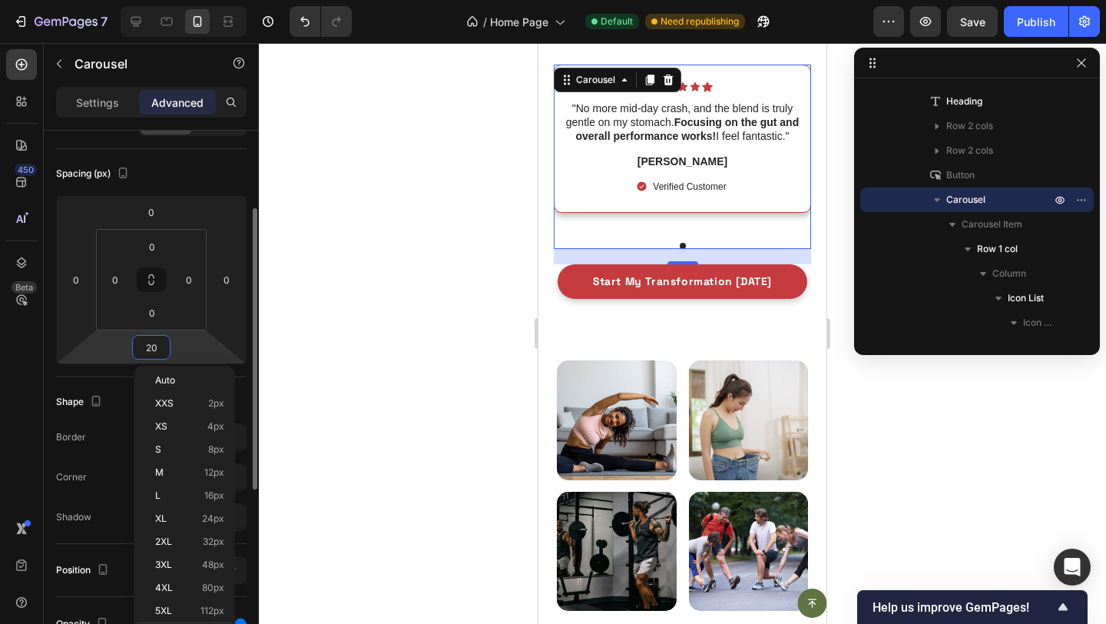
click at [155, 351] on input "20" at bounding box center [151, 347] width 31 height 23
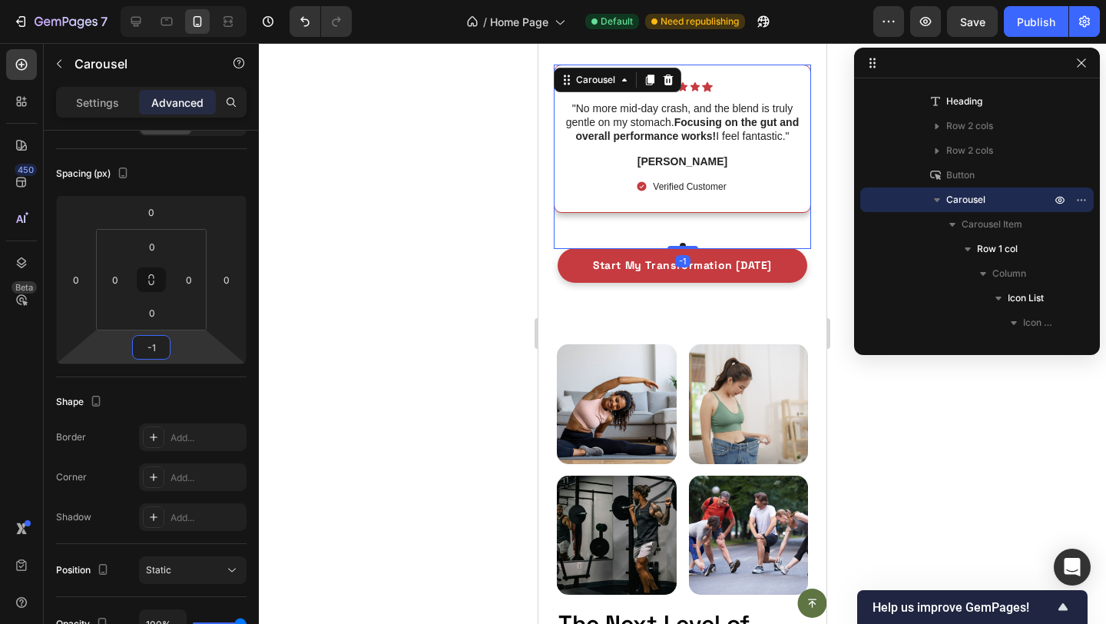
type input "0"
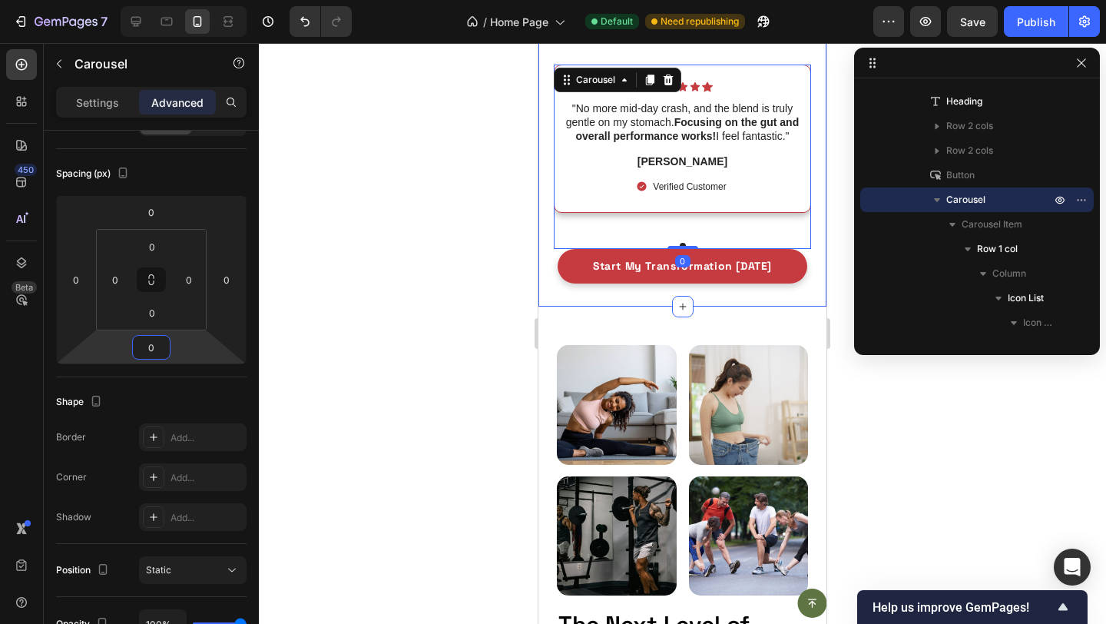
click at [581, 297] on div "Icon Icon Icon Icon Icon Icon List What They Are Saying About Farmoboost Headin…" at bounding box center [682, 117] width 288 height 380
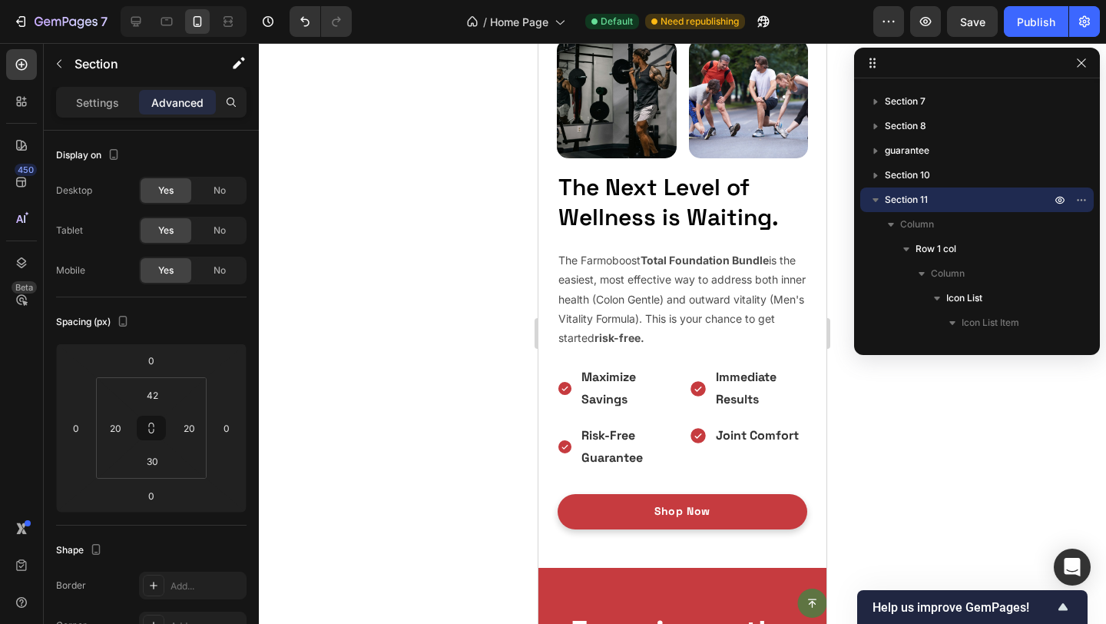
scroll to position [6053, 0]
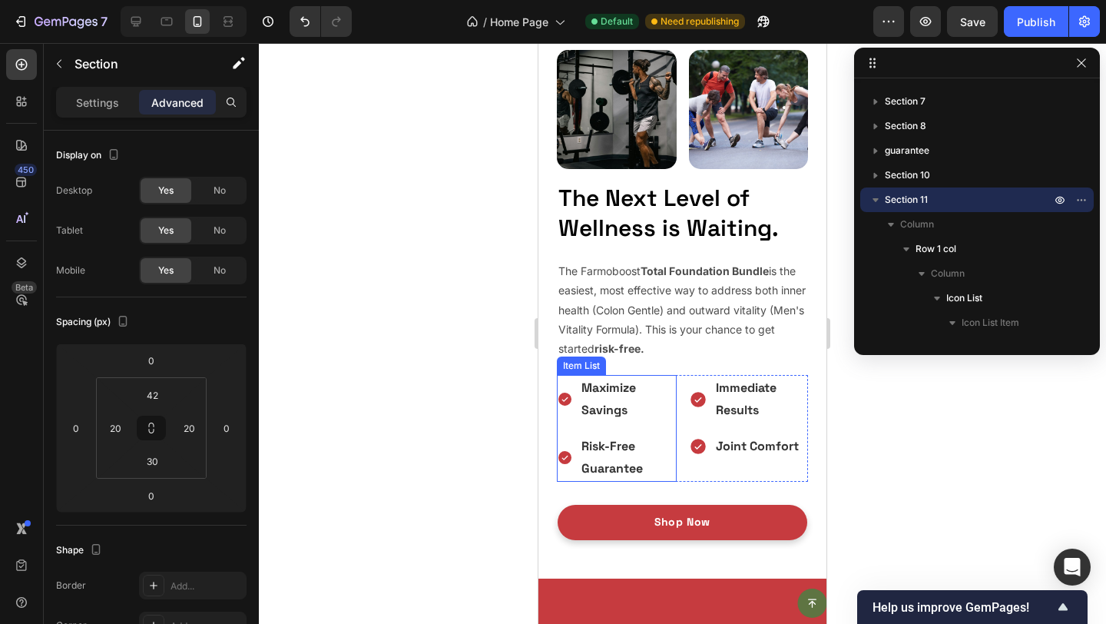
click at [587, 390] on strong "Maximize Savings" at bounding box center [609, 398] width 55 height 38
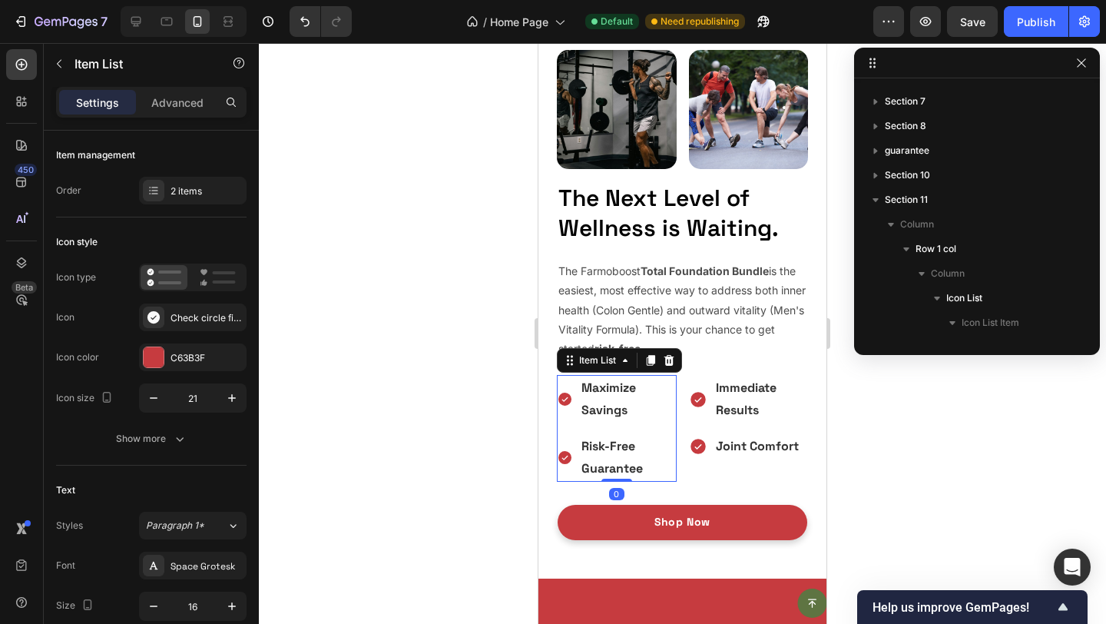
scroll to position [2819, 0]
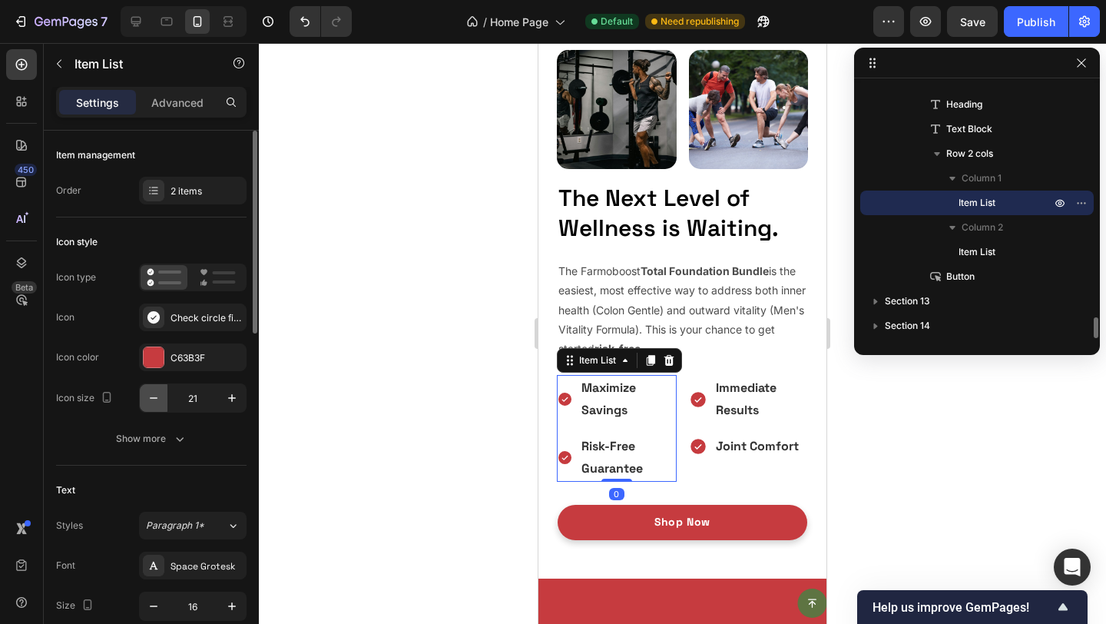
click at [149, 398] on icon "button" at bounding box center [153, 397] width 15 height 15
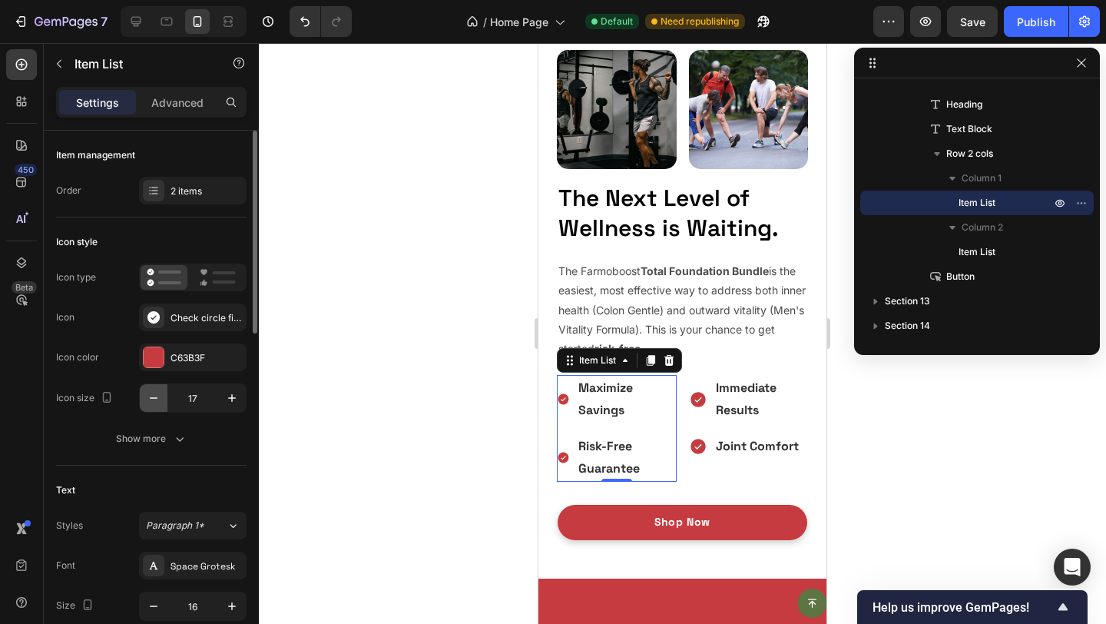
type input "16"
click at [234, 390] on icon "button" at bounding box center [231, 397] width 15 height 15
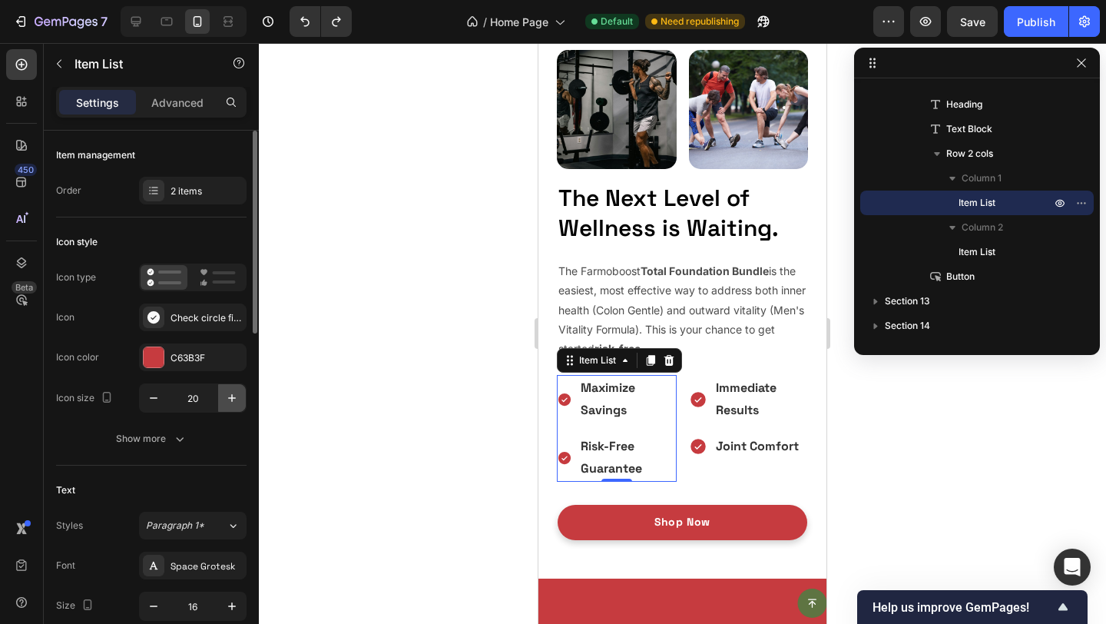
type input "21"
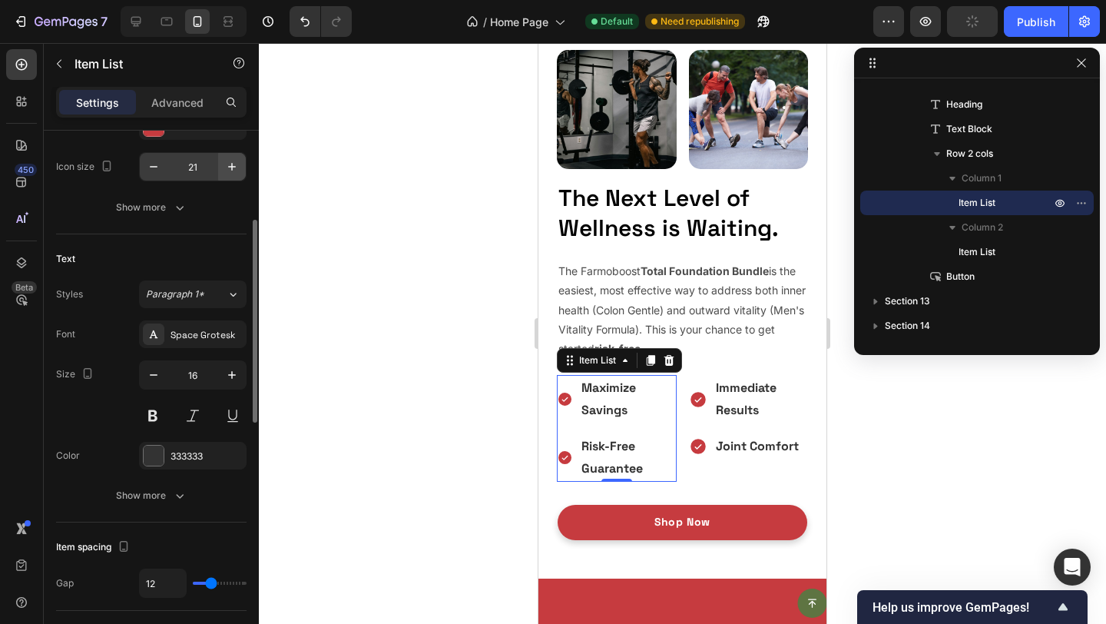
scroll to position [233, 0]
click at [590, 391] on strong "Maximize Savings" at bounding box center [609, 398] width 55 height 38
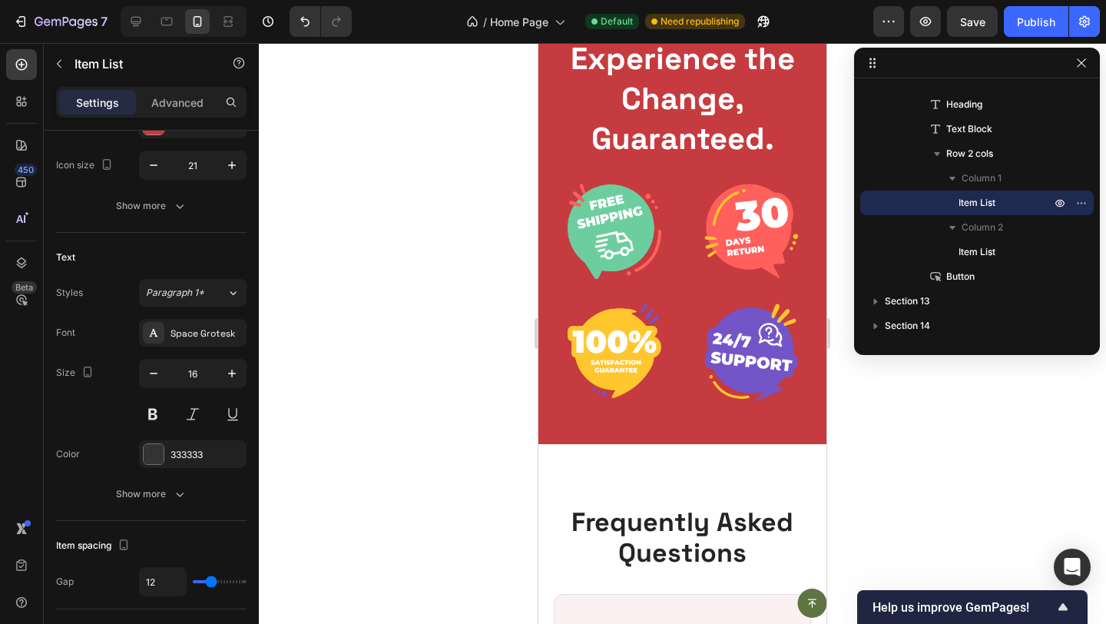
scroll to position [6589, 0]
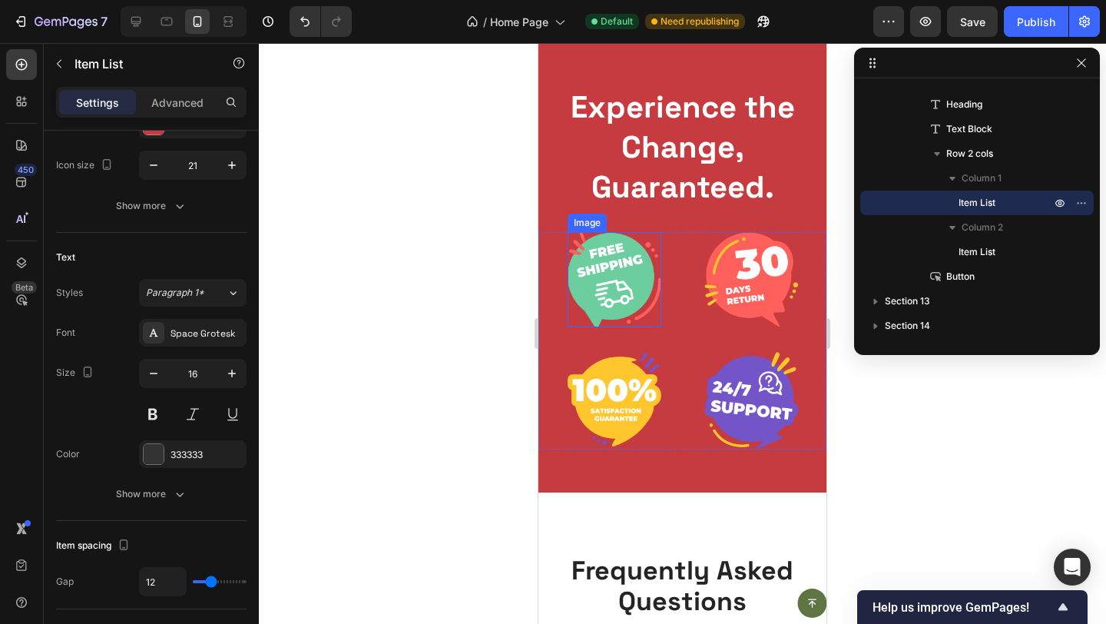
click at [611, 321] on img at bounding box center [615, 280] width 94 height 96
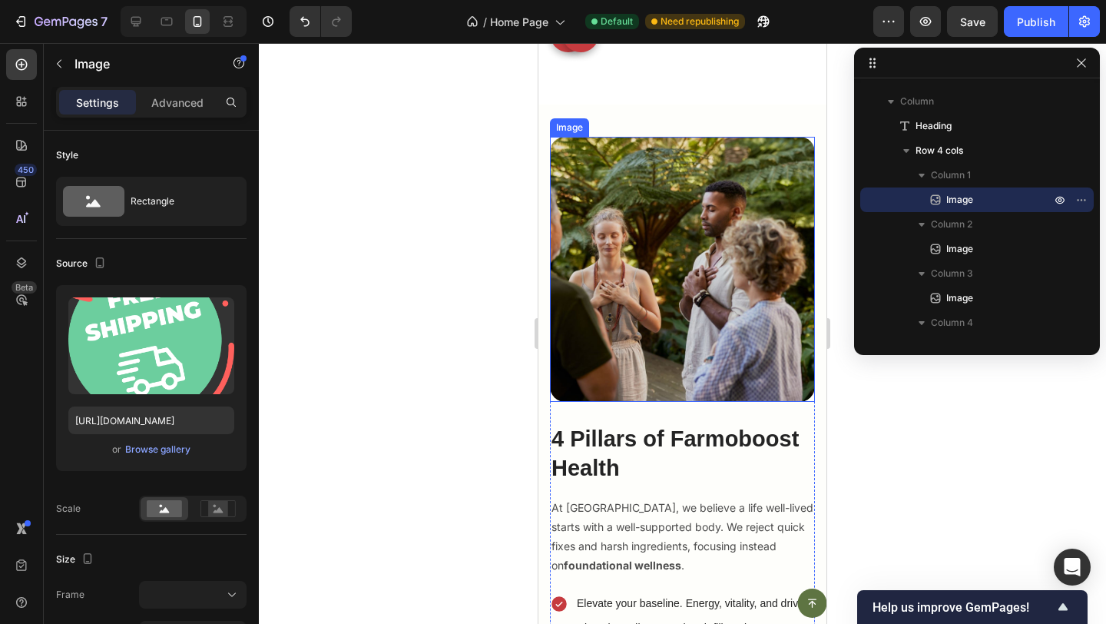
scroll to position [2549, 0]
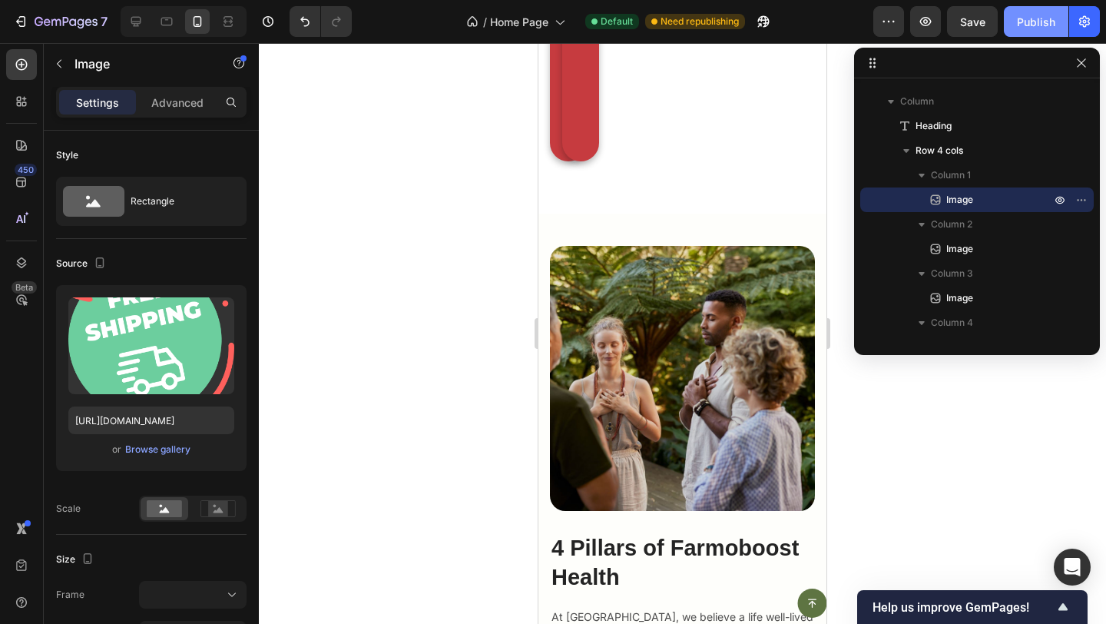
click at [1031, 28] on div "Publish" at bounding box center [1036, 22] width 38 height 16
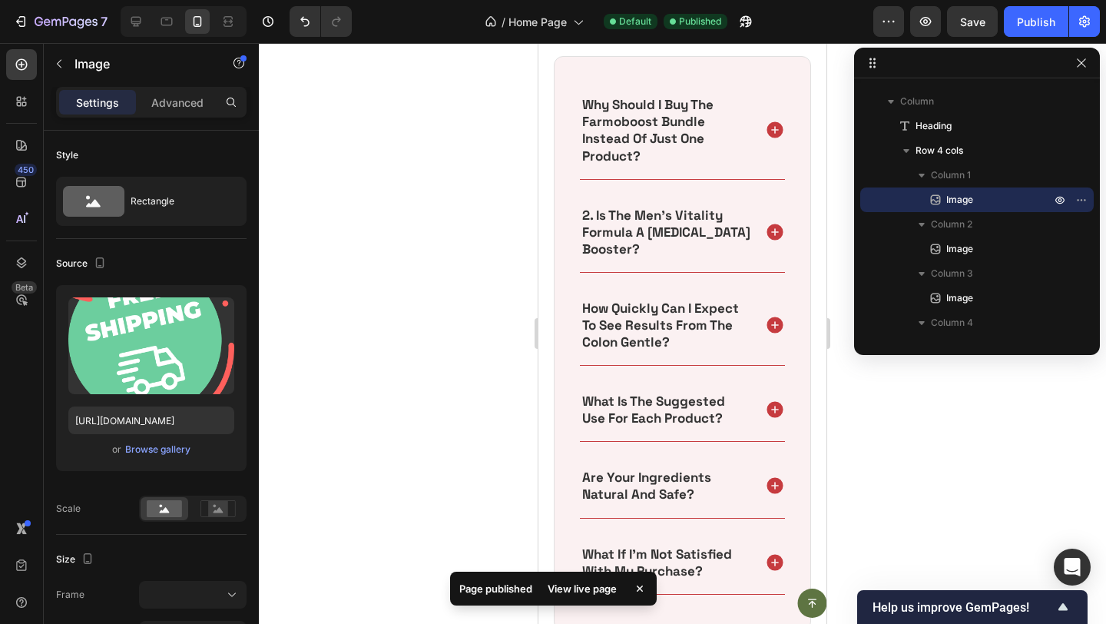
scroll to position [7256, 0]
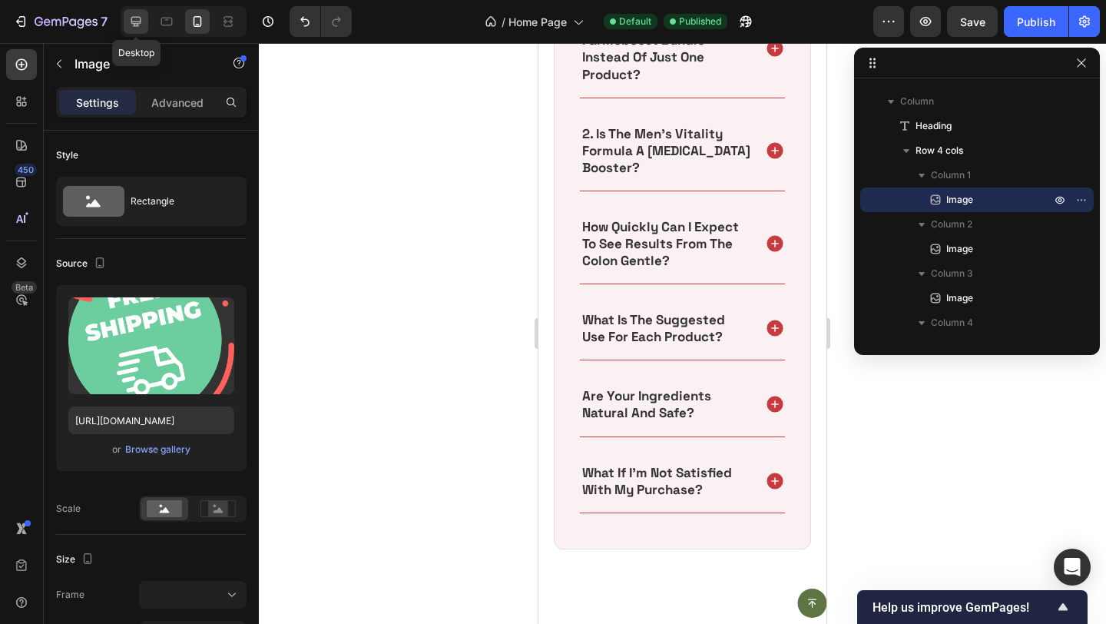
click at [133, 16] on icon at bounding box center [135, 21] width 15 height 15
type input "155"
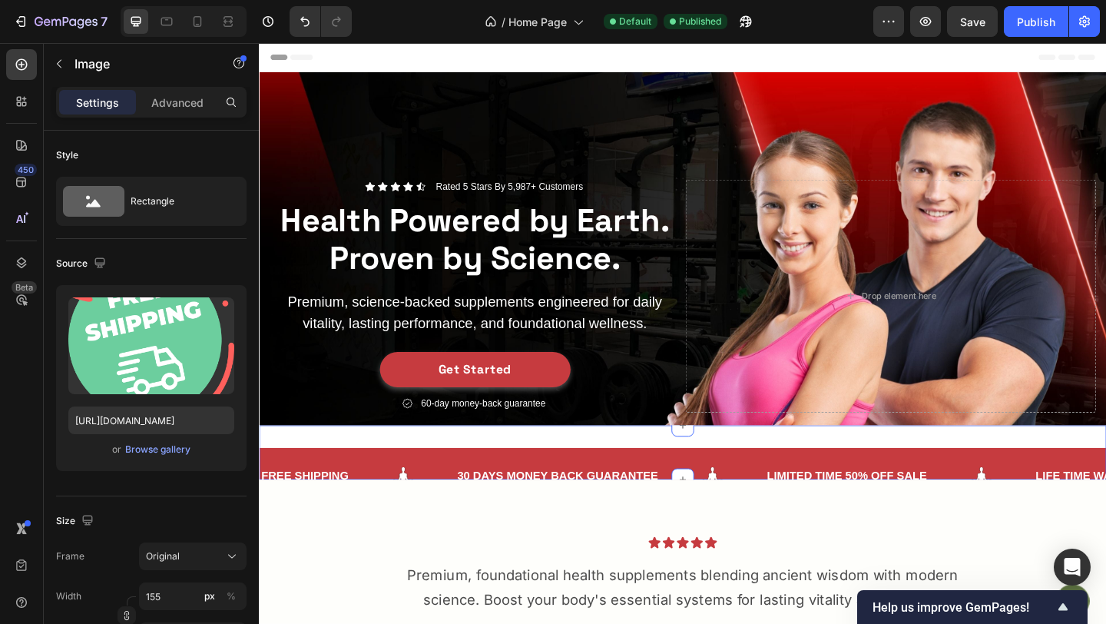
click at [553, 472] on div "FREE SHIPPING Text Block 30 DAYS MONEY BACK GUARANTEE Text Block LIMITED TIME 5…" at bounding box center [720, 488] width 922 height 59
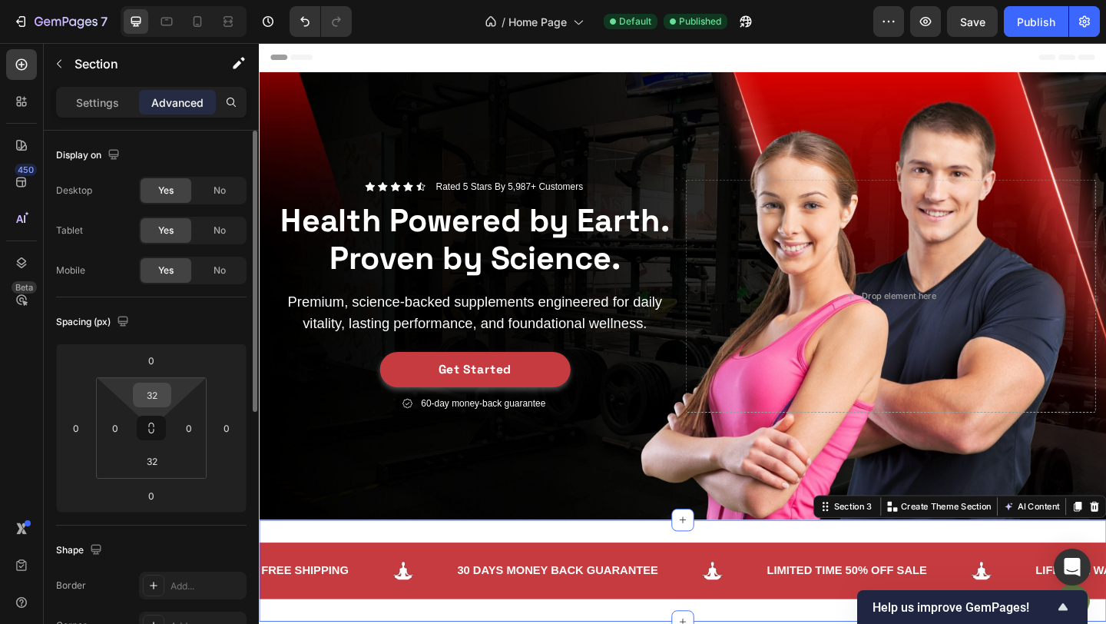
click at [138, 395] on input "32" at bounding box center [152, 394] width 31 height 23
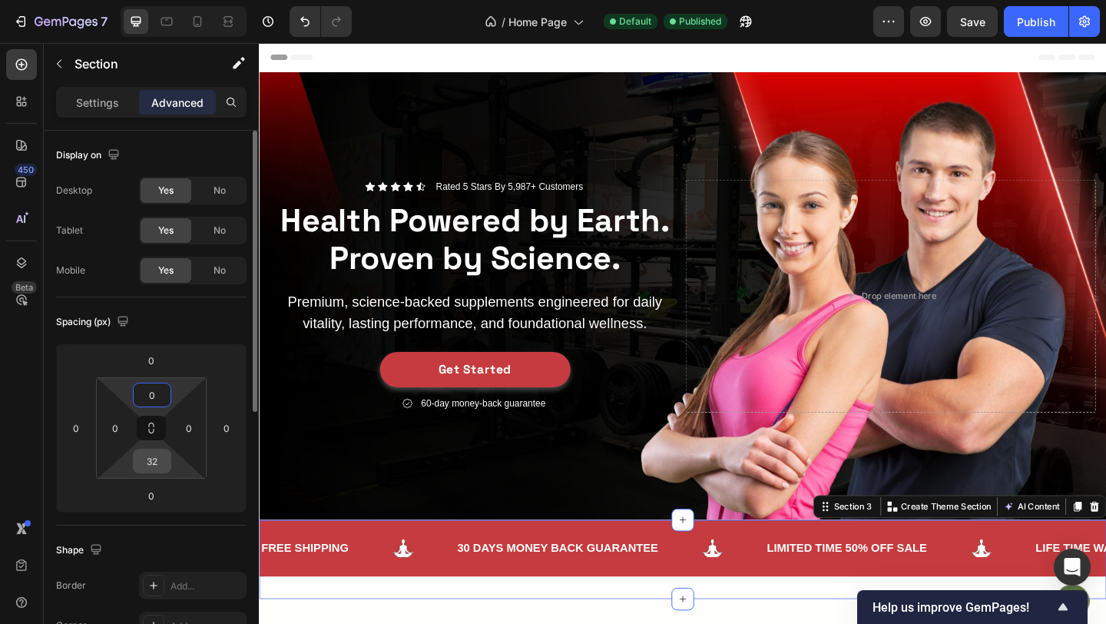
type input "0"
click at [154, 465] on input "32" at bounding box center [152, 460] width 31 height 23
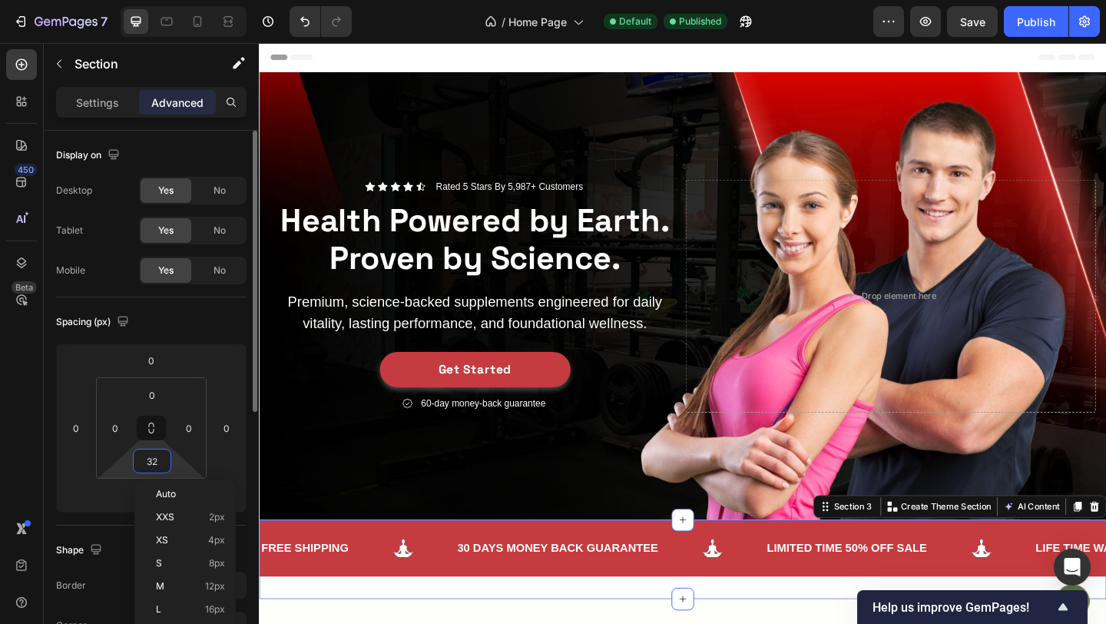
click at [154, 465] on input "32" at bounding box center [152, 460] width 31 height 23
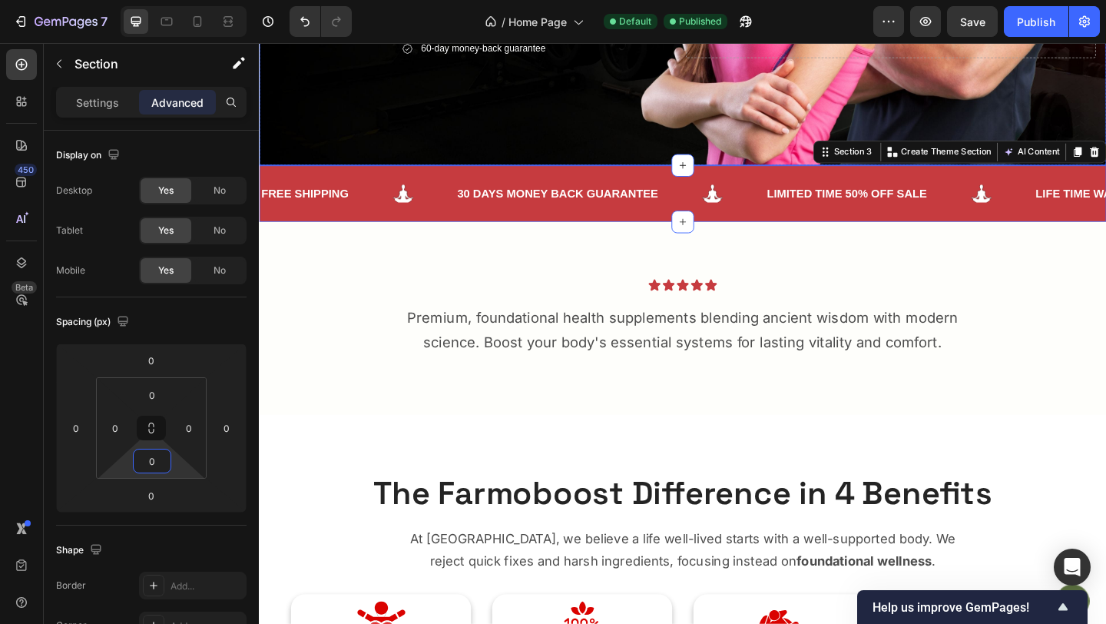
scroll to position [469, 0]
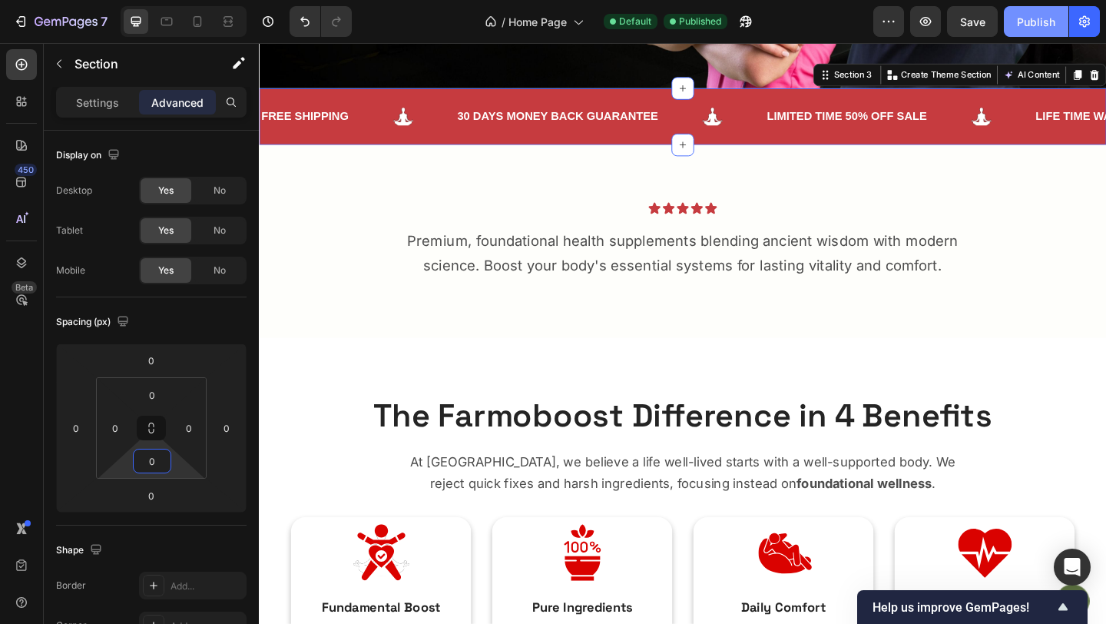
type input "0"
click at [1029, 15] on div "Publish" at bounding box center [1036, 22] width 38 height 16
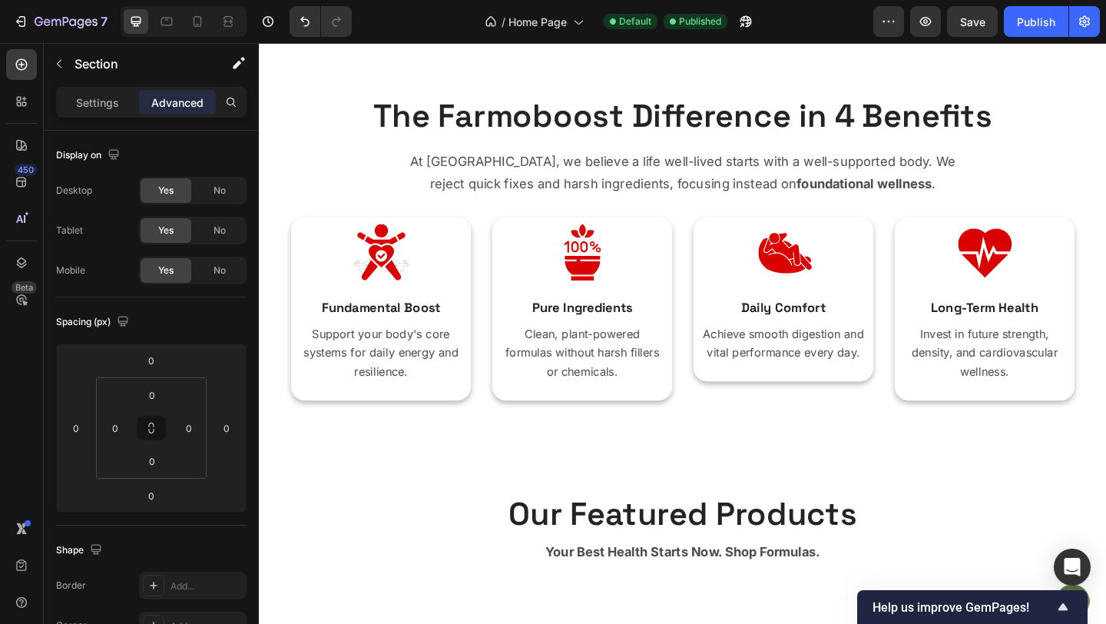
scroll to position [781, 0]
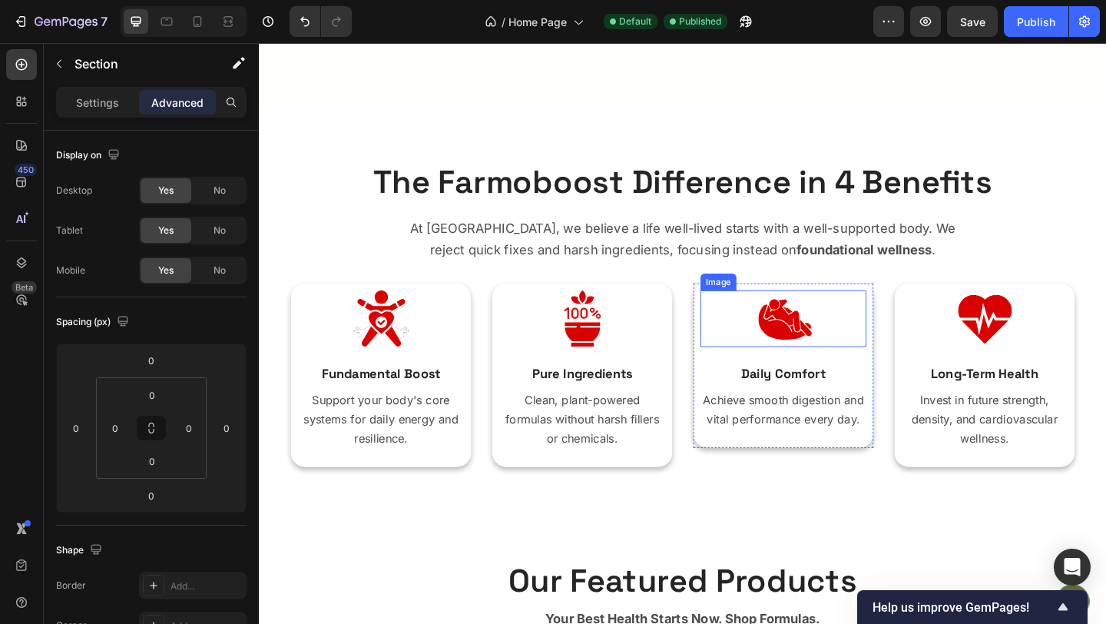
click at [748, 312] on div at bounding box center [829, 342] width 181 height 61
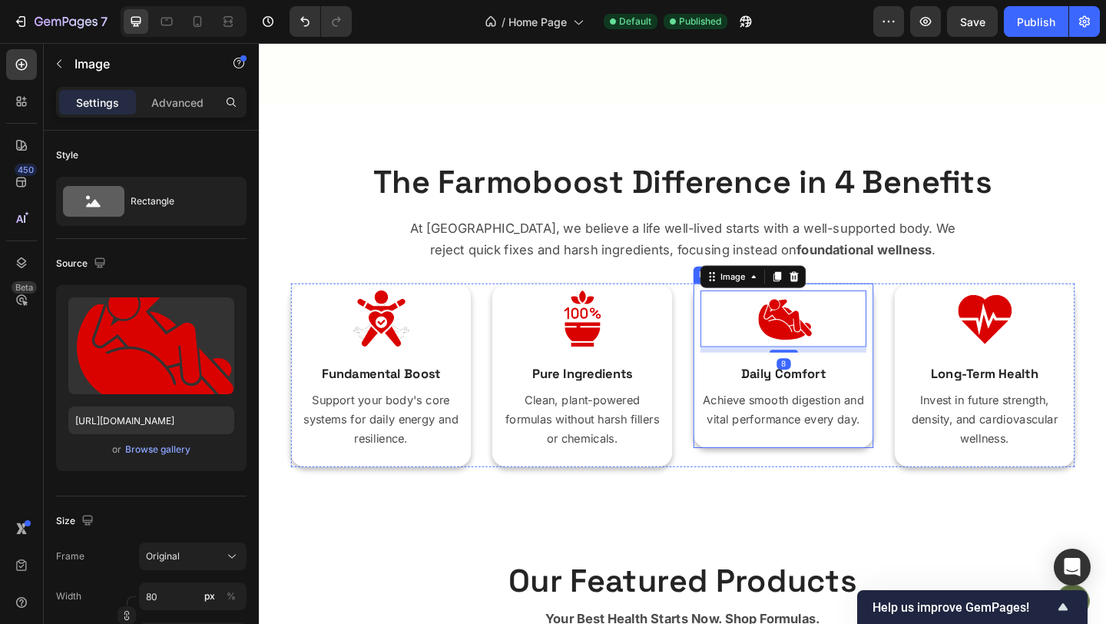
click at [734, 315] on div "Image 8 Daily Comfort Text Block Achieve smooth digestion and vital performance…" at bounding box center [829, 393] width 196 height 179
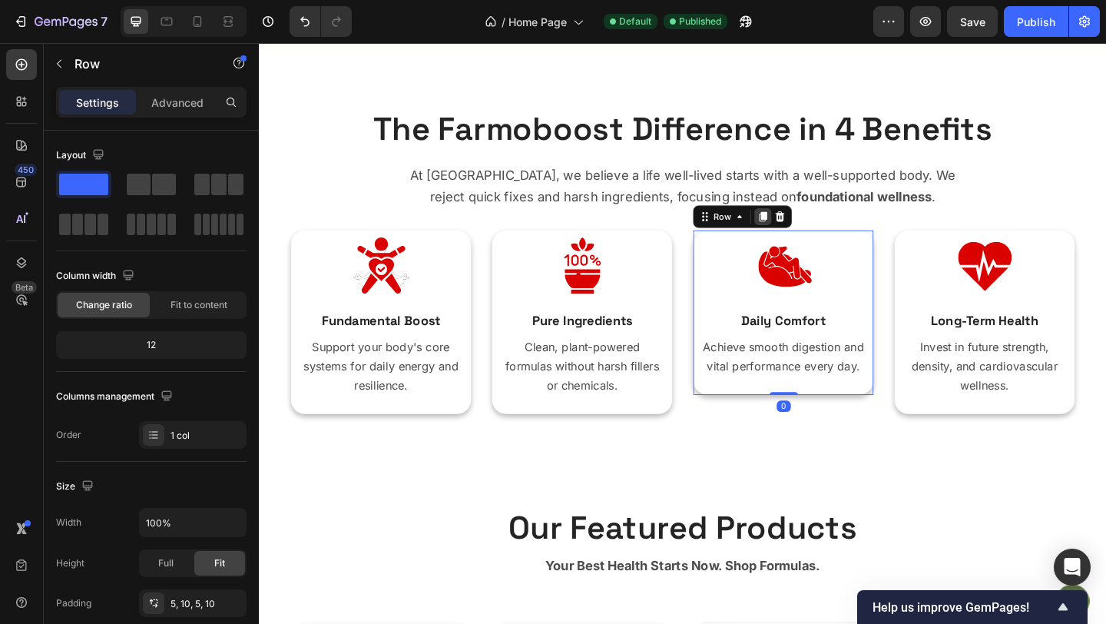
click at [815, 241] on div at bounding box center [807, 232] width 18 height 18
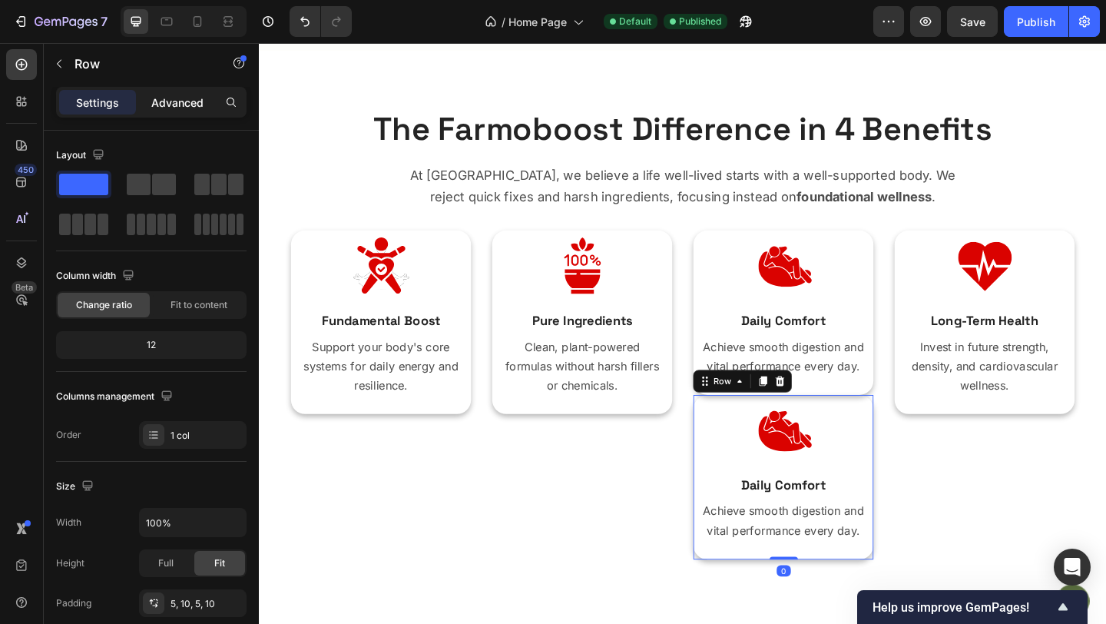
click at [195, 107] on p "Advanced" at bounding box center [177, 102] width 52 height 16
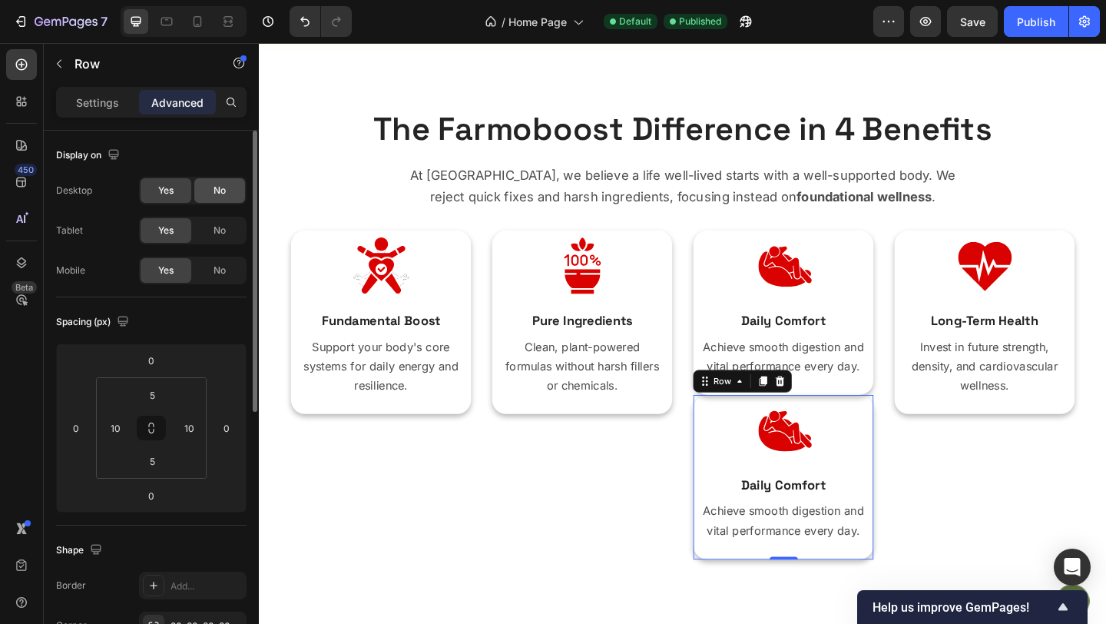
click at [212, 200] on div "No" at bounding box center [219, 190] width 51 height 25
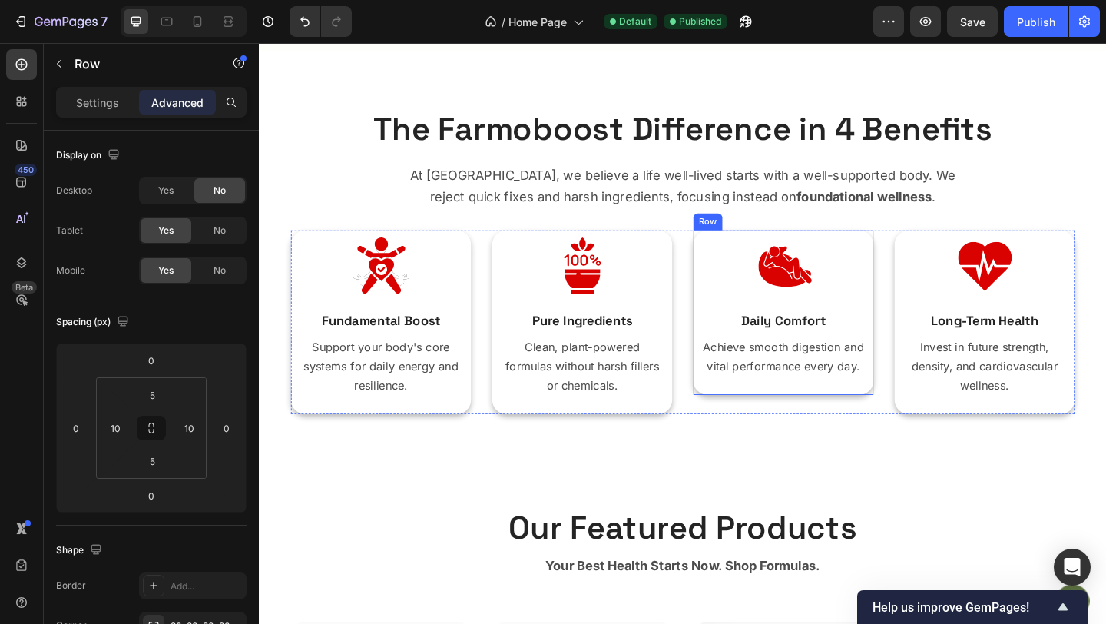
click at [736, 374] on div "Image Daily Comfort Text Block Achieve smooth digestion and vital performance e…" at bounding box center [829, 336] width 196 height 179
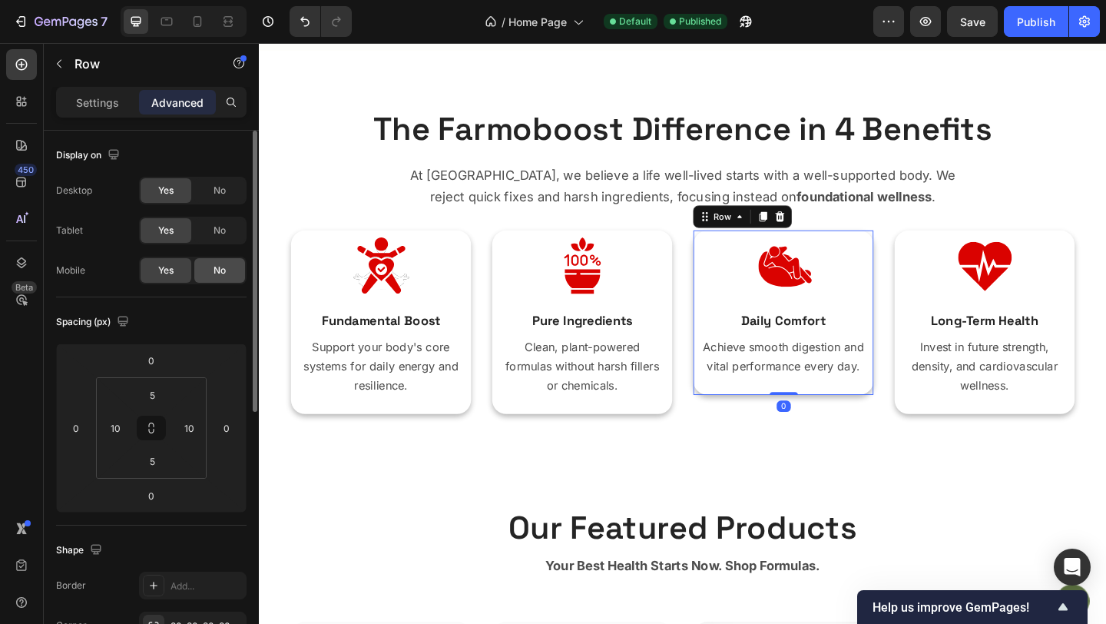
click at [203, 272] on div "No" at bounding box center [219, 270] width 51 height 25
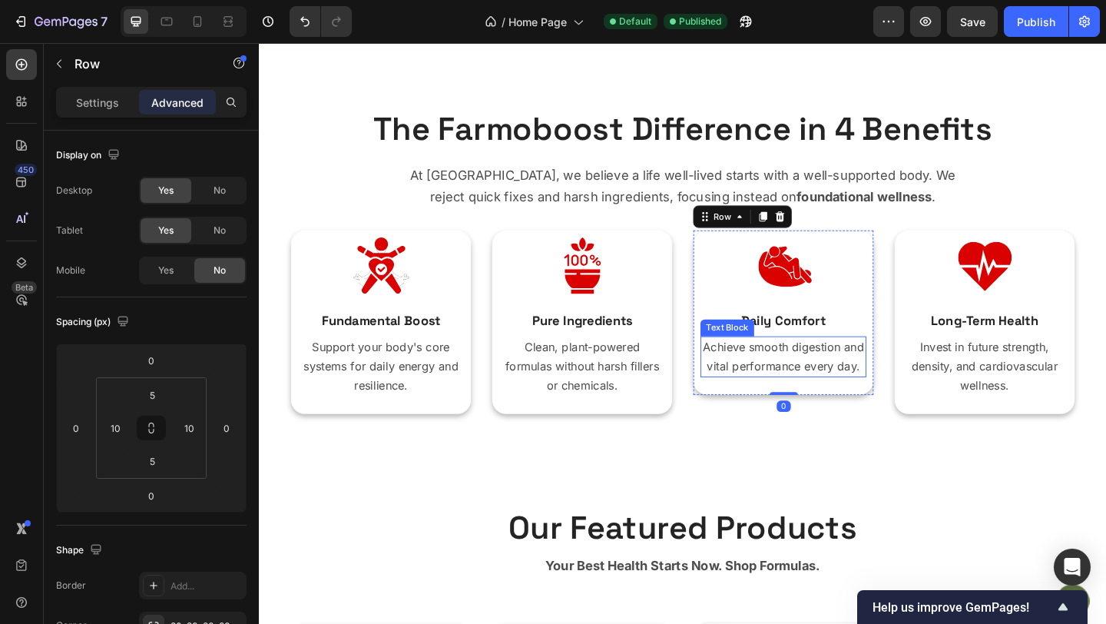
click at [797, 405] on p "Achieve smooth digestion and vital performance every day." at bounding box center [829, 383] width 177 height 41
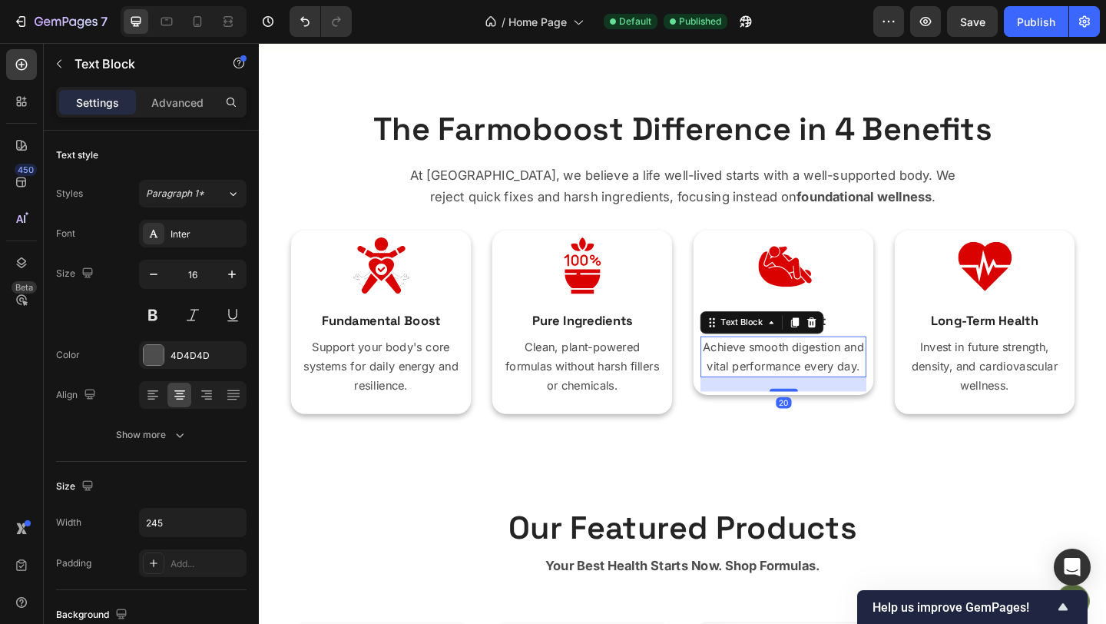
click at [820, 405] on p "Achieve smooth digestion and vital performance every day." at bounding box center [829, 383] width 177 height 41
click at [916, 405] on p "Achieve smooth digestion and vital performance every day." at bounding box center [829, 383] width 177 height 41
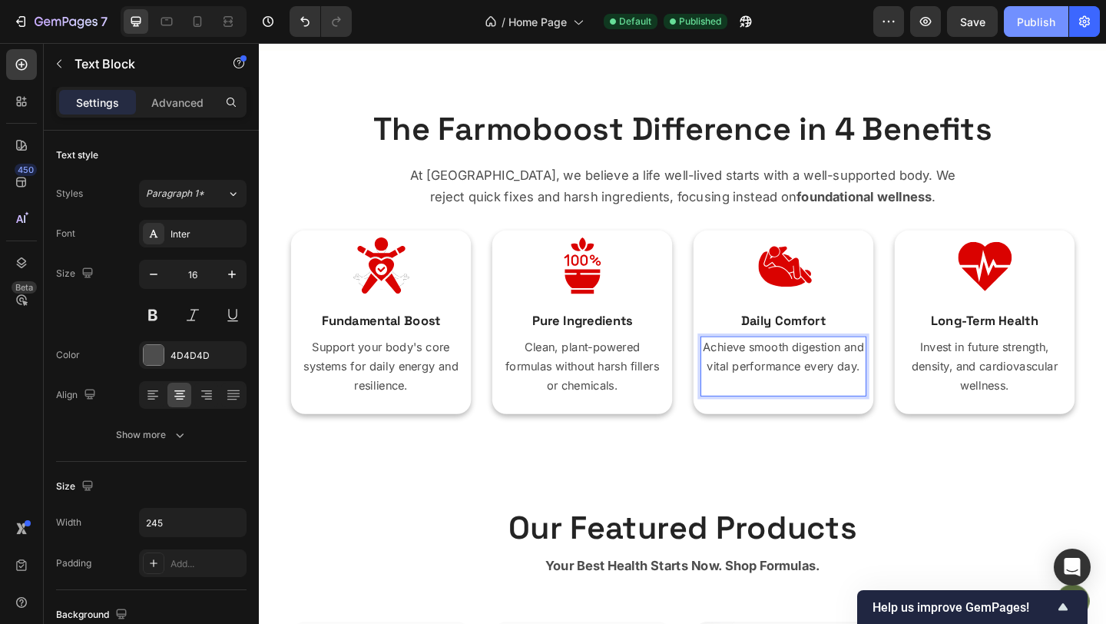
click at [1048, 24] on div "Publish" at bounding box center [1036, 22] width 38 height 16
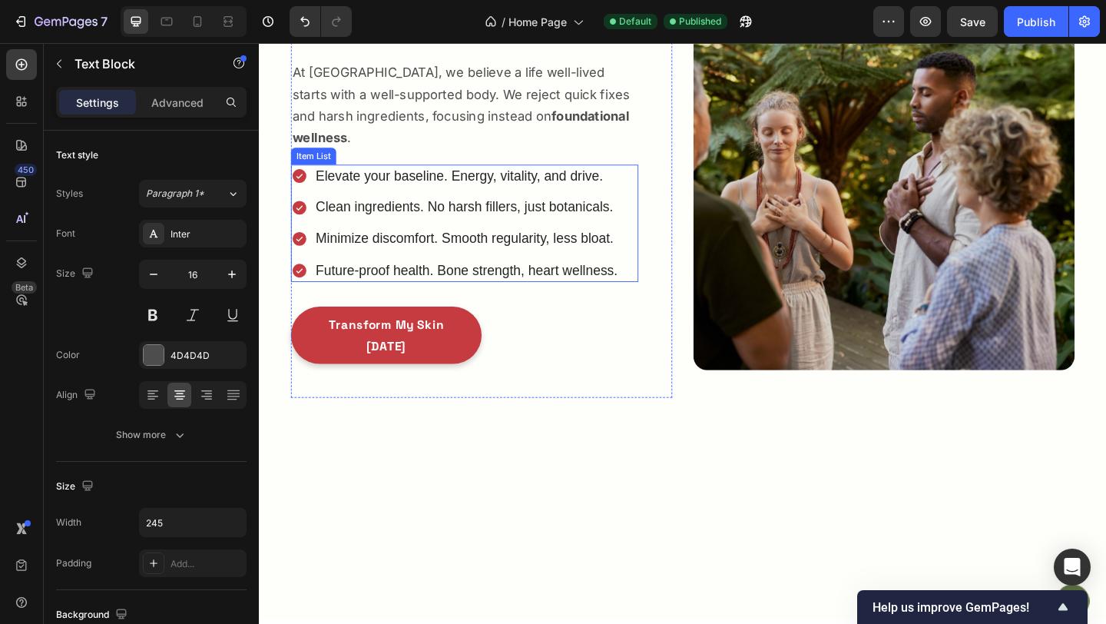
scroll to position [2035, 0]
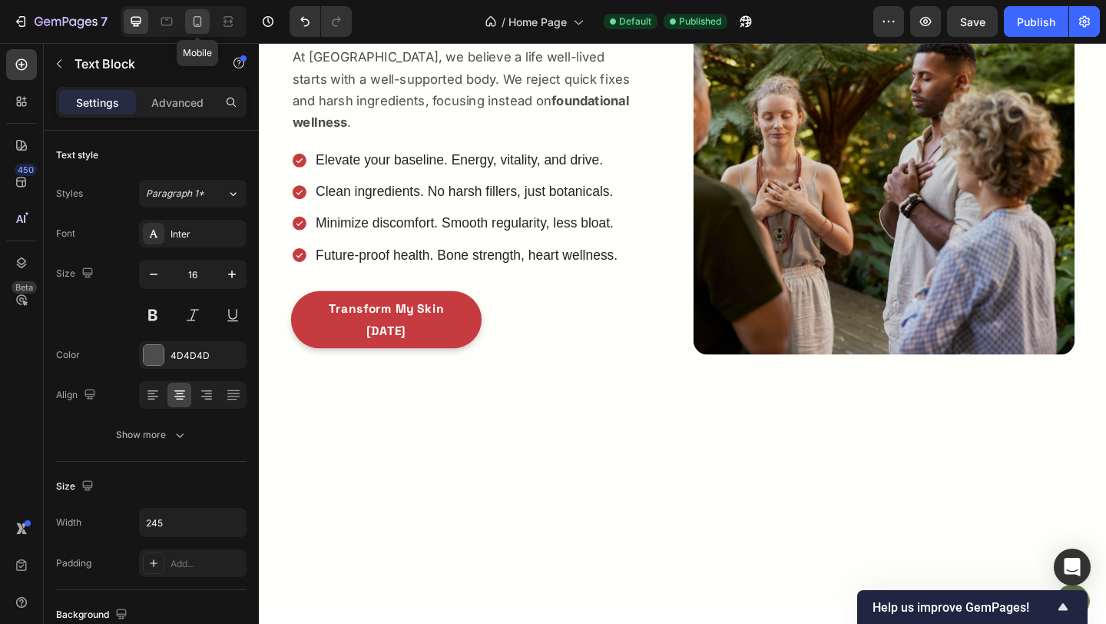
click at [198, 32] on div at bounding box center [197, 21] width 25 height 25
type input "14"
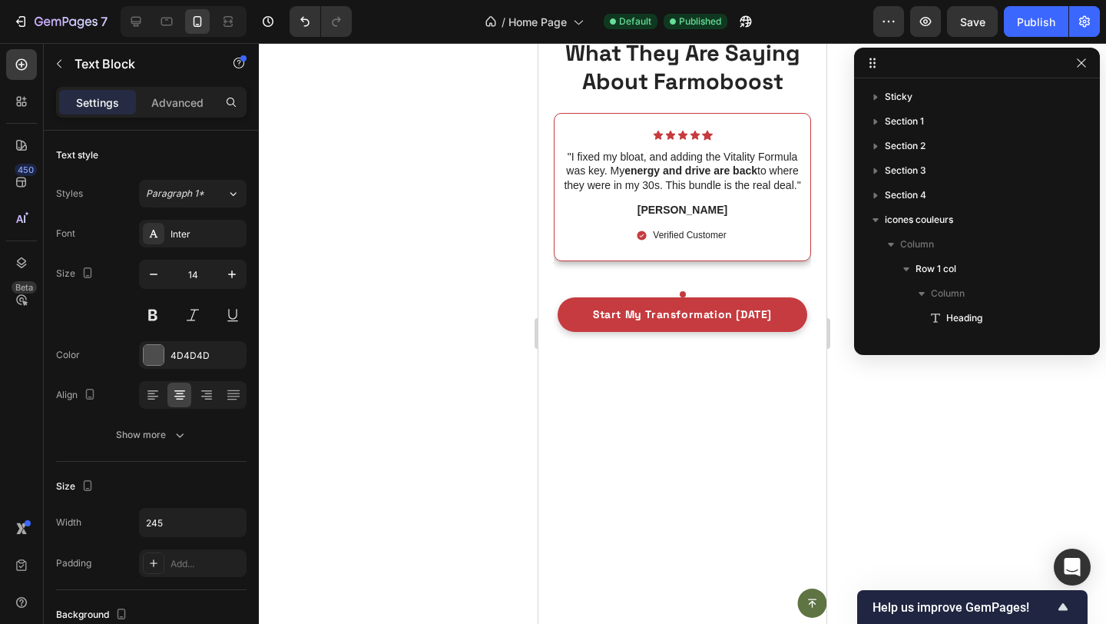
scroll to position [4644, 0]
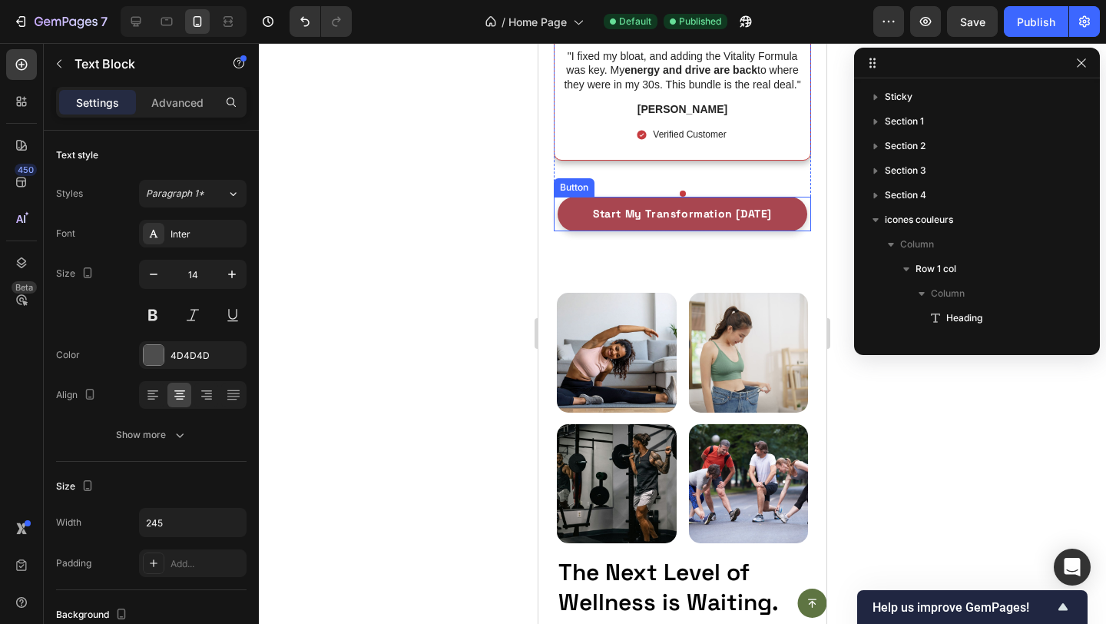
click at [574, 222] on button "Start My Transformation [DATE]" at bounding box center [683, 214] width 250 height 35
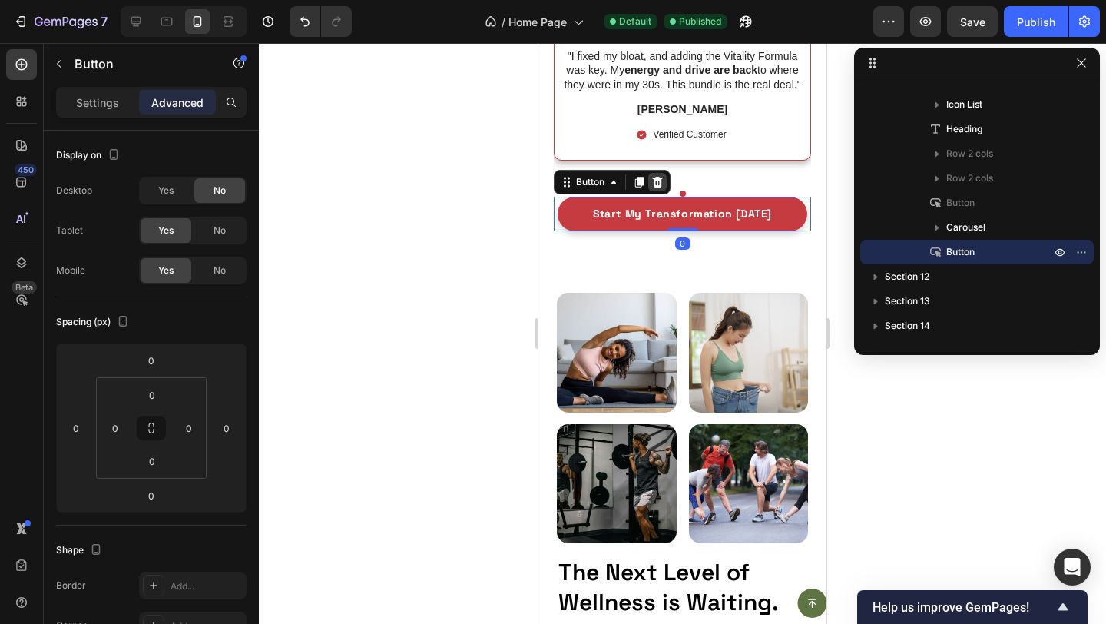
click at [661, 181] on icon at bounding box center [658, 182] width 10 height 11
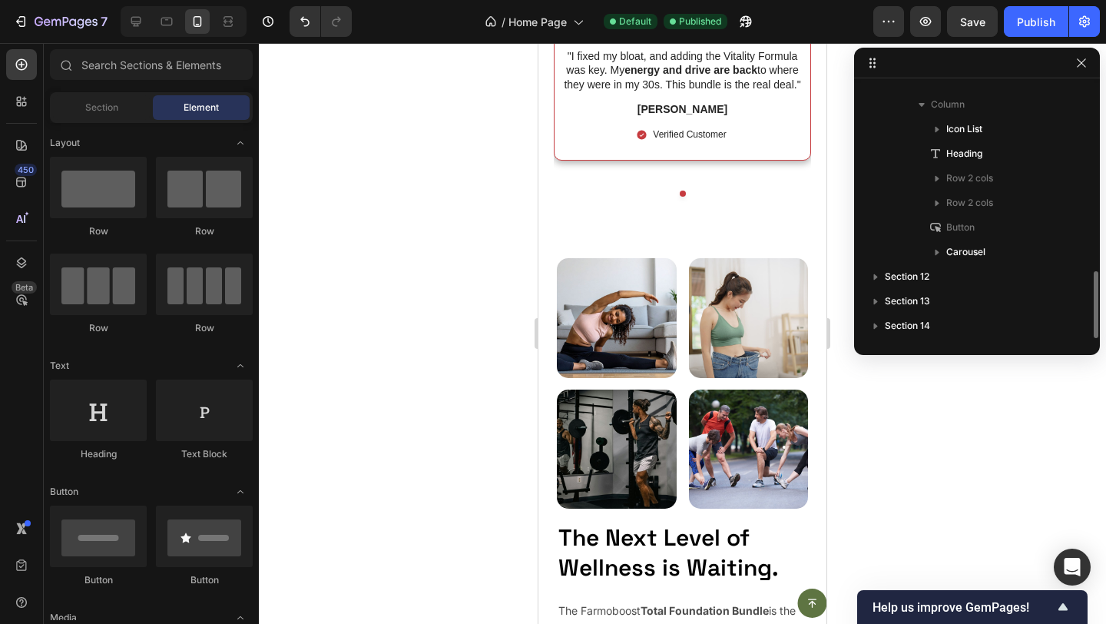
scroll to position [705, 0]
click at [139, 25] on icon at bounding box center [135, 21] width 15 height 15
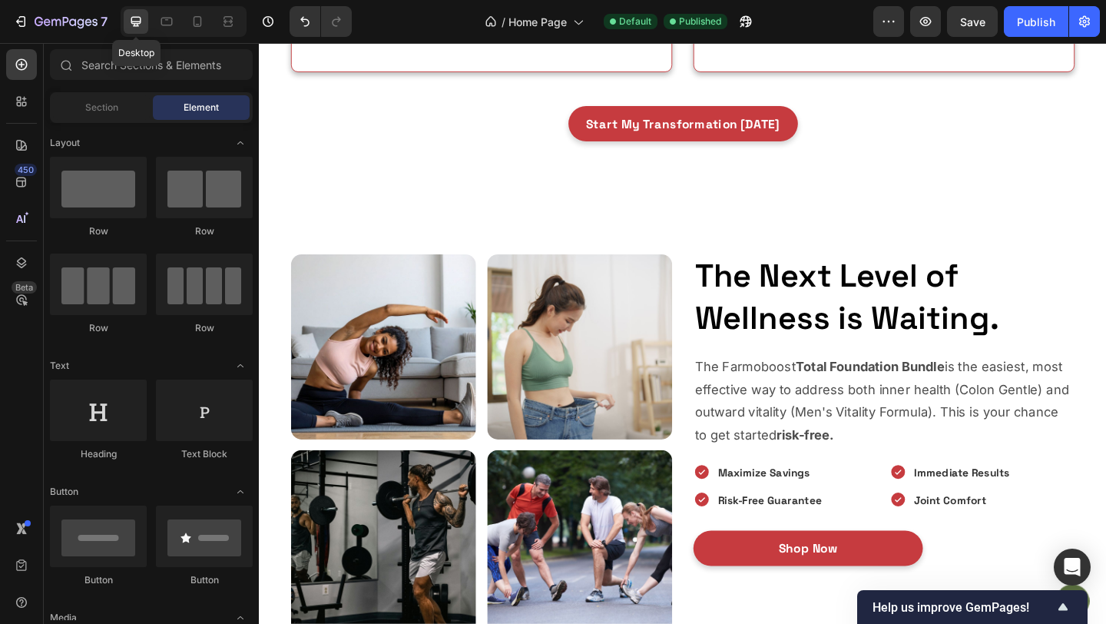
scroll to position [4622, 0]
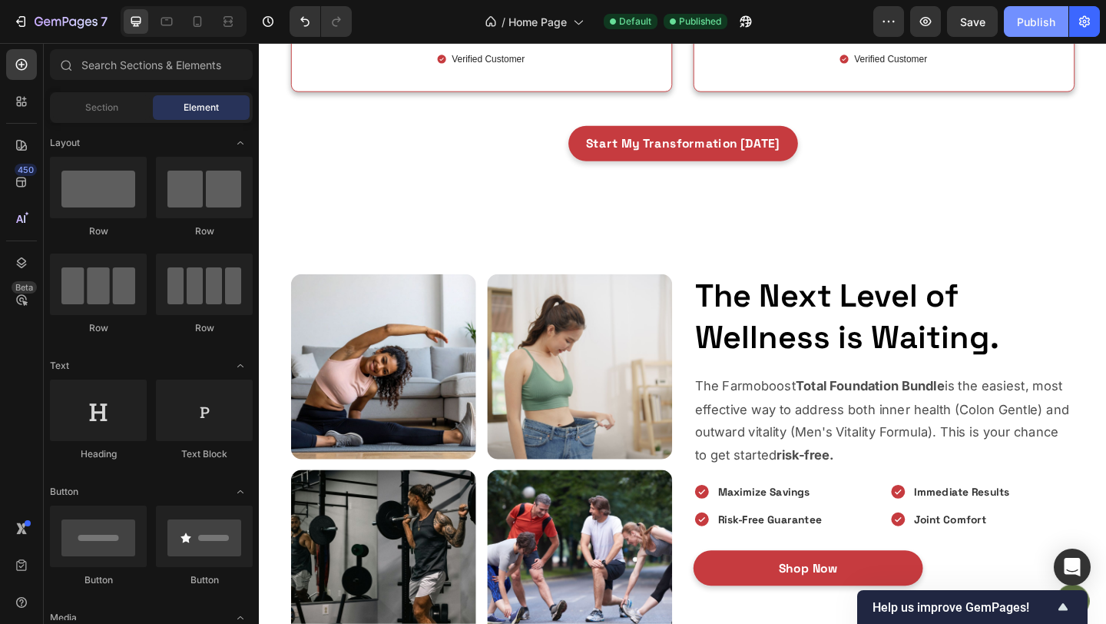
click at [1039, 18] on div "Publish" at bounding box center [1036, 22] width 38 height 16
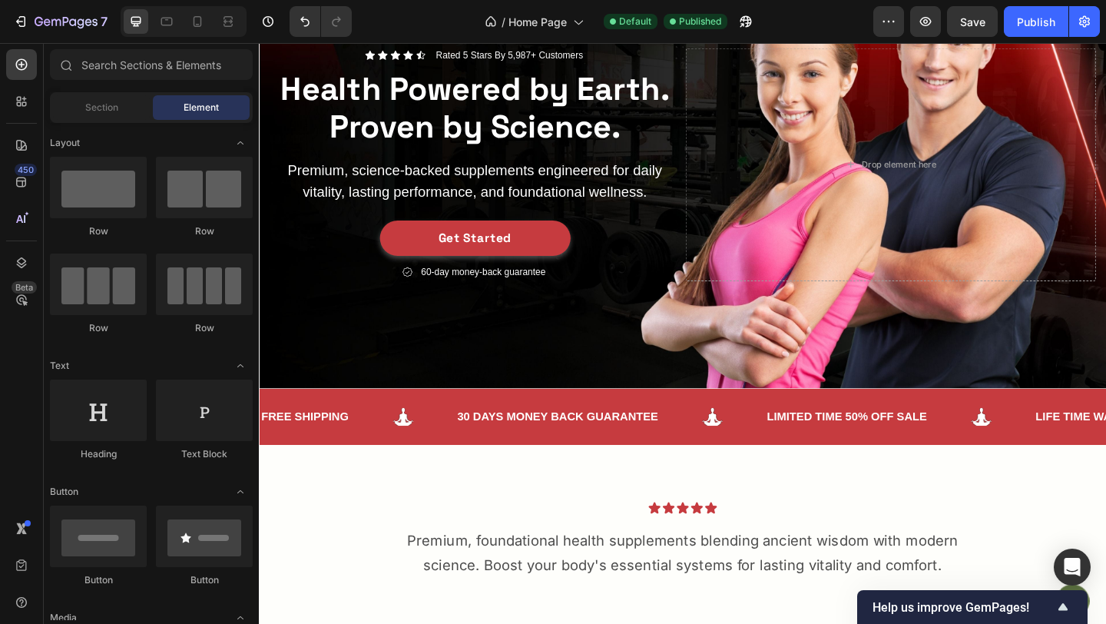
scroll to position [0, 0]
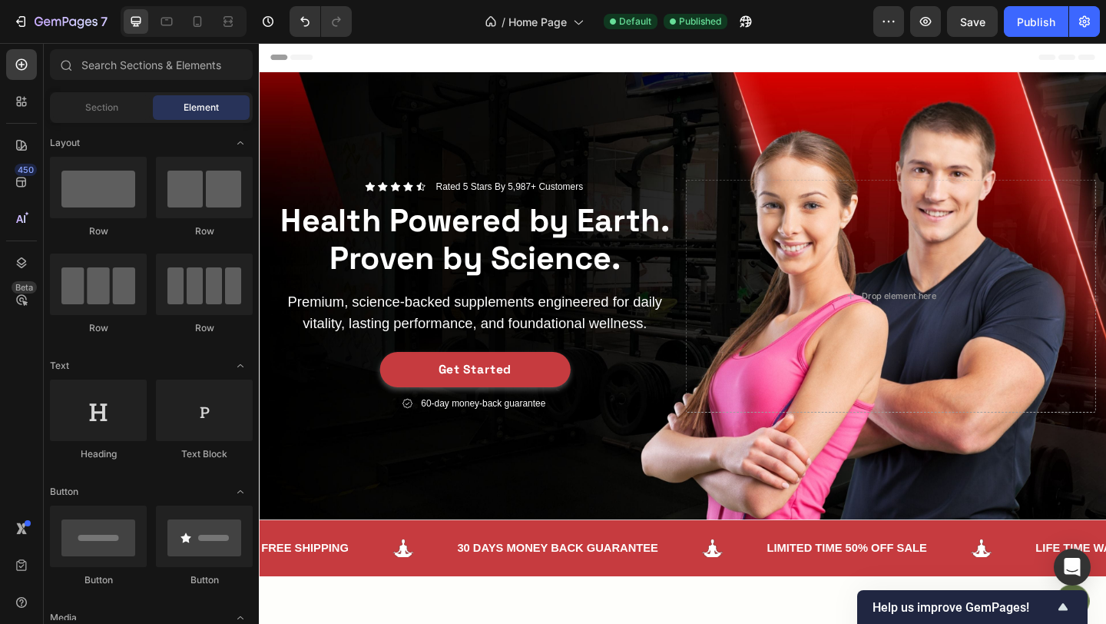
click at [184, 27] on div at bounding box center [184, 21] width 126 height 31
click at [194, 25] on icon at bounding box center [198, 21] width 8 height 11
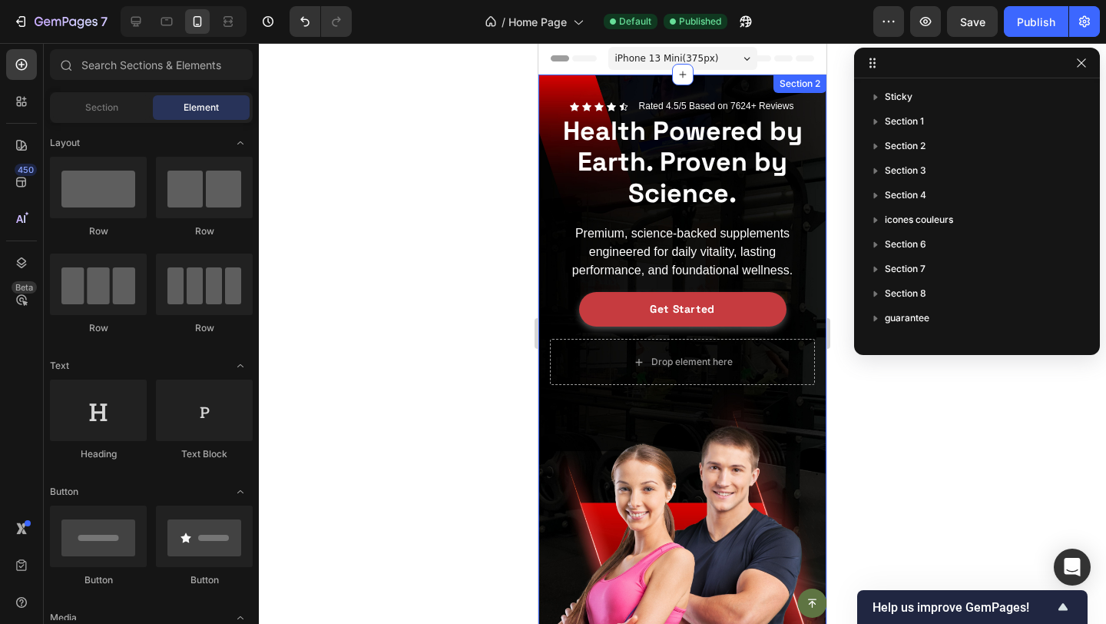
click at [548, 218] on div "Icon Icon Icon Icon Icon Icon List Rated 4.5/5 Based on 7624+ Reviews Text Bloc…" at bounding box center [682, 377] width 288 height 604
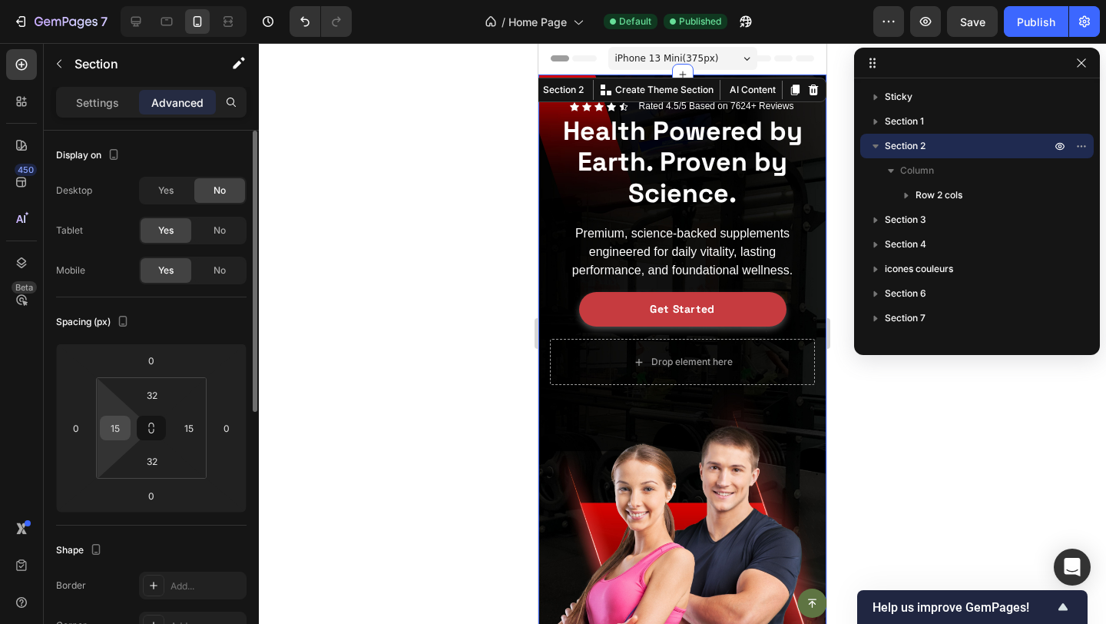
click at [116, 426] on input "15" at bounding box center [115, 427] width 23 height 23
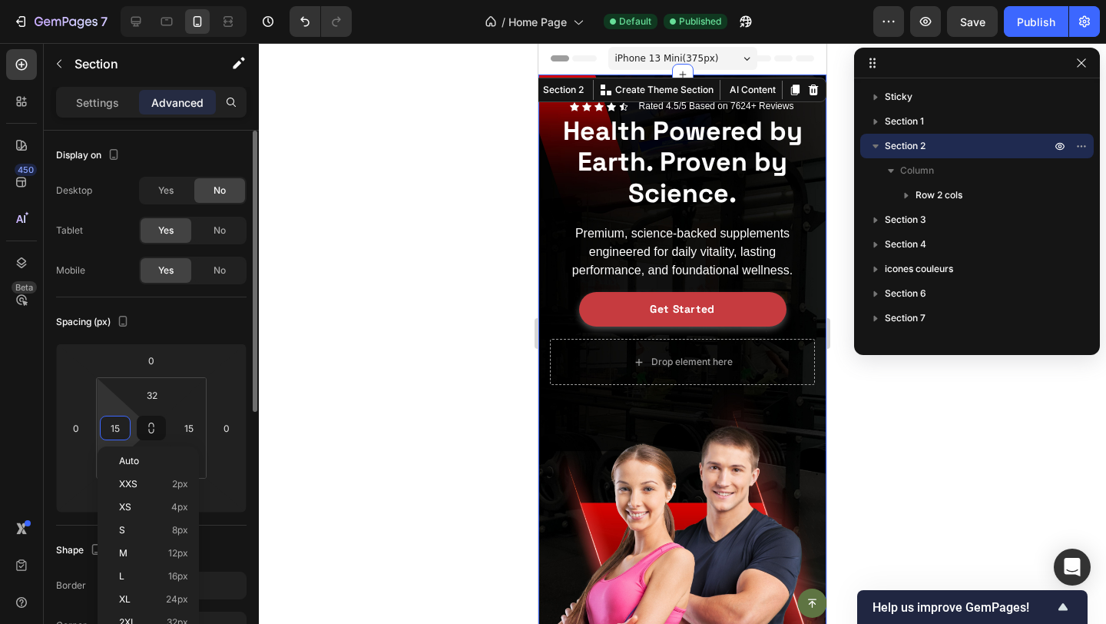
click at [116, 426] on input "15" at bounding box center [115, 427] width 23 height 23
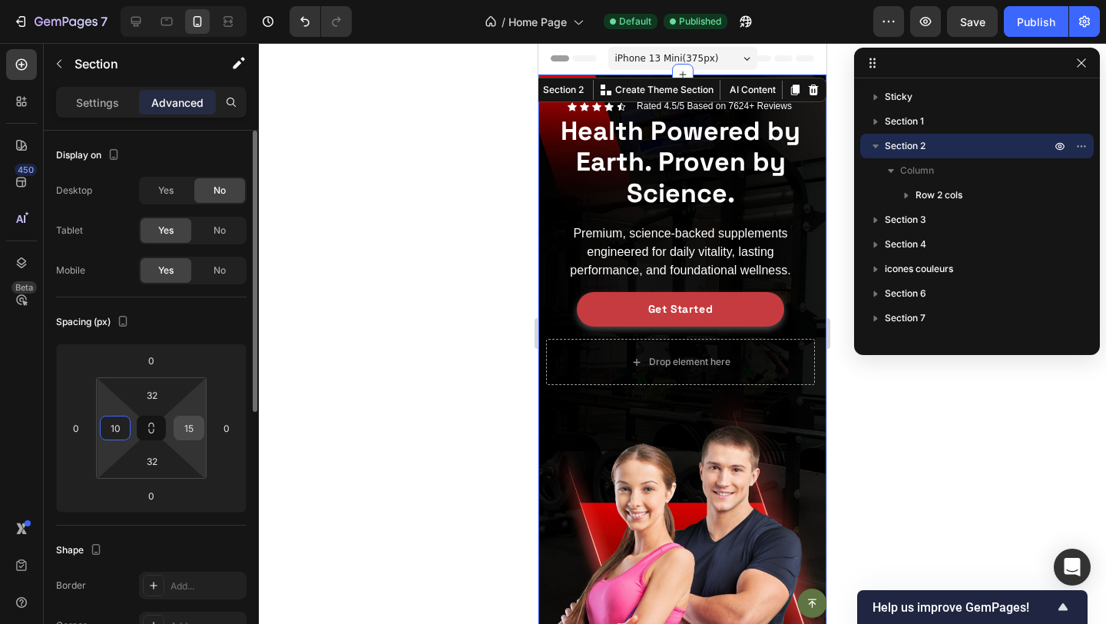
type input "10"
click at [184, 416] on input "15" at bounding box center [188, 427] width 23 height 23
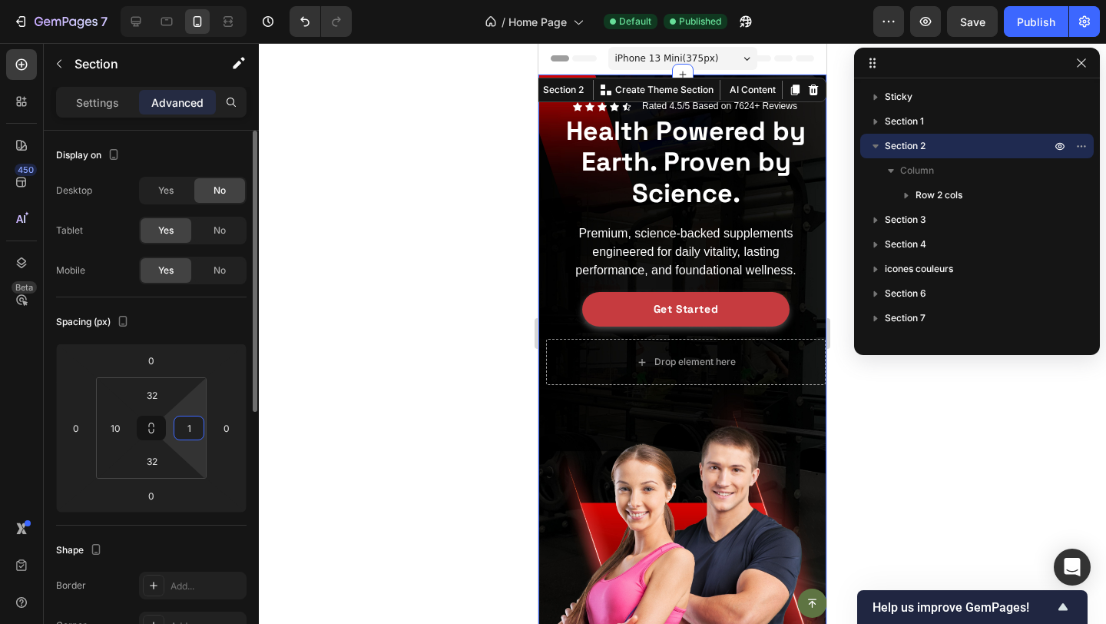
type input "10"
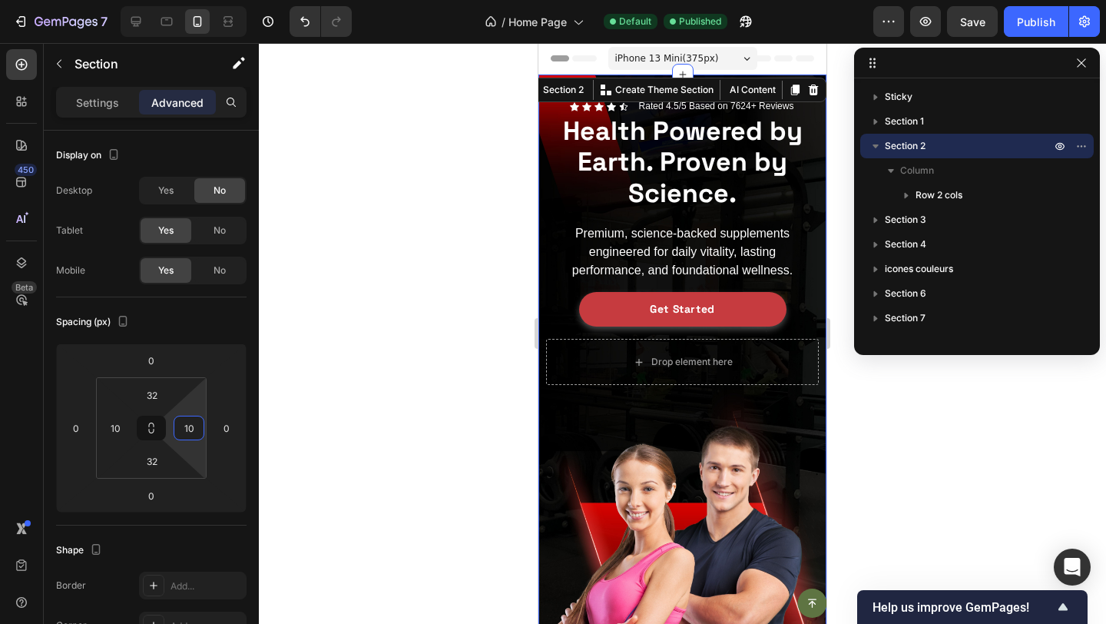
type input "10"
click at [565, 489] on div "Icon Icon Icon Icon Icon Icon List Rated 4.5/5 Based on 7624+ Reviews Text Bloc…" at bounding box center [682, 376] width 273 height 555
click at [1019, 19] on div "Publish" at bounding box center [1036, 22] width 38 height 16
